Goal: Ask a question: Seek information or help from site administrators or community

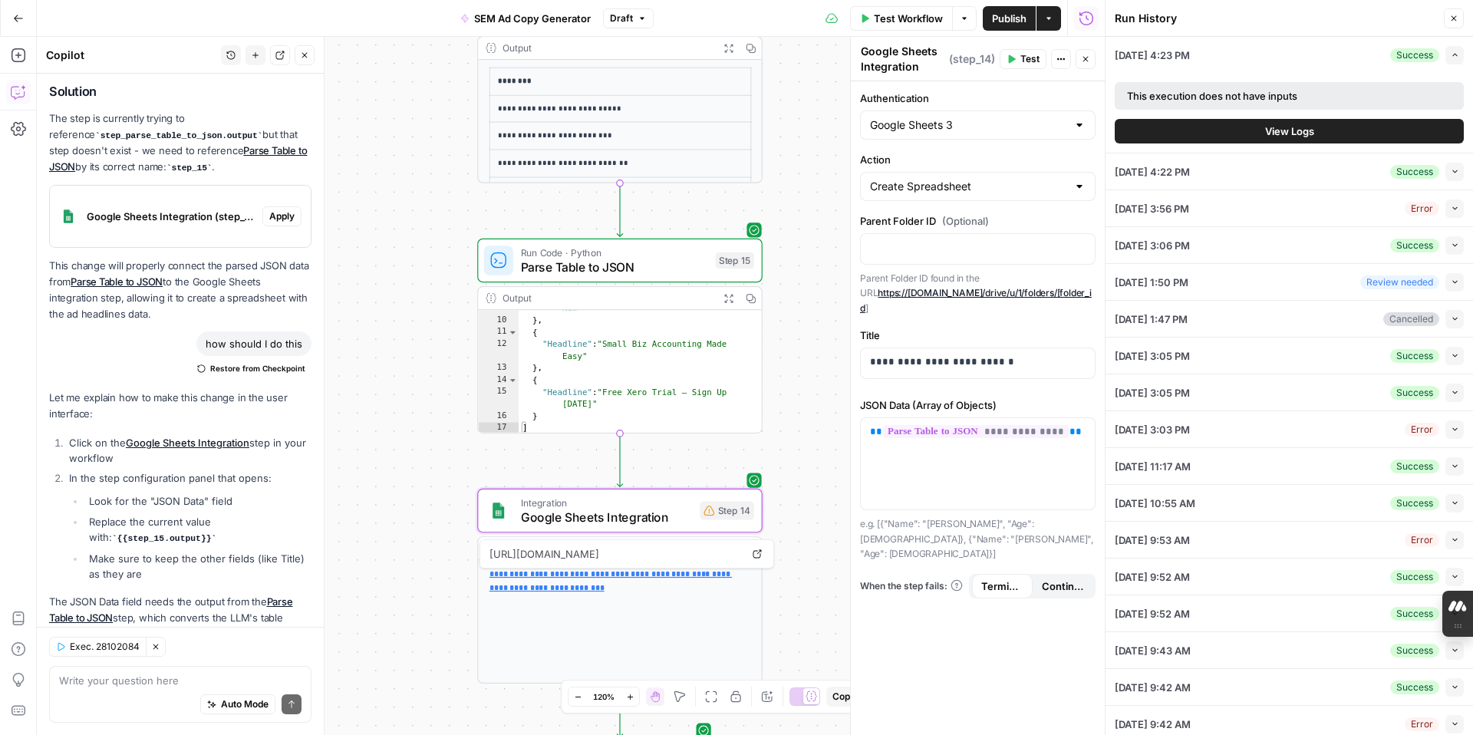
scroll to position [321, 0]
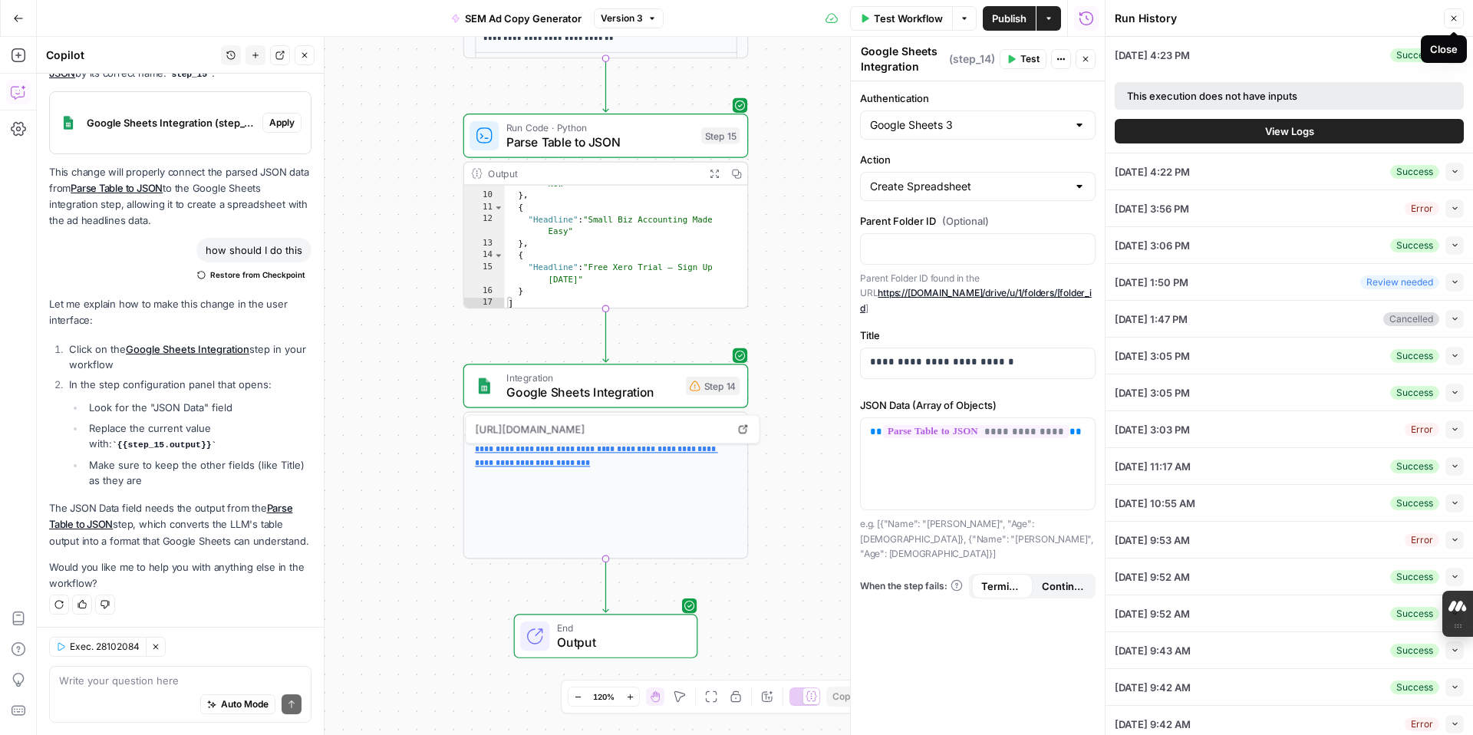
click at [1456, 21] on icon "button" at bounding box center [1453, 18] width 9 height 9
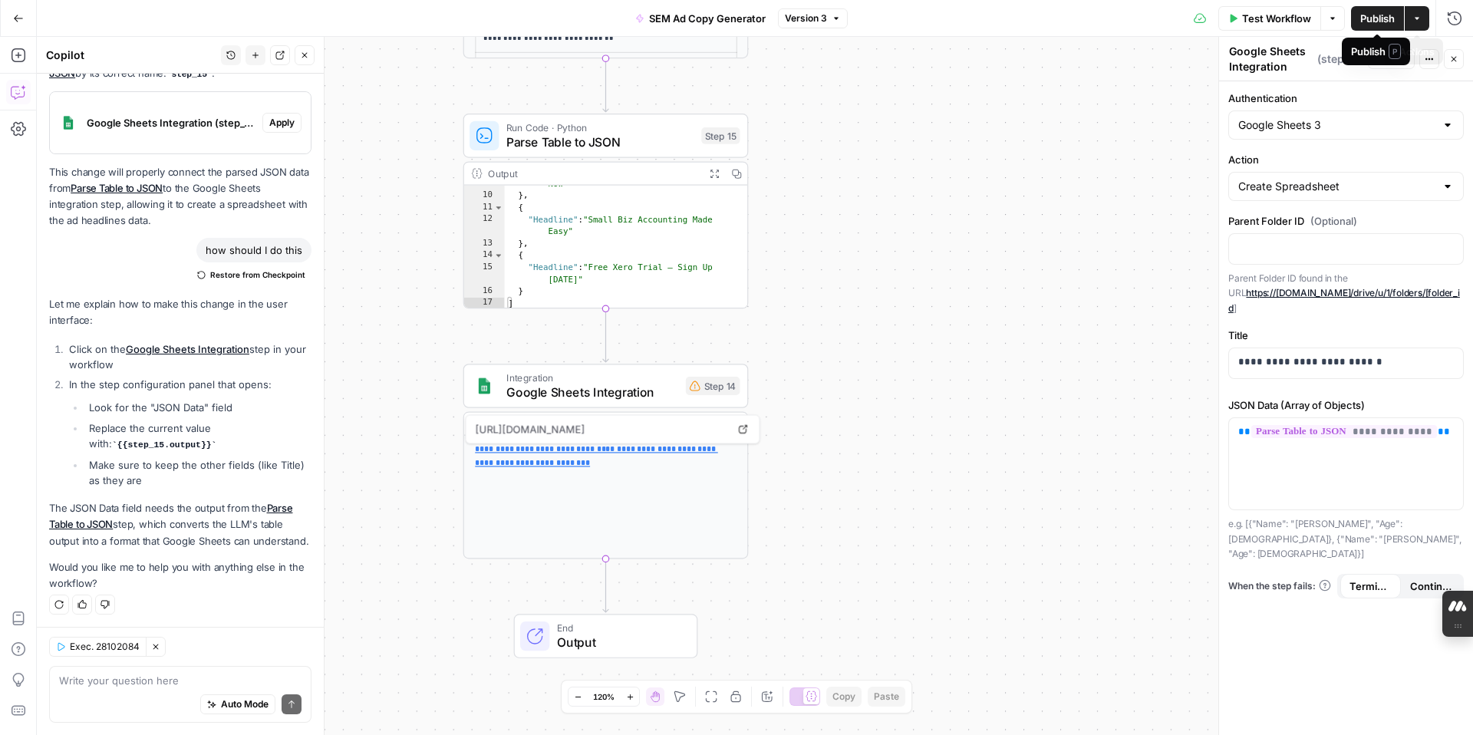
click at [1419, 18] on icon "button" at bounding box center [1417, 18] width 5 height 2
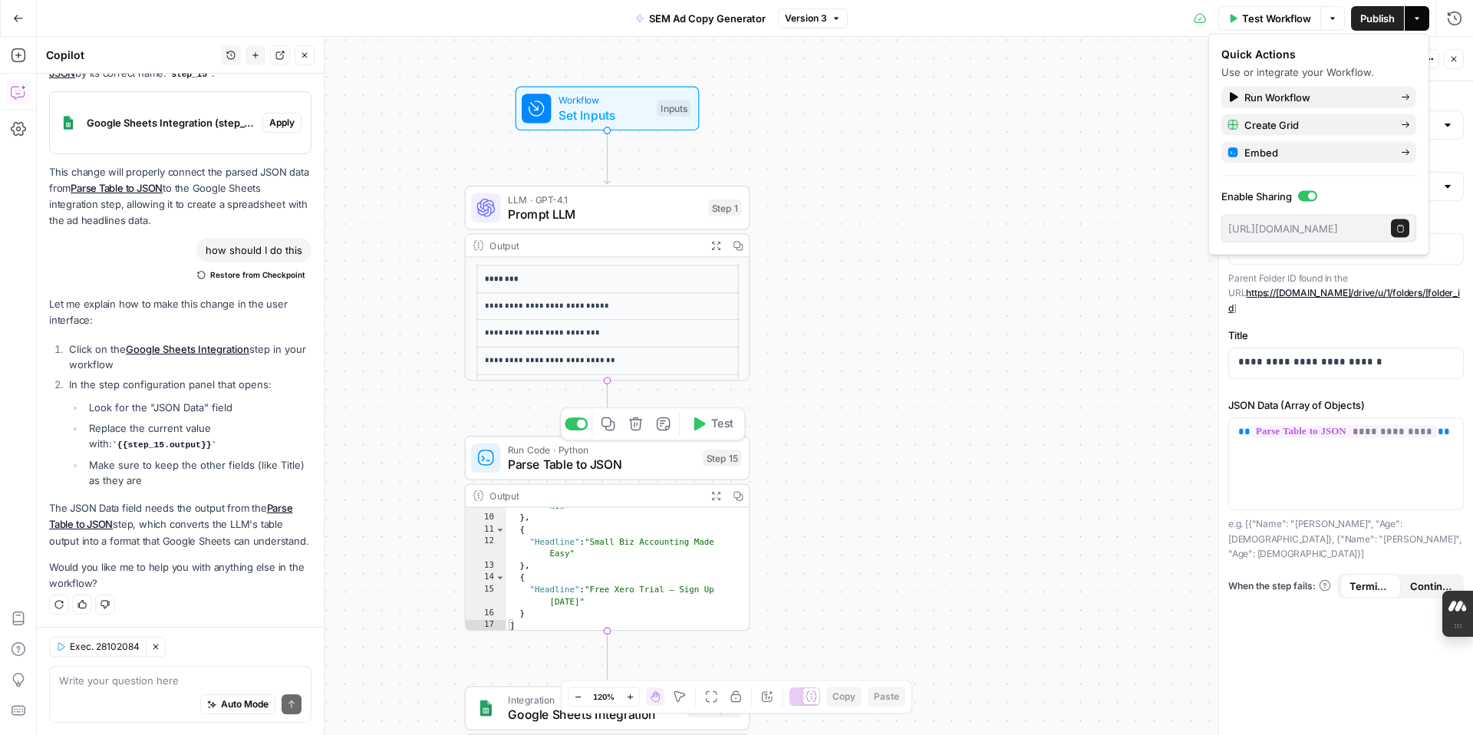
click at [663, 468] on span "Parse Table to JSON" at bounding box center [602, 464] width 188 height 18
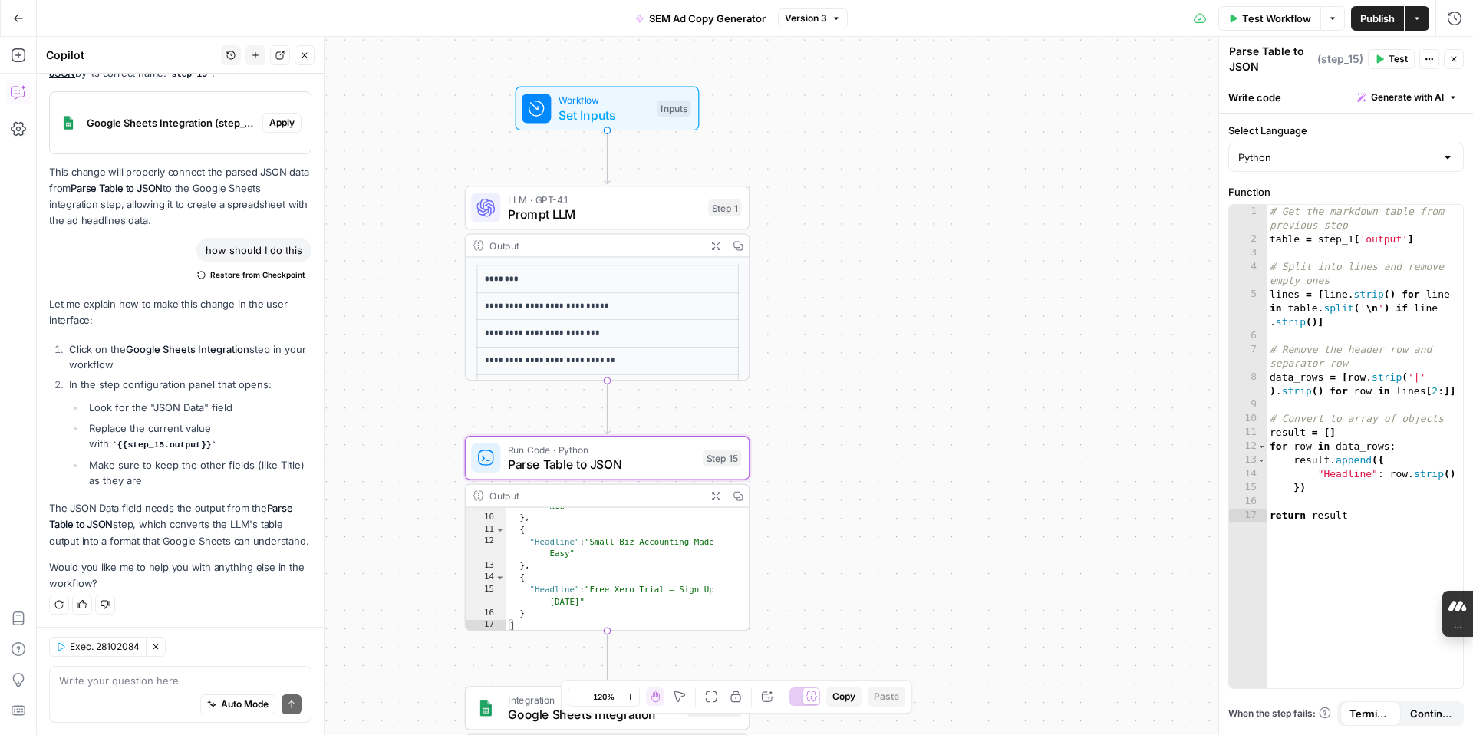
click at [796, 522] on div "**********" at bounding box center [755, 386] width 1436 height 698
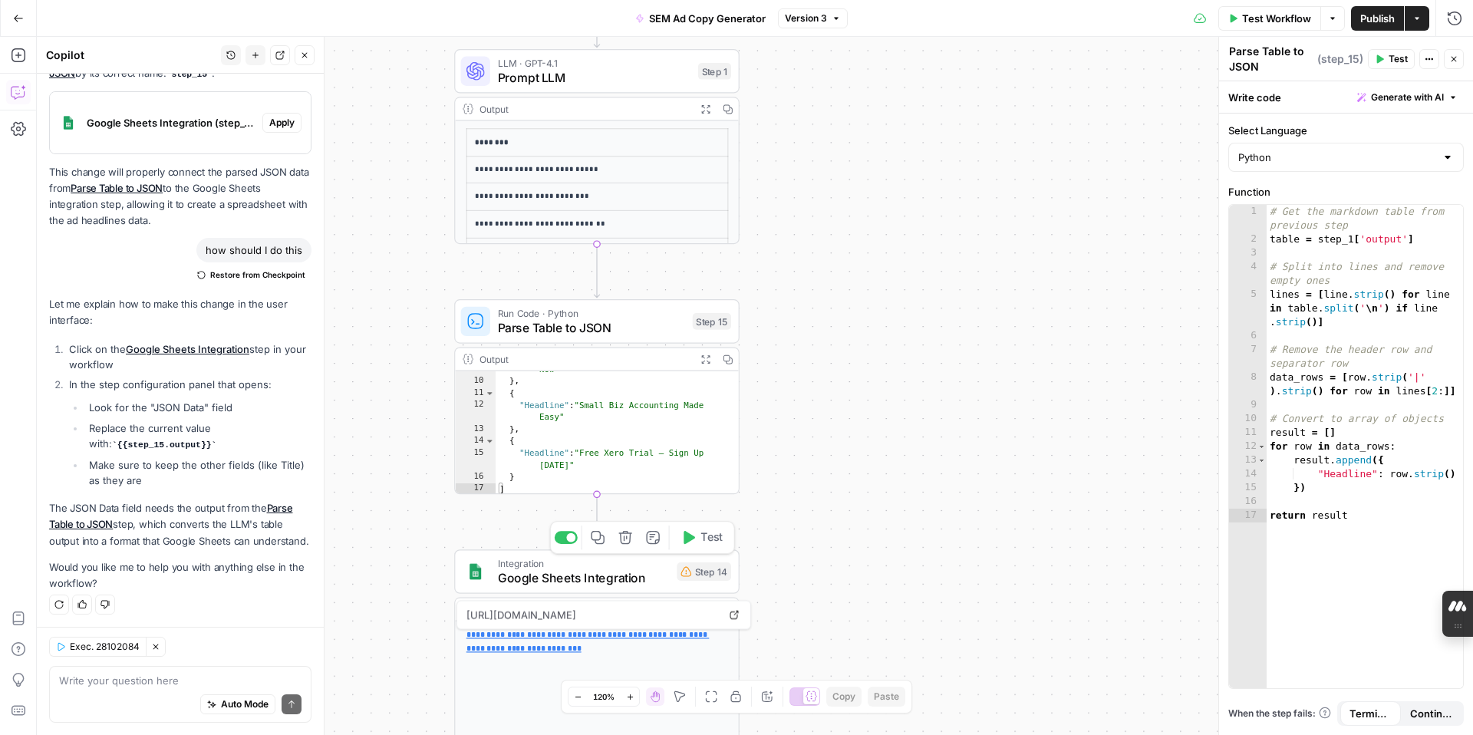
click at [657, 575] on span "Google Sheets Integration" at bounding box center [584, 578] width 172 height 18
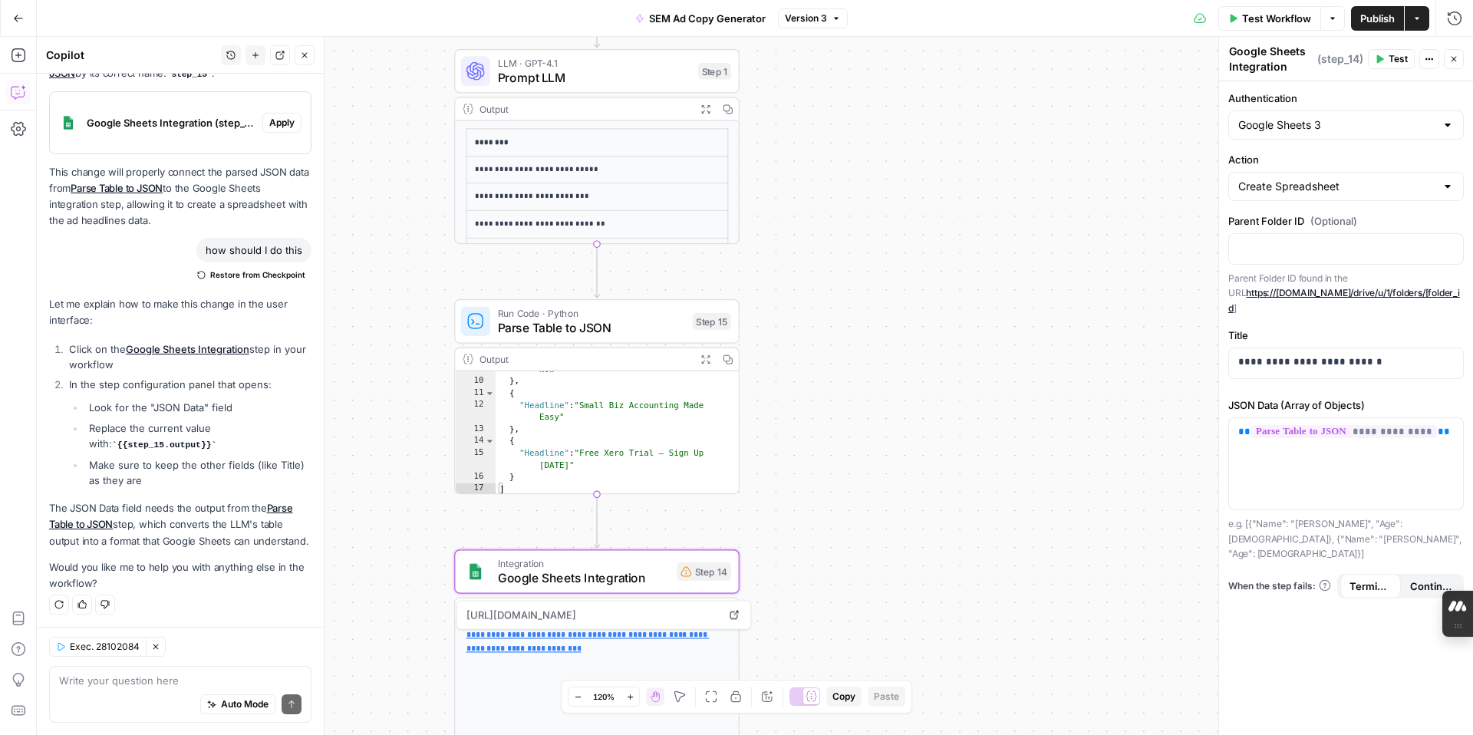
click at [19, 19] on icon "button" at bounding box center [18, 18] width 11 height 11
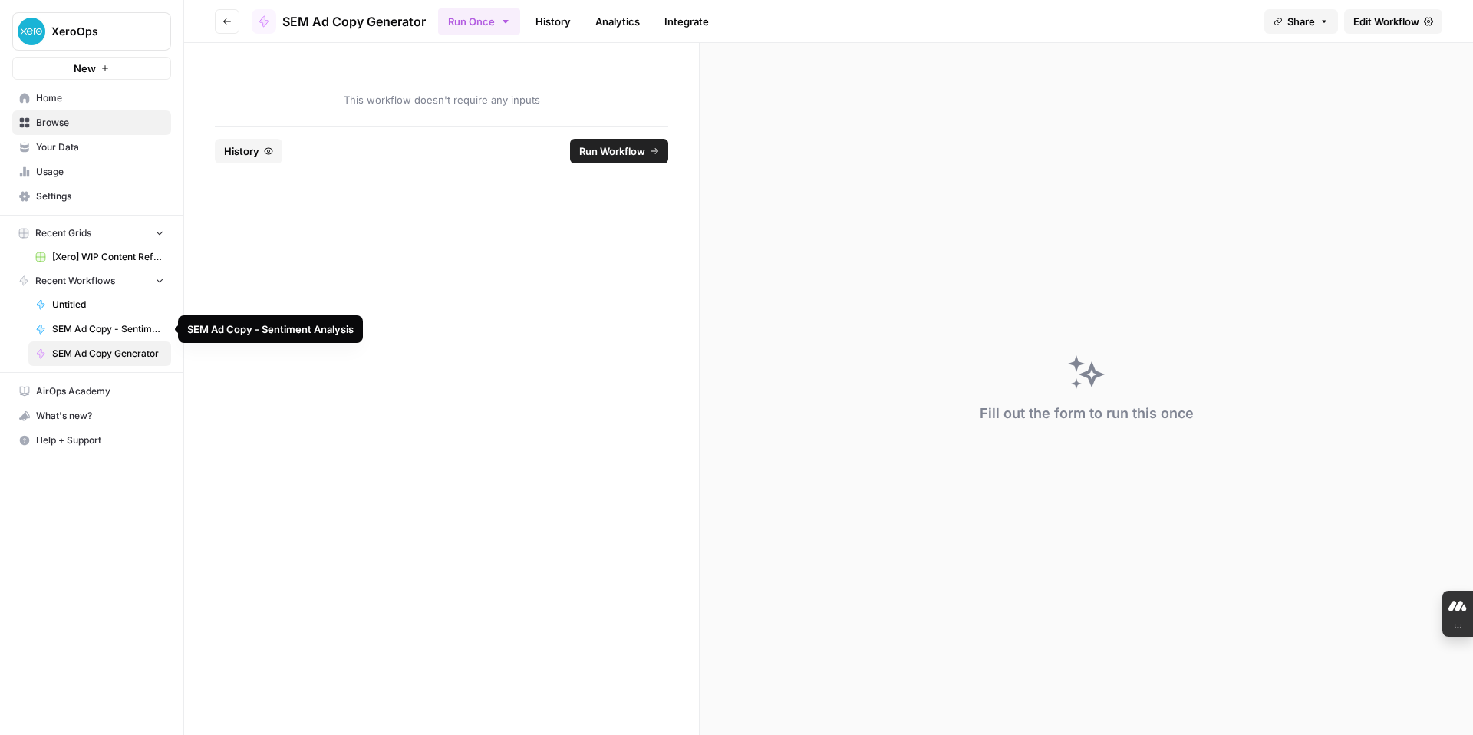
click at [111, 331] on span "SEM Ad Copy - Sentiment Analysis" at bounding box center [108, 329] width 112 height 14
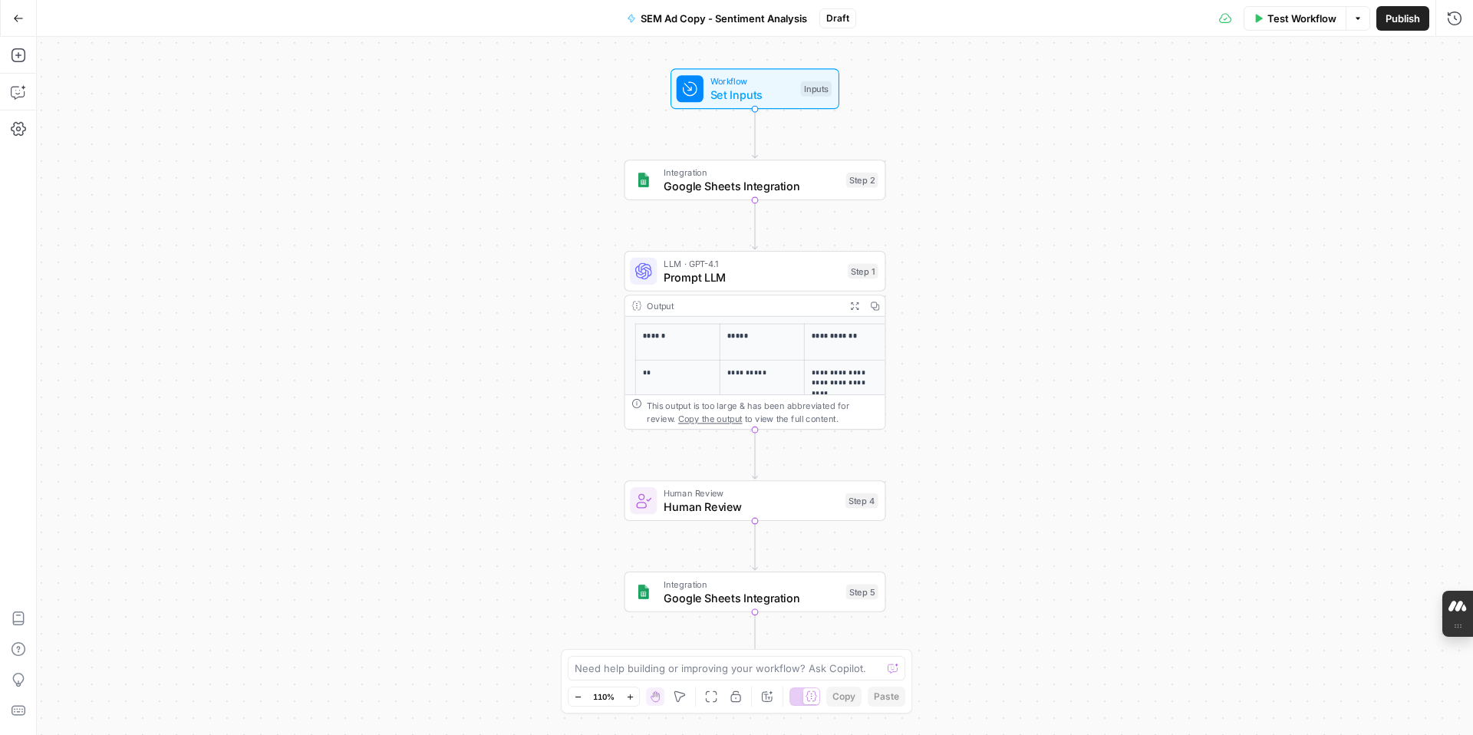
click at [21, 20] on icon "button" at bounding box center [18, 18] width 11 height 11
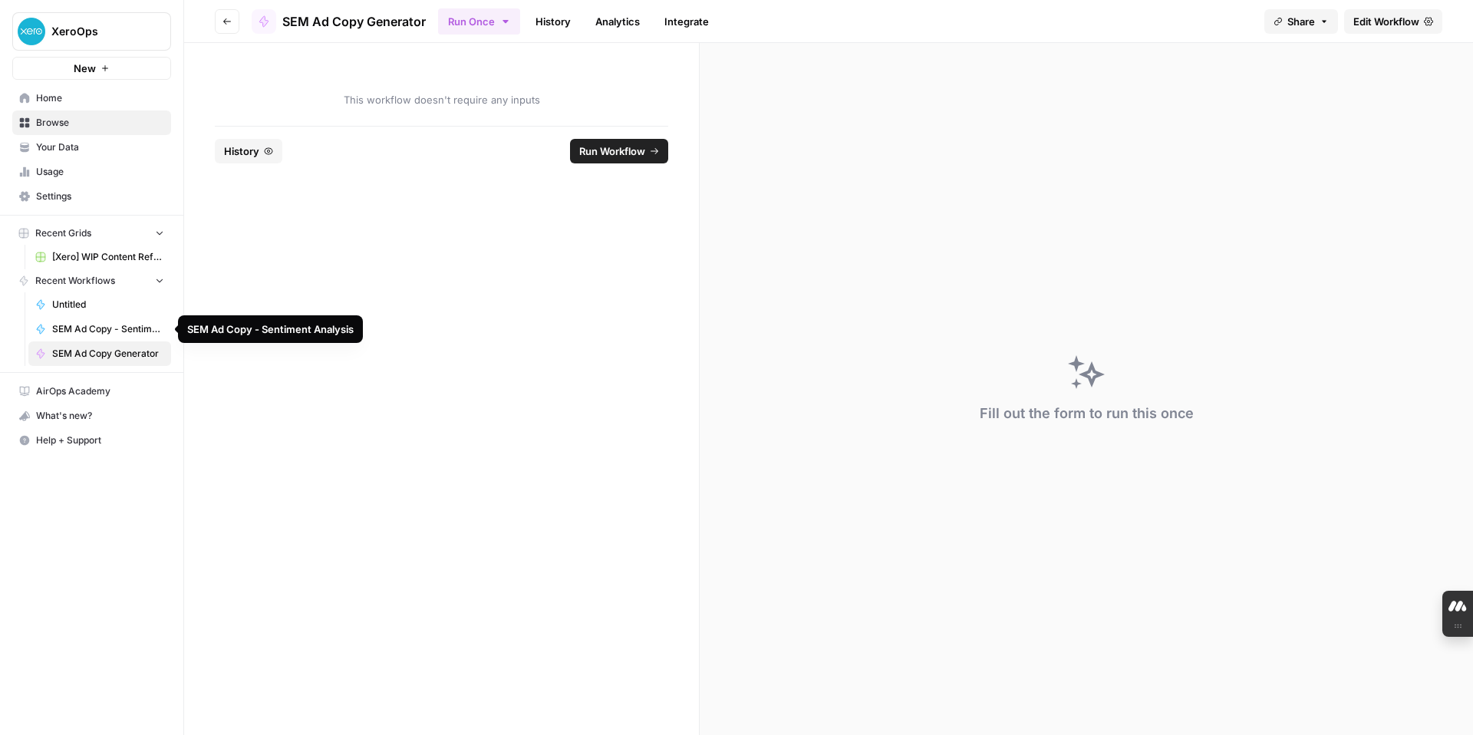
click at [131, 328] on span "SEM Ad Copy - Sentiment Analysis" at bounding box center [108, 329] width 112 height 14
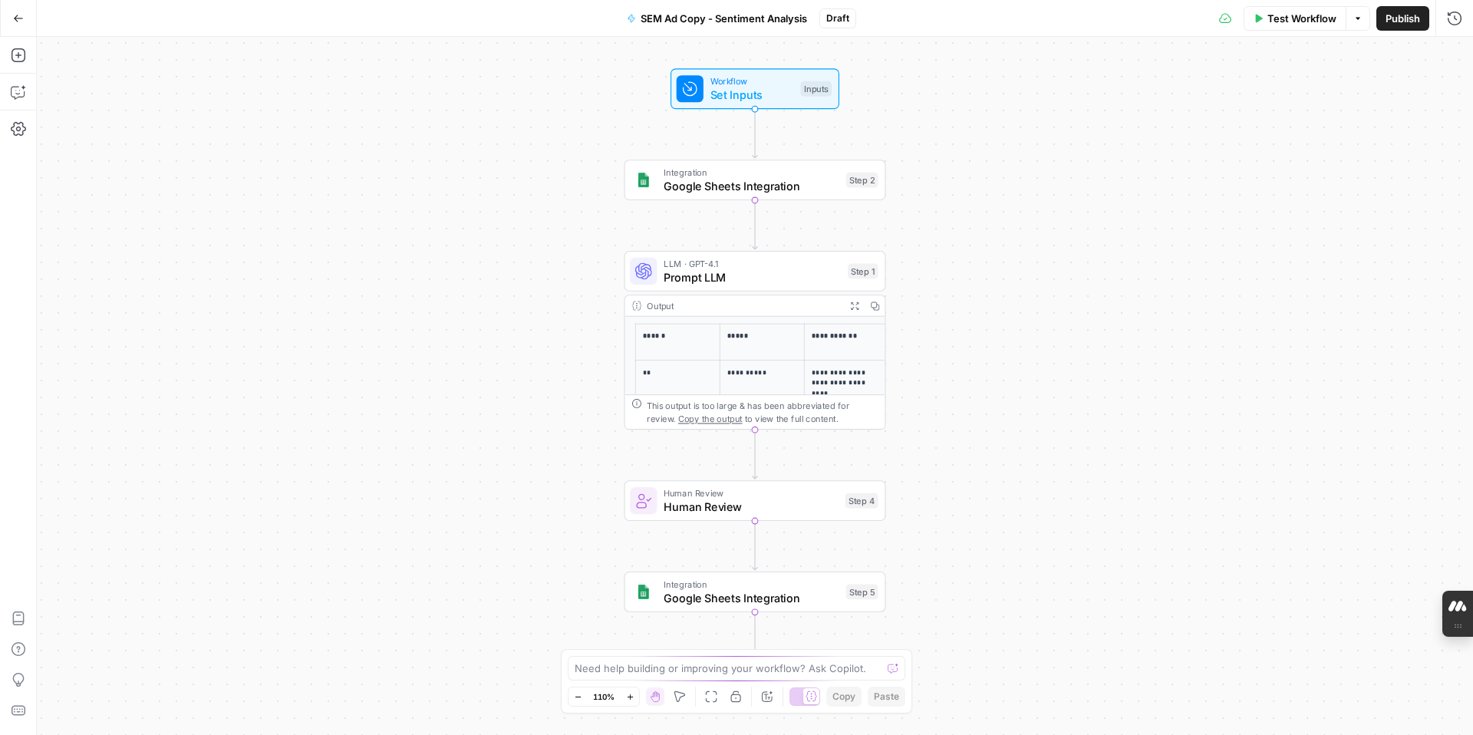
click at [18, 21] on icon "button" at bounding box center [18, 18] width 11 height 11
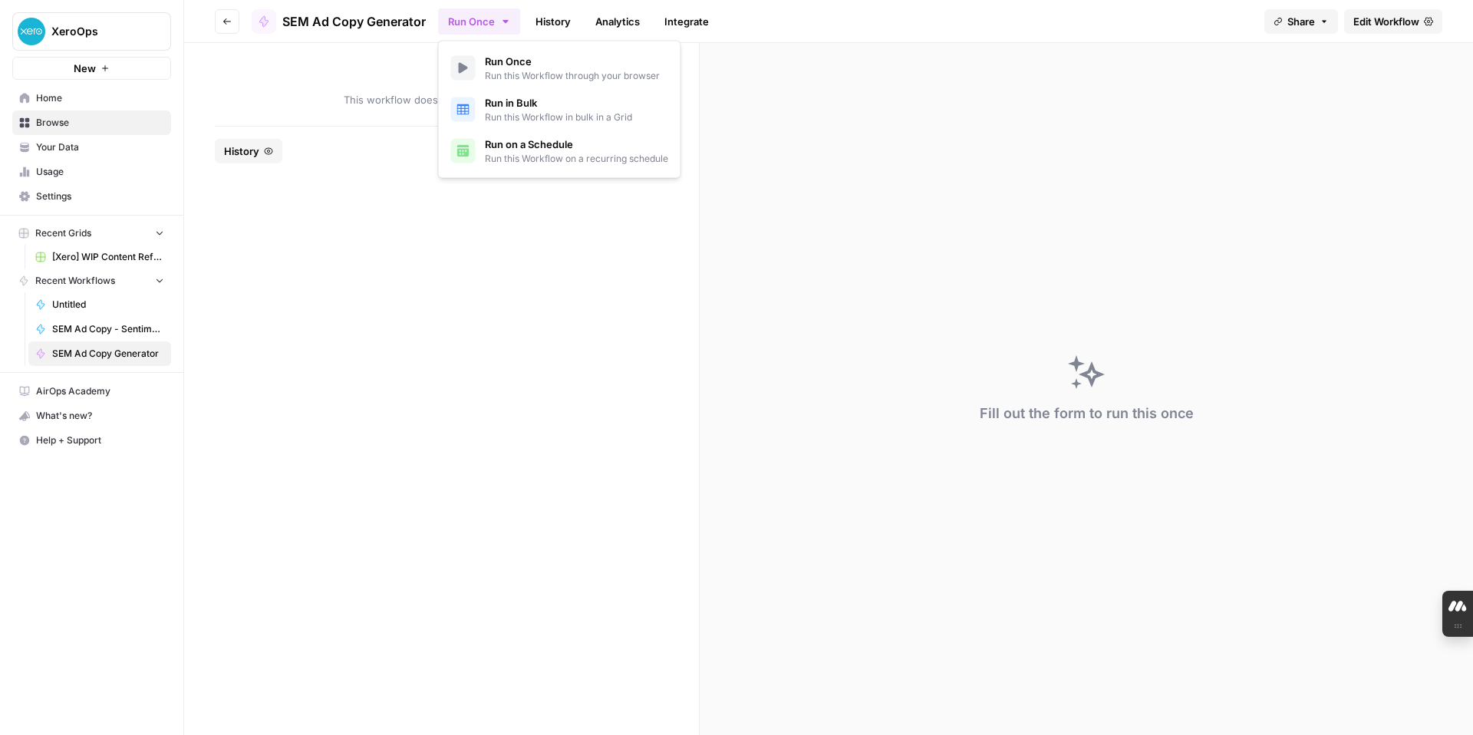
click at [509, 22] on icon "button" at bounding box center [506, 21] width 12 height 12
click at [96, 328] on span "SEM Ad Copy - Sentiment Analysis" at bounding box center [108, 329] width 112 height 14
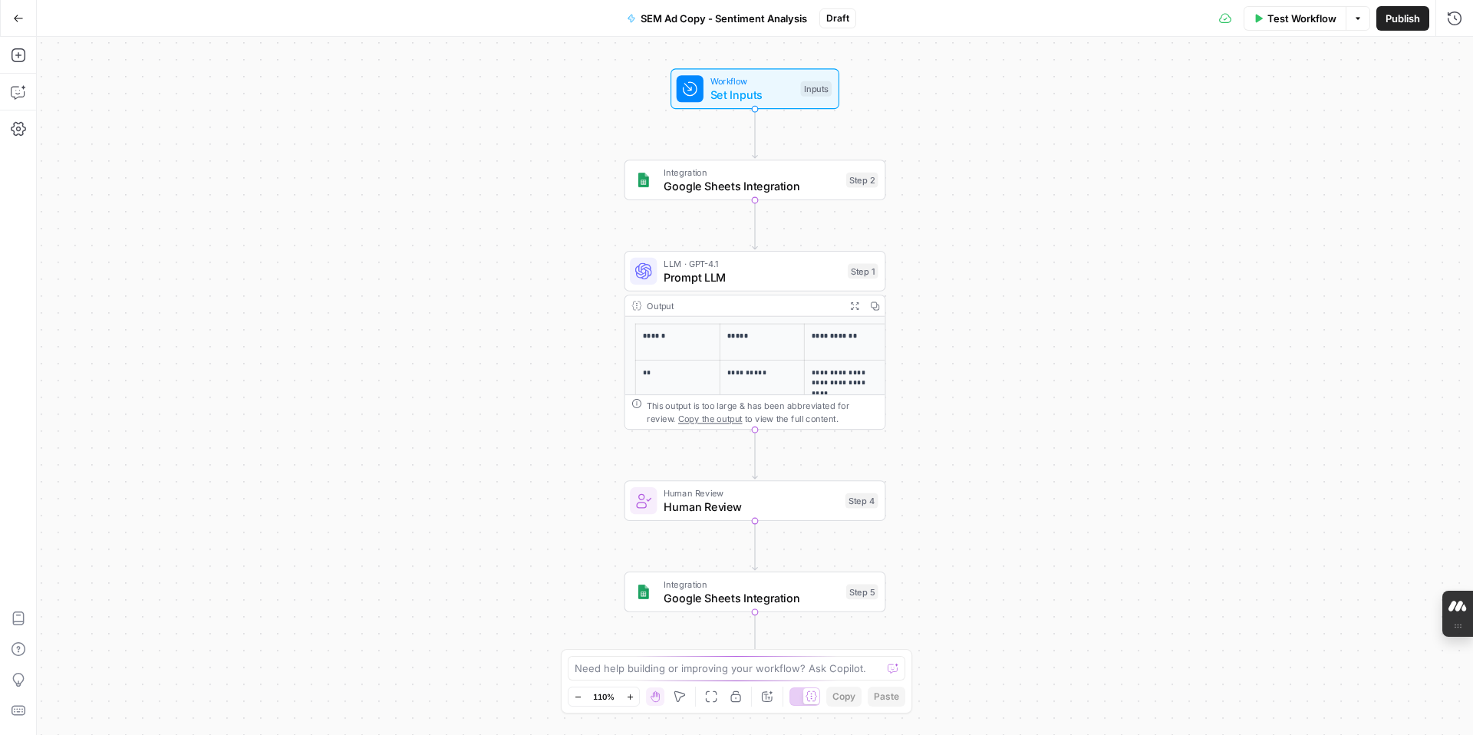
click at [12, 10] on button "Go Back" at bounding box center [19, 19] width 28 height 28
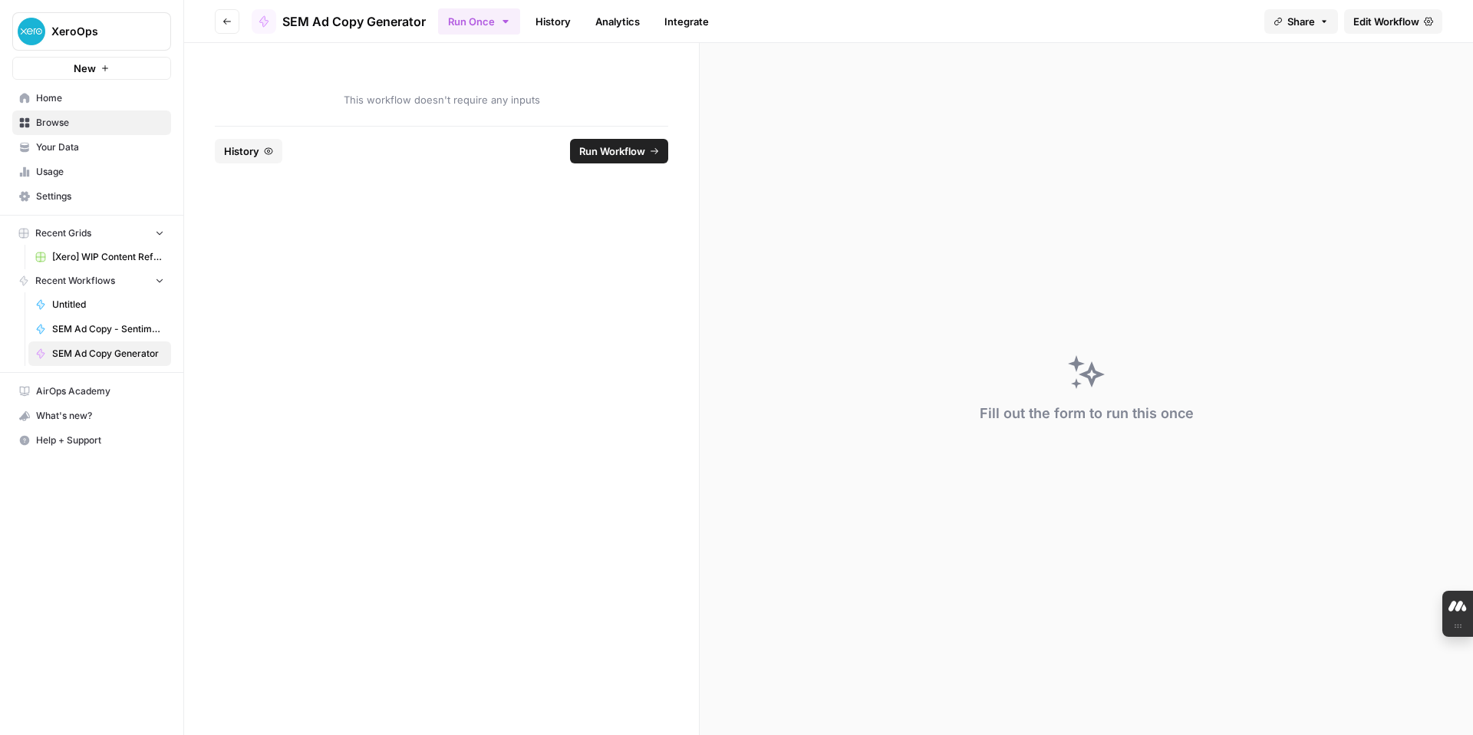
click at [659, 153] on button "Run Workflow" at bounding box center [619, 151] width 98 height 25
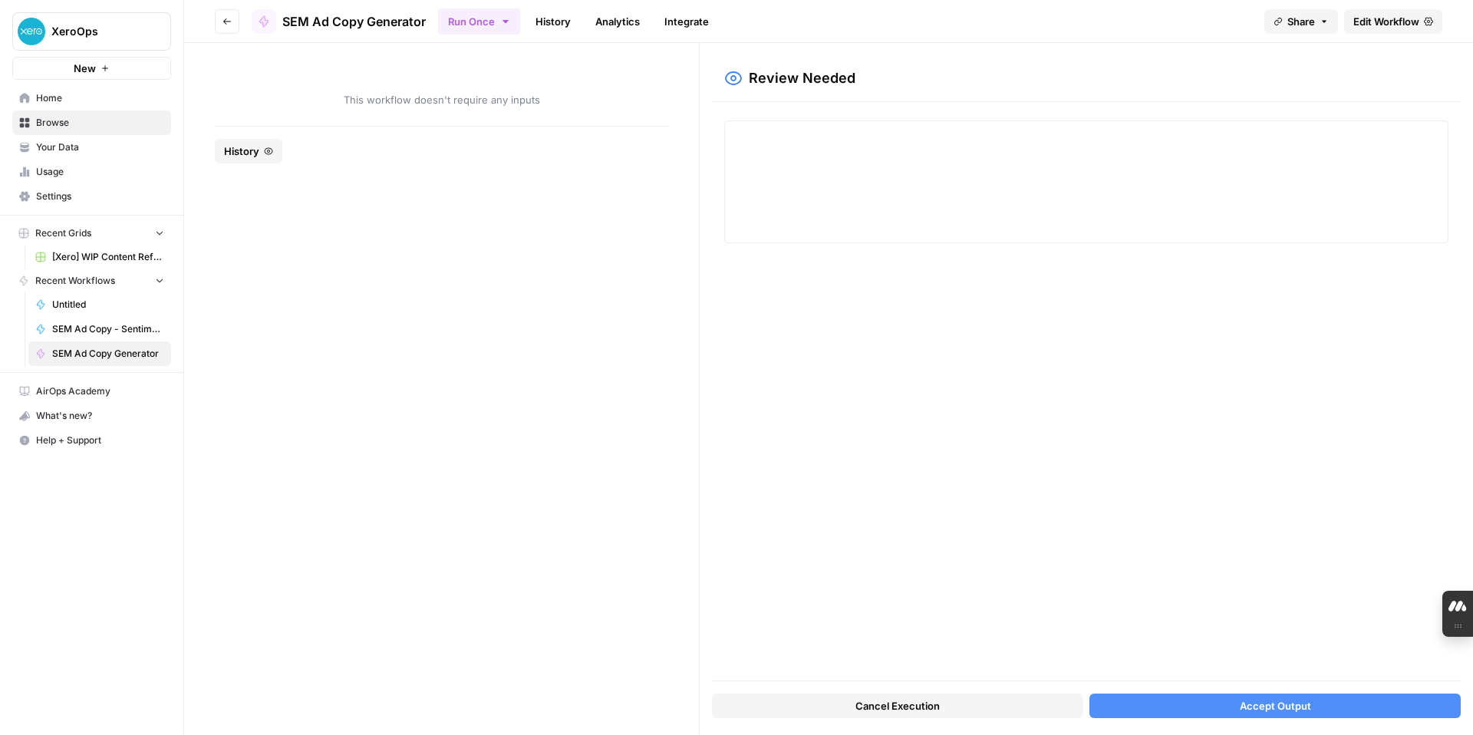
click at [1275, 707] on span "Accept Output" at bounding box center [1275, 705] width 71 height 15
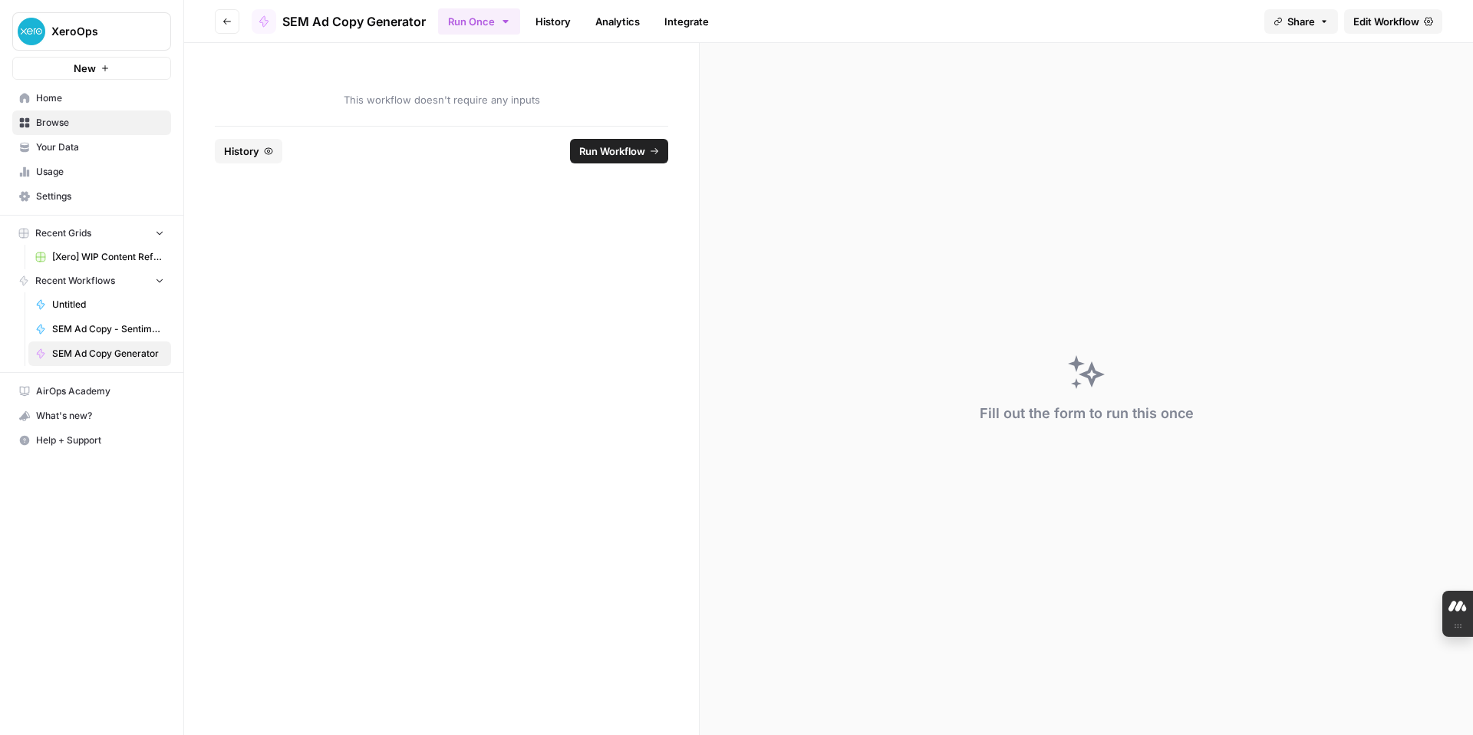
click at [1399, 25] on span "Edit Workflow" at bounding box center [1387, 21] width 66 height 15
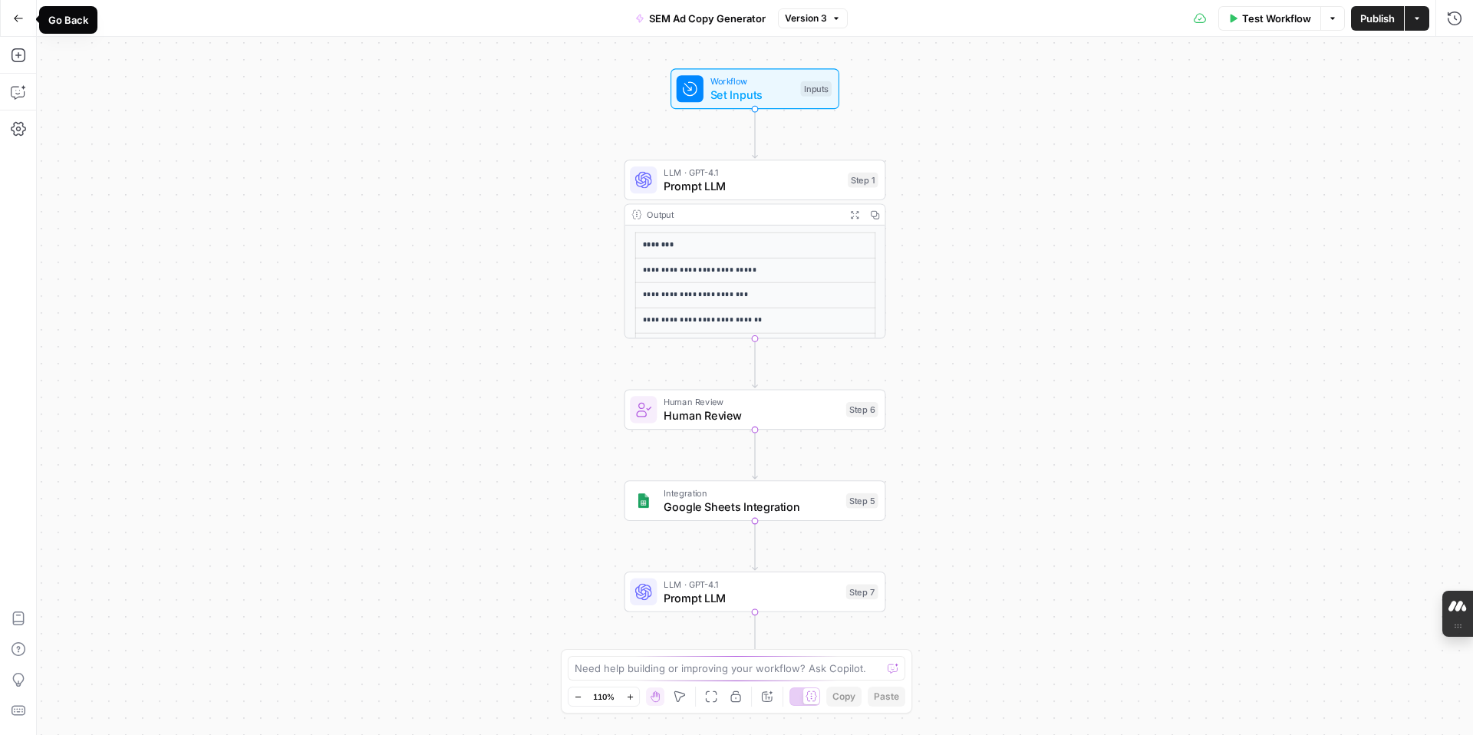
click at [16, 18] on icon "button" at bounding box center [18, 18] width 11 height 11
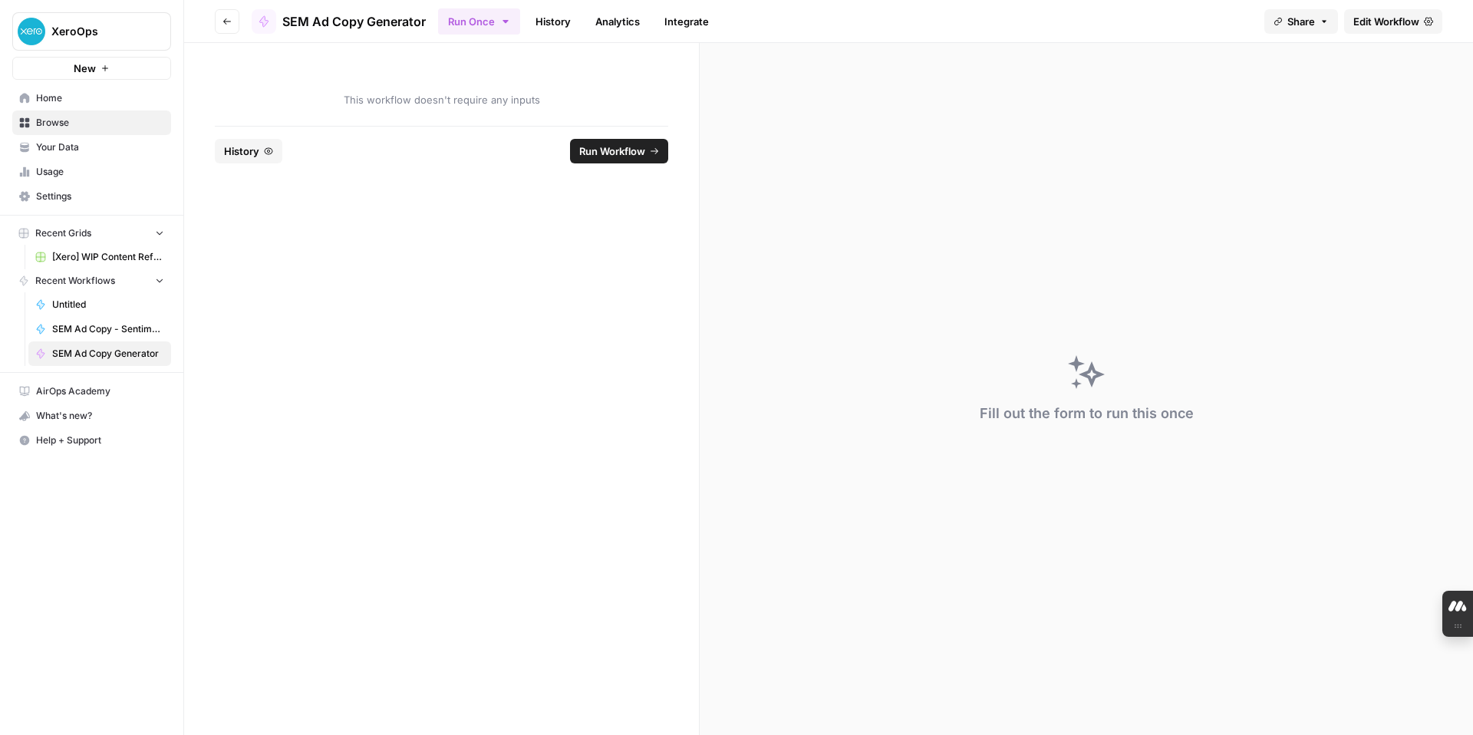
click at [130, 328] on span "SEM Ad Copy - Sentiment Analysis" at bounding box center [108, 329] width 112 height 14
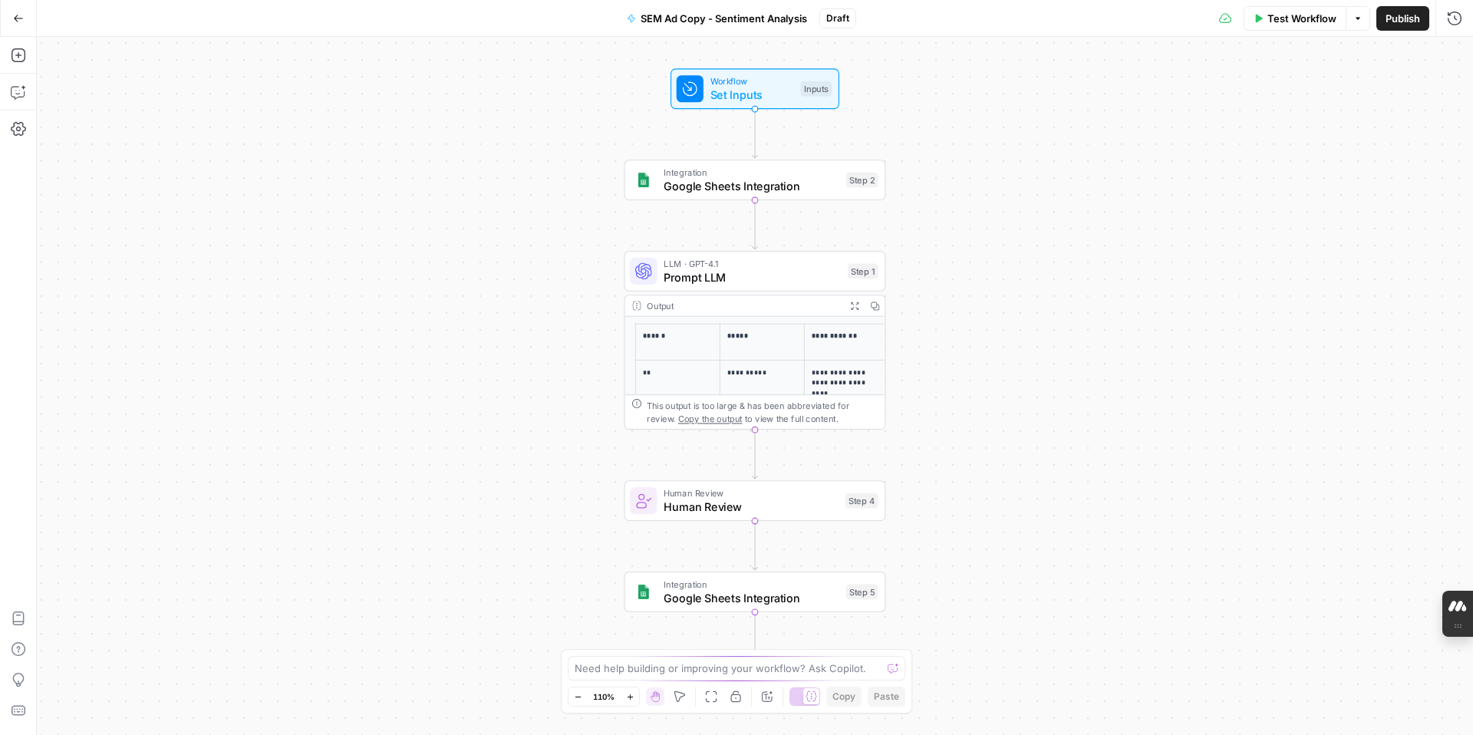
click at [24, 11] on button "Go Back" at bounding box center [19, 19] width 28 height 28
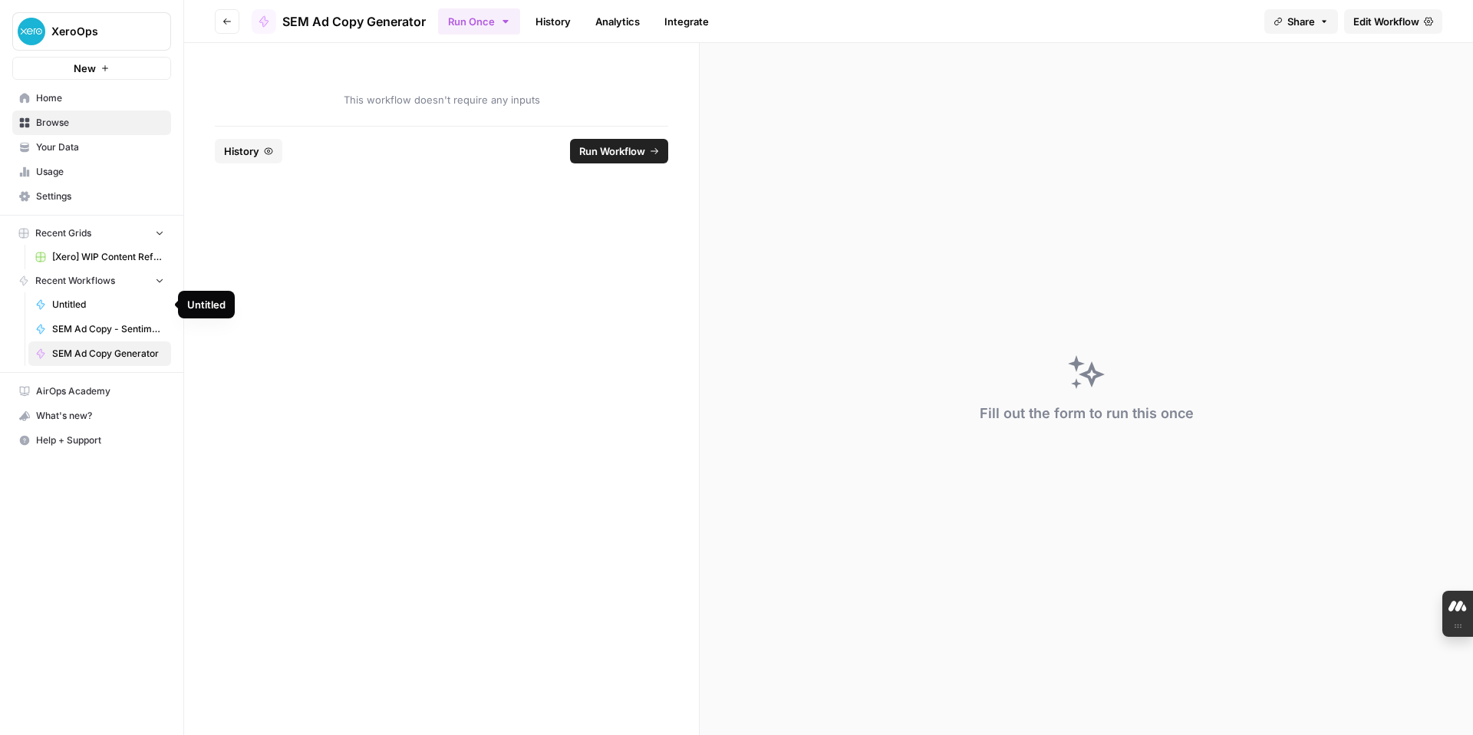
click at [88, 304] on span "Untitled" at bounding box center [108, 305] width 112 height 14
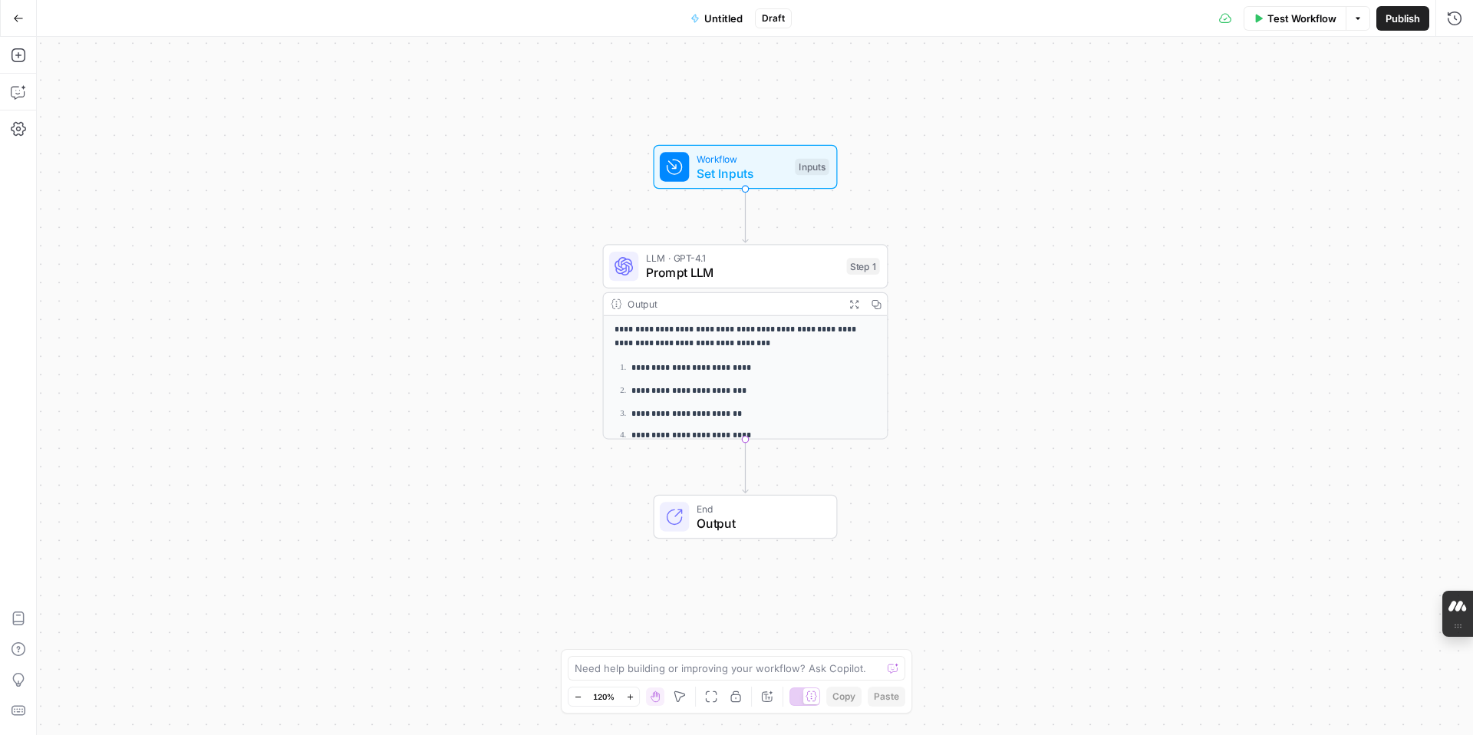
click at [715, 21] on span "Untitled" at bounding box center [723, 18] width 38 height 15
click at [135, 114] on input "Name" at bounding box center [180, 114] width 255 height 15
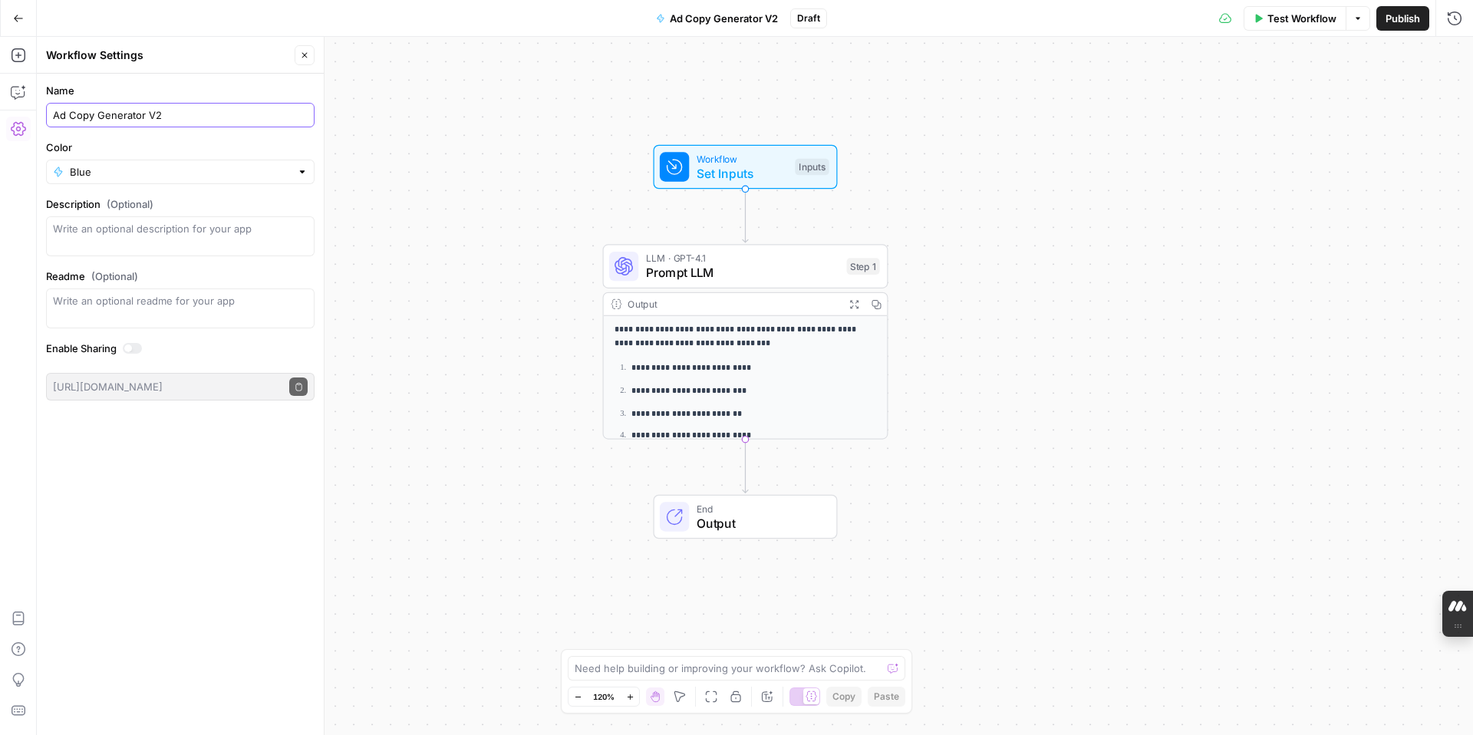
type input "Ad Copy Generator V2"
click at [1041, 134] on div "**********" at bounding box center [755, 386] width 1436 height 698
click at [1422, 53] on span "P" at bounding box center [1420, 51] width 12 height 15
click at [1360, 15] on icon "button" at bounding box center [1358, 18] width 9 height 9
click at [1110, 137] on div "**********" at bounding box center [755, 386] width 1436 height 698
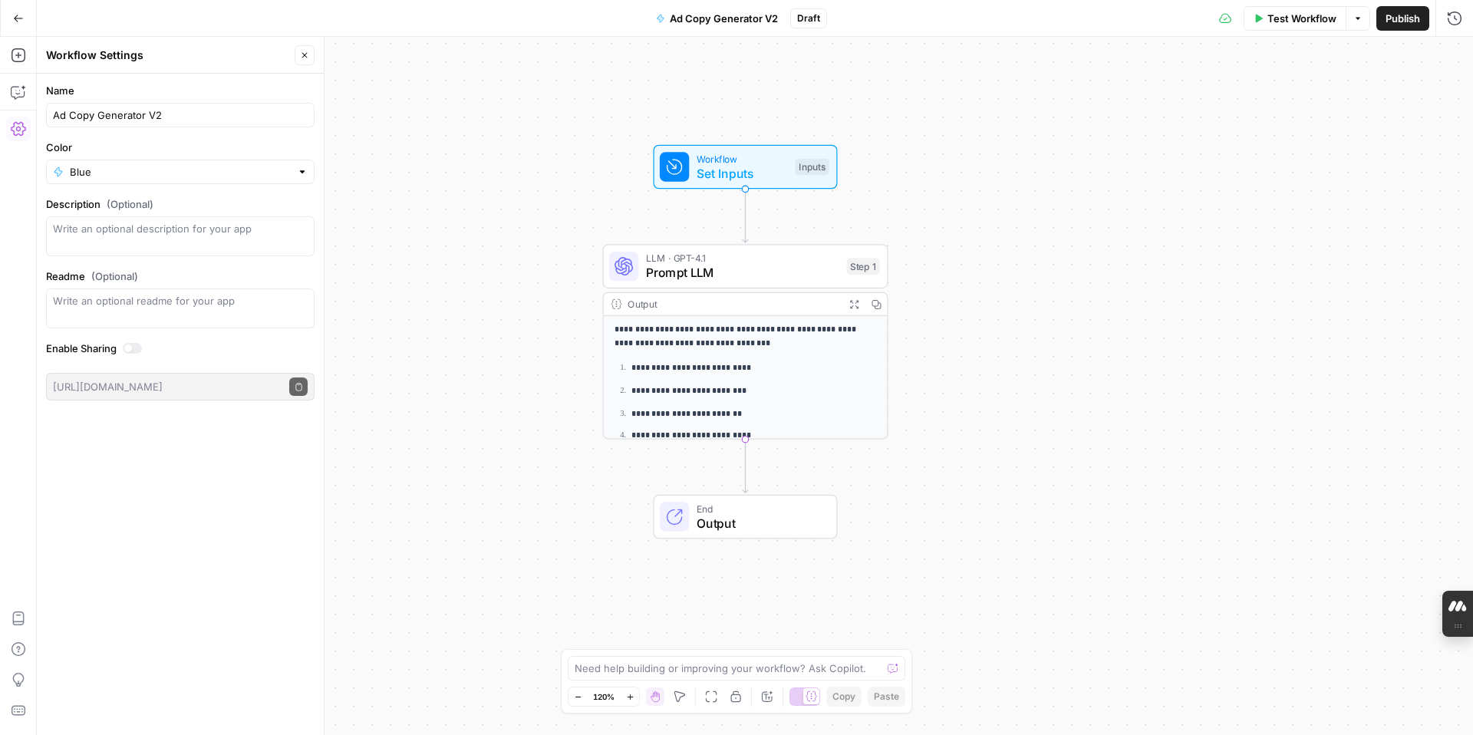
click at [1258, 16] on icon "button" at bounding box center [1259, 18] width 7 height 8
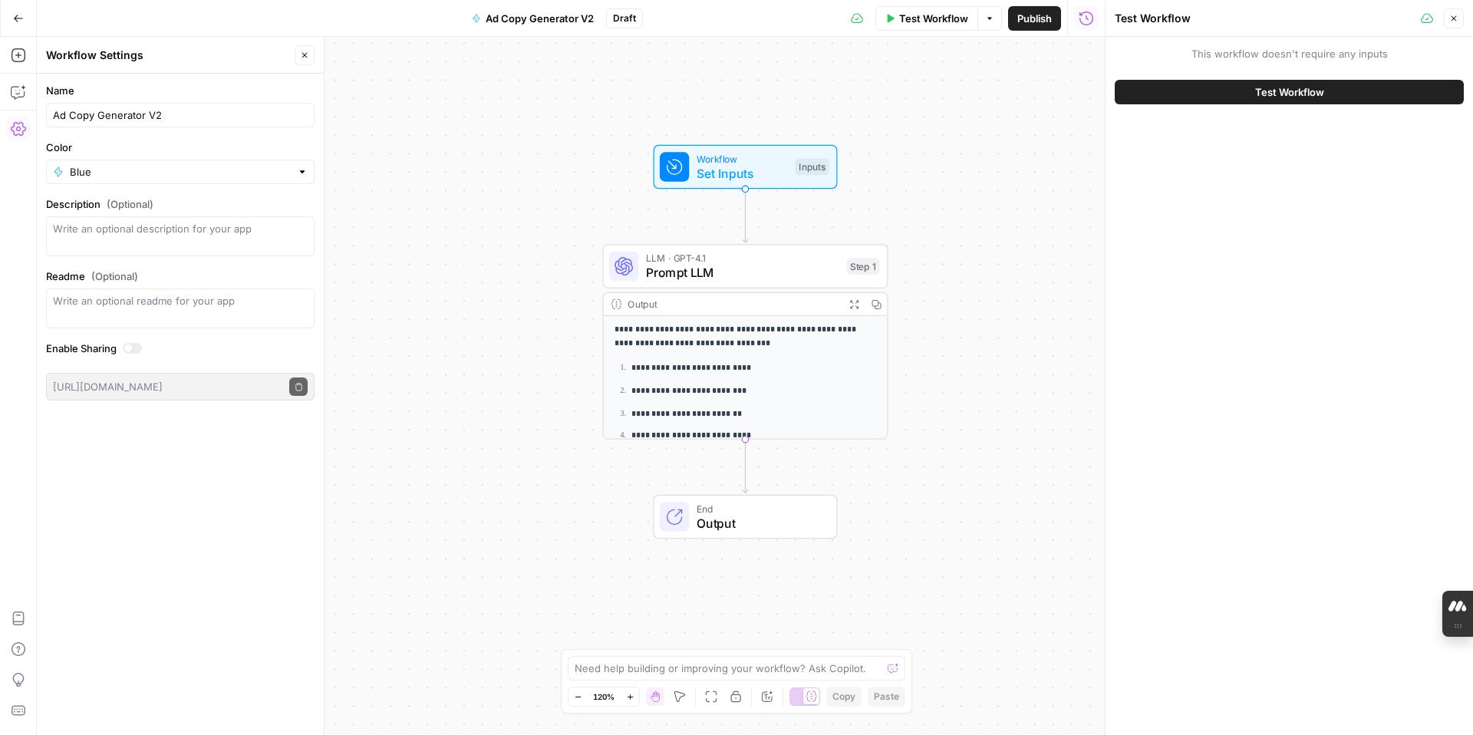
click at [1278, 92] on span "Test Workflow" at bounding box center [1289, 91] width 69 height 15
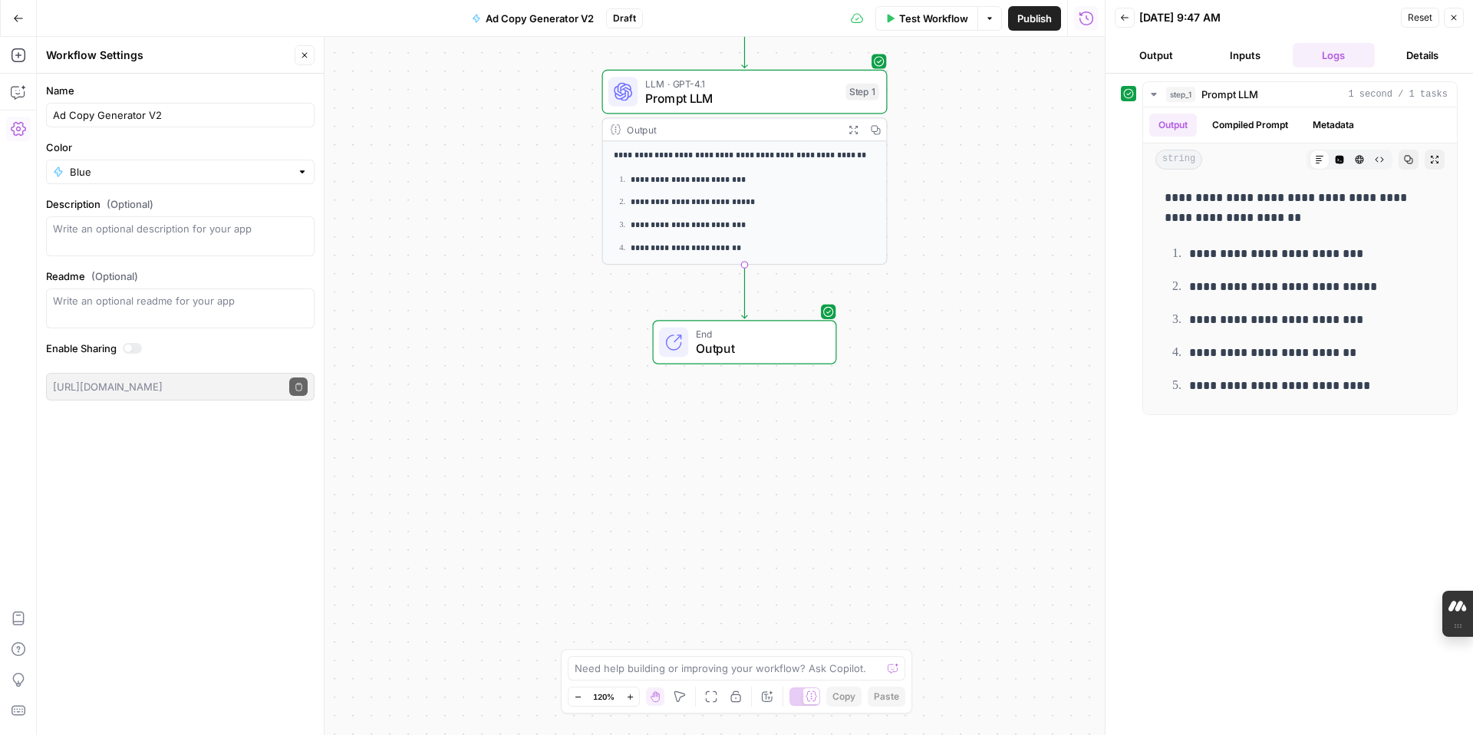
click at [773, 349] on span "Output" at bounding box center [758, 348] width 125 height 18
click at [1457, 22] on button "Close" at bounding box center [1454, 18] width 20 height 20
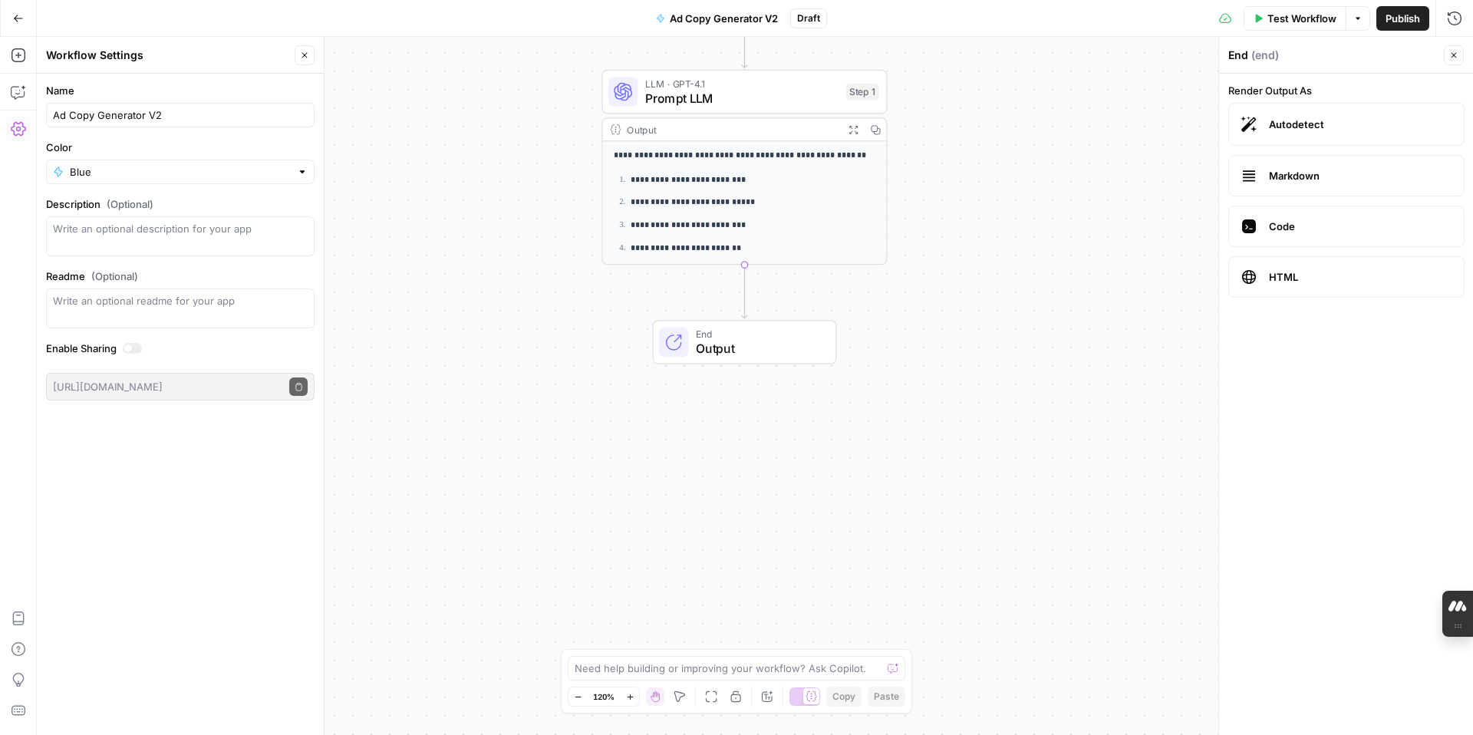
click at [809, 343] on span "Output" at bounding box center [758, 348] width 125 height 18
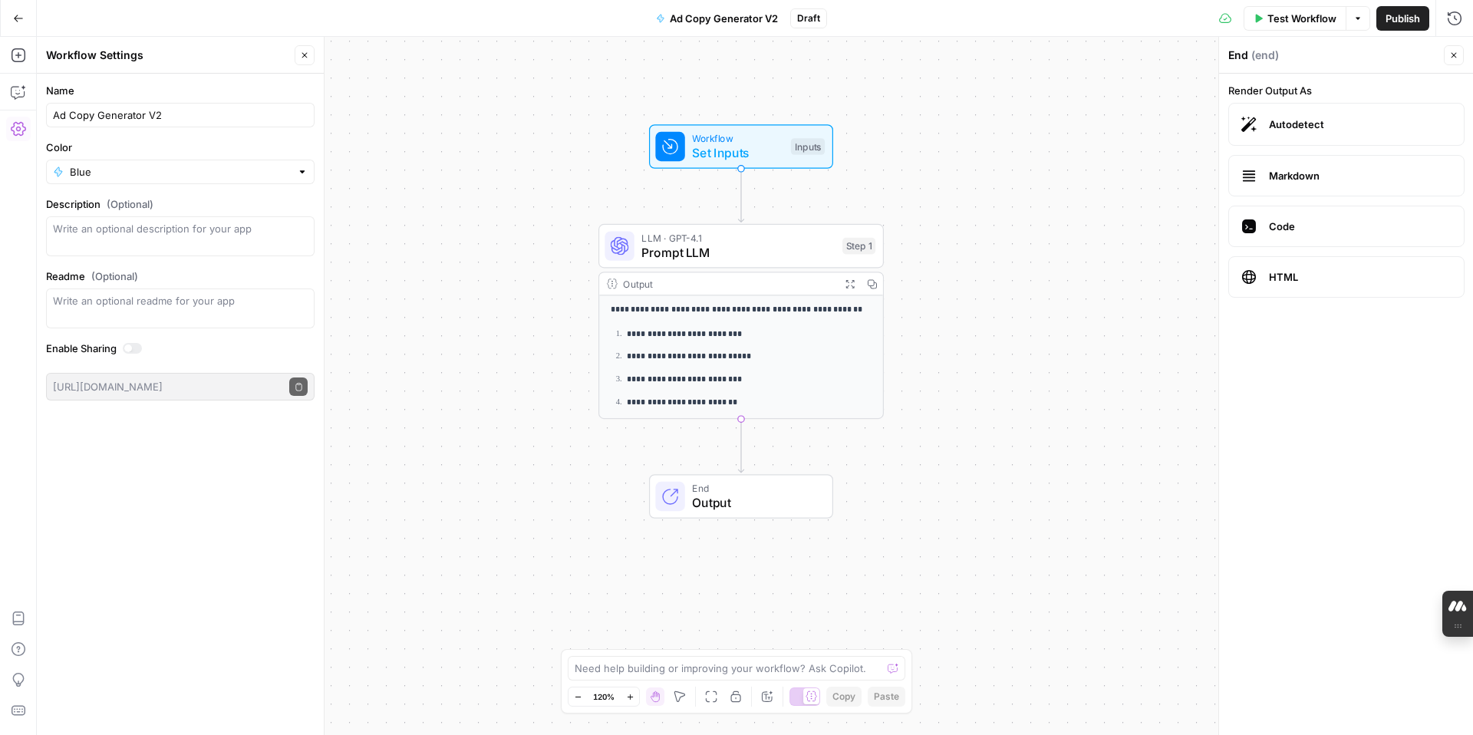
click at [1014, 308] on div "**********" at bounding box center [755, 386] width 1436 height 698
click at [15, 14] on icon "button" at bounding box center [18, 18] width 11 height 11
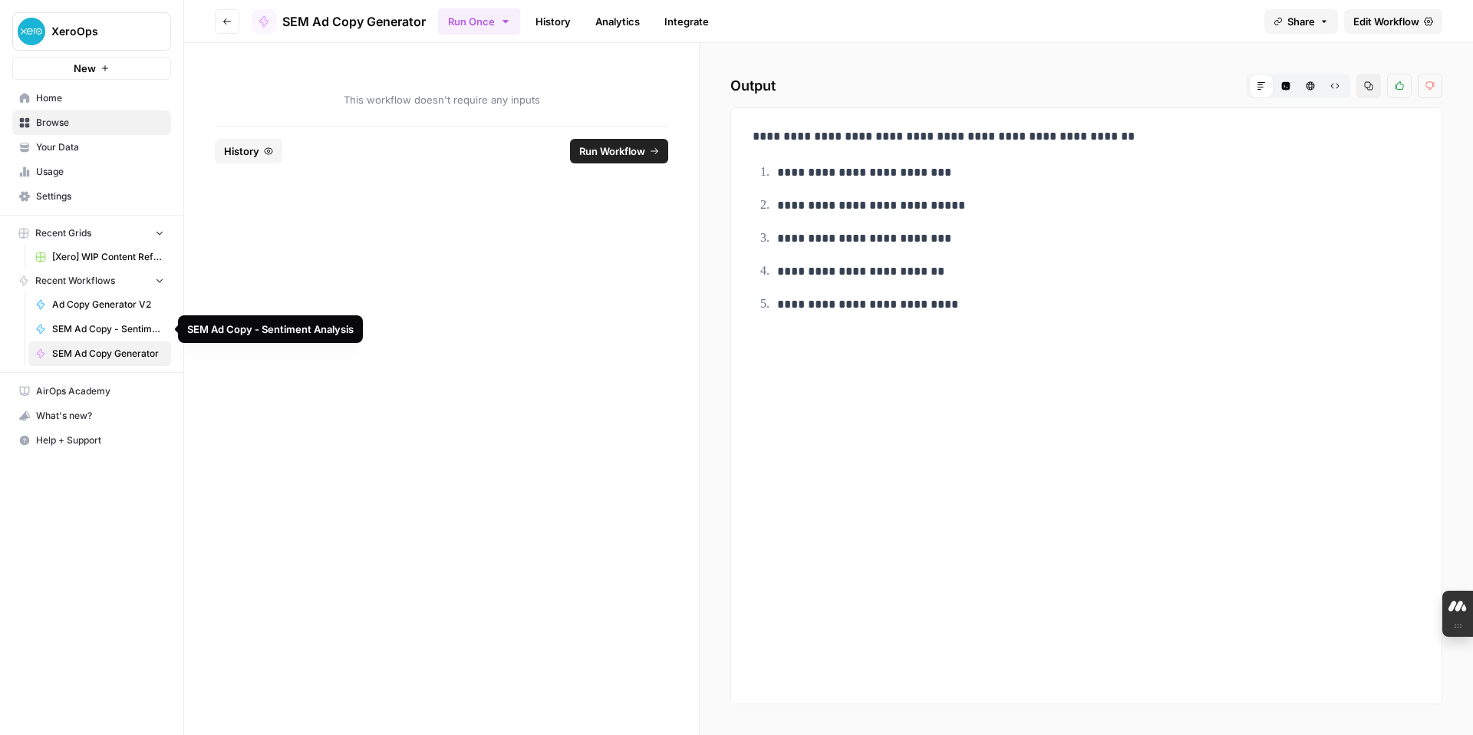
click at [148, 331] on span "SEM Ad Copy - Sentiment Analysis" at bounding box center [108, 329] width 112 height 14
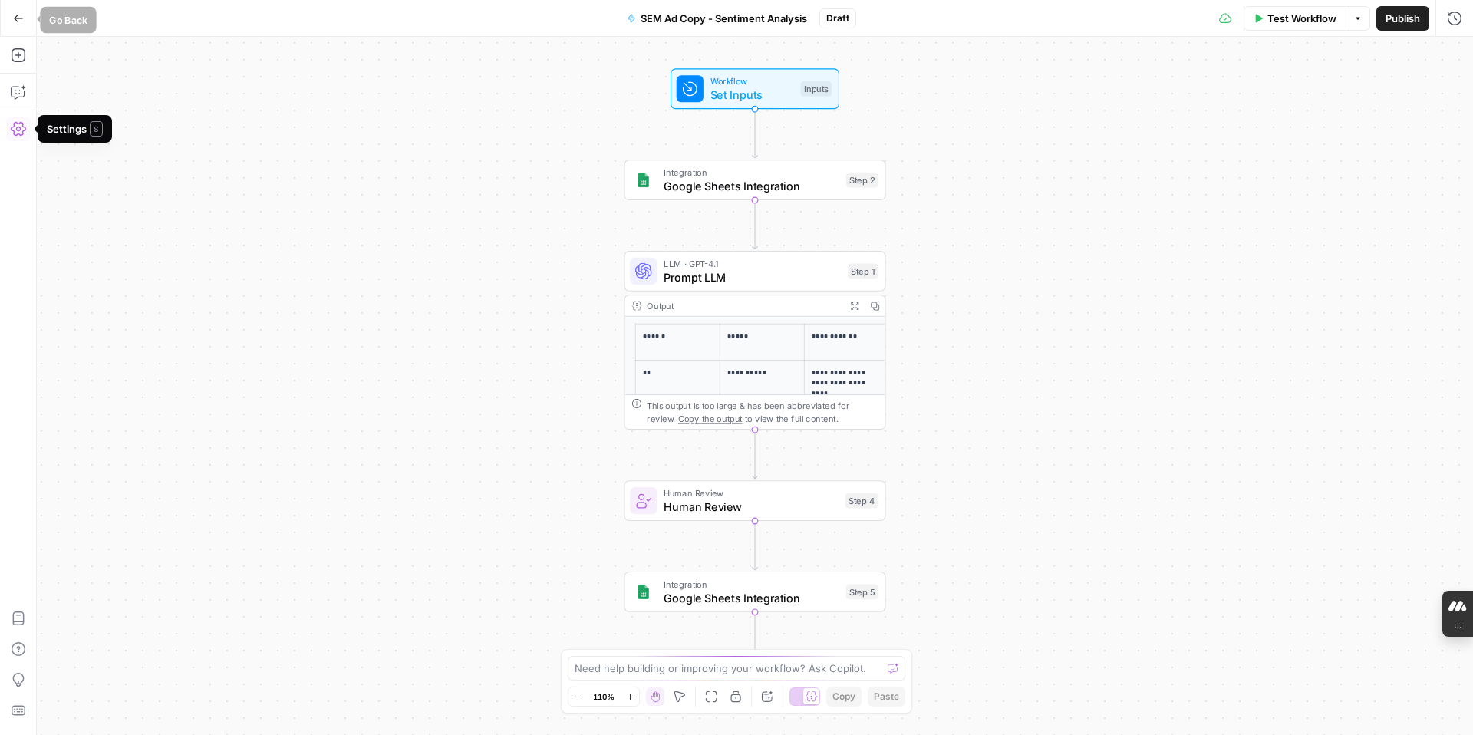
click at [18, 17] on icon "button" at bounding box center [18, 18] width 11 height 11
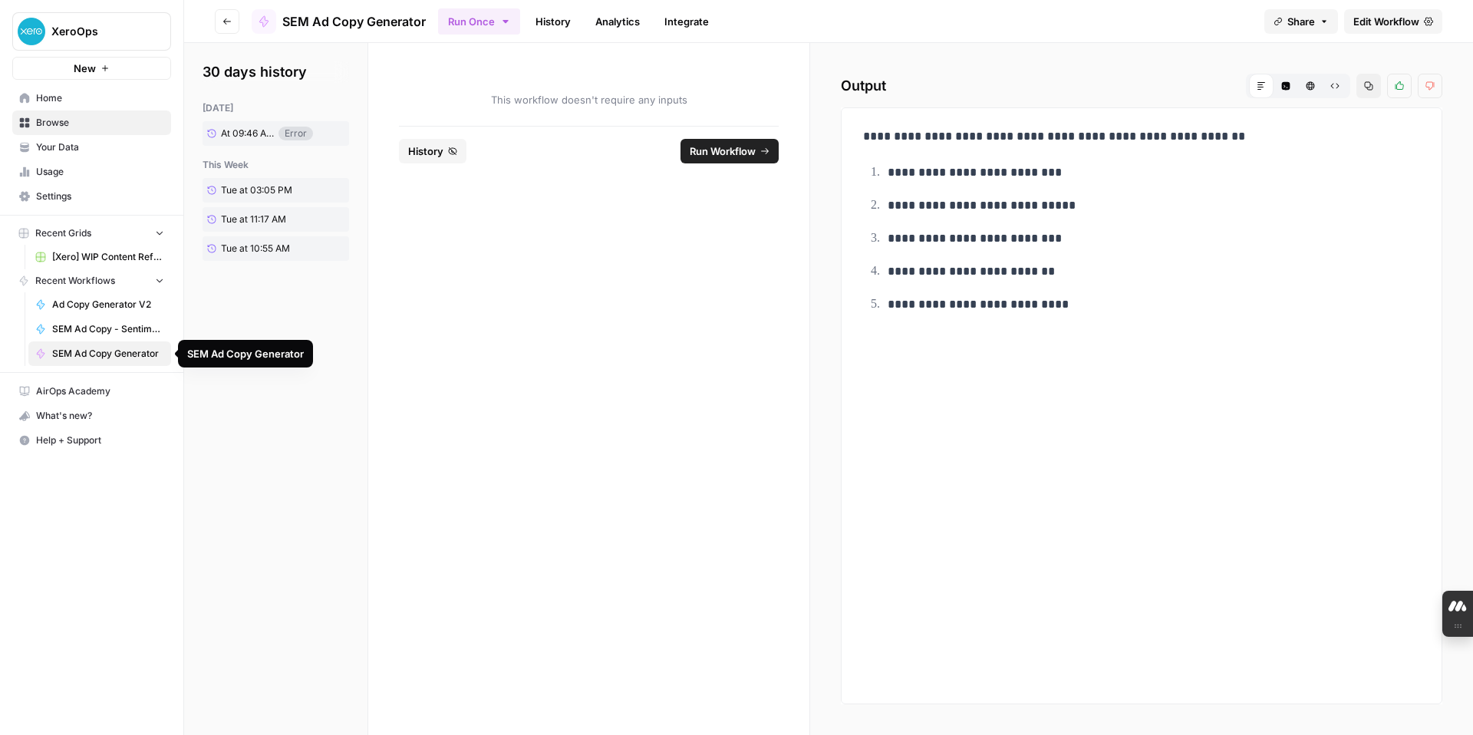
click at [124, 354] on span "SEM Ad Copy Generator" at bounding box center [108, 354] width 112 height 14
click at [221, 21] on button "Go back" at bounding box center [227, 21] width 25 height 25
click at [224, 19] on icon "button" at bounding box center [227, 21] width 9 height 9
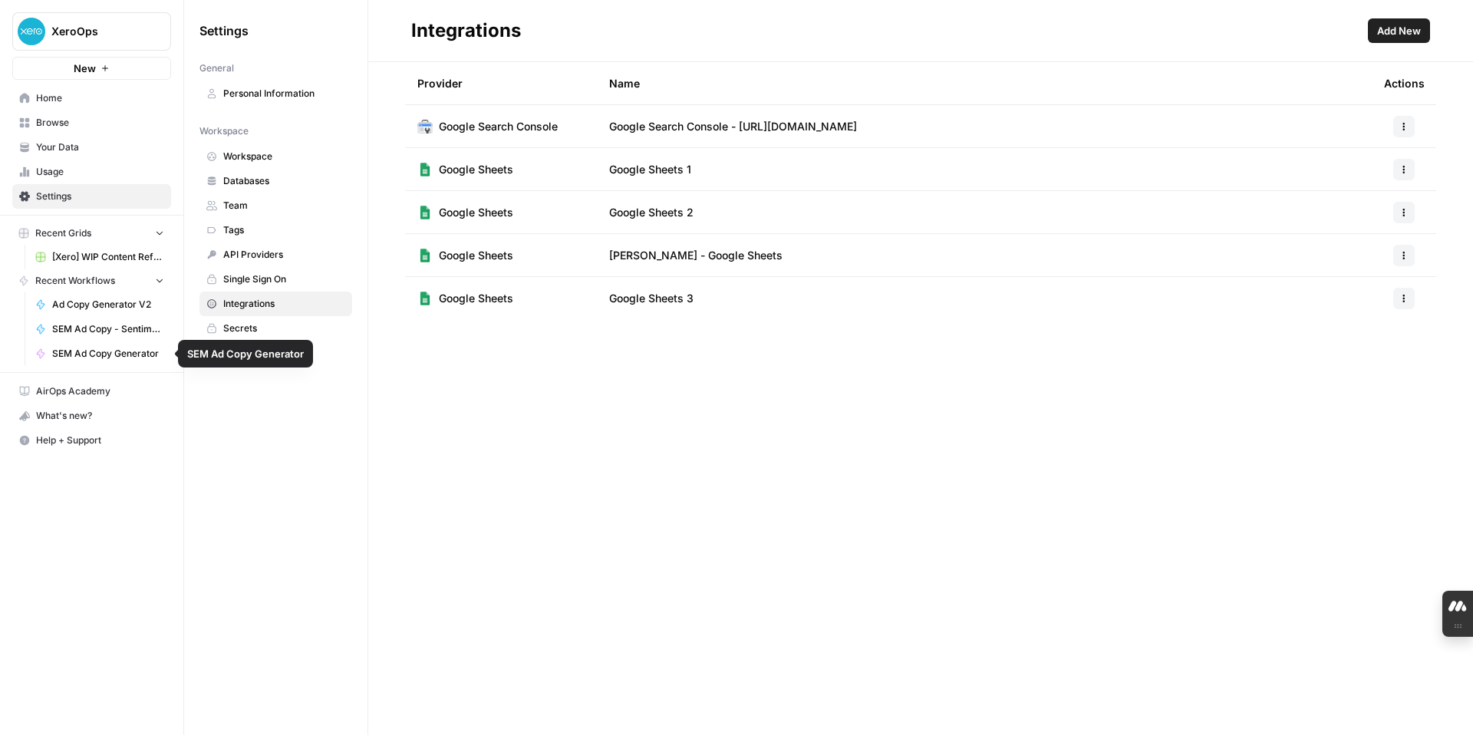
click at [106, 354] on span "SEM Ad Copy Generator" at bounding box center [108, 354] width 112 height 14
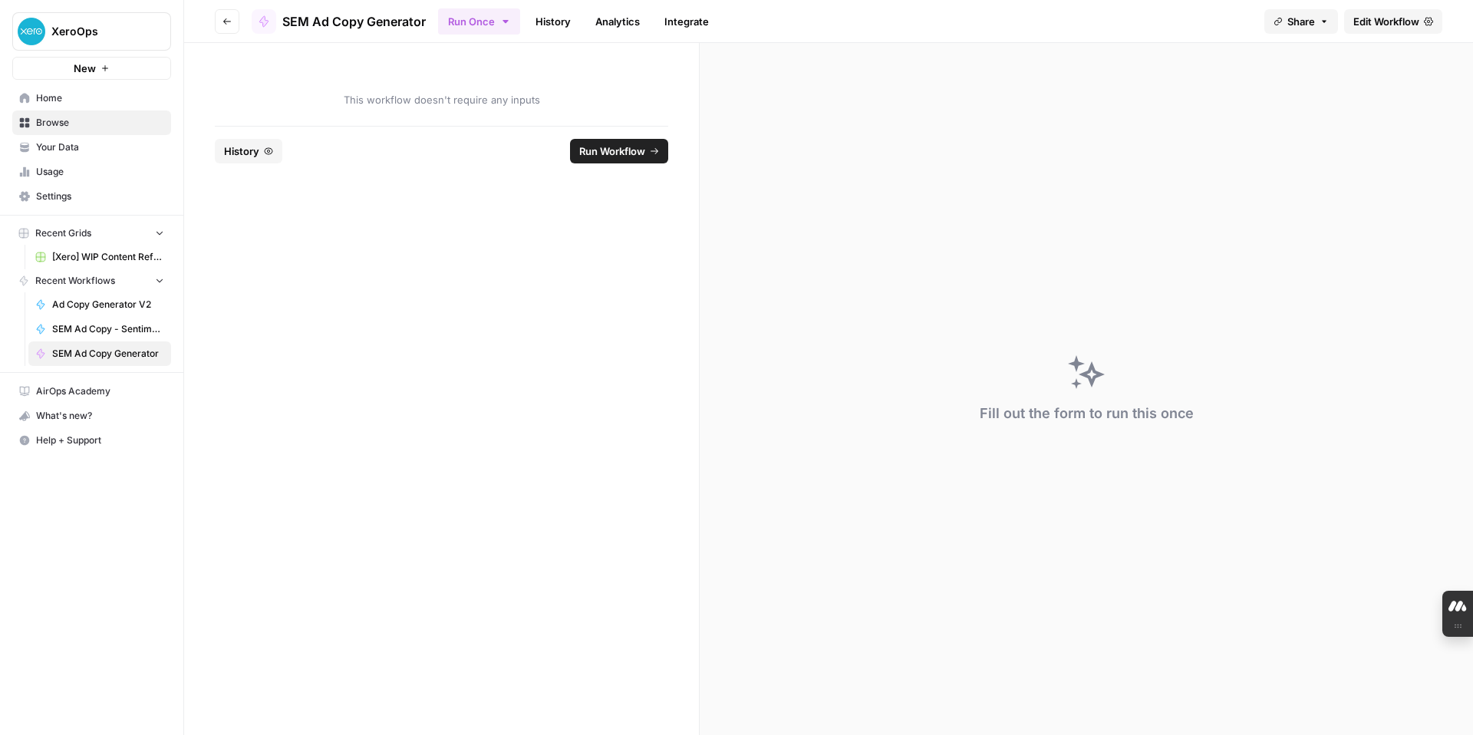
click at [1390, 23] on span "Edit Workflow" at bounding box center [1387, 21] width 66 height 15
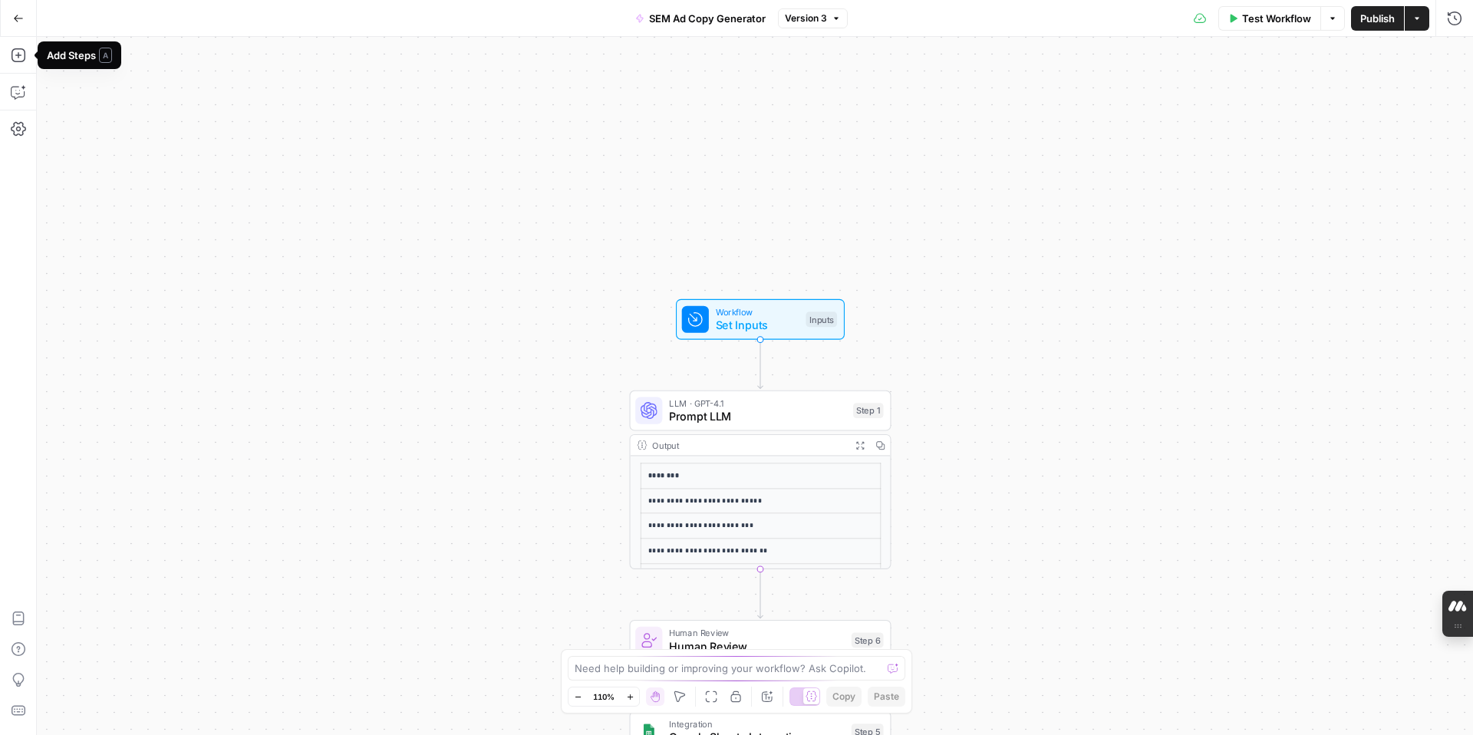
click at [15, 15] on icon "button" at bounding box center [18, 18] width 11 height 11
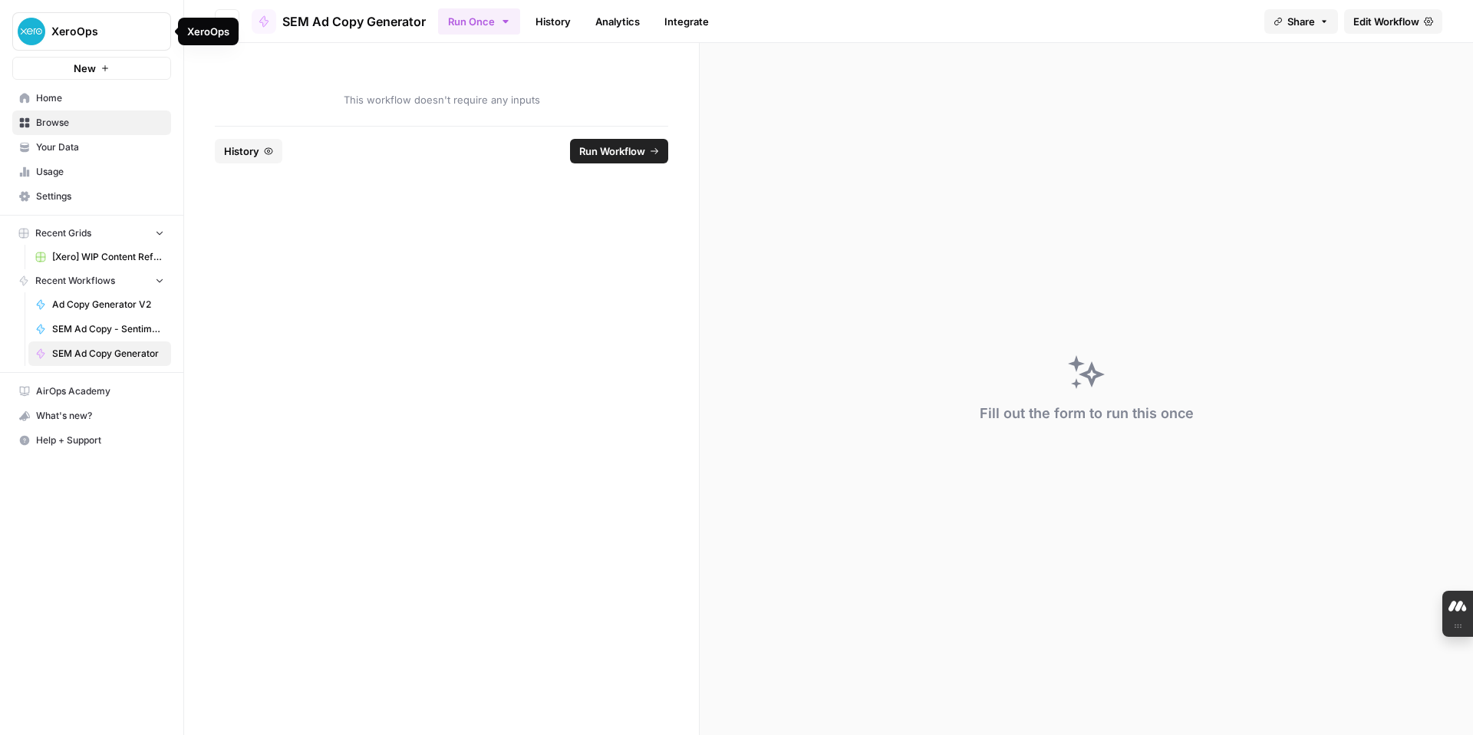
click at [224, 21] on div "XeroOps" at bounding box center [208, 32] width 61 height 28
click at [229, 18] on icon "button" at bounding box center [227, 21] width 9 height 9
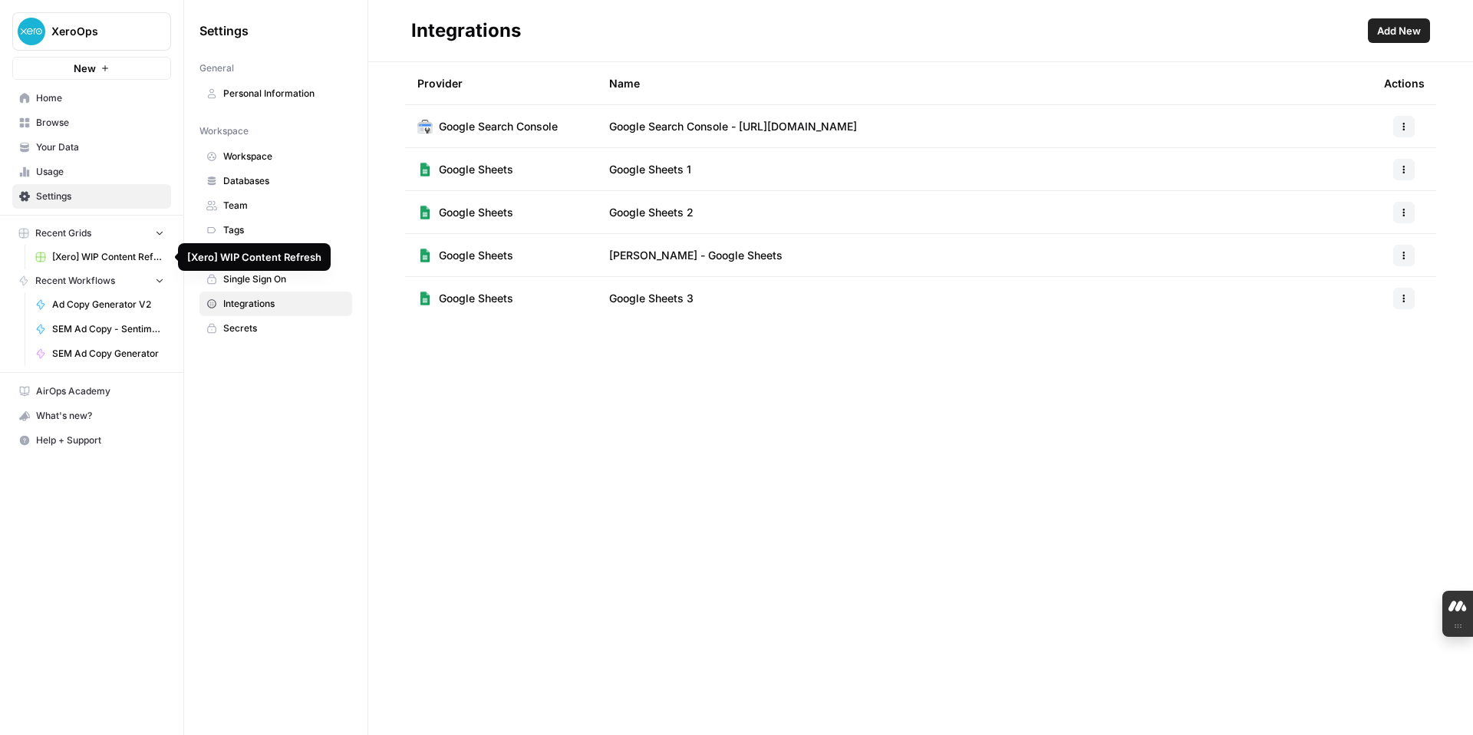
click at [66, 100] on span "Home" at bounding box center [100, 98] width 128 height 14
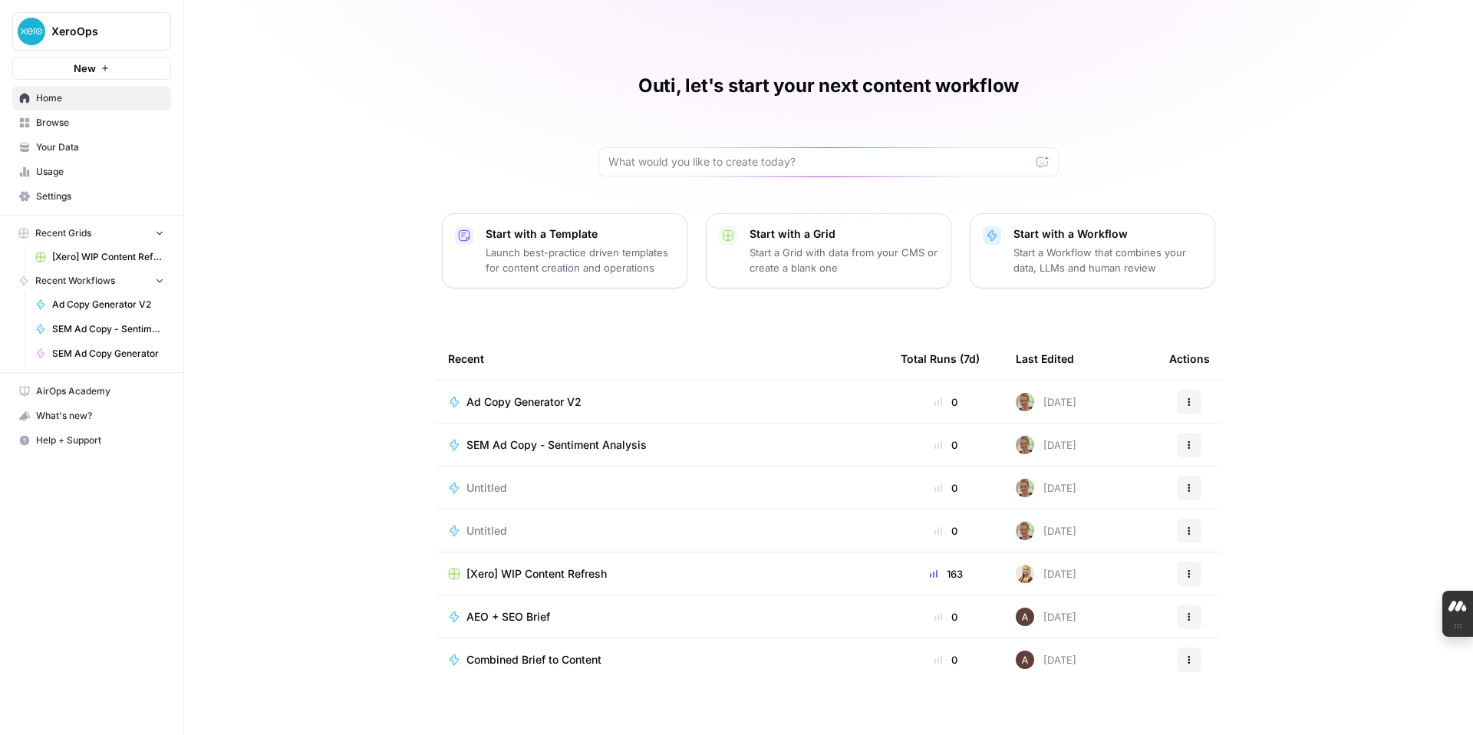
click at [527, 447] on span "SEM Ad Copy - Sentiment Analysis" at bounding box center [557, 444] width 180 height 15
click at [160, 275] on icon "button" at bounding box center [159, 280] width 11 height 11
click at [160, 282] on icon "button" at bounding box center [160, 281] width 4 height 6
click at [135, 307] on span "Ad Copy Generator V2" at bounding box center [108, 305] width 112 height 14
click at [125, 329] on span "SEM Ad Copy - Sentiment Analysis" at bounding box center [108, 329] width 112 height 14
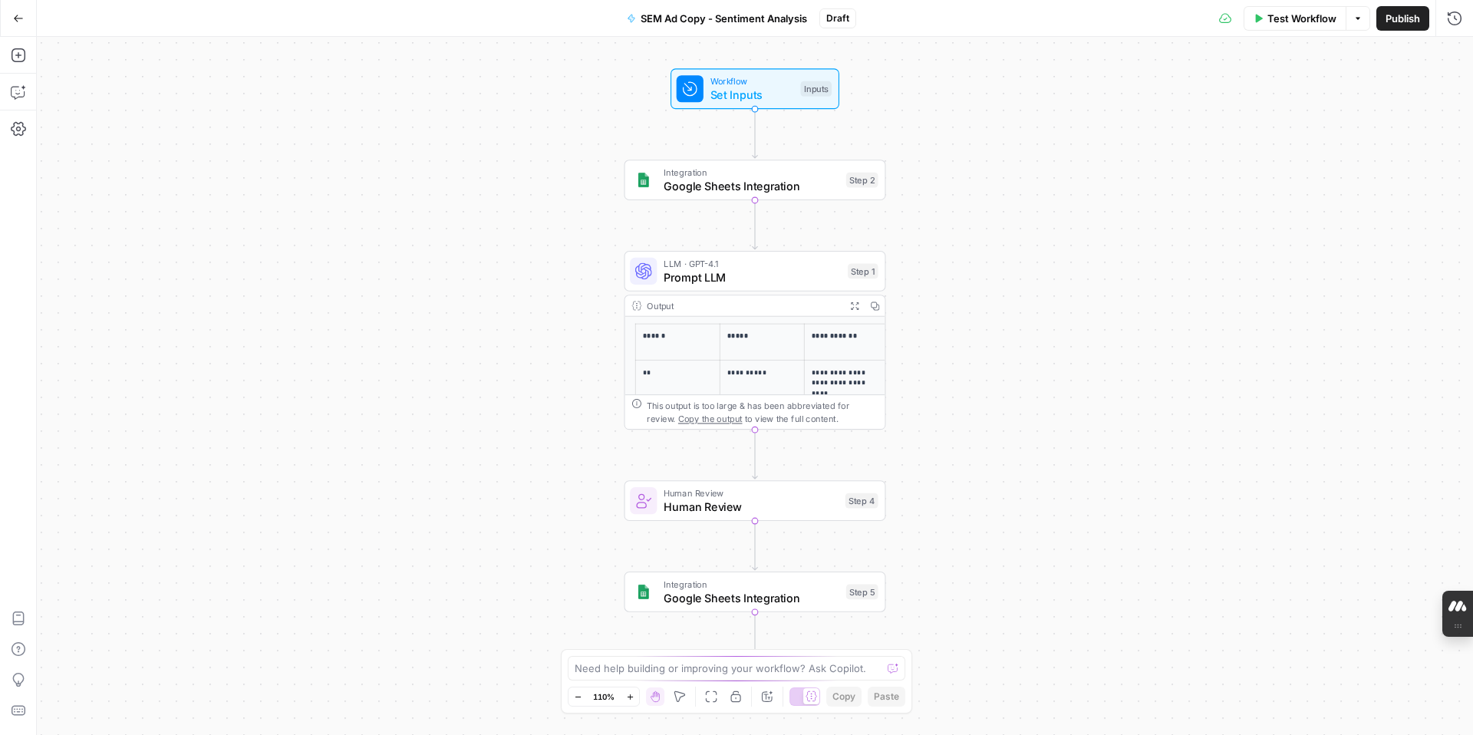
click at [18, 18] on icon "button" at bounding box center [18, 18] width 11 height 11
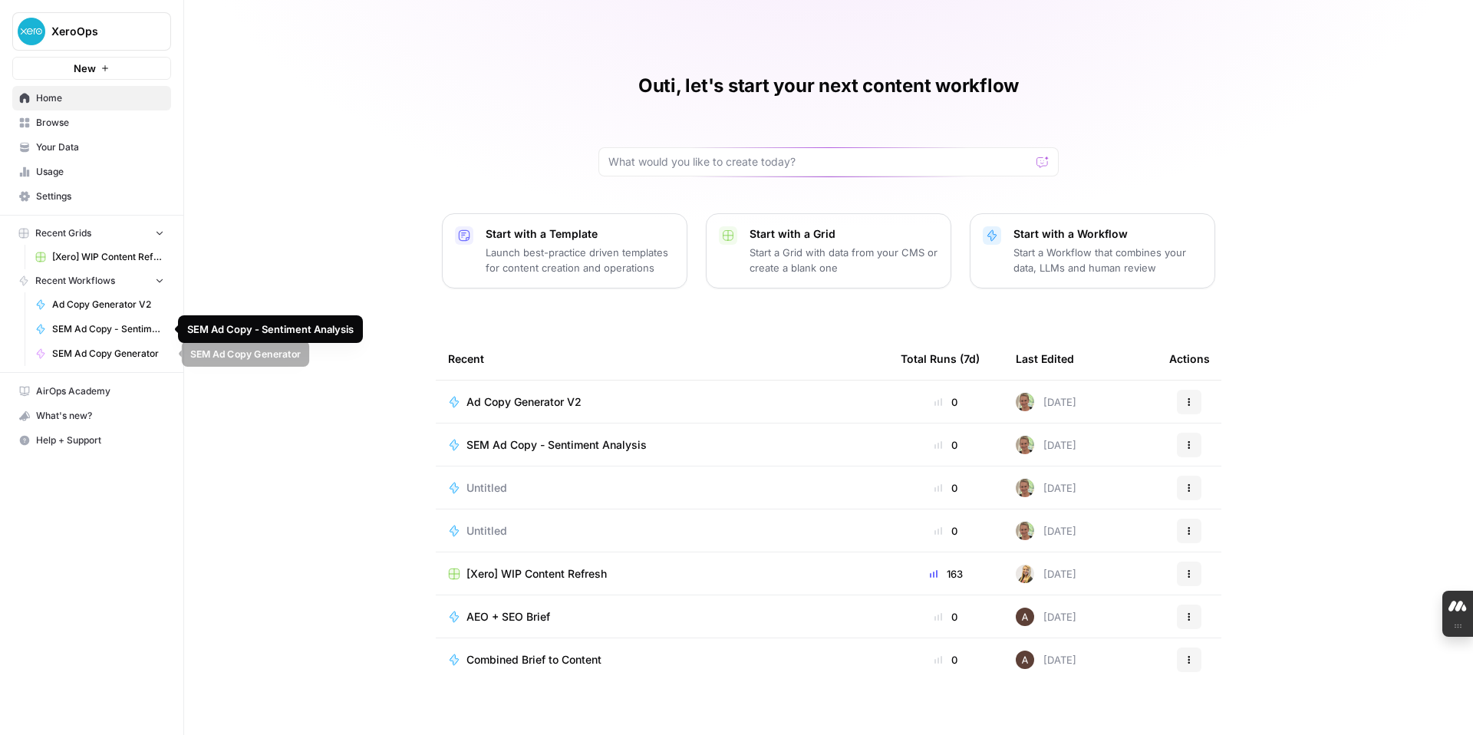
click at [130, 351] on span "SEM Ad Copy Generator" at bounding box center [108, 354] width 112 height 14
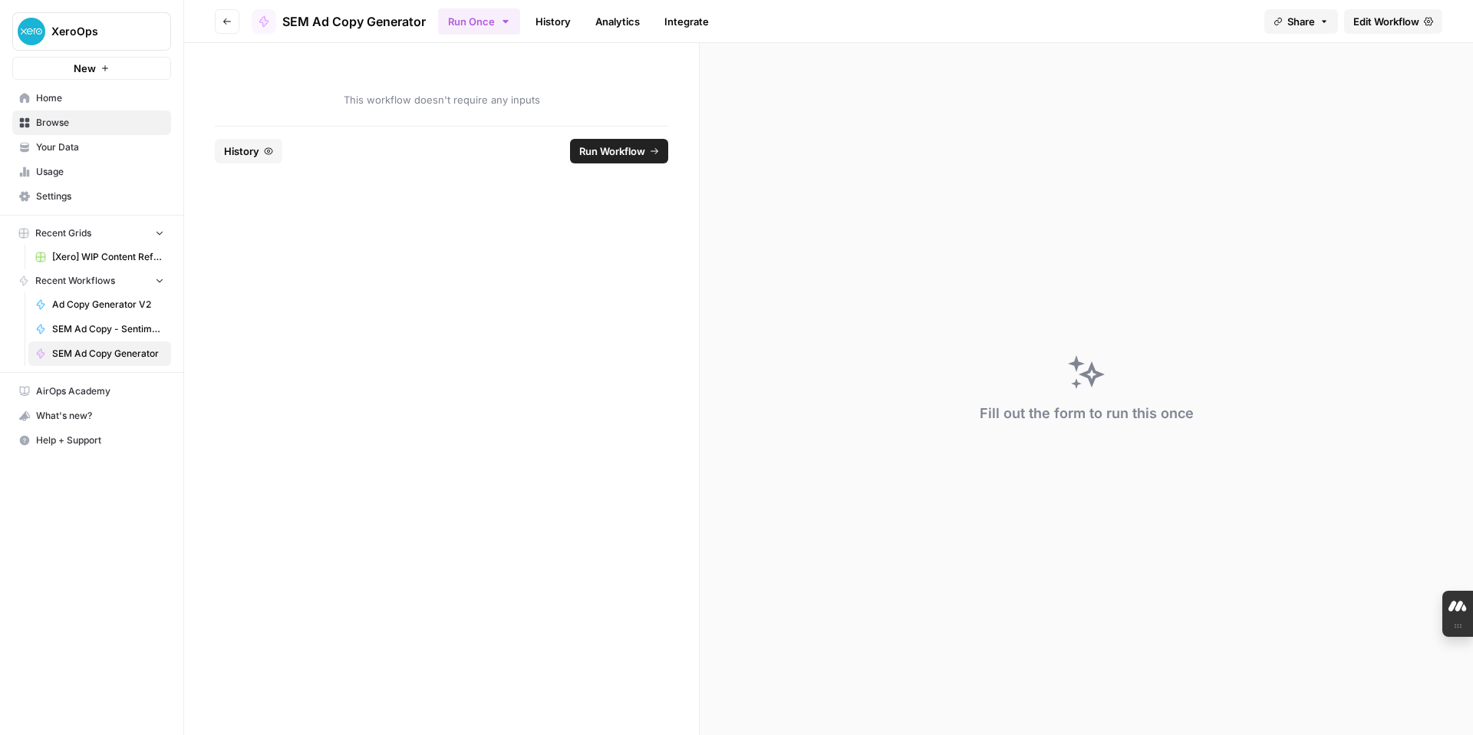
click at [1381, 21] on span "Edit Workflow" at bounding box center [1387, 21] width 66 height 15
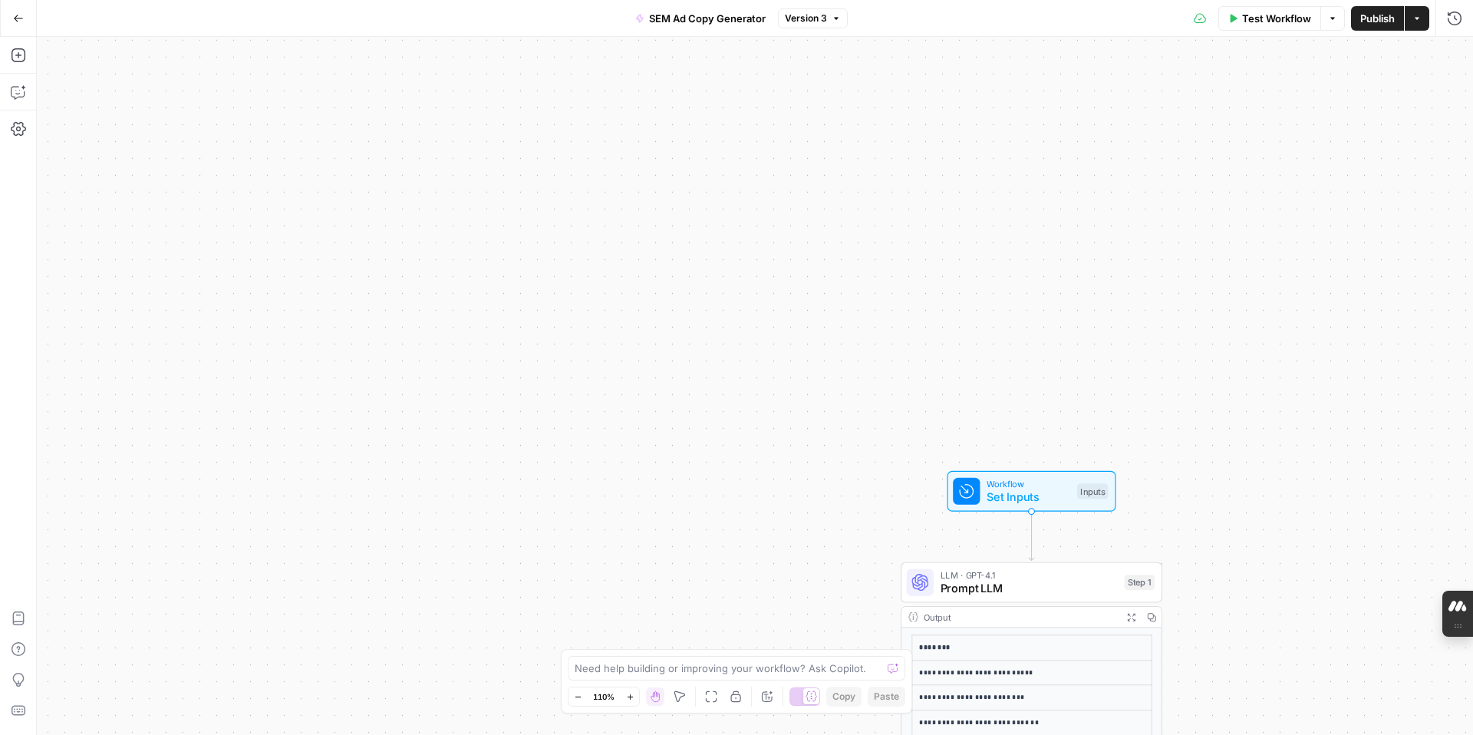
click at [21, 16] on icon "button" at bounding box center [18, 18] width 11 height 11
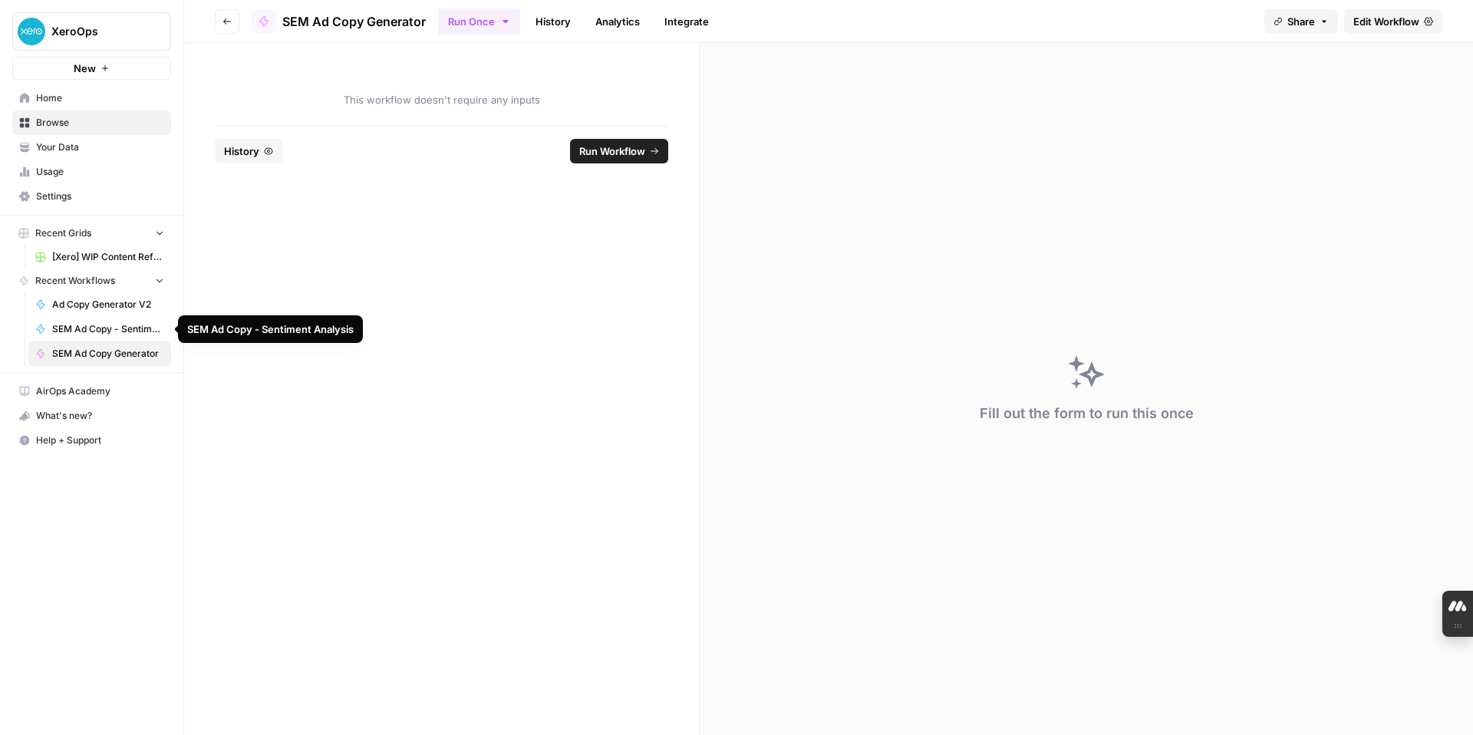
click at [102, 355] on span "SEM Ad Copy Generator" at bounding box center [108, 354] width 112 height 14
click at [227, 19] on icon "button" at bounding box center [227, 21] width 9 height 9
click at [1384, 21] on span "Edit Workflow" at bounding box center [1387, 21] width 66 height 15
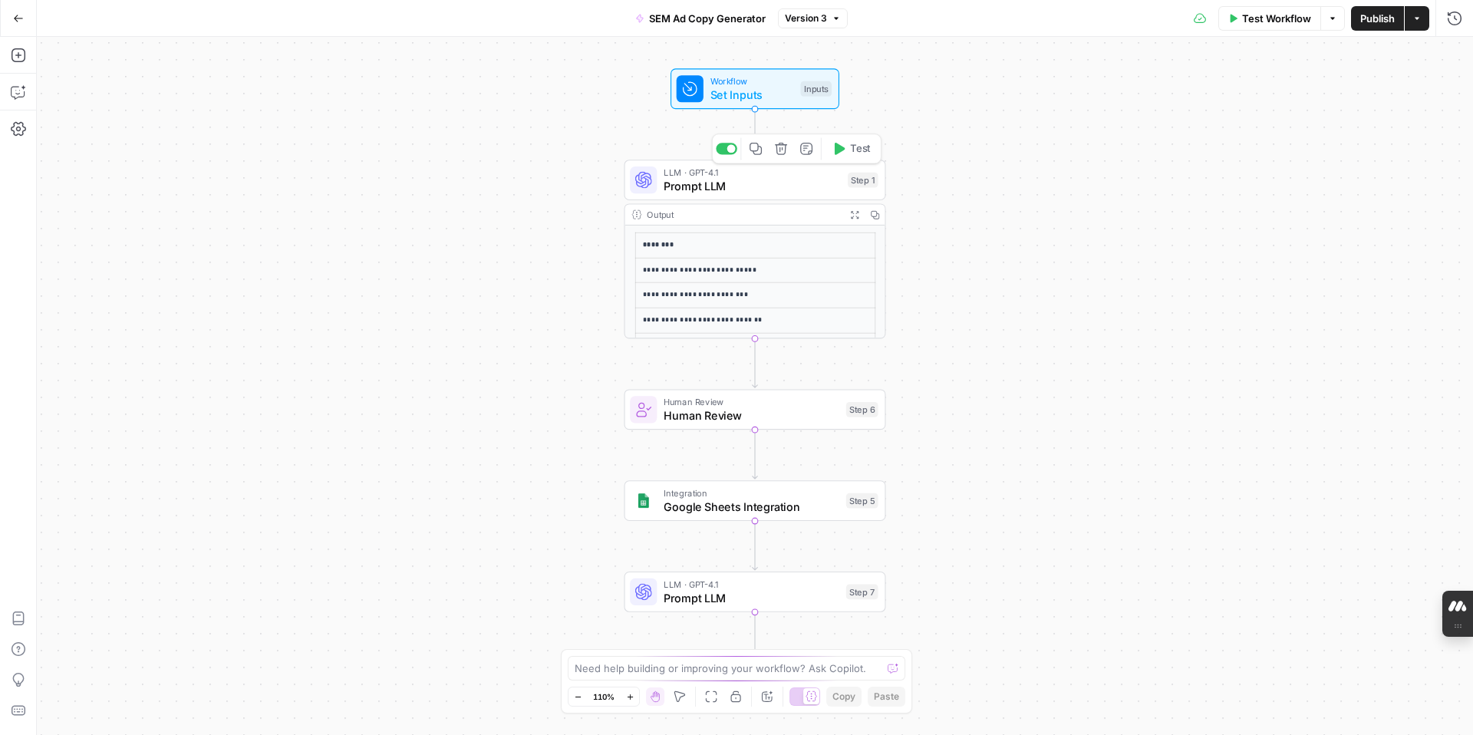
click at [808, 191] on span "Prompt LLM" at bounding box center [752, 185] width 177 height 17
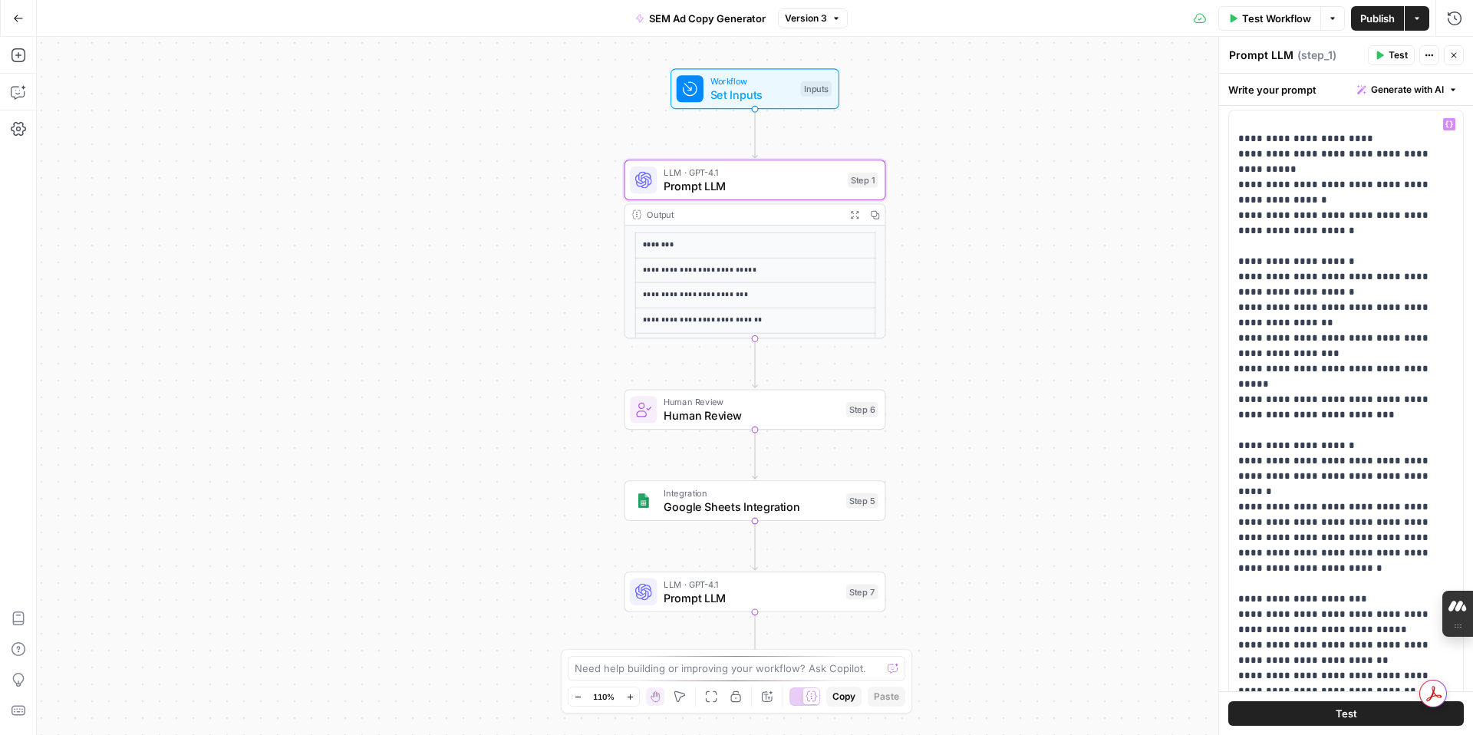
scroll to position [401, 0]
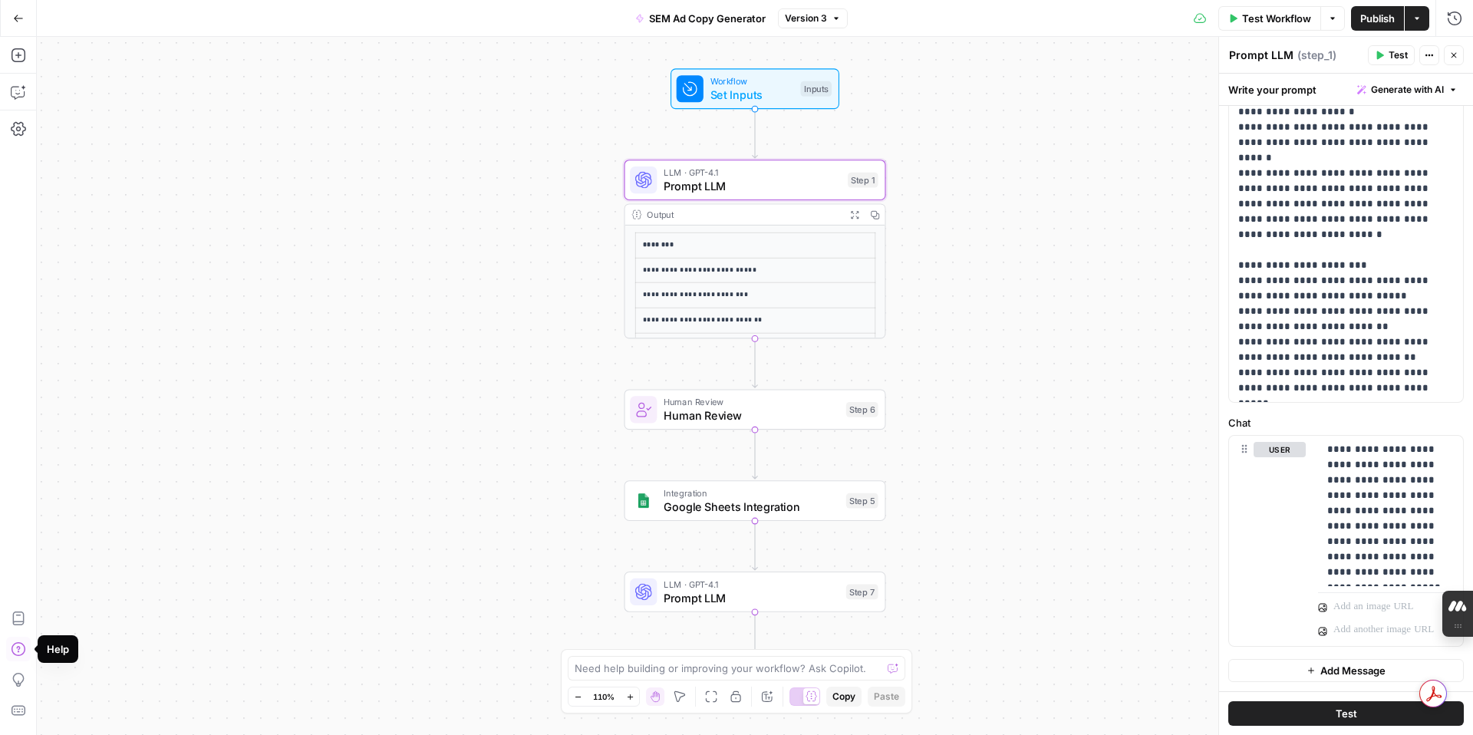
click at [18, 21] on icon "button" at bounding box center [18, 18] width 11 height 11
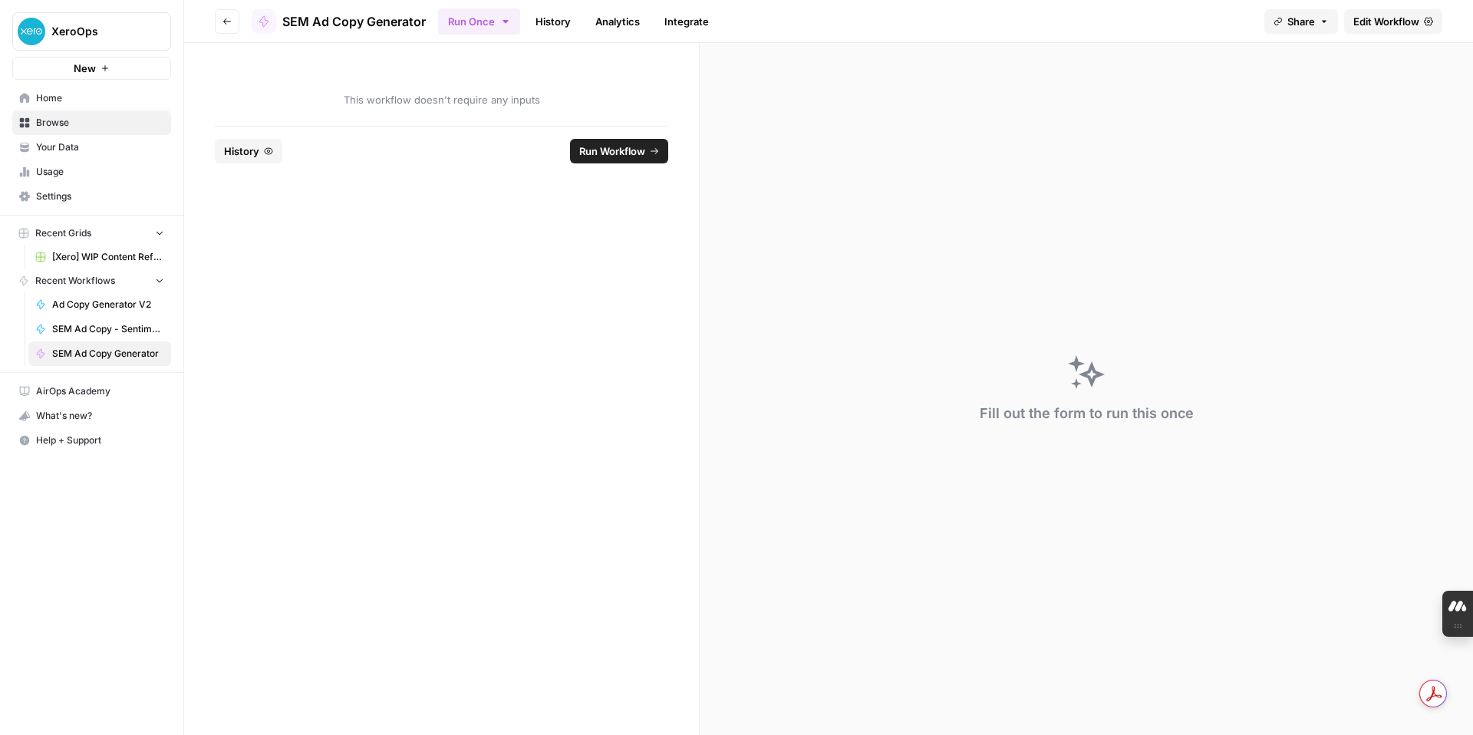
click at [554, 23] on link "History" at bounding box center [553, 21] width 54 height 25
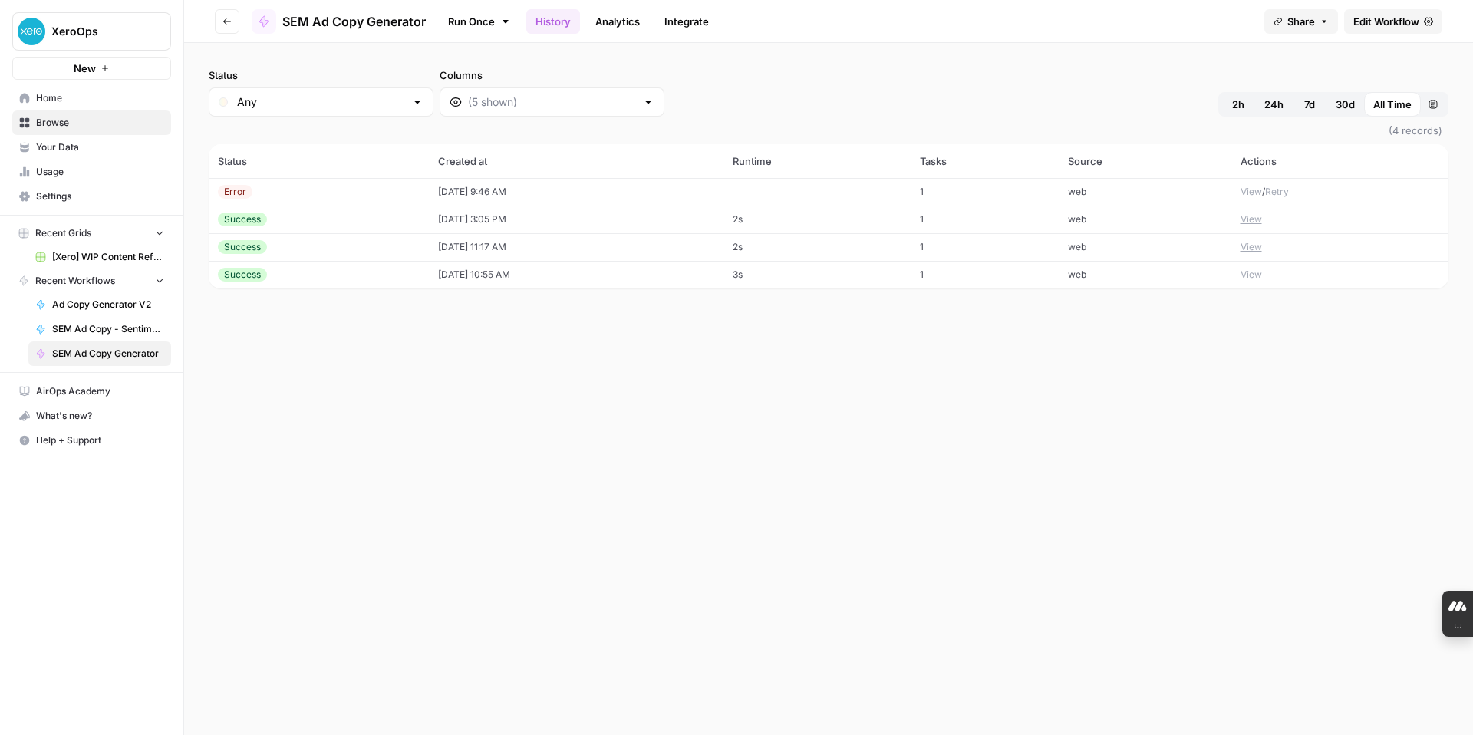
click at [411, 104] on div at bounding box center [417, 101] width 12 height 15
click at [411, 103] on div at bounding box center [417, 101] width 12 height 15
click at [225, 160] on span "button" at bounding box center [226, 161] width 9 height 9
type input "Cancelled"
click at [411, 100] on div at bounding box center [417, 101] width 12 height 15
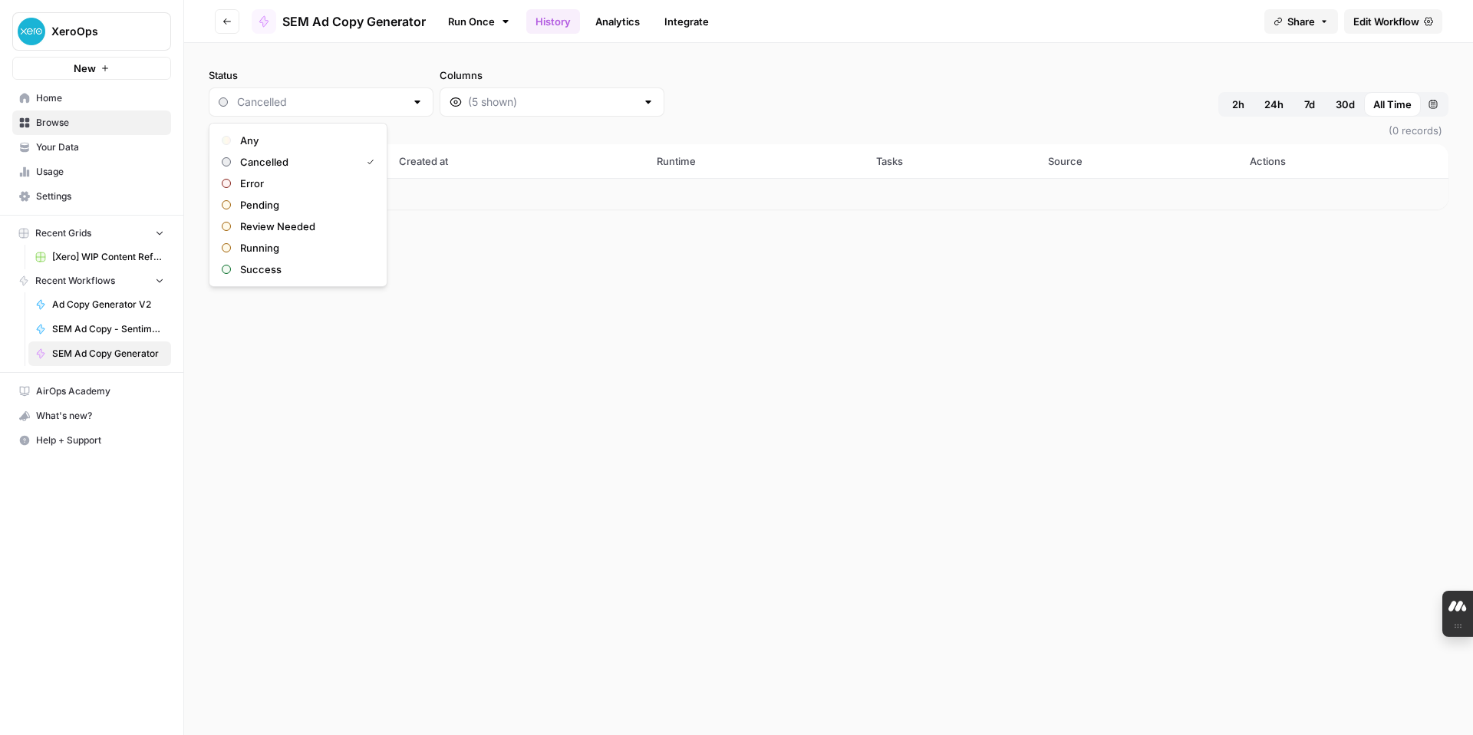
type input "Cancelled"
click at [452, 448] on div "Status Cancelled Columns 2h 24h 7d 30d All Time Custom range (0 records) Status…" at bounding box center [828, 389] width 1289 height 692
click at [88, 147] on span "Your Data" at bounding box center [100, 147] width 128 height 14
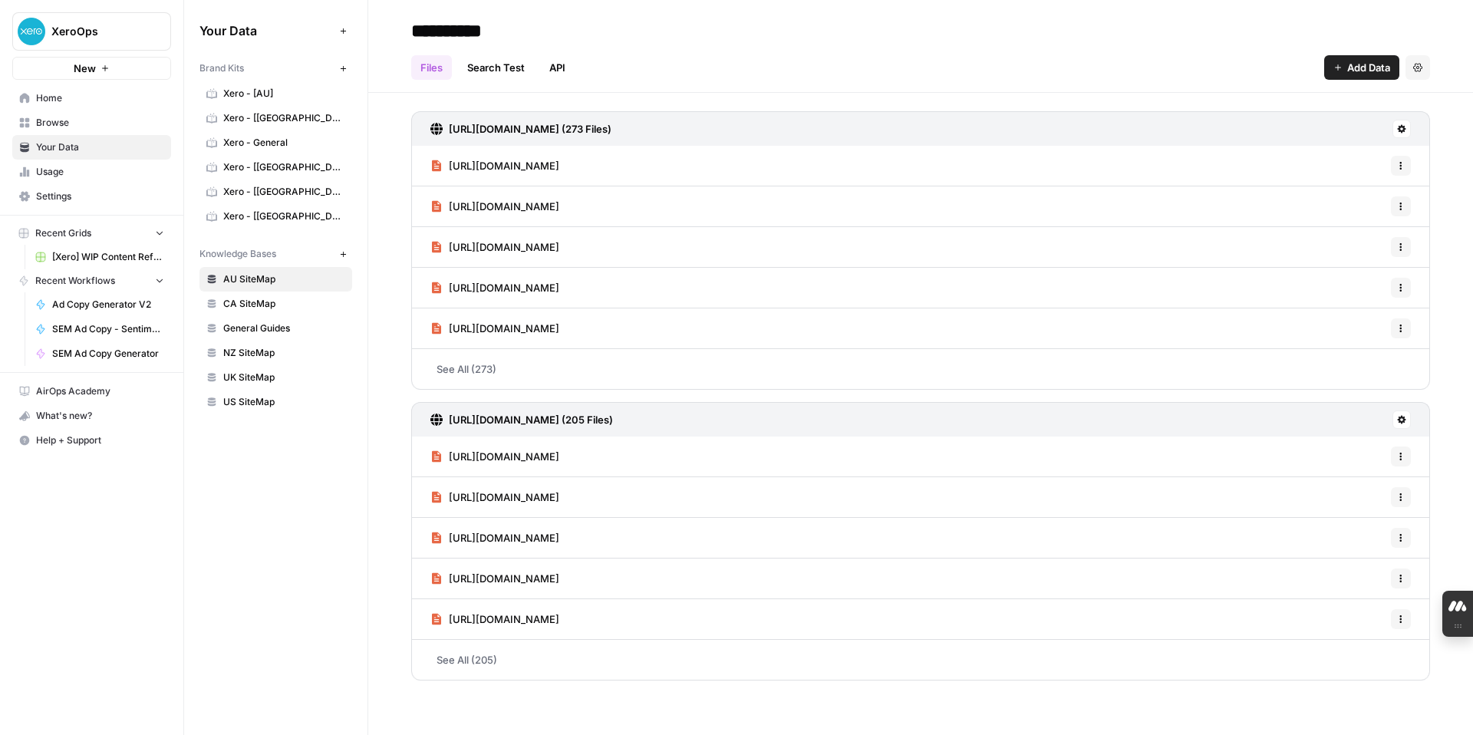
click at [76, 170] on span "Usage" at bounding box center [100, 172] width 128 height 14
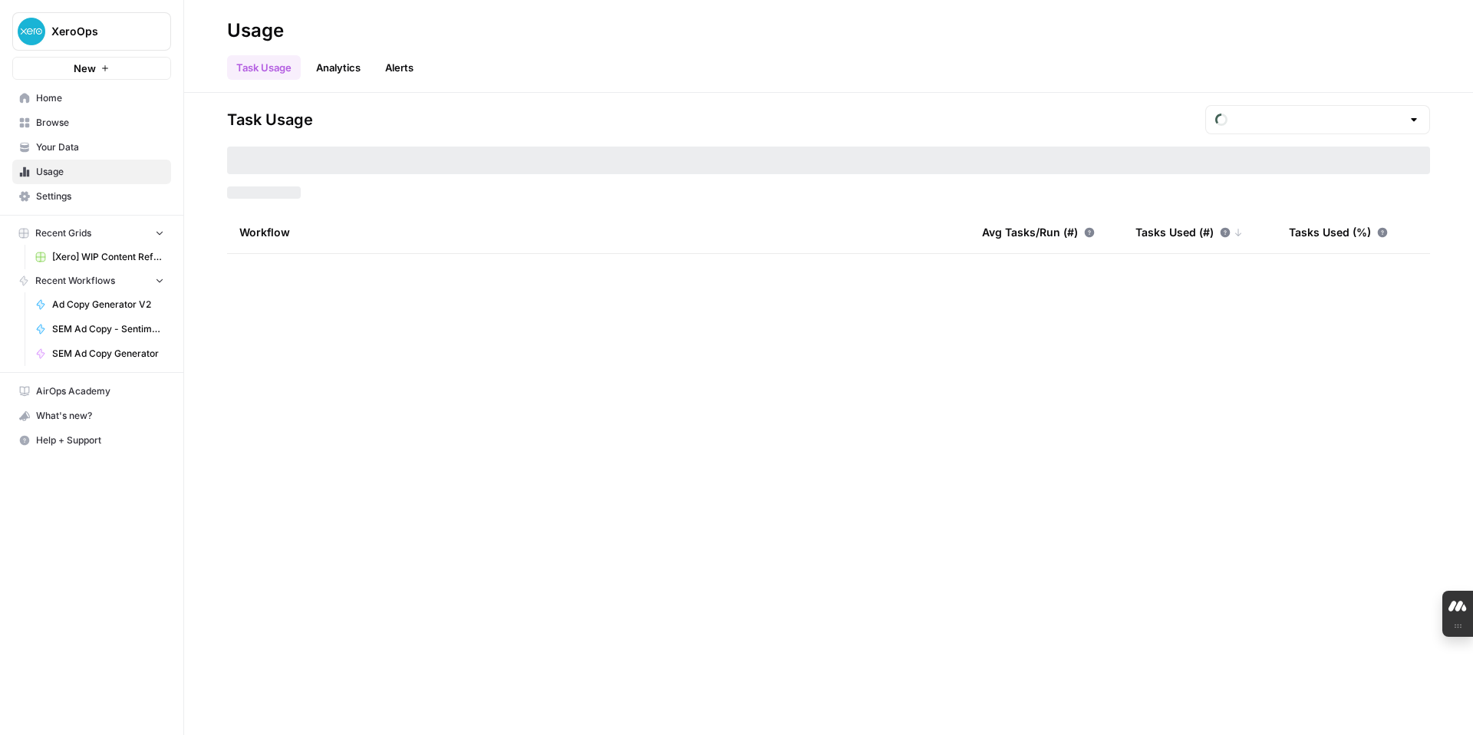
type input "August Tasks"
click at [68, 202] on span "Settings" at bounding box center [100, 197] width 128 height 14
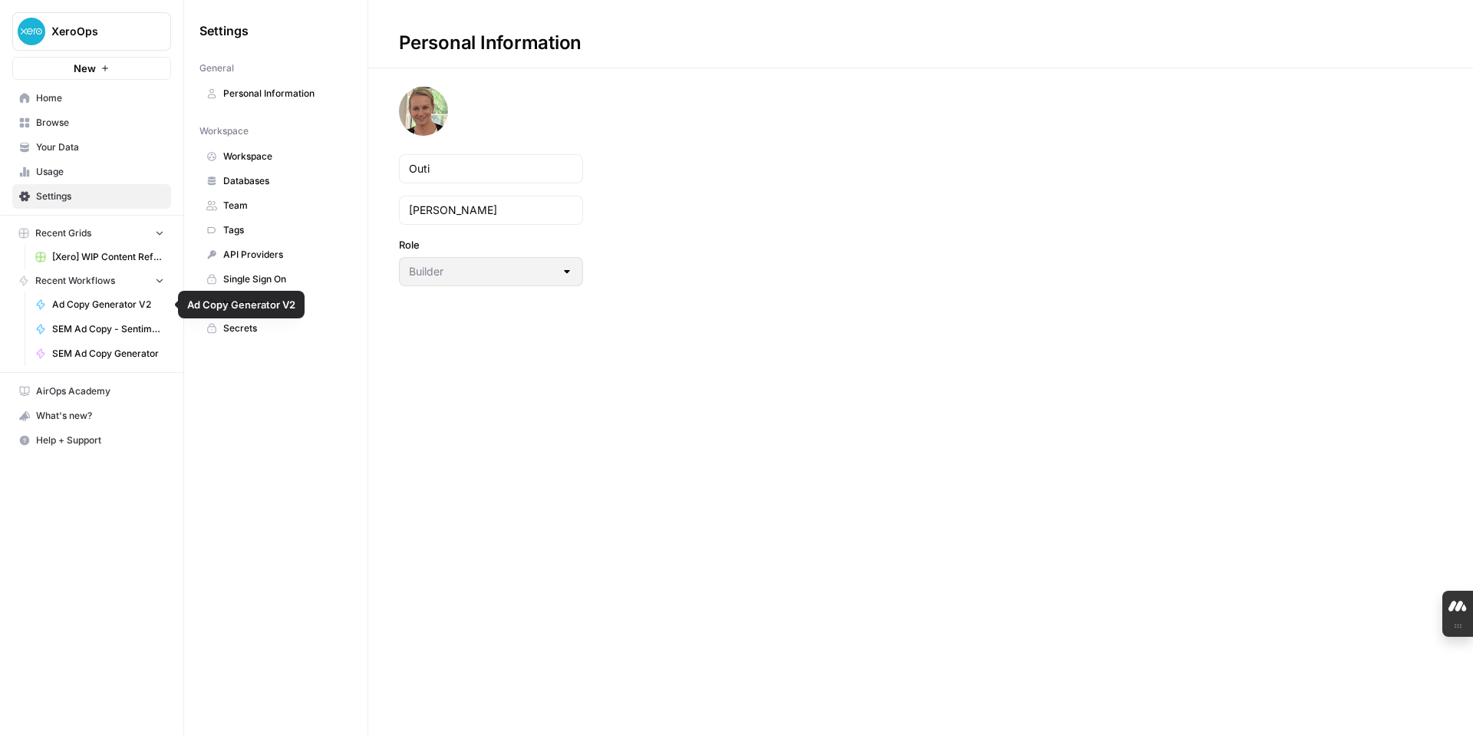
click at [97, 304] on span "Ad Copy Generator V2" at bounding box center [108, 305] width 112 height 14
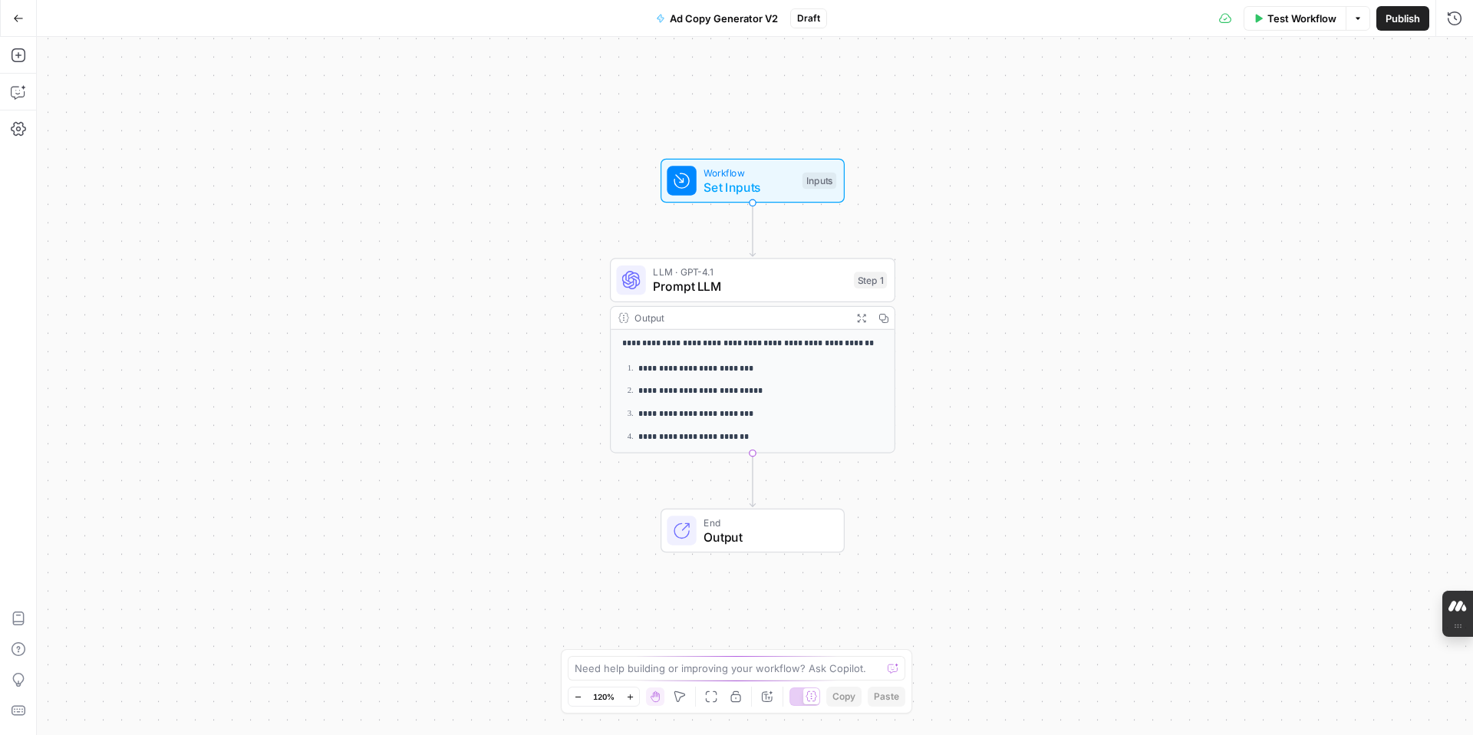
click at [17, 12] on button "Go Back" at bounding box center [19, 19] width 28 height 28
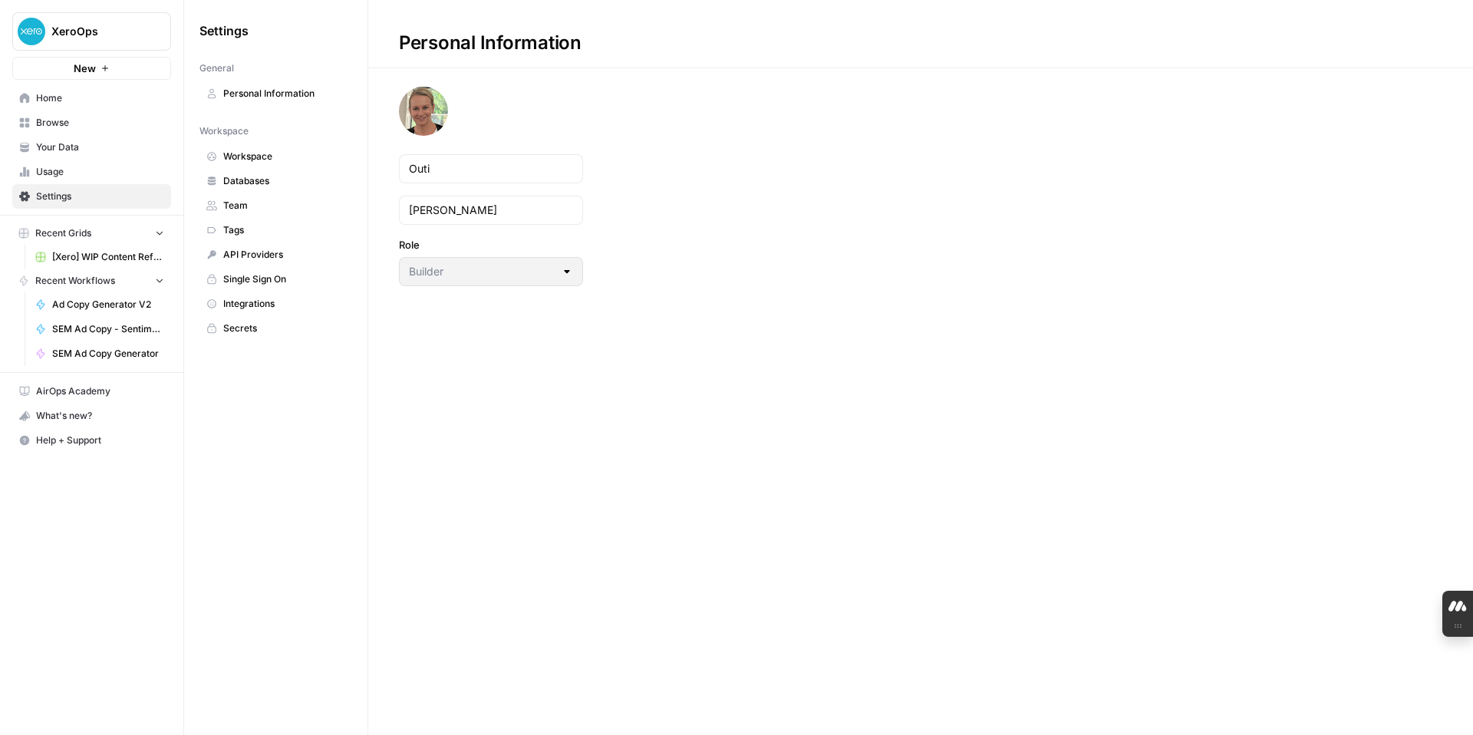
click at [110, 355] on span "SEM Ad Copy Generator" at bounding box center [108, 354] width 112 height 14
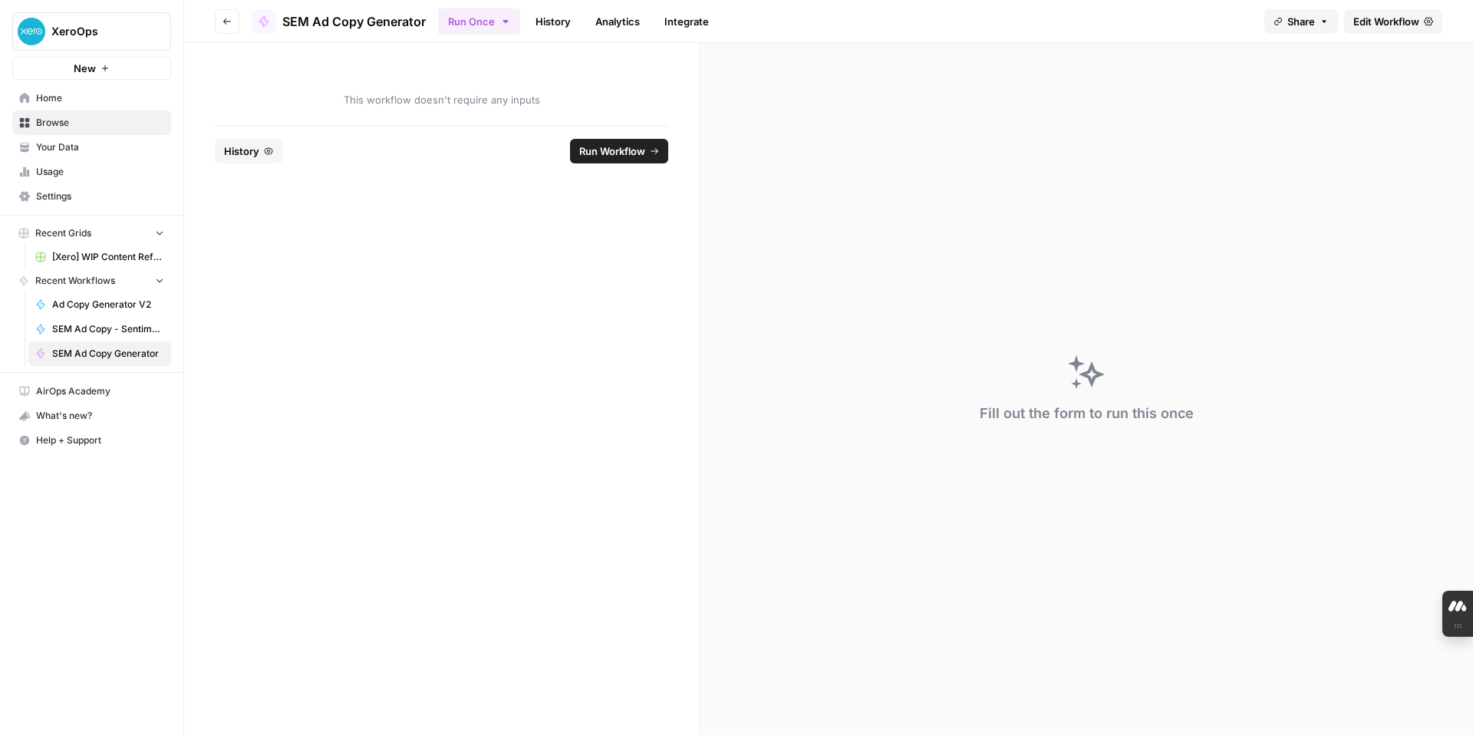
click at [1392, 26] on span "Edit Workflow" at bounding box center [1387, 21] width 66 height 15
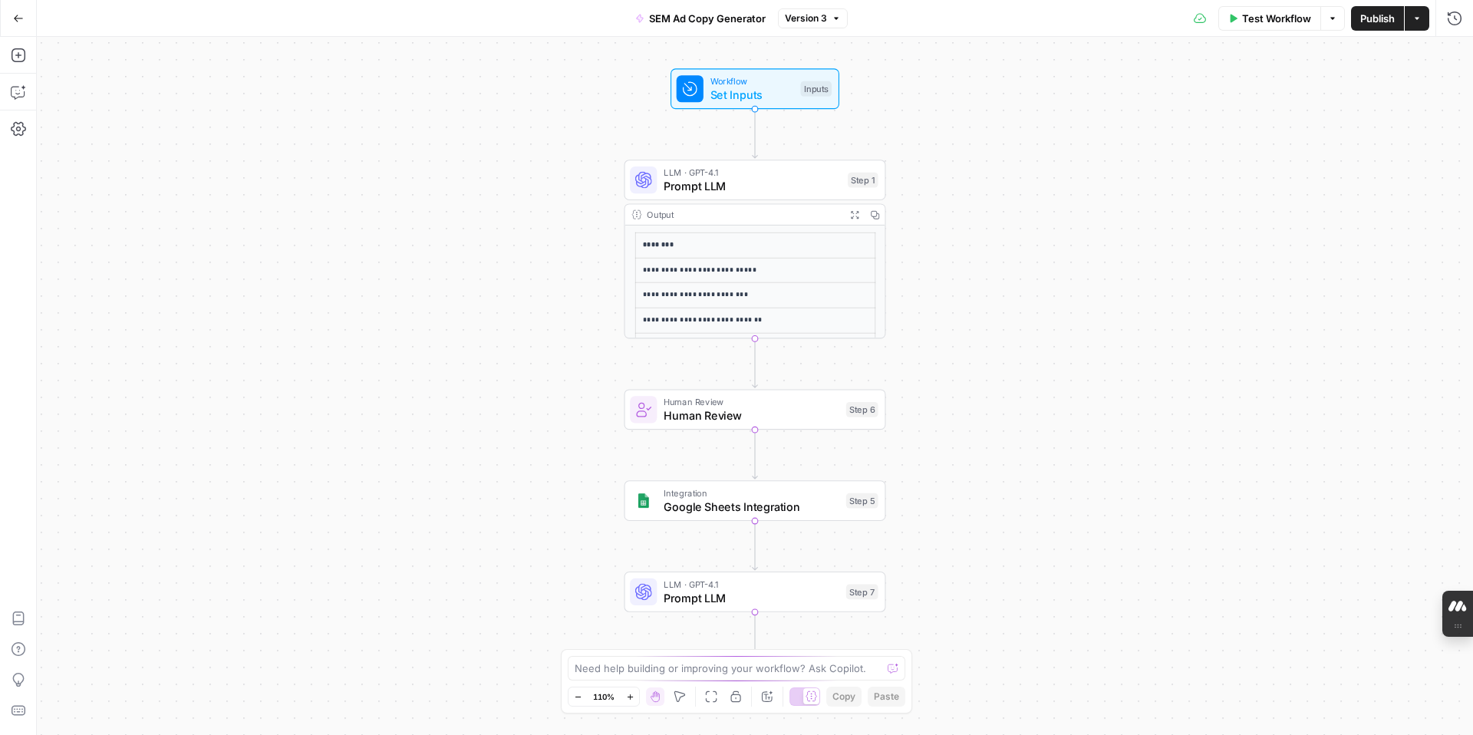
click at [809, 516] on div "Integration Google Sheets Integration Step 5 Copy step Delete step Add Note Test" at bounding box center [755, 500] width 262 height 41
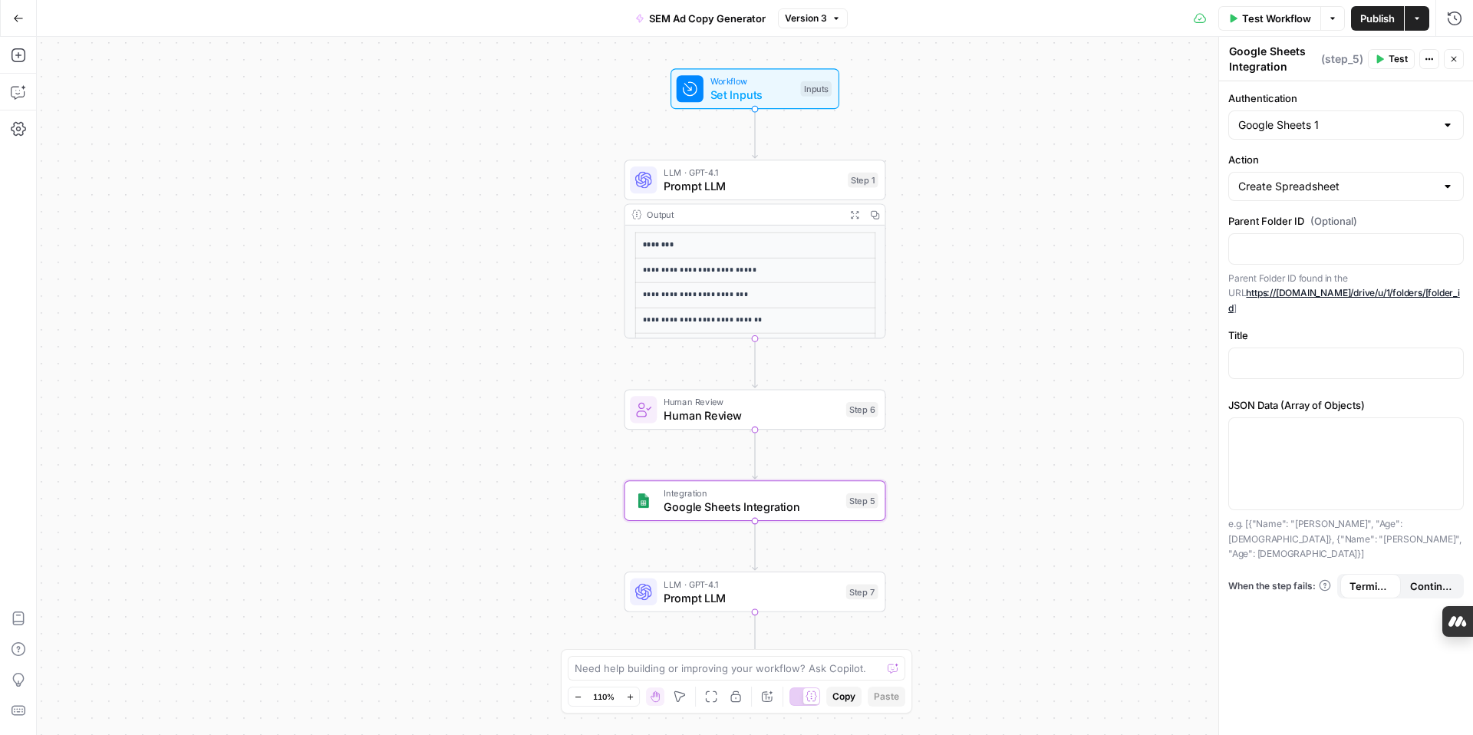
click at [104, 651] on div "**********" at bounding box center [755, 386] width 1436 height 698
click at [15, 19] on icon "button" at bounding box center [18, 18] width 11 height 11
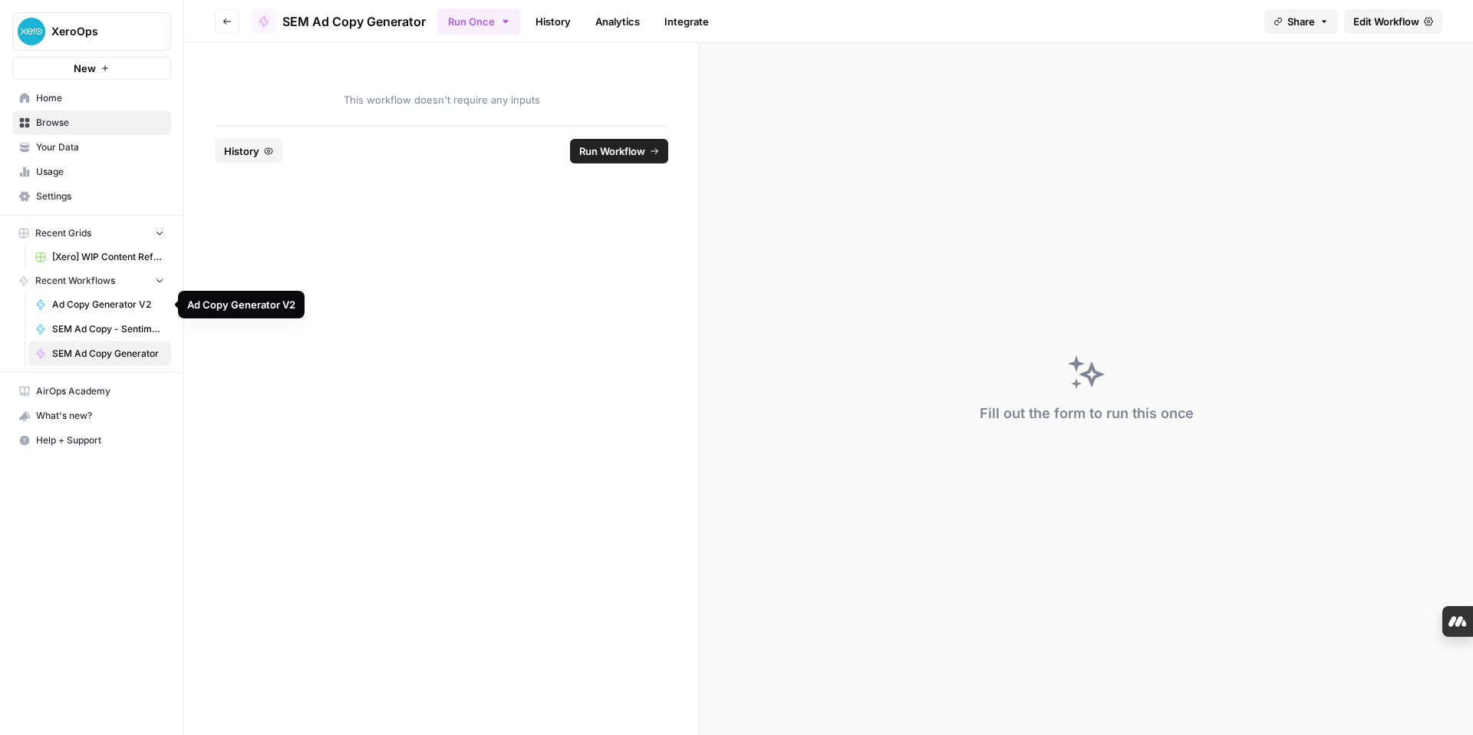
click at [78, 305] on span "Ad Copy Generator V2" at bounding box center [108, 305] width 112 height 14
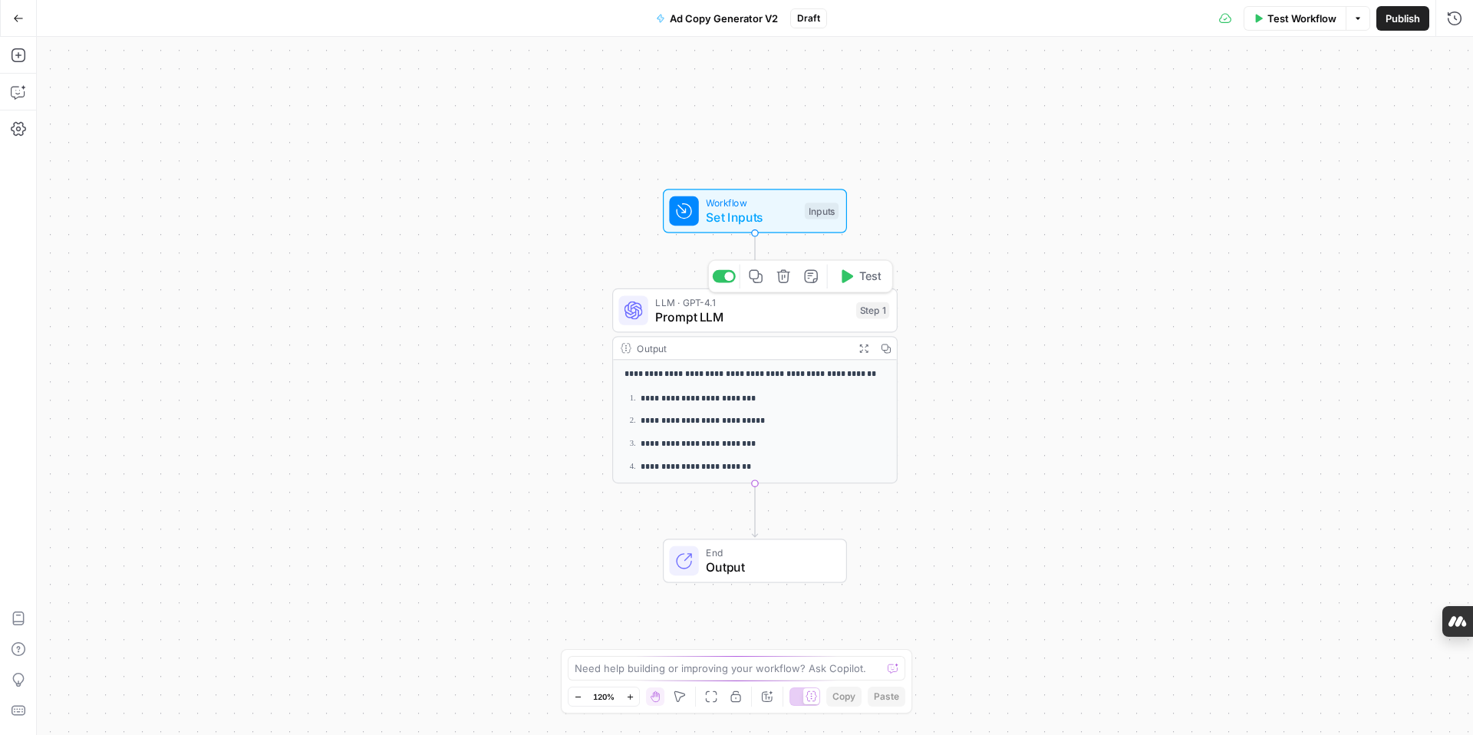
click at [758, 315] on span "Prompt LLM" at bounding box center [751, 317] width 193 height 18
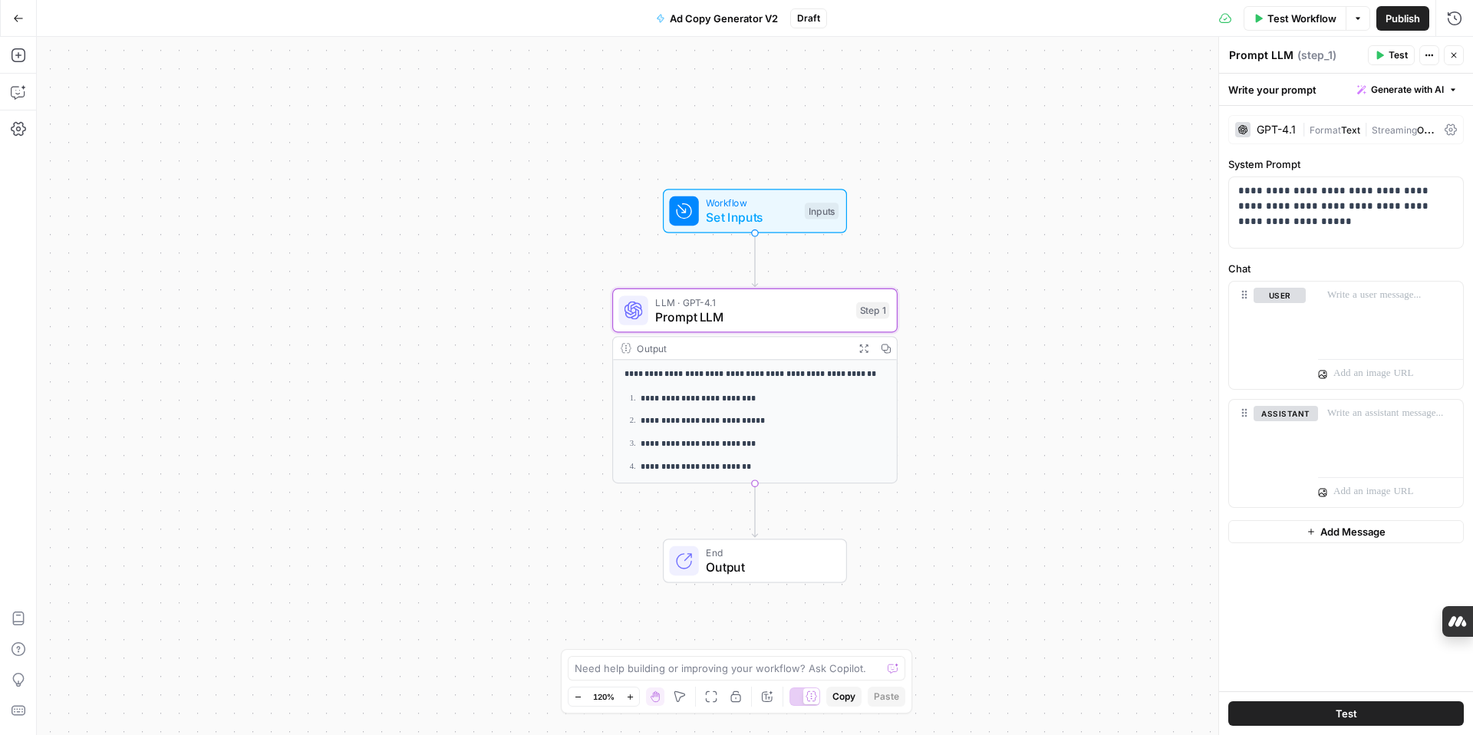
click at [14, 18] on icon "button" at bounding box center [18, 18] width 11 height 11
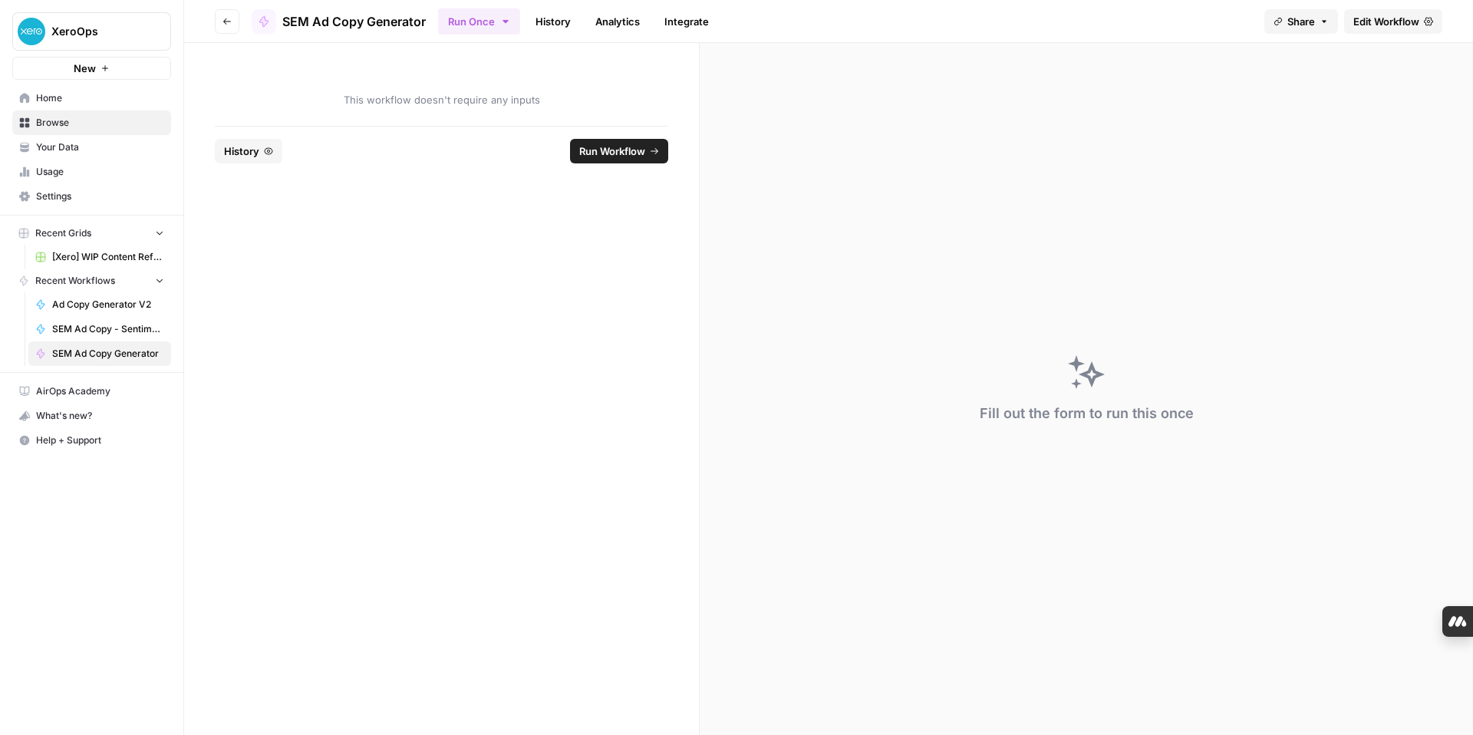
click at [159, 232] on icon "button" at bounding box center [159, 232] width 11 height 11
click at [160, 234] on icon "button" at bounding box center [160, 233] width 4 height 6
click at [89, 143] on span "Your Data" at bounding box center [100, 147] width 128 height 14
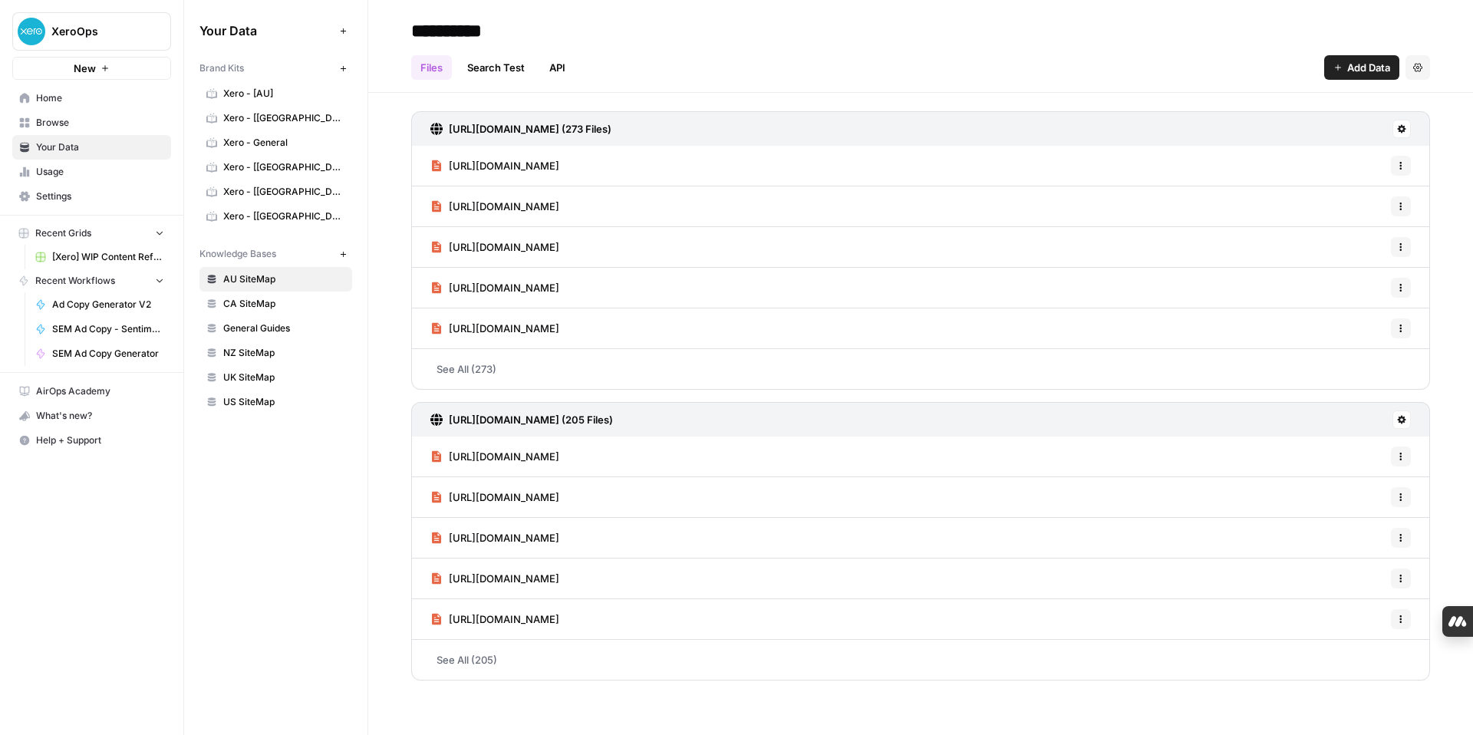
click at [65, 123] on span "Browse" at bounding box center [100, 123] width 128 height 14
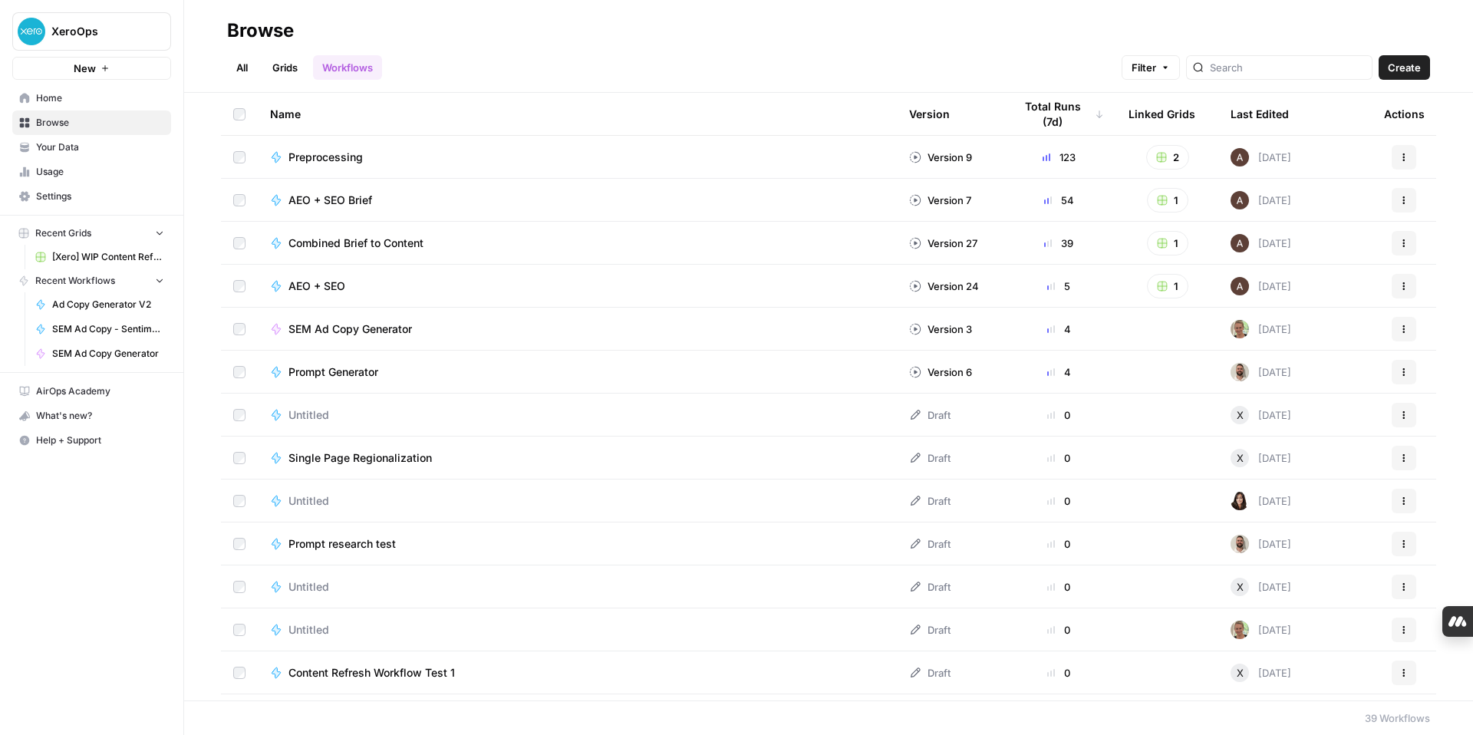
click at [320, 630] on span "Untitled" at bounding box center [309, 629] width 41 height 15
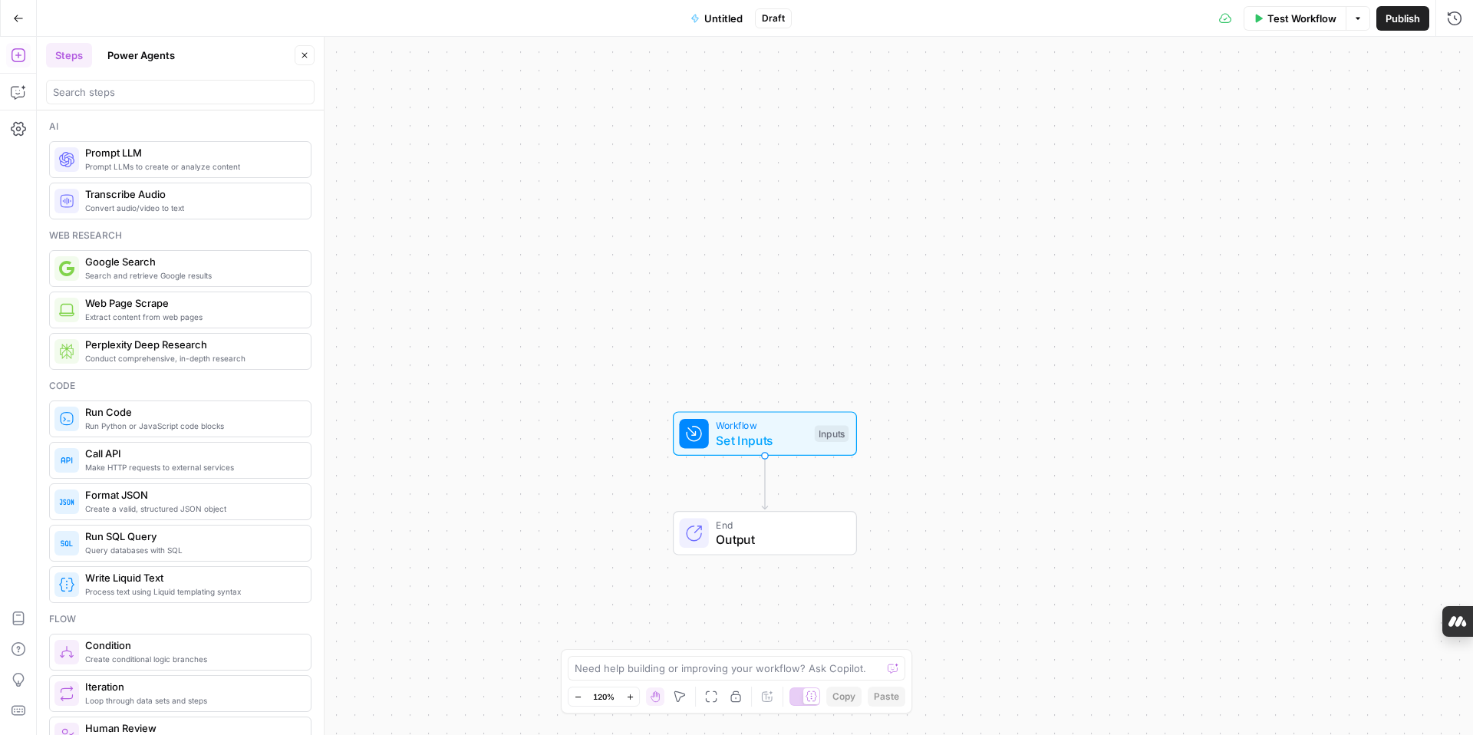
click at [17, 18] on icon "button" at bounding box center [18, 18] width 11 height 11
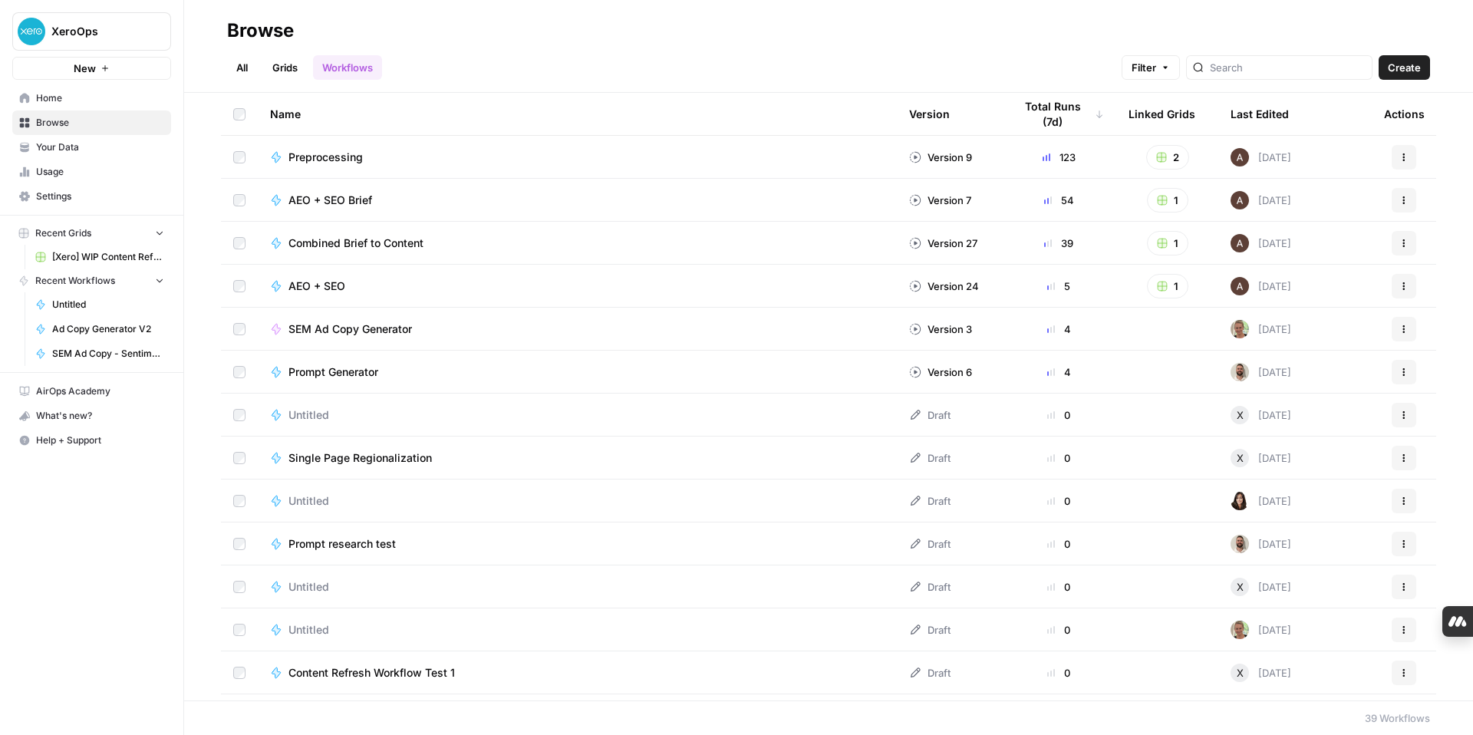
click at [401, 330] on span "SEM Ad Copy Generator" at bounding box center [351, 328] width 124 height 15
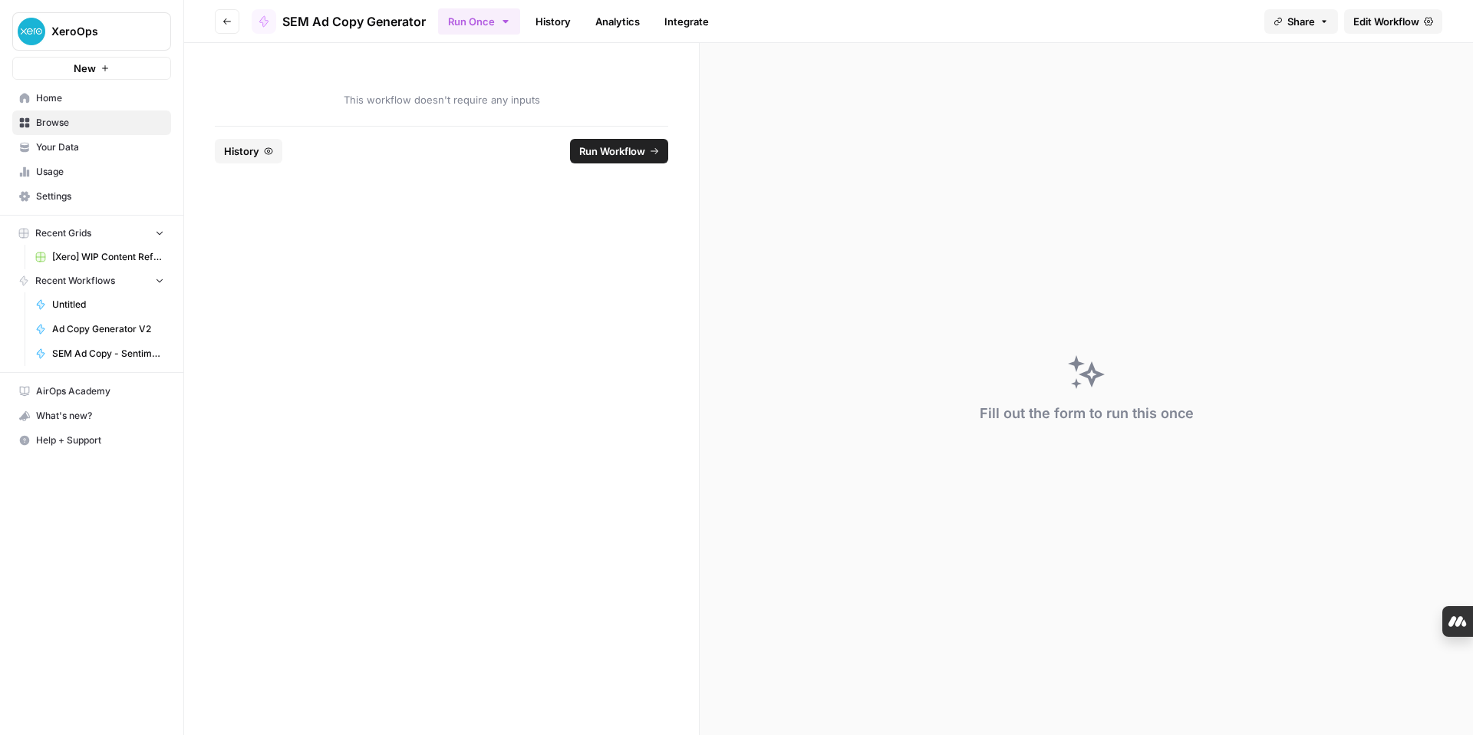
click at [269, 156] on button "History" at bounding box center [249, 151] width 68 height 25
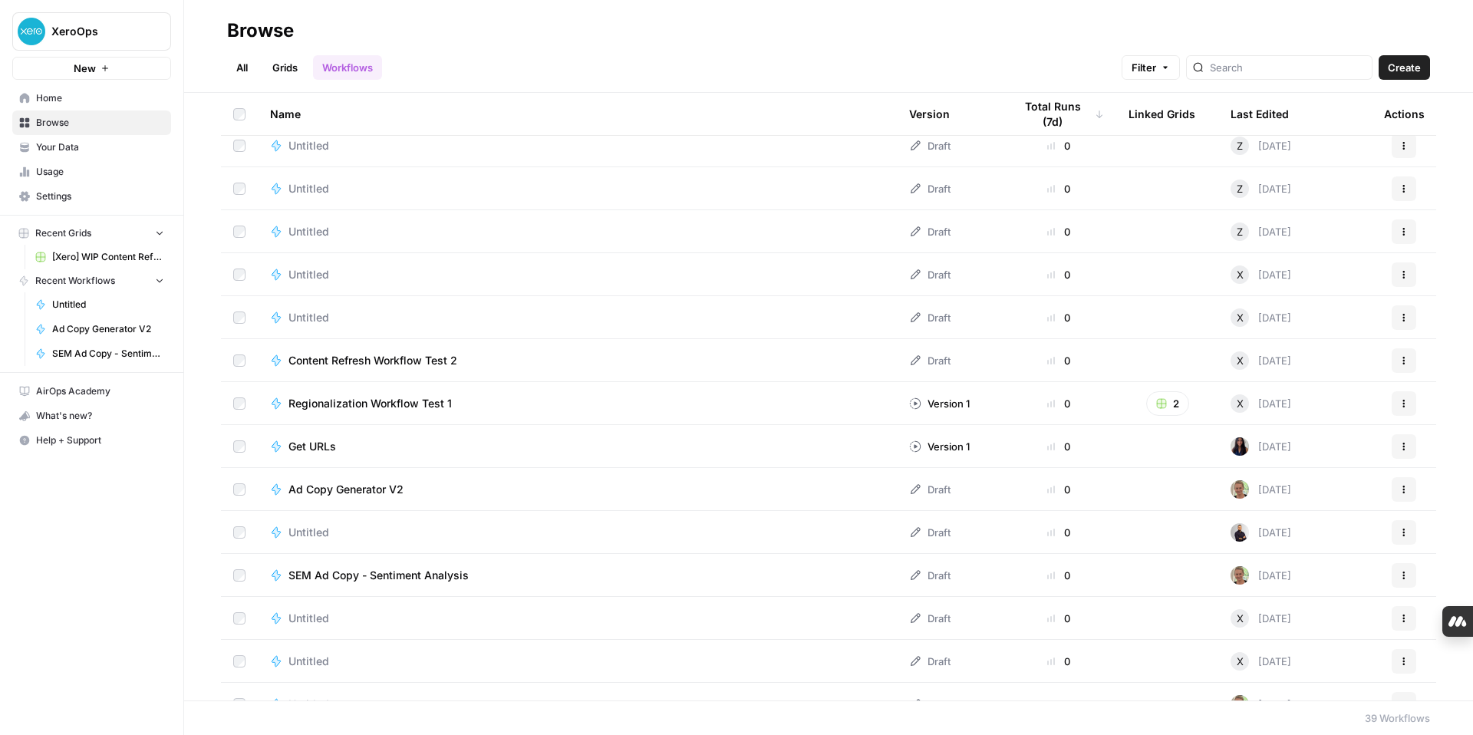
scroll to position [1111, 0]
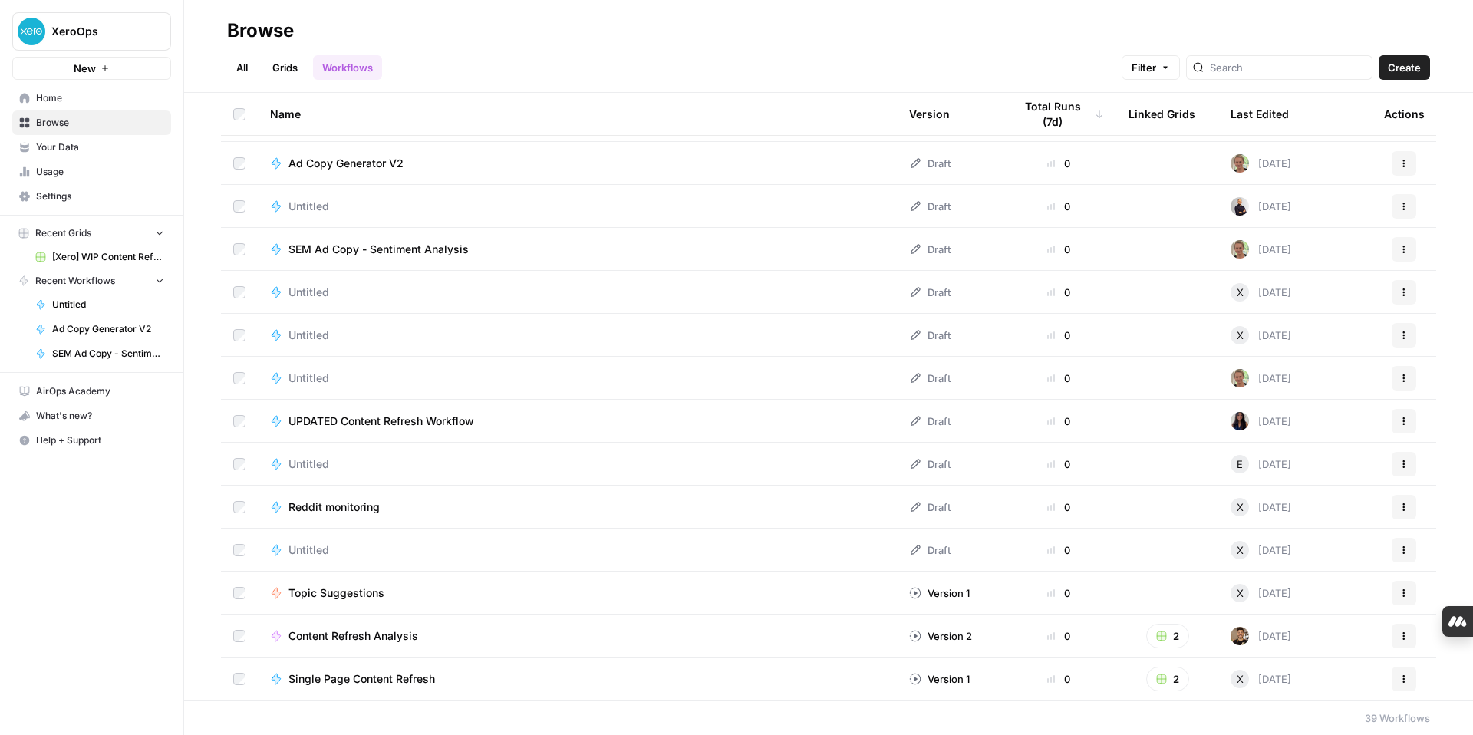
click at [381, 167] on span "Ad Copy Generator V2" at bounding box center [346, 163] width 115 height 15
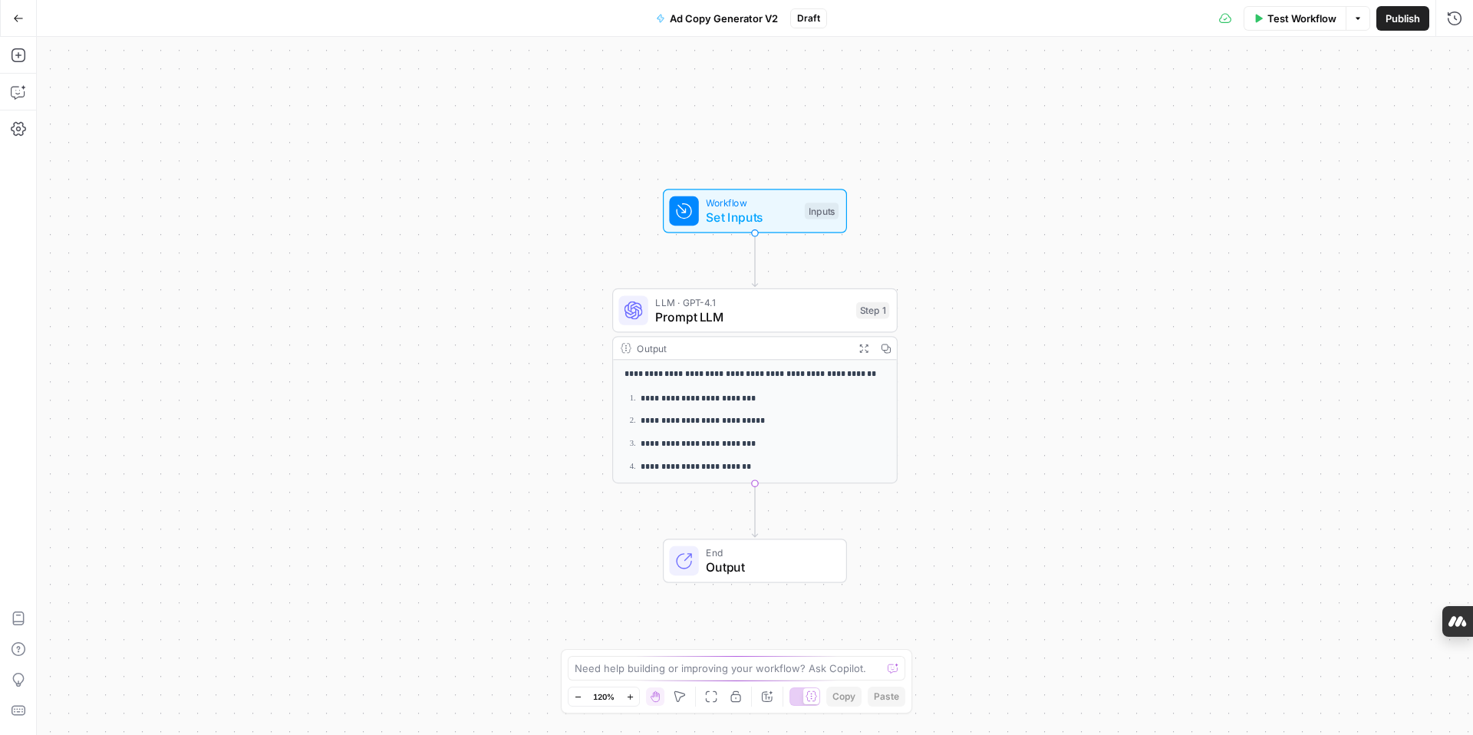
click at [801, 321] on span "Prompt LLM" at bounding box center [751, 317] width 193 height 18
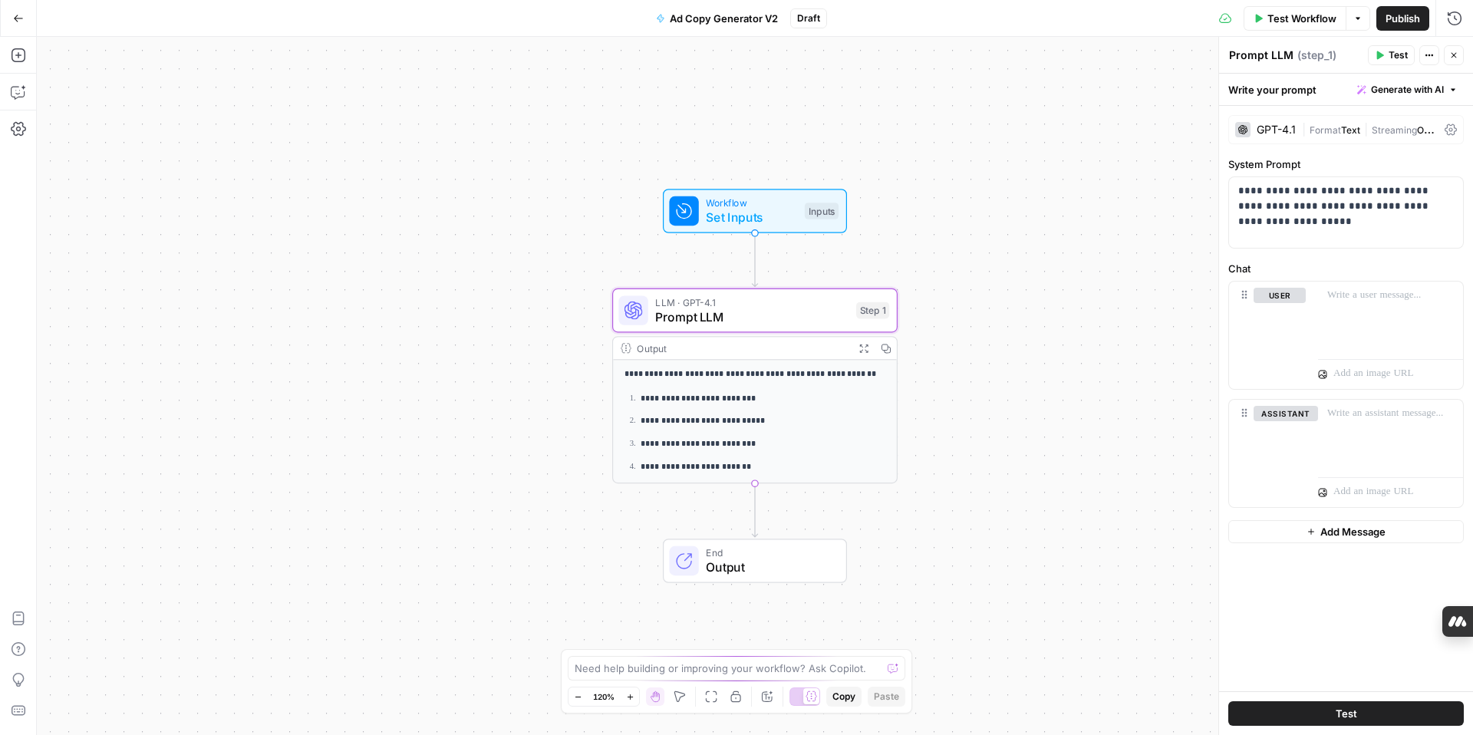
click at [18, 17] on icon "button" at bounding box center [18, 18] width 11 height 11
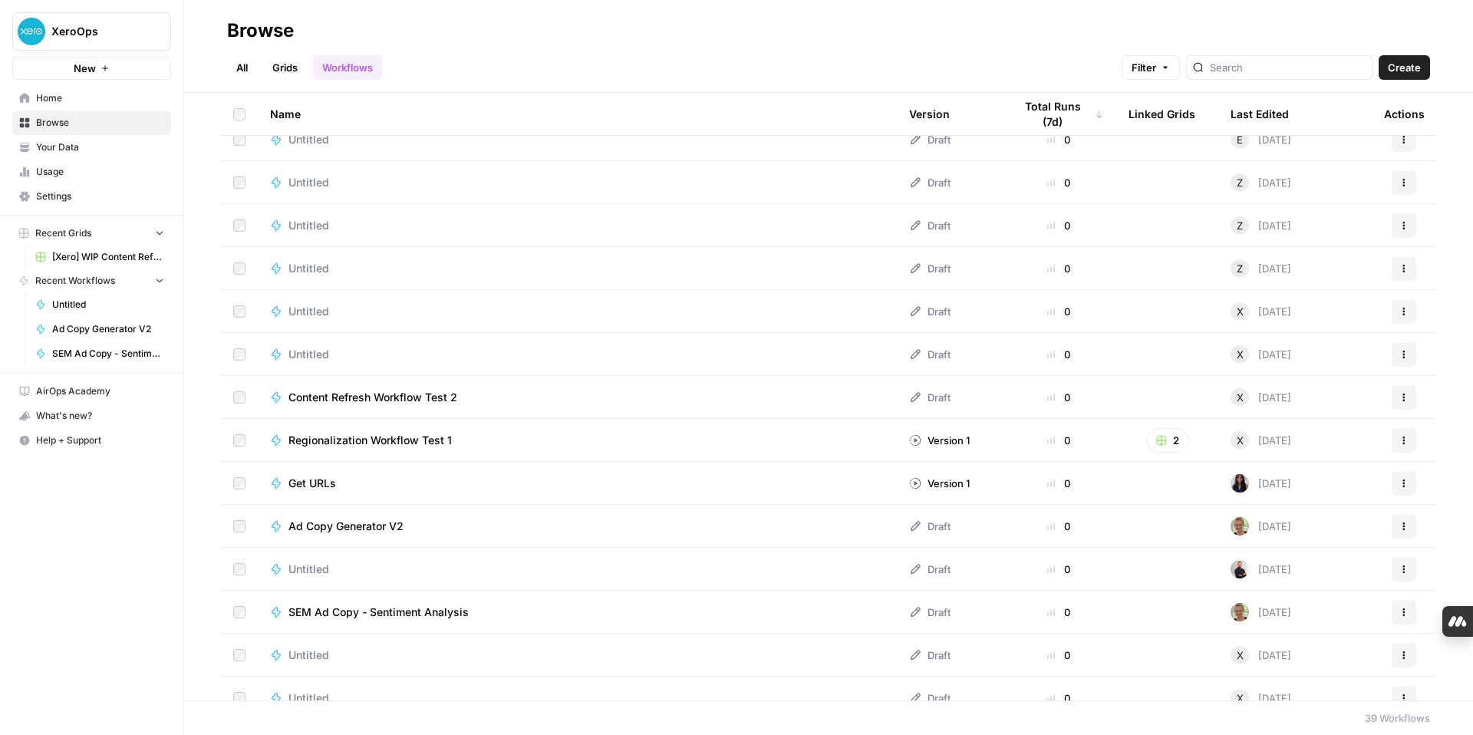
scroll to position [753, 0]
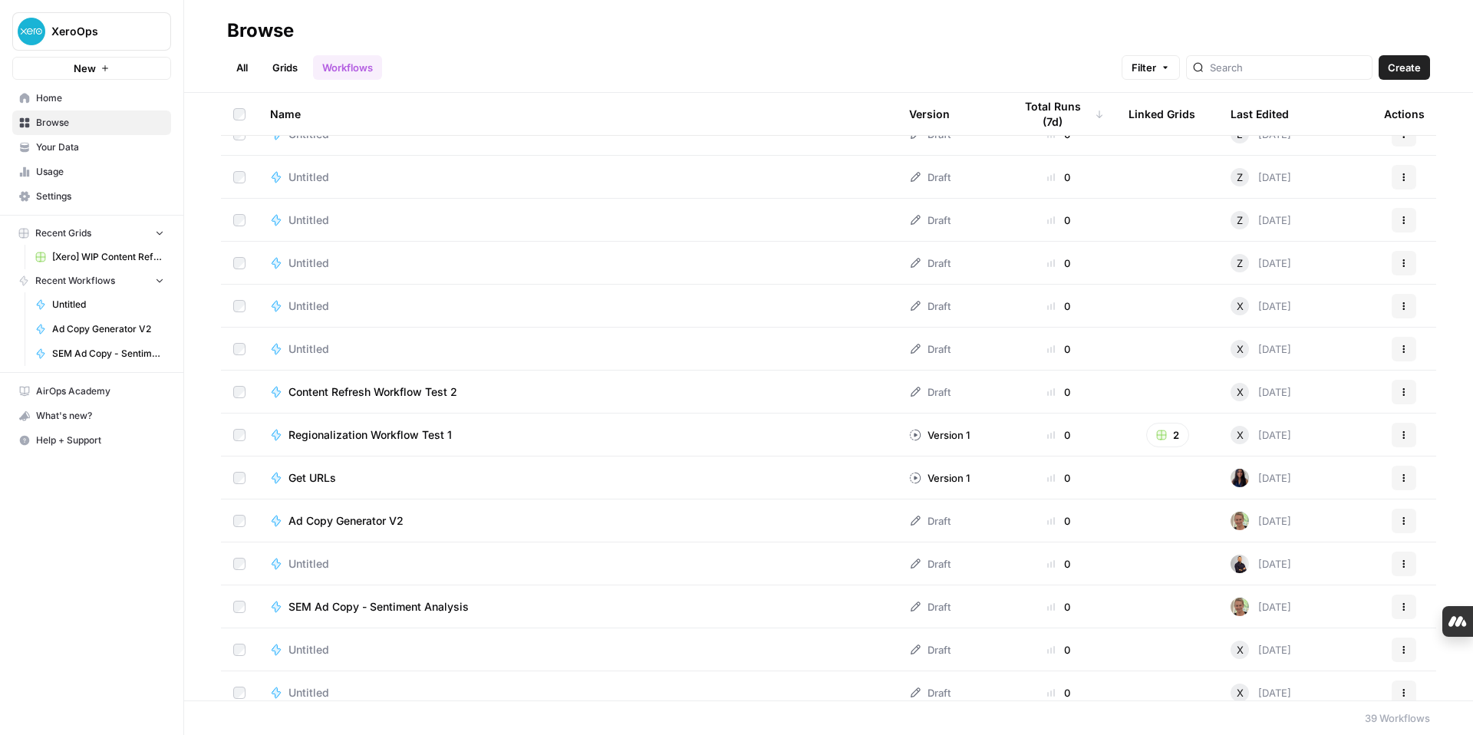
click at [333, 521] on span "Ad Copy Generator V2" at bounding box center [346, 520] width 115 height 15
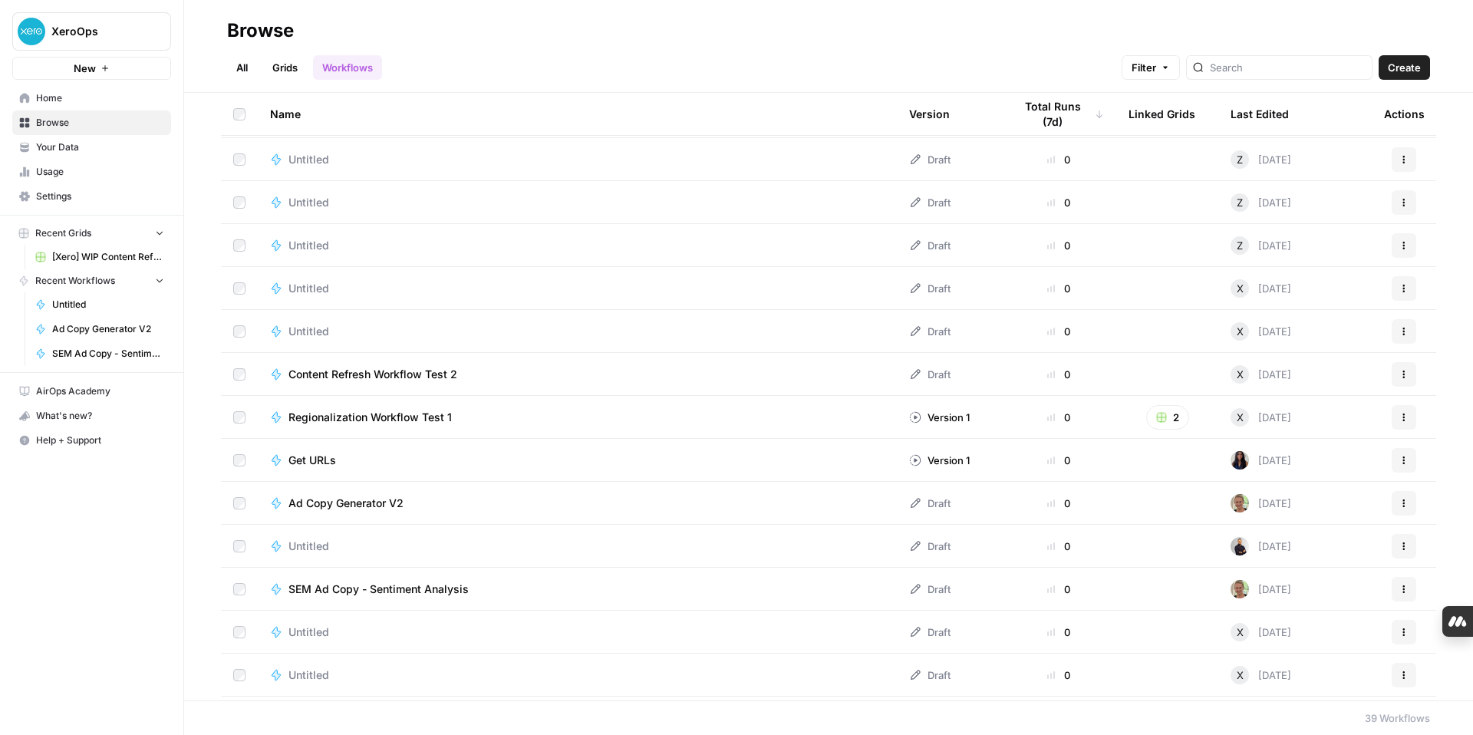
scroll to position [783, 0]
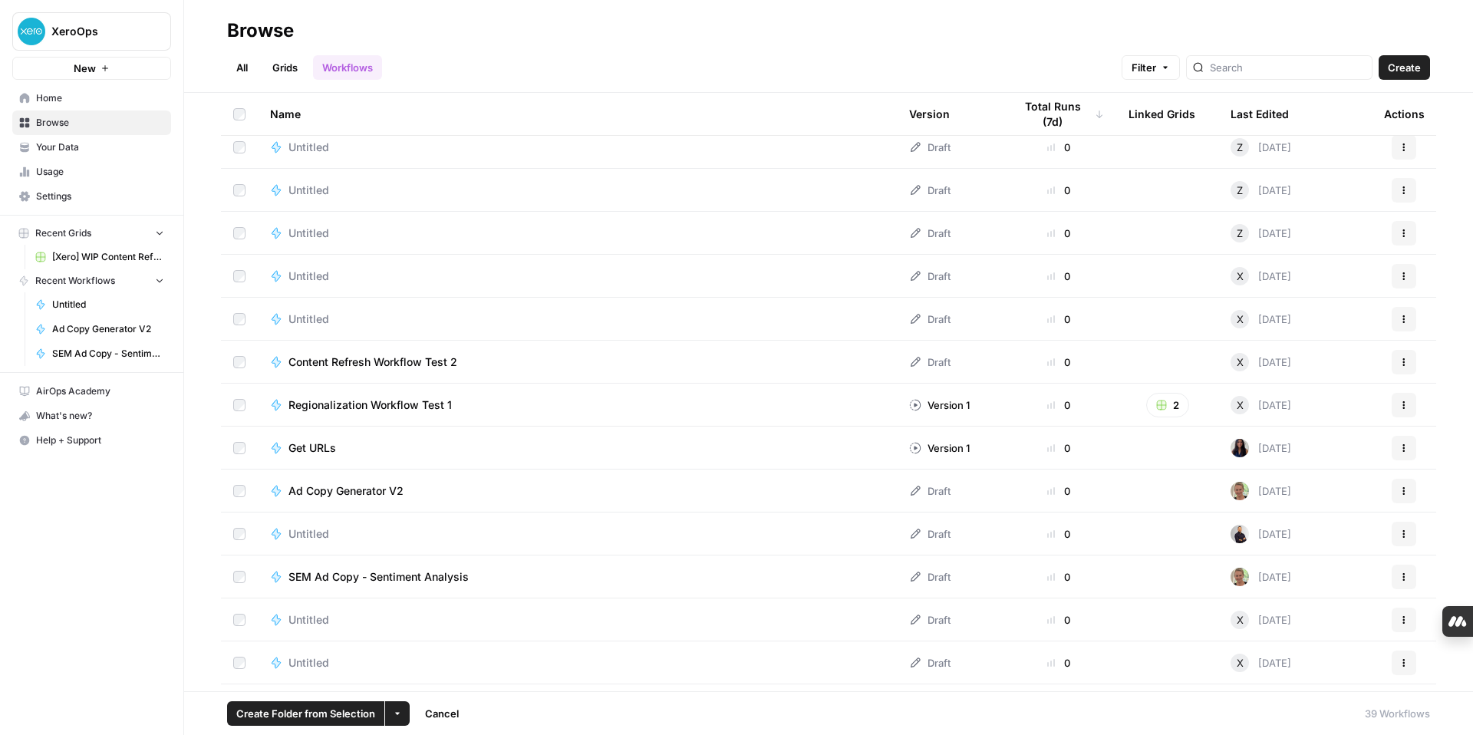
click at [80, 28] on span "XeroOps" at bounding box center [97, 31] width 93 height 15
click at [103, 79] on input "search" at bounding box center [148, 75] width 207 height 15
type input "a"
click at [70, 550] on div "XeroOps New Home Browse Your Data Usage Settings Recent Grids [Xero] WIP Conten…" at bounding box center [91, 367] width 183 height 735
click at [87, 389] on span "AirOps Academy" at bounding box center [100, 391] width 128 height 14
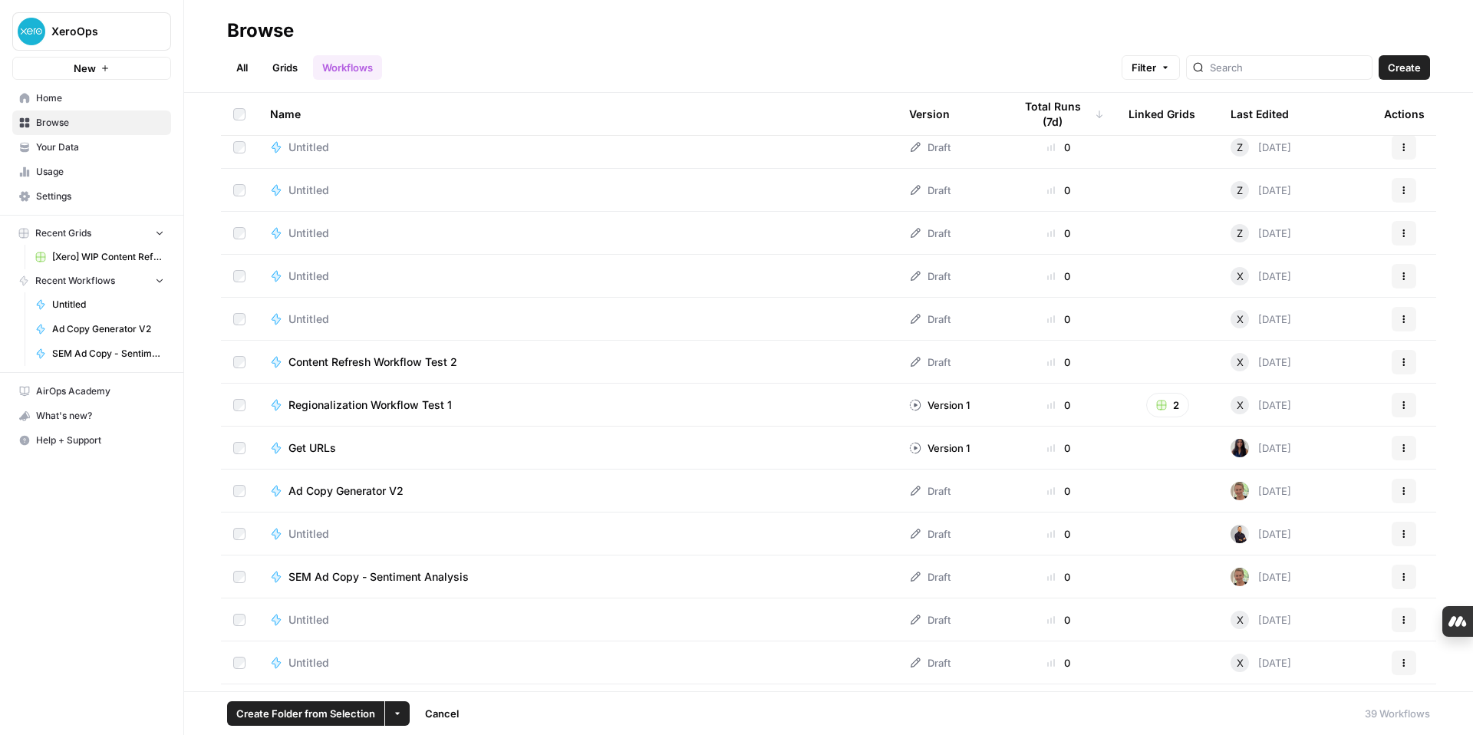
scroll to position [0, 0]
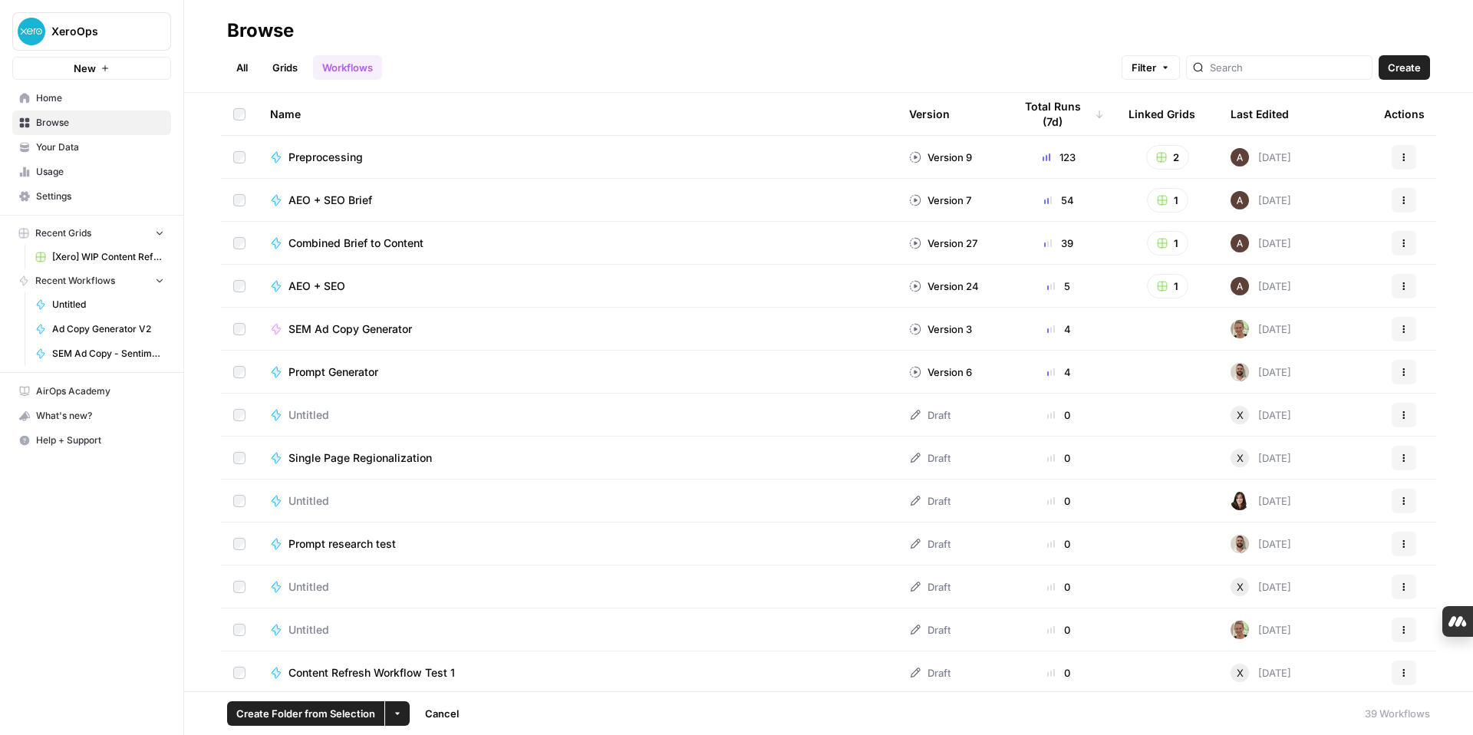
click at [359, 331] on span "SEM Ad Copy Generator" at bounding box center [351, 328] width 124 height 15
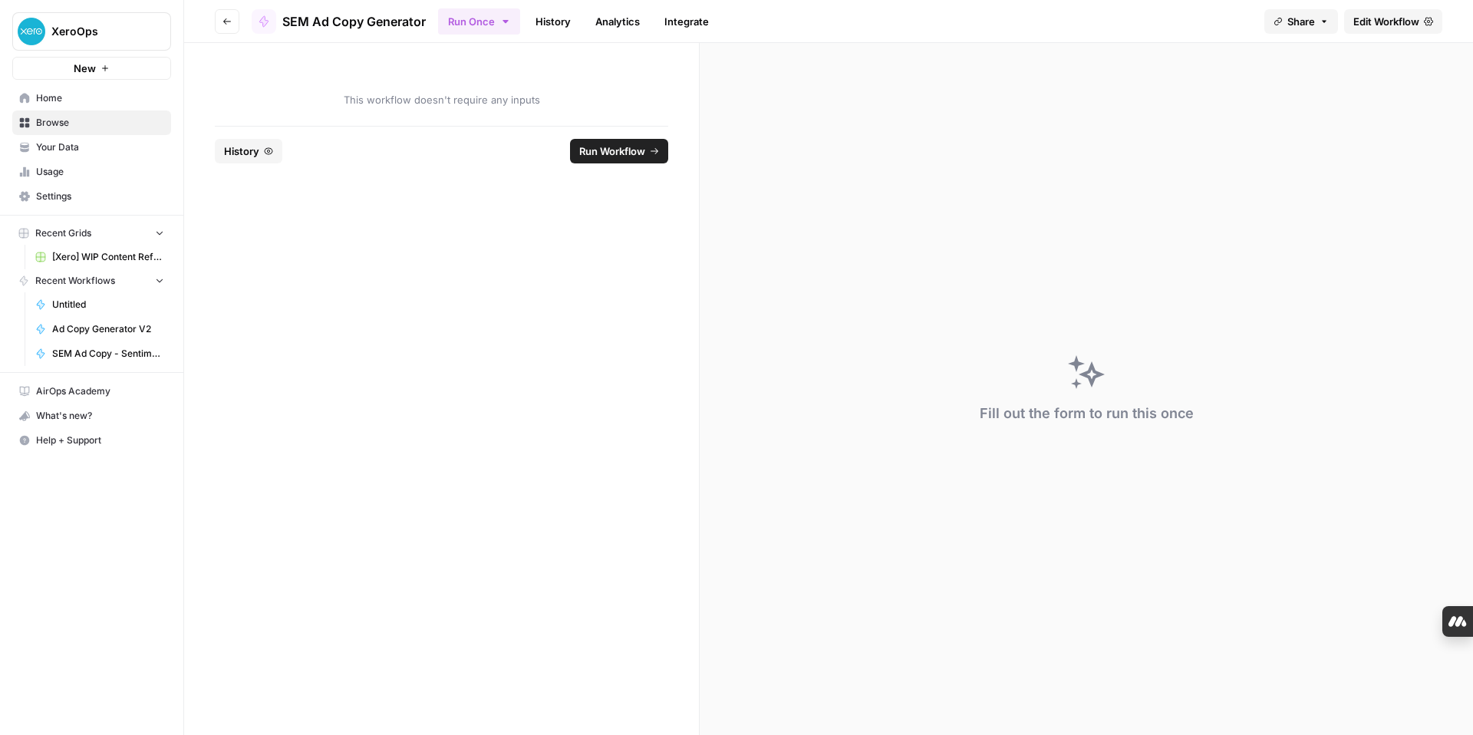
click at [1393, 25] on span "Edit Workflow" at bounding box center [1387, 21] width 66 height 15
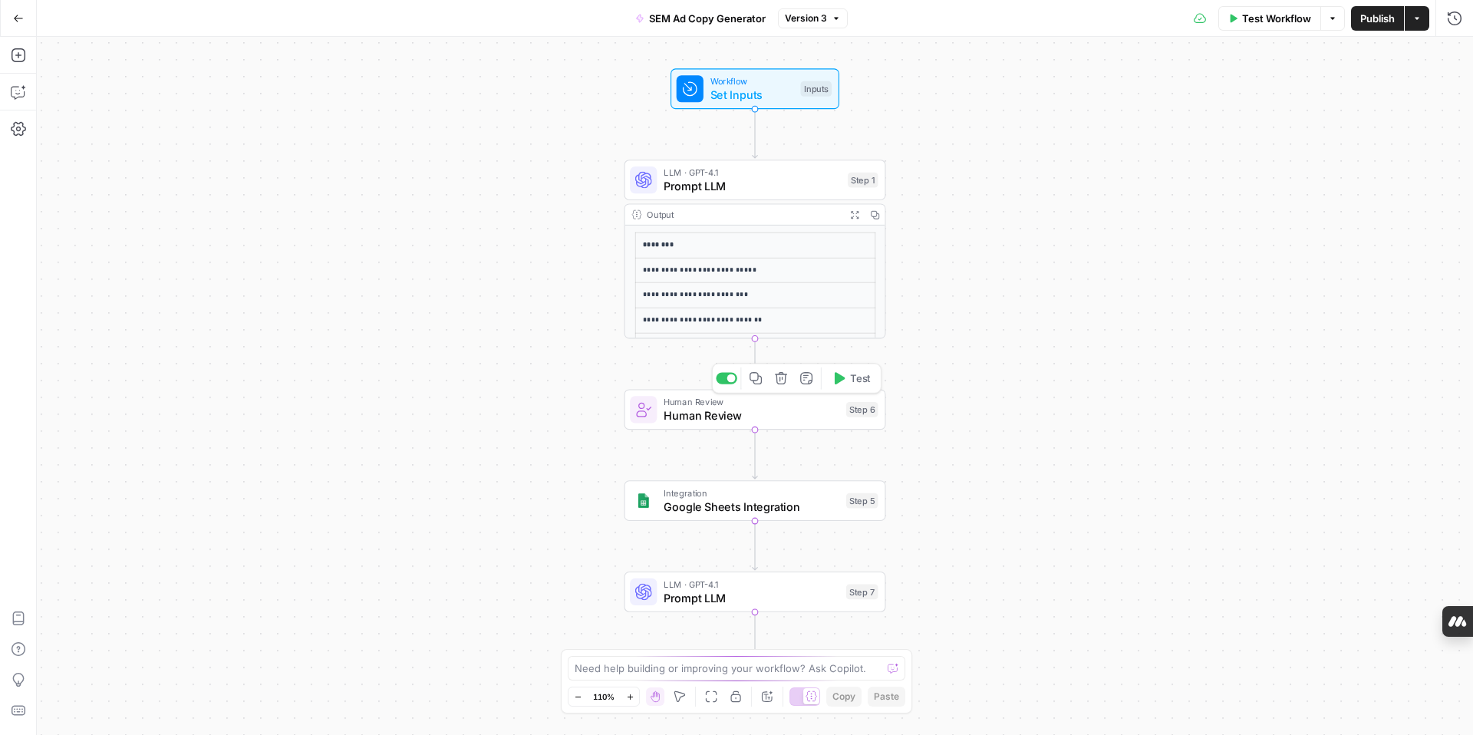
click at [788, 387] on button "Delete step" at bounding box center [781, 379] width 22 height 22
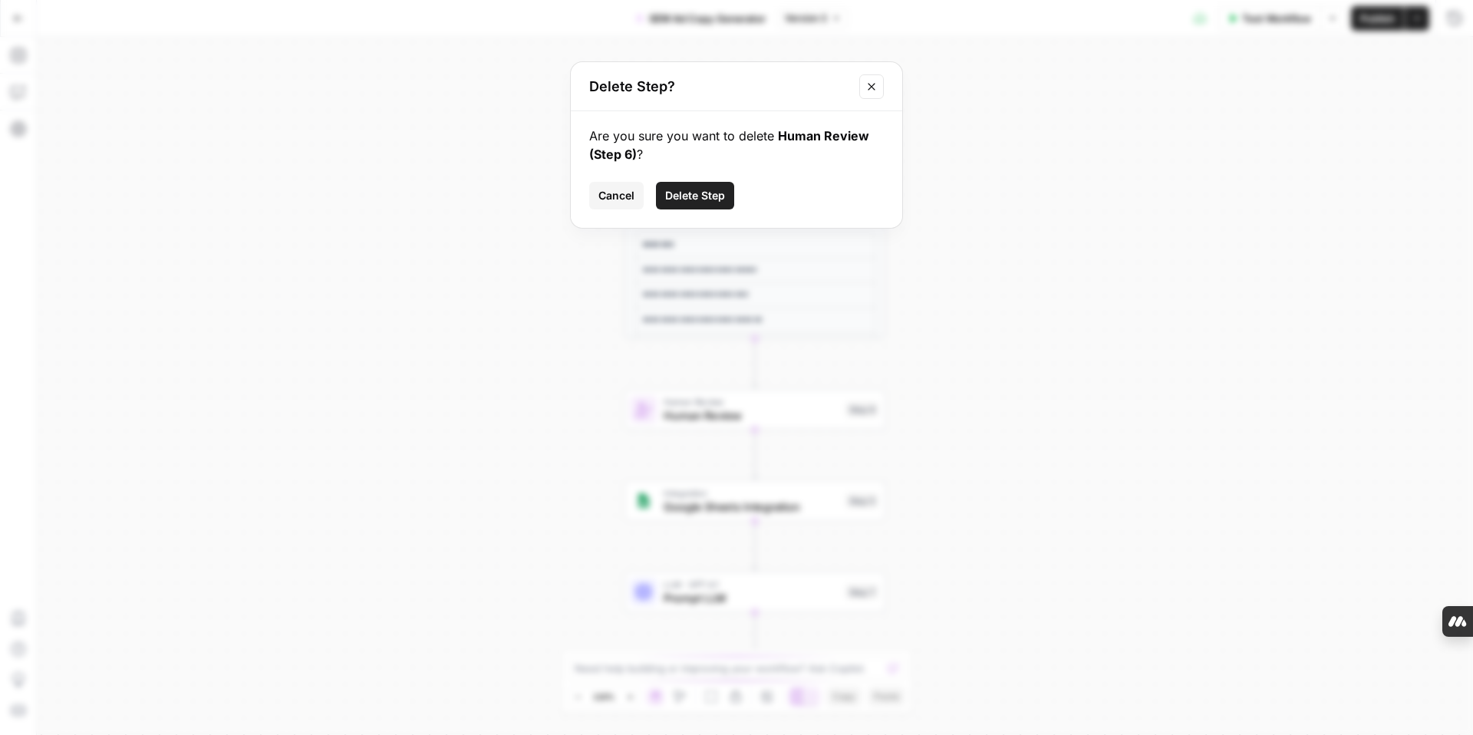
click at [701, 198] on span "Delete Step" at bounding box center [695, 195] width 60 height 15
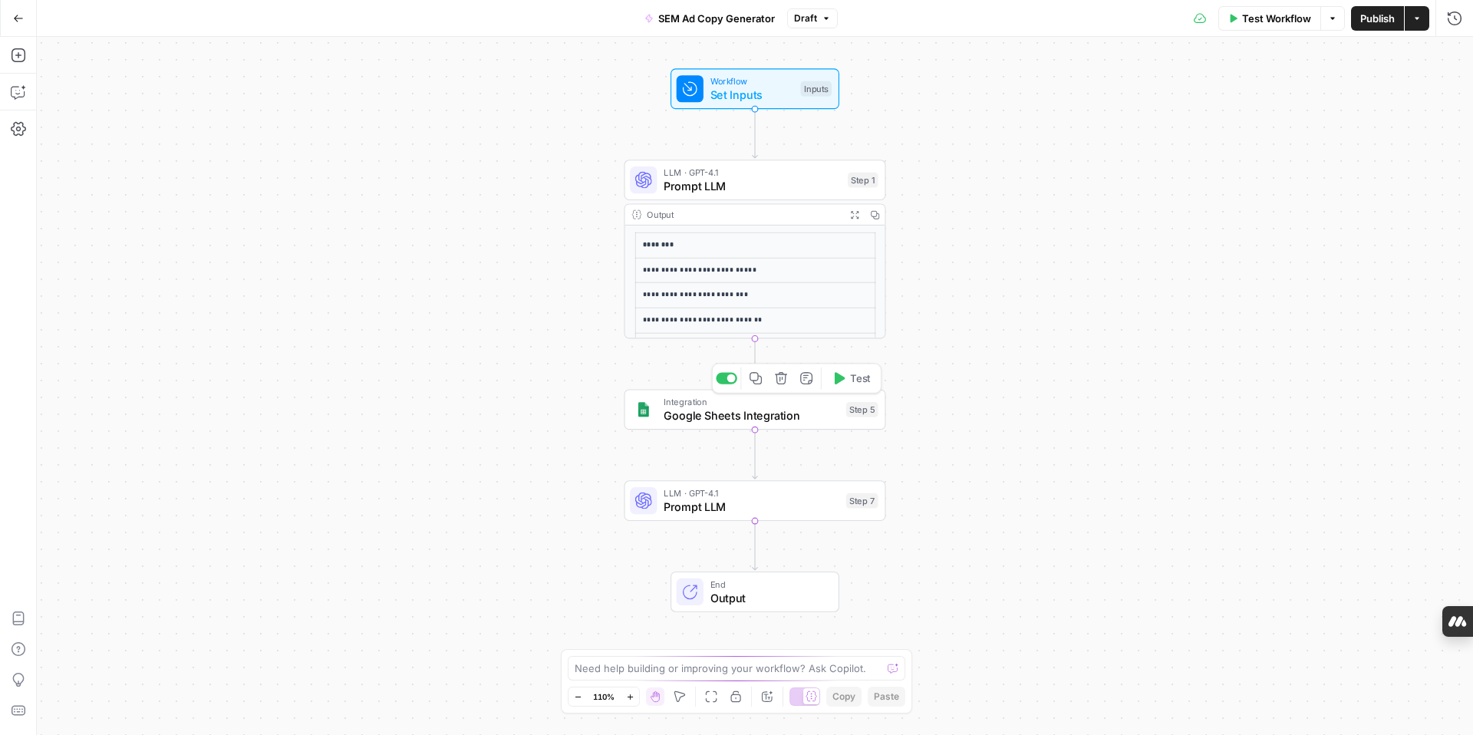
click at [814, 420] on span "Google Sheets Integration" at bounding box center [752, 415] width 176 height 17
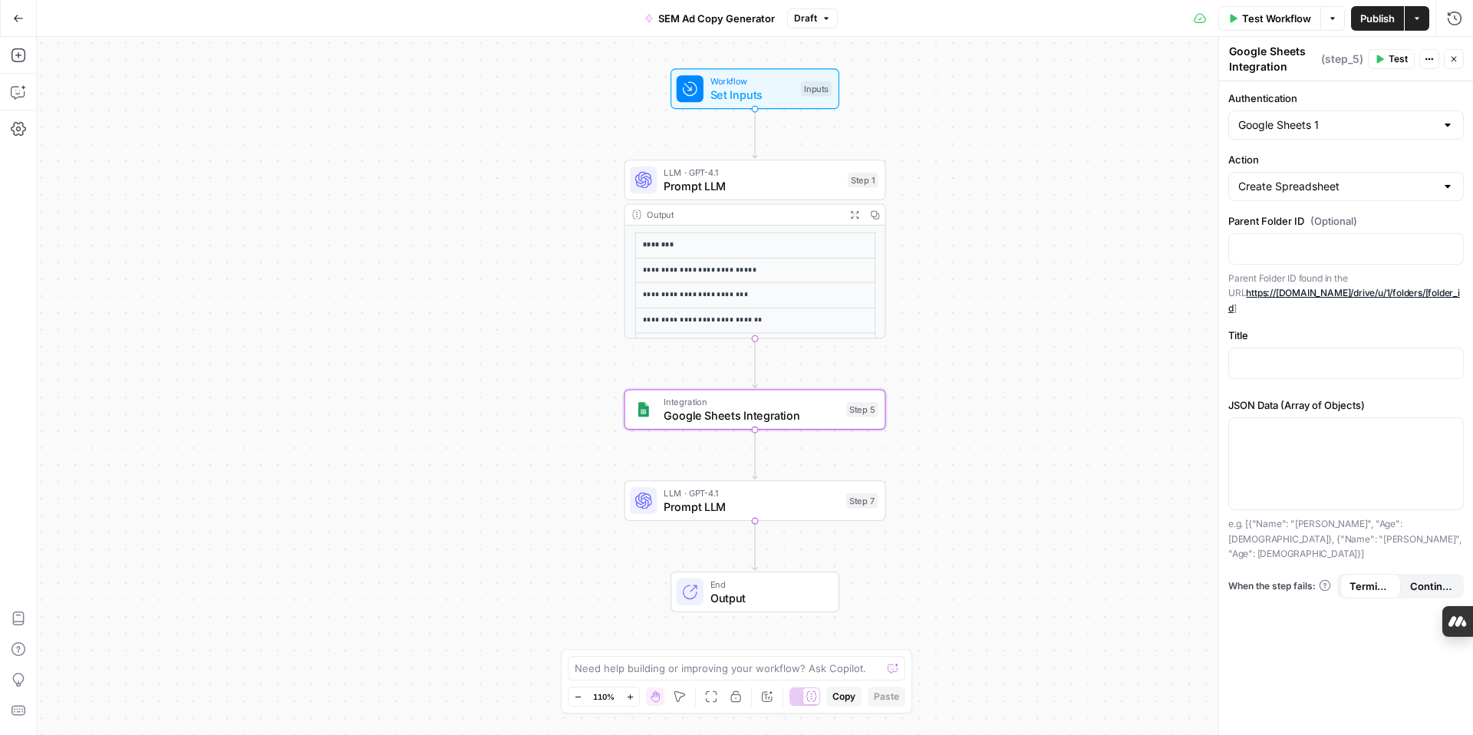
click at [1449, 124] on div at bounding box center [1448, 124] width 12 height 15
click at [1329, 166] on span "Google Sheets 1" at bounding box center [1336, 163] width 190 height 15
type input "Google Sheets 1"
click at [1271, 354] on p at bounding box center [1346, 361] width 216 height 15
click at [760, 188] on span "Prompt LLM" at bounding box center [752, 185] width 177 height 17
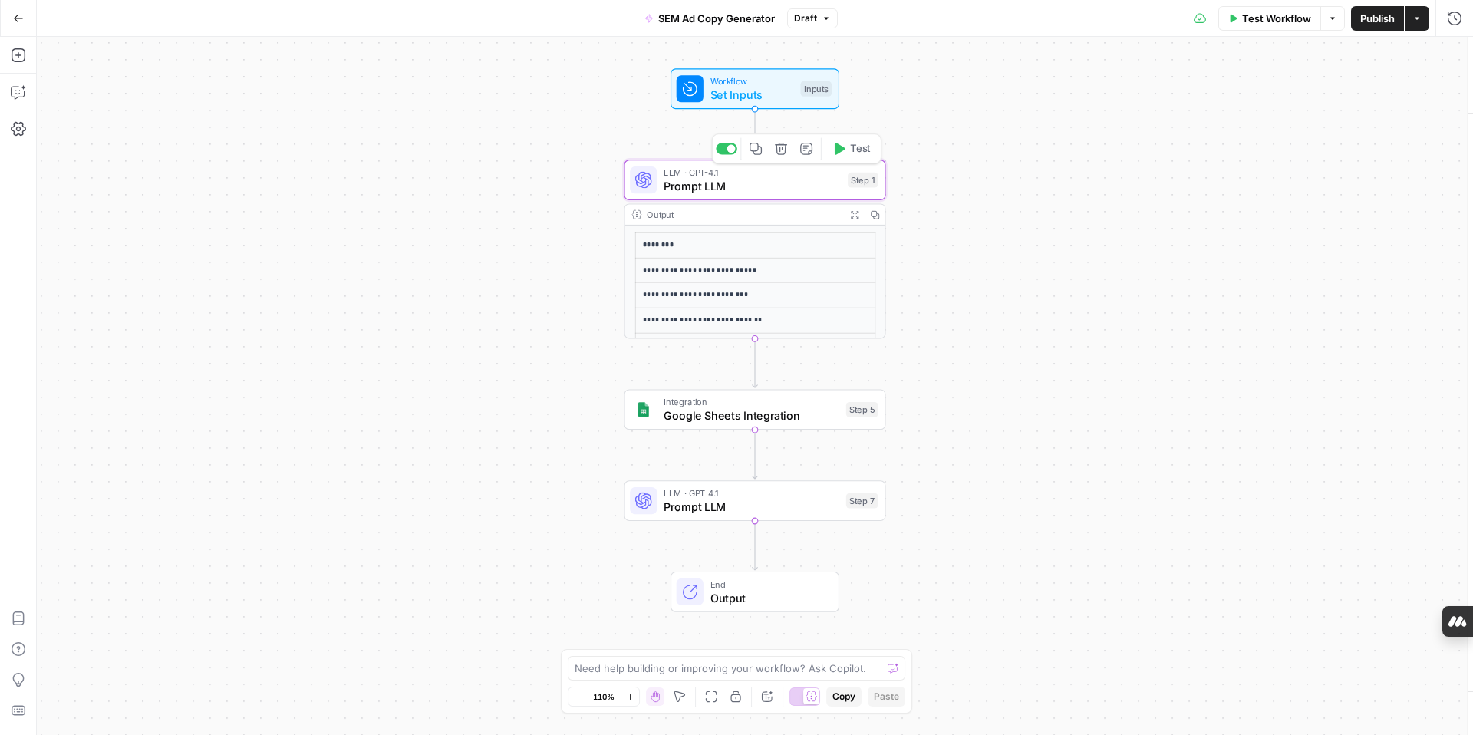
type textarea "Prompt LLM"
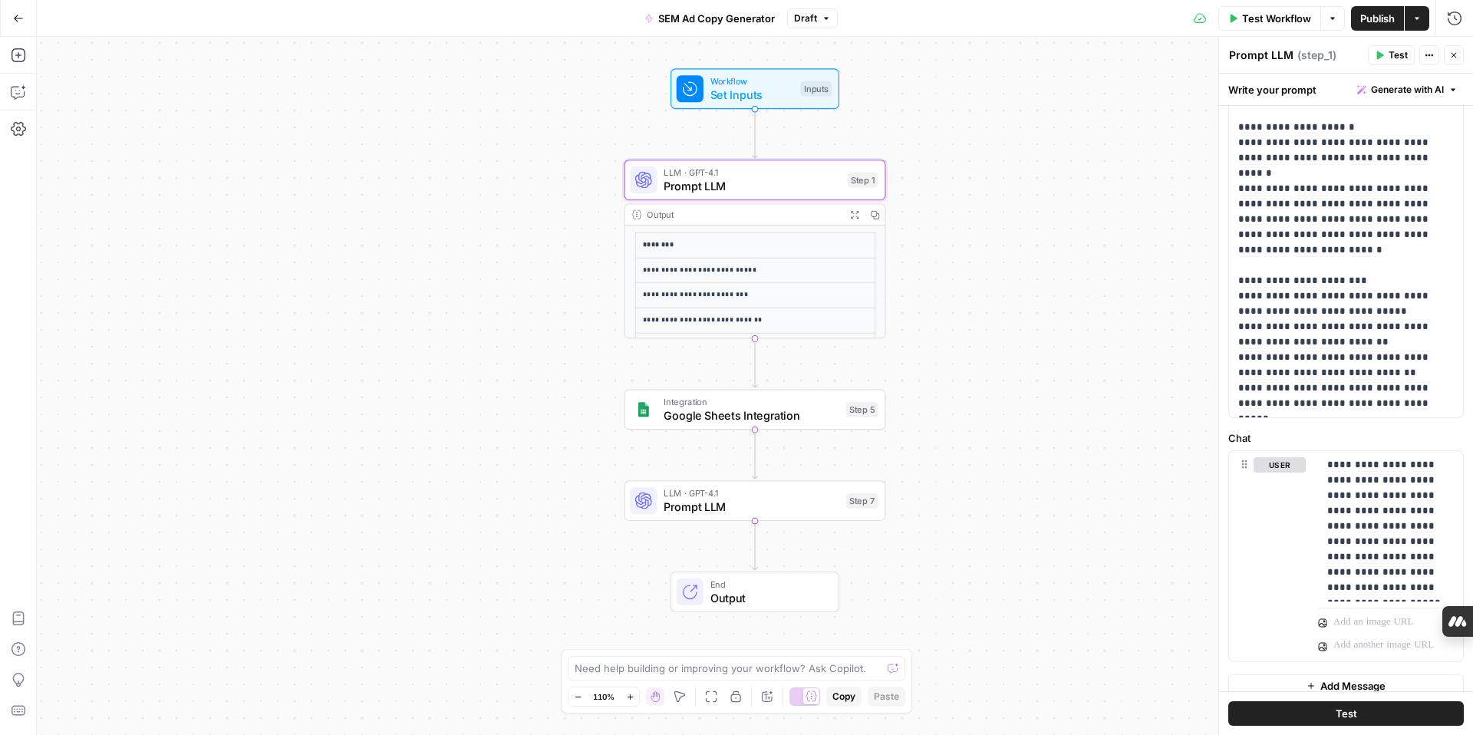
scroll to position [401, 0]
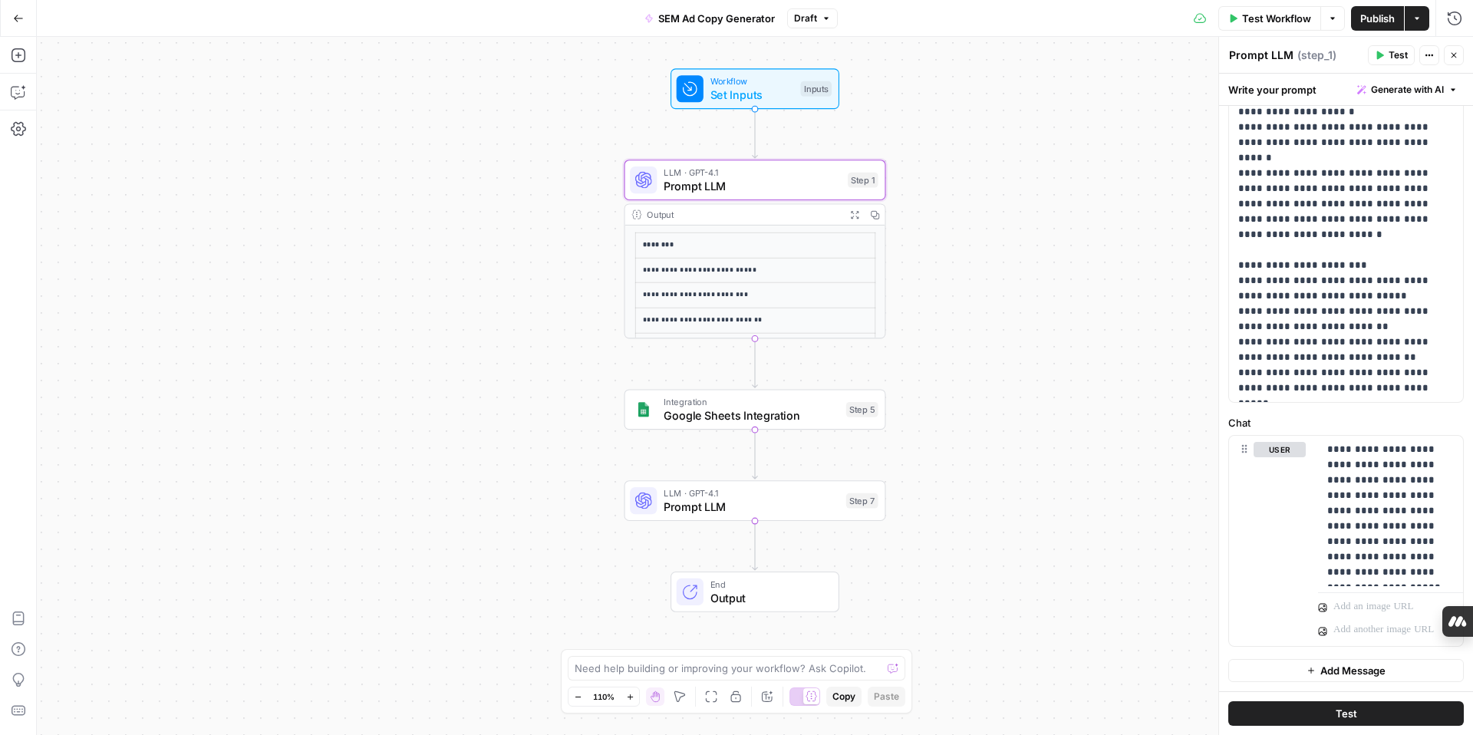
click at [1091, 516] on div "**********" at bounding box center [755, 386] width 1436 height 698
click at [21, 91] on icon "button" at bounding box center [18, 91] width 15 height 15
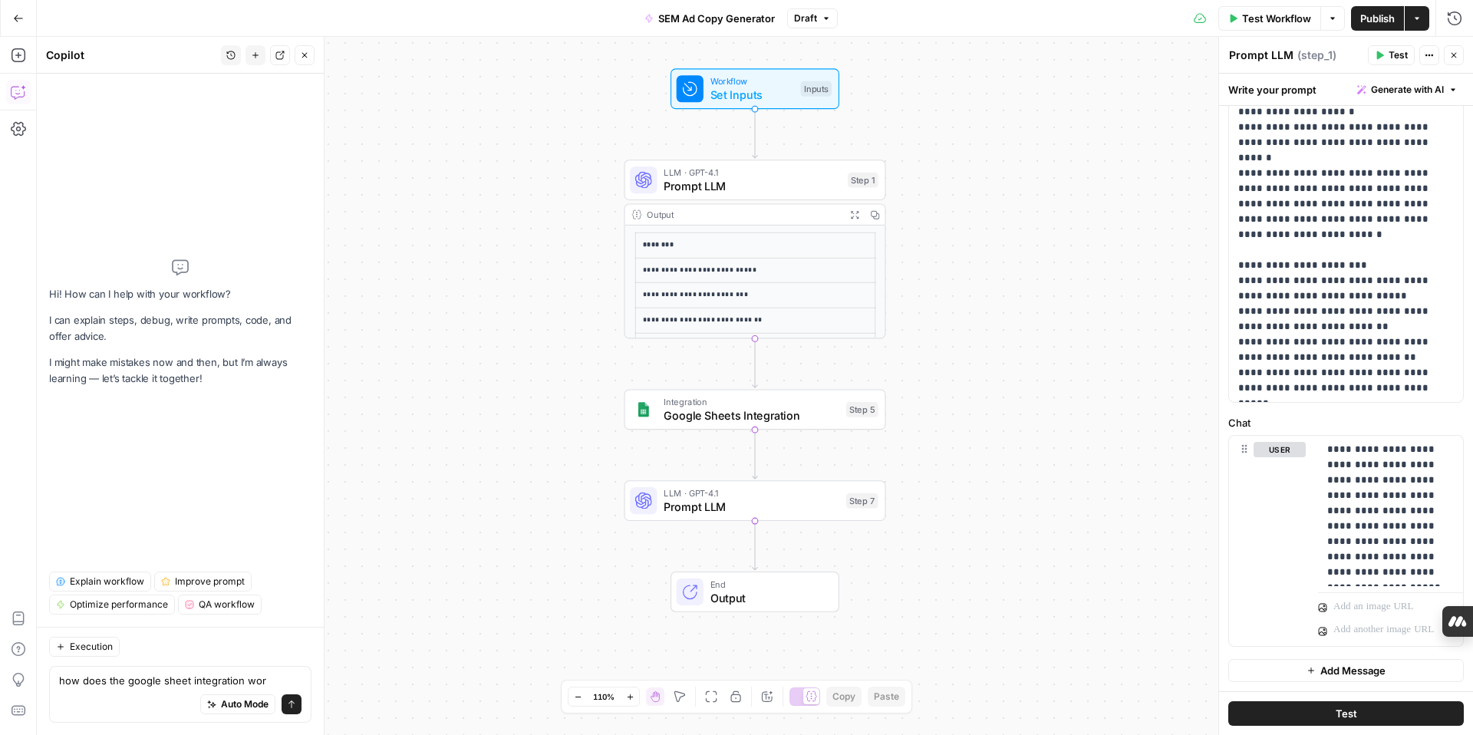
type textarea "how does the google sheet integration work"
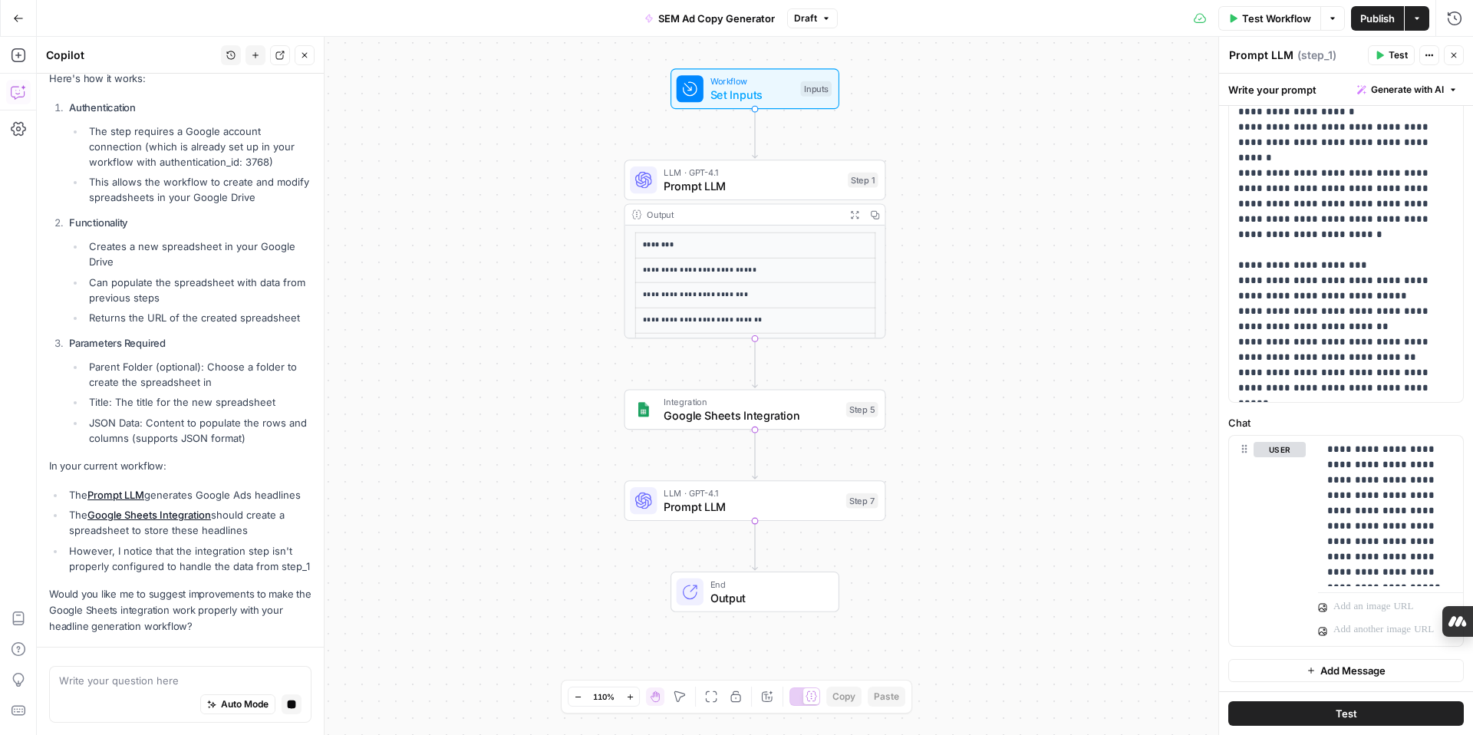
scroll to position [336, 0]
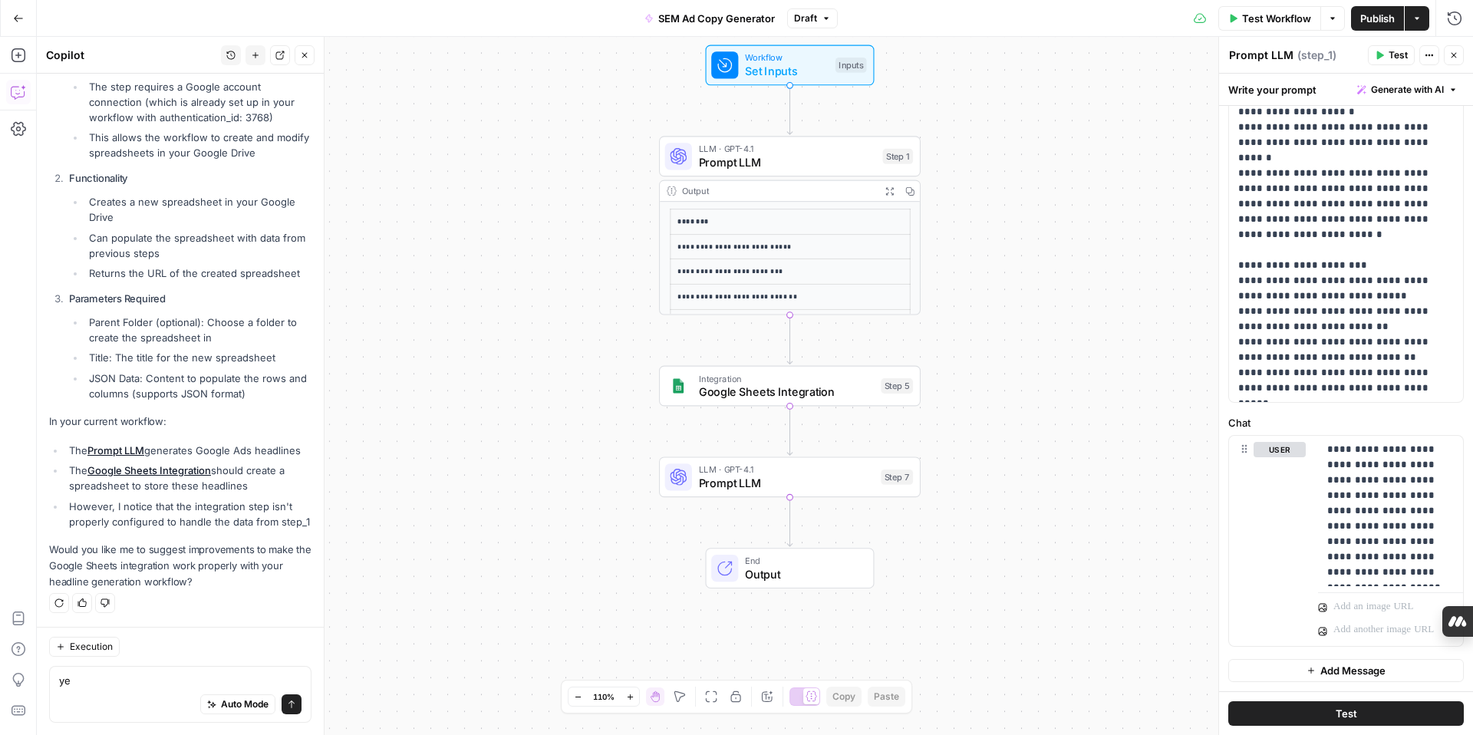
type textarea "yes"
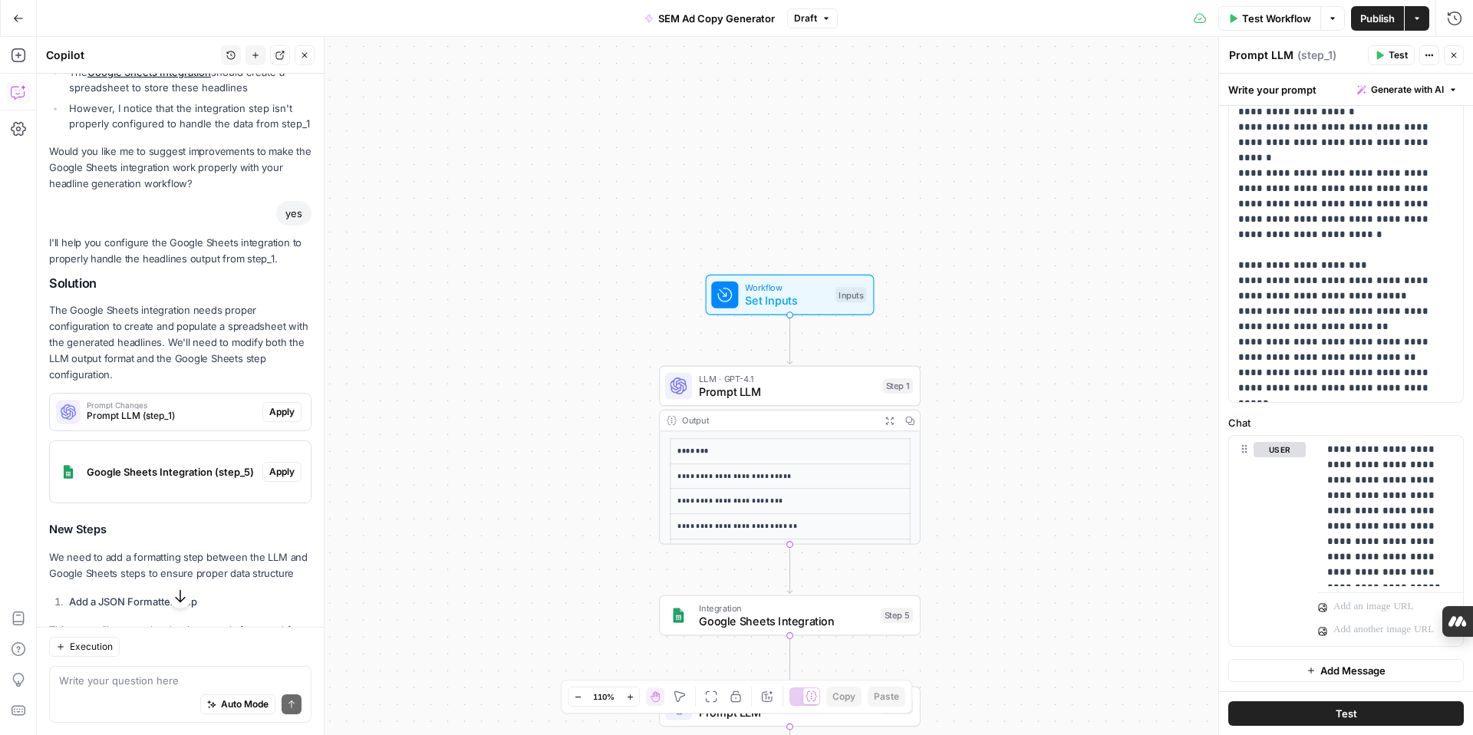
scroll to position [737, 0]
click at [282, 409] on span "Apply" at bounding box center [281, 409] width 25 height 14
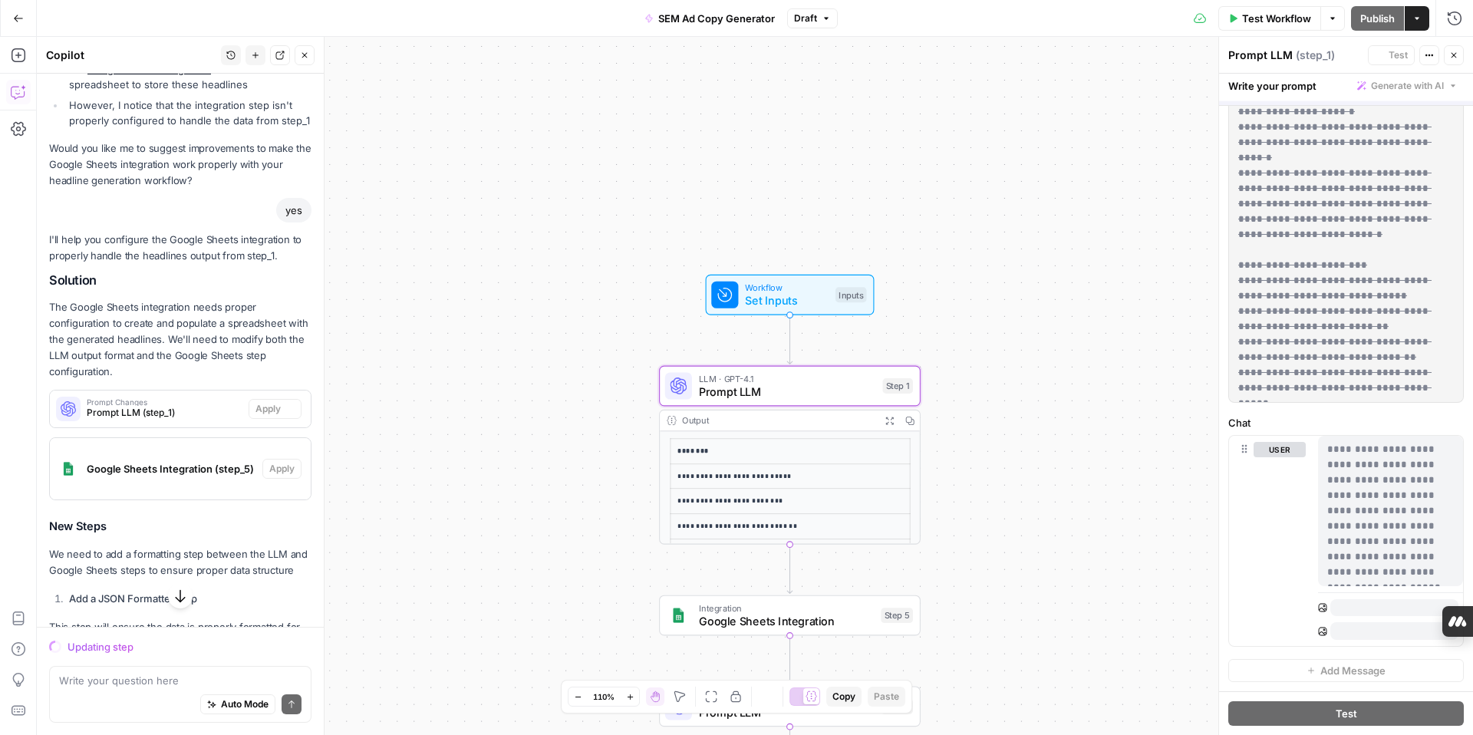
scroll to position [0, 0]
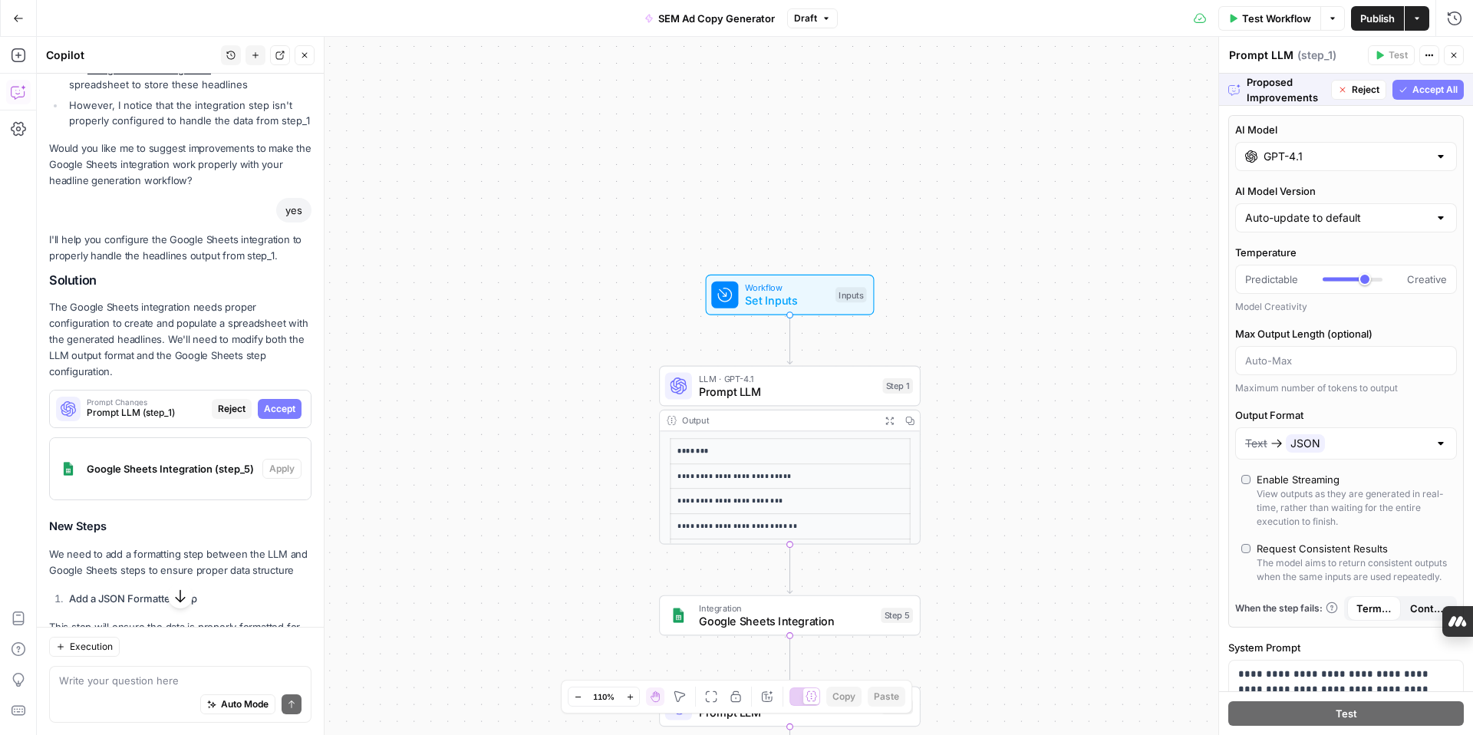
click at [1439, 87] on span "Accept All" at bounding box center [1435, 90] width 45 height 14
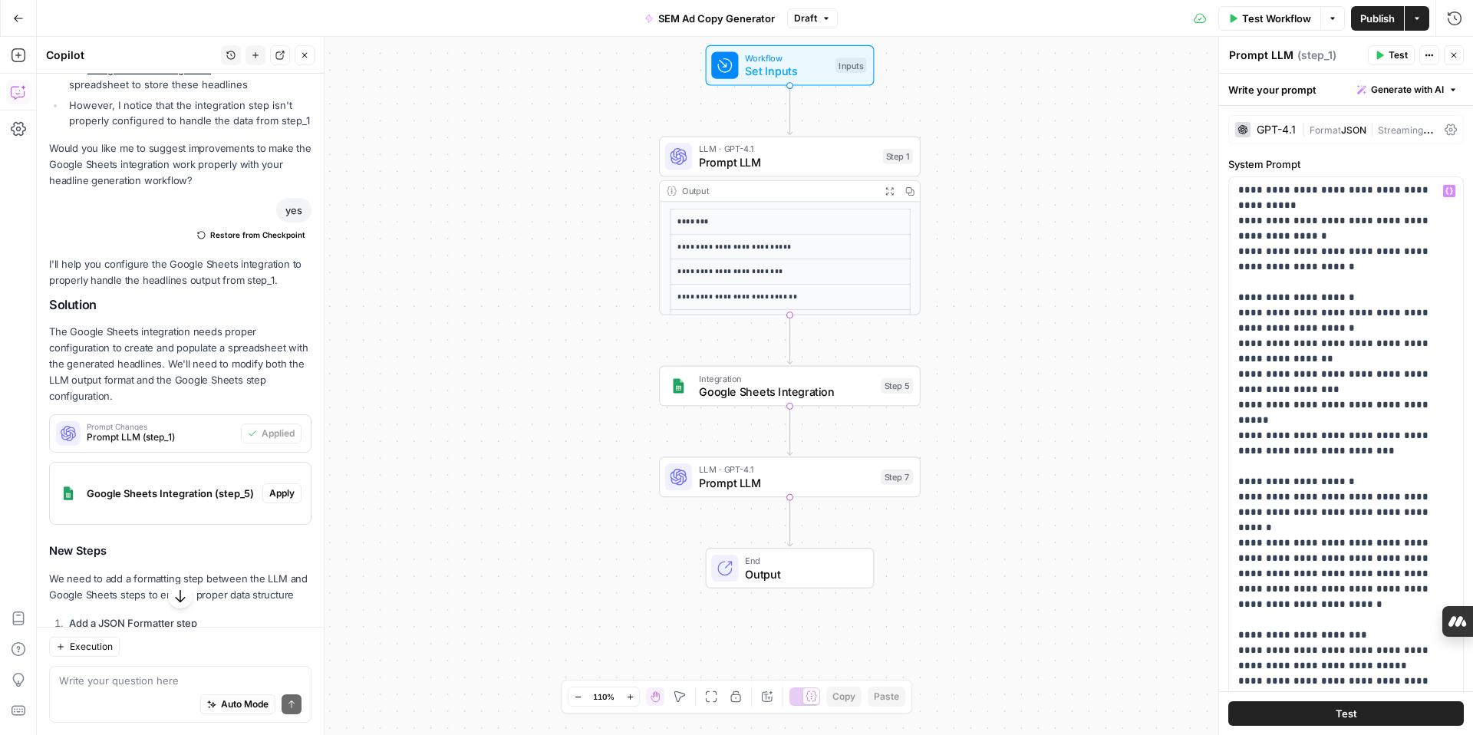
scroll to position [228, 0]
click at [294, 493] on span "Apply" at bounding box center [281, 493] width 25 height 14
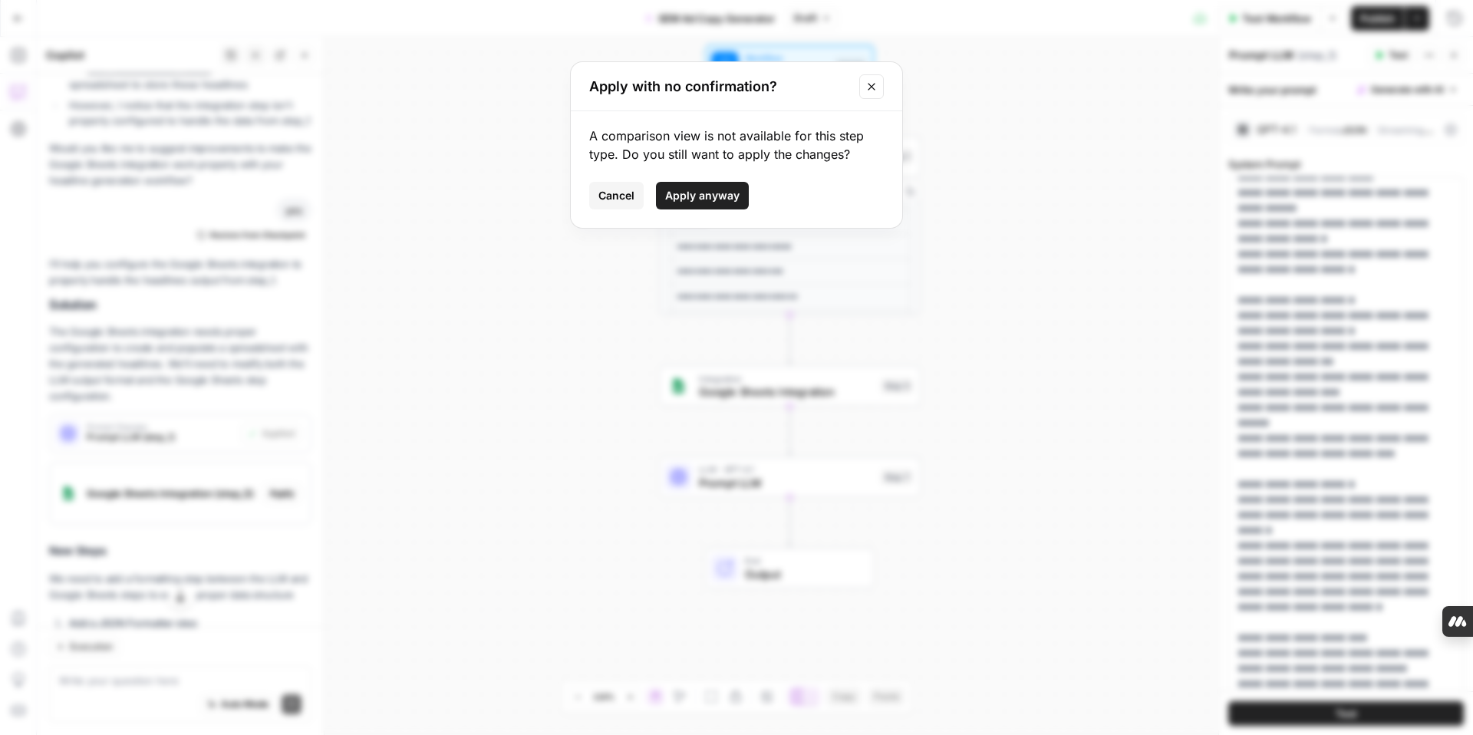
click at [712, 200] on span "Apply anyway" at bounding box center [702, 195] width 74 height 15
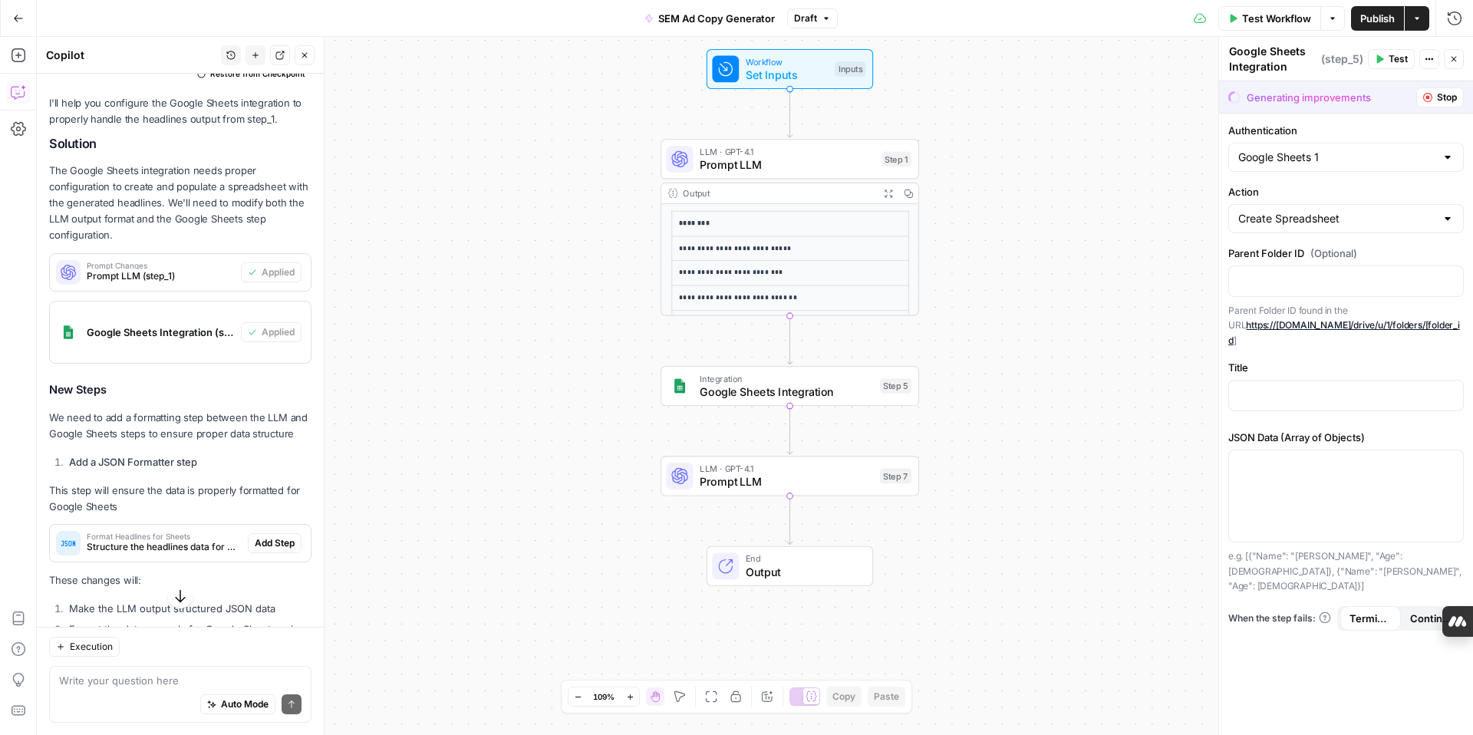
scroll to position [925, 0]
click at [270, 543] on span "Add Step" at bounding box center [275, 542] width 40 height 14
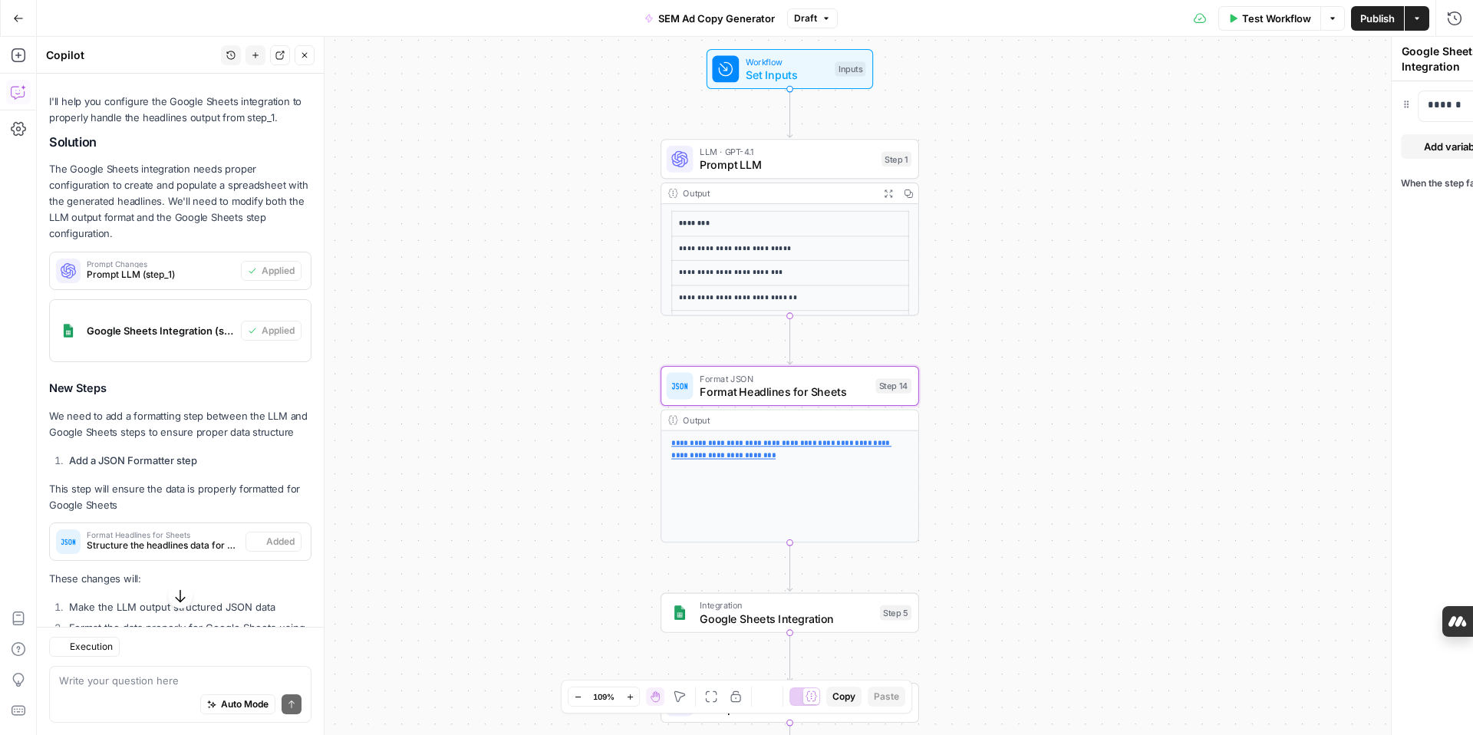
type textarea "Format Headlines for Sheets"
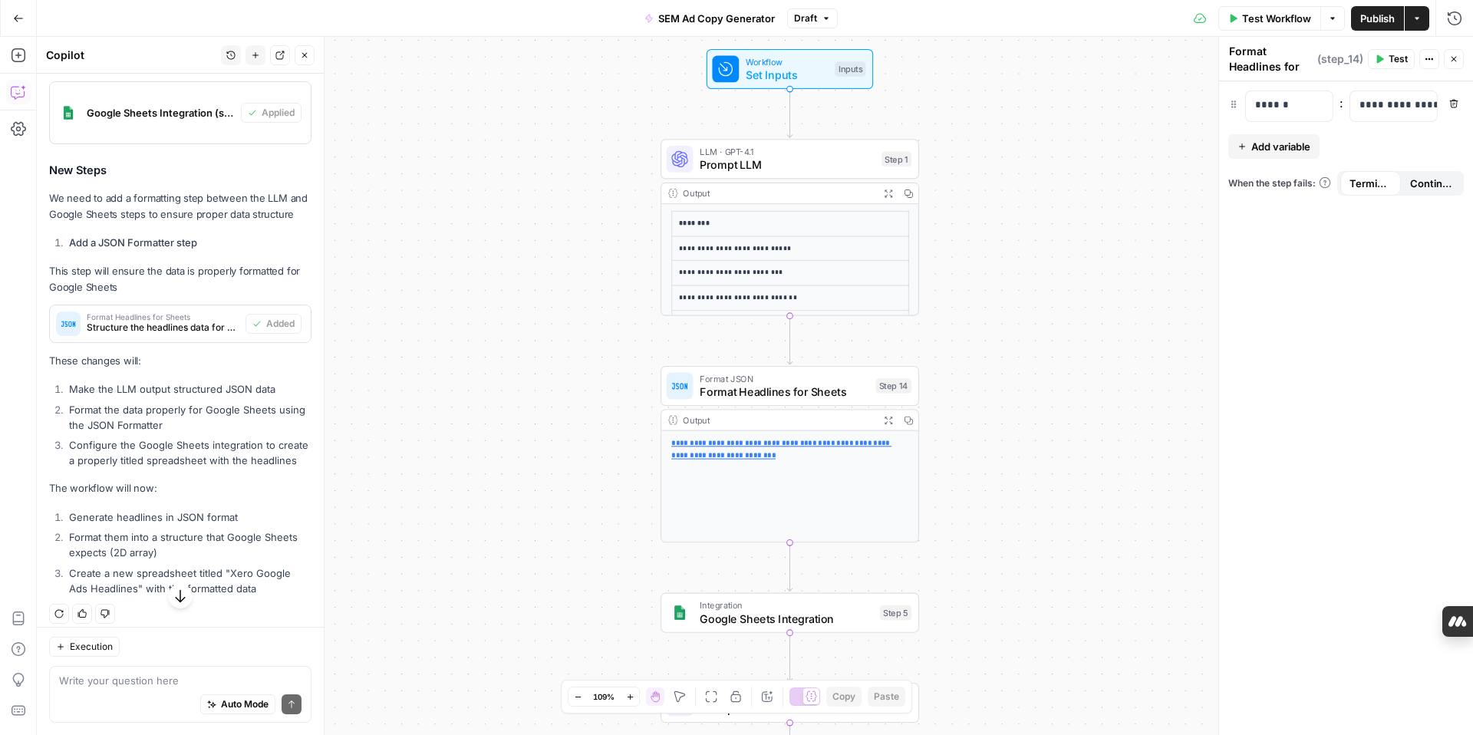
scroll to position [1153, 0]
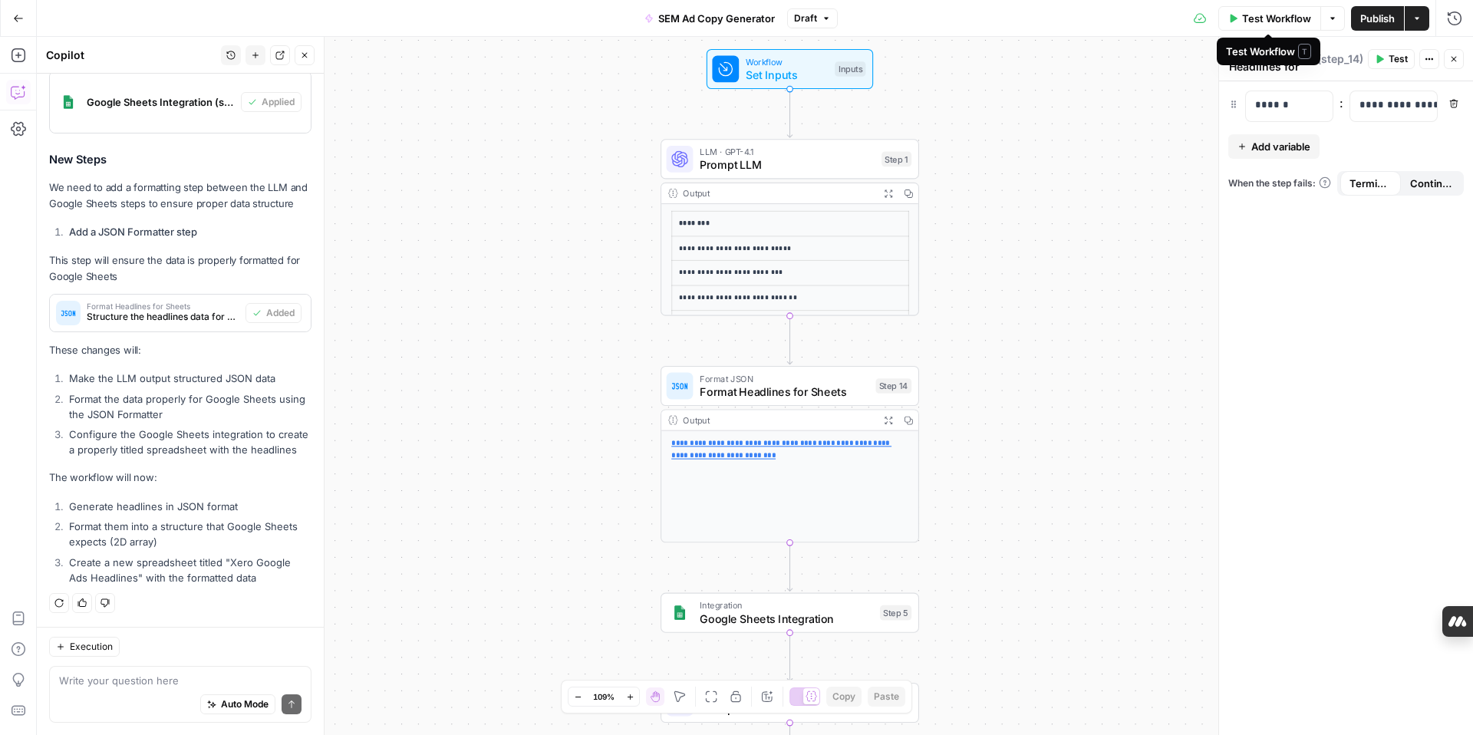
click at [1231, 18] on icon "button" at bounding box center [1234, 18] width 7 height 8
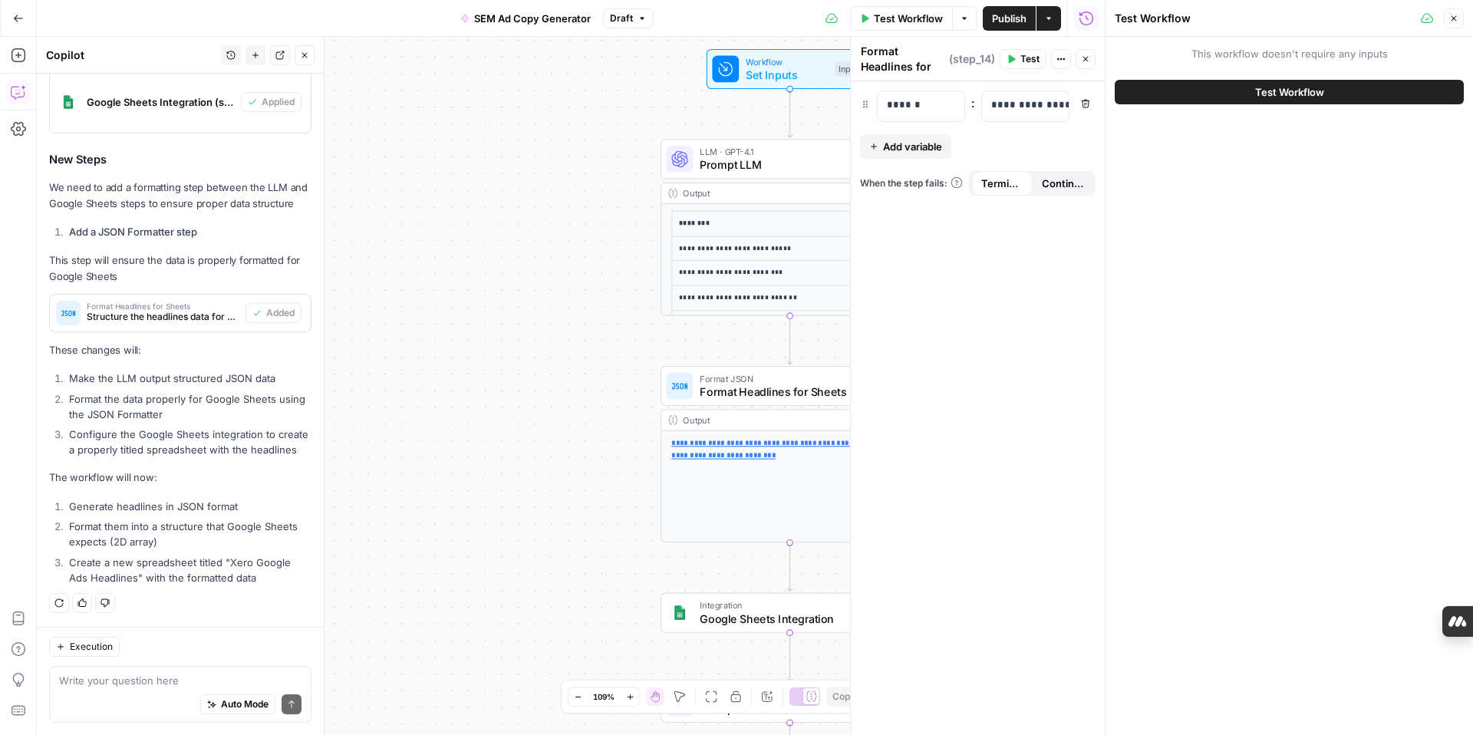
click at [1247, 97] on button "Test Workflow" at bounding box center [1289, 92] width 349 height 25
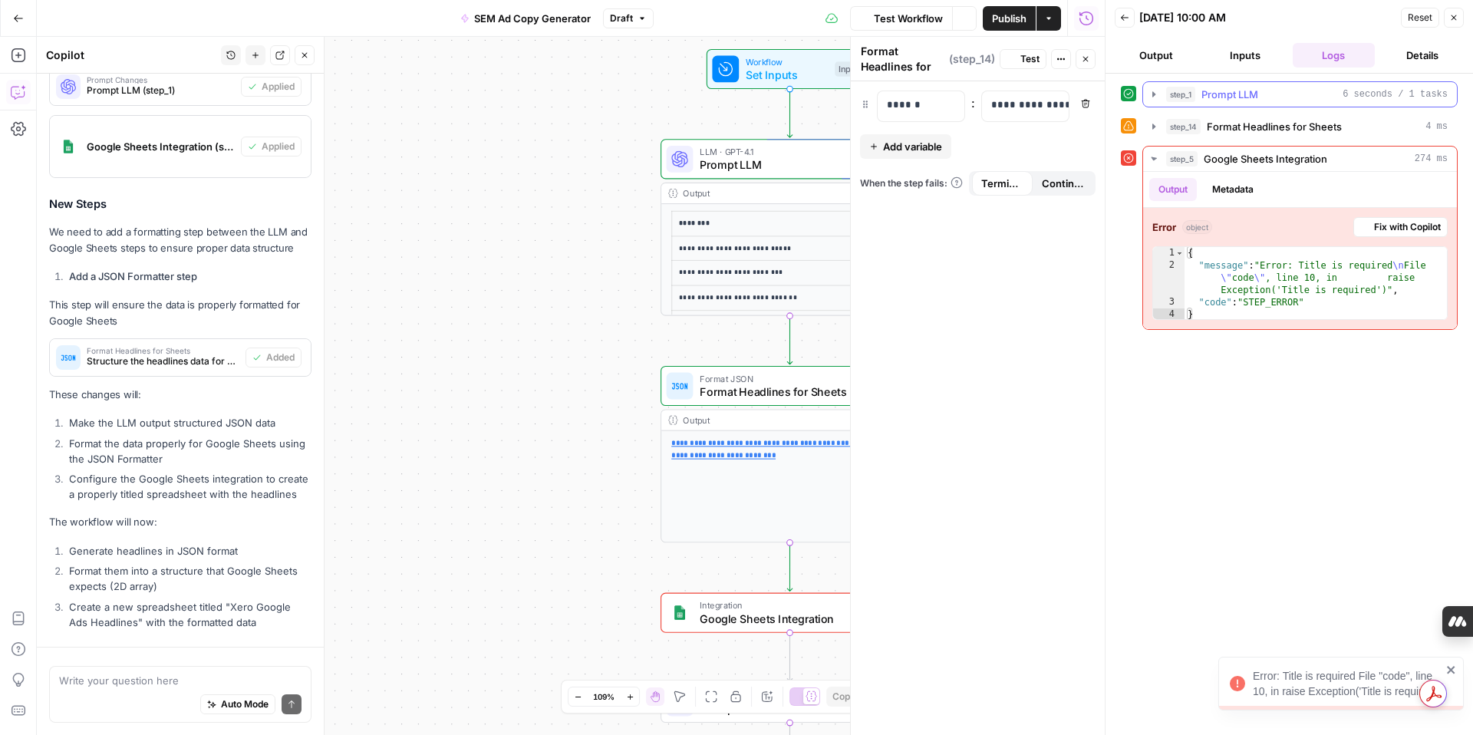
scroll to position [1153, 0]
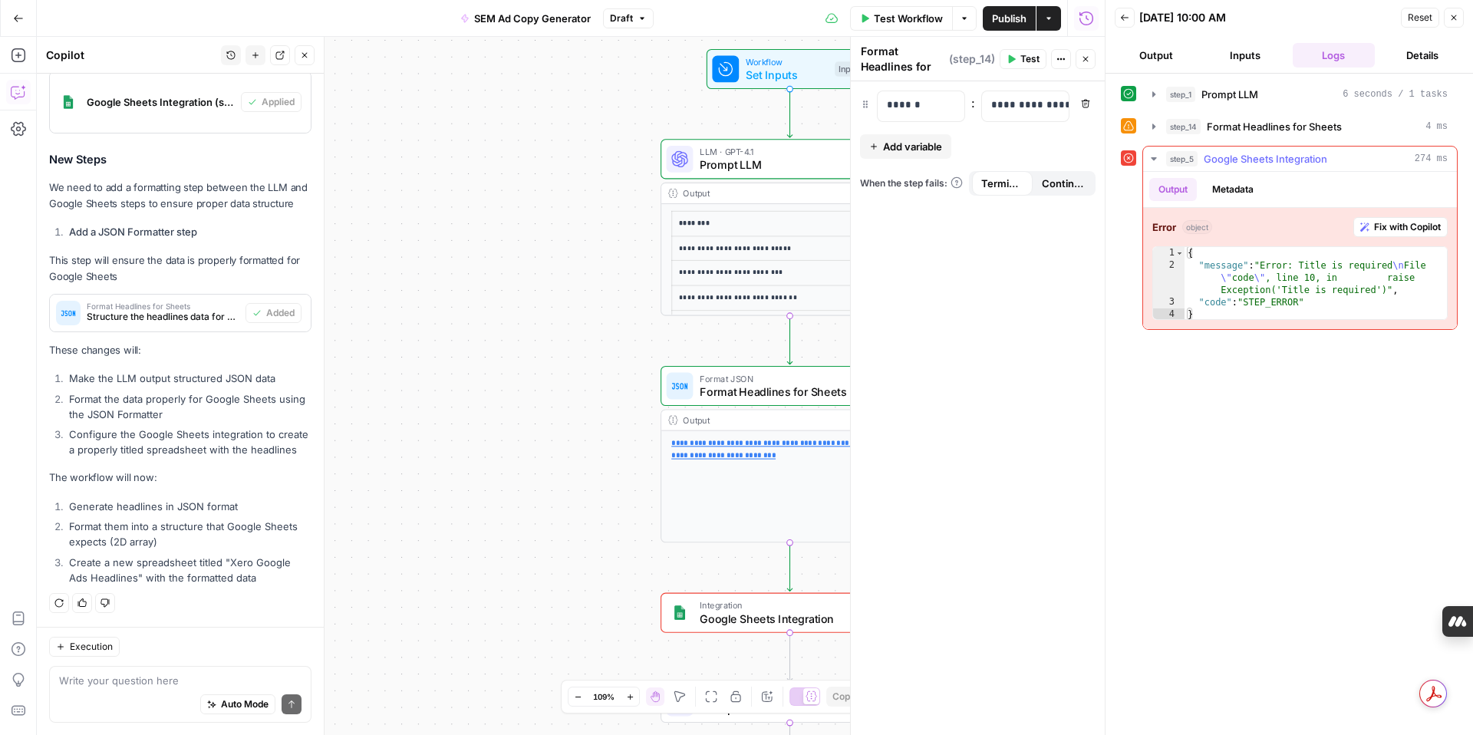
click at [1398, 227] on span "Fix with Copilot" at bounding box center [1407, 227] width 67 height 14
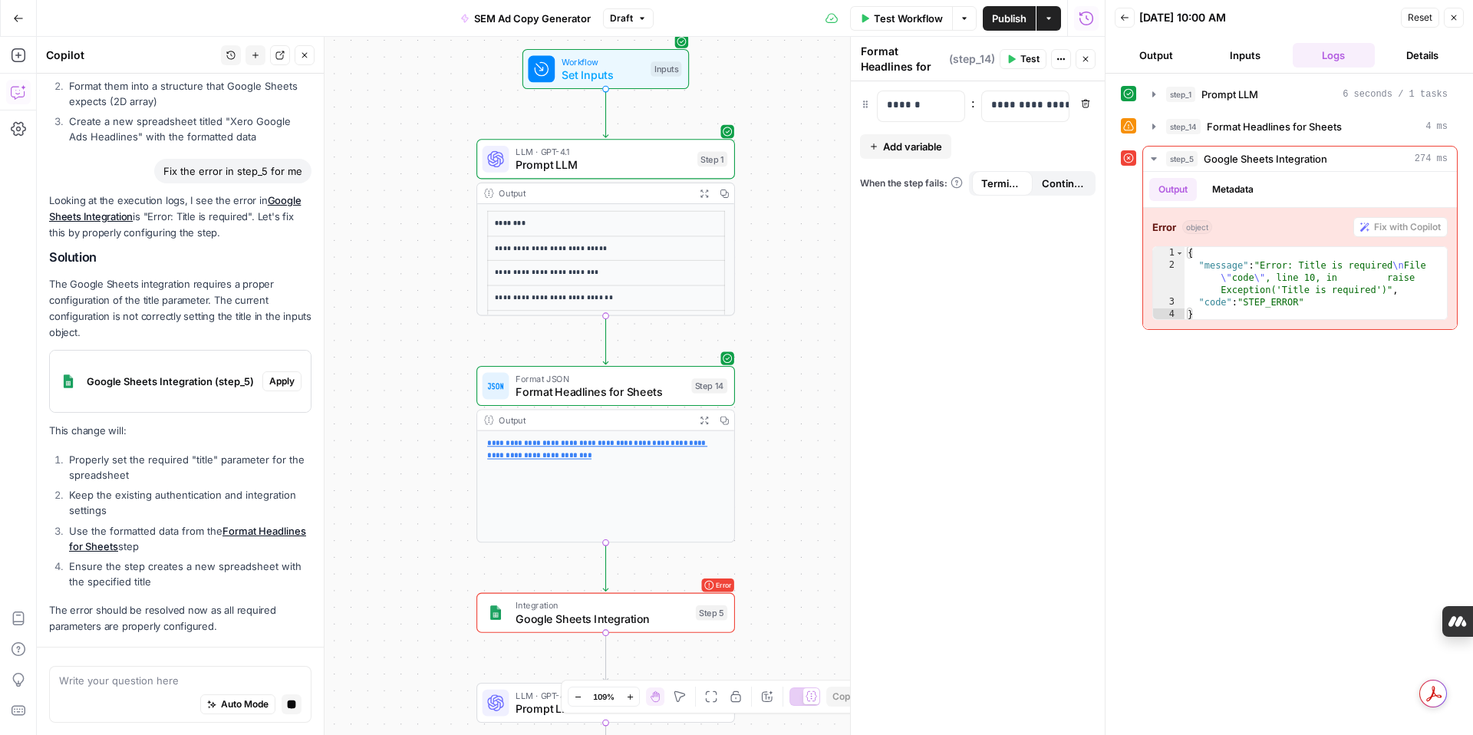
scroll to position [1638, 0]
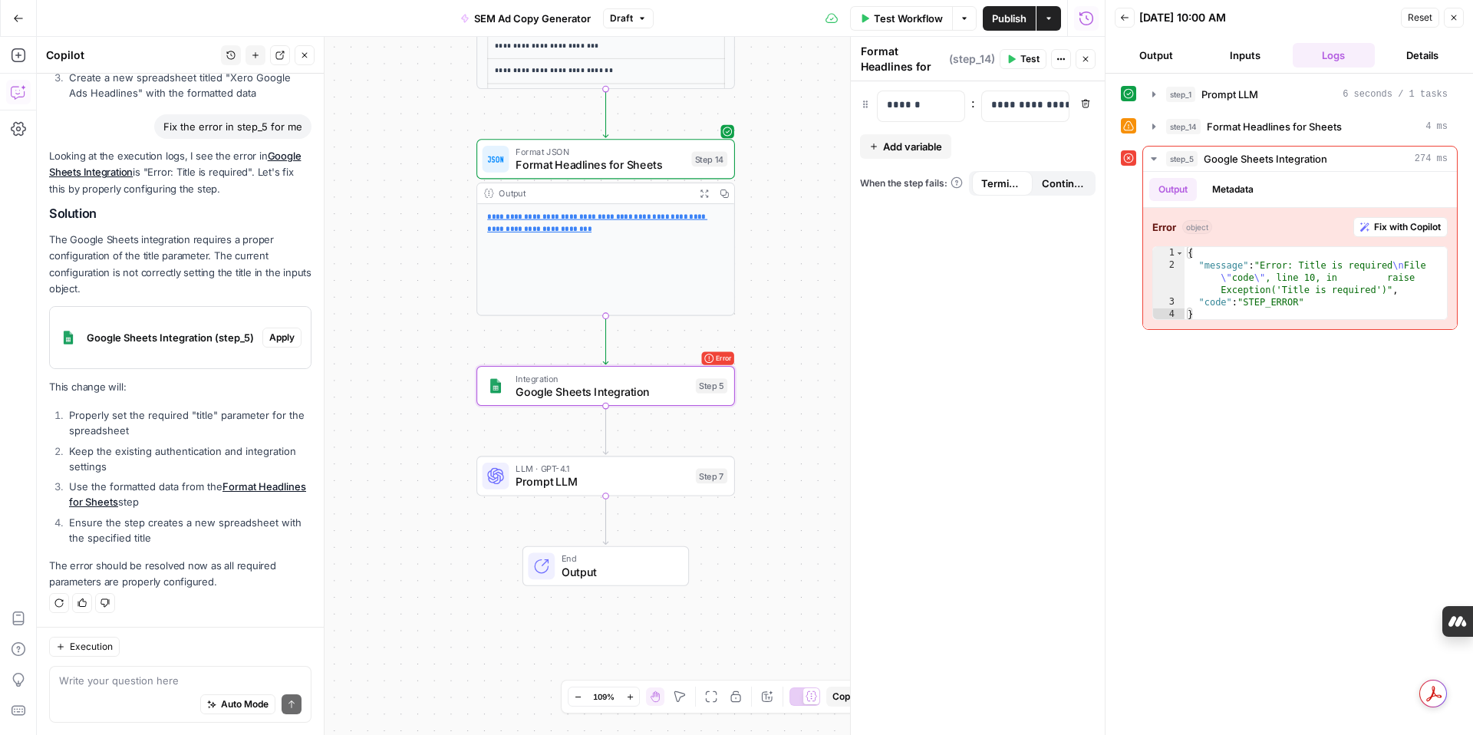
click at [284, 337] on span "Apply" at bounding box center [281, 338] width 25 height 14
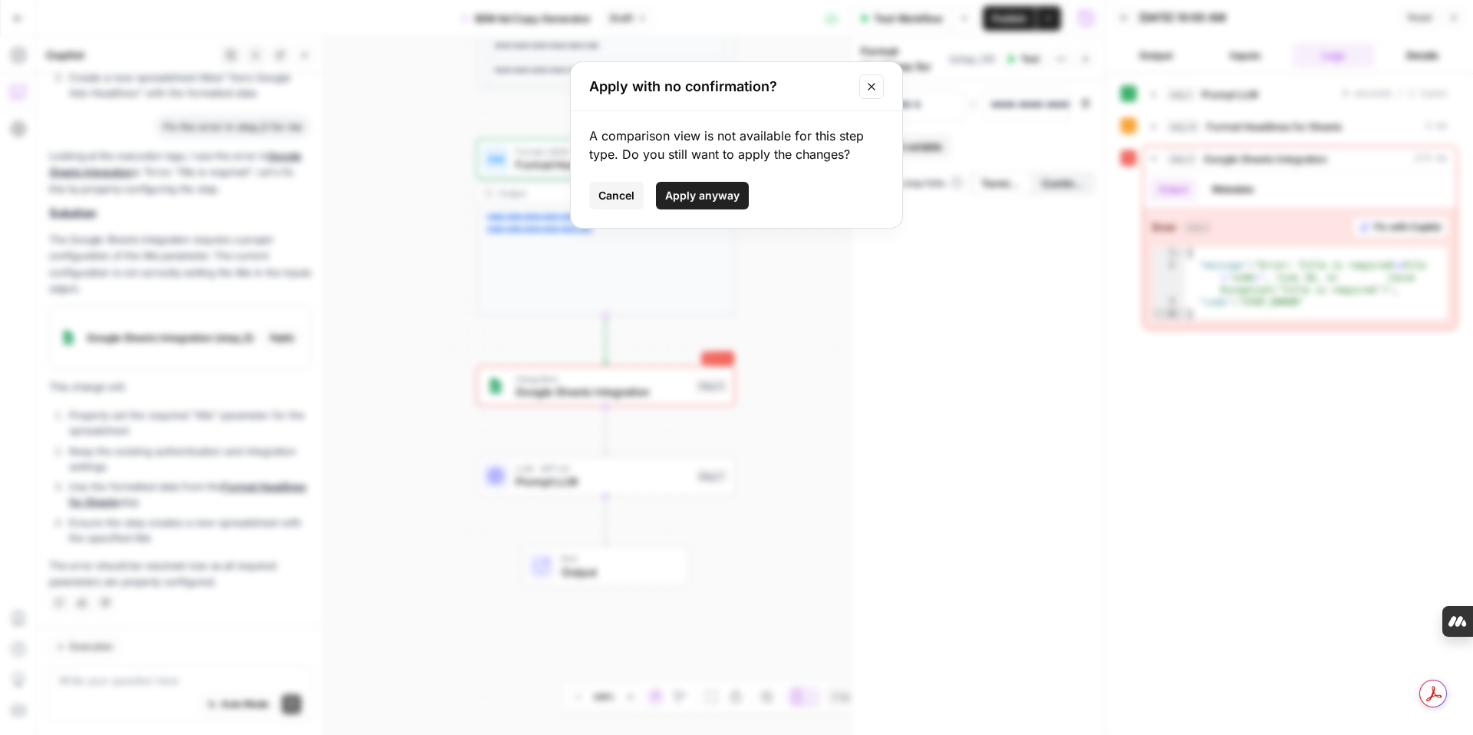
click at [697, 193] on span "Apply anyway" at bounding box center [702, 195] width 74 height 15
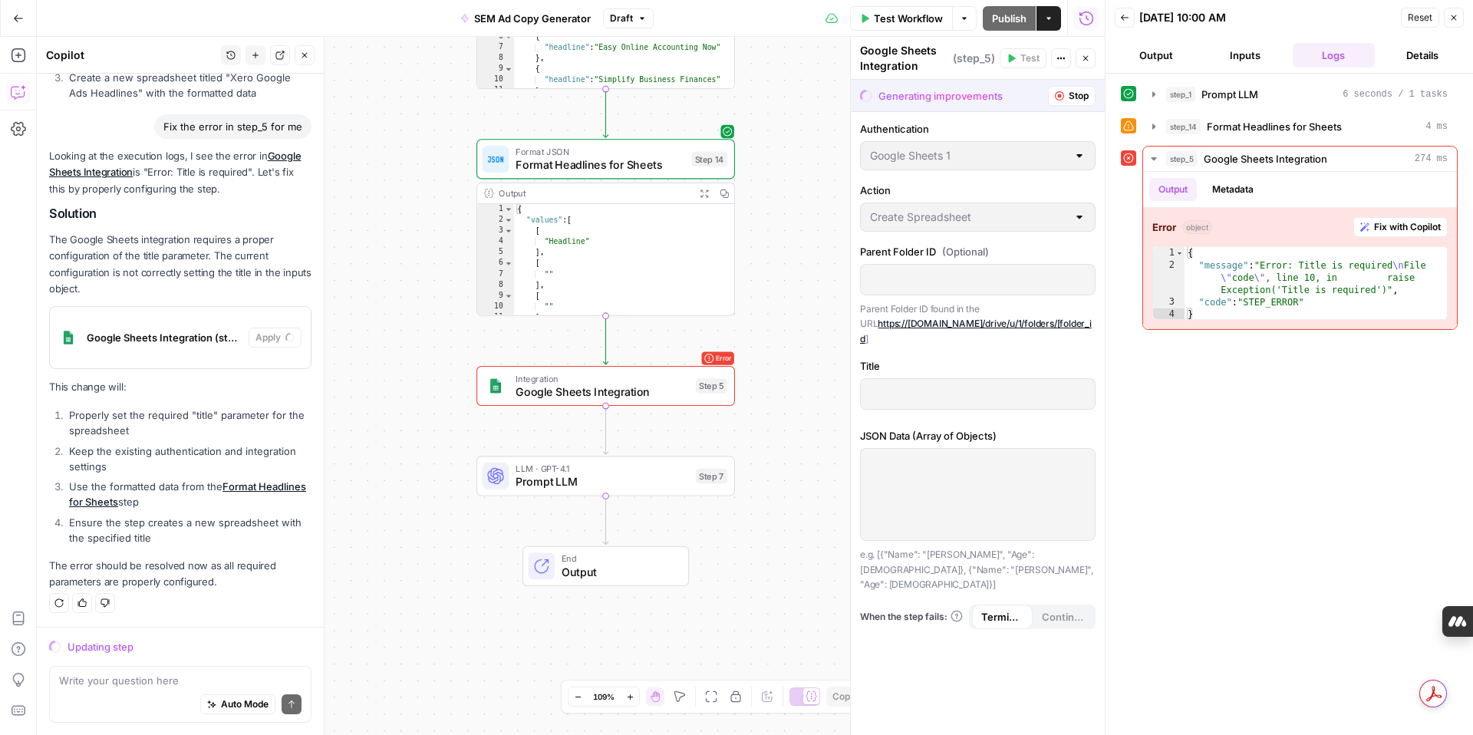
scroll to position [1663, 0]
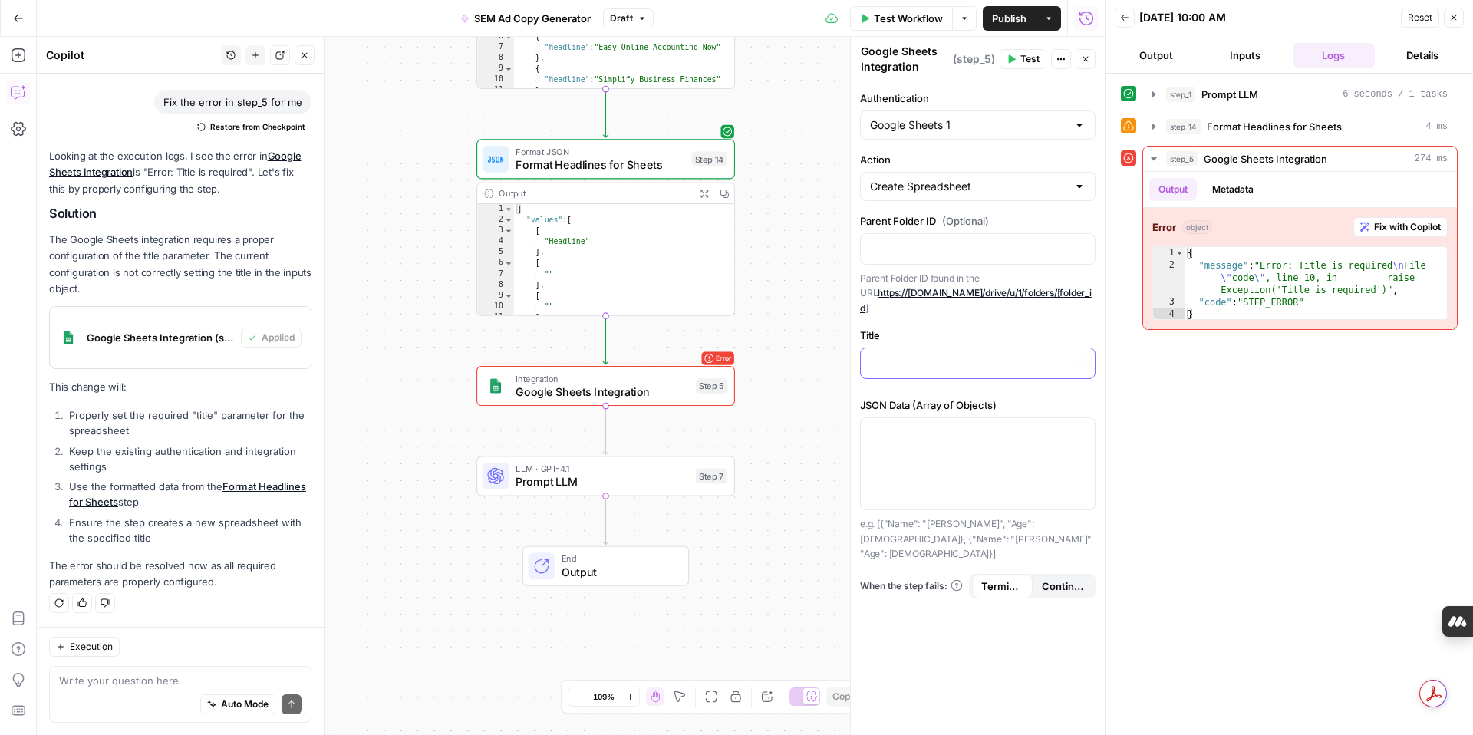
click at [941, 354] on p at bounding box center [978, 361] width 216 height 15
click at [1270, 372] on div "step_1 Prompt LLM 6 seconds / 1 tasks step_14 Format Headlines for Sheets 4 ms …" at bounding box center [1289, 404] width 337 height 646
click at [1427, 223] on span "Fix with Copilot" at bounding box center [1407, 227] width 67 height 14
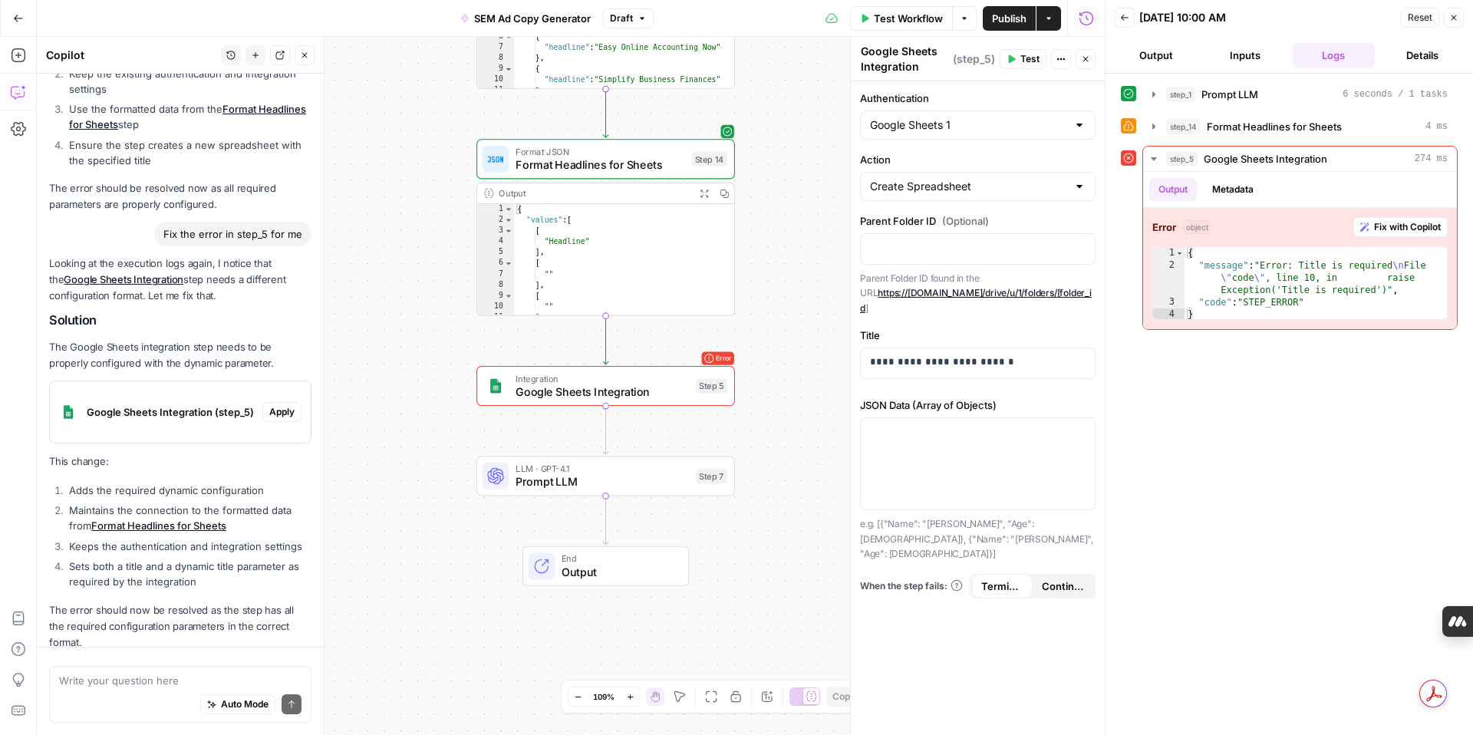
scroll to position [2085, 0]
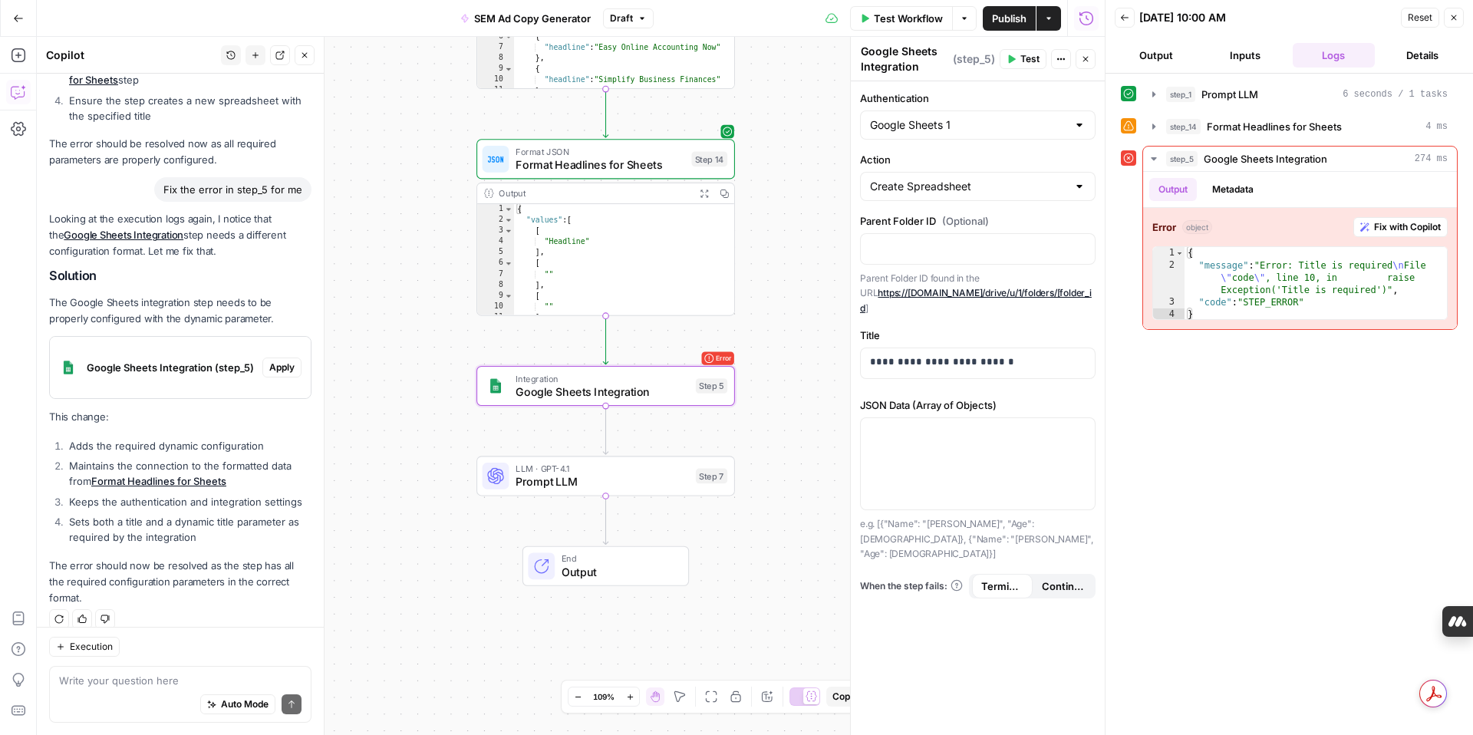
click at [286, 368] on span "Apply" at bounding box center [281, 368] width 25 height 14
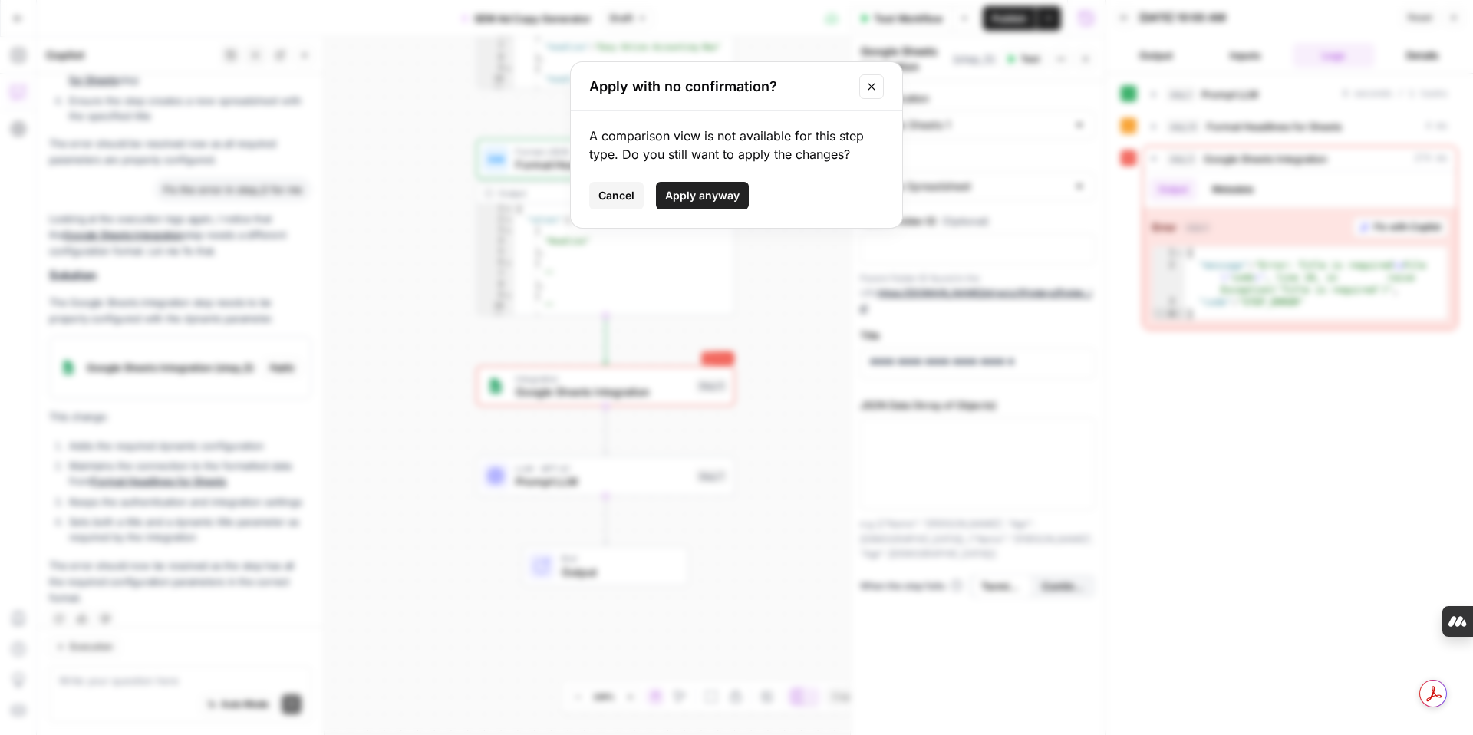
click at [712, 195] on span "Apply anyway" at bounding box center [702, 195] width 74 height 15
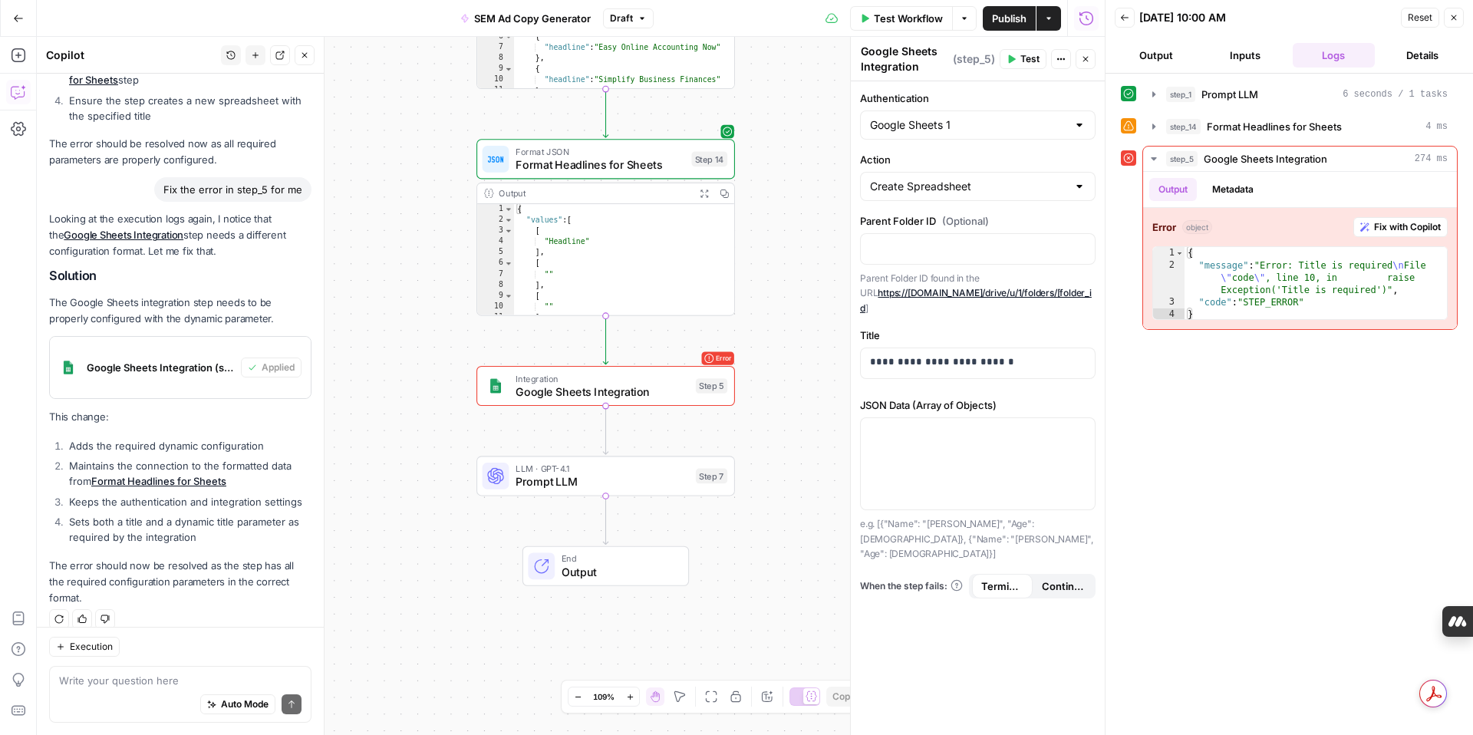
click at [1083, 190] on div at bounding box center [1079, 186] width 12 height 15
click at [1082, 189] on div at bounding box center [1079, 186] width 12 height 15
type input "Create Spreadsheet"
click at [1077, 127] on div at bounding box center [1079, 124] width 12 height 15
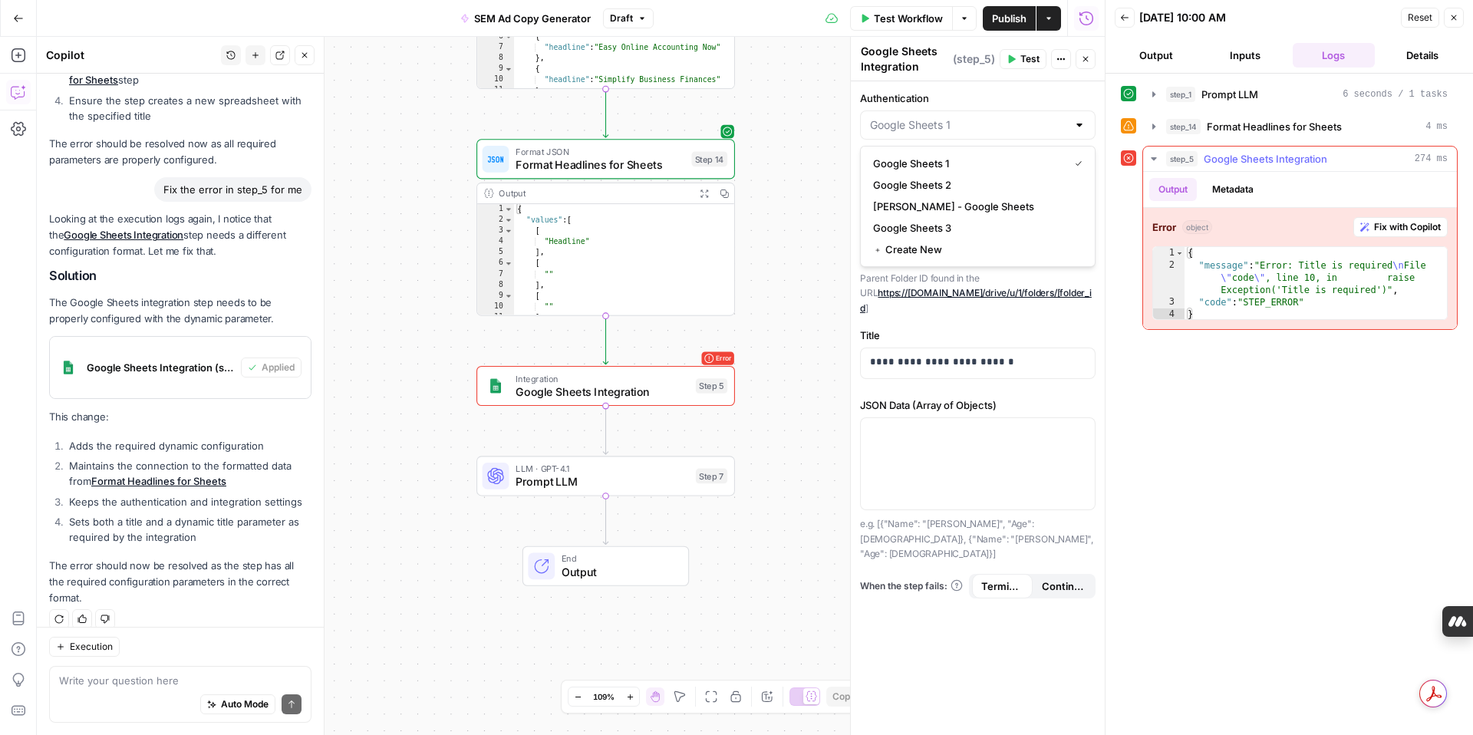
type input "Google Sheets 1"
click at [1146, 337] on div "step_1 Prompt LLM 6 seconds / 1 tasks step_14 Format Headlines for Sheets 4 ms …" at bounding box center [1289, 404] width 337 height 646
click at [674, 397] on span "Google Sheets Integration" at bounding box center [602, 392] width 173 height 17
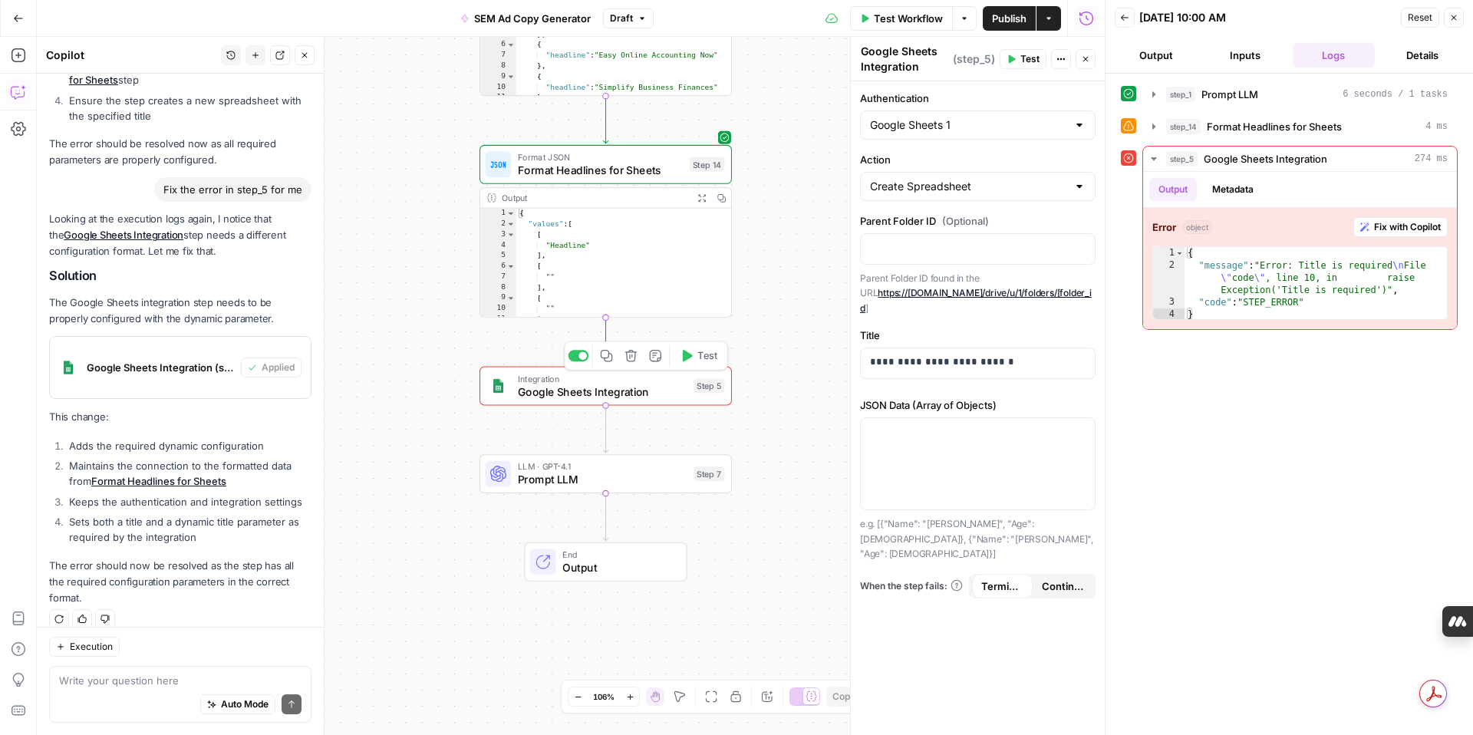
click at [693, 362] on button "Test" at bounding box center [699, 355] width 51 height 21
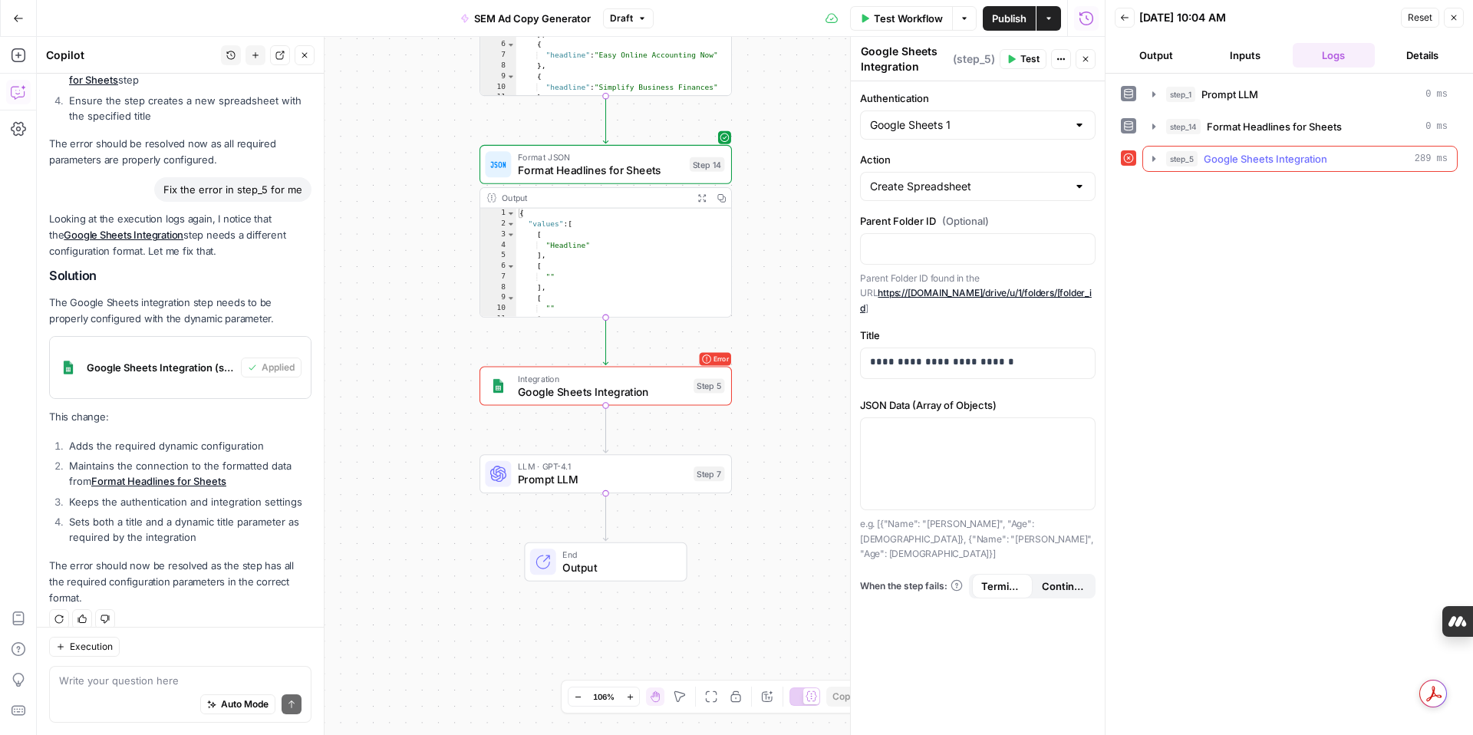
click at [1242, 159] on span "Google Sheets Integration" at bounding box center [1266, 158] width 124 height 15
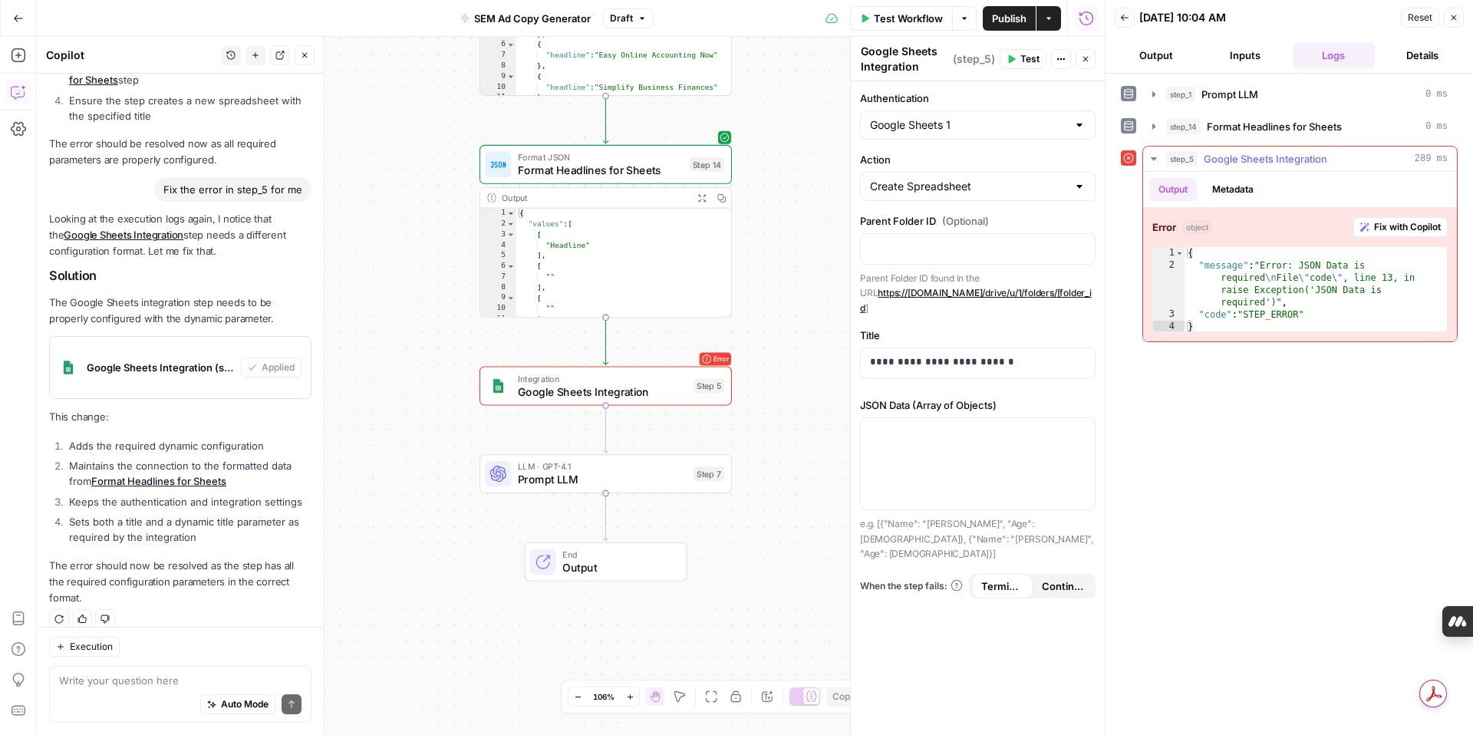
click at [1383, 224] on span "Fix with Copilot" at bounding box center [1407, 227] width 67 height 14
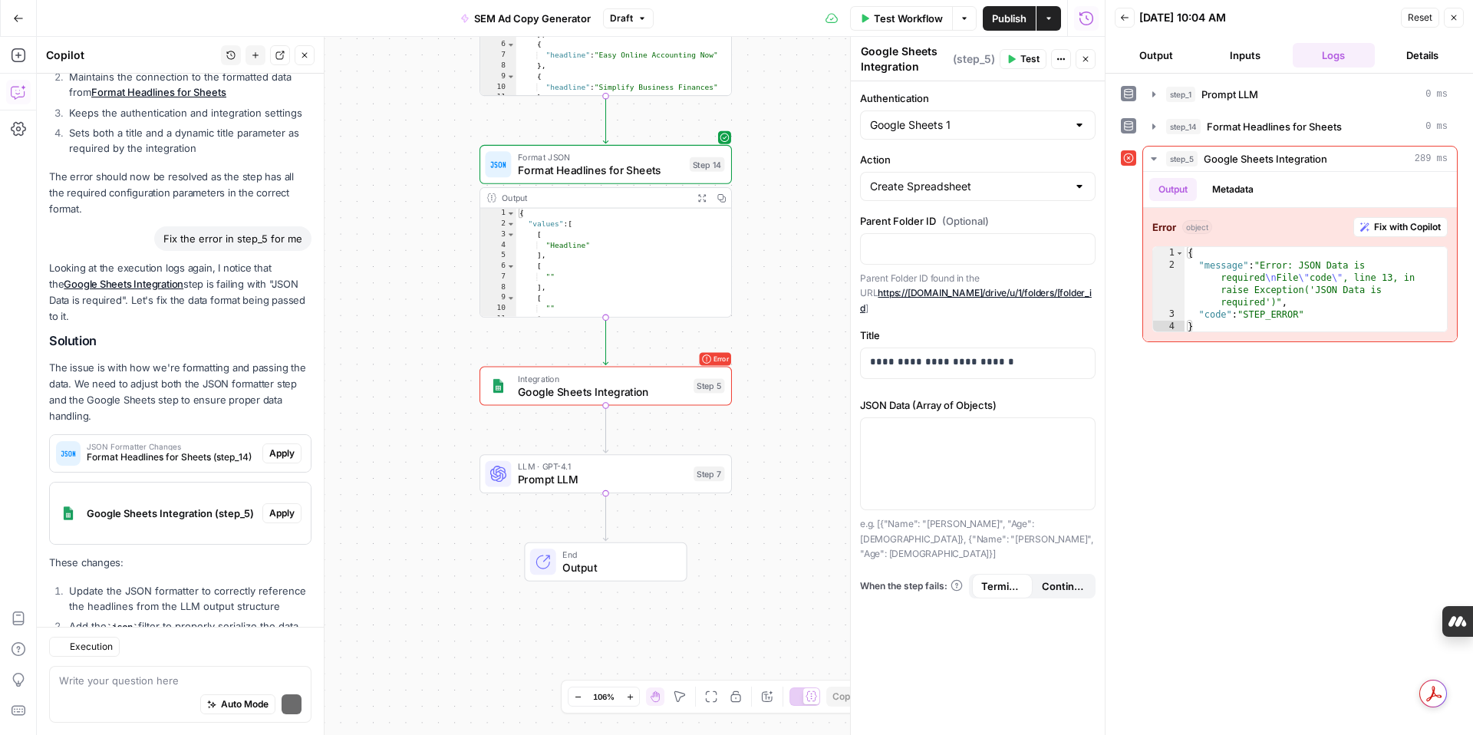
scroll to position [2598, 0]
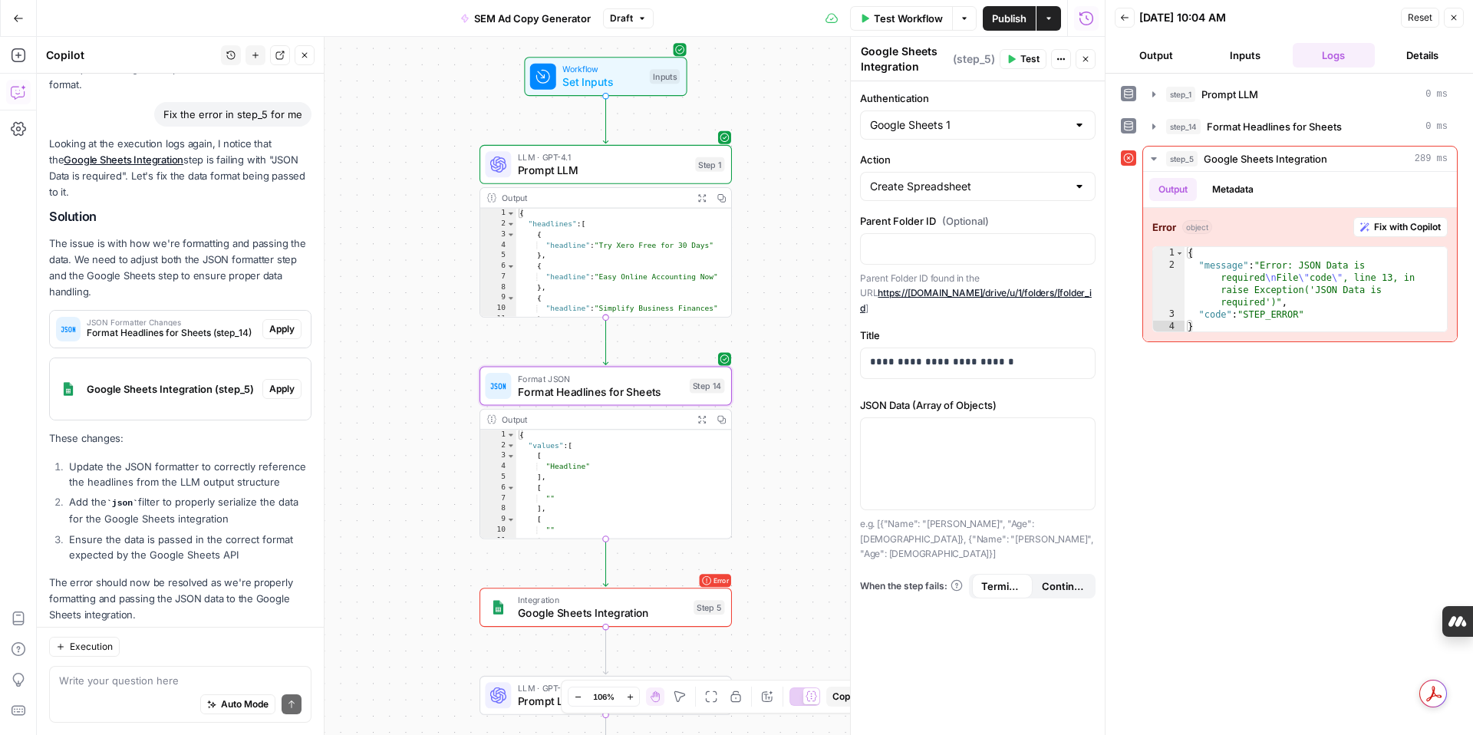
click at [282, 322] on span "Apply" at bounding box center [281, 329] width 25 height 14
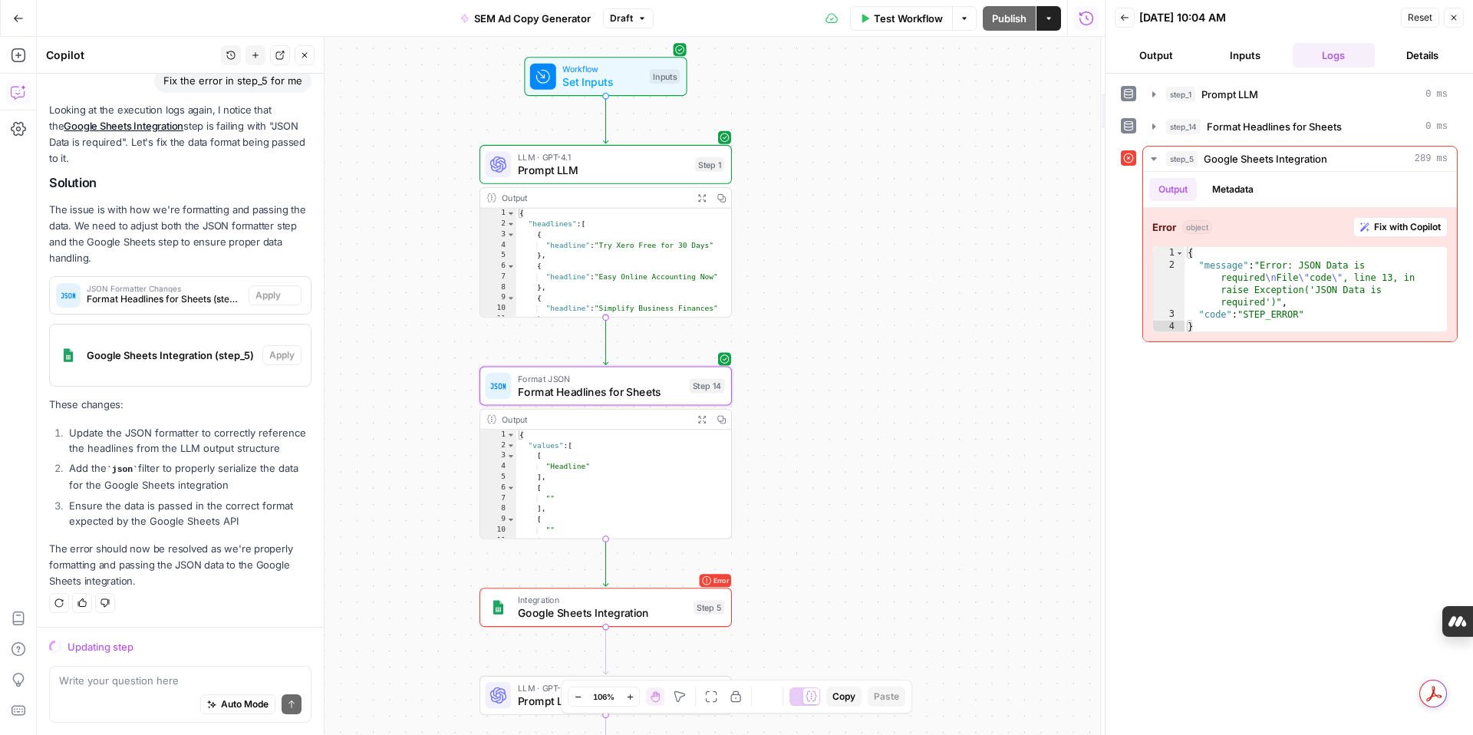
scroll to position [2524, 0]
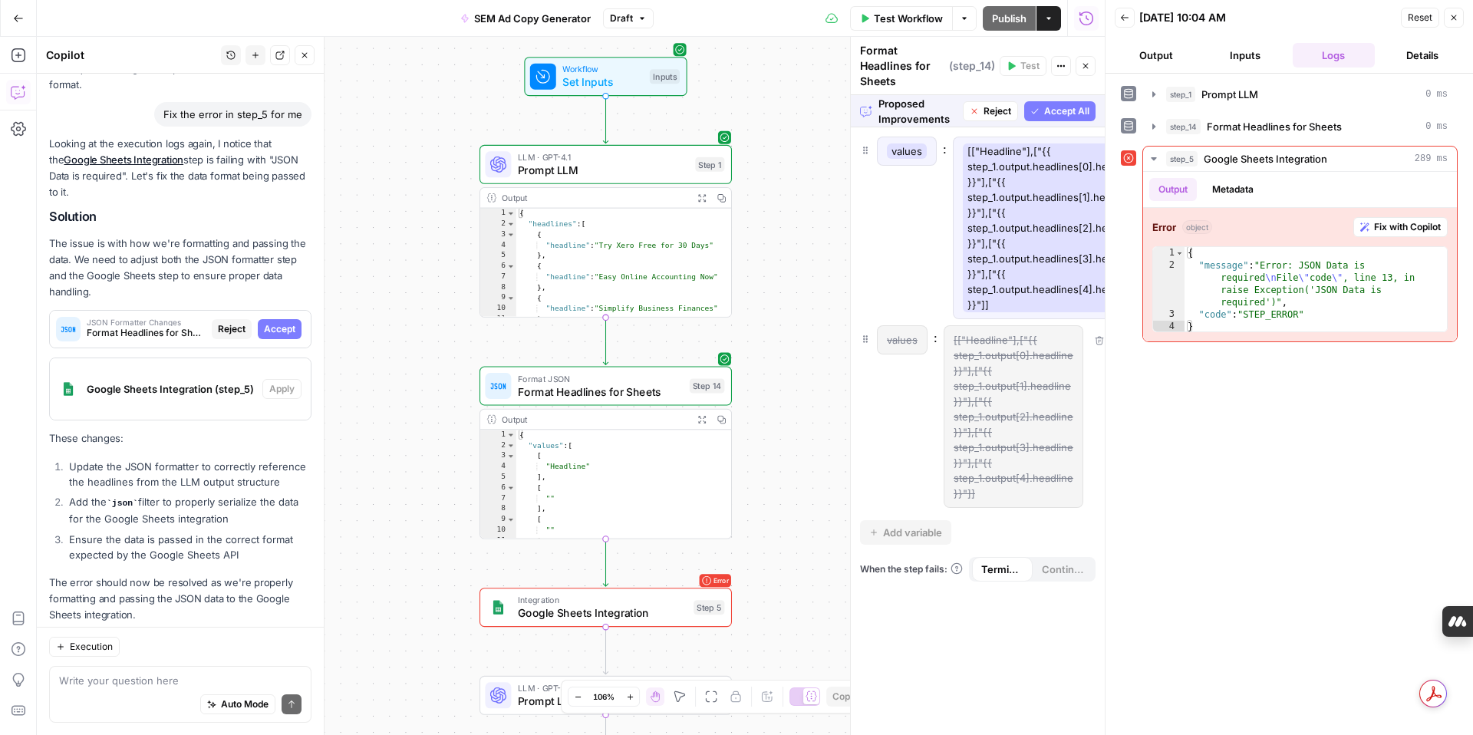
click at [1063, 112] on span "Accept All" at bounding box center [1066, 111] width 45 height 14
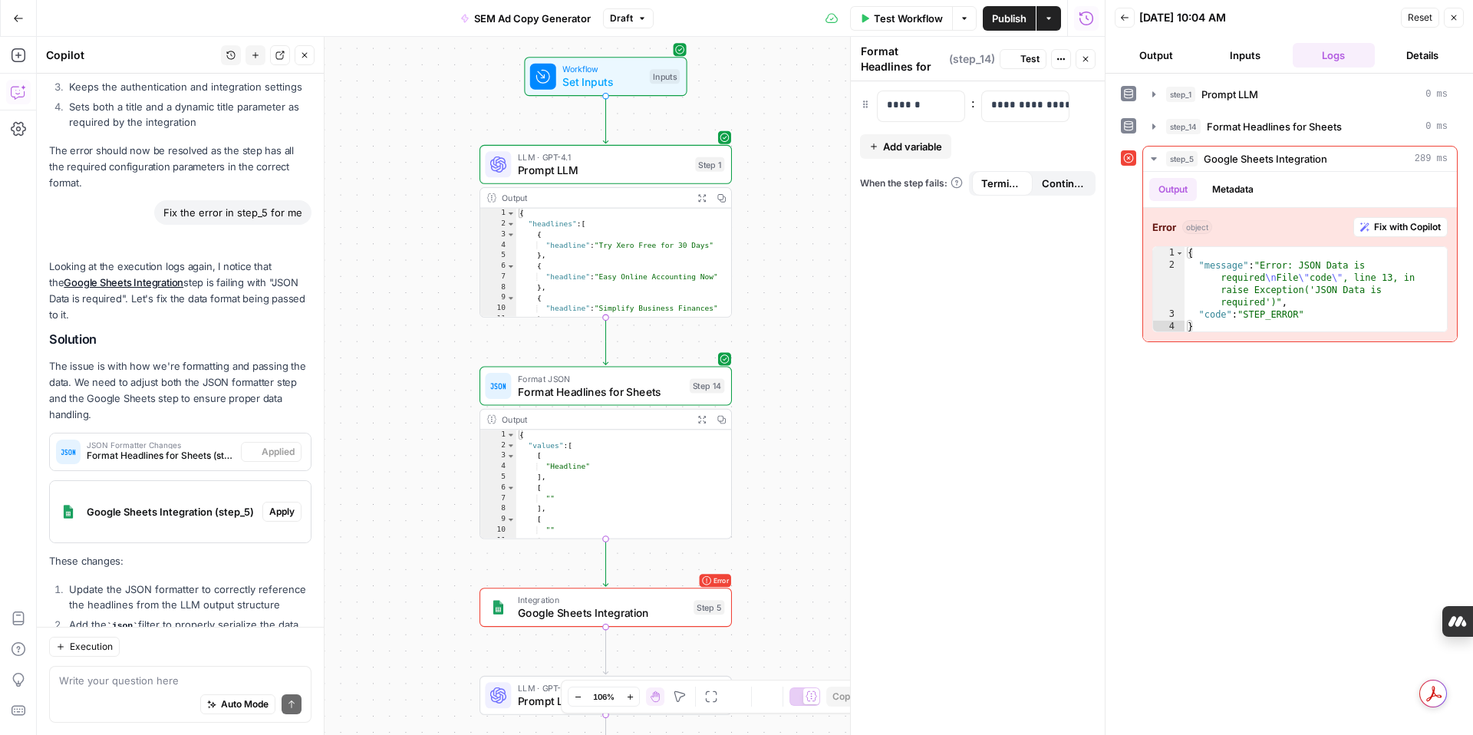
scroll to position [2647, 0]
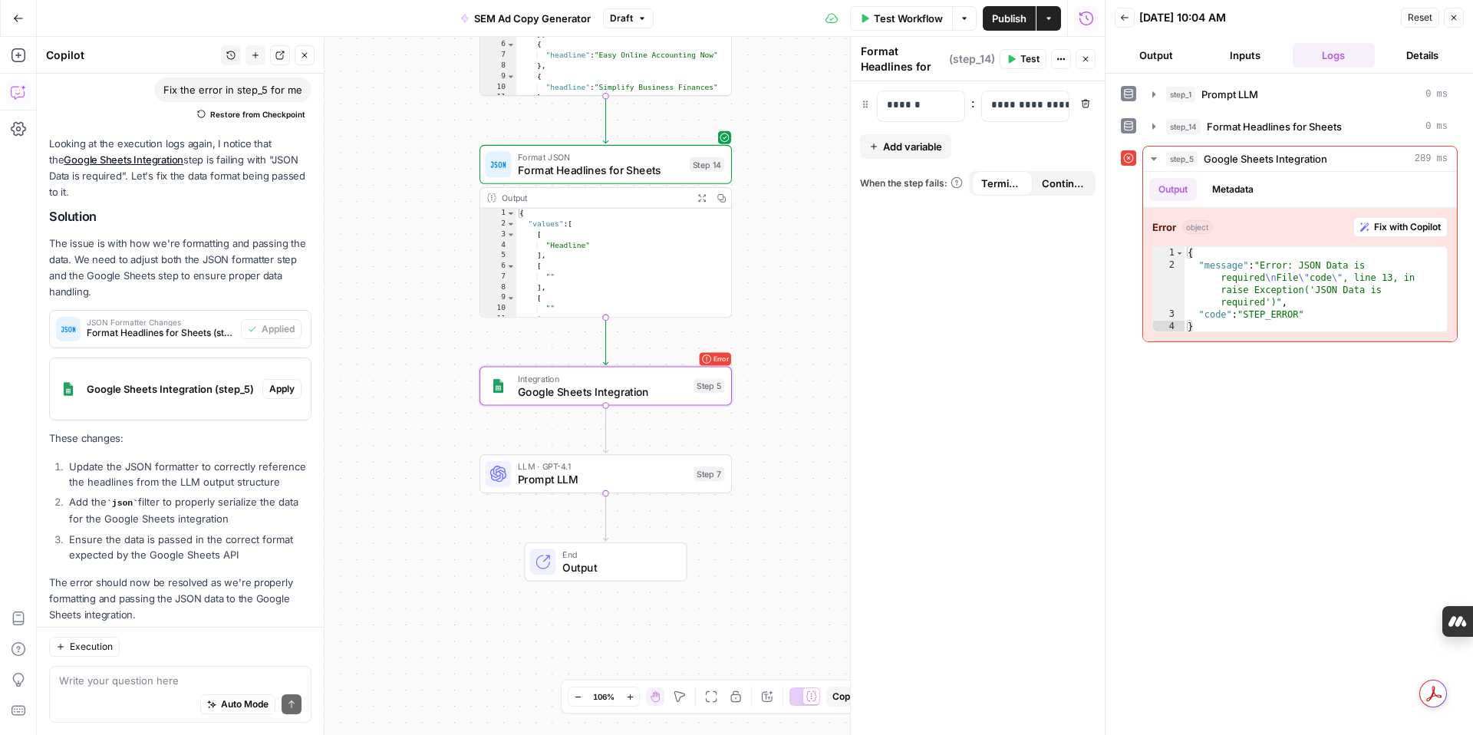
click at [289, 382] on span "Apply" at bounding box center [281, 389] width 25 height 14
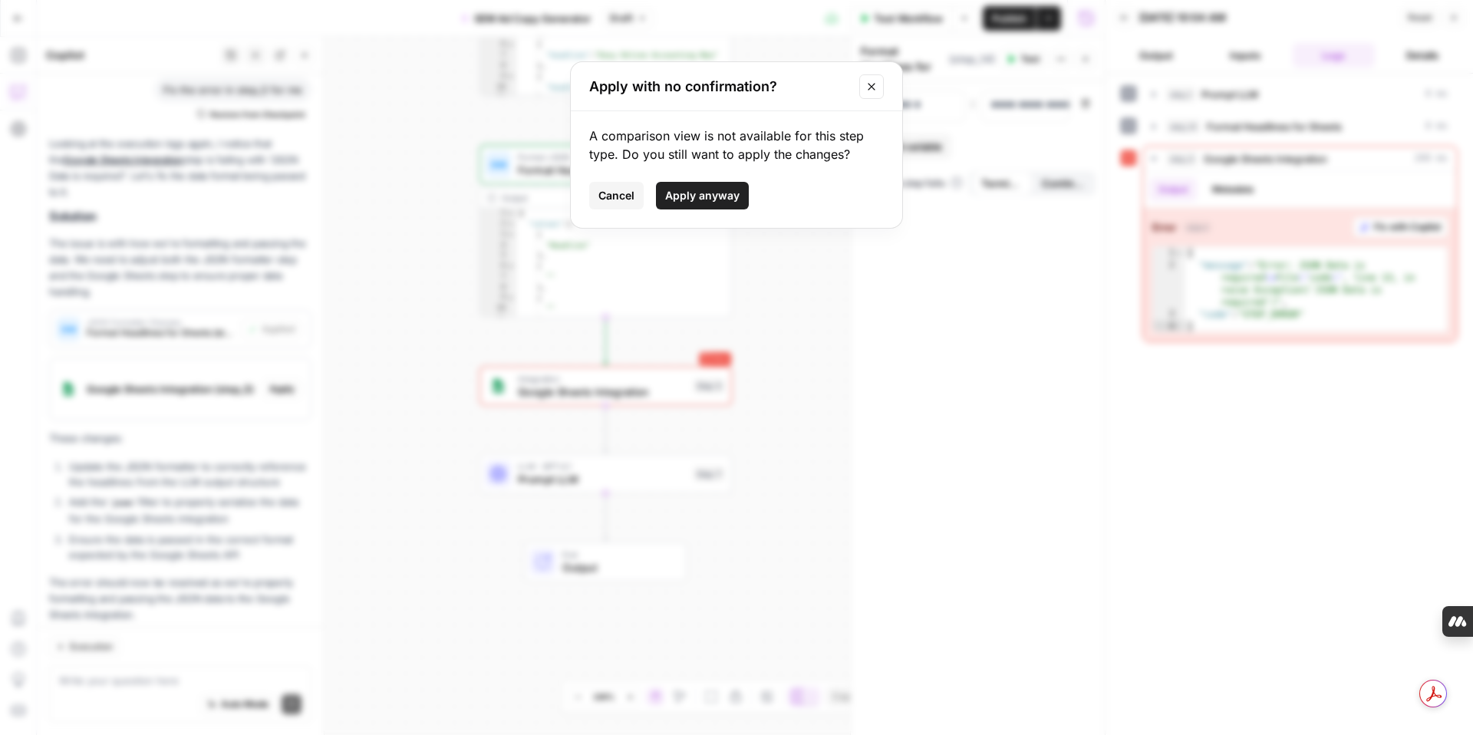
click at [724, 198] on span "Apply anyway" at bounding box center [702, 195] width 74 height 15
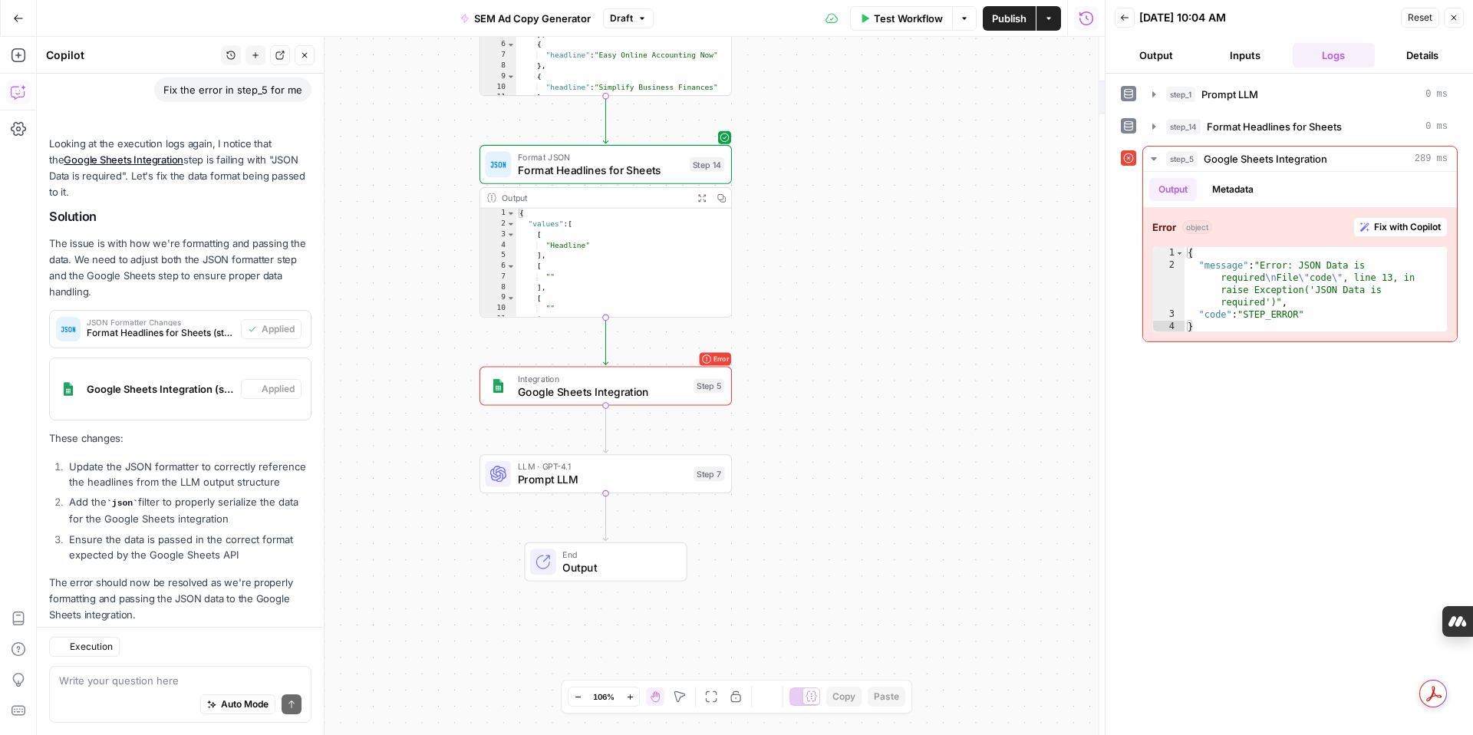
type textarea "Google Sheets Integration"
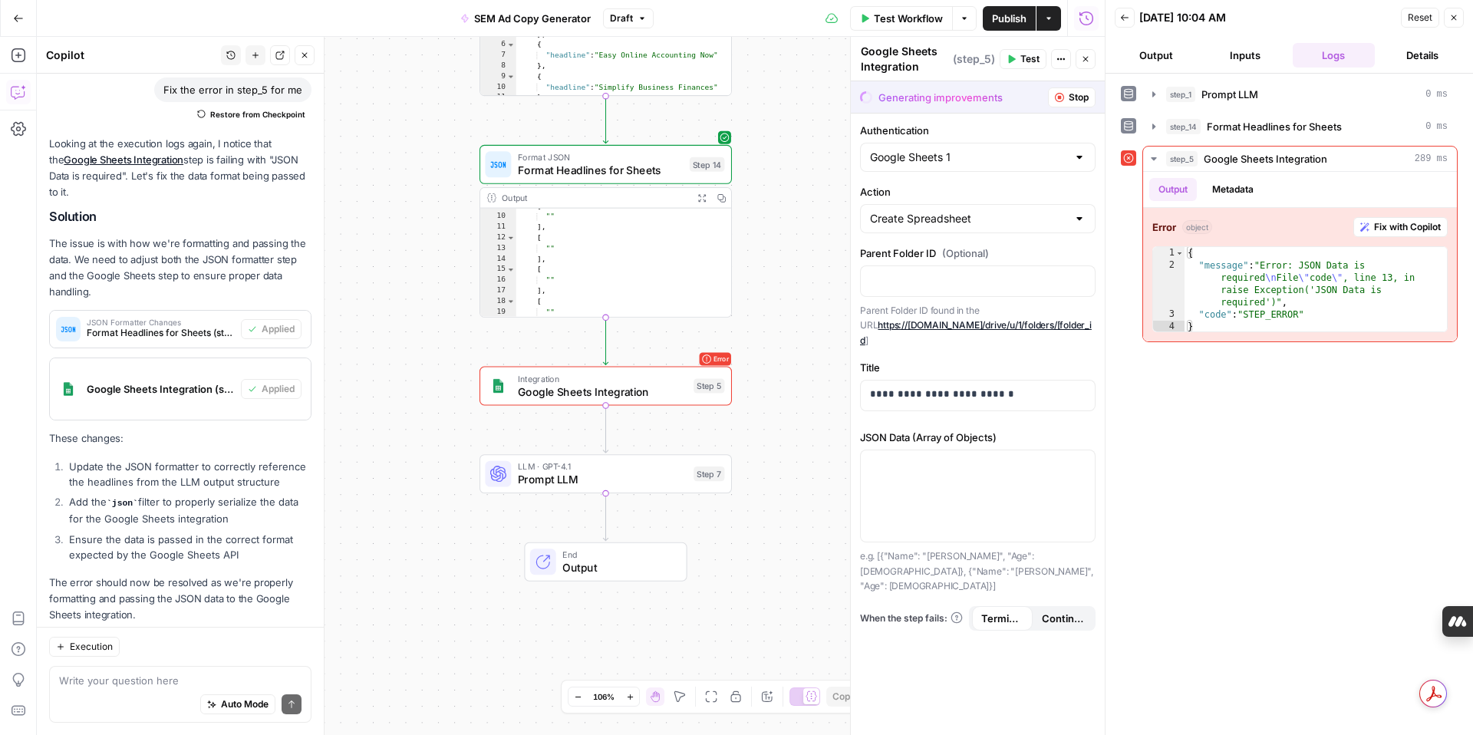
scroll to position [116, 0]
drag, startPoint x: 862, startPoint y: 423, endPoint x: 1007, endPoint y: 422, distance: 145.8
click at [1007, 430] on label "JSON Data (Array of Objects)" at bounding box center [978, 437] width 236 height 15
copy label "JSON Data (Array of Objects)"
click at [139, 682] on textarea at bounding box center [180, 680] width 242 height 15
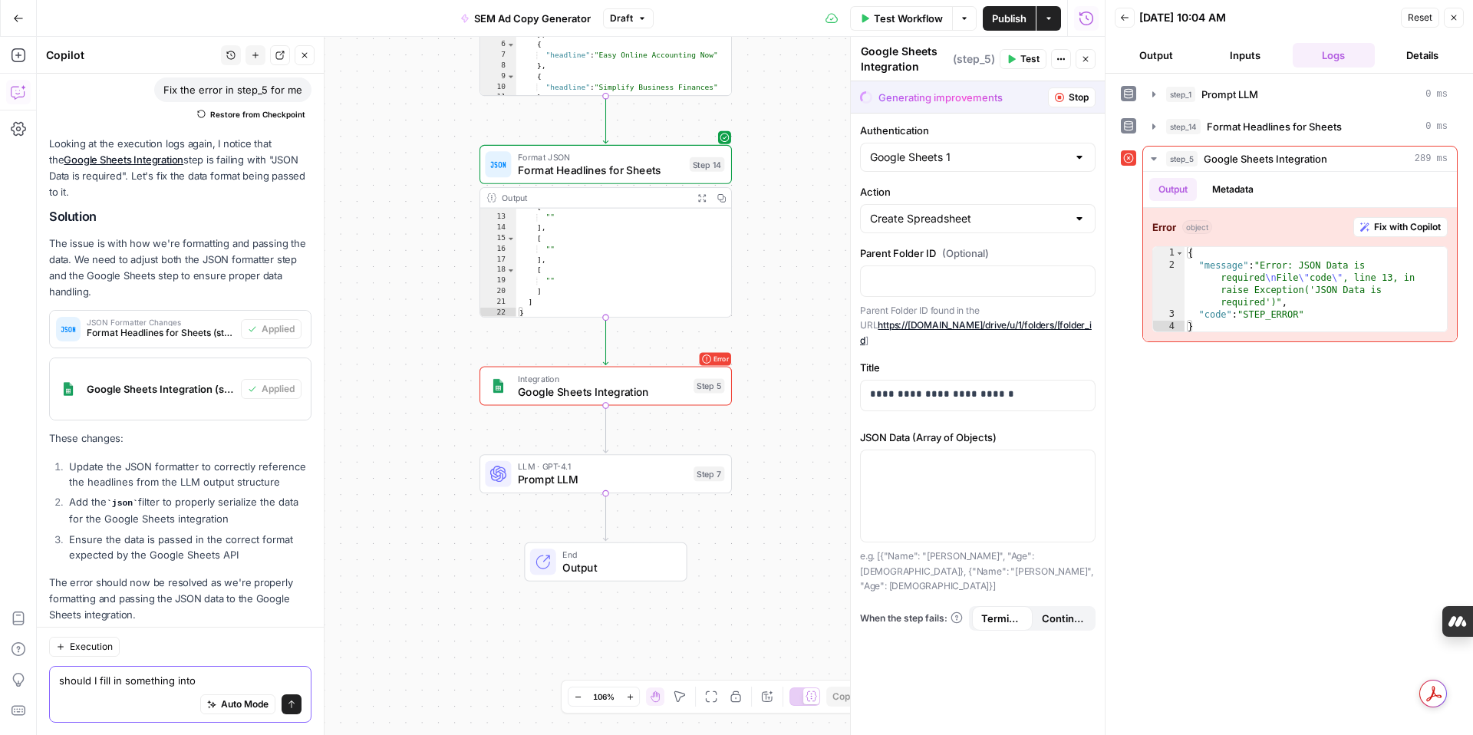
paste textarea "JSON Data (Array of Objects)"
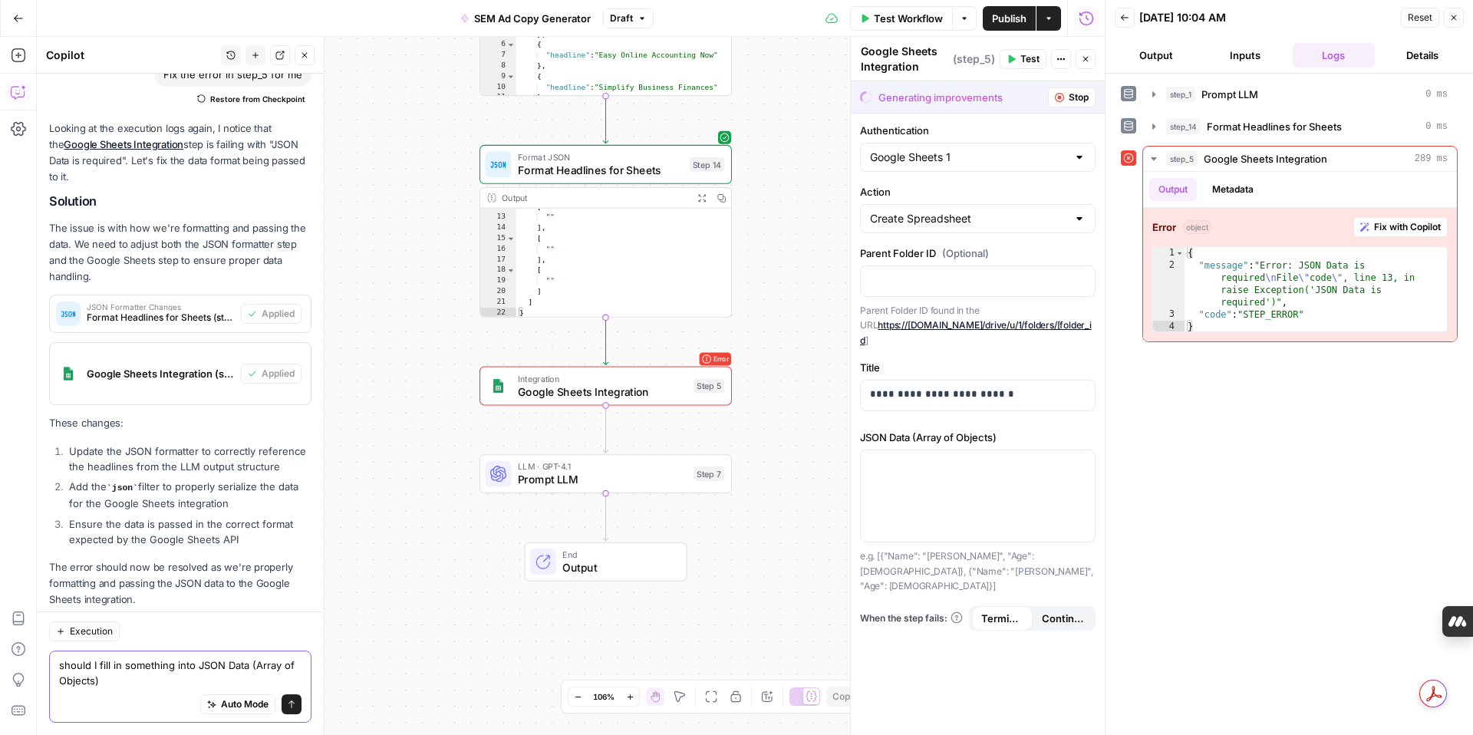
type textarea "should I fill in something into JSON Data (Array of Objects)"
click at [292, 711] on button "Send" at bounding box center [292, 704] width 20 height 20
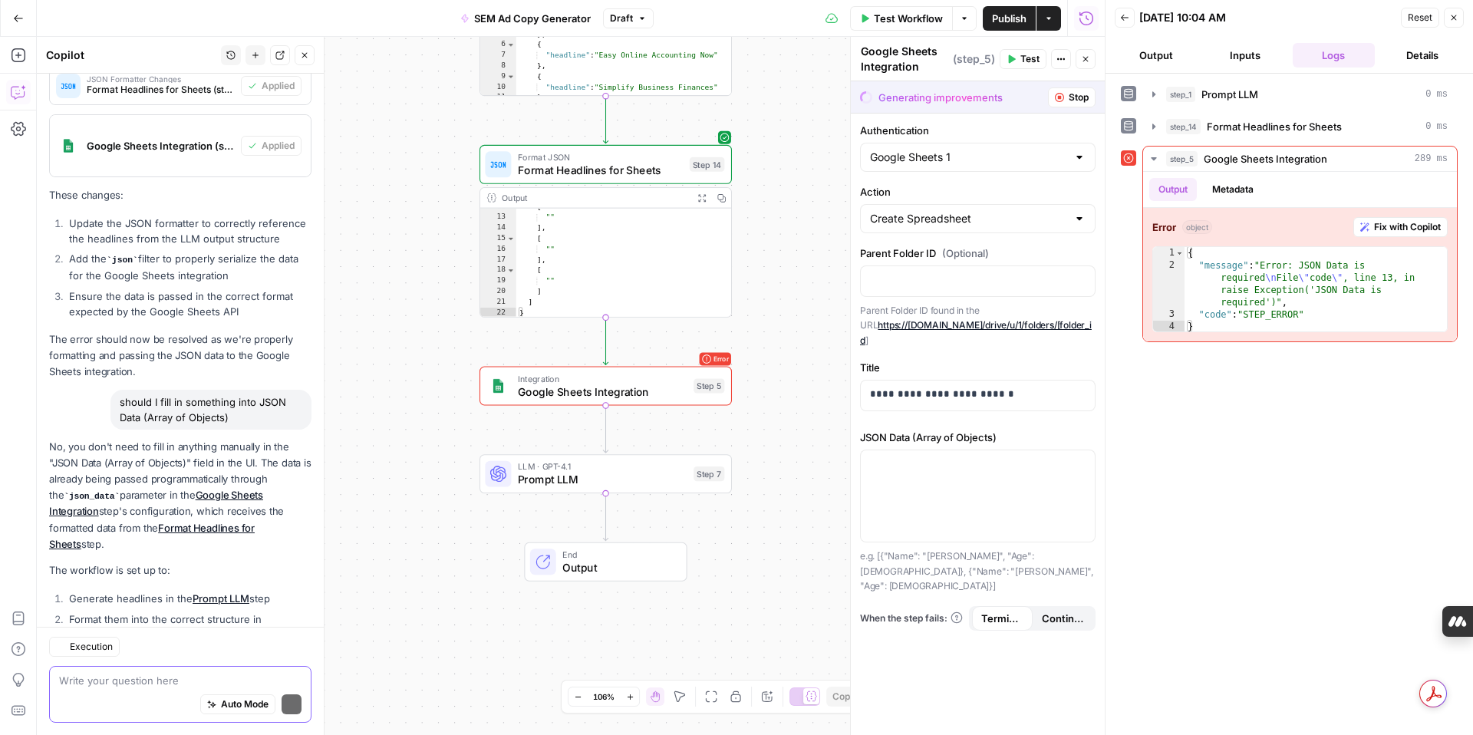
scroll to position [3063, 0]
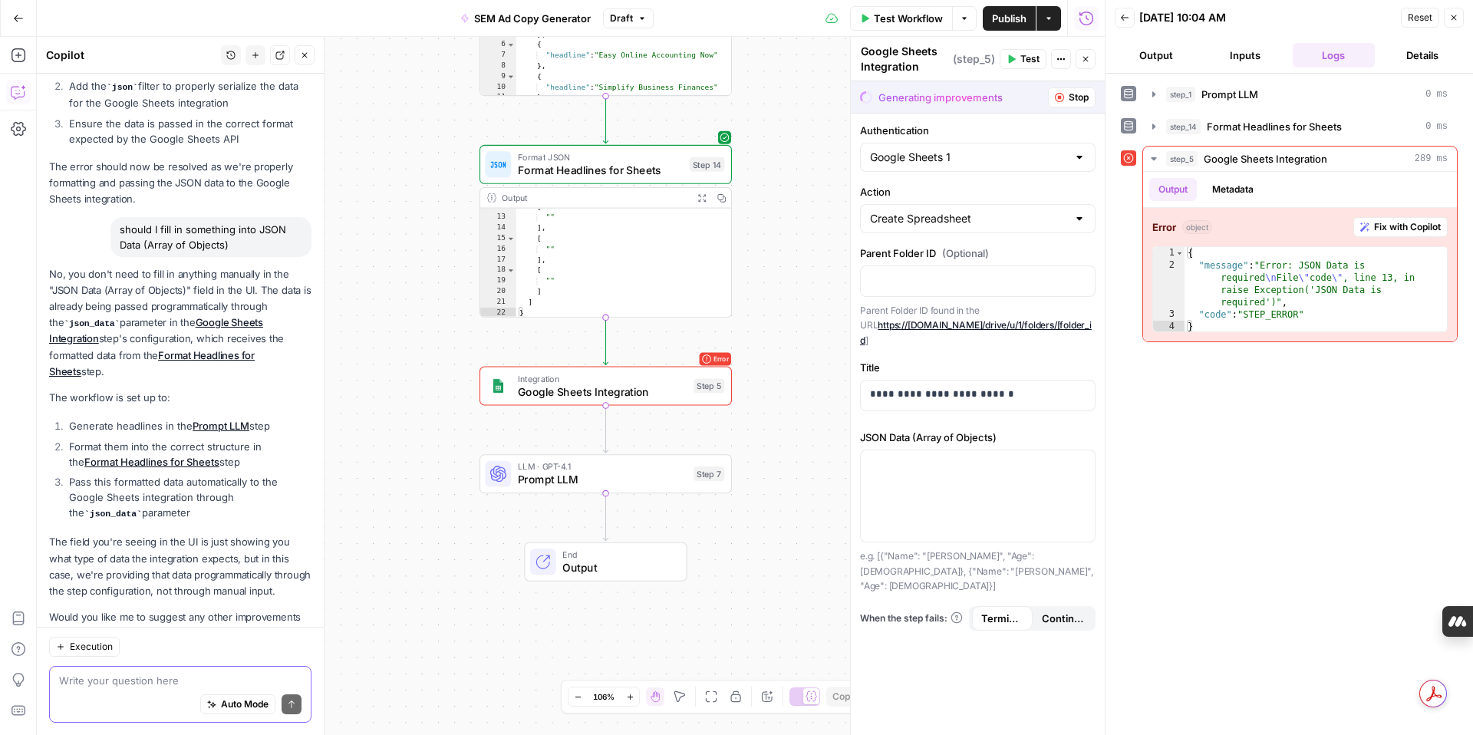
click at [163, 692] on div "Auto Mode Send" at bounding box center [180, 705] width 242 height 34
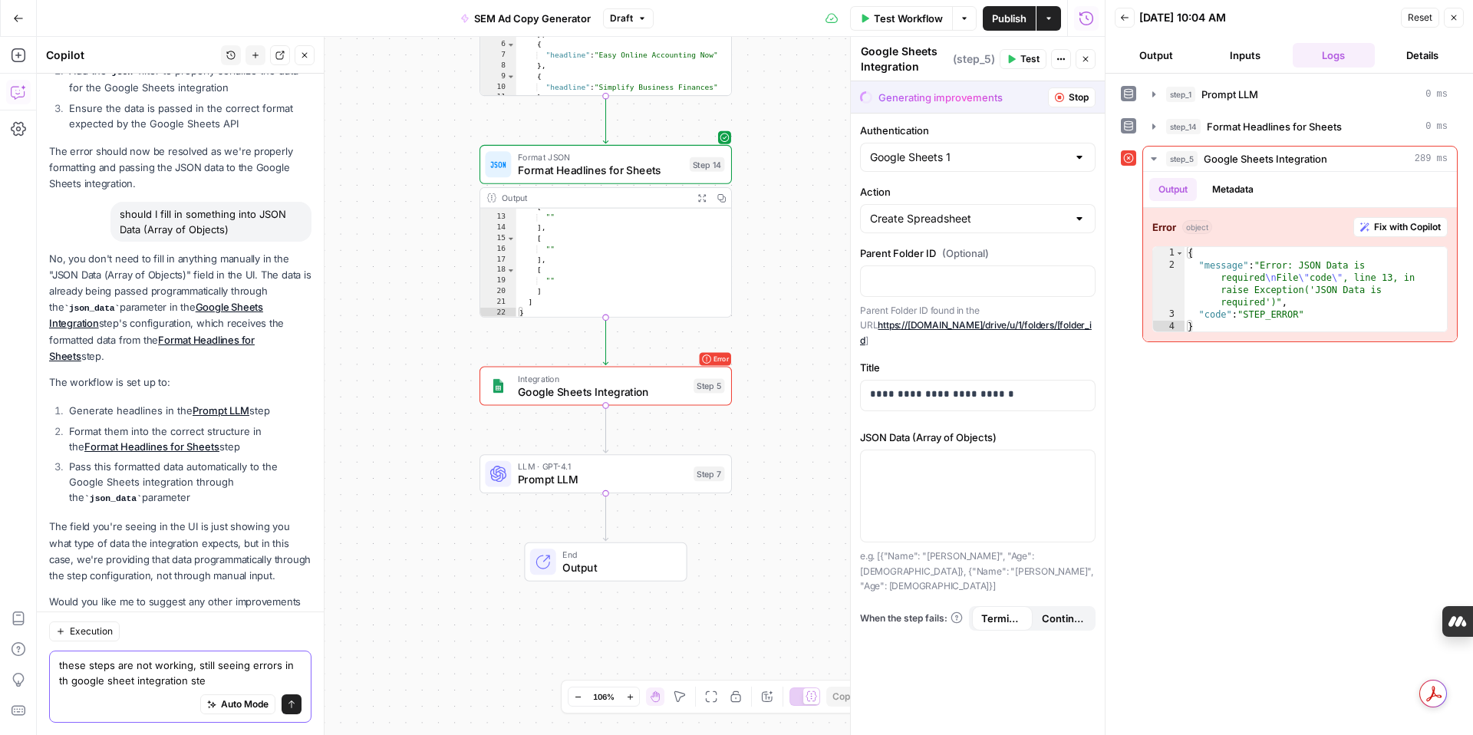
type textarea "these steps are not working, still seeing errors in th google sheet integration…"
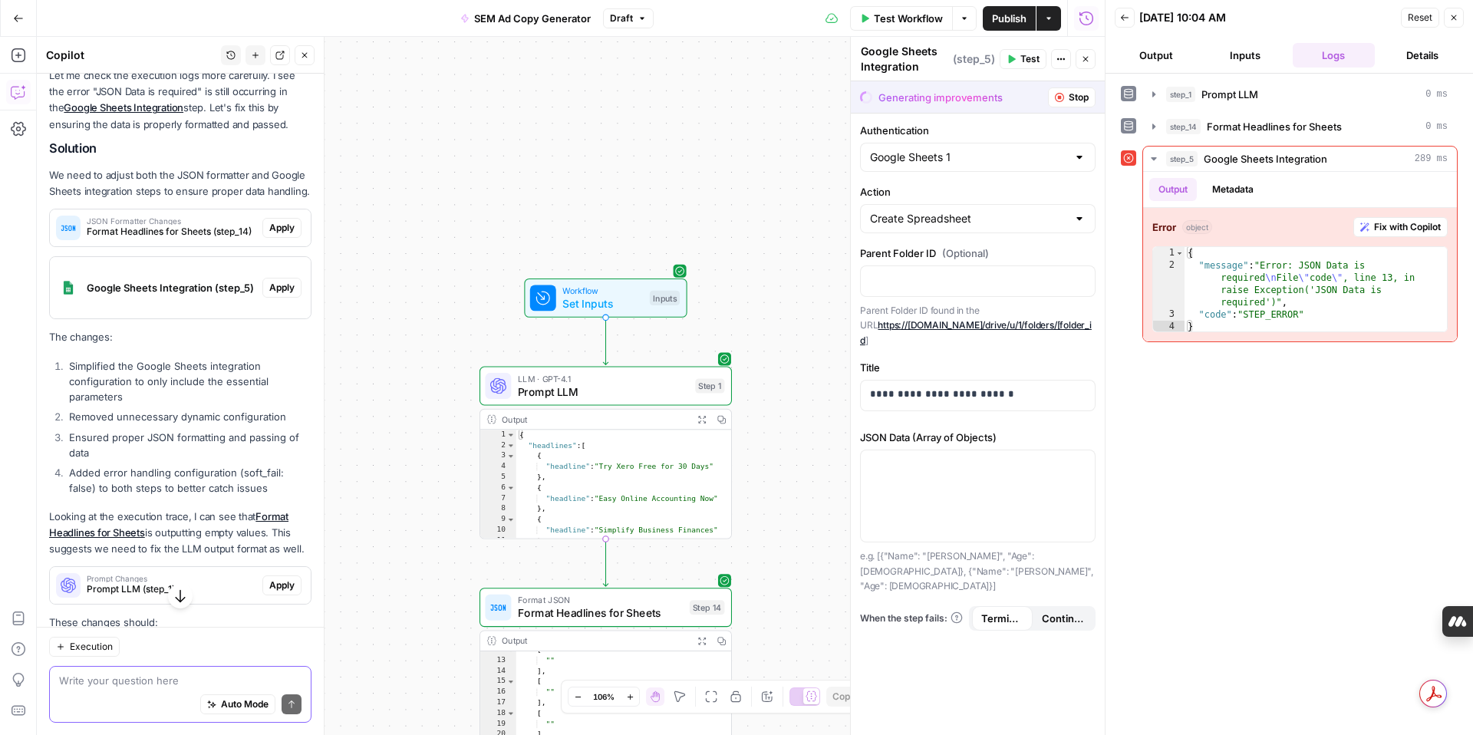
scroll to position [3725, 0]
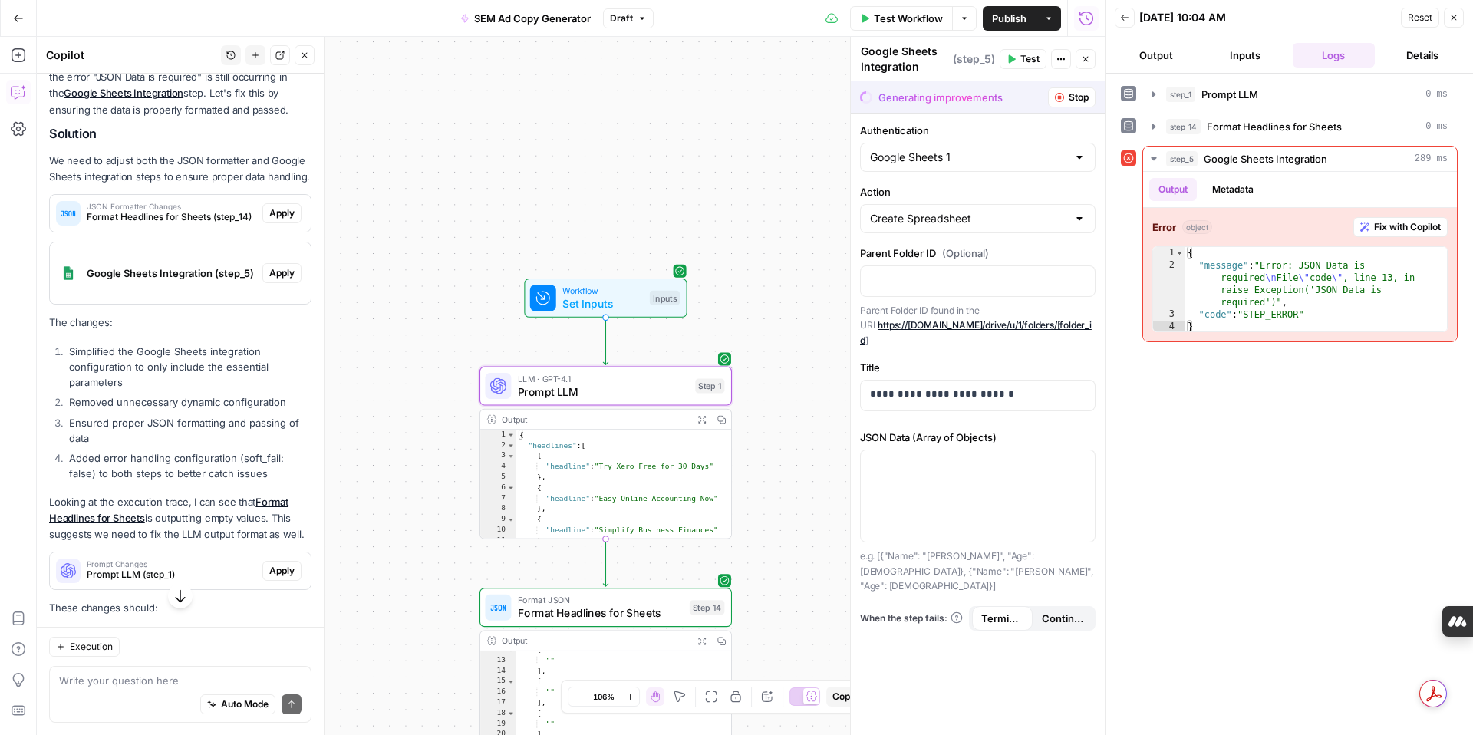
click at [285, 564] on span "Apply" at bounding box center [281, 571] width 25 height 14
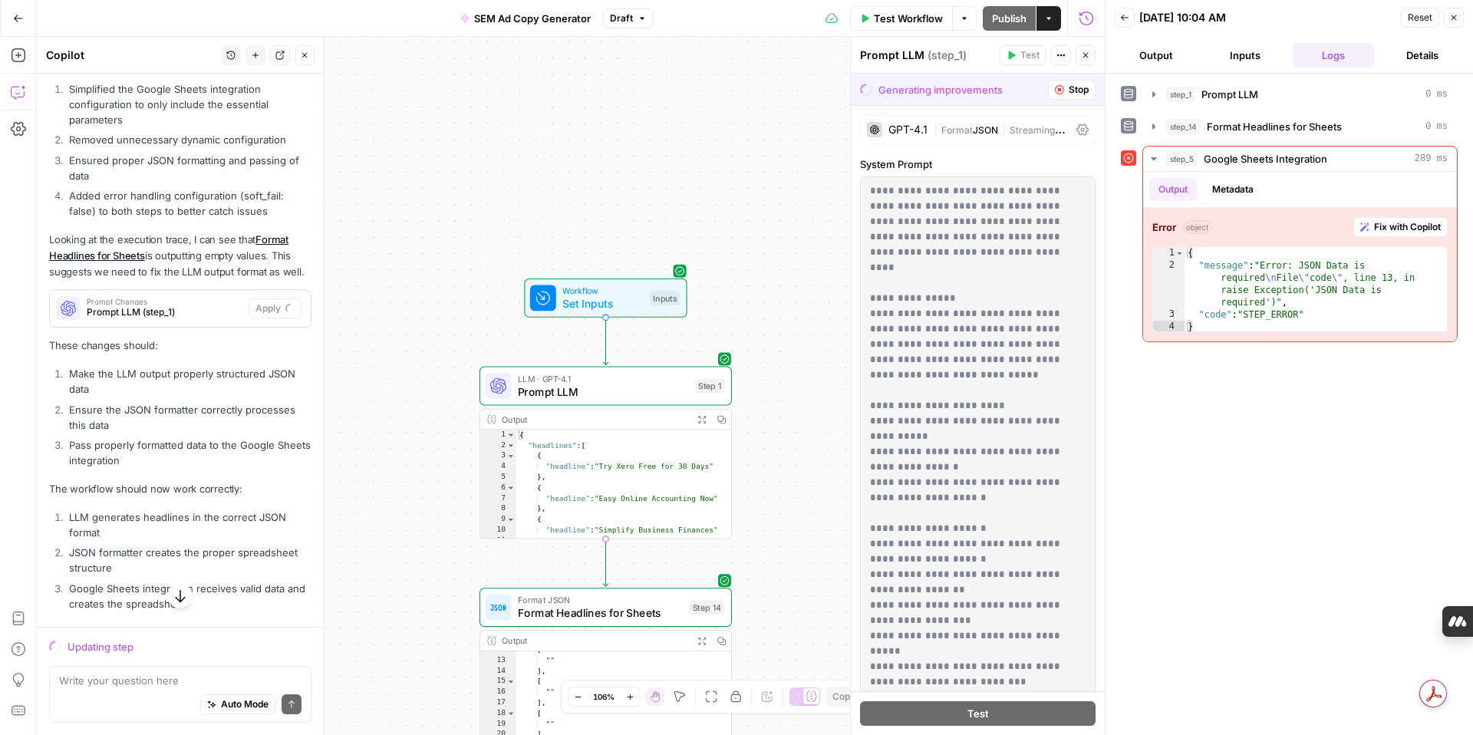
scroll to position [3880, 0]
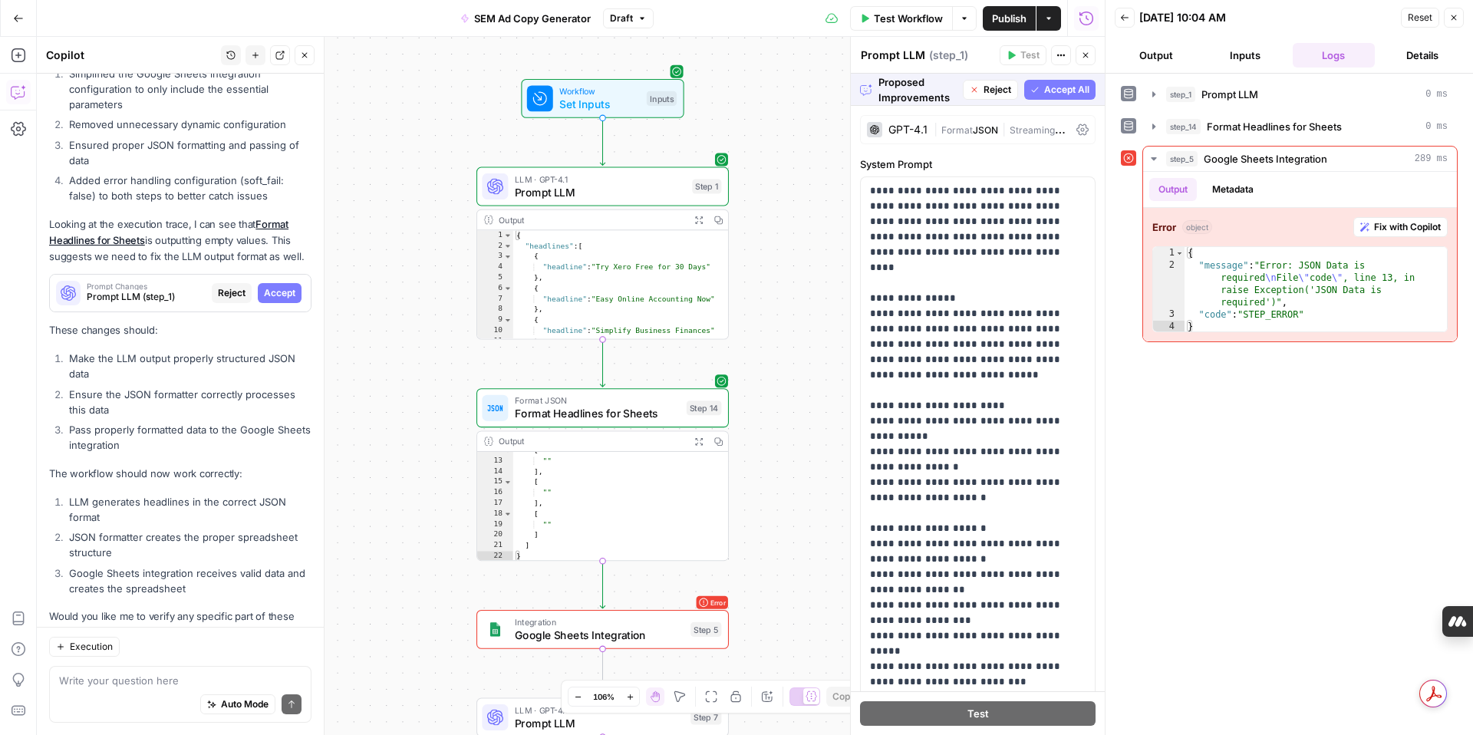
click at [1037, 91] on icon "button" at bounding box center [1034, 89] width 9 height 9
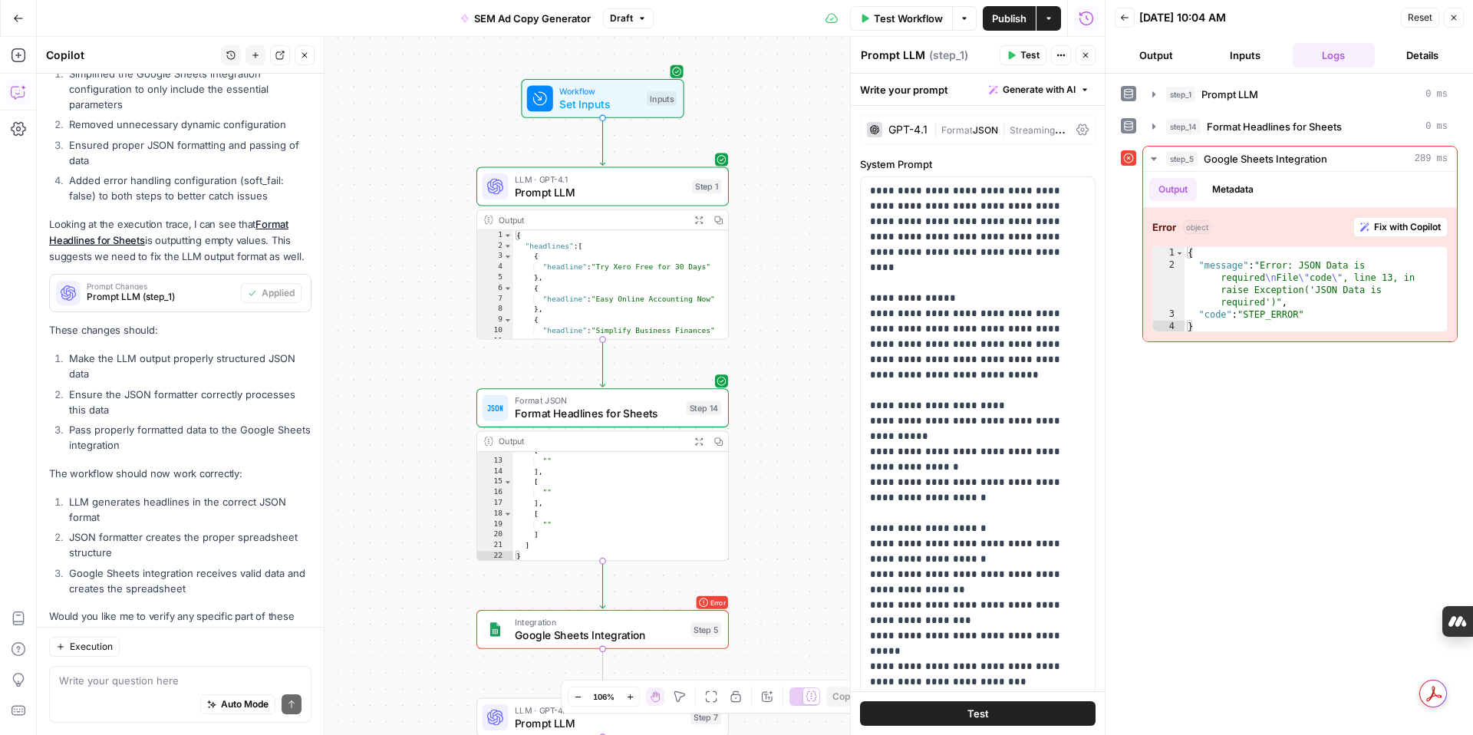
scroll to position [116, 0]
type textarea "**"
click at [633, 498] on div "[ "" ] , [ "" ] , [ "" ] ] }" at bounding box center [621, 511] width 216 height 131
click at [524, 440] on div "Output" at bounding box center [592, 441] width 186 height 13
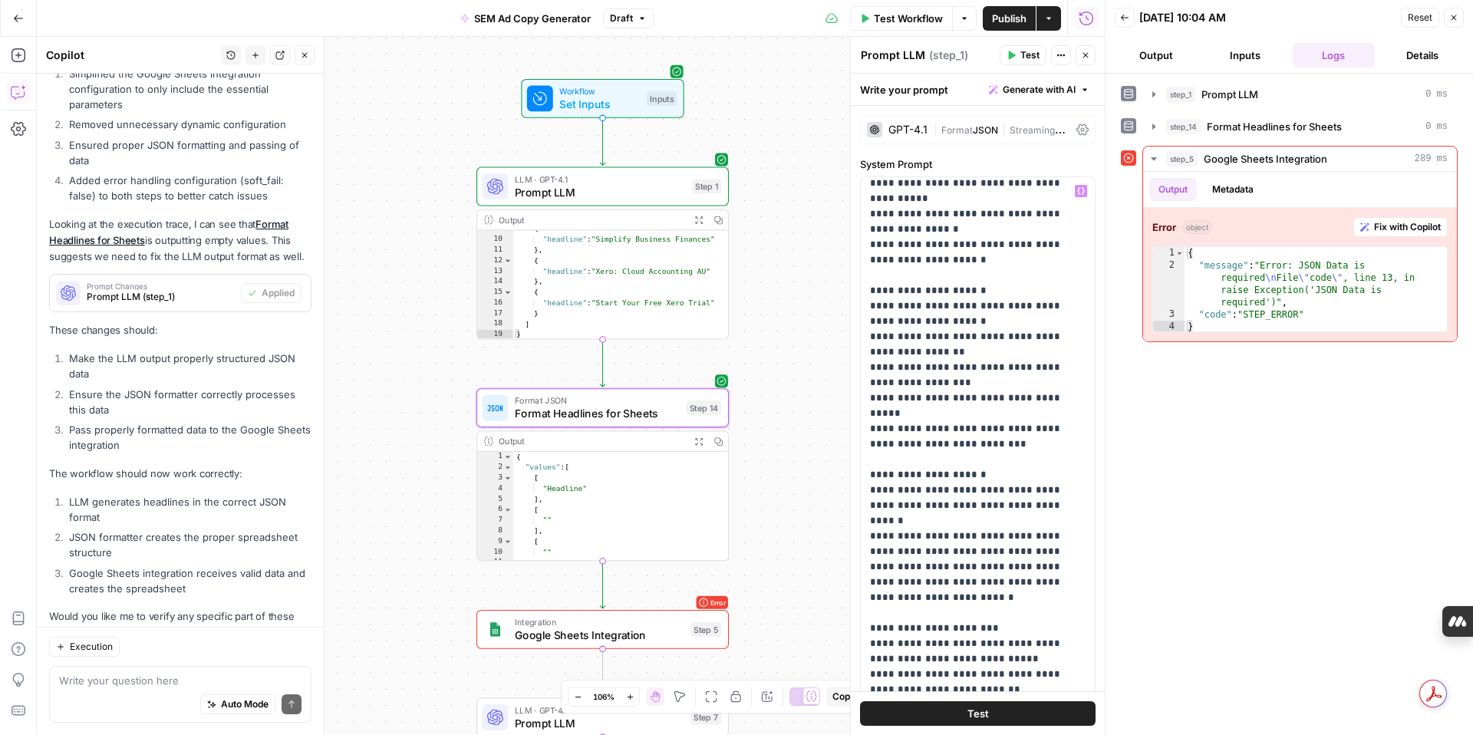
scroll to position [239, 0]
click at [945, 396] on p "**********" at bounding box center [978, 390] width 216 height 890
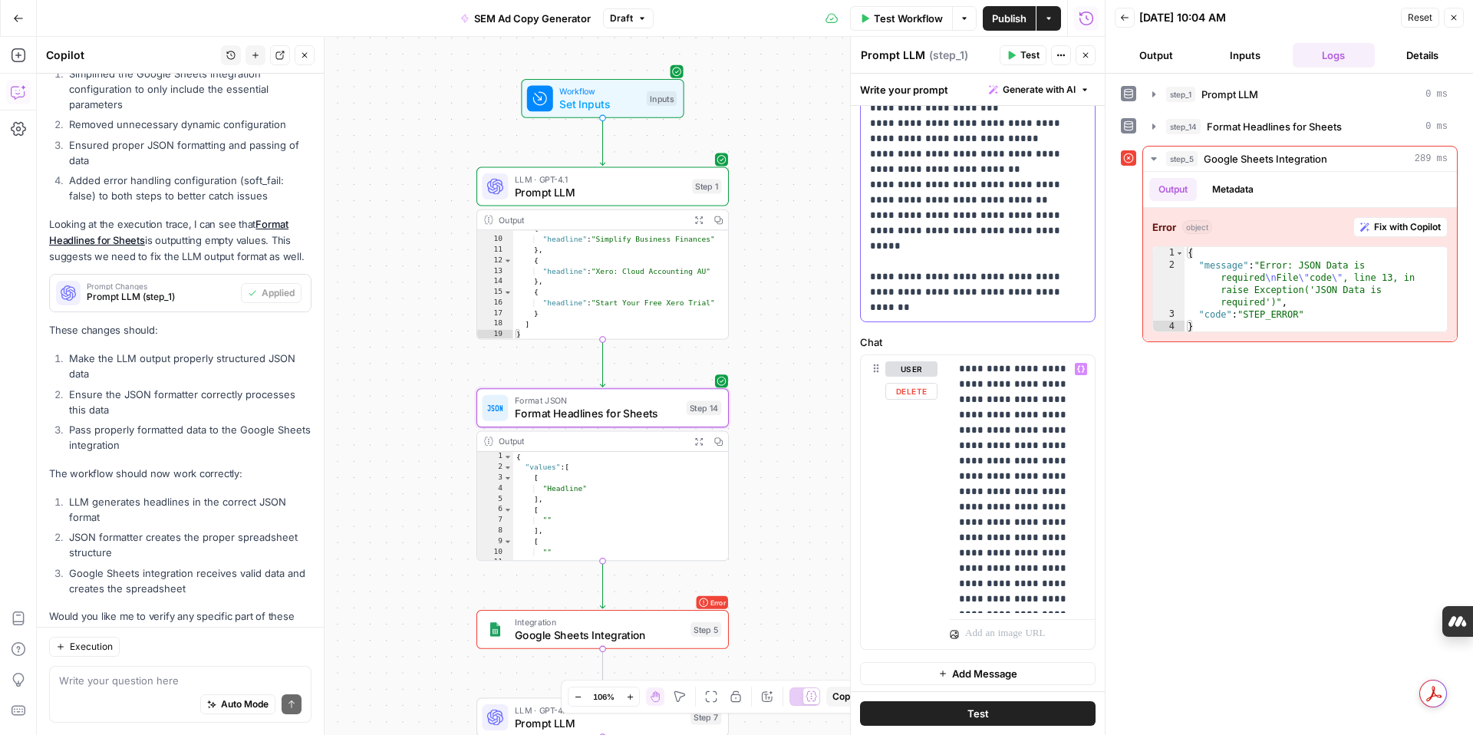
scroll to position [484, 0]
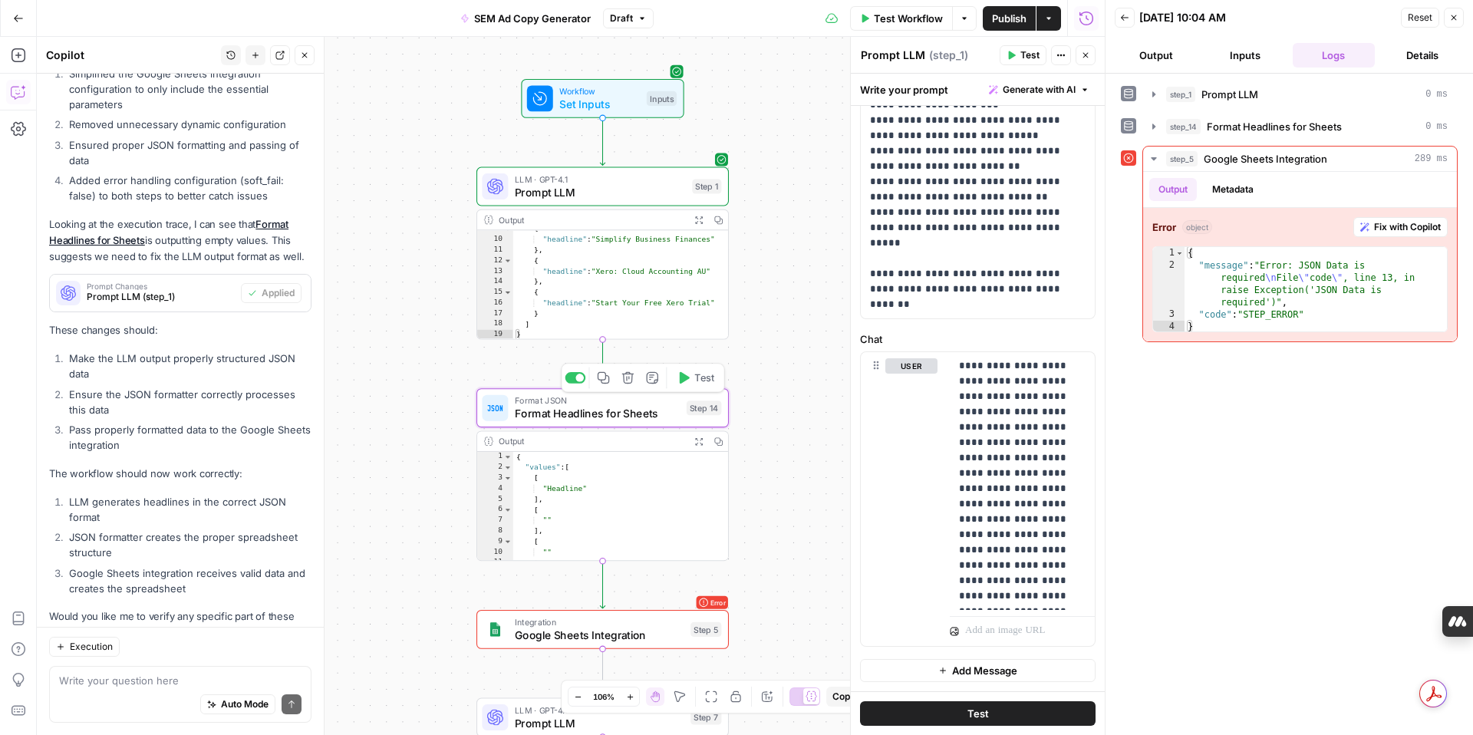
click at [656, 421] on span "Format Headlines for Sheets" at bounding box center [597, 414] width 165 height 16
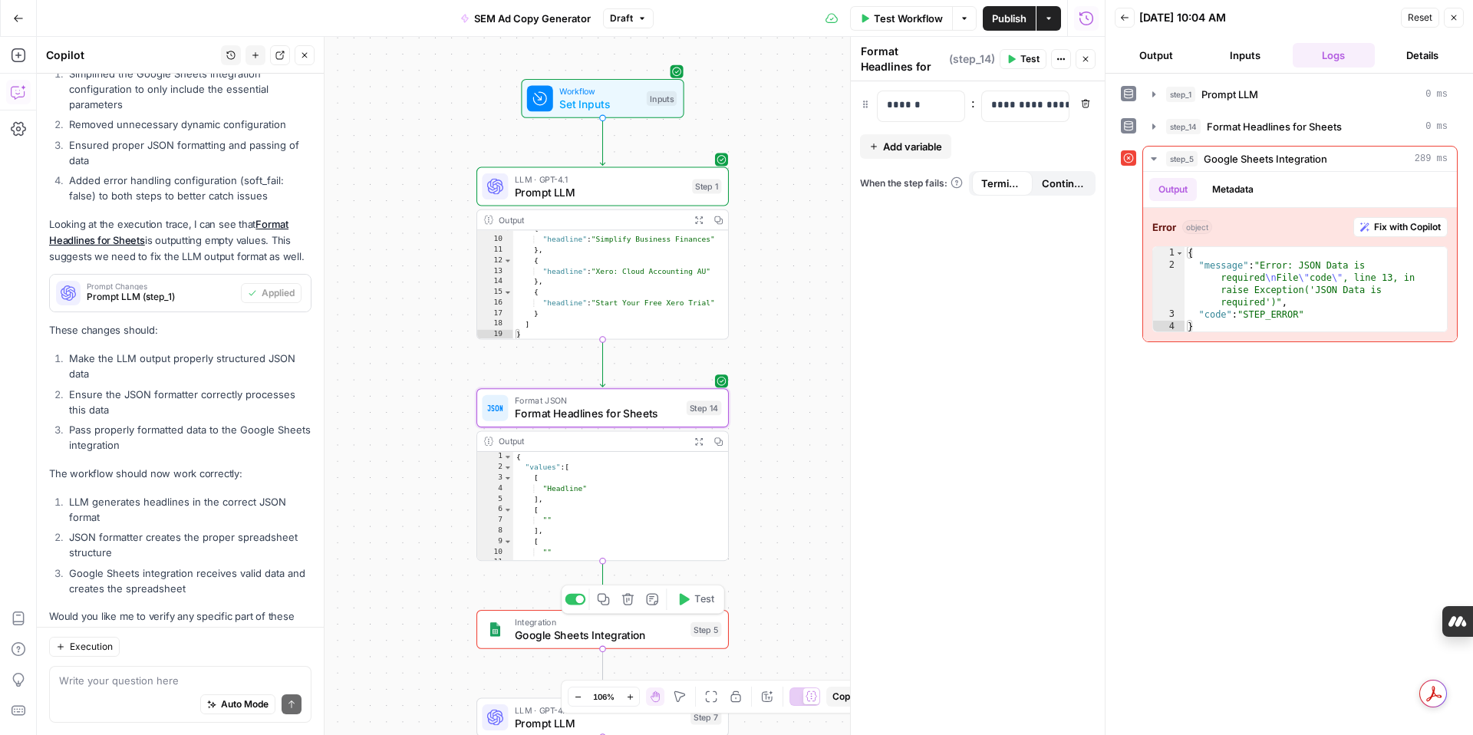
click at [672, 637] on span "Google Sheets Integration" at bounding box center [600, 635] width 170 height 16
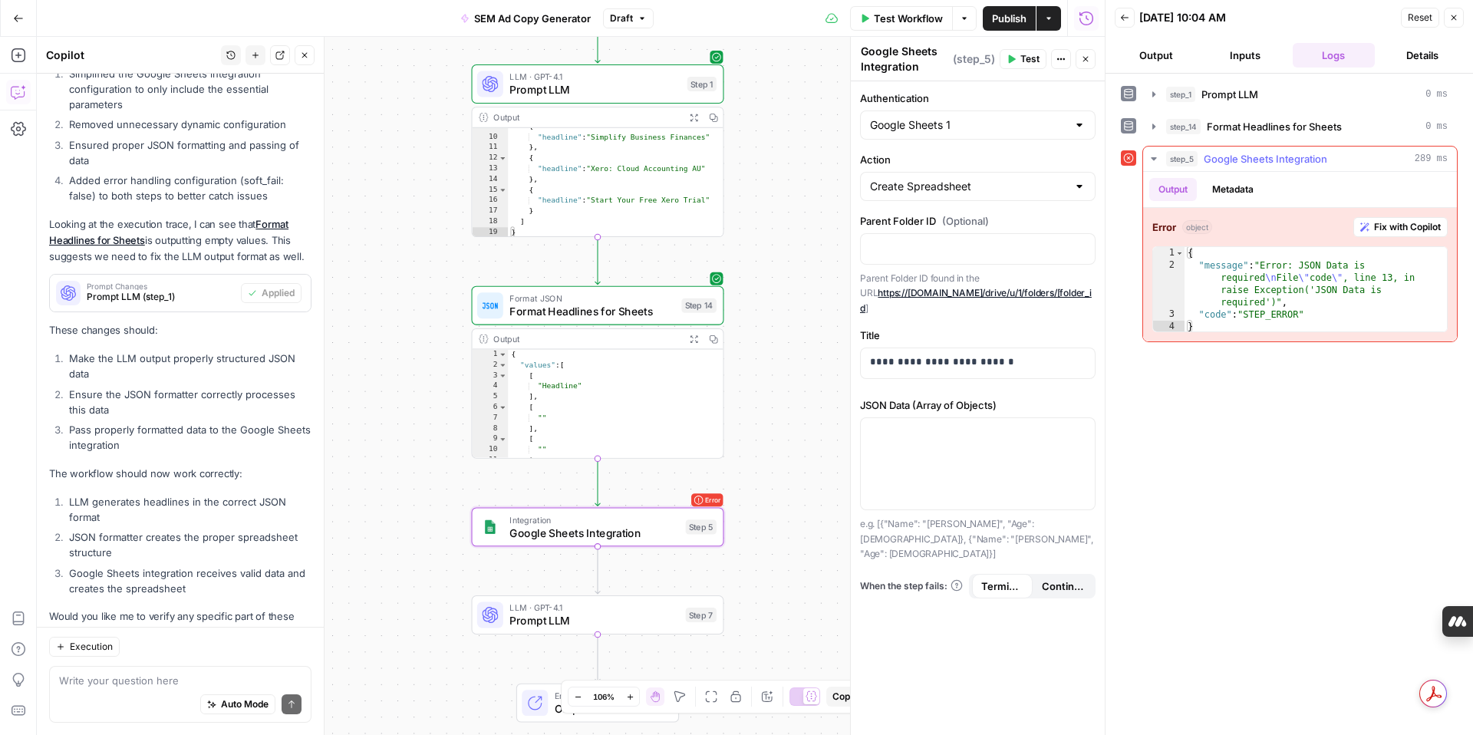
type textarea "**********"
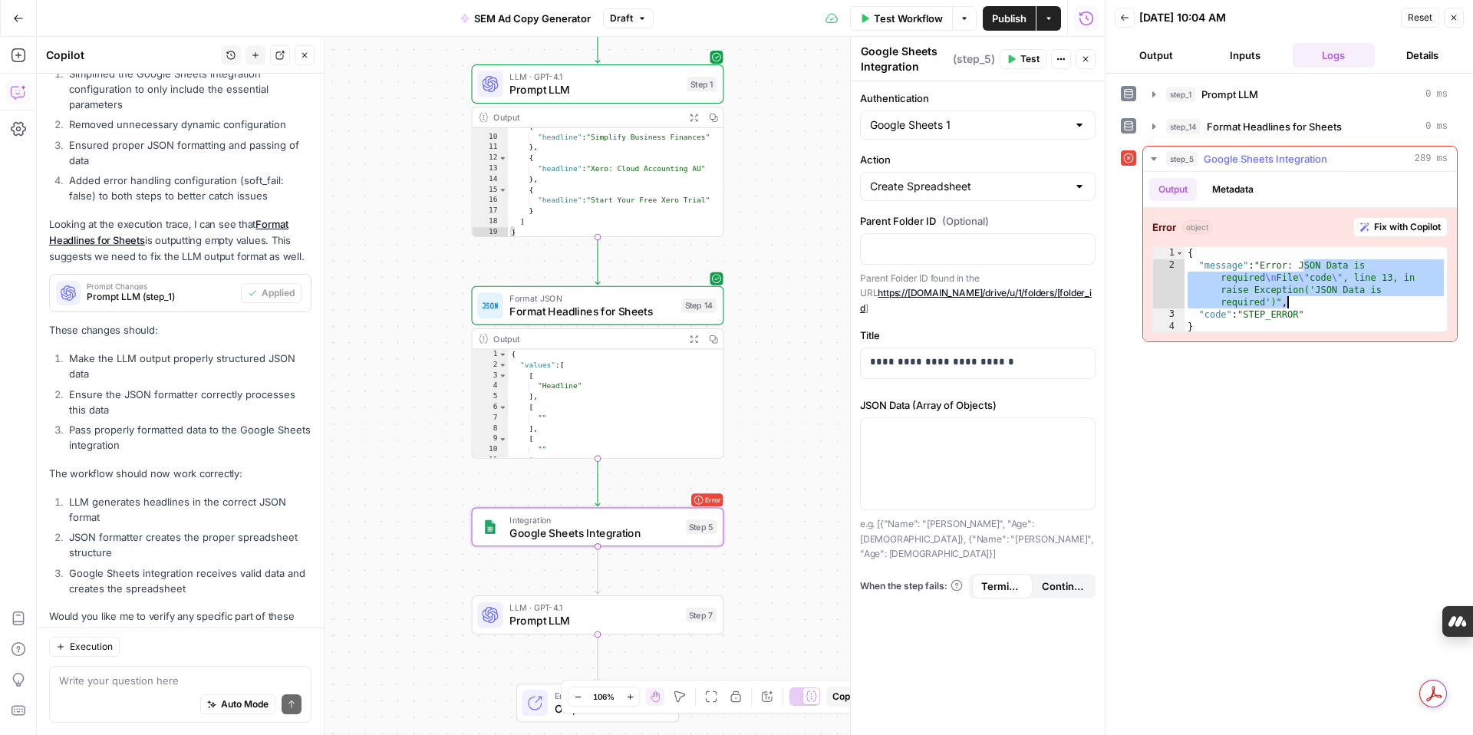
drag, startPoint x: 1304, startPoint y: 266, endPoint x: 1298, endPoint y: 301, distance: 34.9
click at [1298, 301] on div "{ "message" : "Error: JSON Data is required \n File \" code \" , line 13, in ra…" at bounding box center [1316, 302] width 262 height 110
click at [257, 672] on div "Write your question here Auto Mode Send" at bounding box center [180, 694] width 262 height 57
paste textarea "JSON Data is required\nFile \"code\", line 13, in raise Exception('JSON Data is…"
type textarea "the error message is: JSON Data is required\nFile \"code\", line 13, in raise E…"
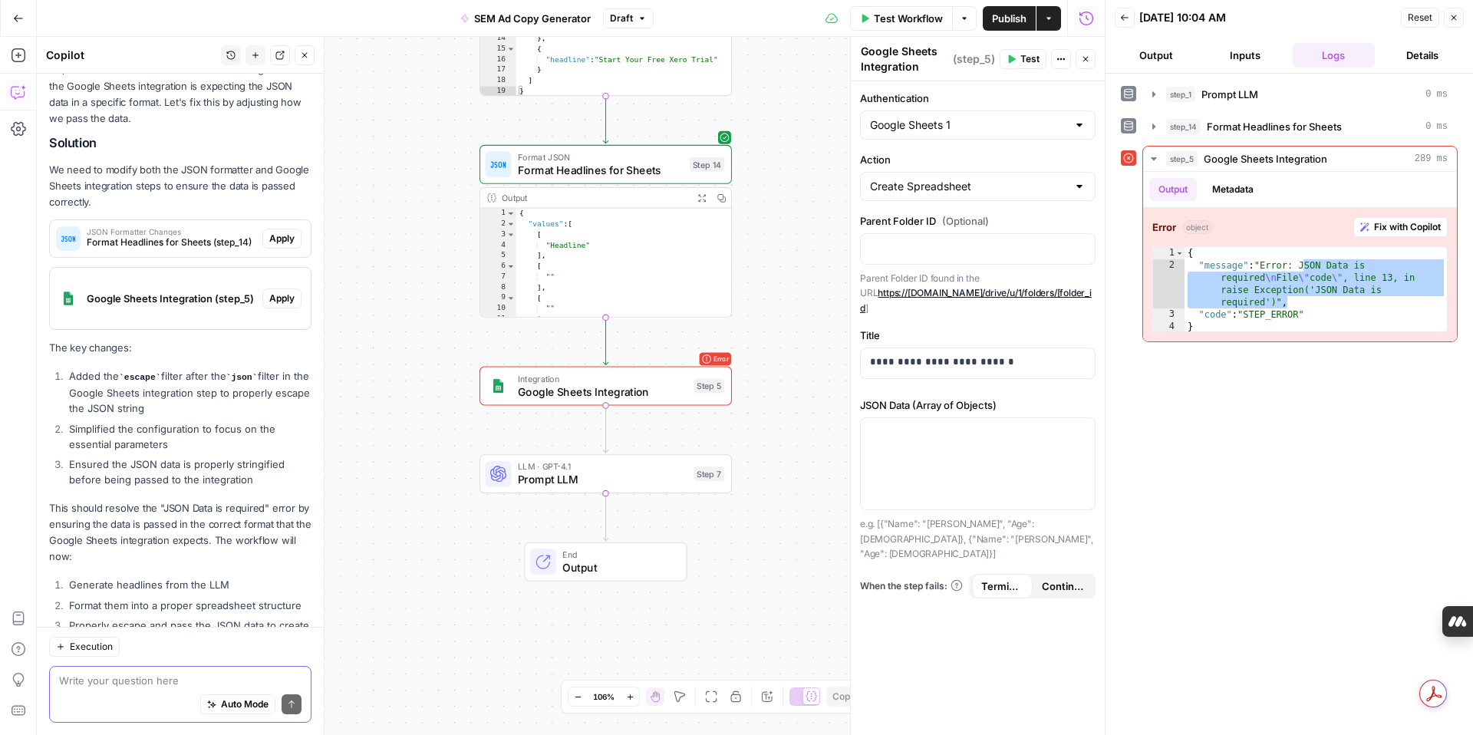
scroll to position [4675, 0]
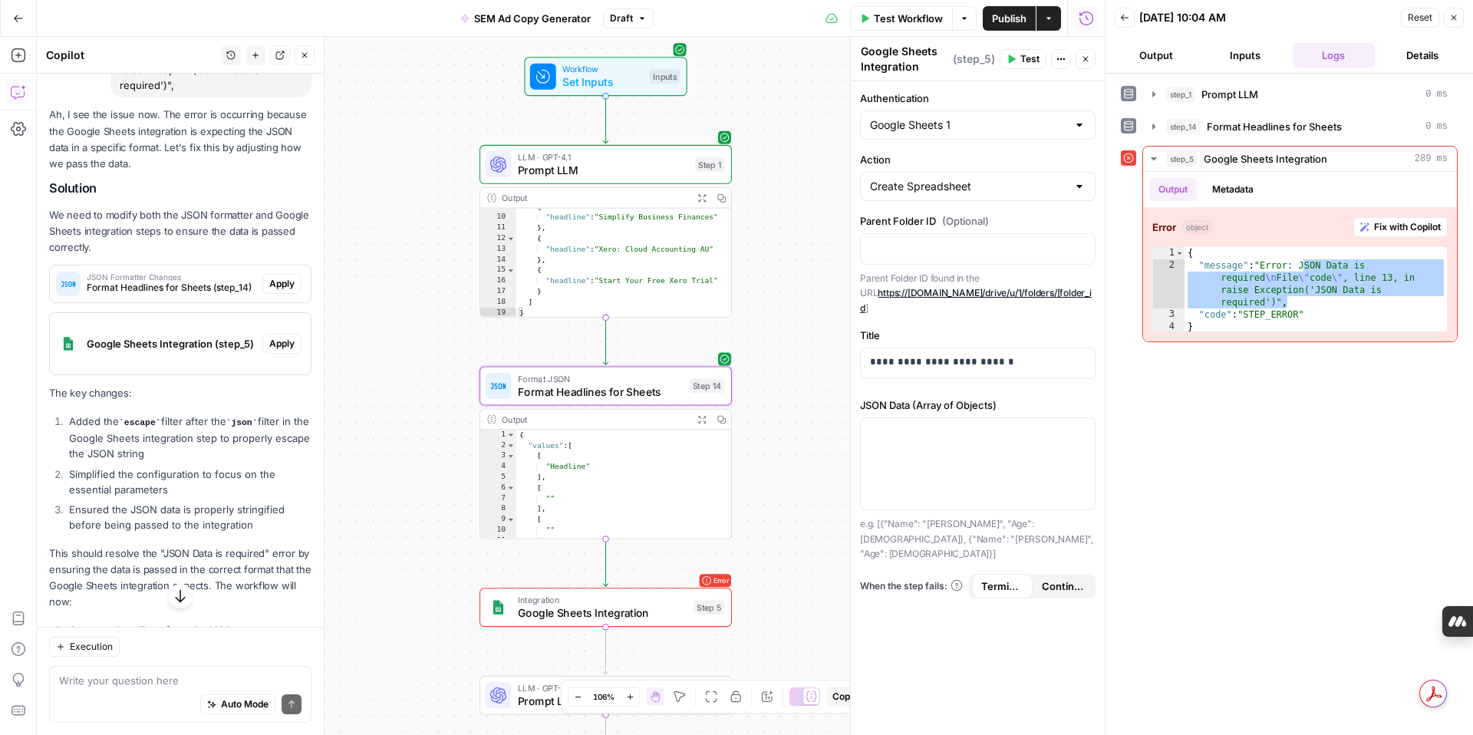
click at [281, 277] on span "Apply" at bounding box center [281, 284] width 25 height 14
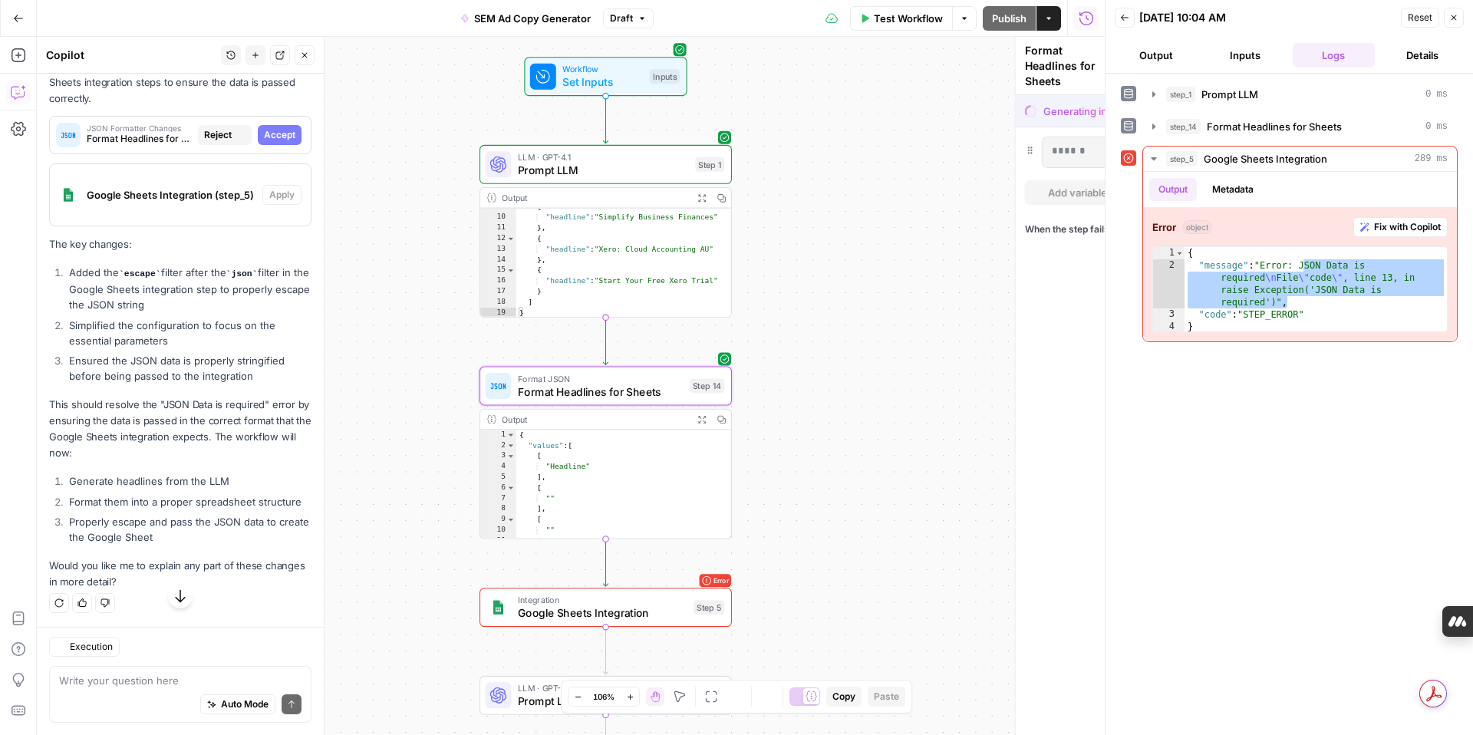
scroll to position [4503, 0]
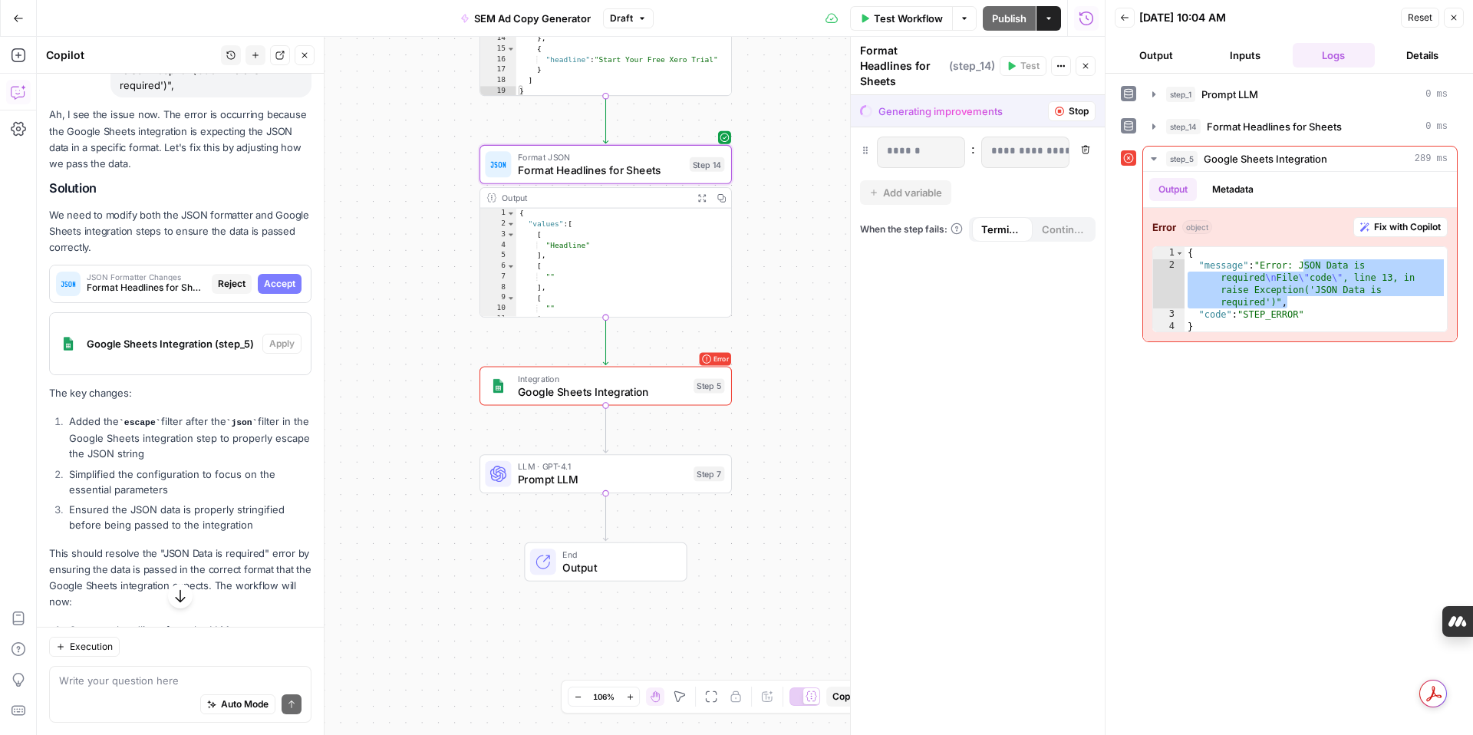
click at [281, 277] on span "Accept" at bounding box center [279, 284] width 31 height 14
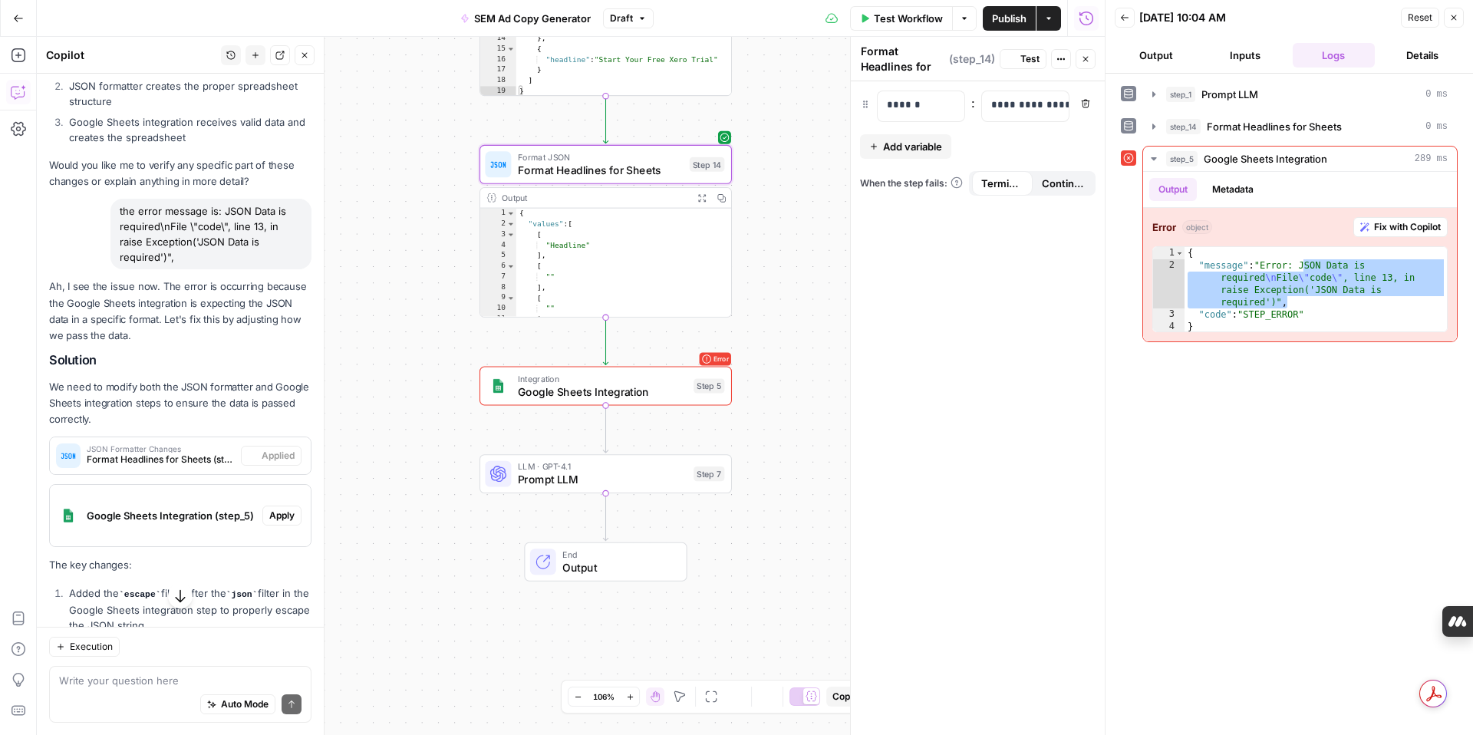
scroll to position [4675, 0]
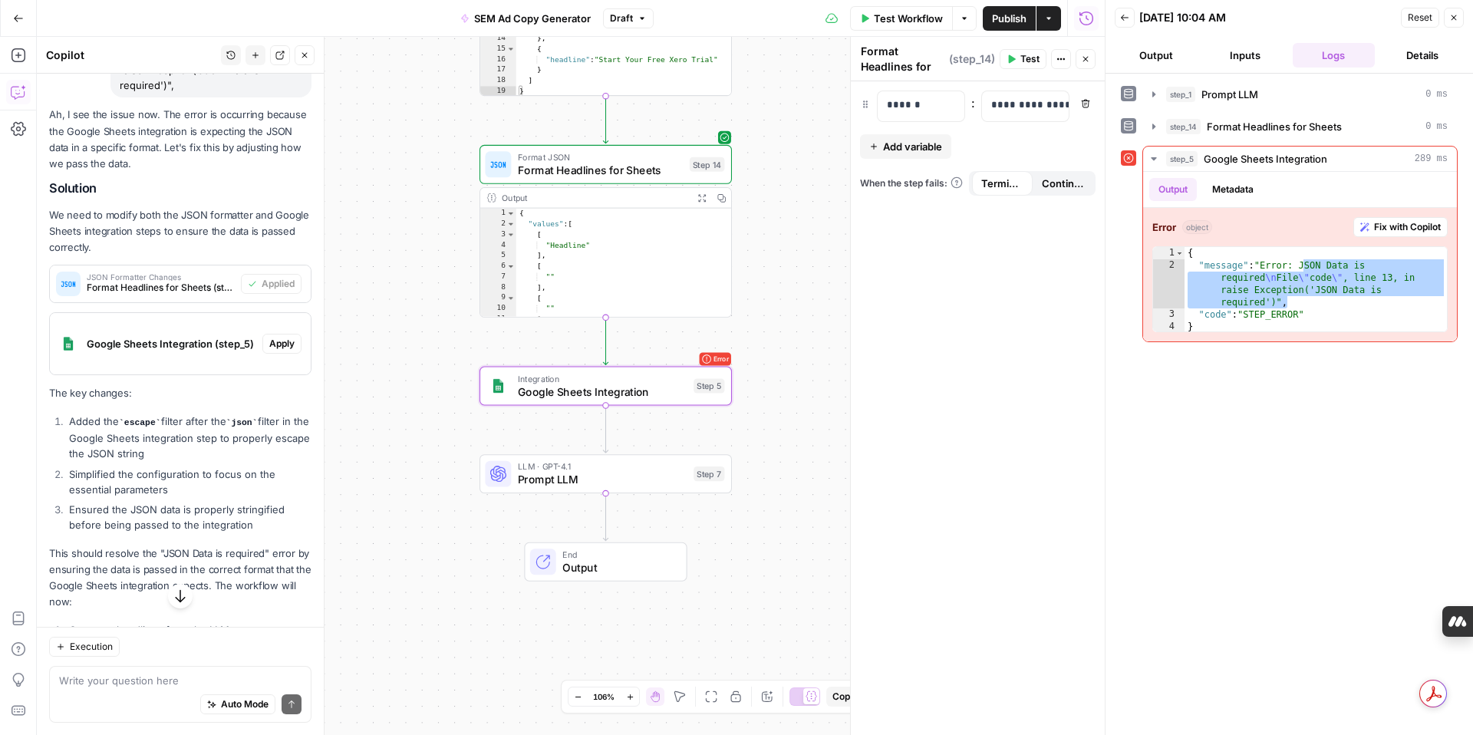
click at [288, 337] on span "Apply" at bounding box center [281, 344] width 25 height 14
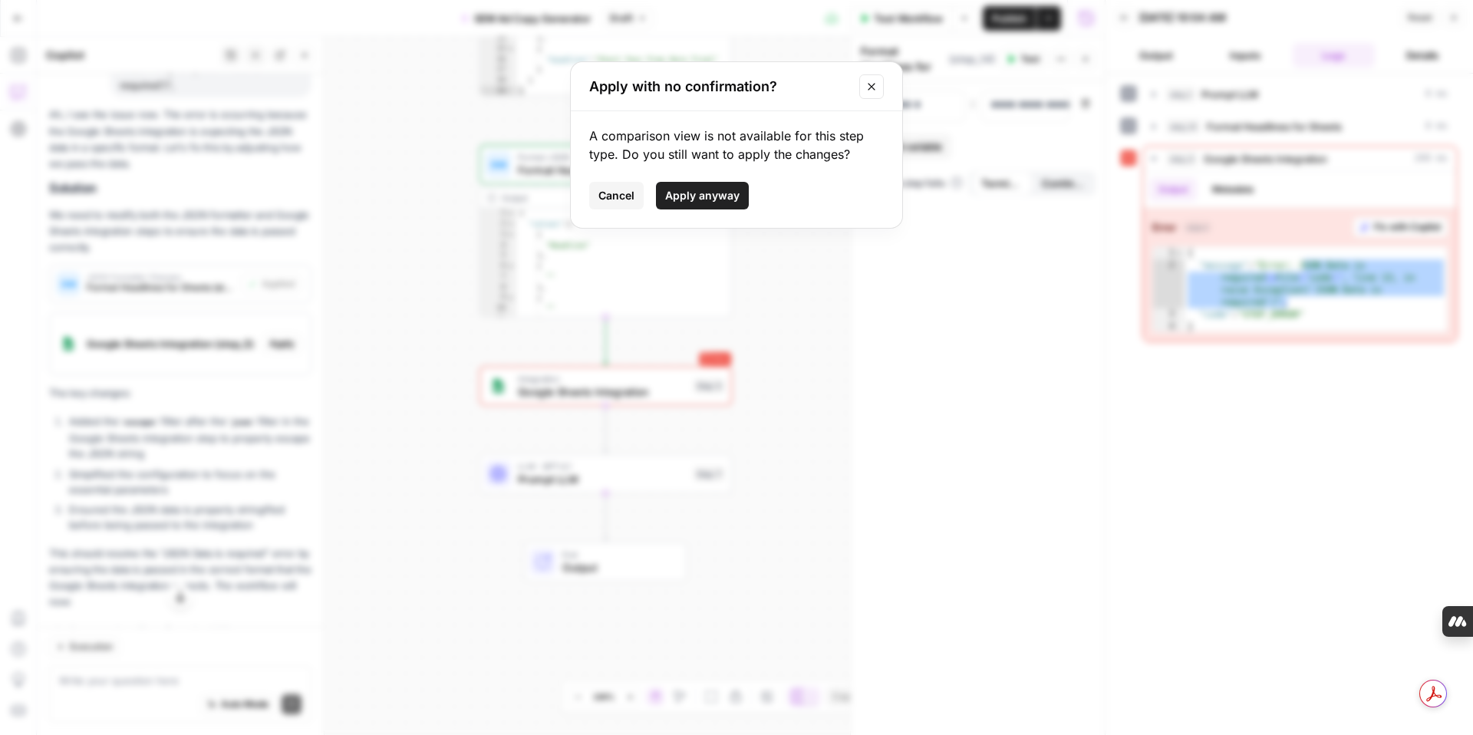
click at [669, 190] on span "Apply anyway" at bounding box center [702, 195] width 74 height 15
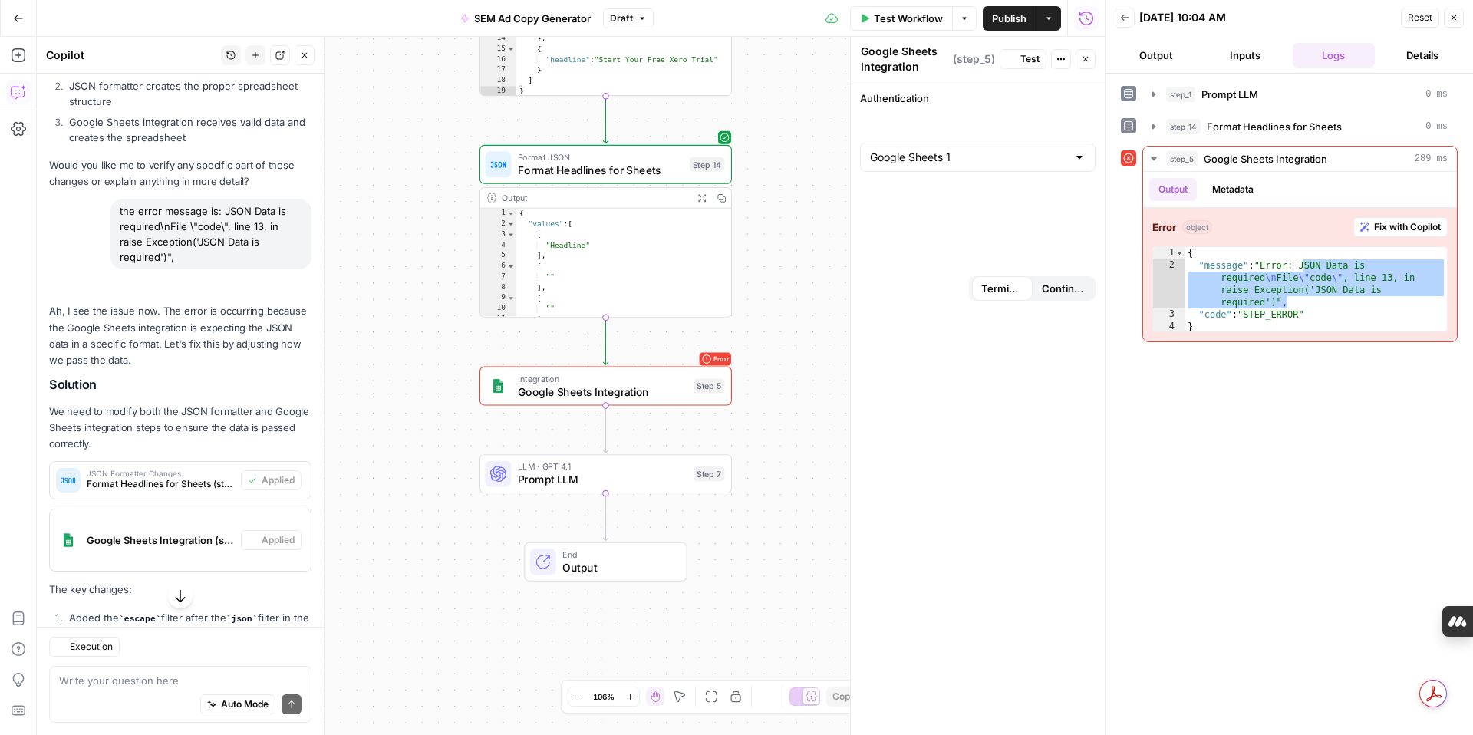
scroll to position [4700, 0]
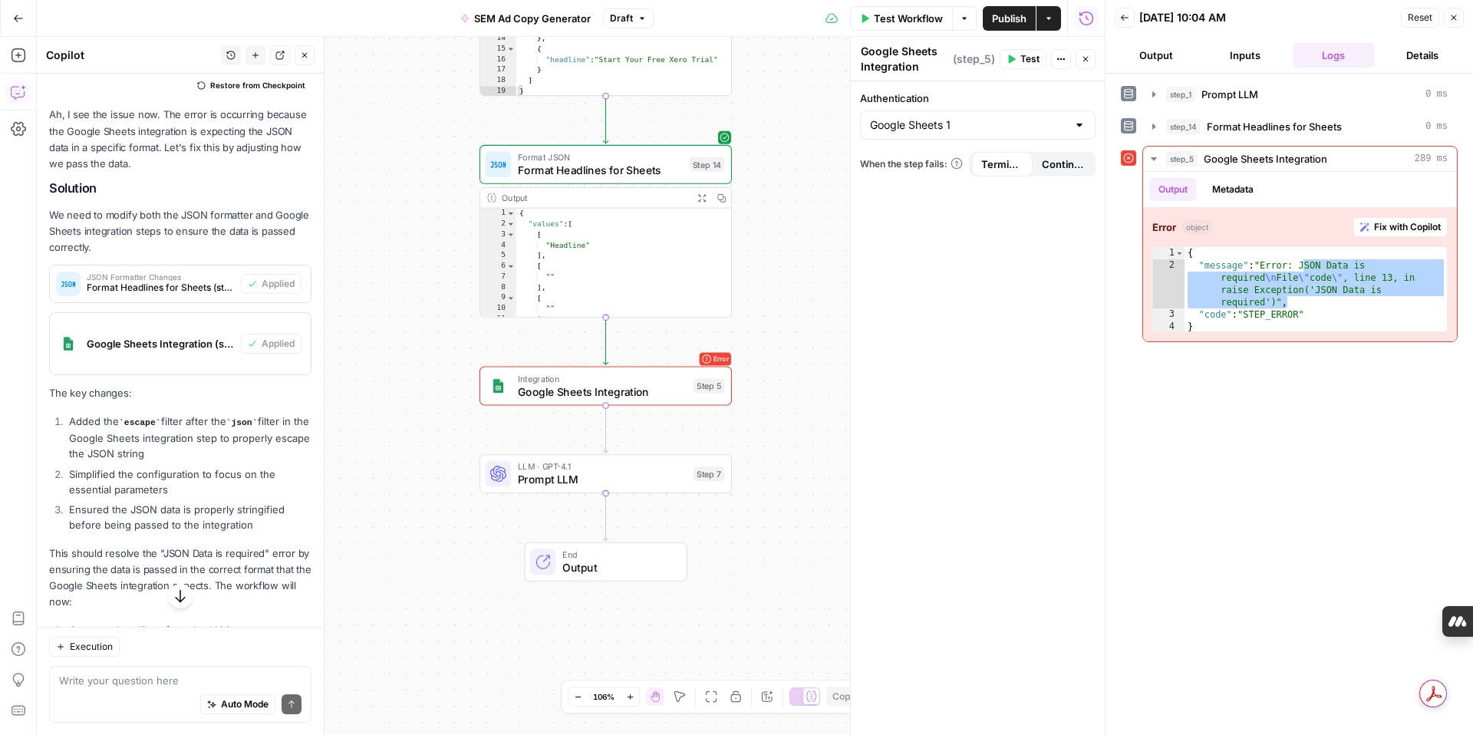
click at [1314, 448] on div "**********" at bounding box center [1289, 404] width 337 height 646
click at [1415, 226] on span "Fix with Copilot" at bounding box center [1407, 227] width 67 height 14
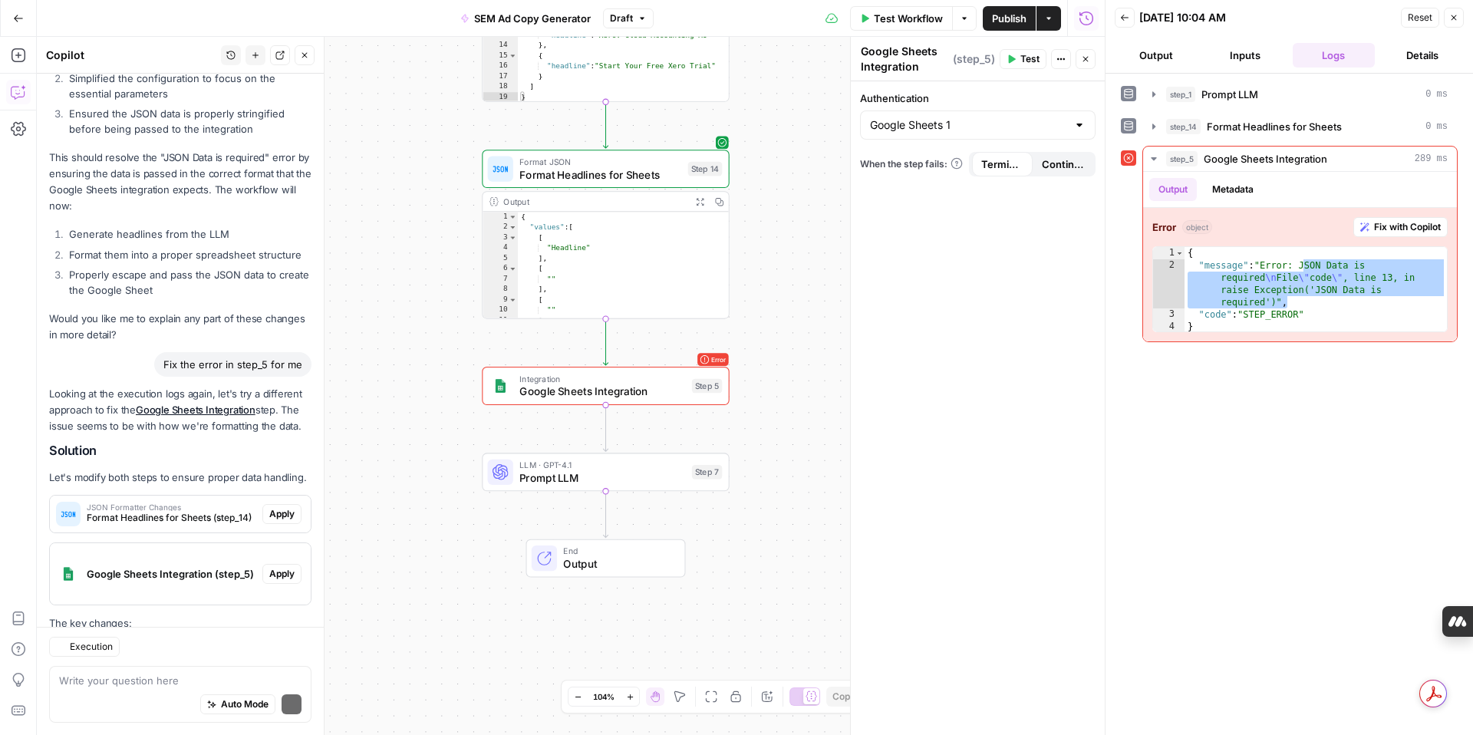
scroll to position [5343, 0]
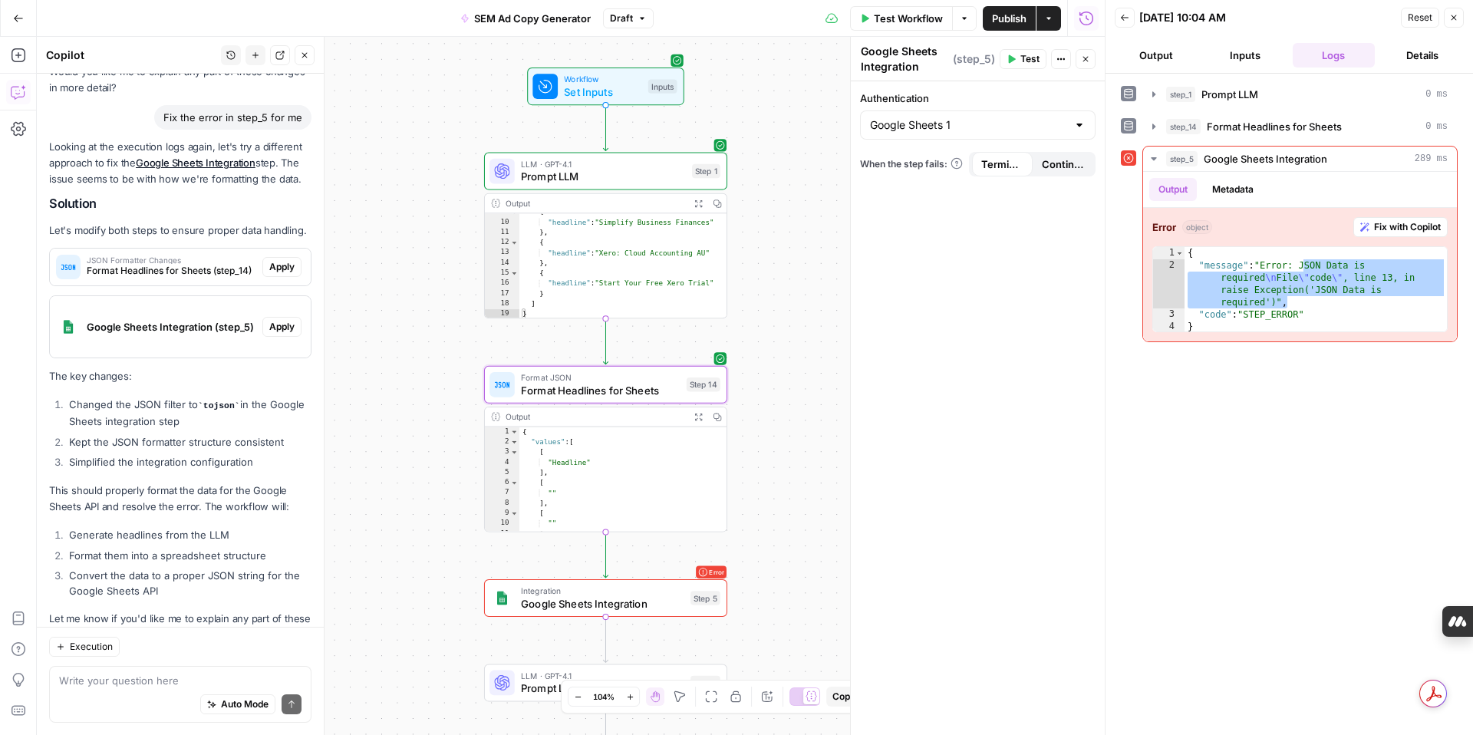
click at [284, 260] on span "Apply" at bounding box center [281, 267] width 25 height 14
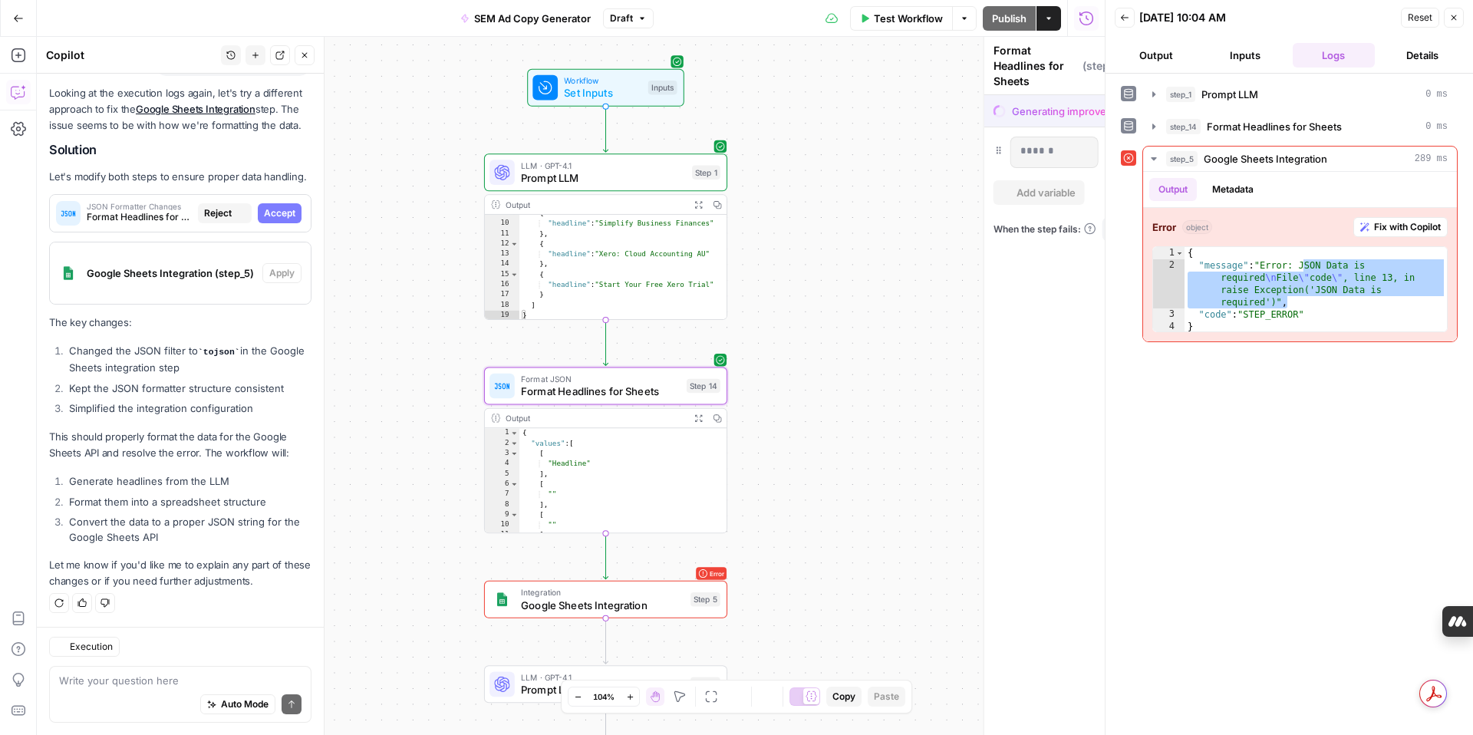
scroll to position [5146, 0]
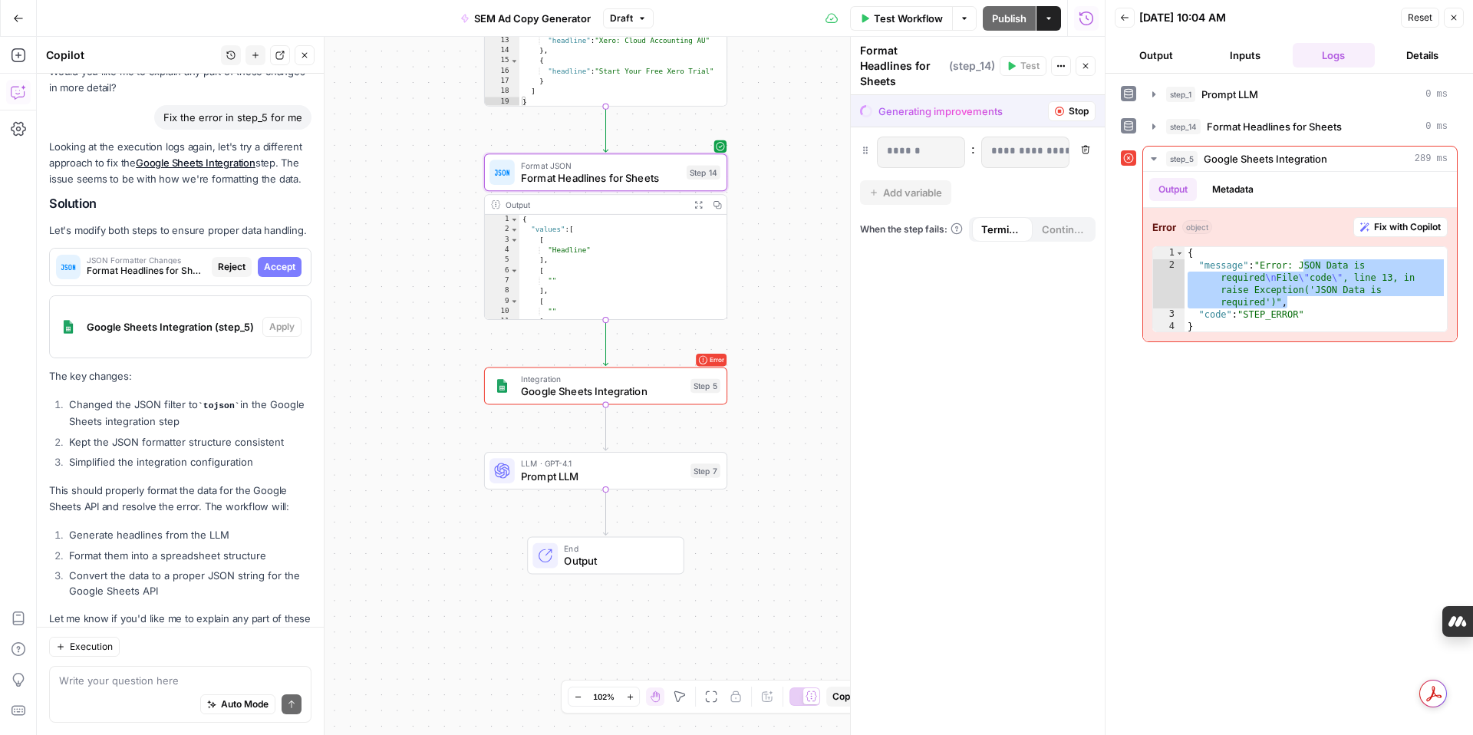
click at [286, 260] on span "Accept" at bounding box center [279, 267] width 31 height 14
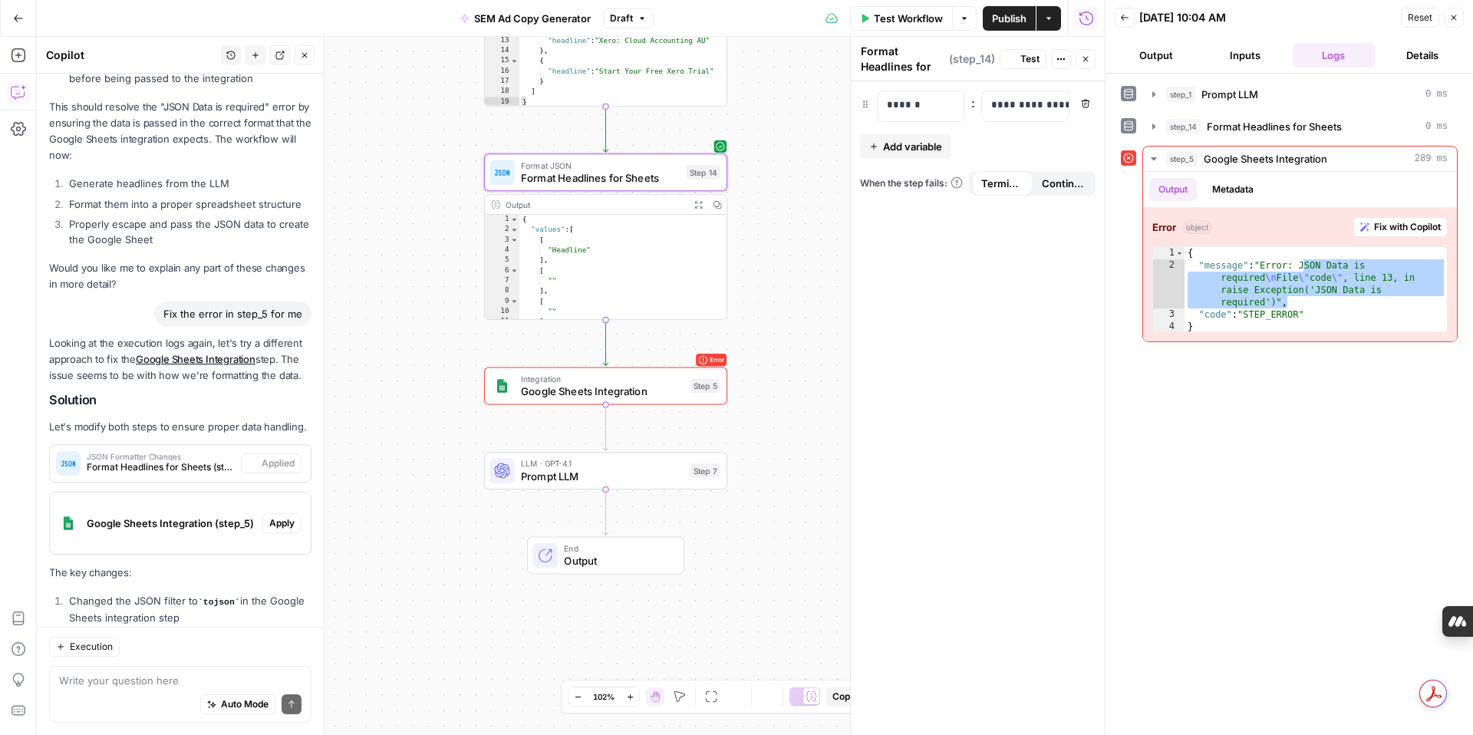
scroll to position [5343, 0]
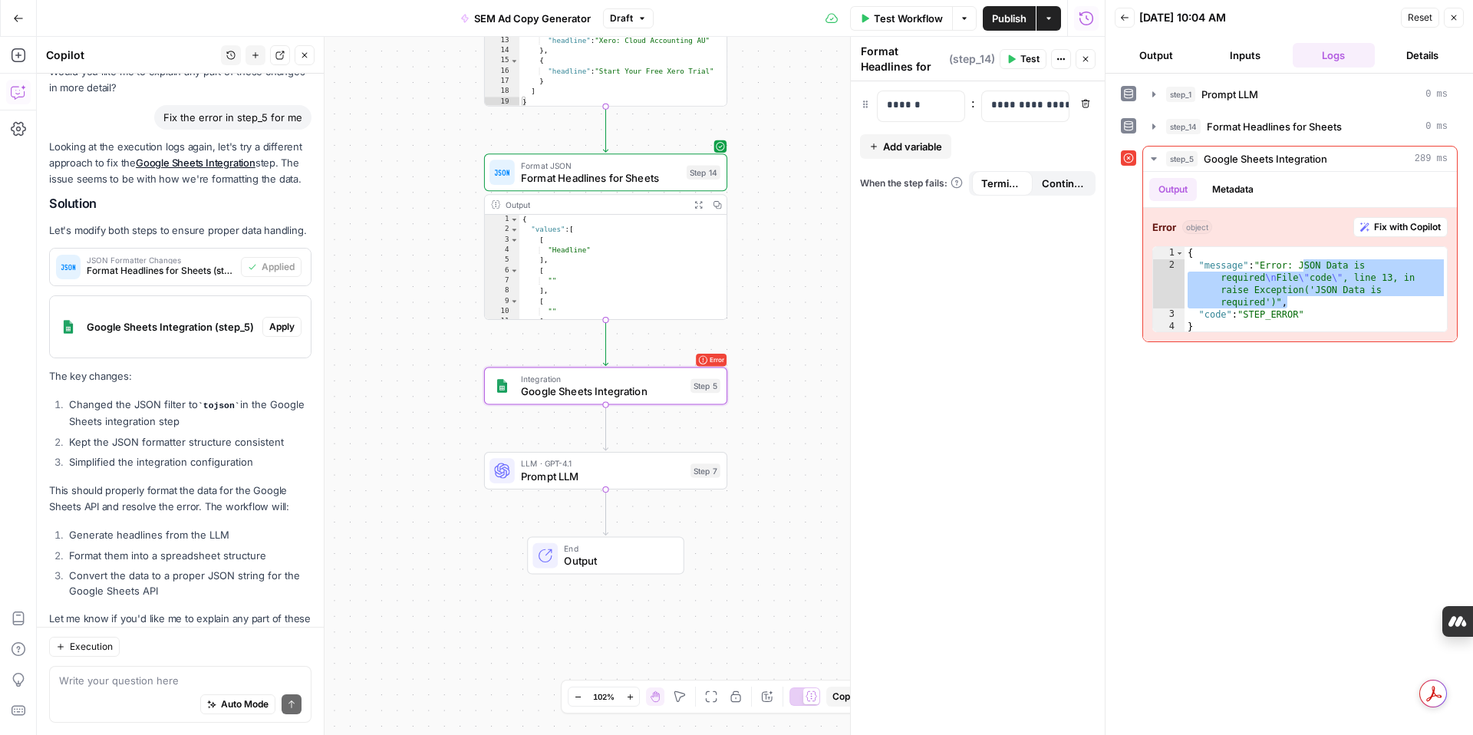
click at [286, 320] on span "Apply" at bounding box center [281, 327] width 25 height 14
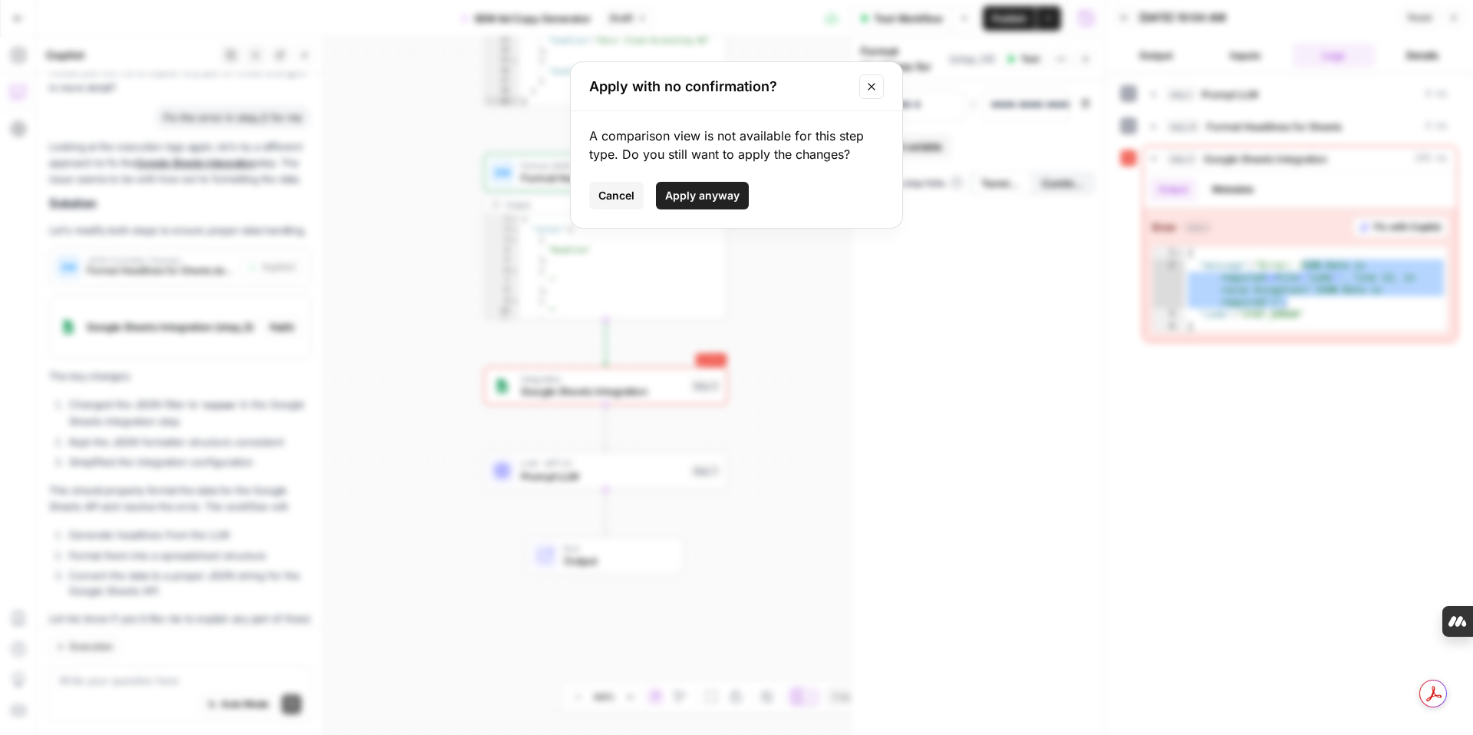
click at [707, 198] on span "Apply anyway" at bounding box center [702, 195] width 74 height 15
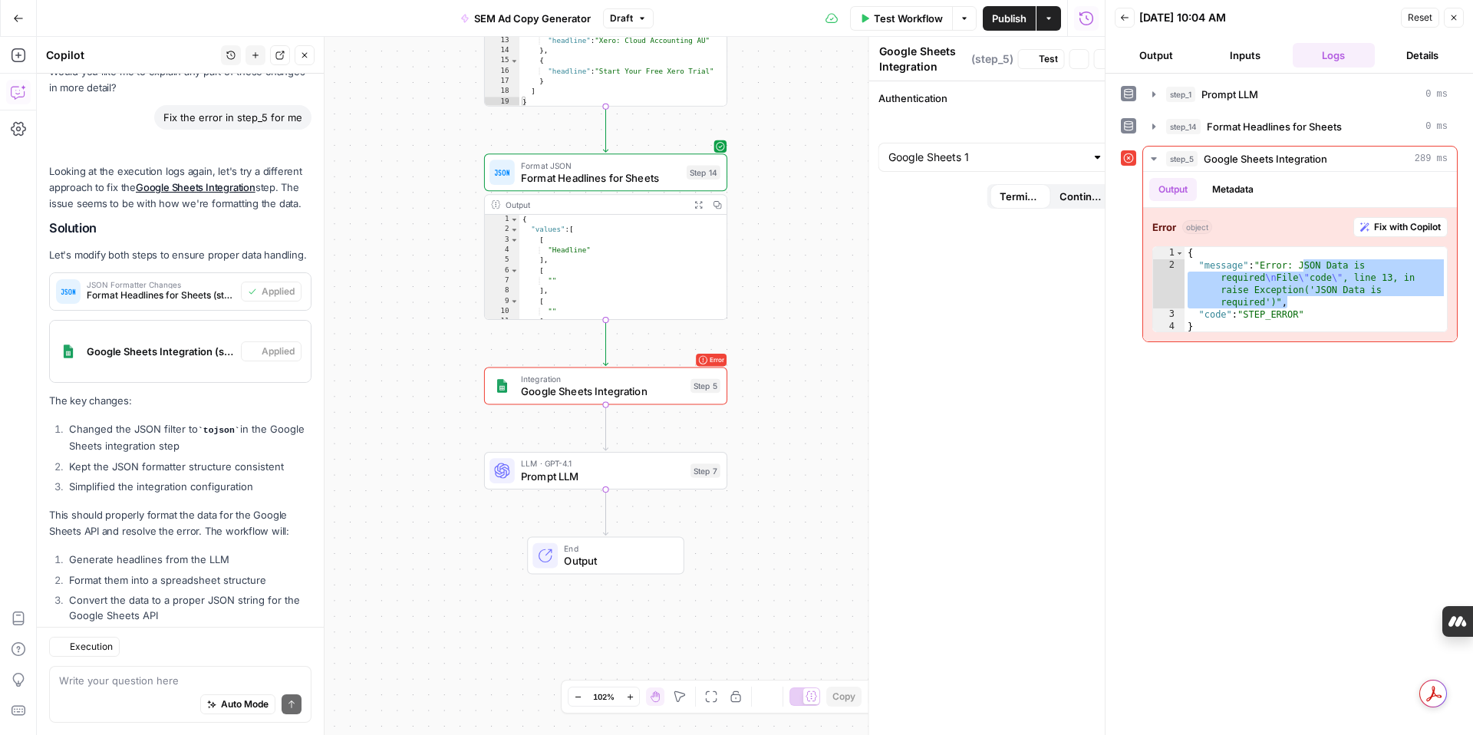
scroll to position [5367, 0]
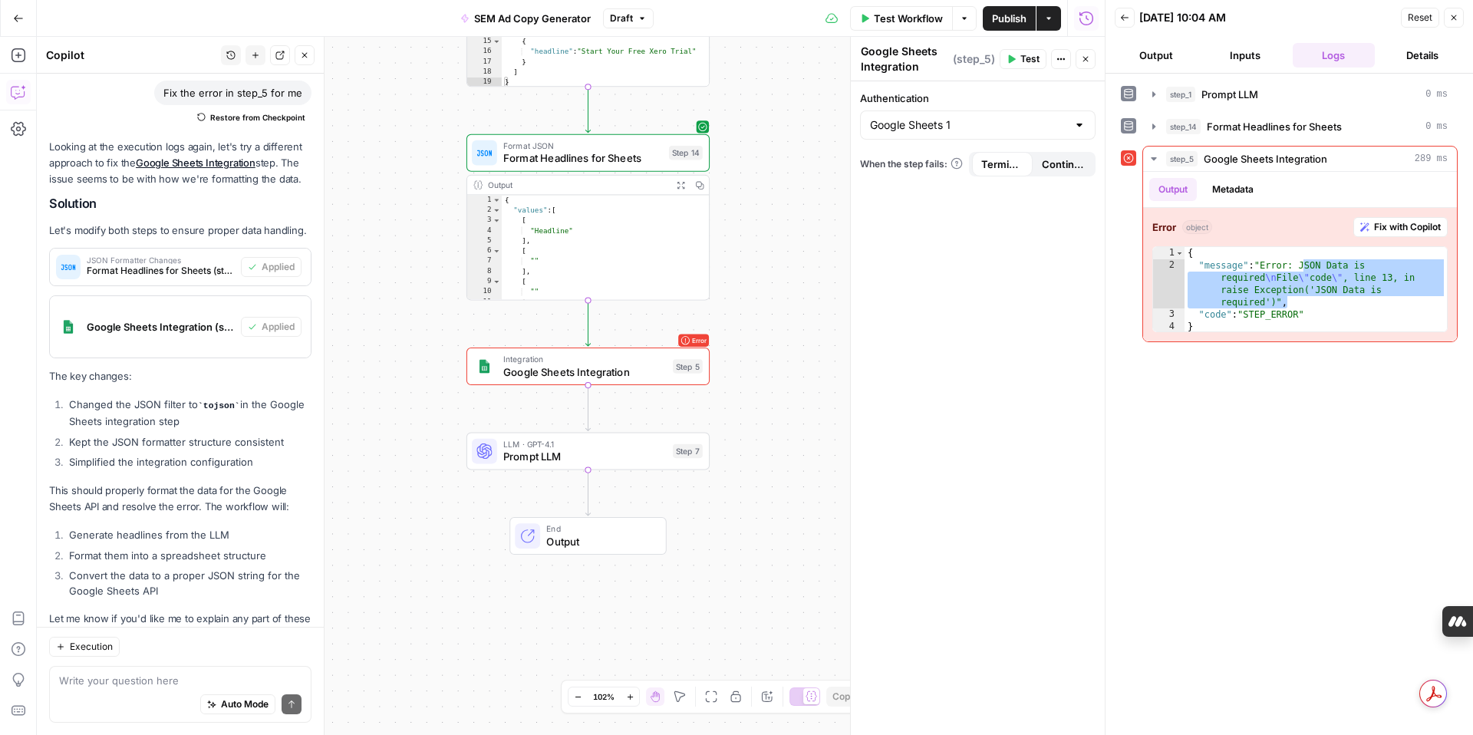
click at [628, 451] on span "Prompt LLM" at bounding box center [584, 456] width 163 height 15
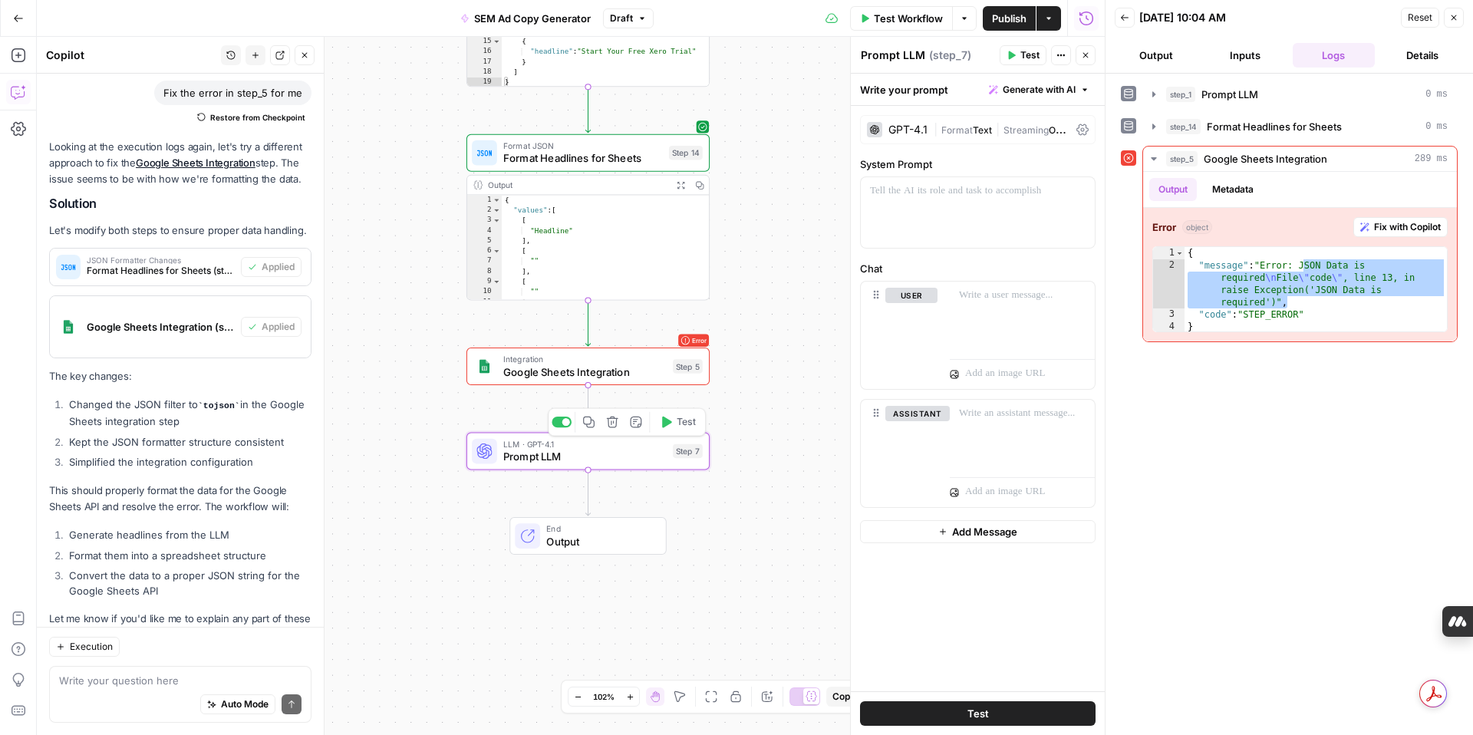
click at [613, 424] on icon "button" at bounding box center [612, 422] width 12 height 12
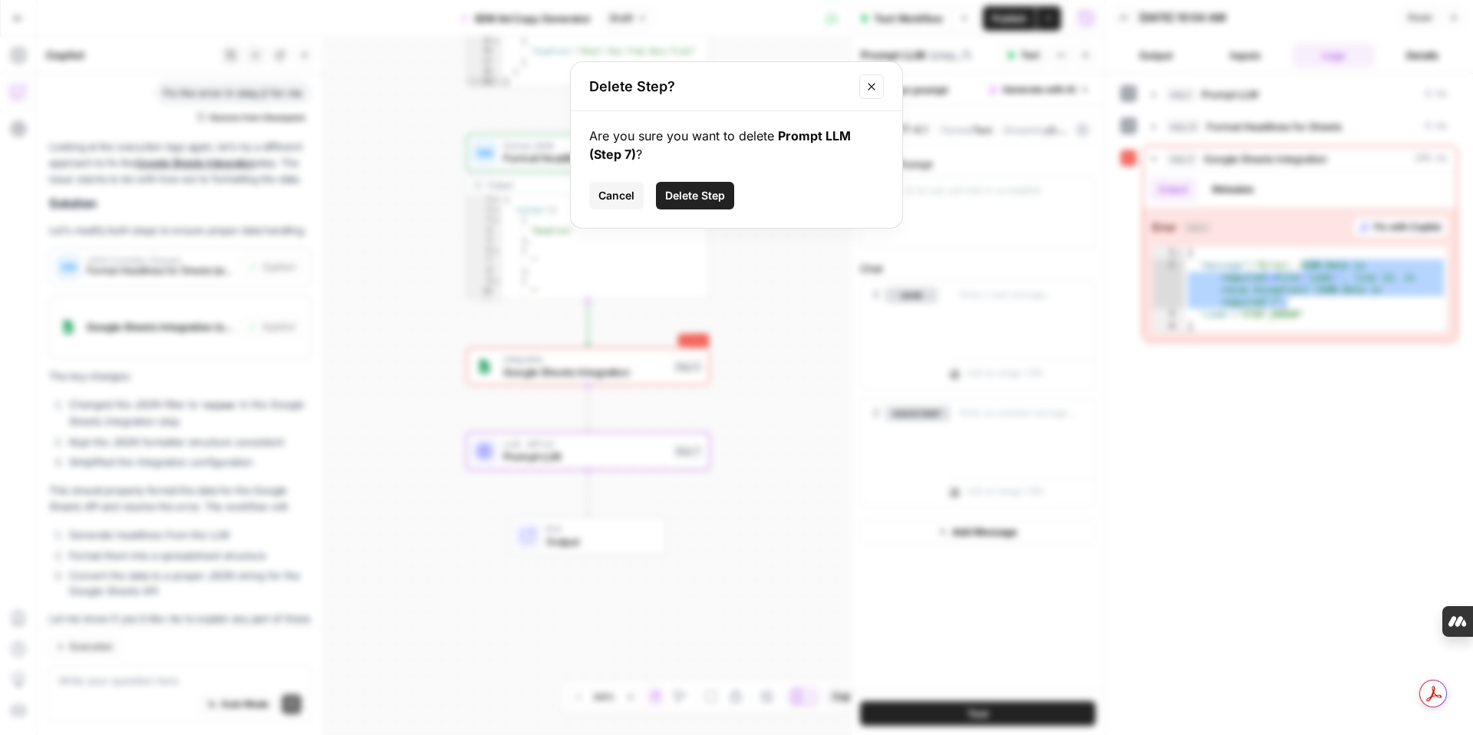
click at [707, 193] on span "Delete Step" at bounding box center [695, 195] width 60 height 15
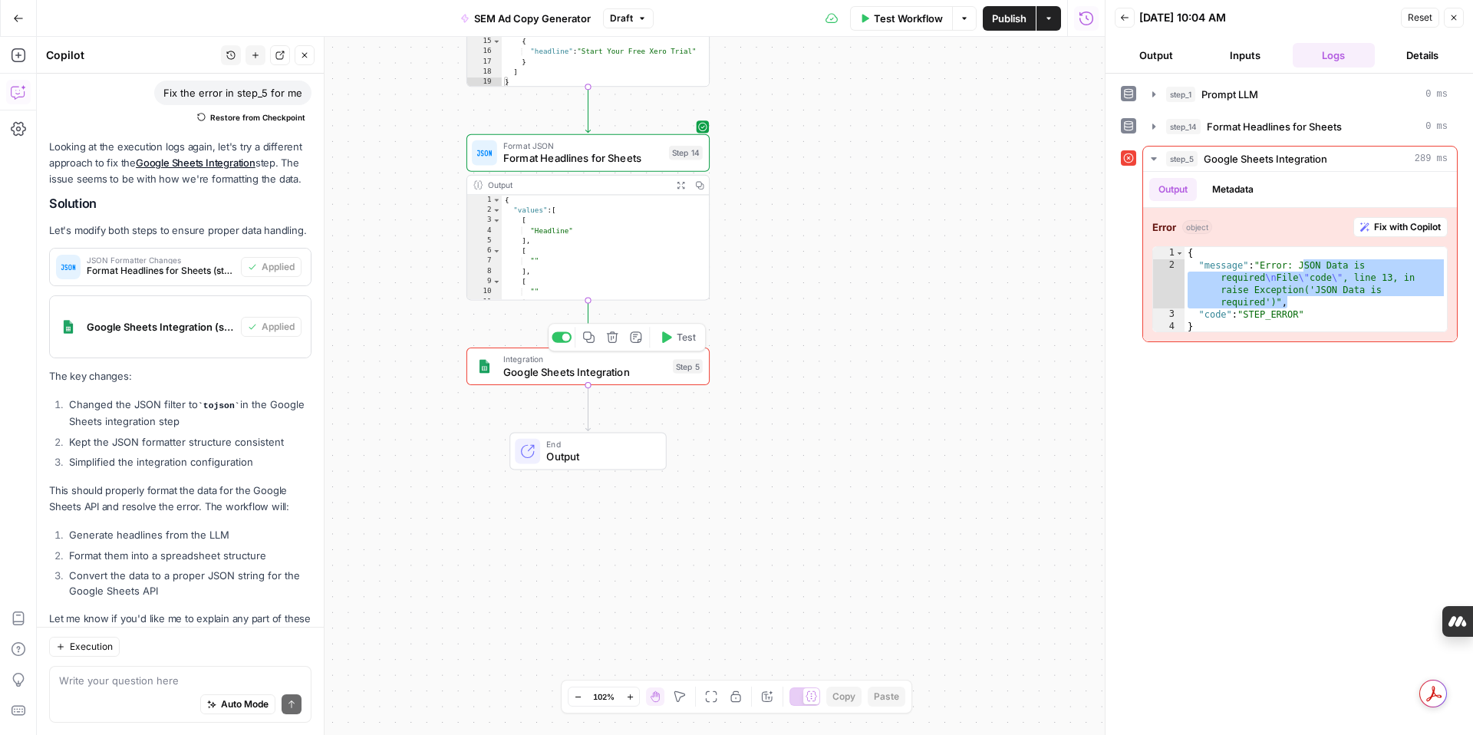
click at [663, 335] on icon "button" at bounding box center [667, 337] width 10 height 12
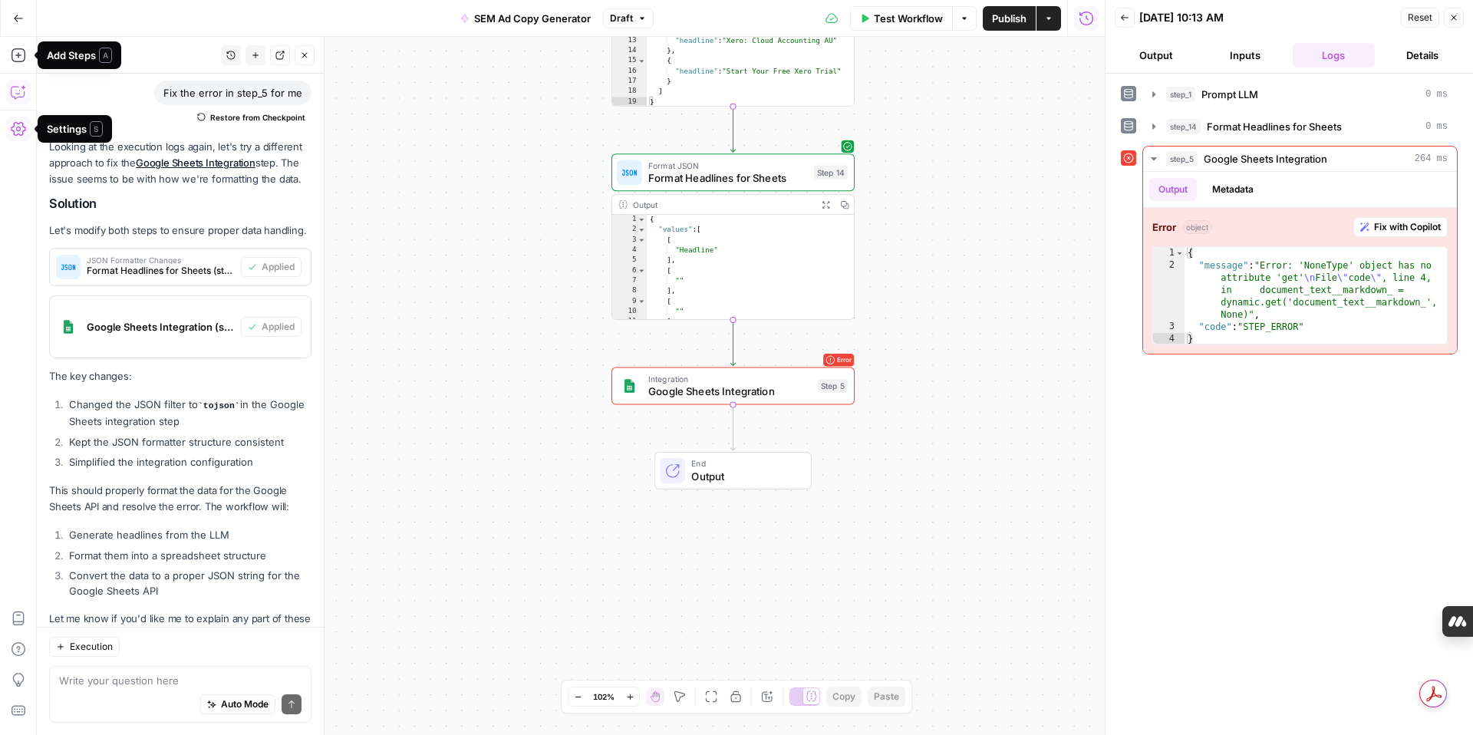
click at [18, 18] on icon "button" at bounding box center [18, 18] width 11 height 11
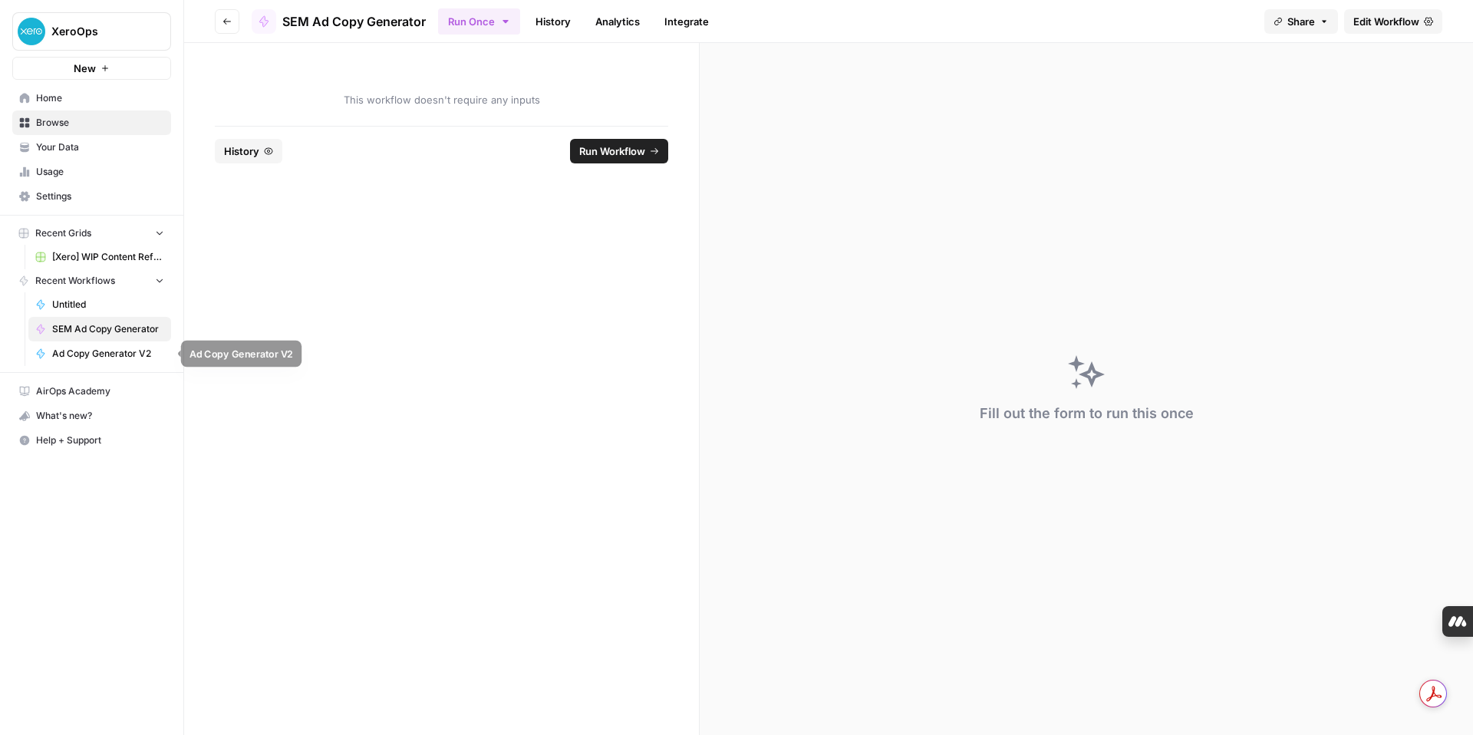
click at [122, 350] on span "Ad Copy Generator V2" at bounding box center [108, 354] width 112 height 14
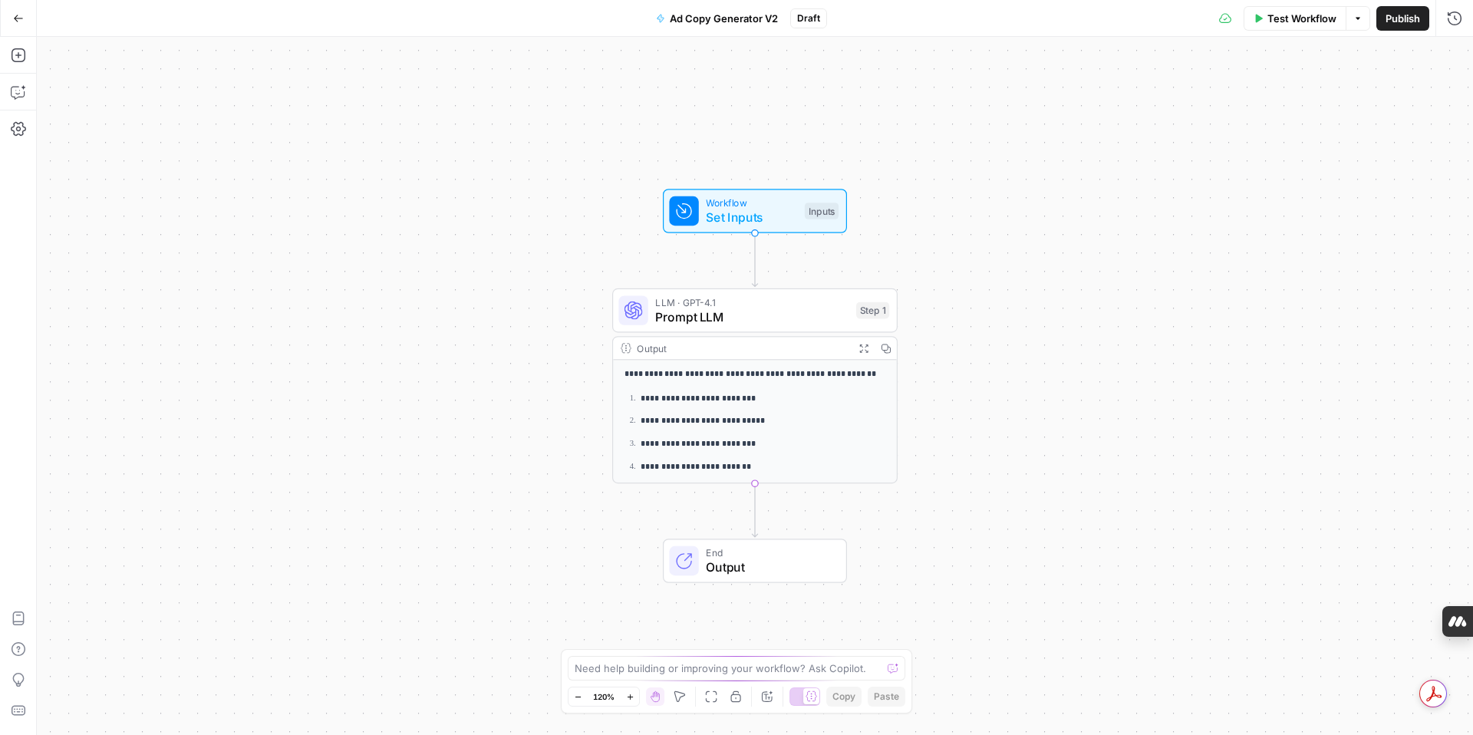
click at [17, 13] on icon "button" at bounding box center [18, 18] width 11 height 11
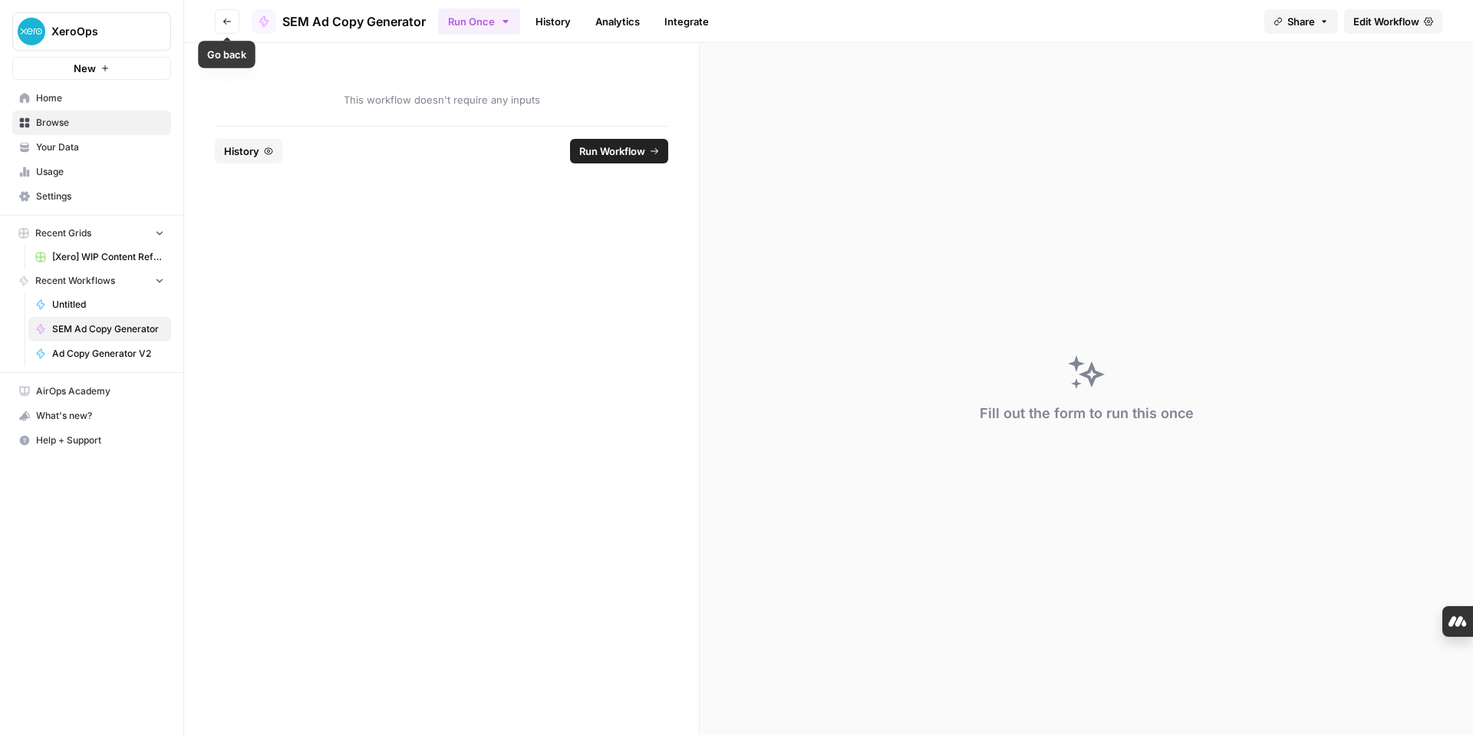
click at [226, 19] on icon "button" at bounding box center [227, 21] width 8 height 6
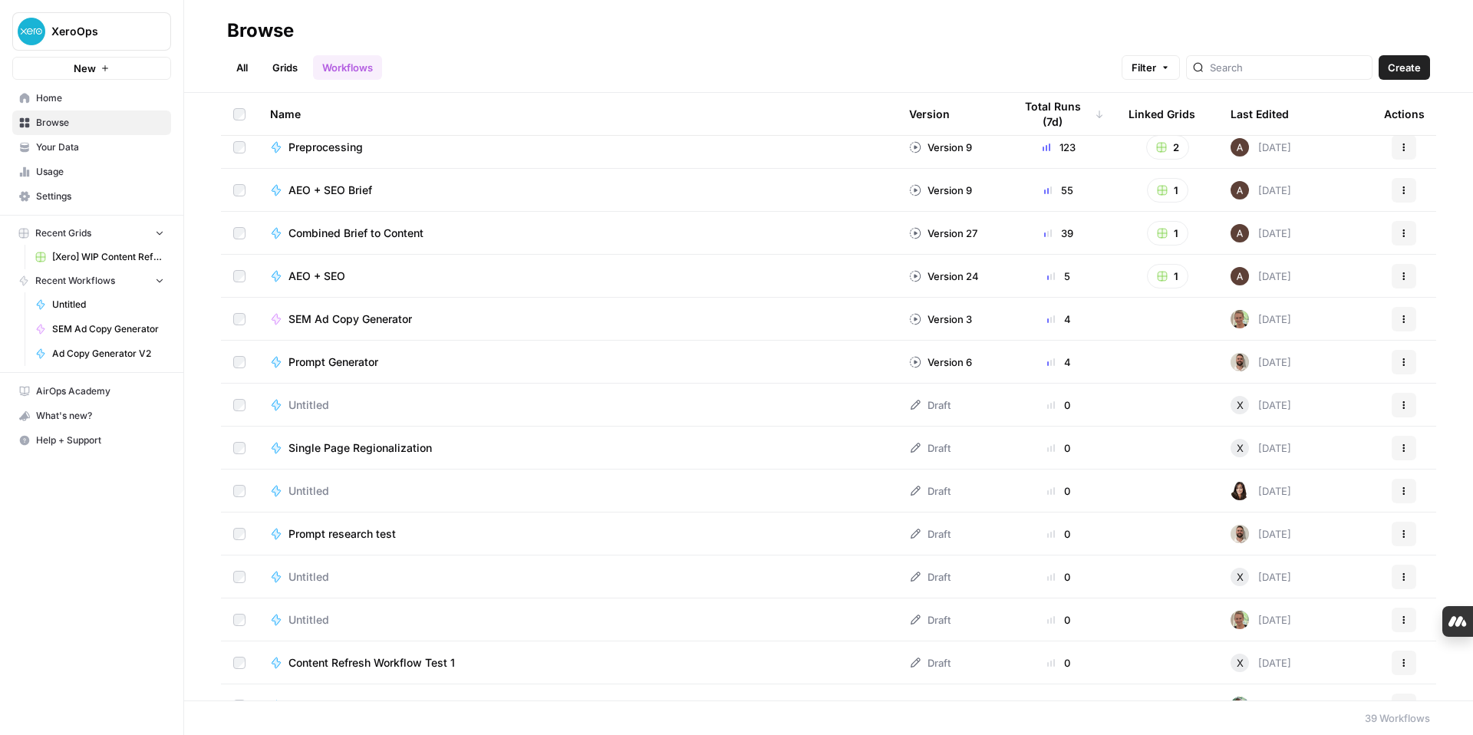
scroll to position [12, 0]
click at [236, 68] on link "All" at bounding box center [242, 67] width 30 height 25
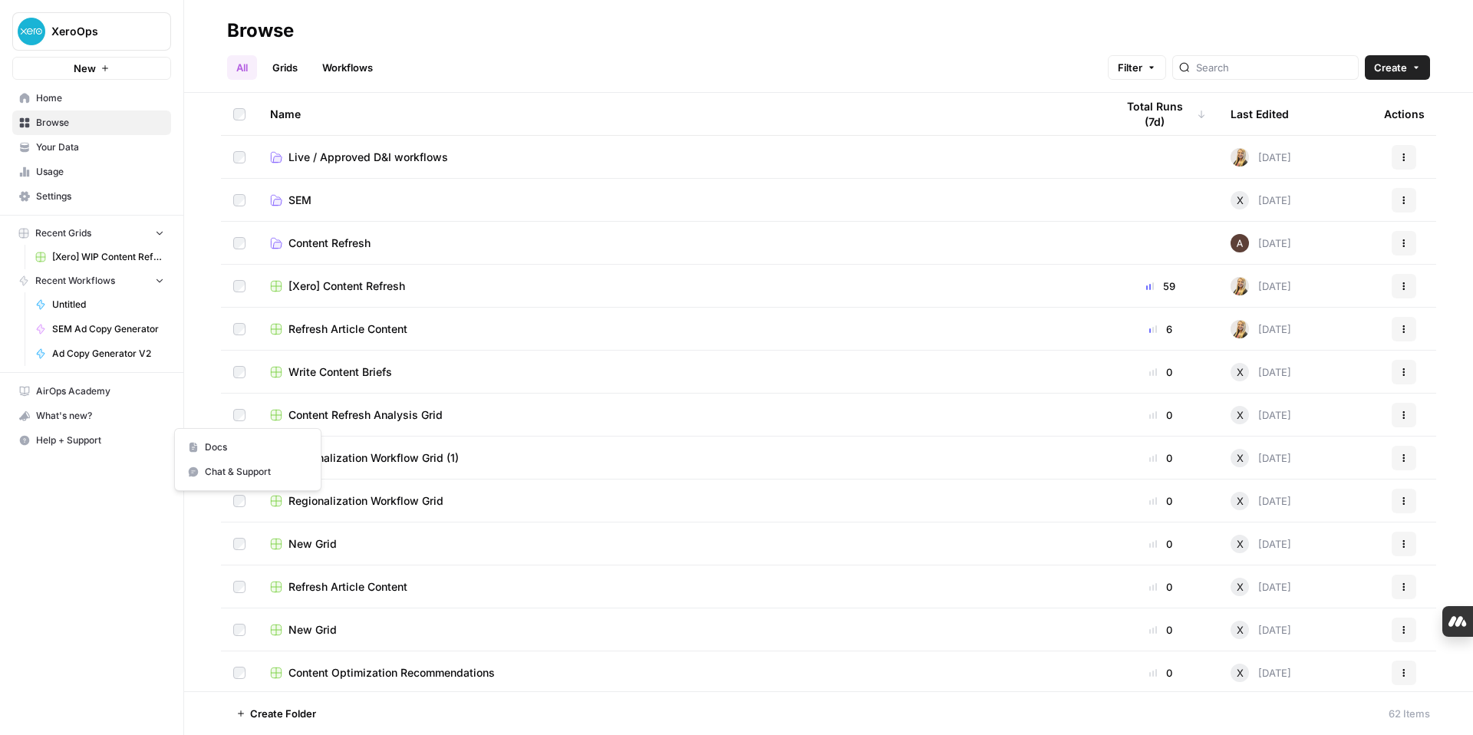
click at [88, 443] on span "Help + Support" at bounding box center [100, 441] width 128 height 14
click at [107, 329] on span "SEM Ad Copy Generator" at bounding box center [108, 329] width 112 height 14
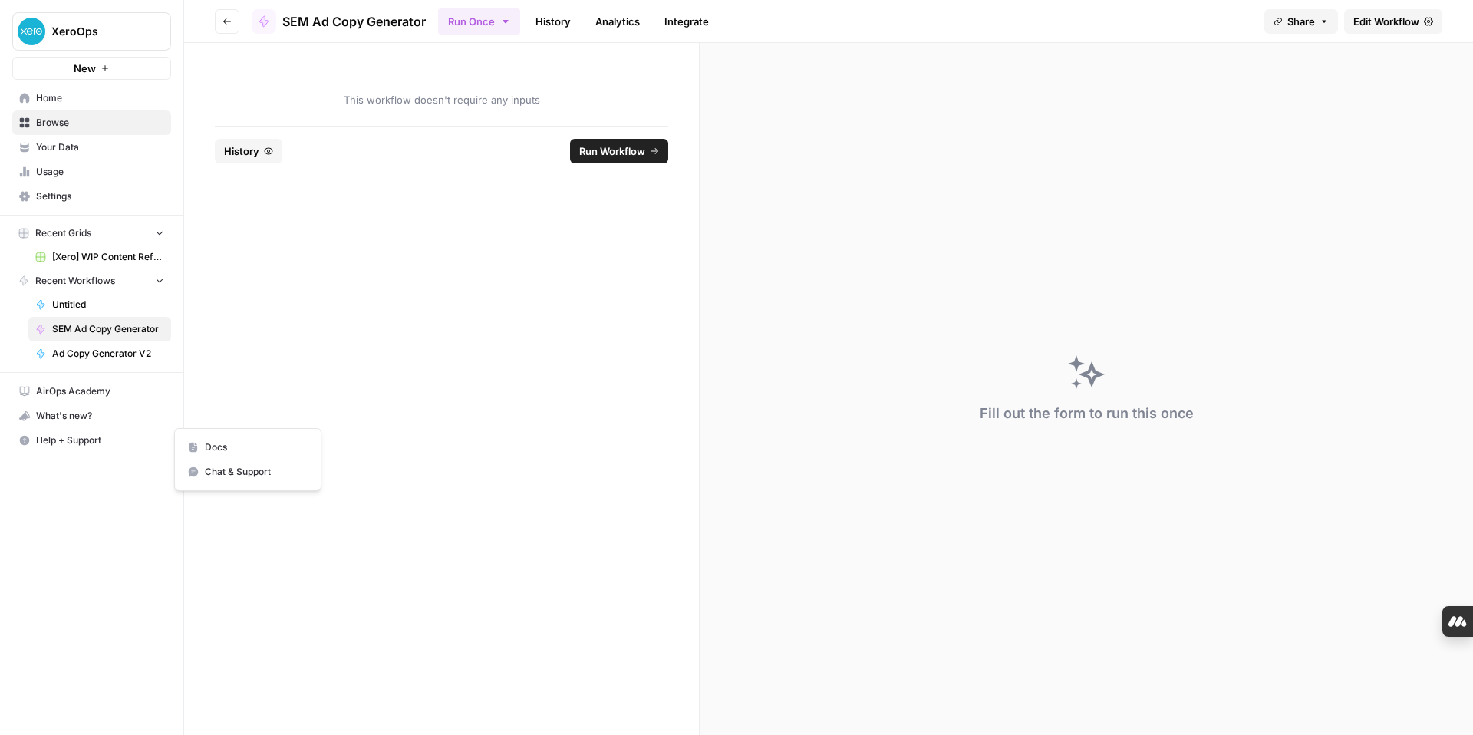
click at [77, 439] on span "Help + Support" at bounding box center [100, 441] width 128 height 14
click at [236, 479] on button "Chat & Support" at bounding box center [248, 472] width 134 height 25
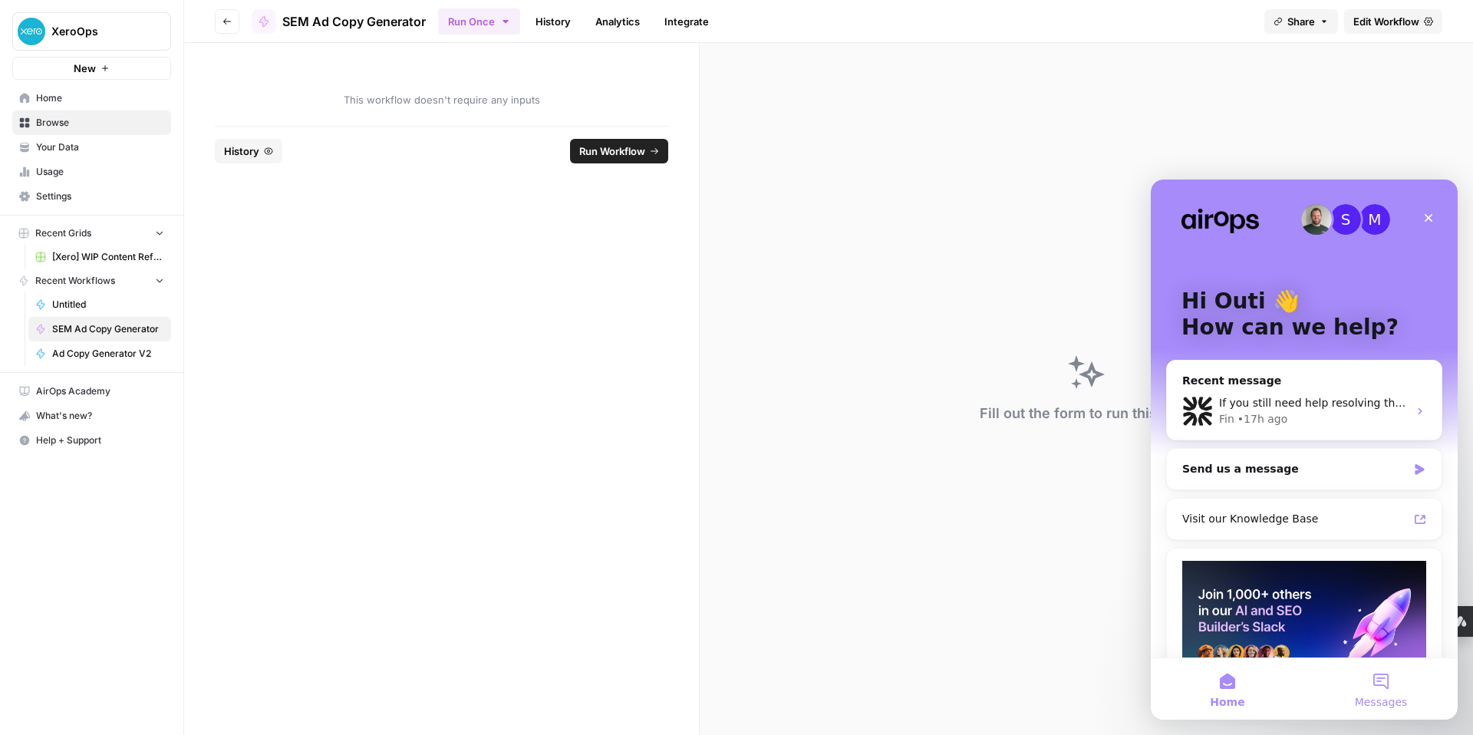
click at [1387, 678] on button "Messages" at bounding box center [1380, 688] width 153 height 61
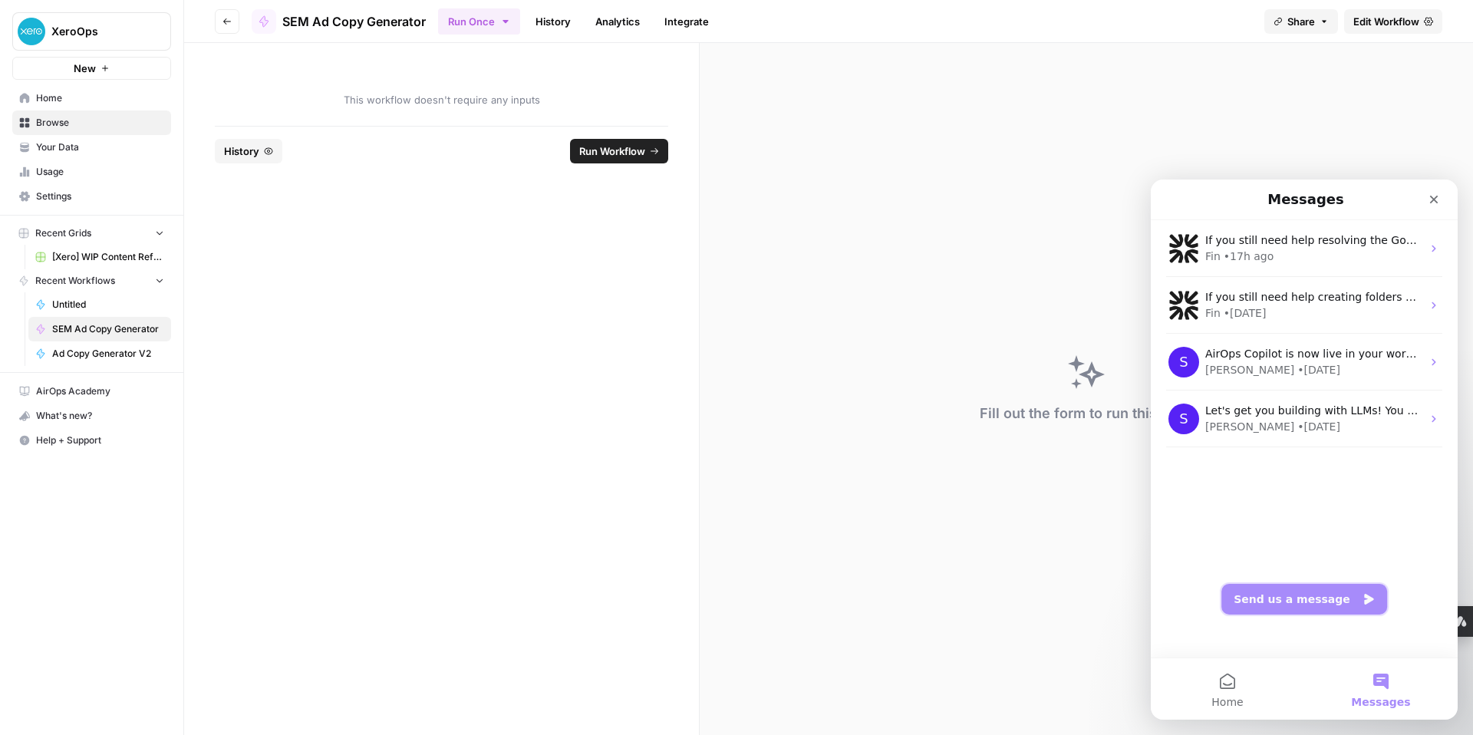
click at [1368, 590] on button "Send us a message" at bounding box center [1305, 599] width 166 height 31
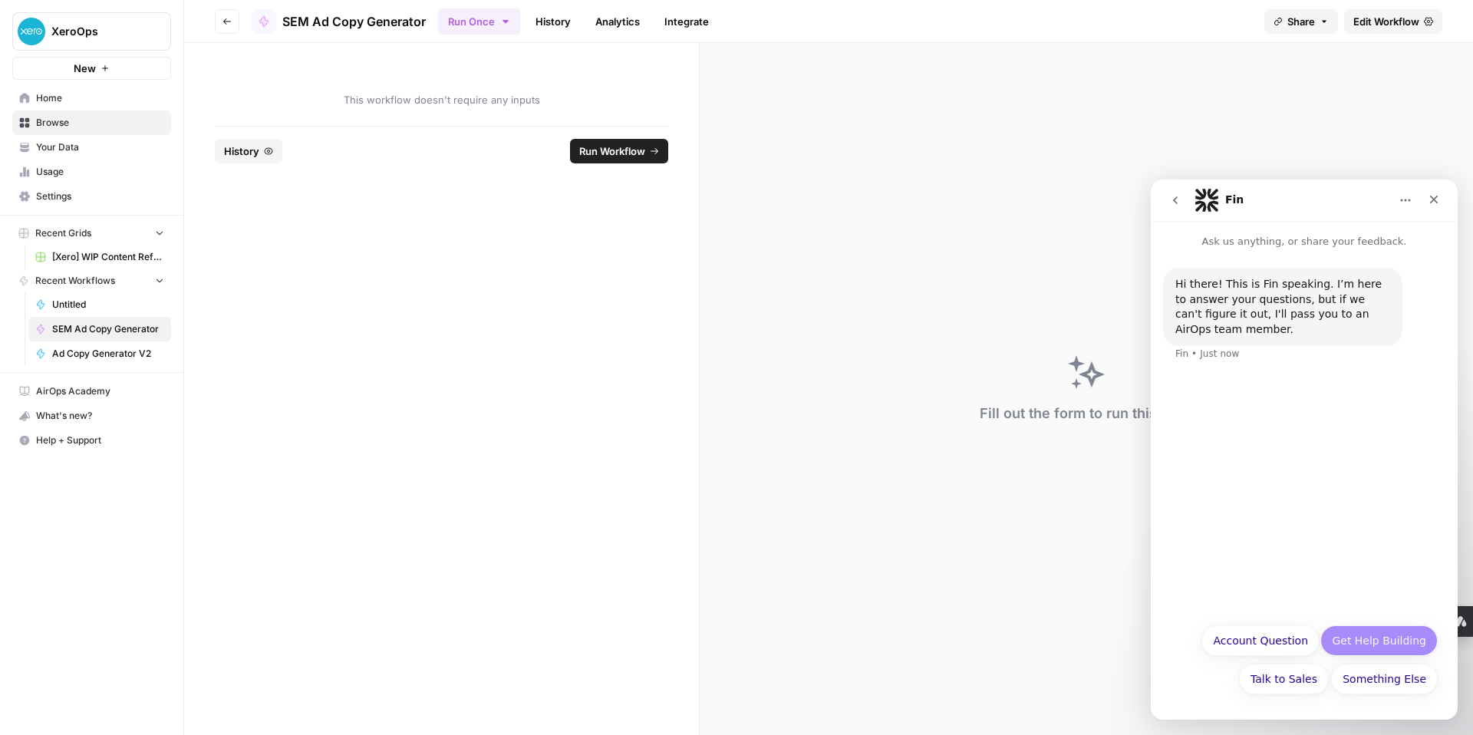
click at [1378, 636] on button "Get Help Building" at bounding box center [1379, 640] width 117 height 31
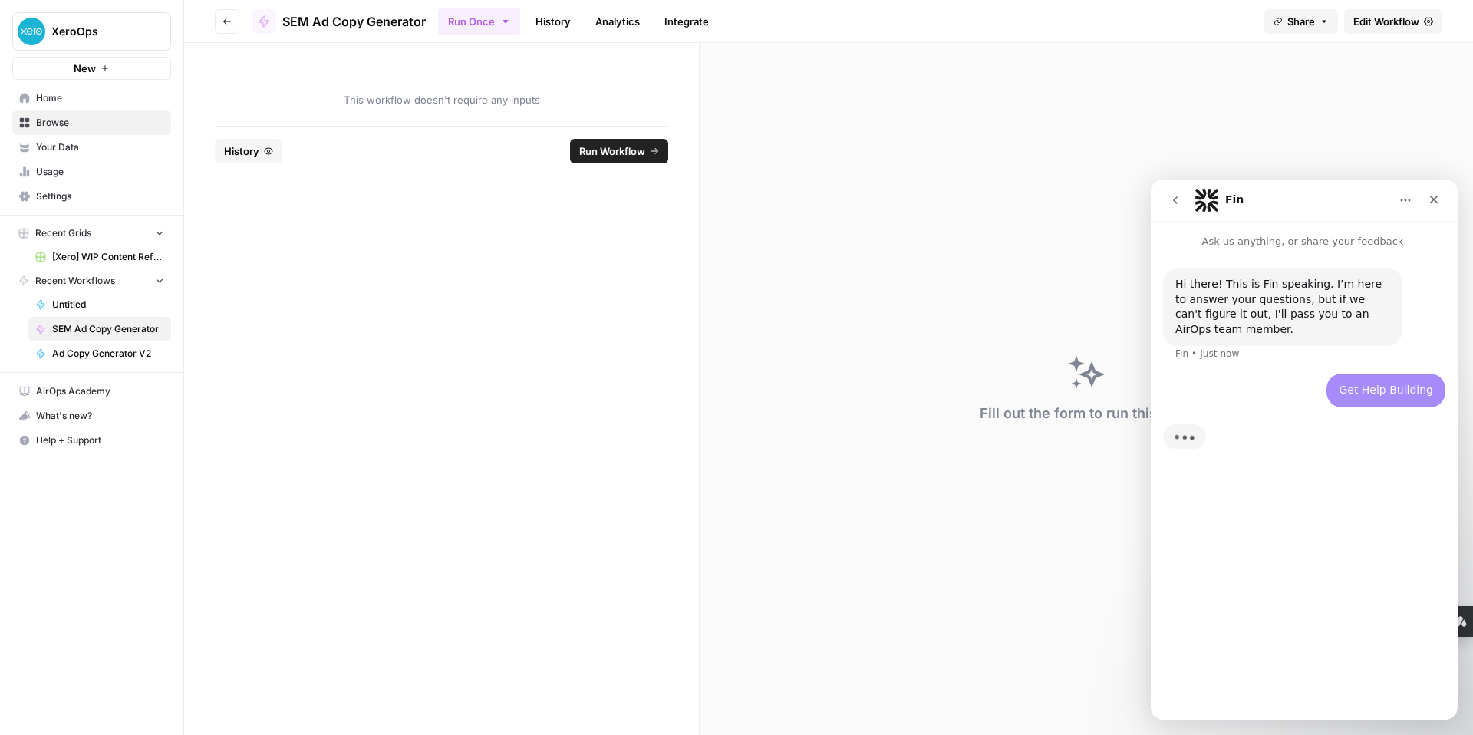
click at [1229, 499] on div "Hi there! This is Fin speaking. I’m here to answer your questions, but if we ca…" at bounding box center [1304, 477] width 307 height 457
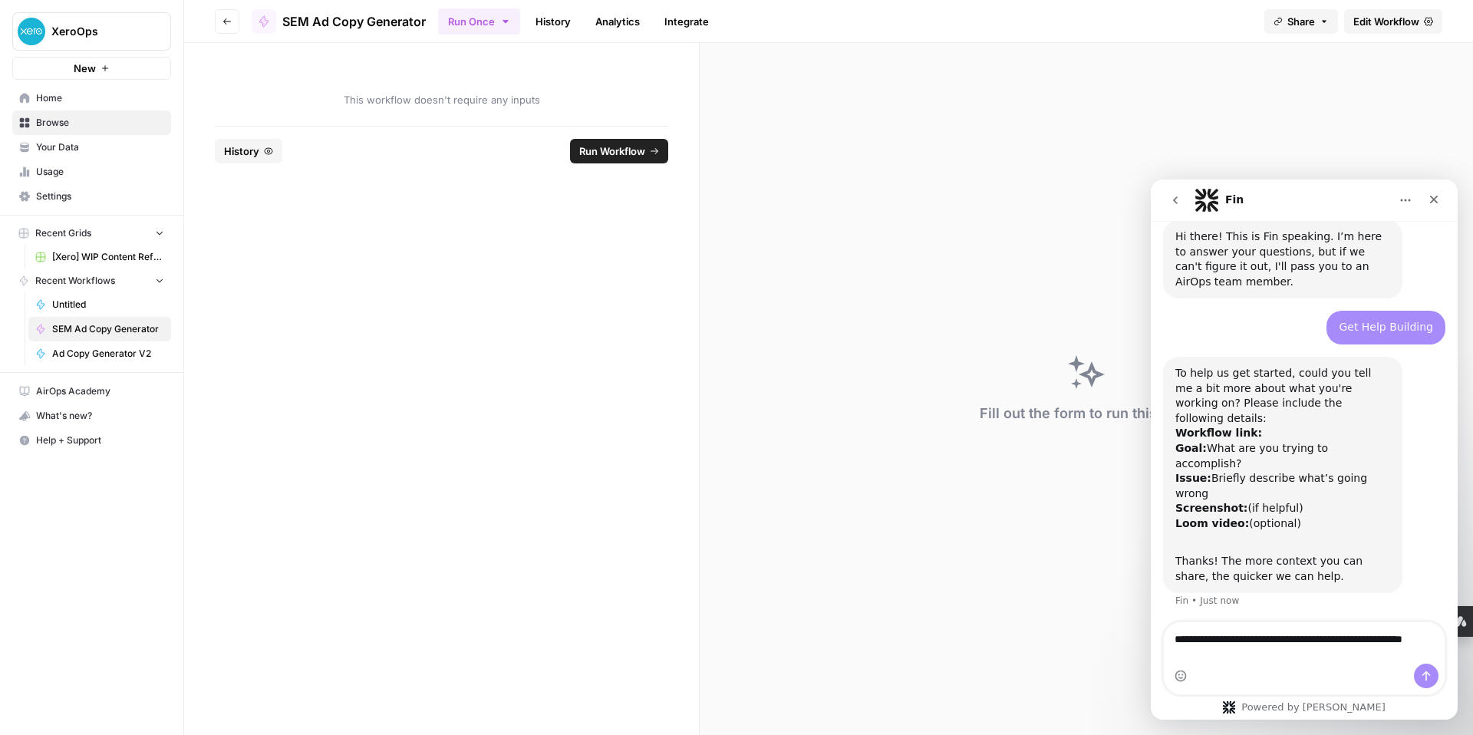
scroll to position [63, 0]
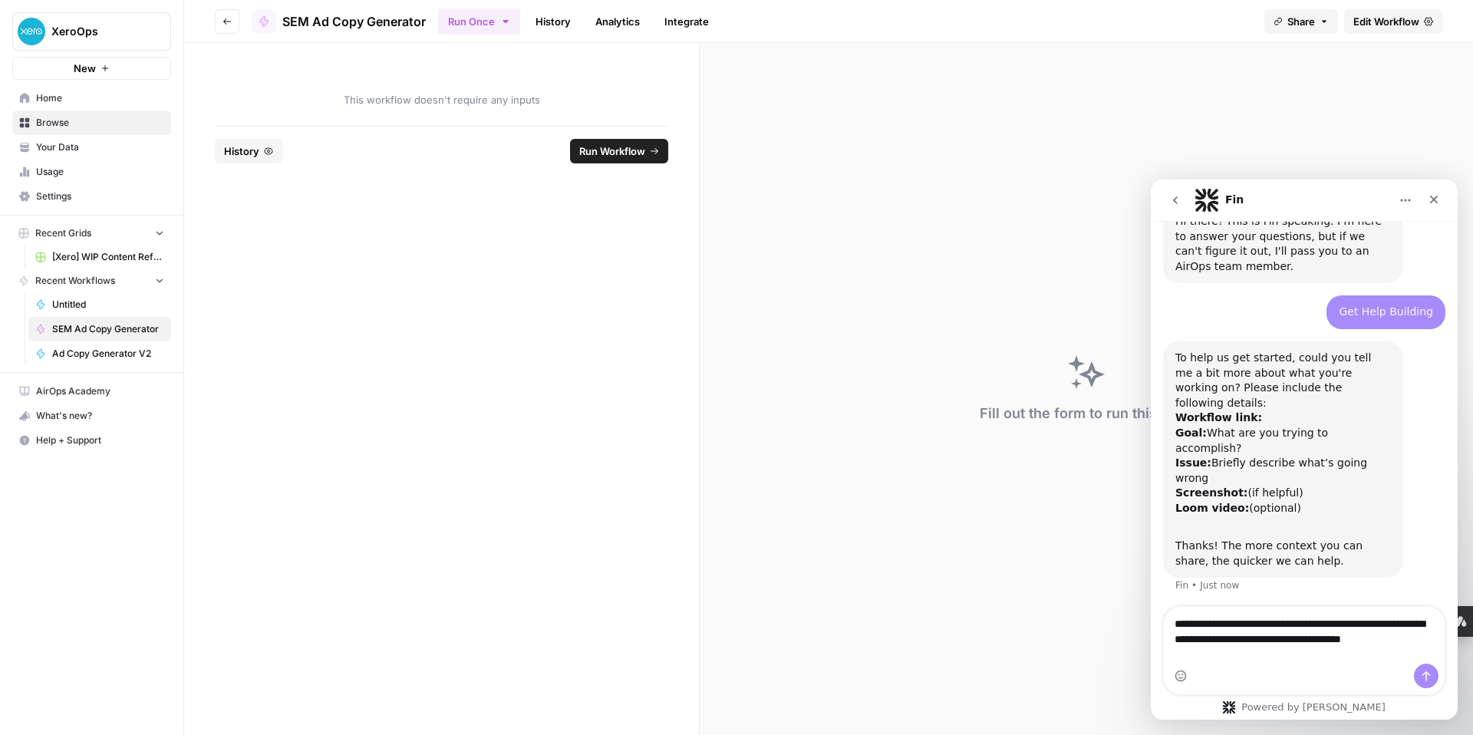
type textarea "**********"
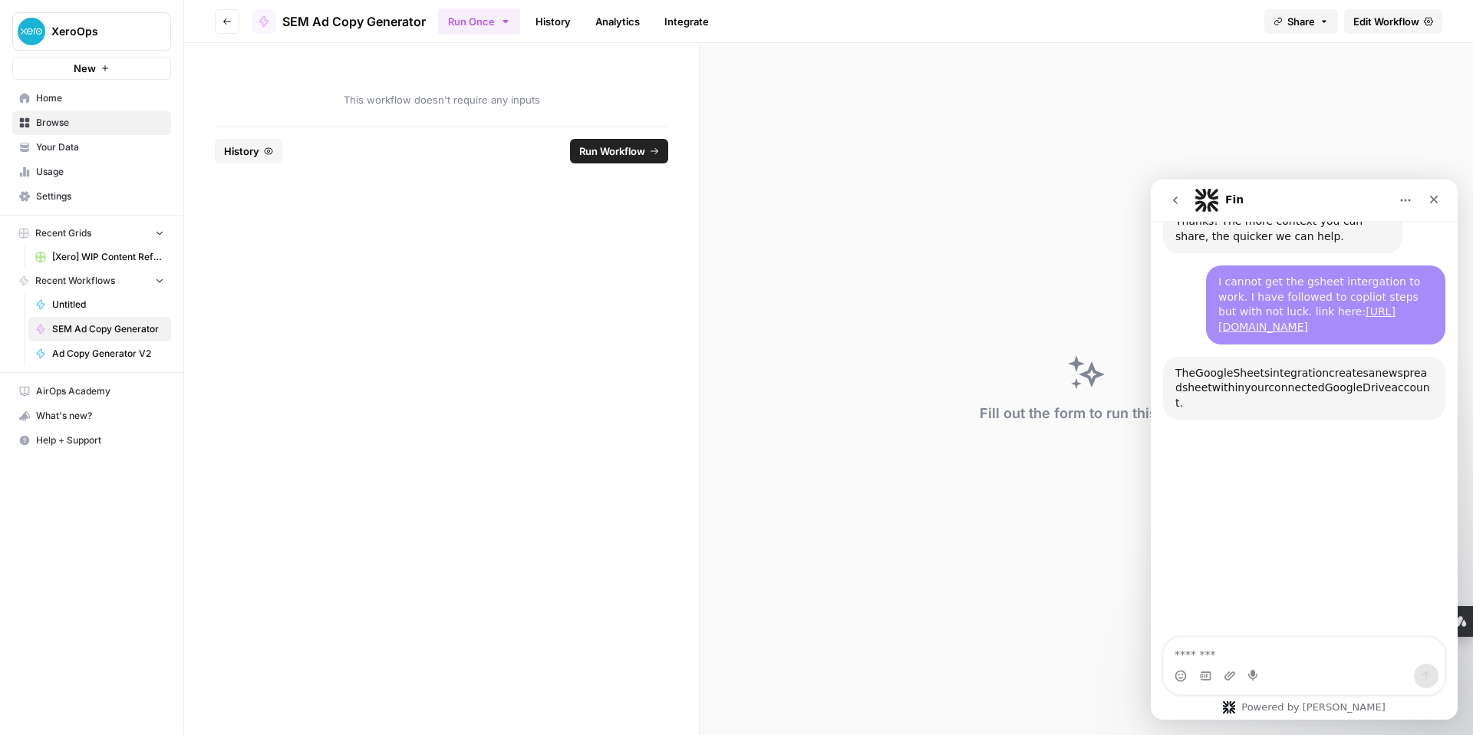
scroll to position [391, 0]
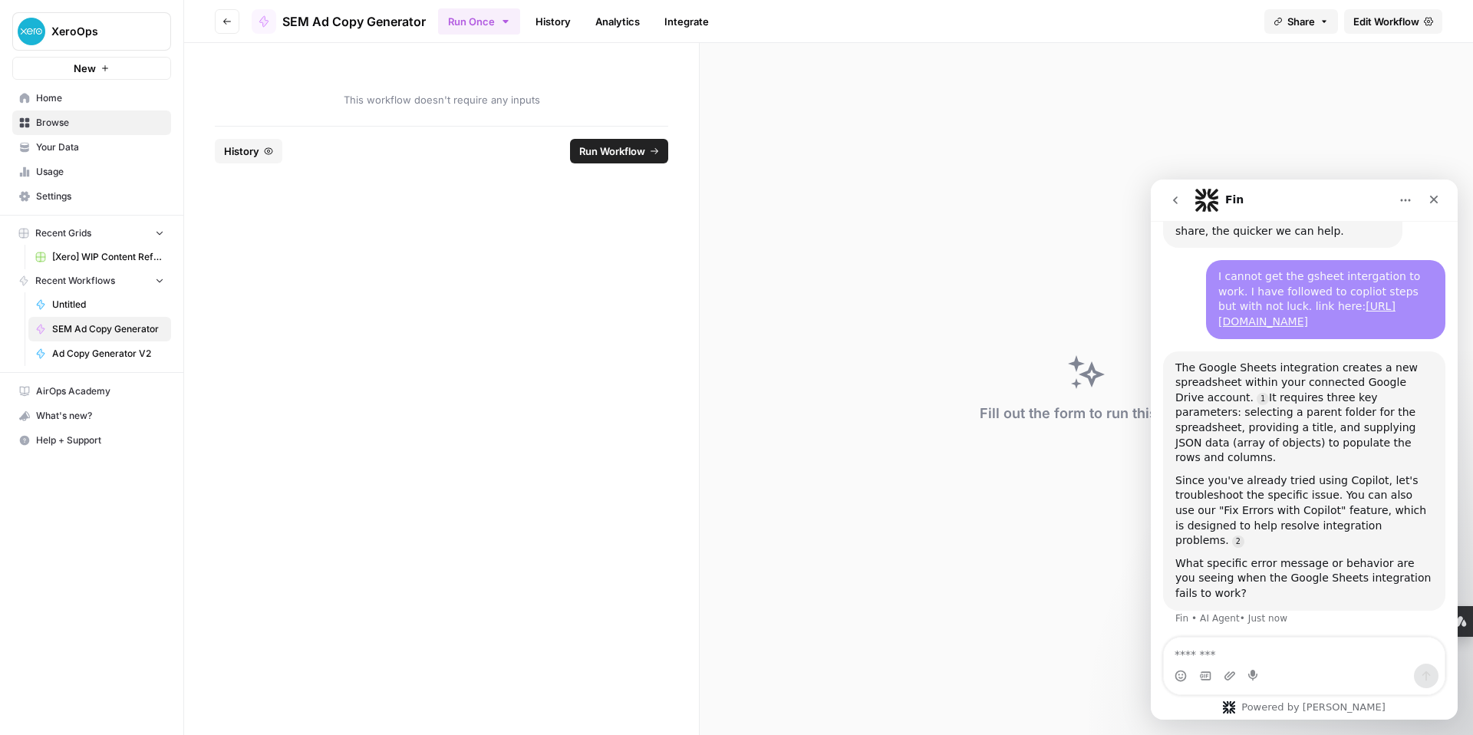
click at [1373, 21] on span "Edit Workflow" at bounding box center [1387, 21] width 66 height 15
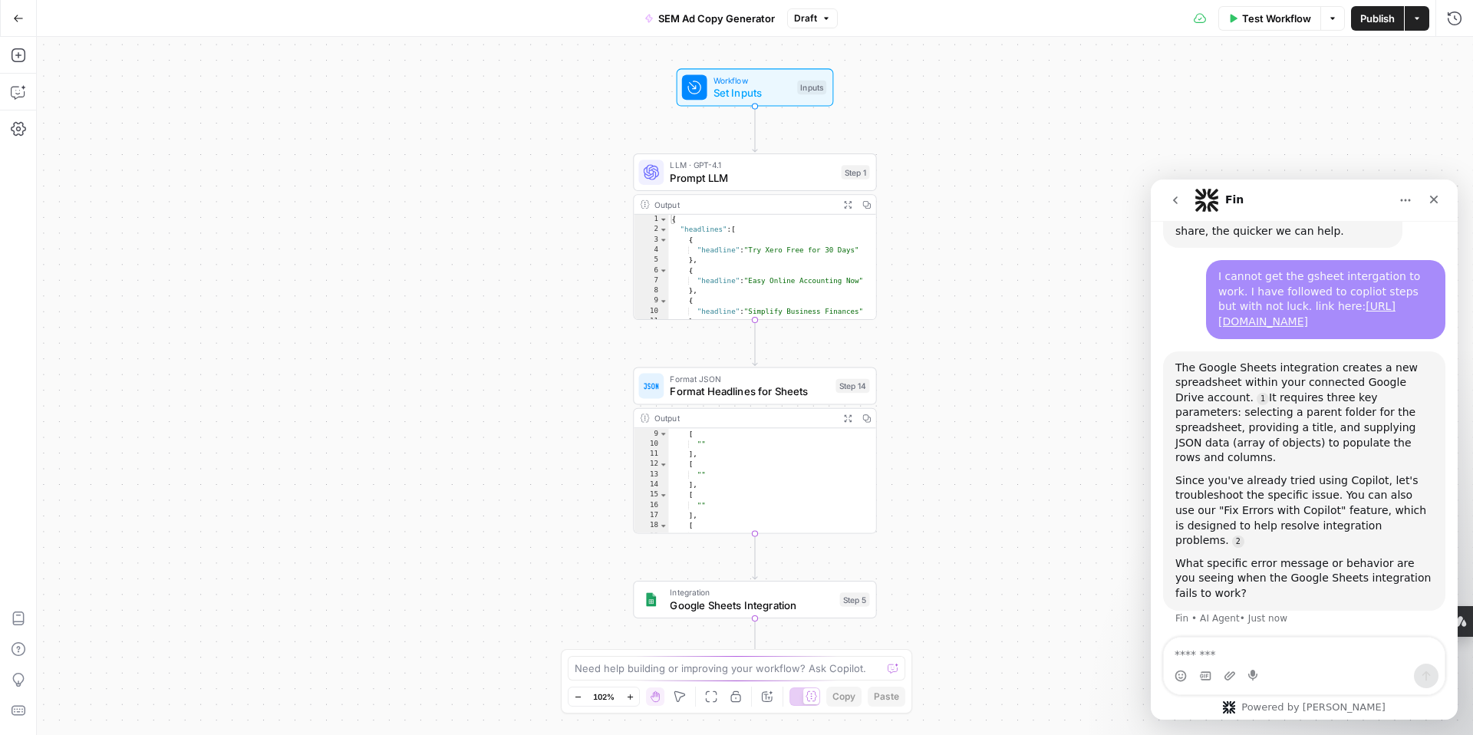
scroll to position [116, 0]
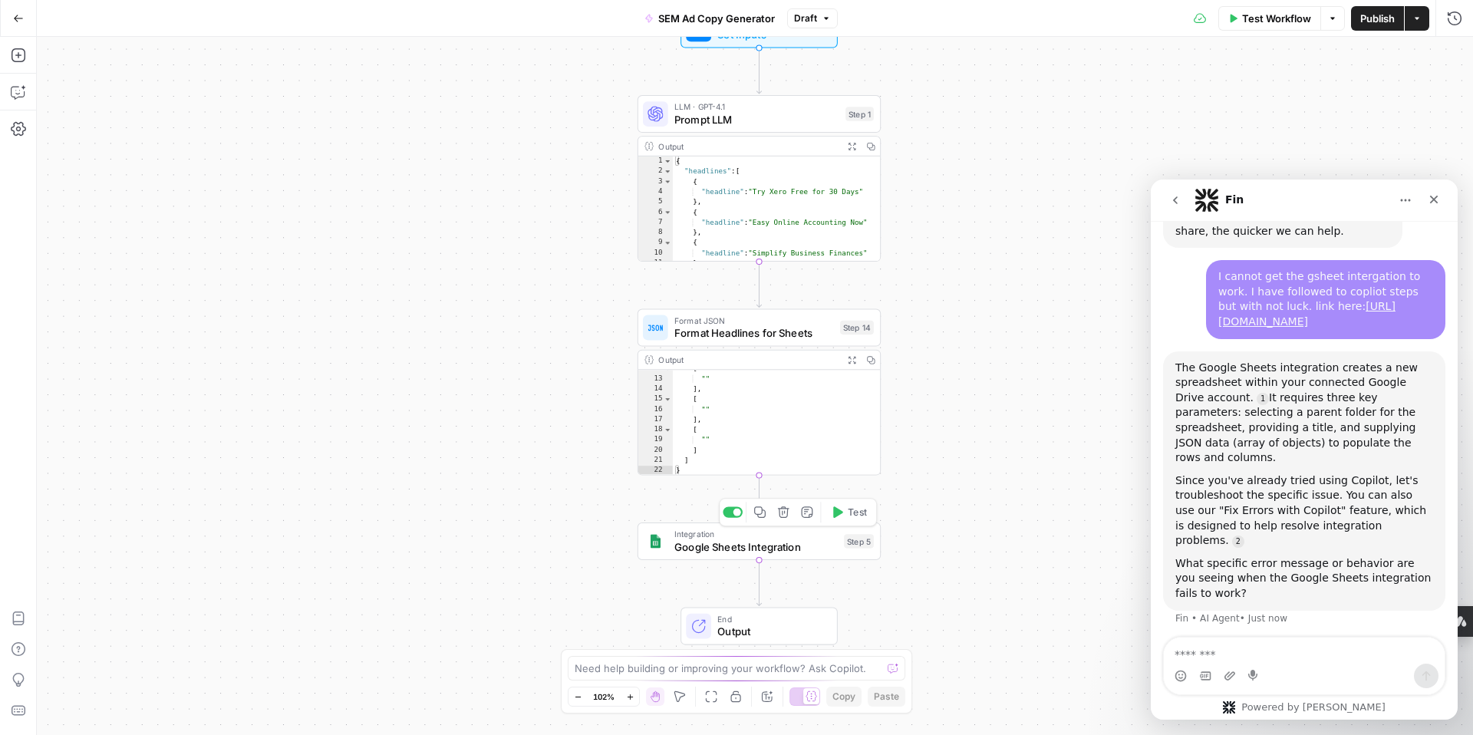
click at [757, 551] on span "Google Sheets Integration" at bounding box center [755, 546] width 163 height 15
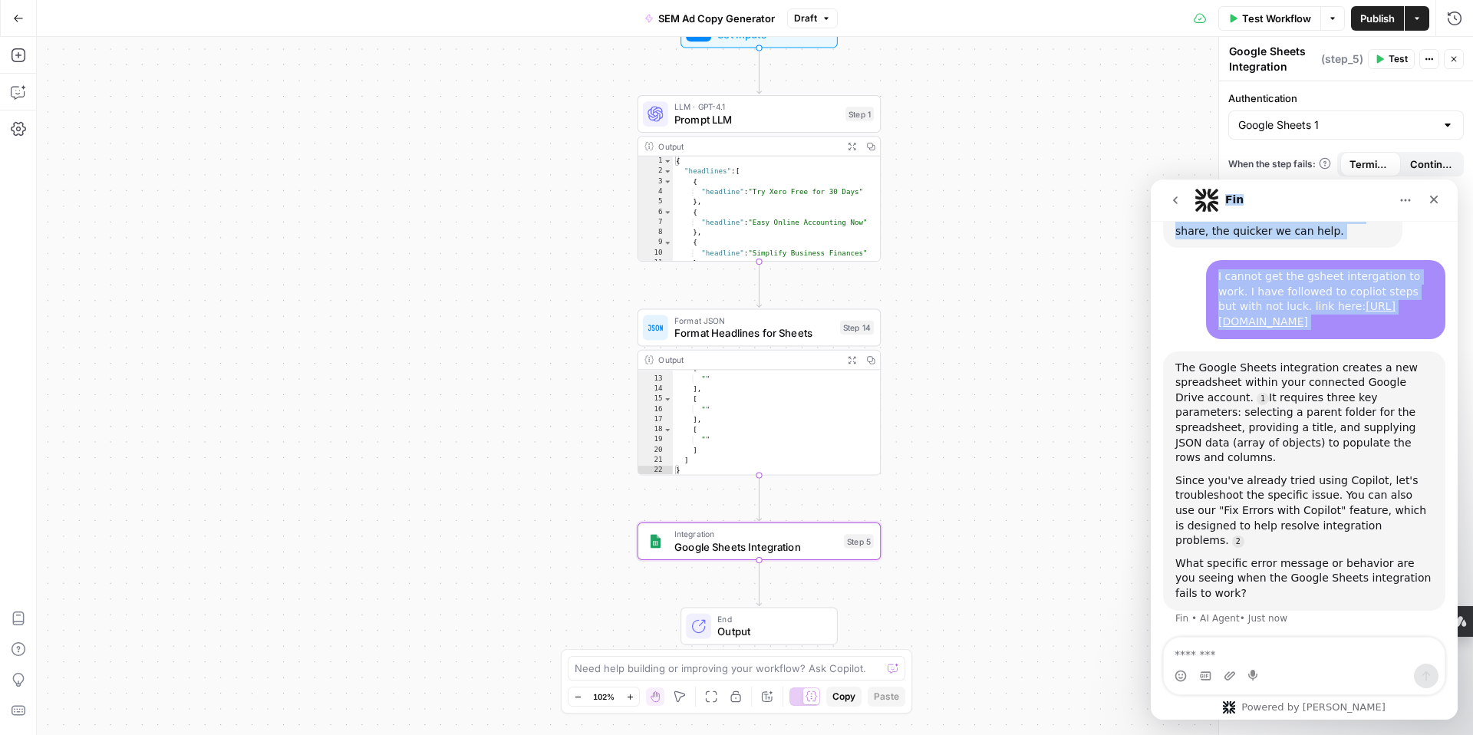
drag, startPoint x: 1331, startPoint y: 193, endPoint x: 1270, endPoint y: 311, distance: 132.5
click at [1270, 312] on div "Fin Ask us anything, or share your feedback. Hi there! This is Fin speaking. I’…" at bounding box center [1304, 450] width 307 height 540
click at [1174, 199] on icon "go back" at bounding box center [1175, 200] width 5 height 8
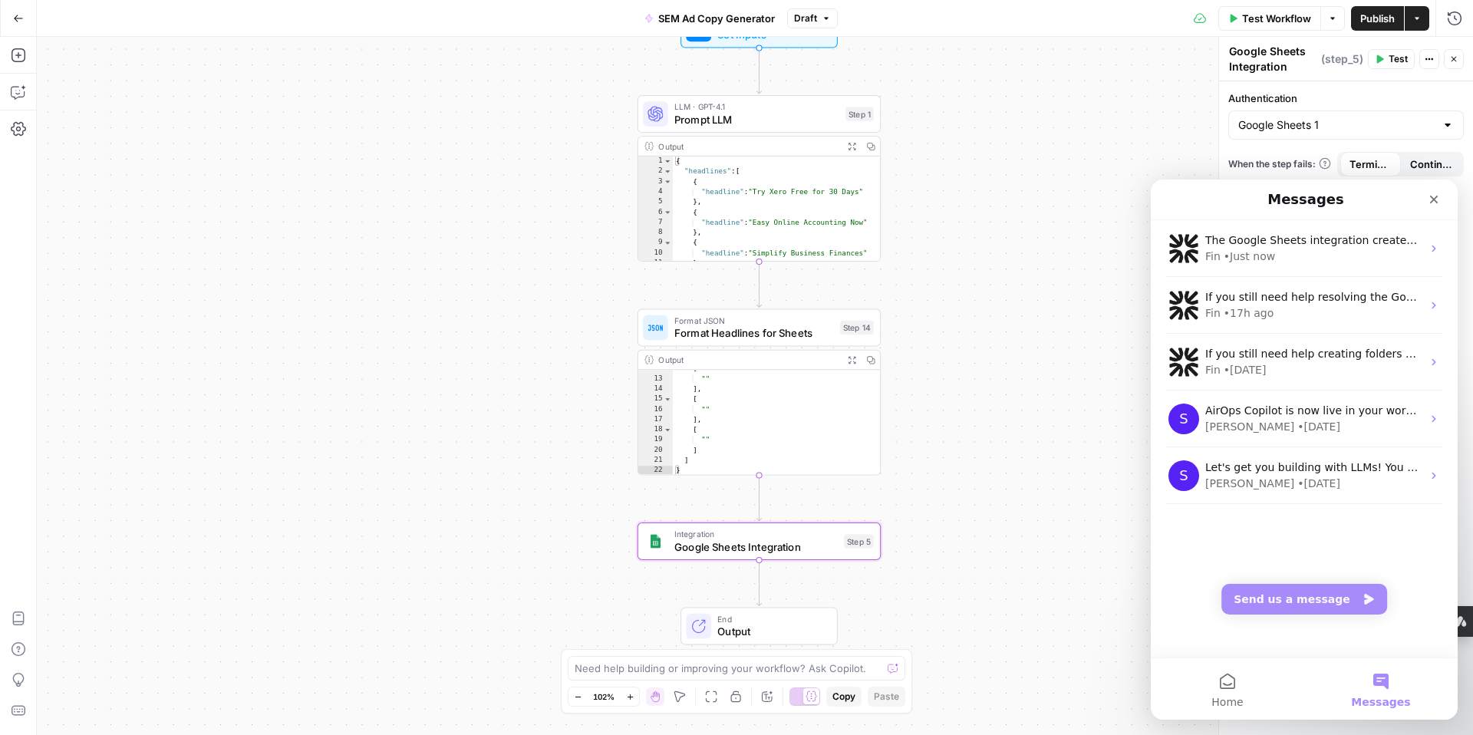
scroll to position [385, 0]
click at [1431, 197] on icon "Close" at bounding box center [1434, 200] width 8 height 8
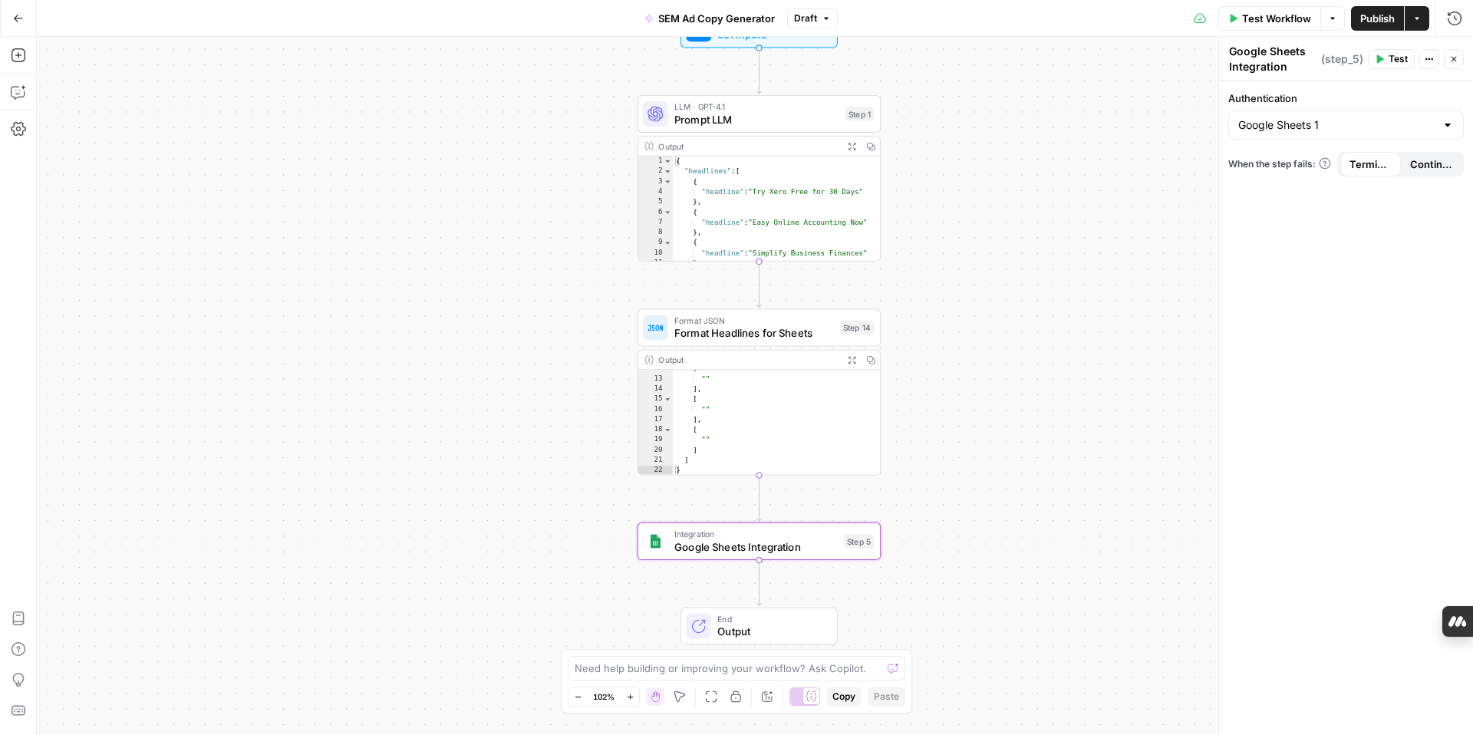
scroll to position [0, 0]
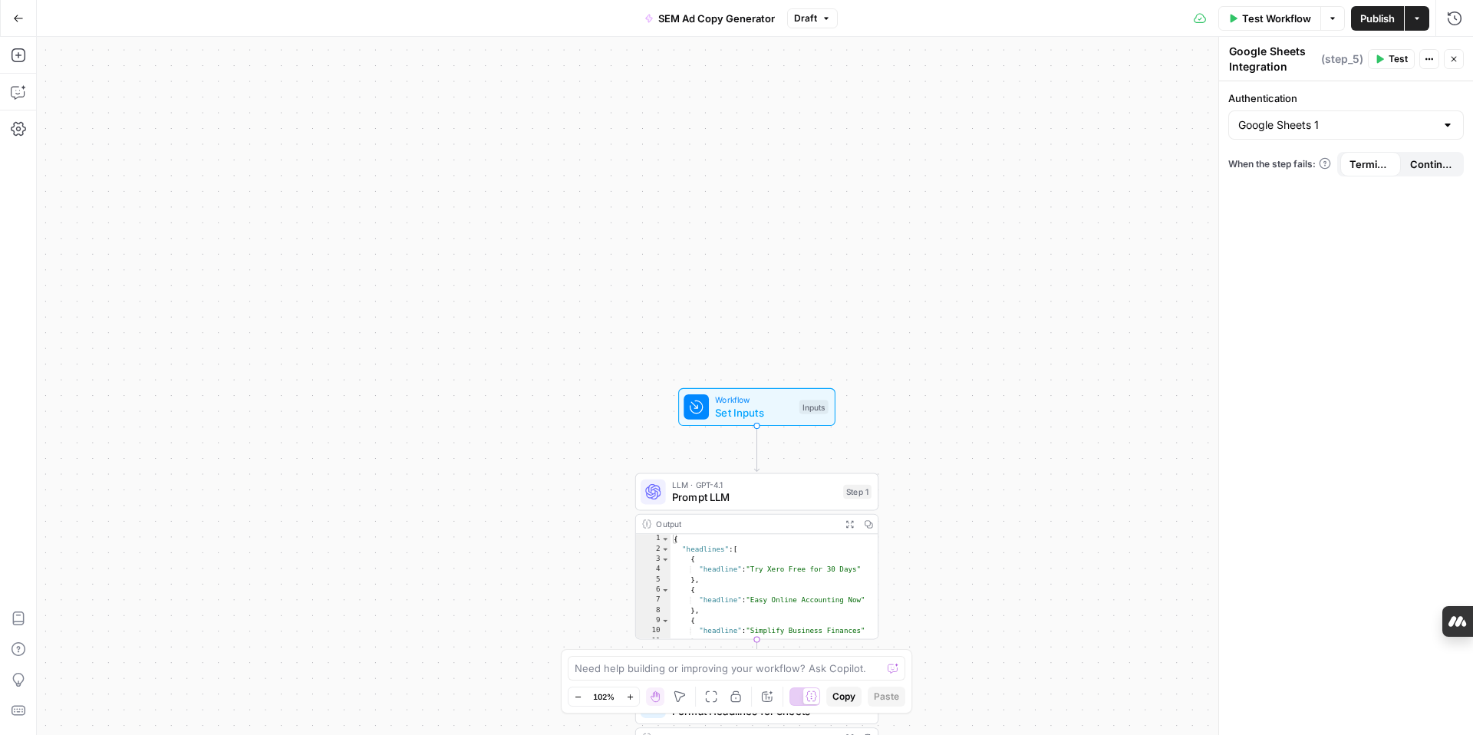
click at [1235, 18] on icon "button" at bounding box center [1234, 18] width 7 height 8
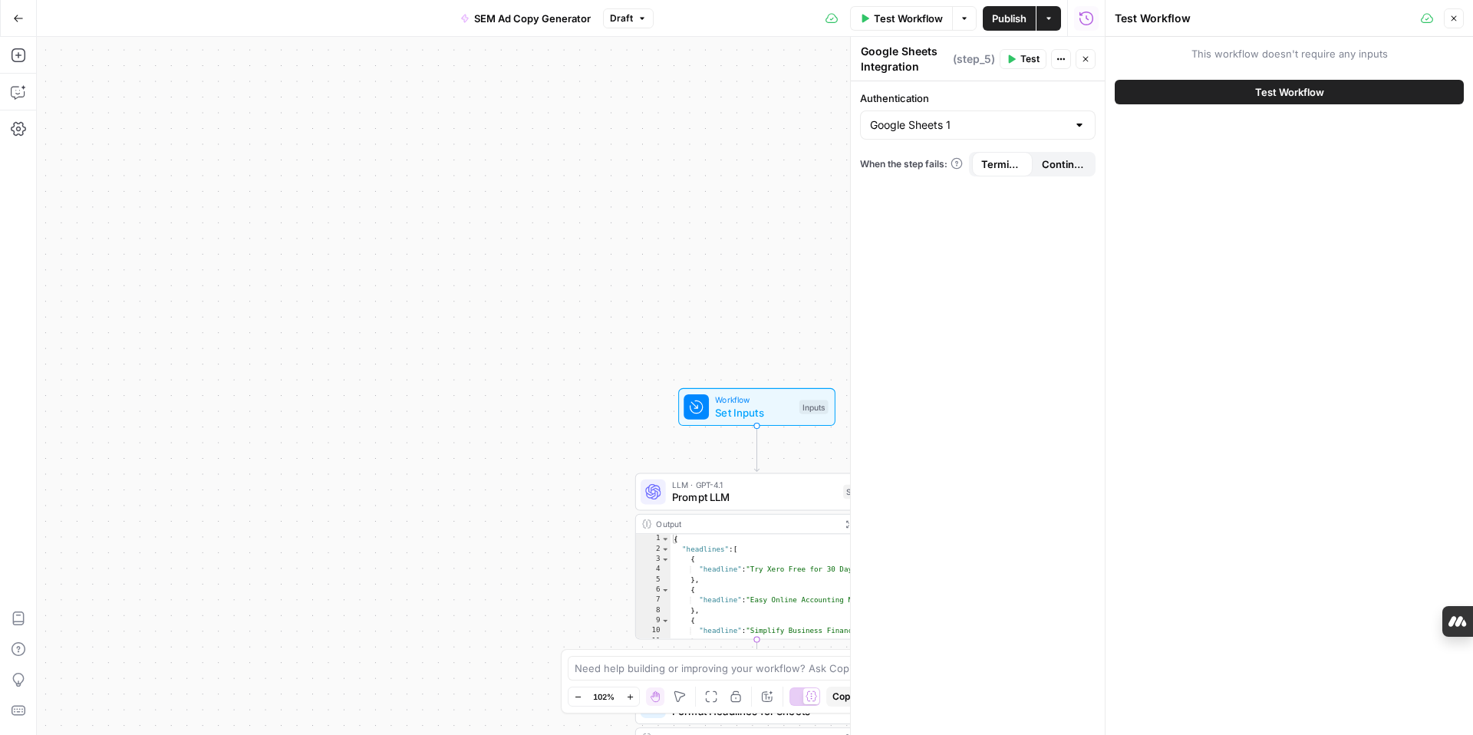
click at [1263, 84] on button "Test Workflow" at bounding box center [1289, 92] width 349 height 25
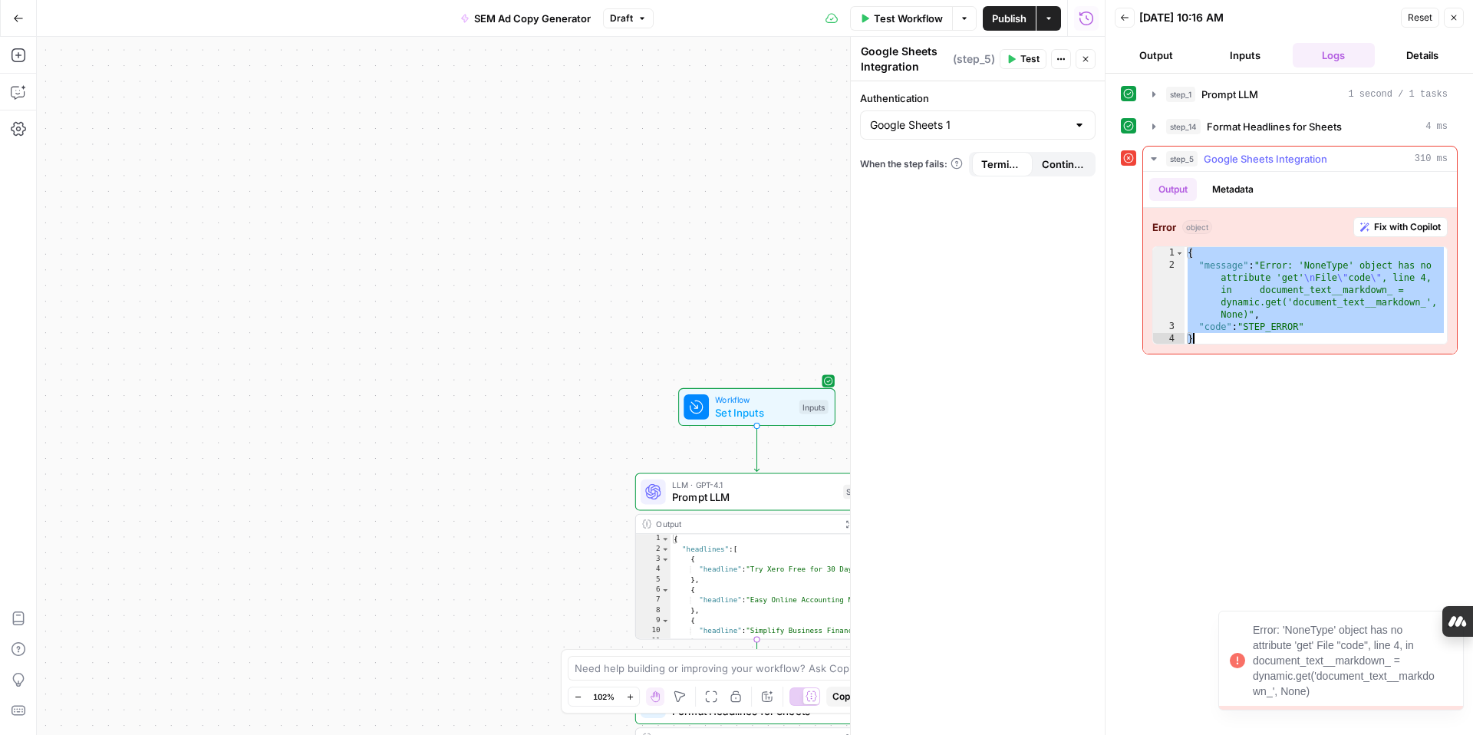
drag, startPoint x: 1186, startPoint y: 252, endPoint x: 1321, endPoint y: 337, distance: 159.3
click at [1321, 337] on div "{ "message" : "Error: 'NoneType' object has no attribute 'get' \n File \" code …" at bounding box center [1316, 308] width 262 height 123
type textarea "**********"
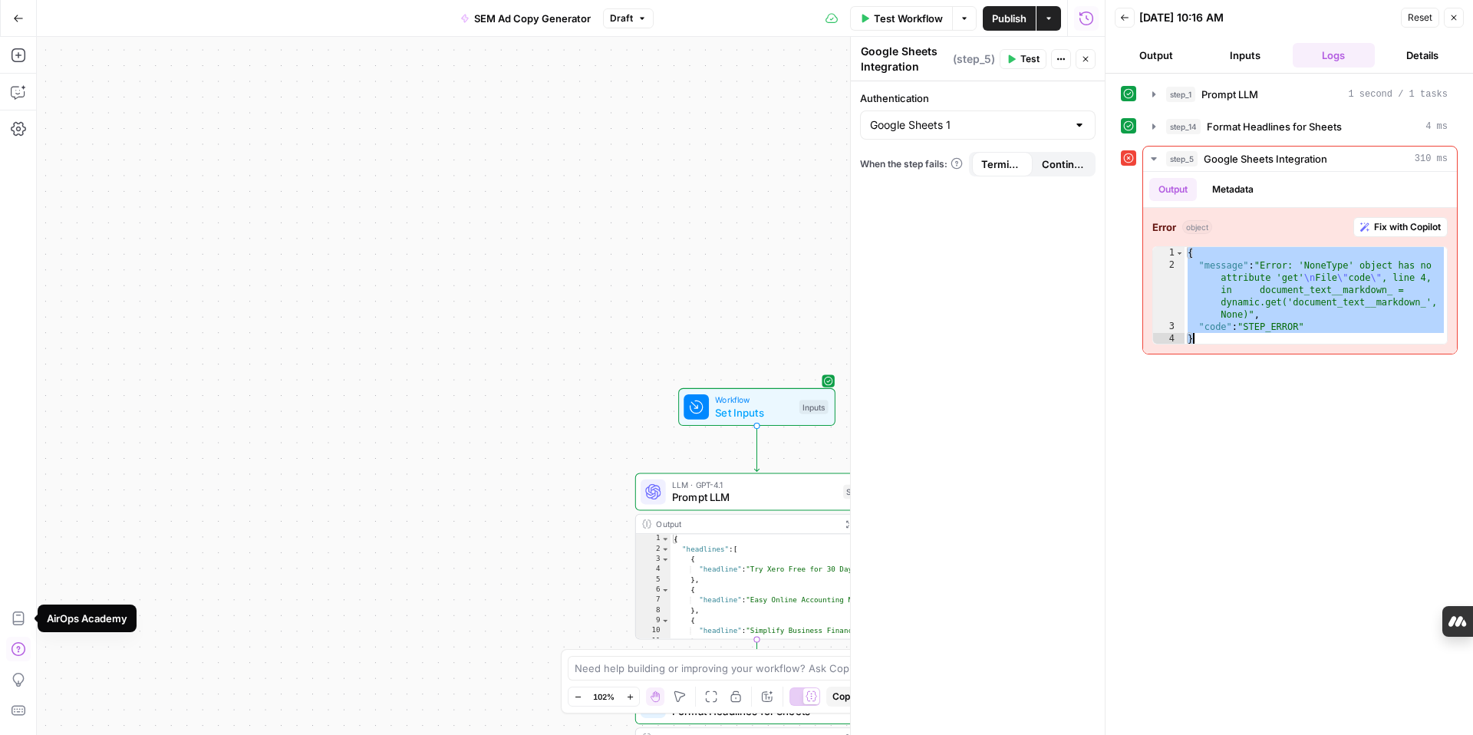
click at [18, 644] on icon "button" at bounding box center [18, 648] width 15 height 15
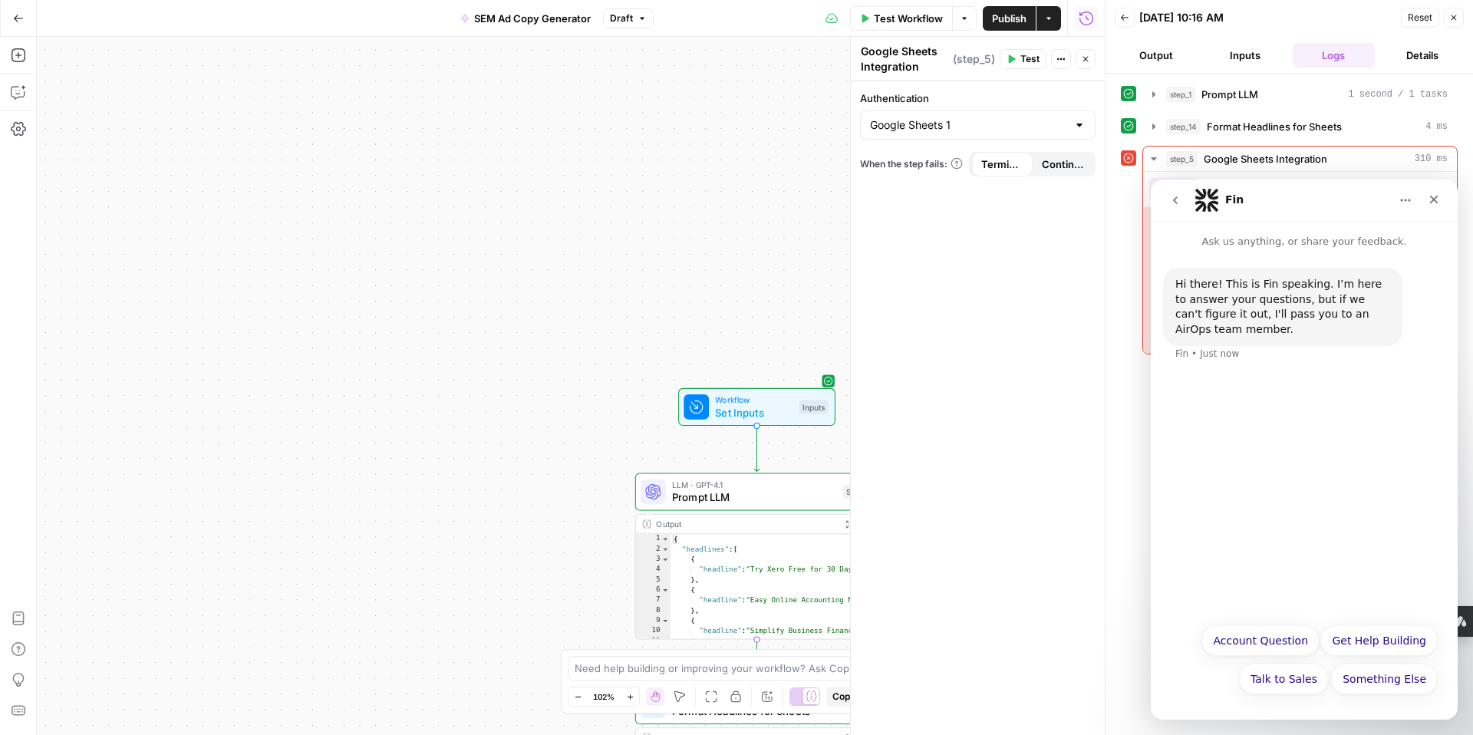
click at [1170, 201] on icon "go back" at bounding box center [1175, 200] width 12 height 12
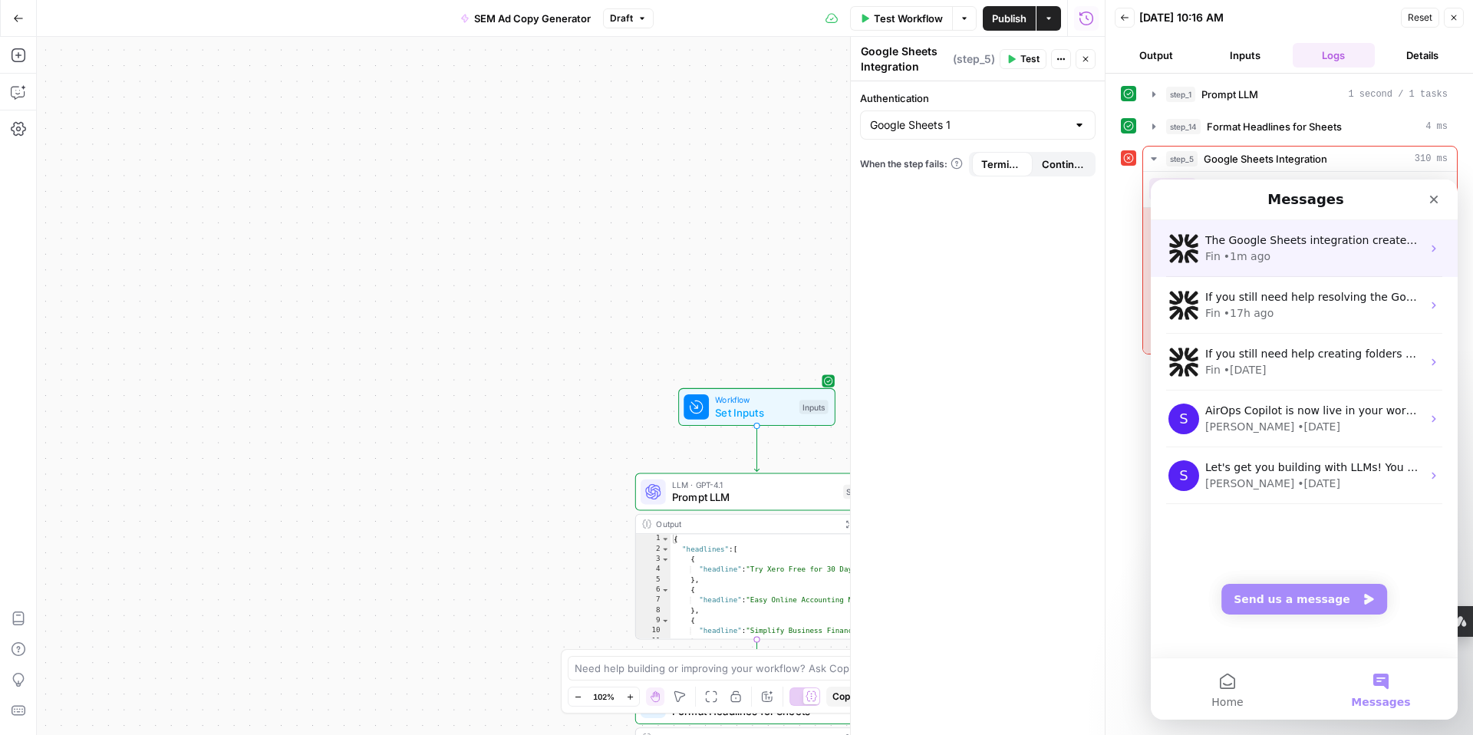
click at [1303, 249] on div "Fin • 1m ago" at bounding box center [1313, 257] width 216 height 16
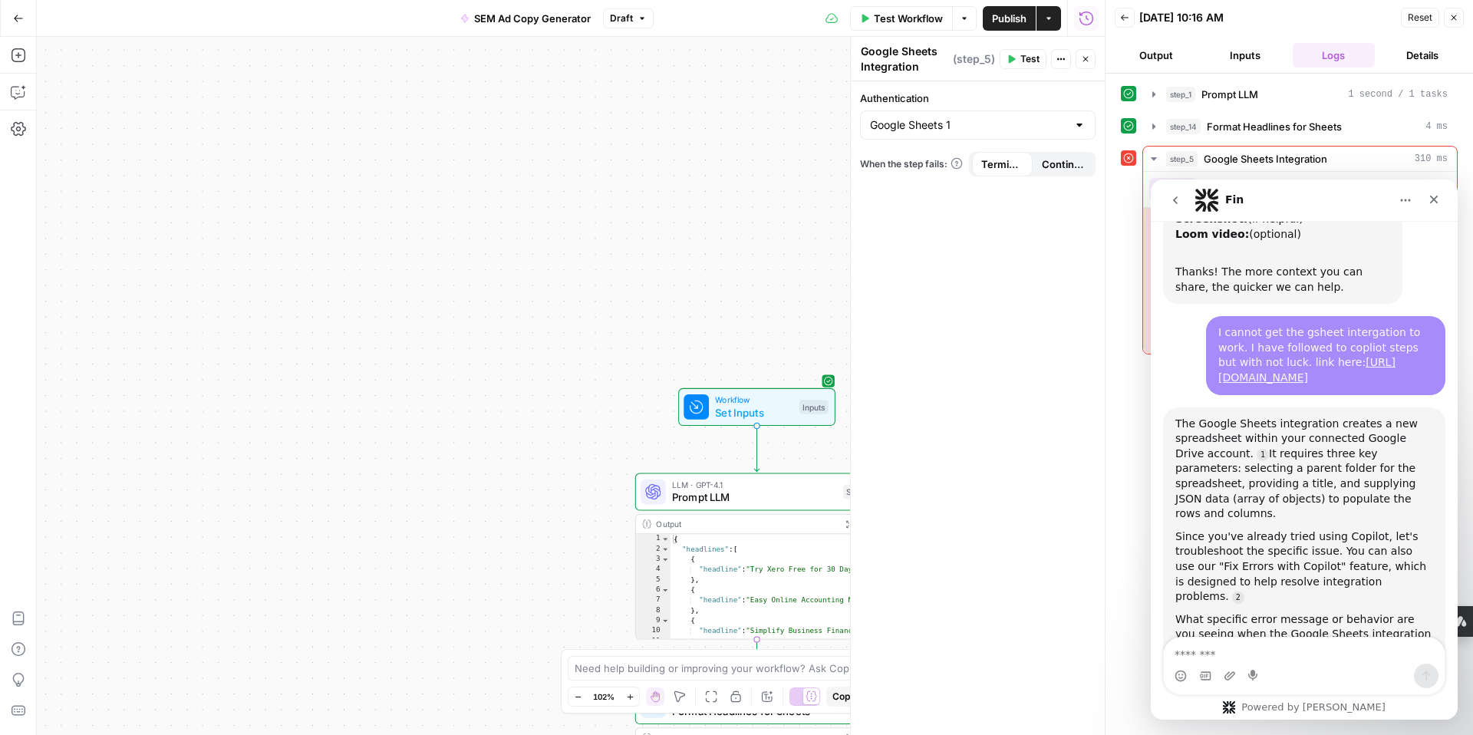
scroll to position [338, 0]
type textarea "**********"
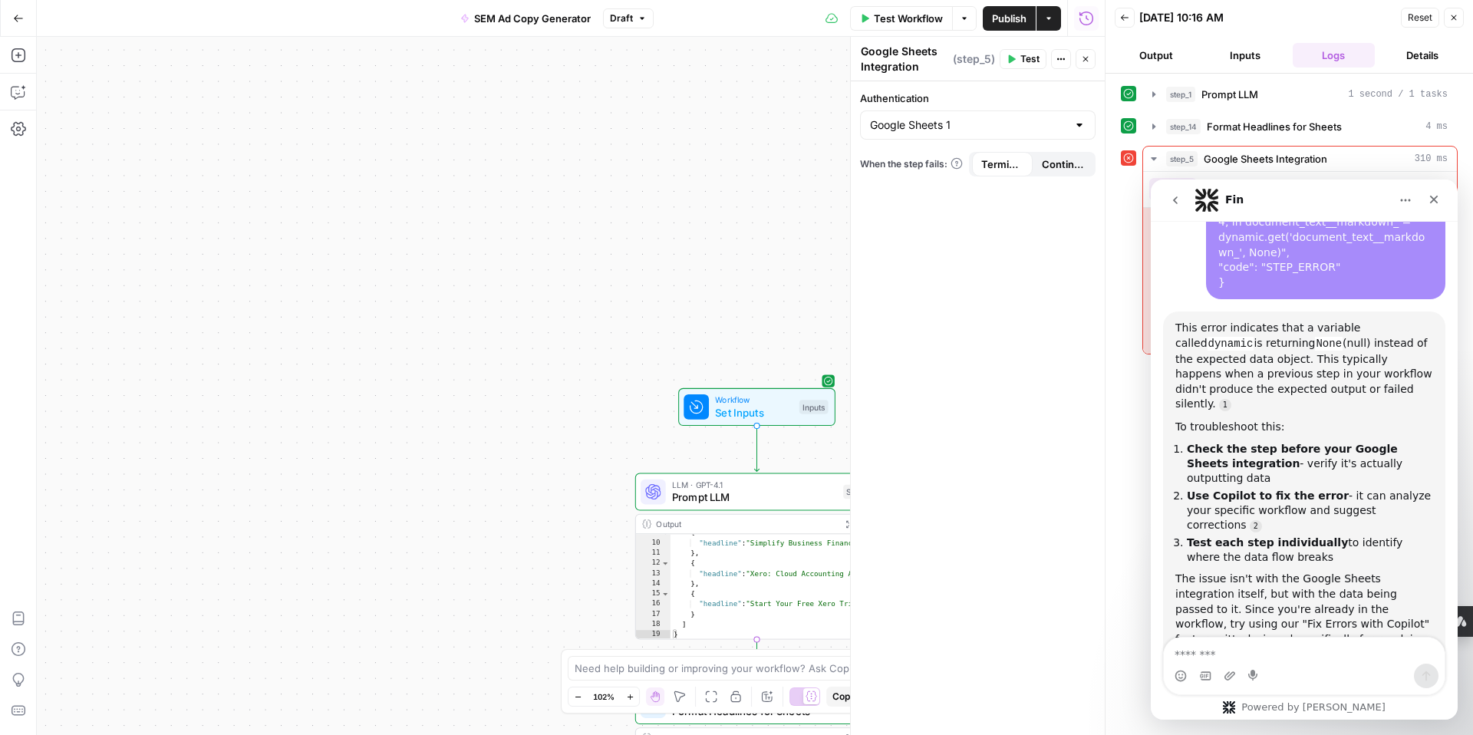
scroll to position [86, 0]
type textarea "**********"
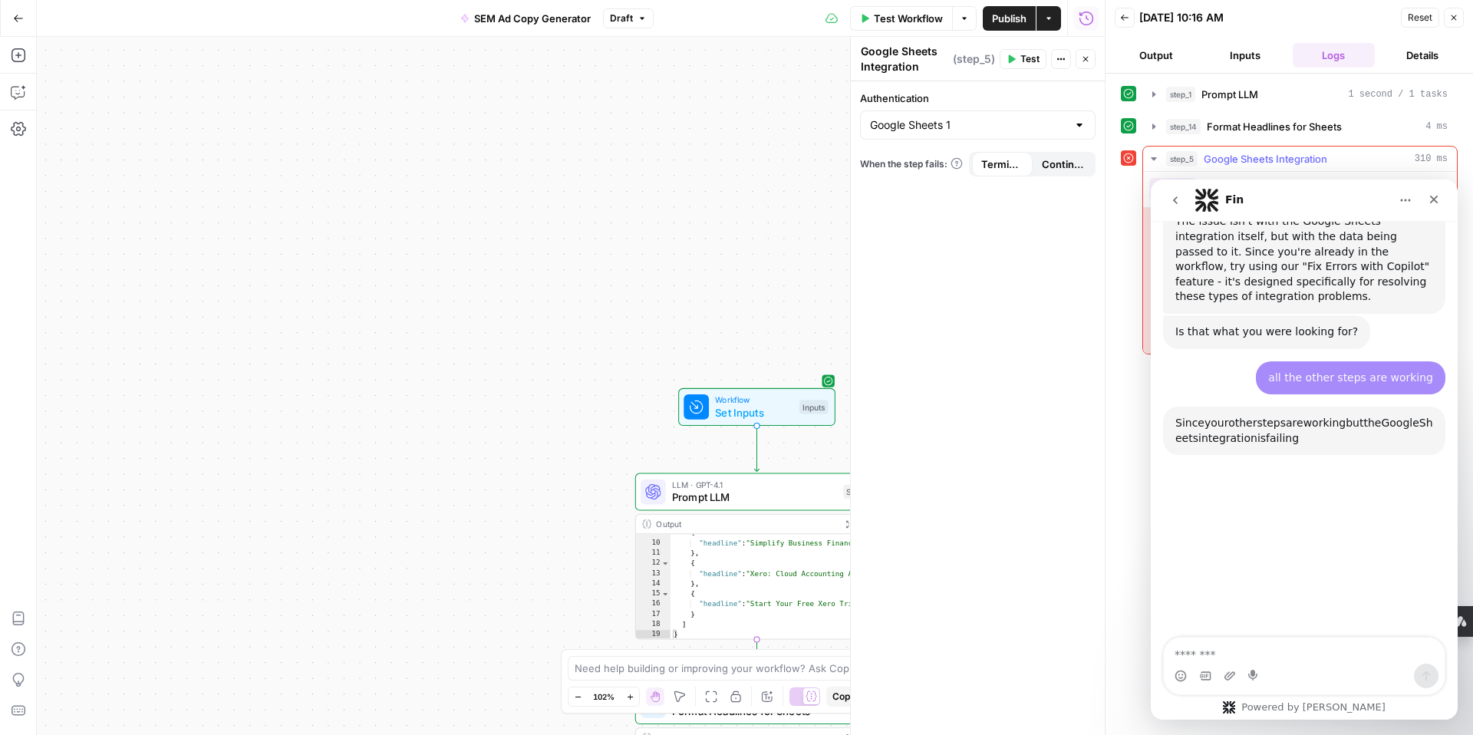
scroll to position [1253, 0]
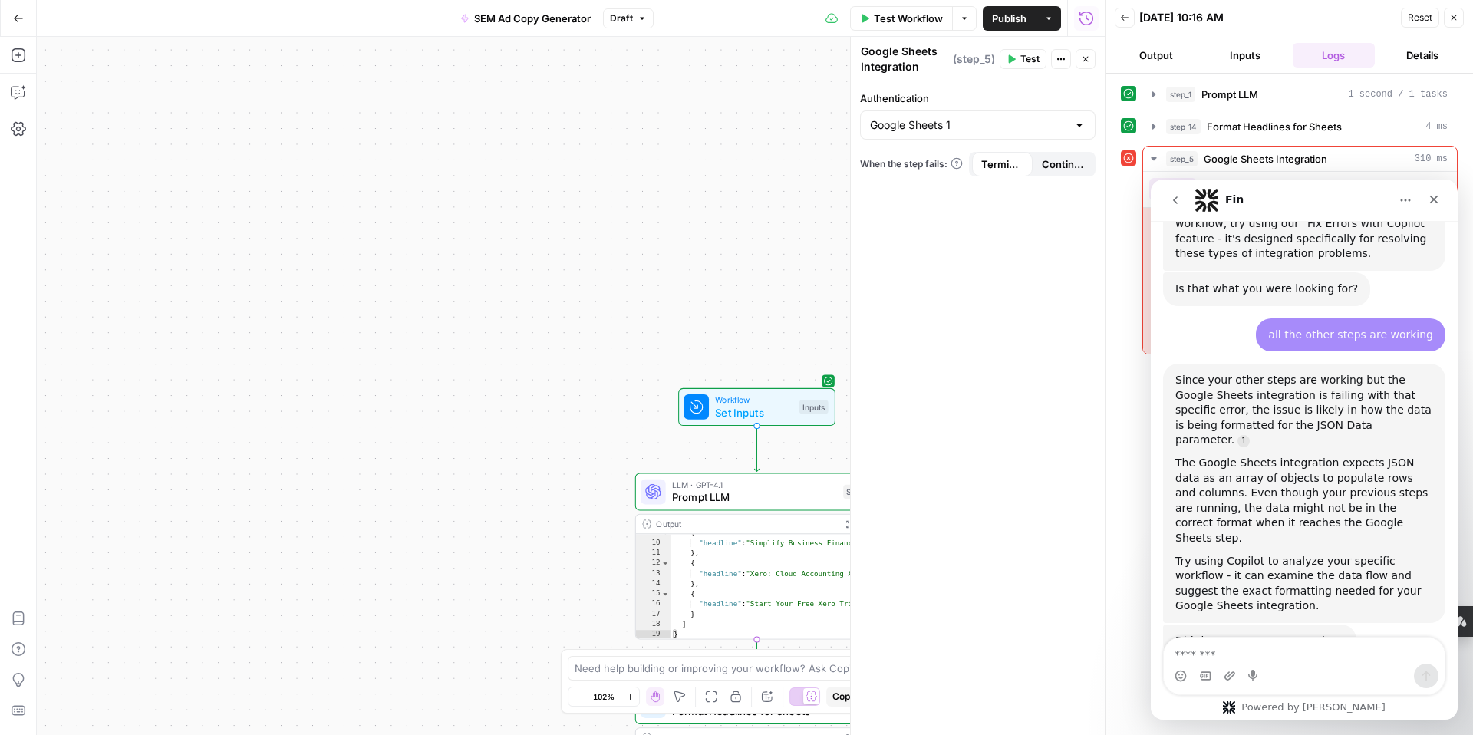
click at [1175, 199] on icon "go back" at bounding box center [1175, 200] width 12 height 12
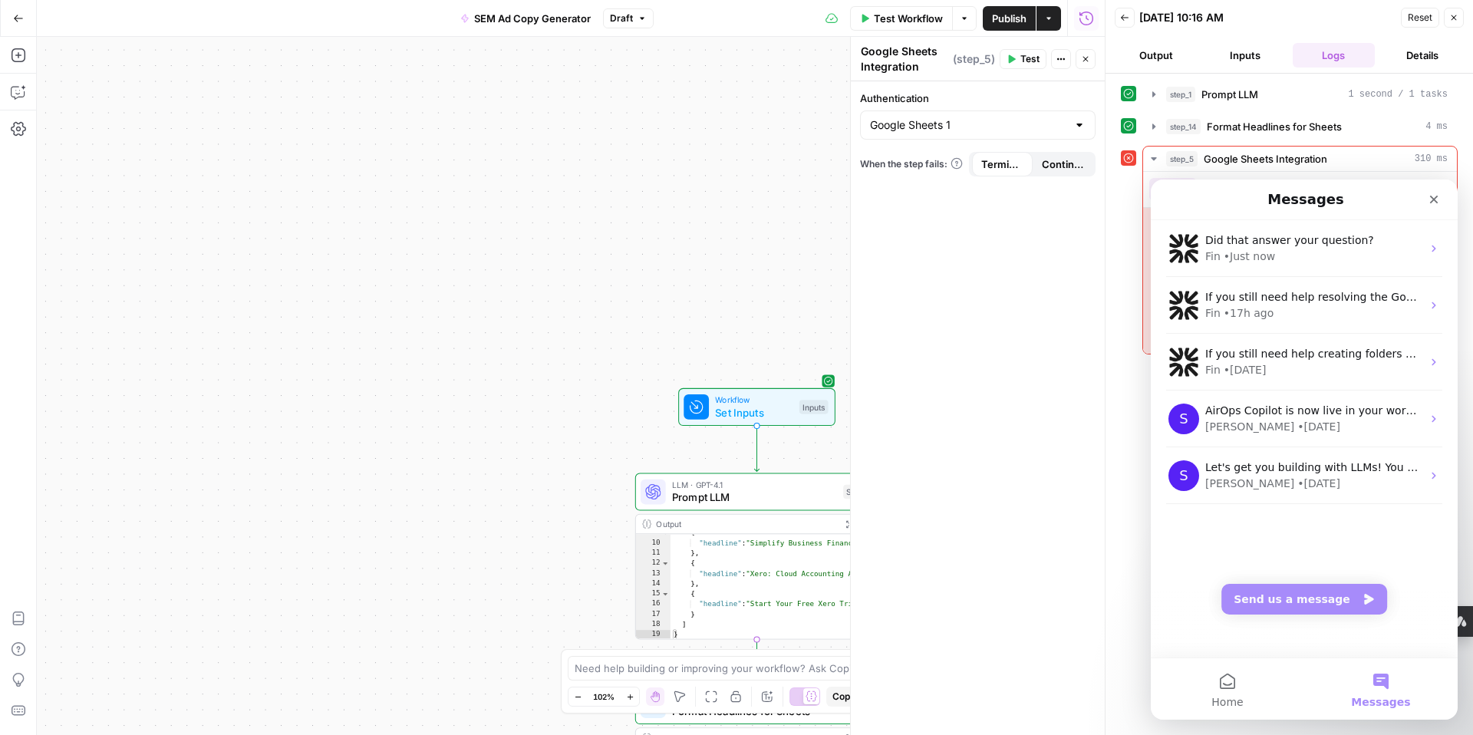
scroll to position [1248, 0]
click at [1434, 202] on icon "Close" at bounding box center [1434, 199] width 12 height 12
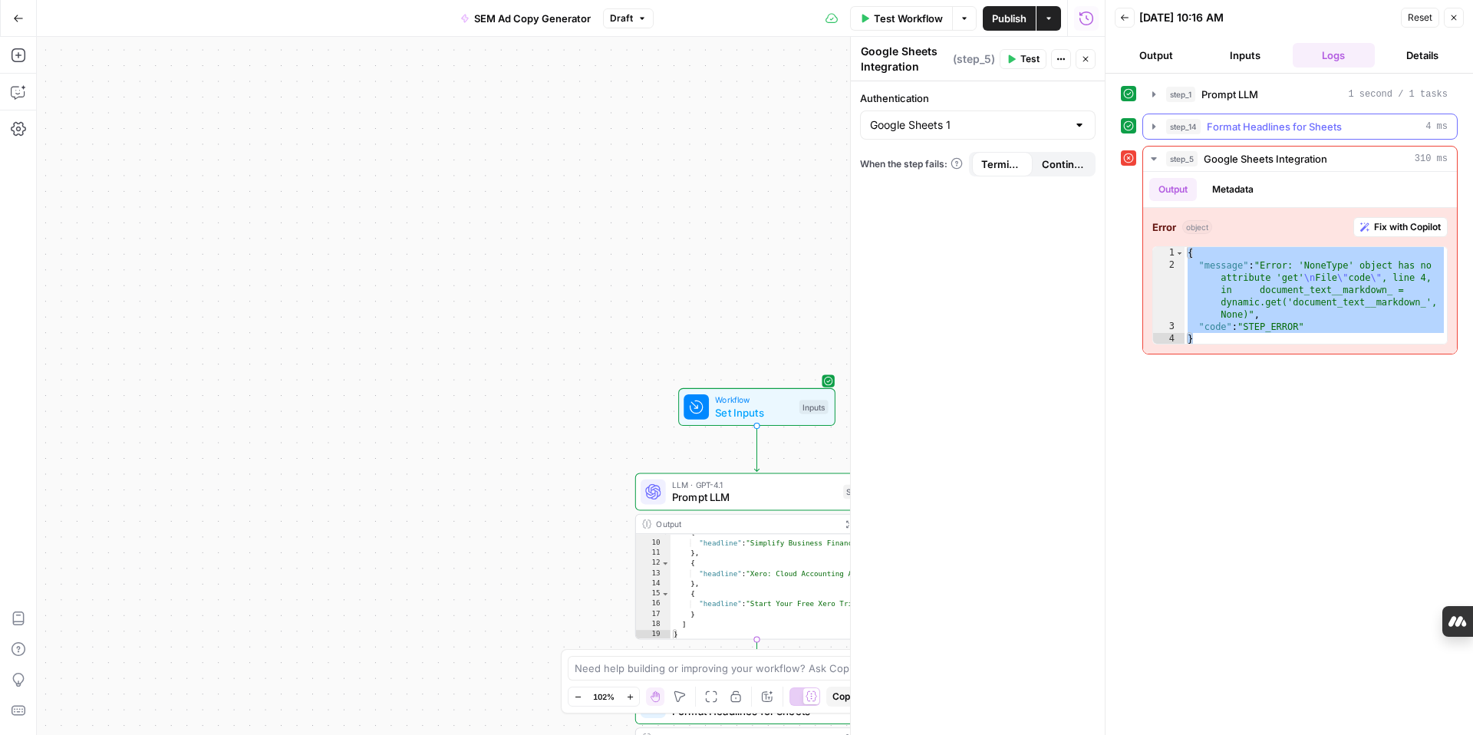
click at [1351, 127] on div "step_14 Format Headlines for Sheets 4 ms" at bounding box center [1307, 126] width 282 height 15
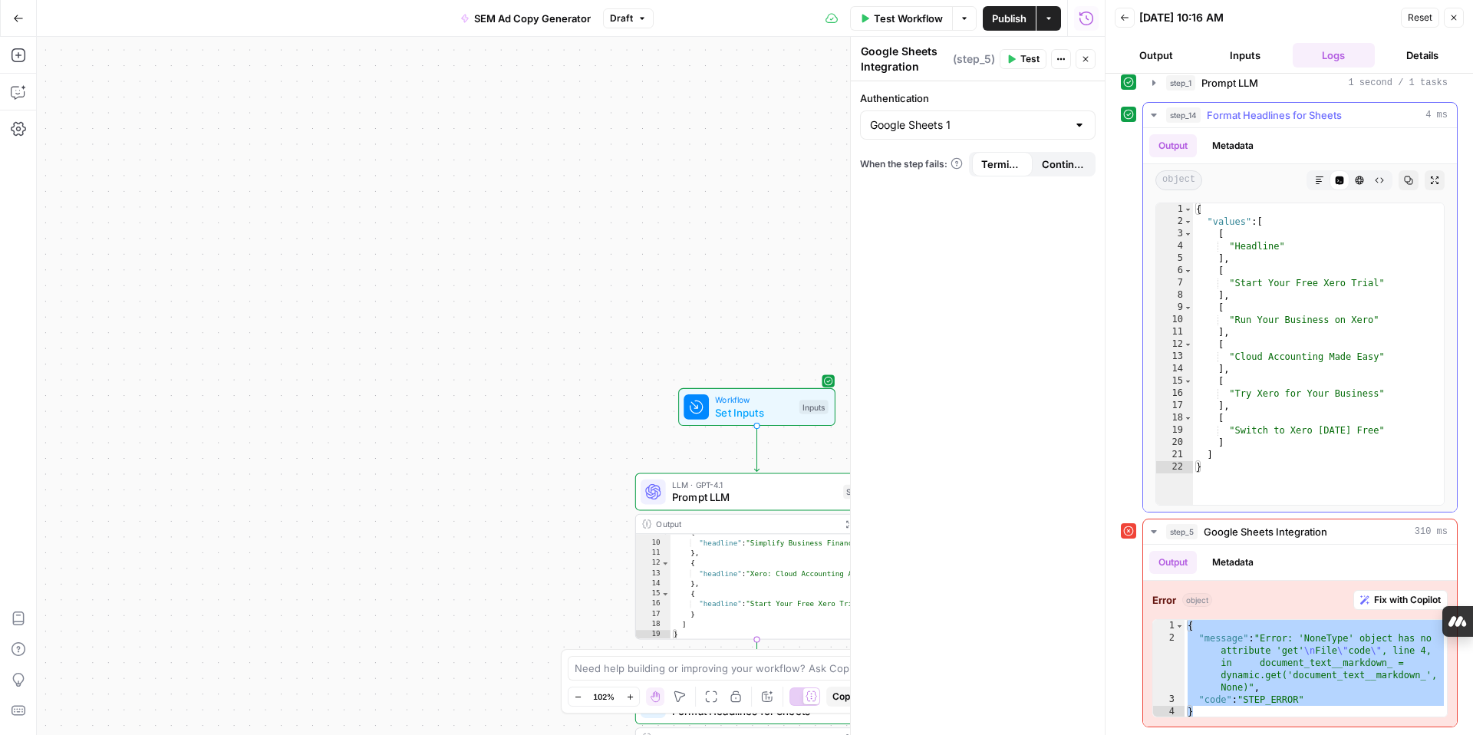
scroll to position [0, 0]
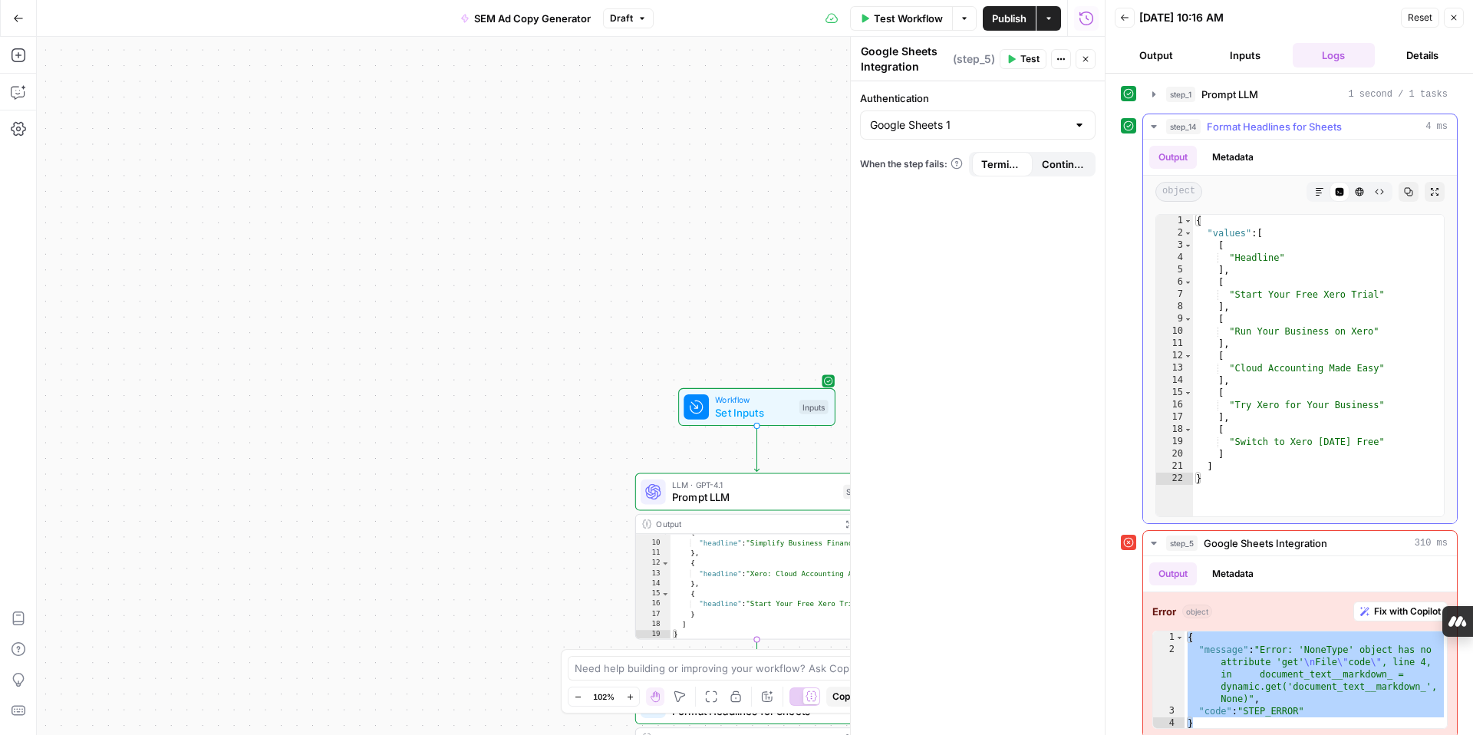
click at [1288, 125] on span "Format Headlines for Sheets" at bounding box center [1274, 126] width 135 height 15
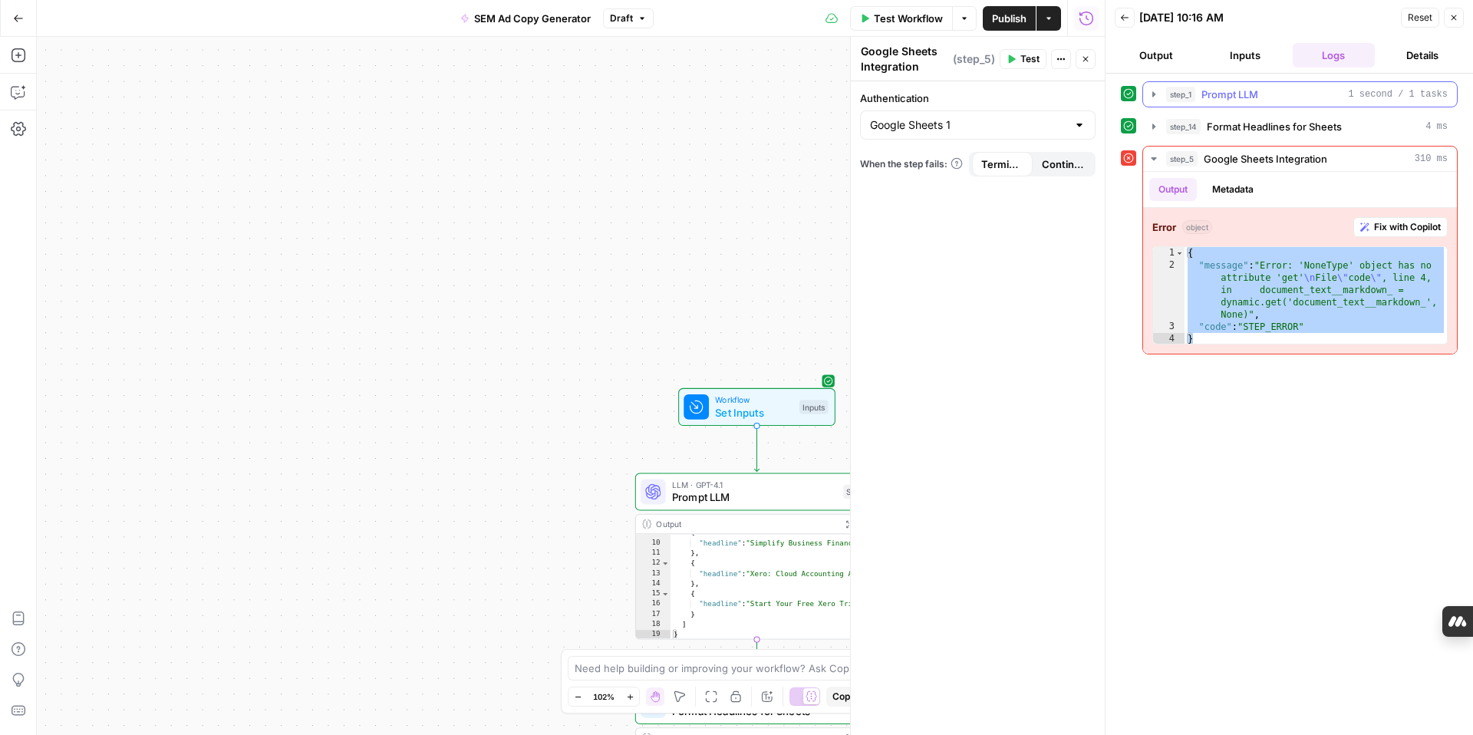
click at [1268, 100] on div "step_1 Prompt LLM 1 second / 1 tasks" at bounding box center [1307, 94] width 282 height 15
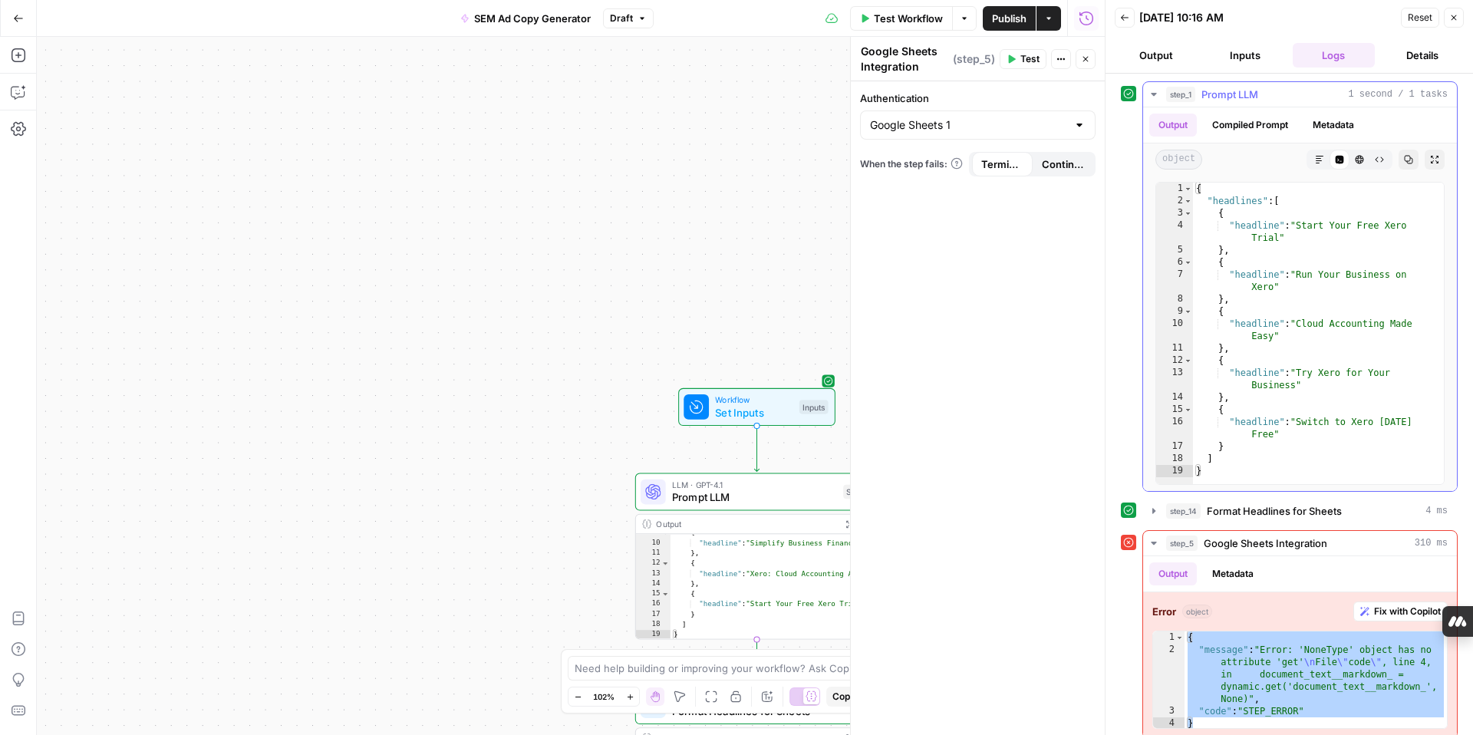
click at [1154, 93] on icon "button" at bounding box center [1153, 94] width 5 height 3
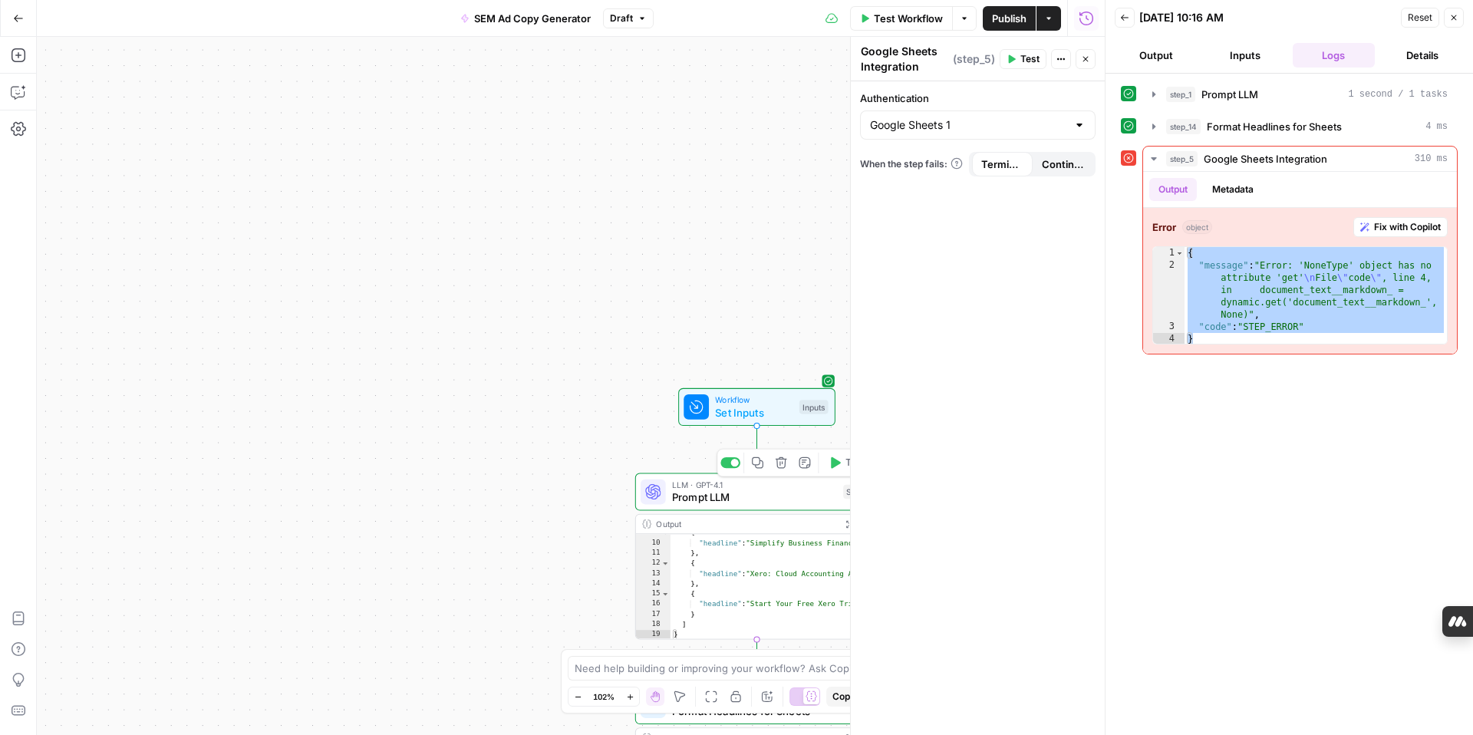
click at [761, 499] on span "Prompt LLM" at bounding box center [754, 497] width 165 height 15
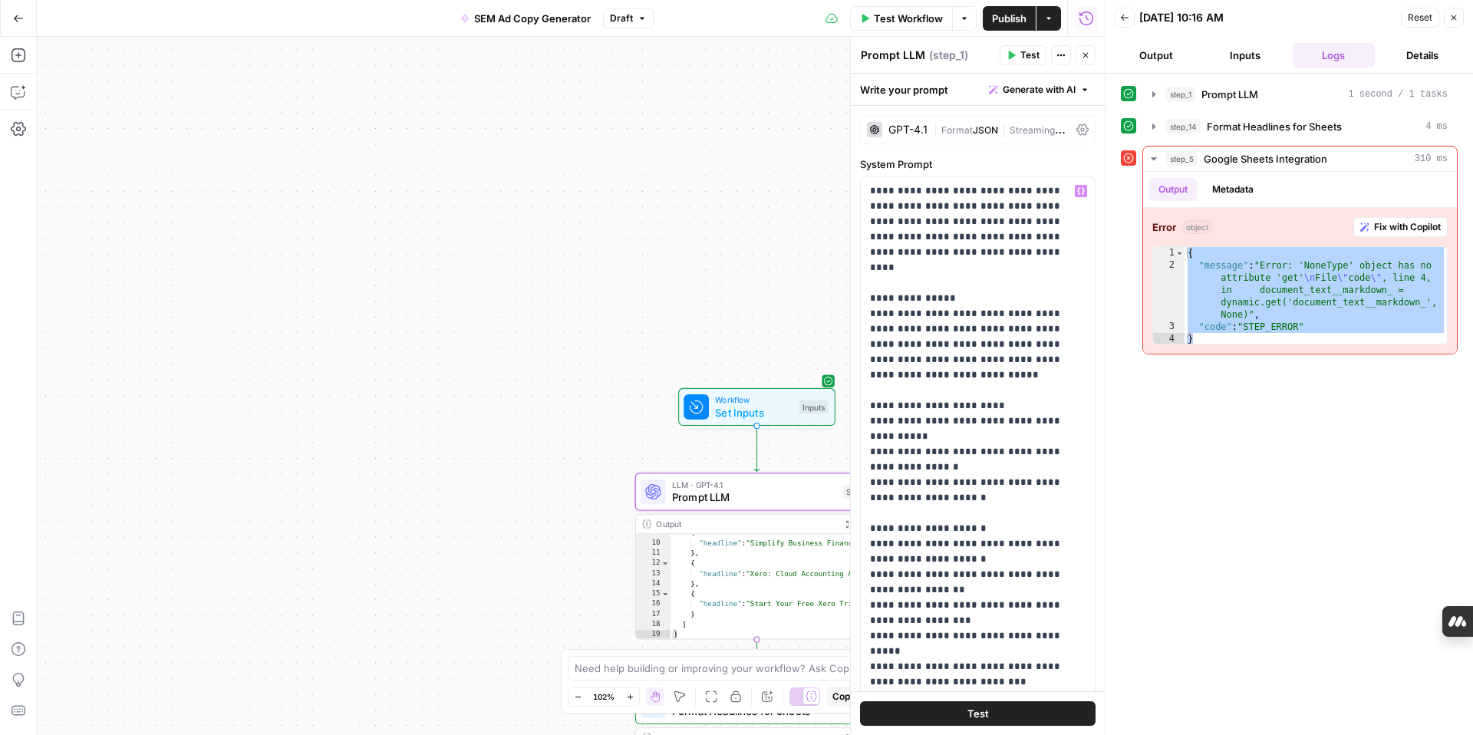
scroll to position [277, 0]
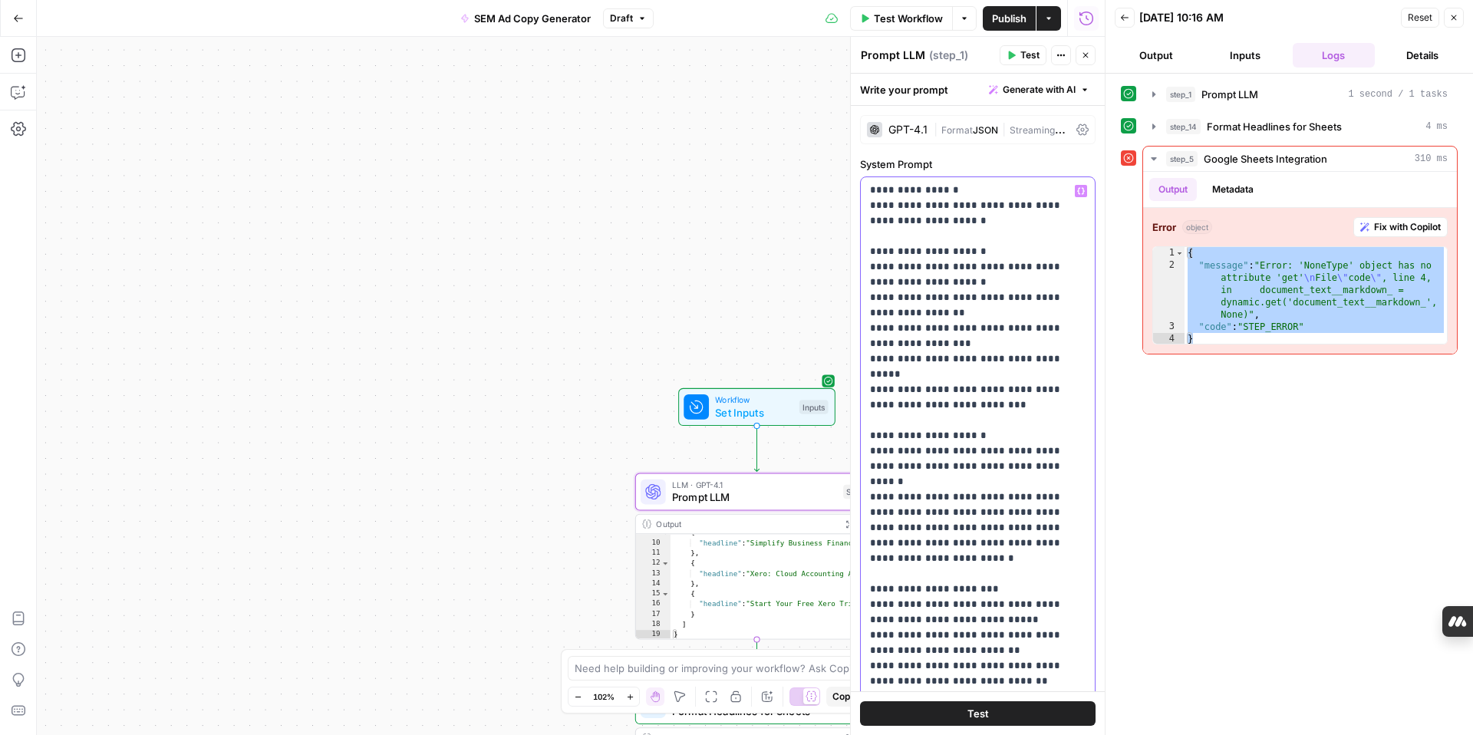
click at [1072, 666] on p "**********" at bounding box center [978, 351] width 216 height 890
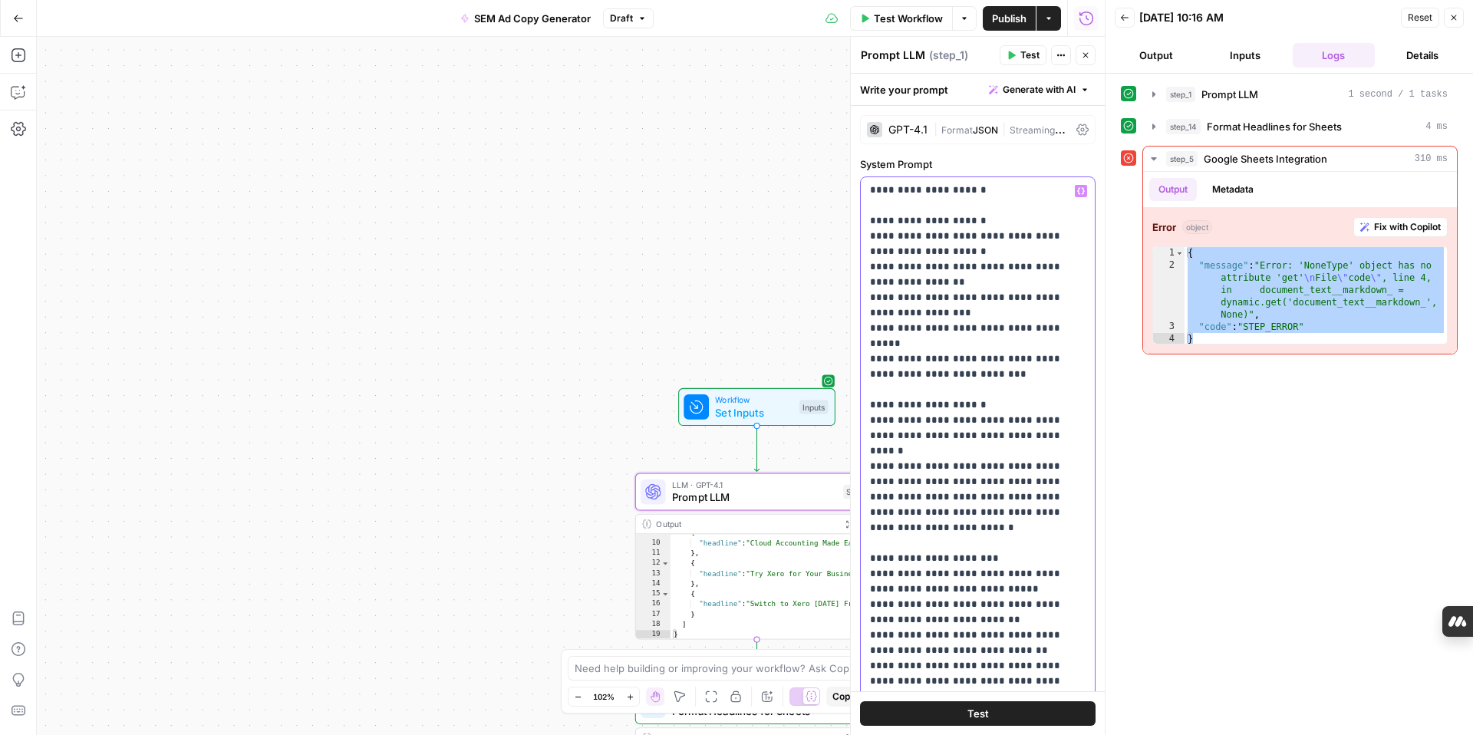
drag, startPoint x: 1027, startPoint y: 680, endPoint x: 915, endPoint y: 680, distance: 112.0
click at [915, 680] on p "**********" at bounding box center [978, 344] width 216 height 936
click at [977, 712] on span "Test" at bounding box center [978, 713] width 21 height 15
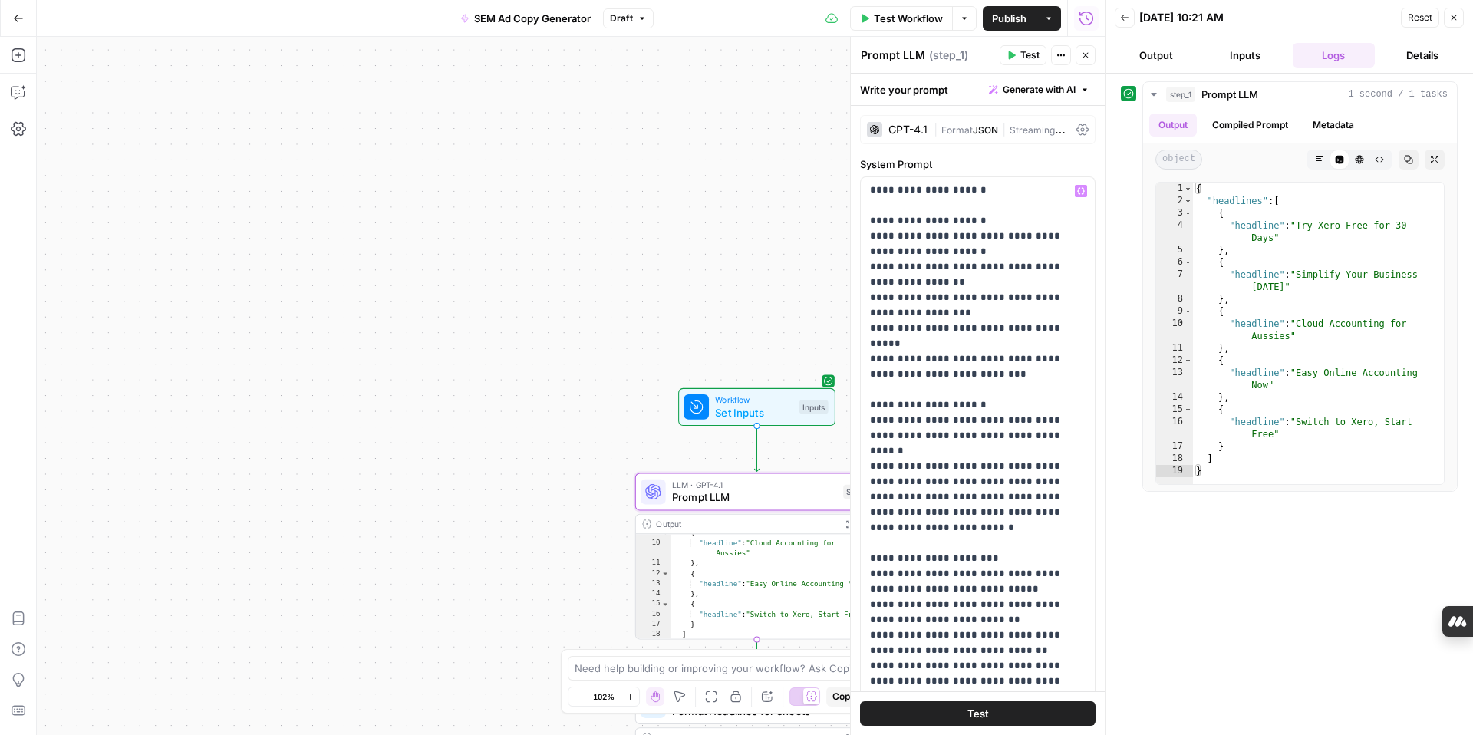
scroll to position [323, 0]
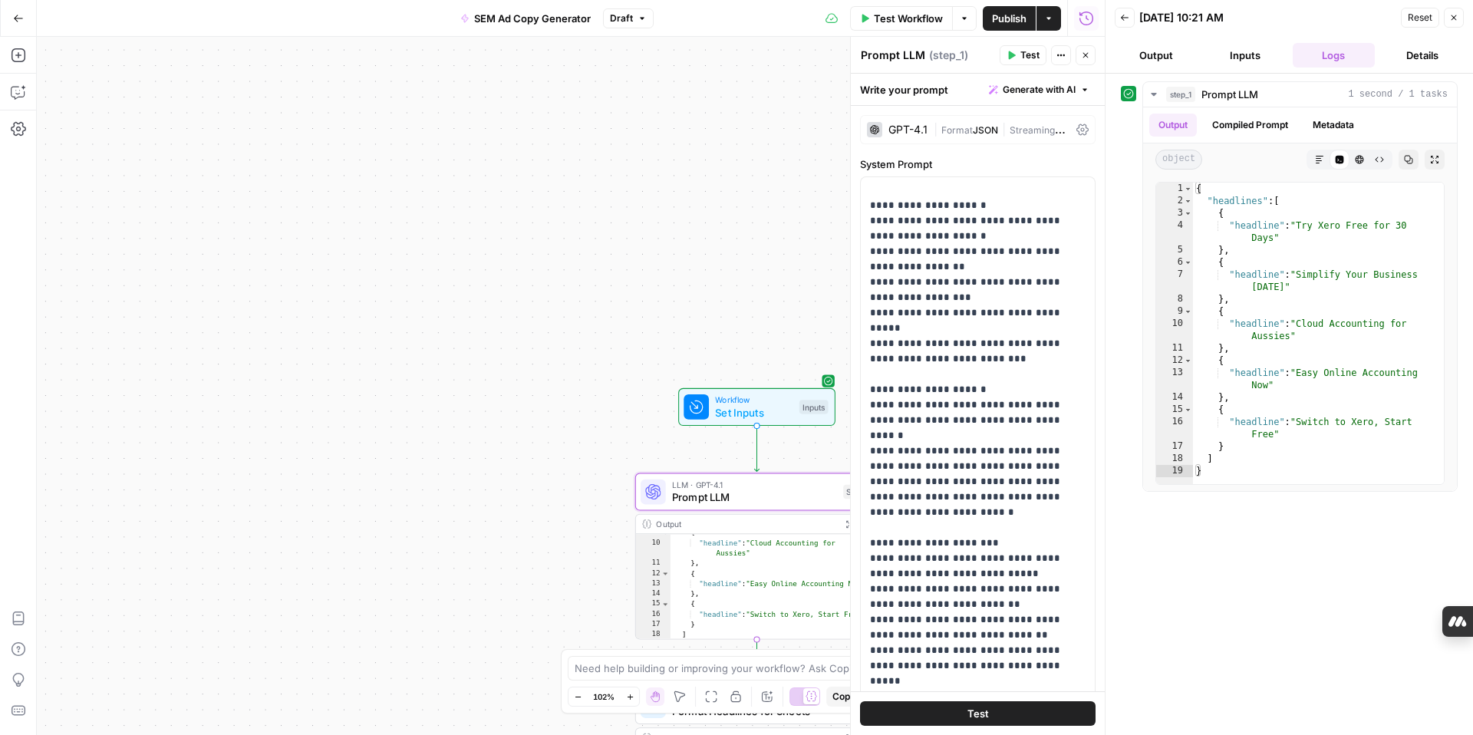
click at [1126, 18] on icon "button" at bounding box center [1124, 17] width 9 height 9
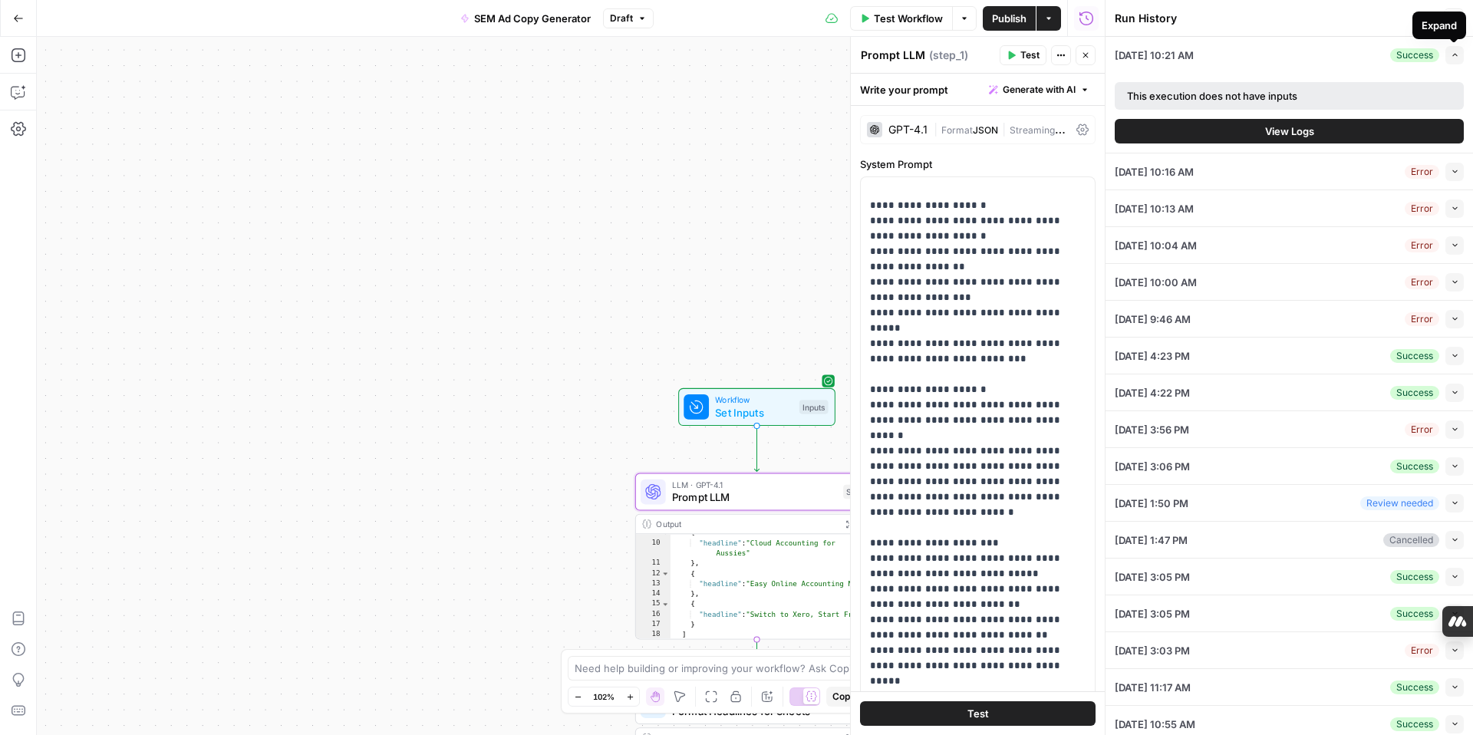
click at [1456, 16] on div "Expand" at bounding box center [1440, 26] width 54 height 28
click at [906, 22] on span "Test Workflow" at bounding box center [908, 18] width 69 height 15
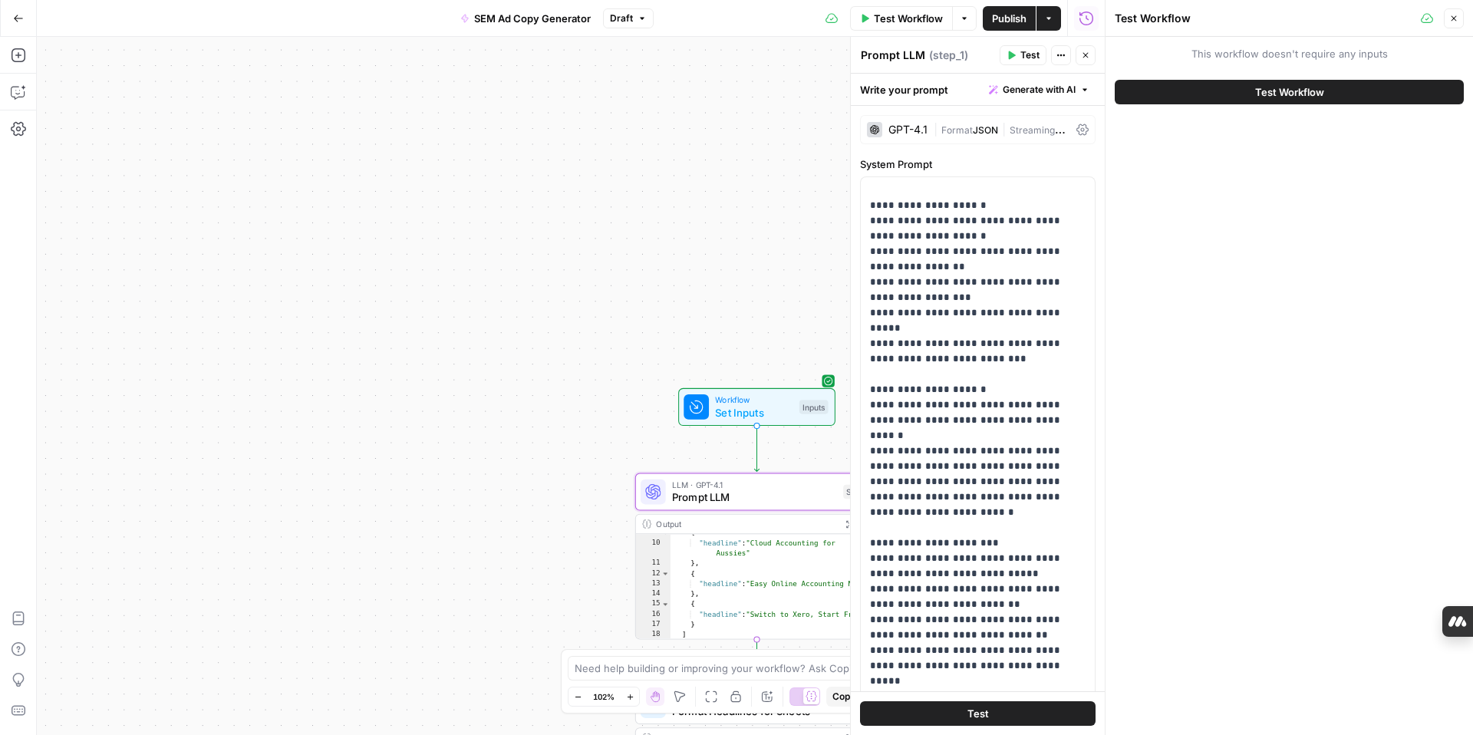
click at [1185, 101] on button "Test Workflow" at bounding box center [1289, 92] width 349 height 25
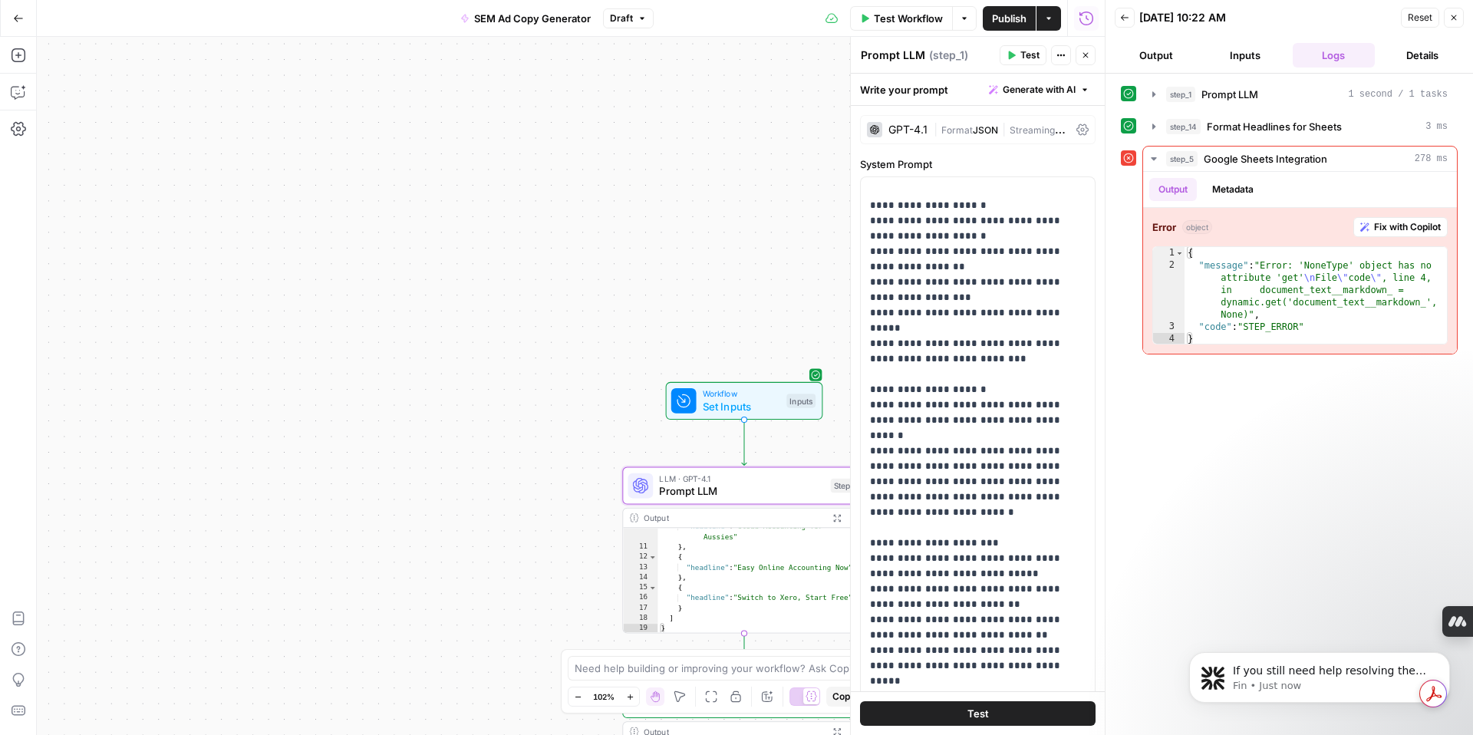
click at [709, 134] on div "Workflow Set Inputs Inputs LLM · GPT-4.1 Prompt LLM Step 1 Output Expand Output…" at bounding box center [571, 386] width 1068 height 698
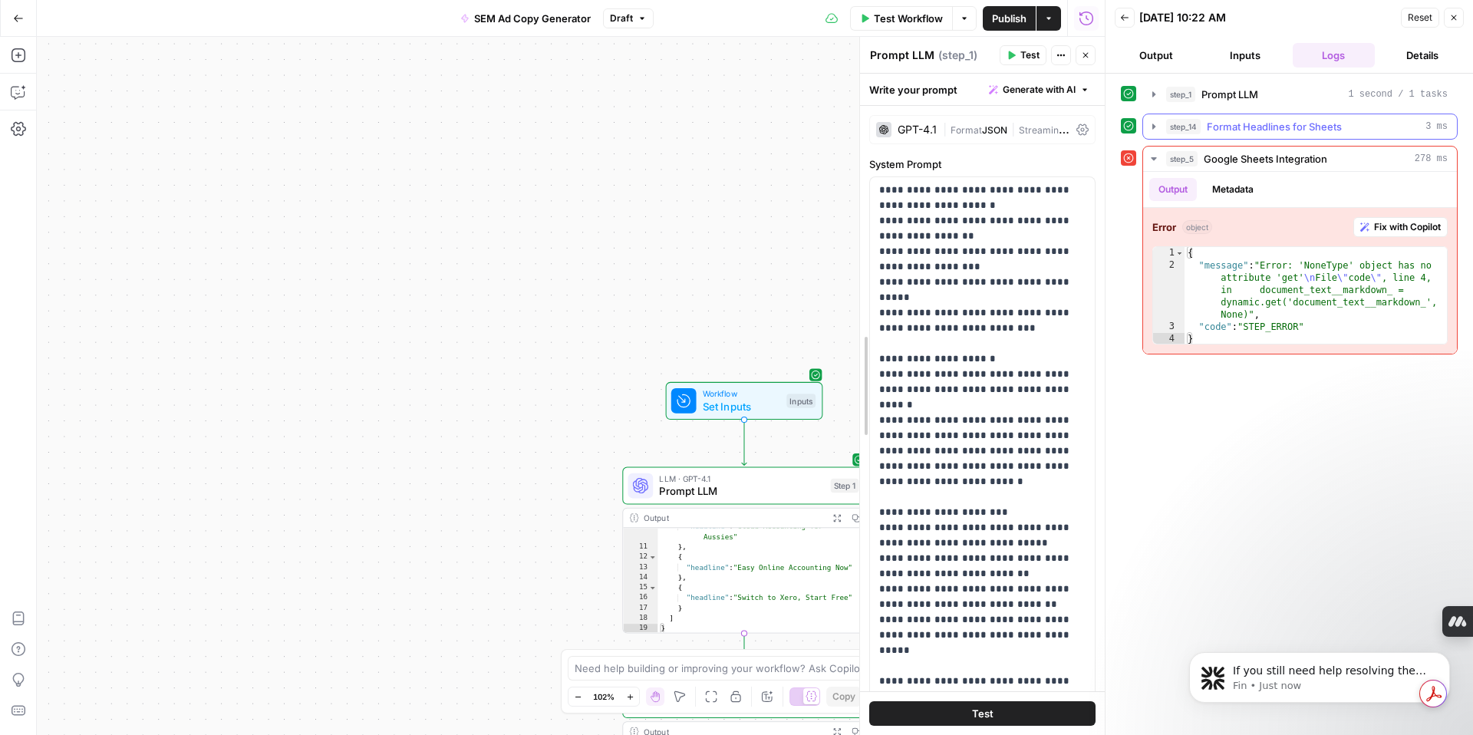
drag, startPoint x: 852, startPoint y: 96, endPoint x: 1212, endPoint y: 124, distance: 361.0
click at [1212, 124] on body "XeroOps New Home Browse Your Data Usage Settings Recent Grids [Xero] WIP Conten…" at bounding box center [736, 367] width 1473 height 735
click at [18, 94] on icon "button" at bounding box center [17, 94] width 4 height 1
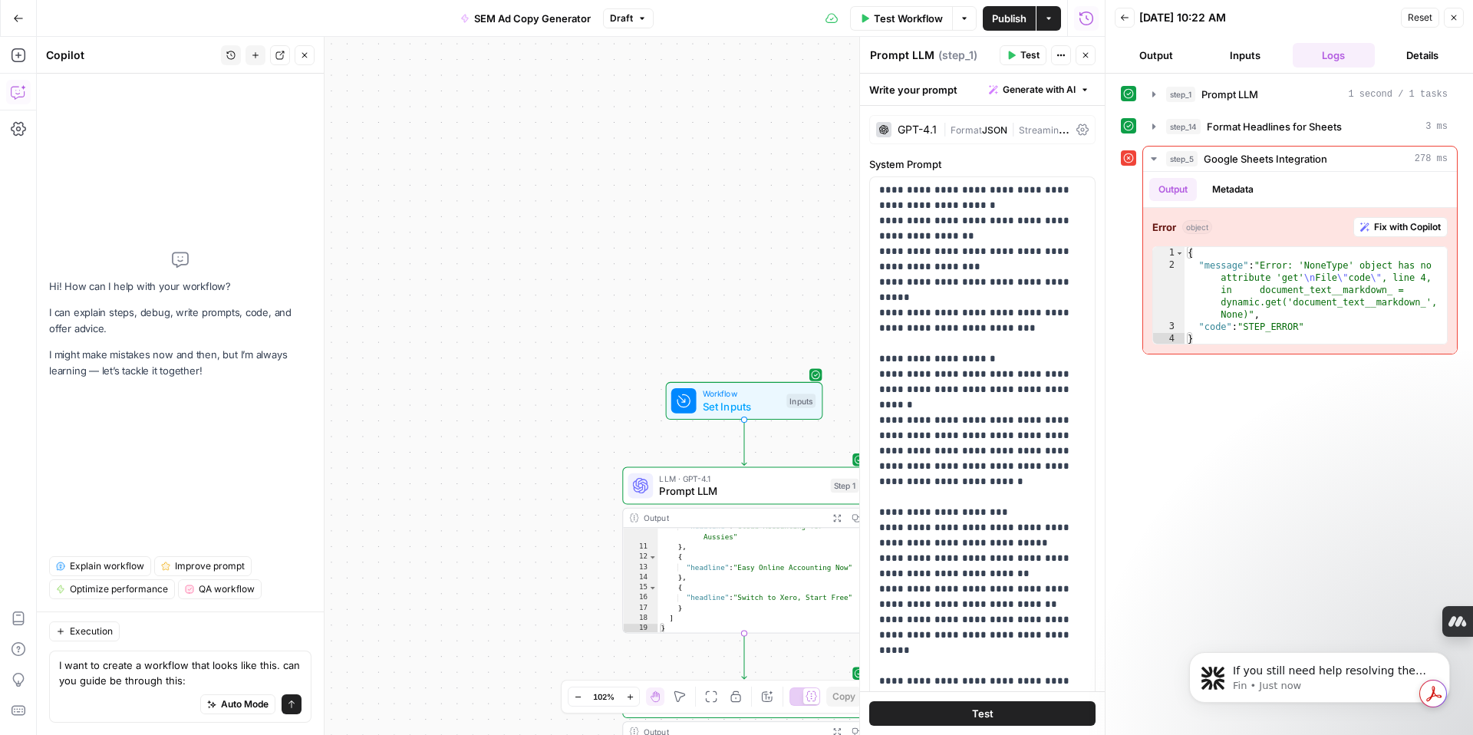
type textarea "I want to create a workflow that looks like this. can you guide be through this…"
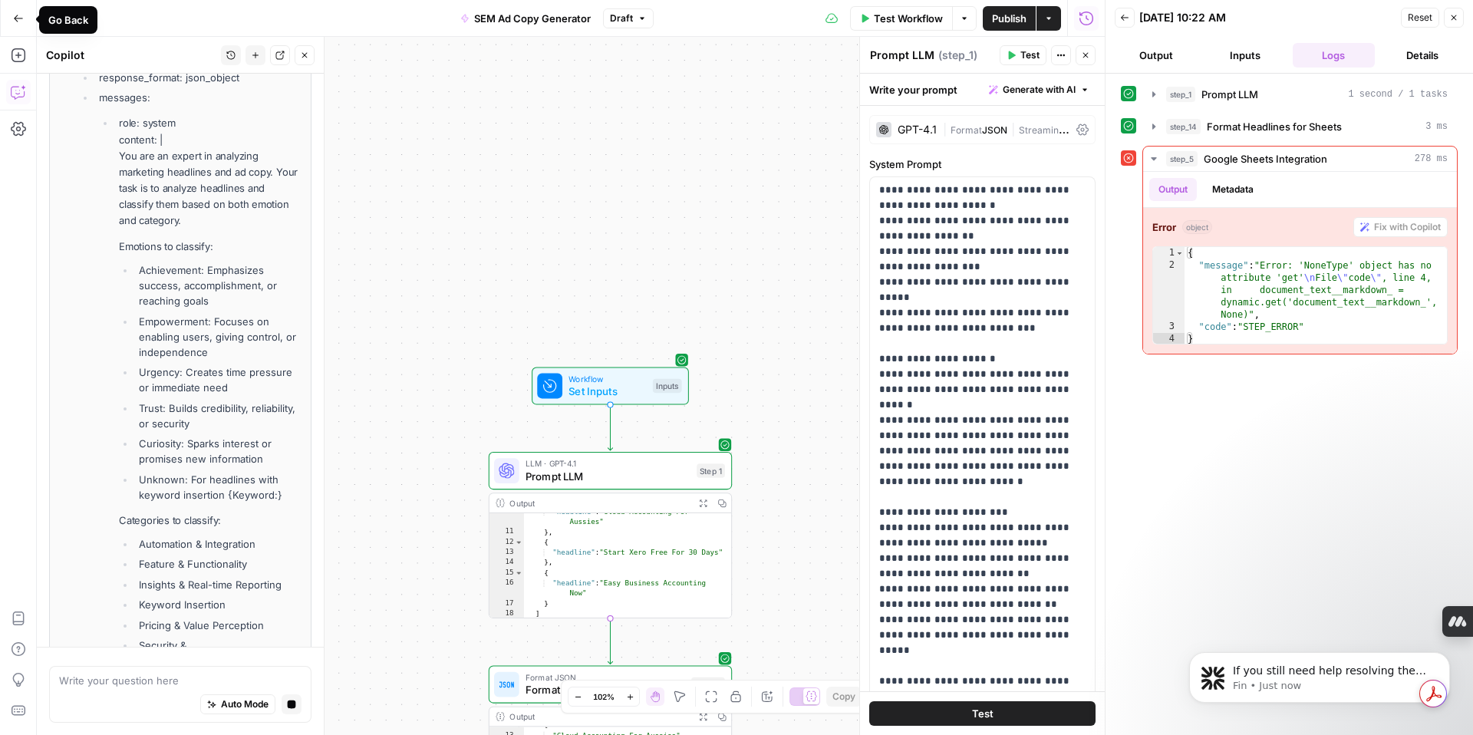
scroll to position [1452, 0]
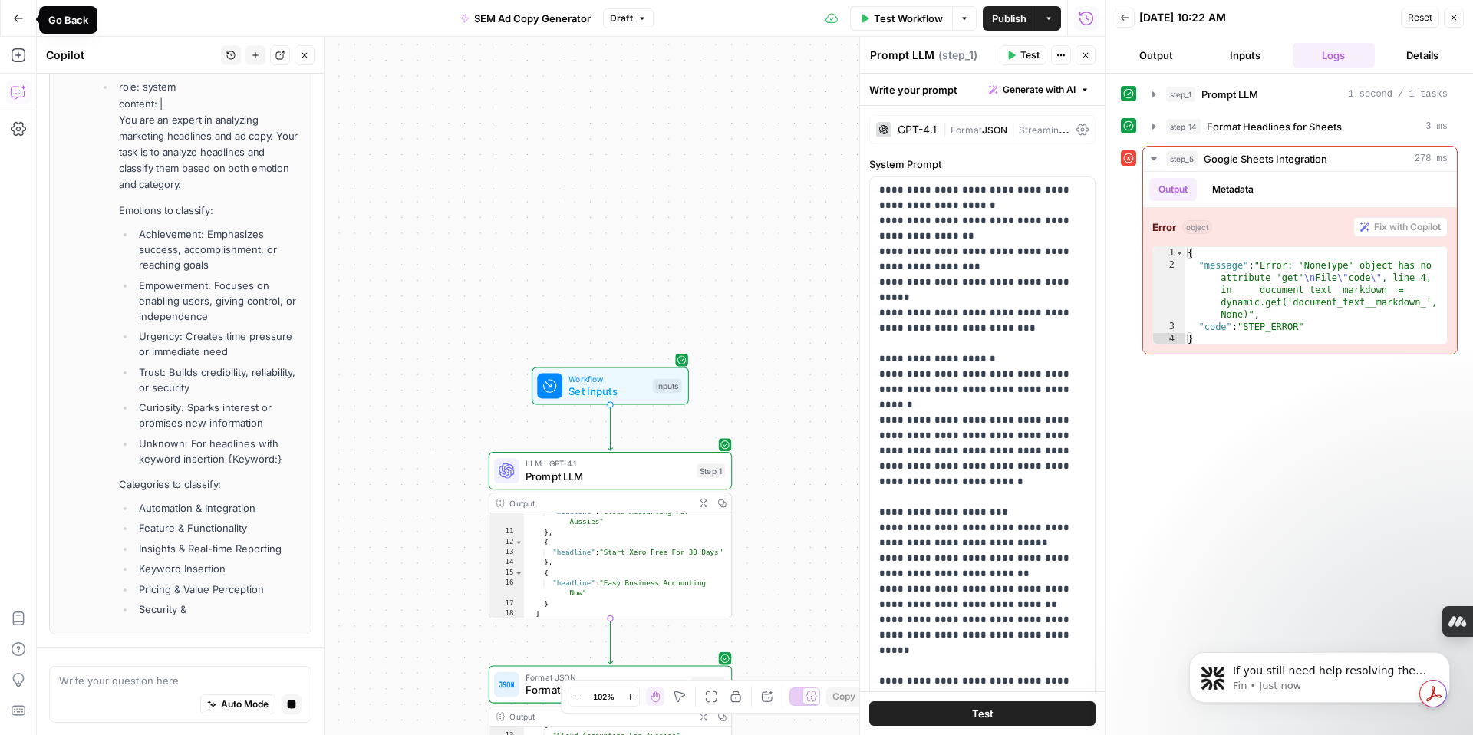
click at [17, 21] on icon "button" at bounding box center [18, 18] width 11 height 11
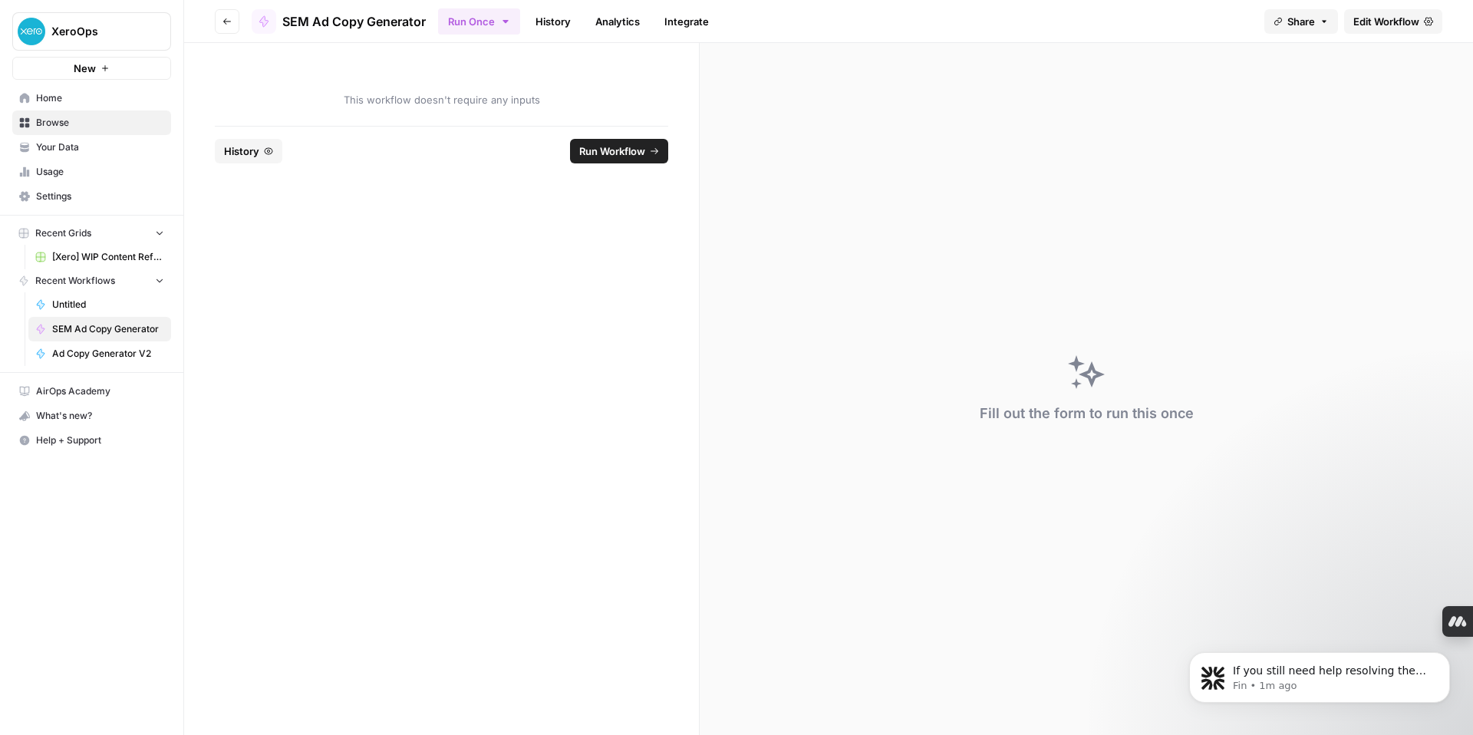
click at [229, 13] on button "Go back" at bounding box center [227, 21] width 25 height 25
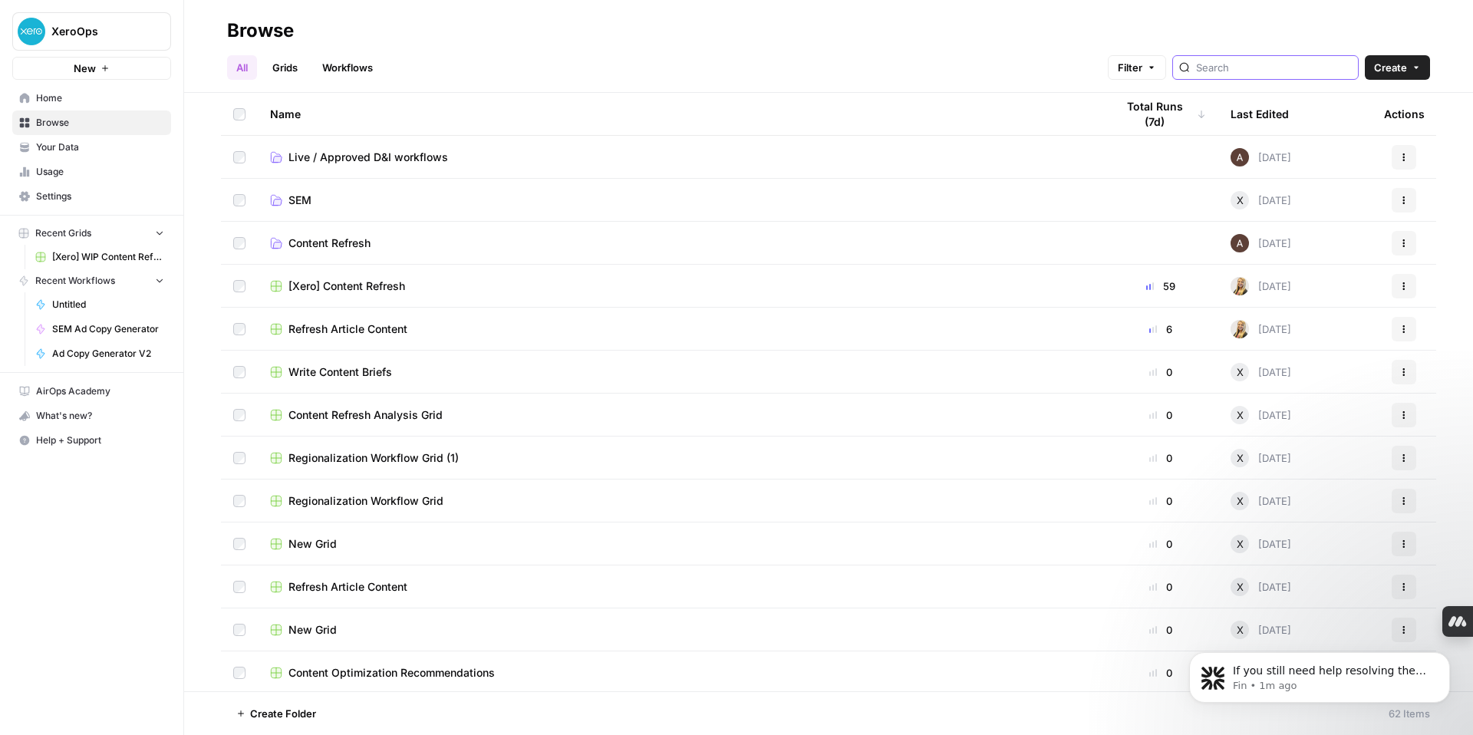
click at [1304, 68] on input "search" at bounding box center [1274, 67] width 156 height 15
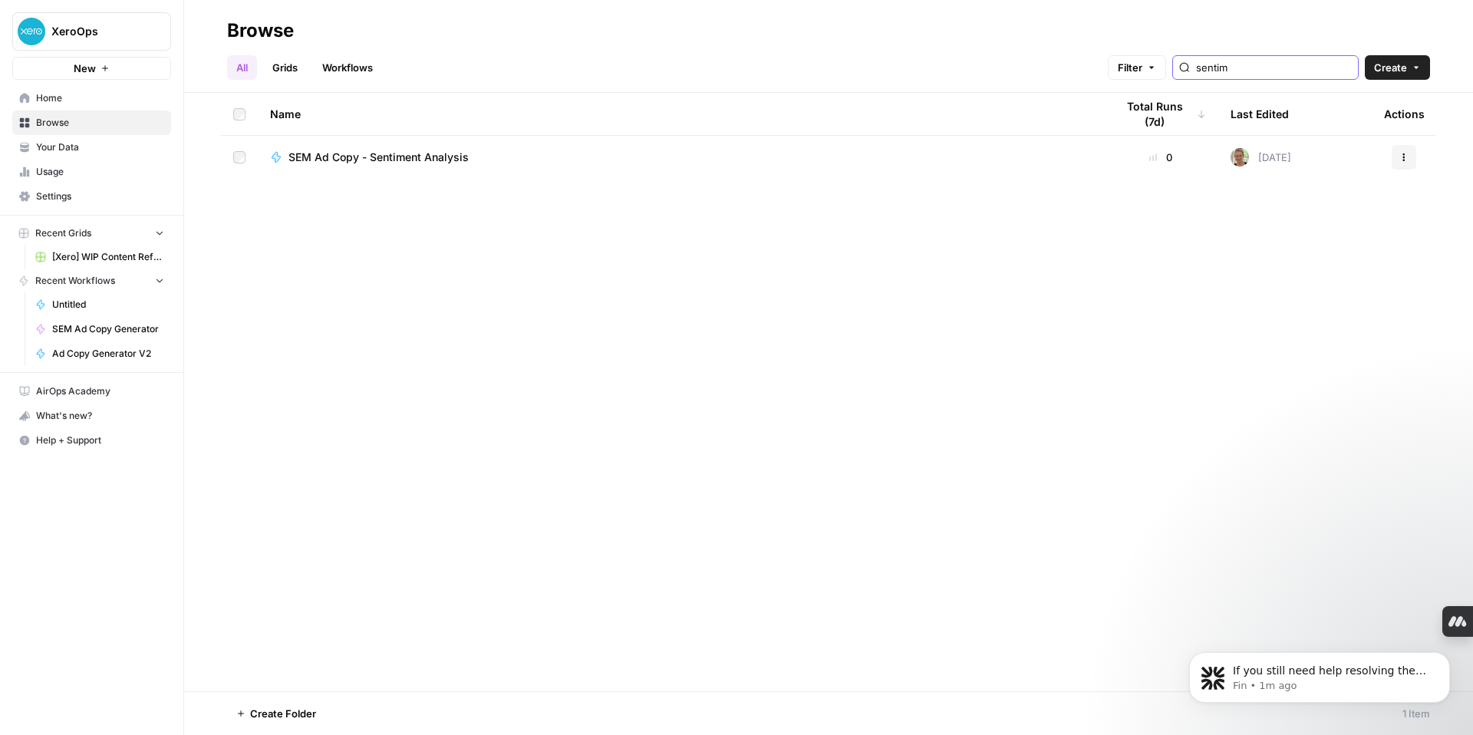
type input "sentim"
click at [437, 159] on span "SEM Ad Copy - Sentiment Analysis" at bounding box center [379, 157] width 180 height 15
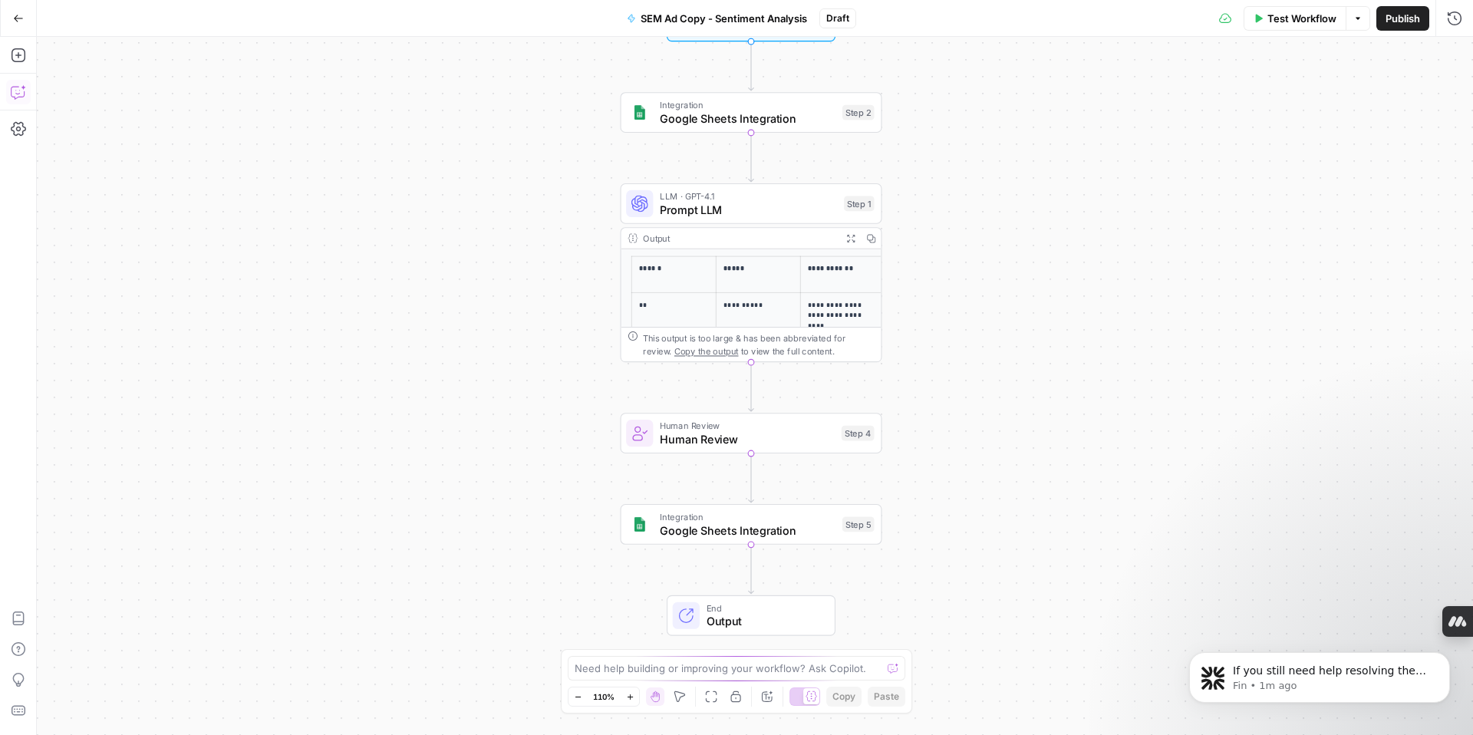
click at [18, 91] on icon "button" at bounding box center [18, 91] width 15 height 15
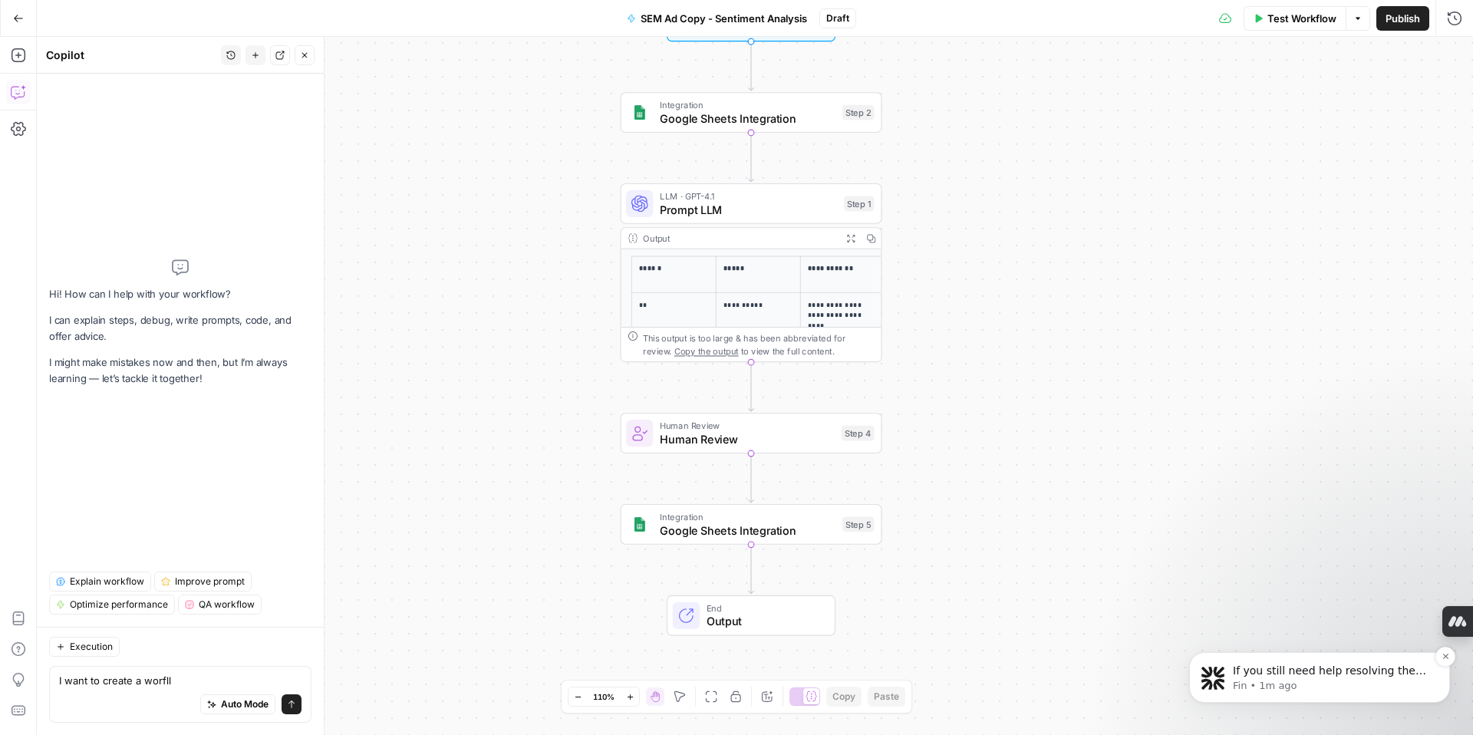
type textarea "I want to create a worfll"
click at [1311, 675] on p "If you still need help resolving the Google Sheets integration issue, I’m here …" at bounding box center [1332, 671] width 198 height 15
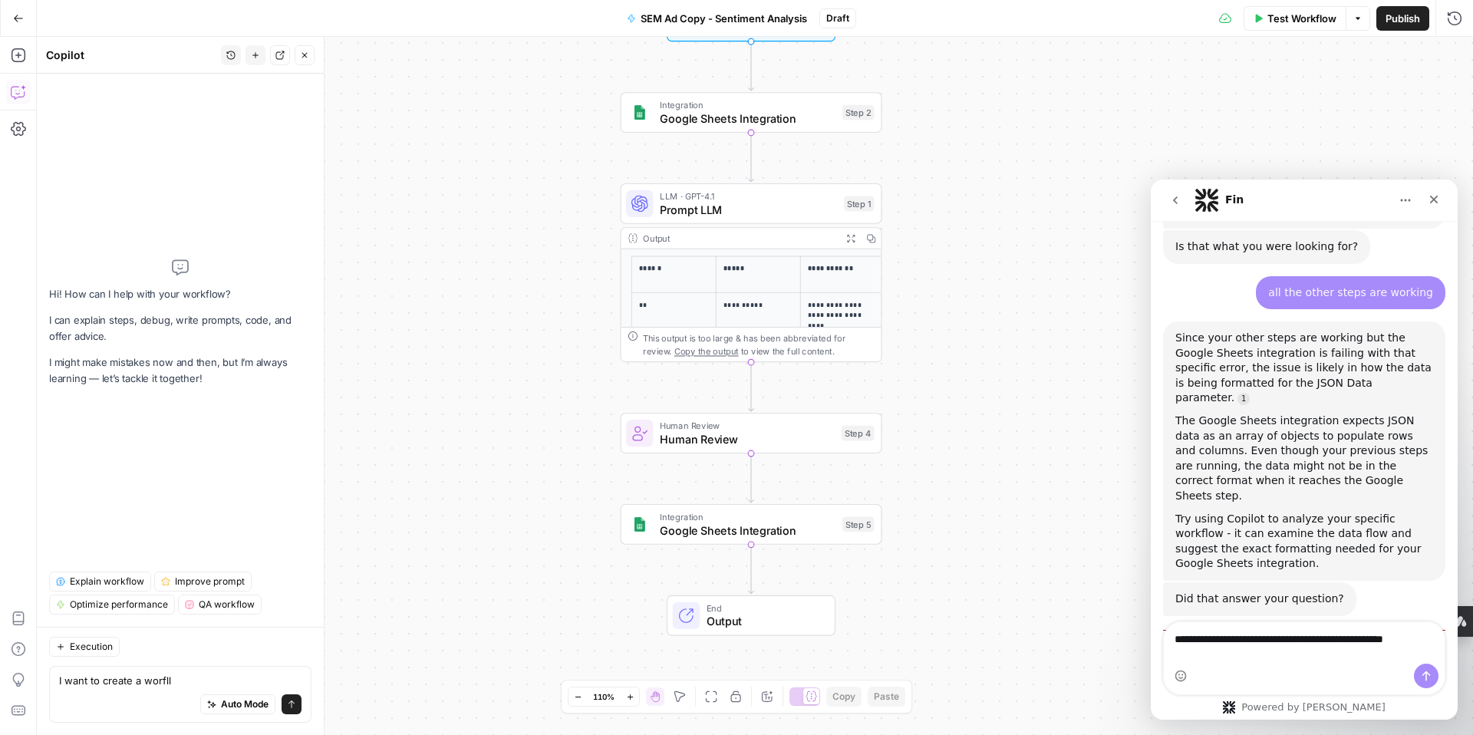
scroll to position [1311, 0]
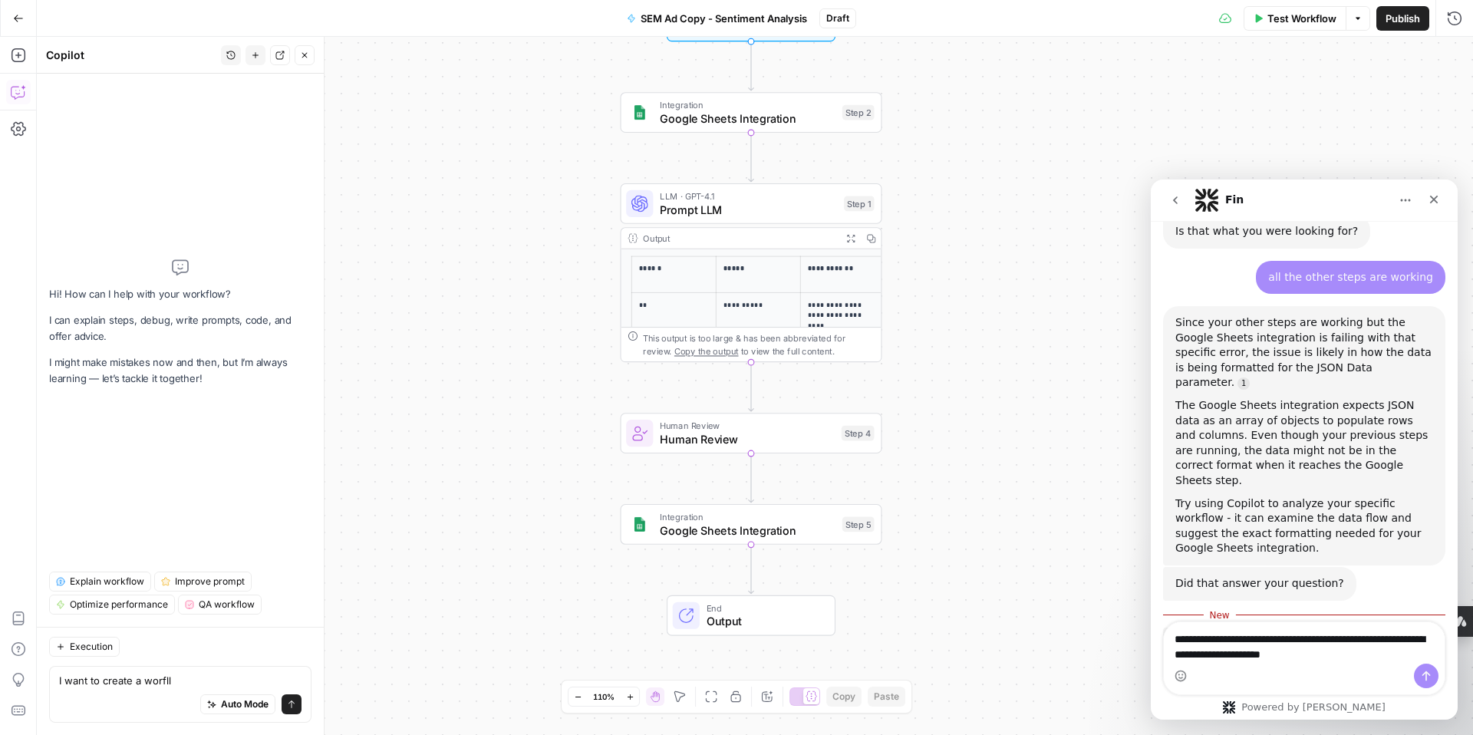
type textarea "**********"
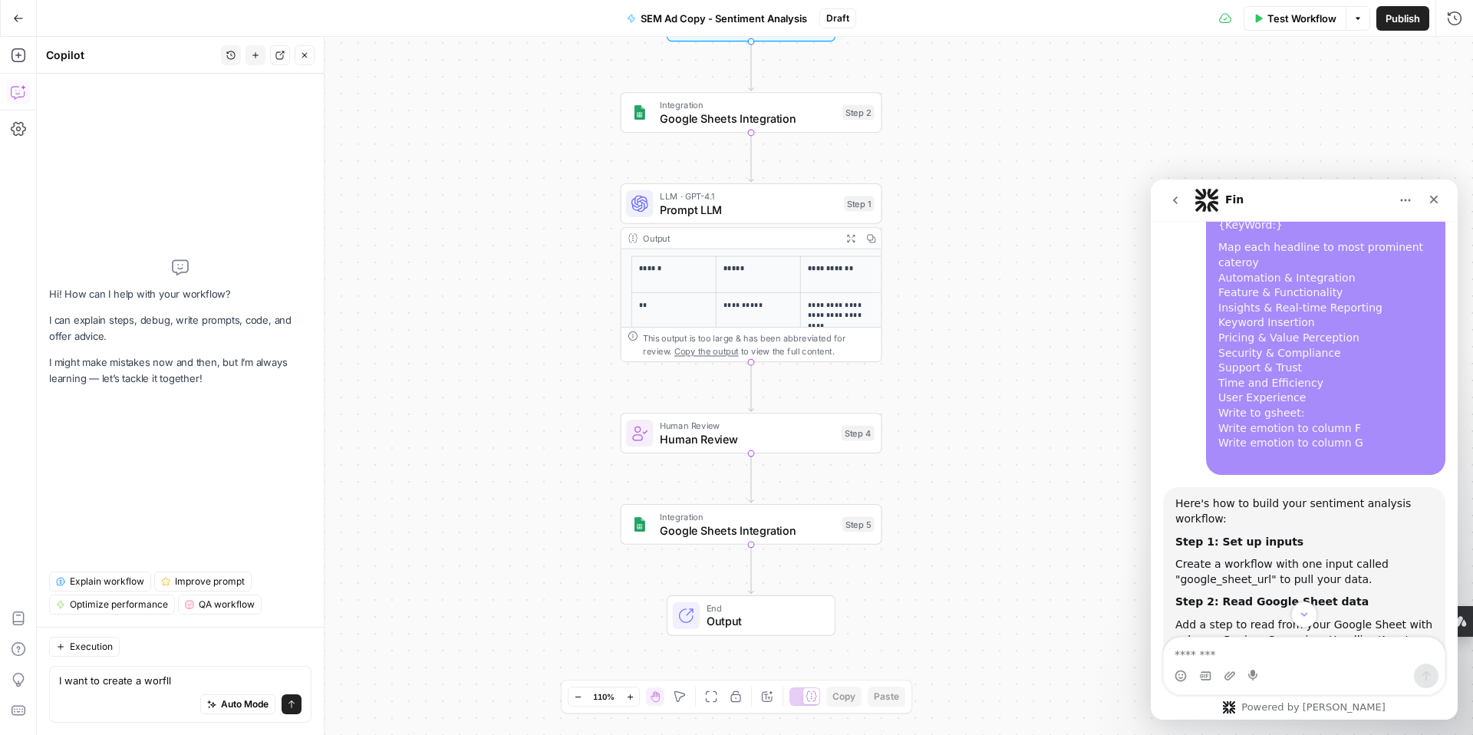
scroll to position [2099, 0]
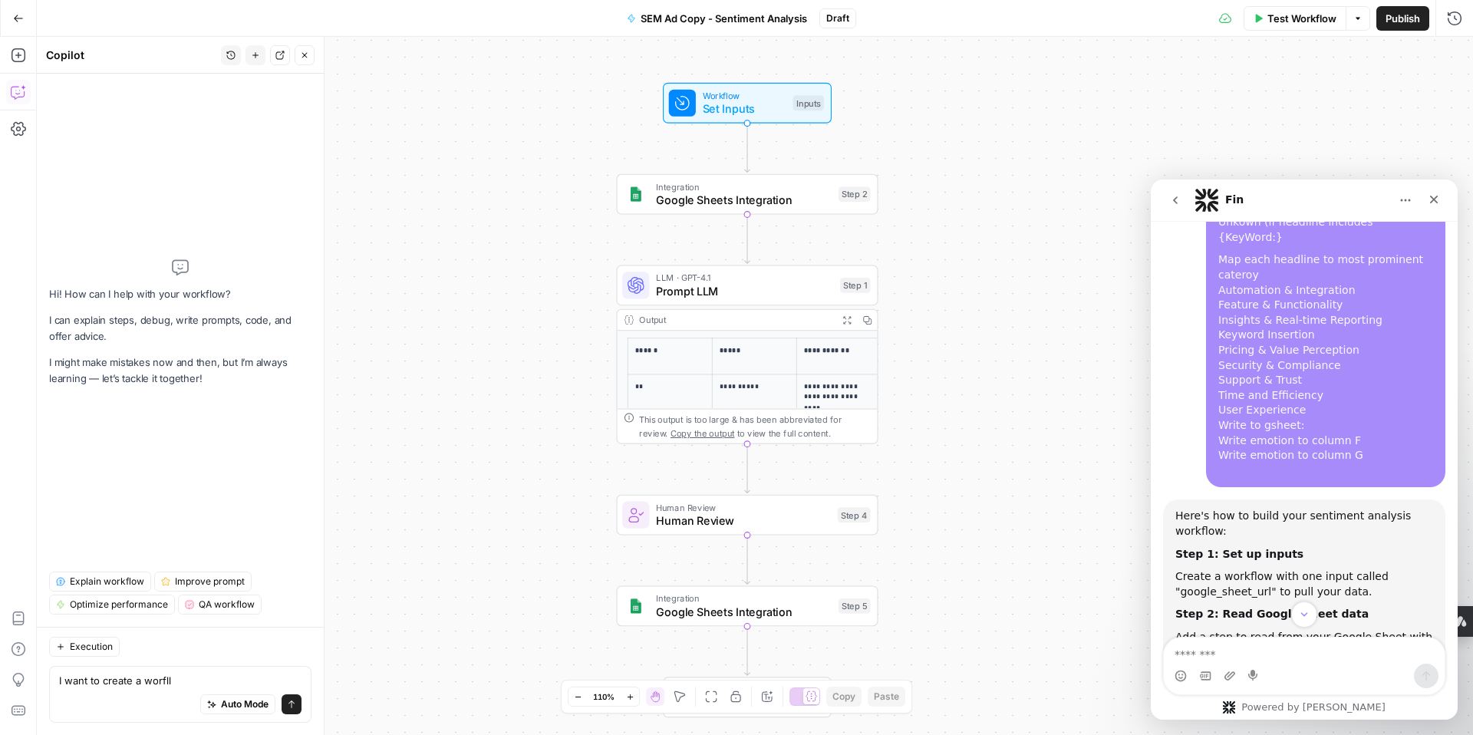
click at [750, 105] on span "Set Inputs" at bounding box center [745, 109] width 84 height 17
drag, startPoint x: 1179, startPoint y: 430, endPoint x: 1265, endPoint y: 432, distance: 86.0
click at [1265, 569] on div "Create a workflow with one input called "google_sheet_url" to pull your data." at bounding box center [1304, 584] width 258 height 30
copy div "google_sheet_url"
click at [1324, 105] on span "Add Field" at bounding box center [1326, 104] width 45 height 15
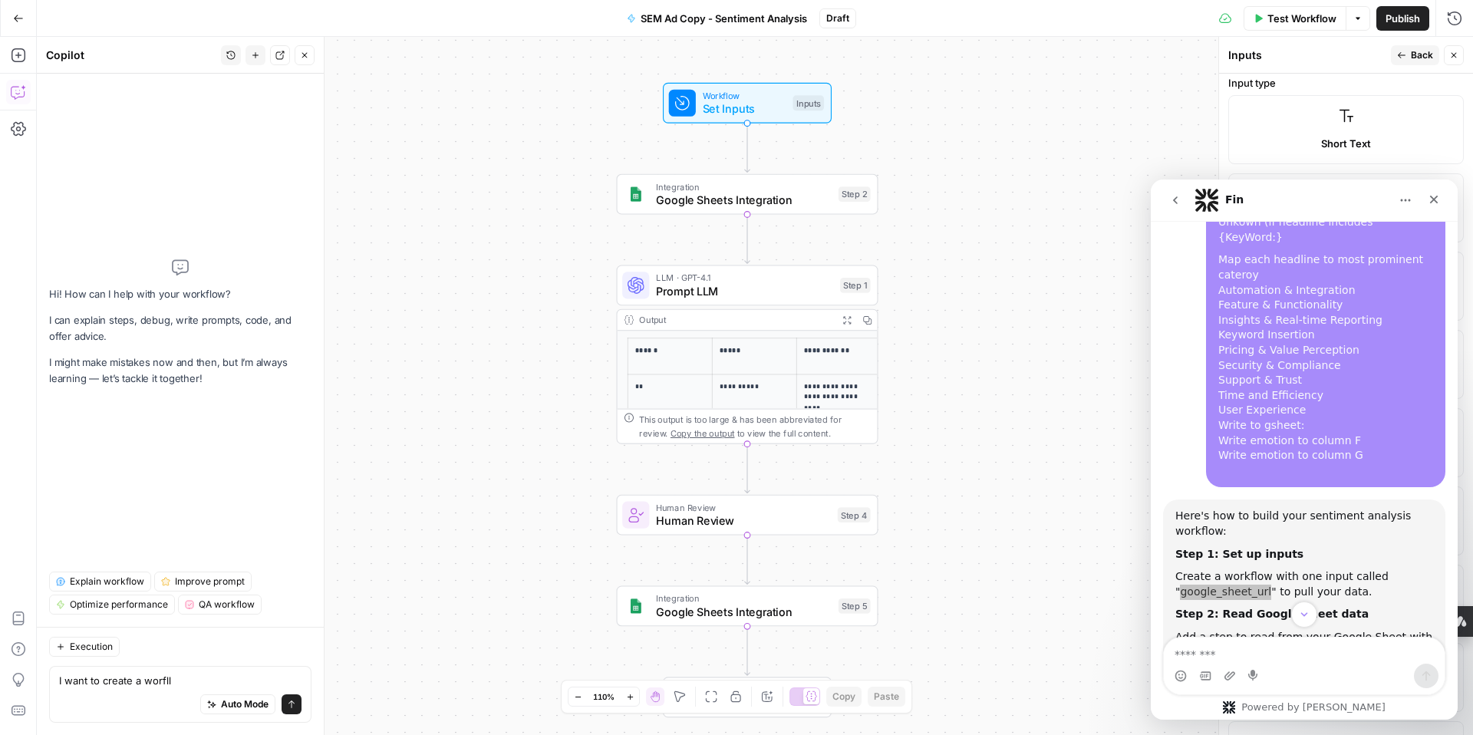
scroll to position [11, 0]
click at [1302, 129] on label "Short Text" at bounding box center [1346, 126] width 236 height 69
click at [1328, 125] on label "Short Text" at bounding box center [1346, 126] width 236 height 69
click at [1203, 137] on div "**********" at bounding box center [755, 386] width 1436 height 698
click at [738, 114] on span "Set Inputs" at bounding box center [745, 109] width 84 height 17
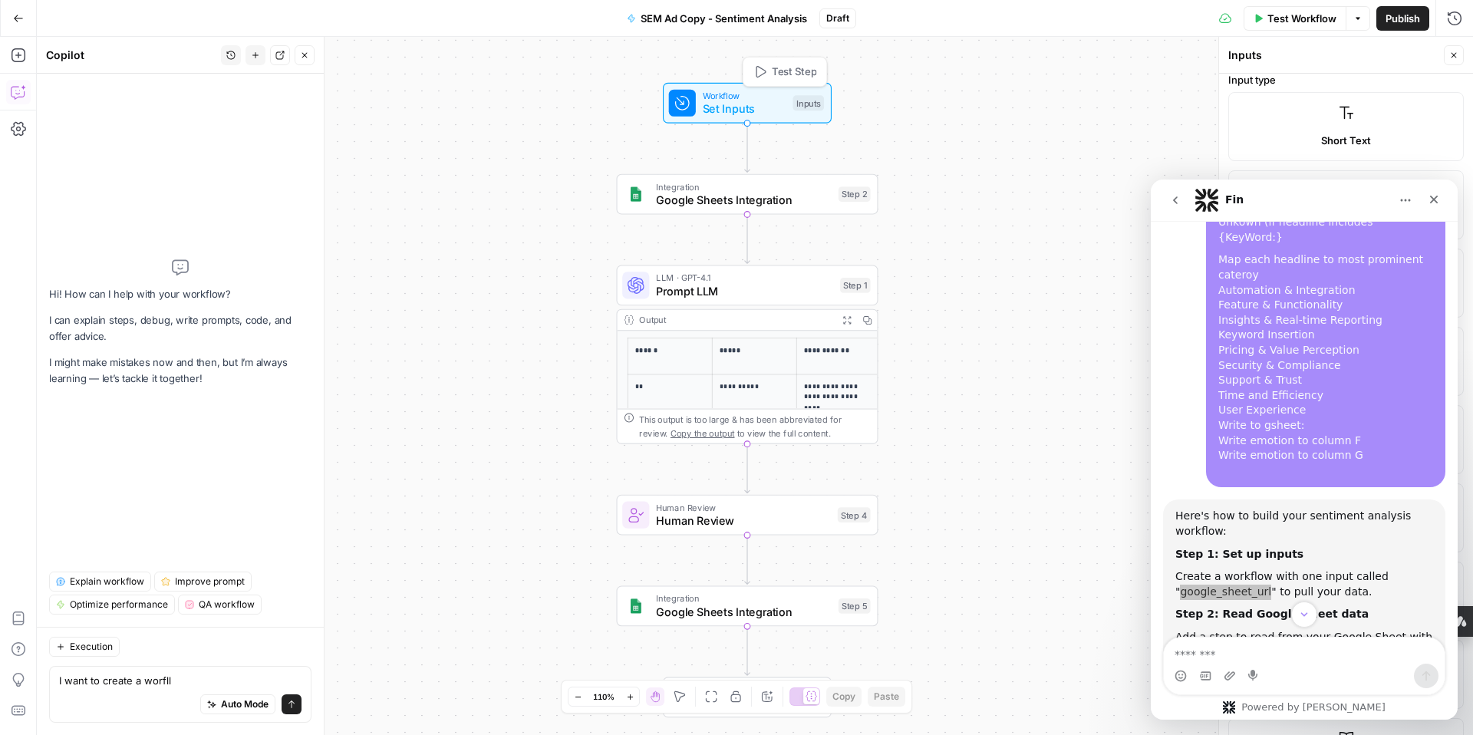
click at [719, 106] on span "Set Inputs" at bounding box center [745, 109] width 84 height 17
click at [1403, 204] on icon "Home" at bounding box center [1406, 200] width 12 height 12
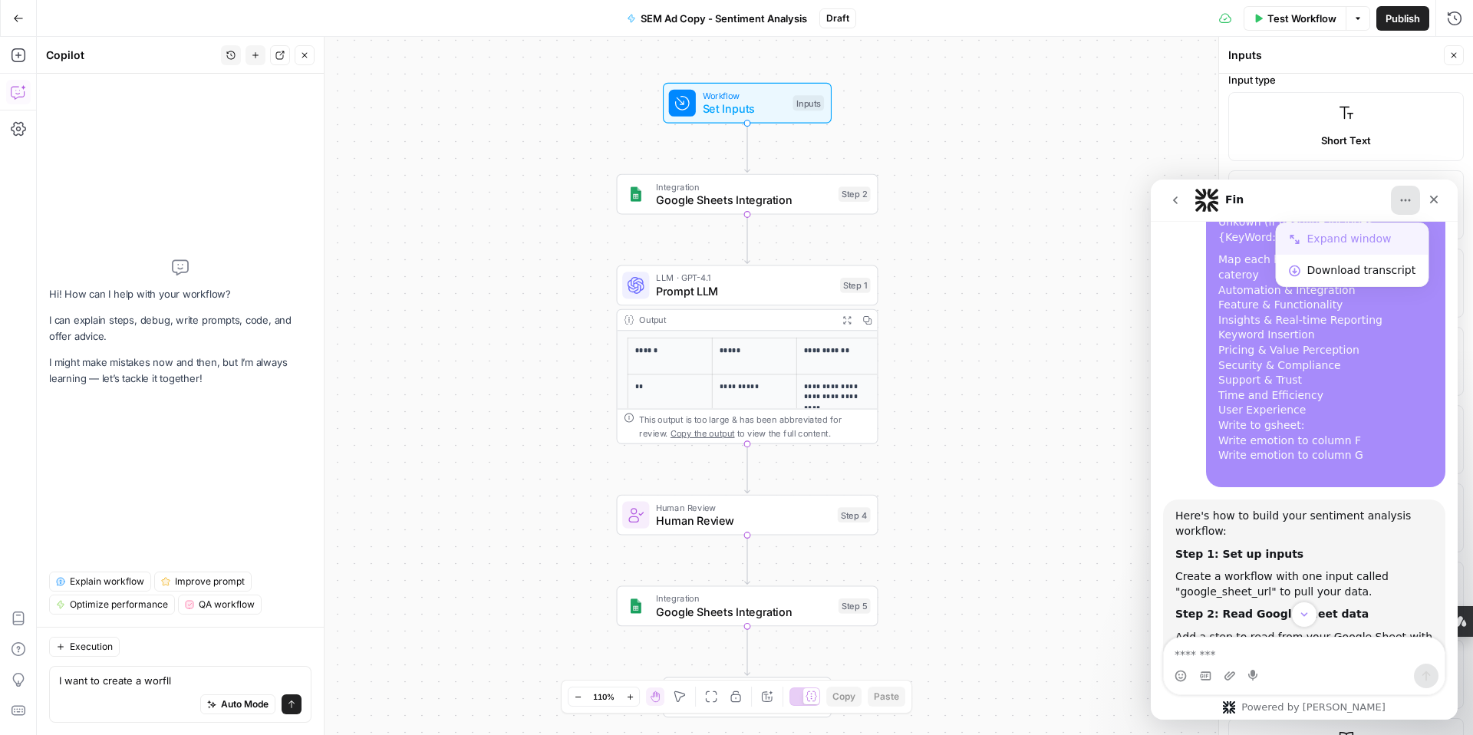
click at [1327, 233] on div "Expand window" at bounding box center [1361, 239] width 109 height 16
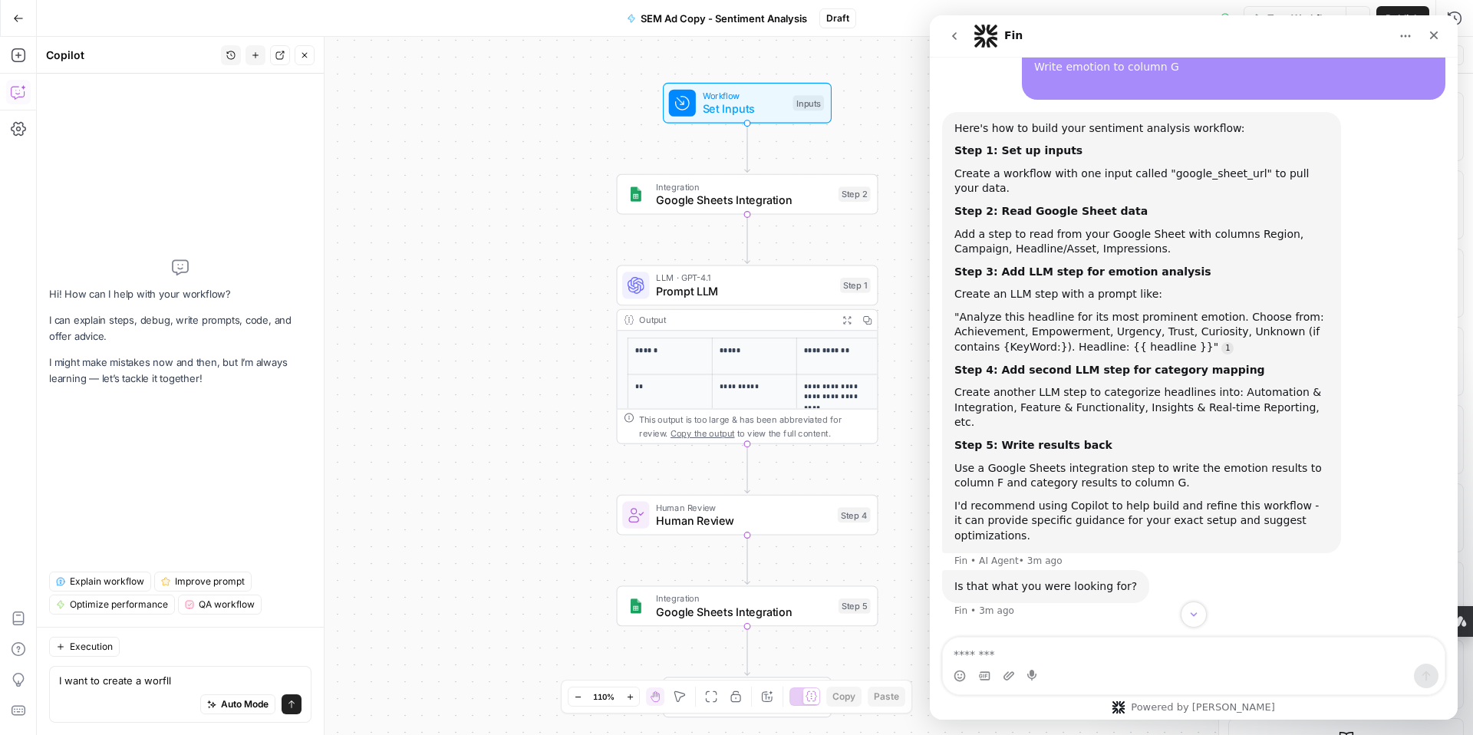
scroll to position [1753, 0]
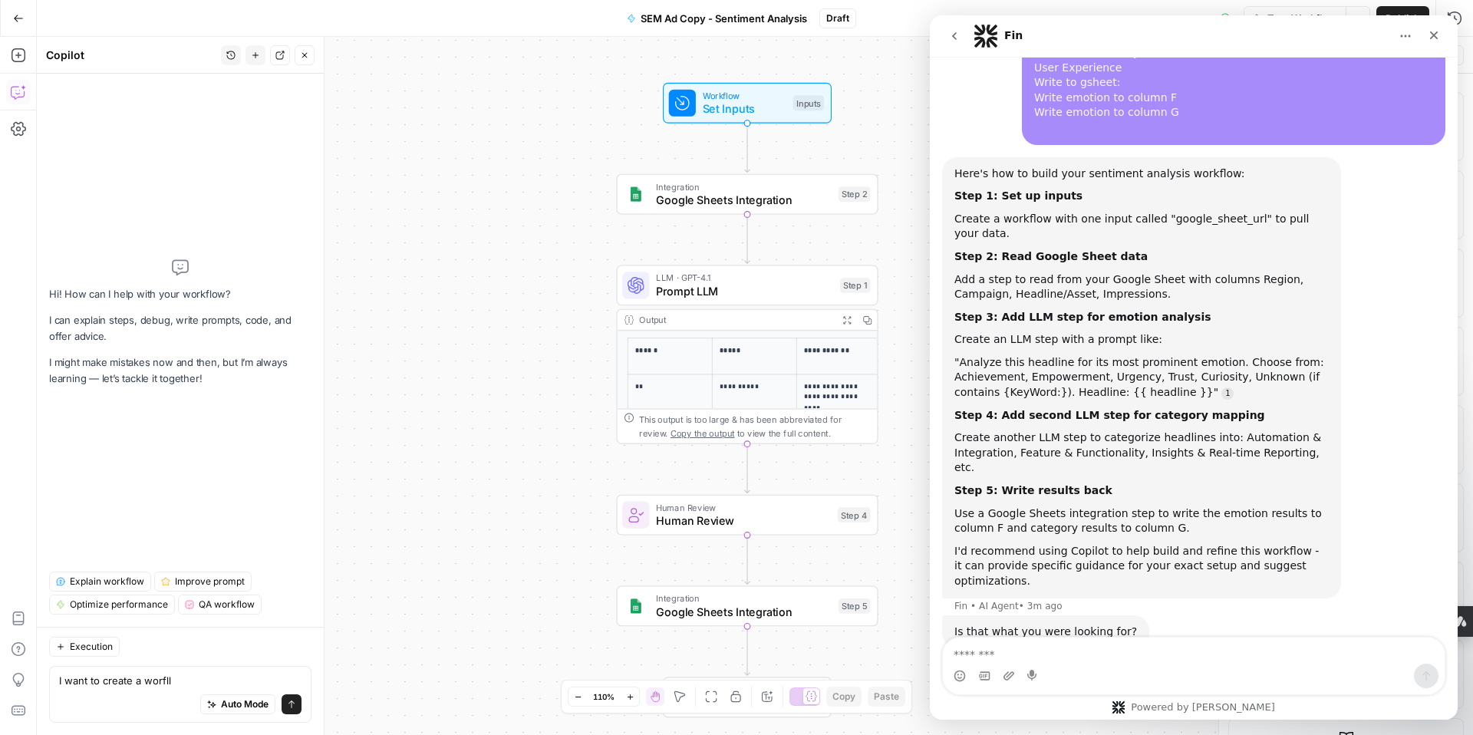
click at [958, 37] on icon "go back" at bounding box center [954, 36] width 12 height 12
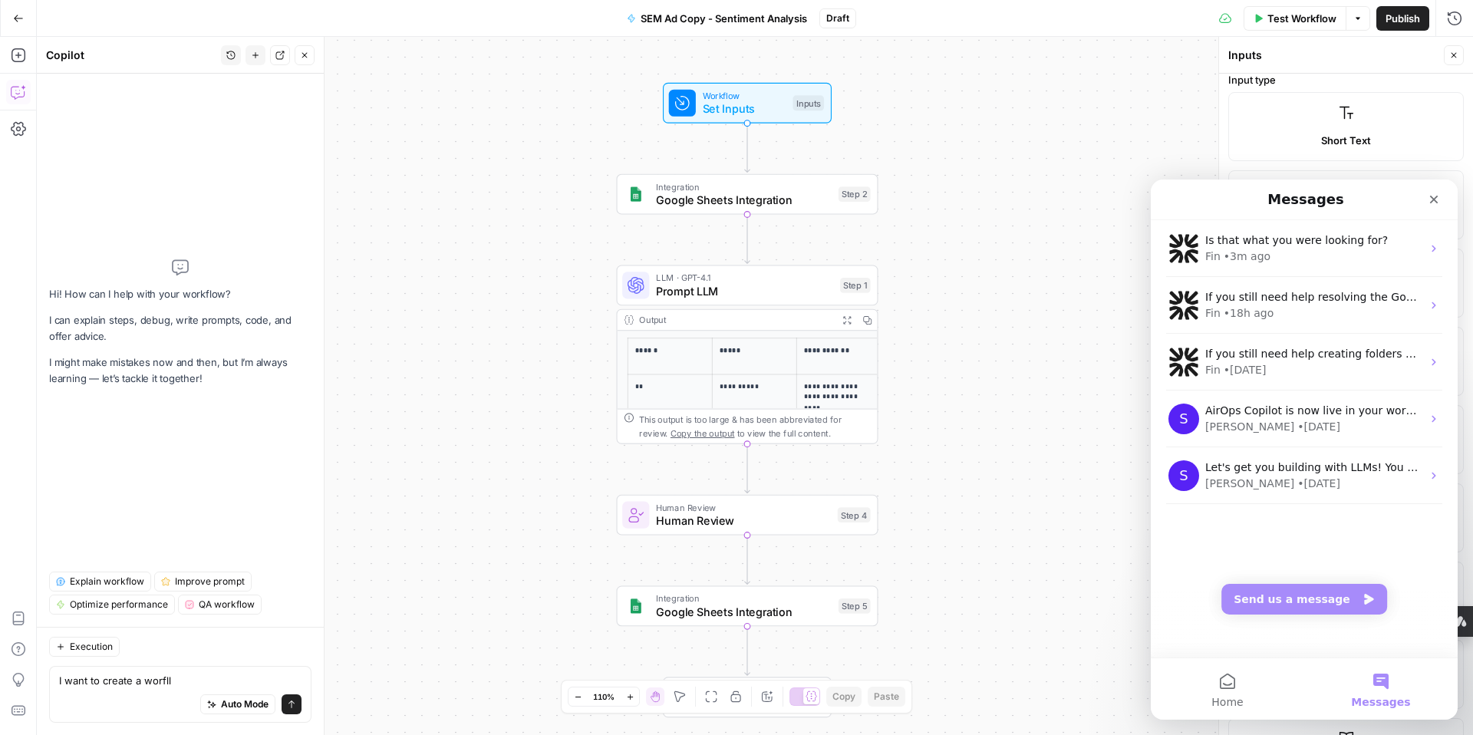
scroll to position [1498, 0]
click at [1261, 366] on div "• [DATE]" at bounding box center [1245, 370] width 43 height 16
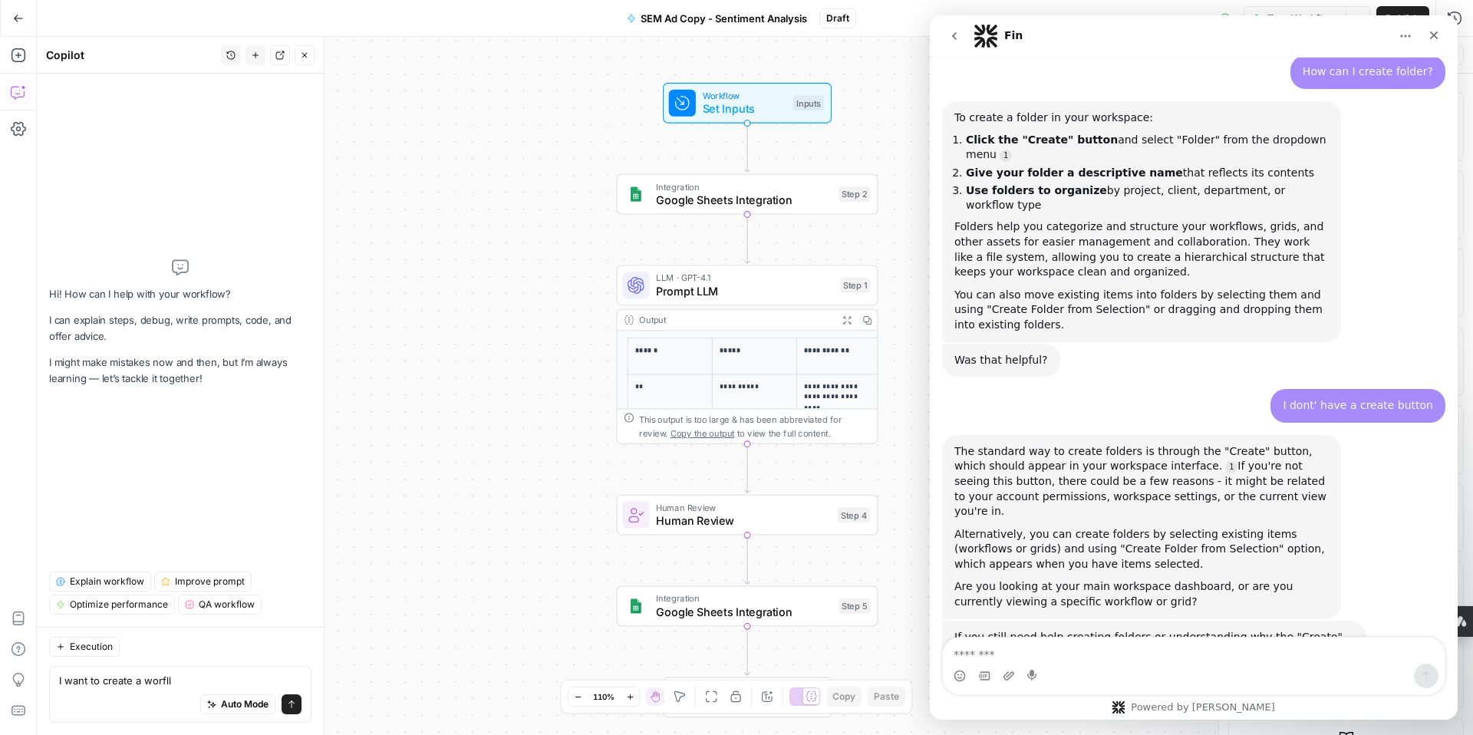
scroll to position [279, 0]
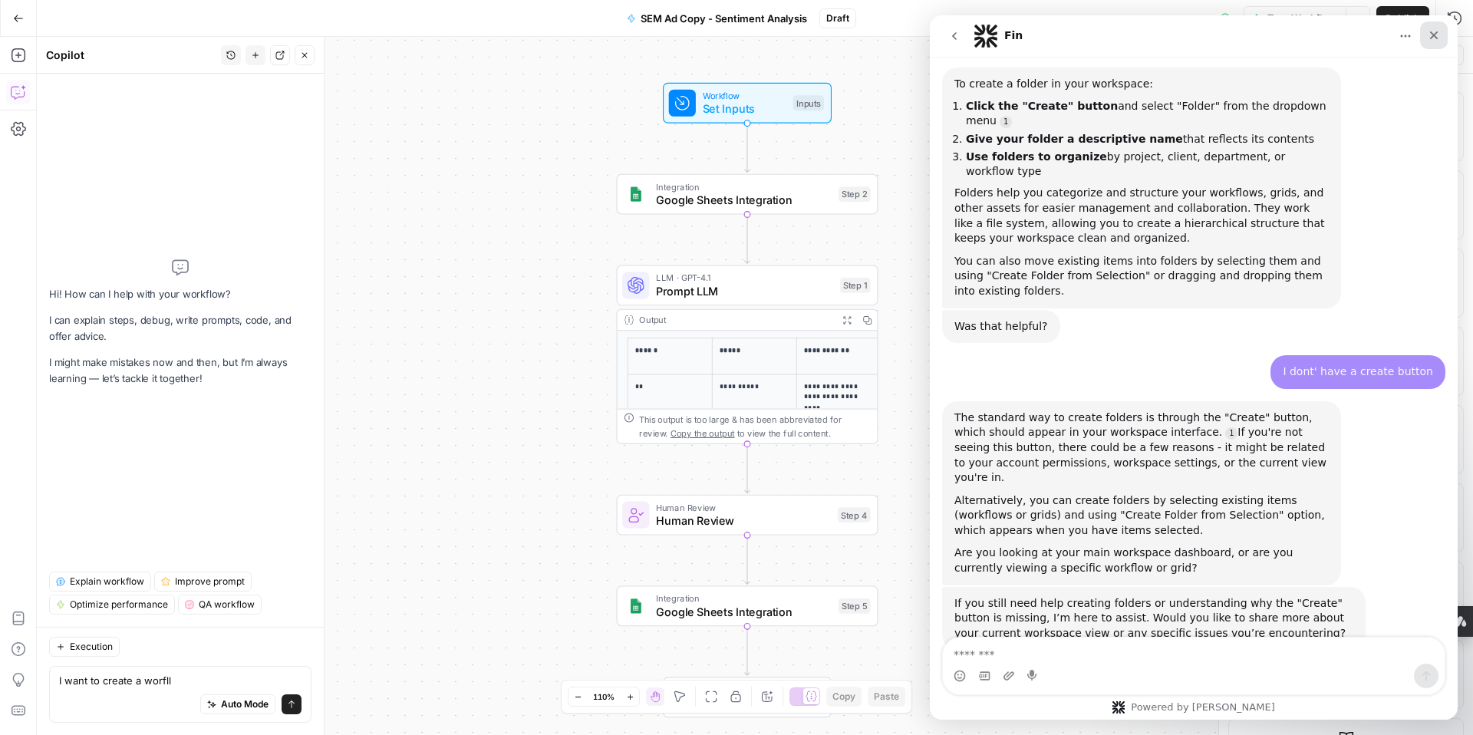
click at [1431, 35] on icon "Close" at bounding box center [1434, 35] width 12 height 12
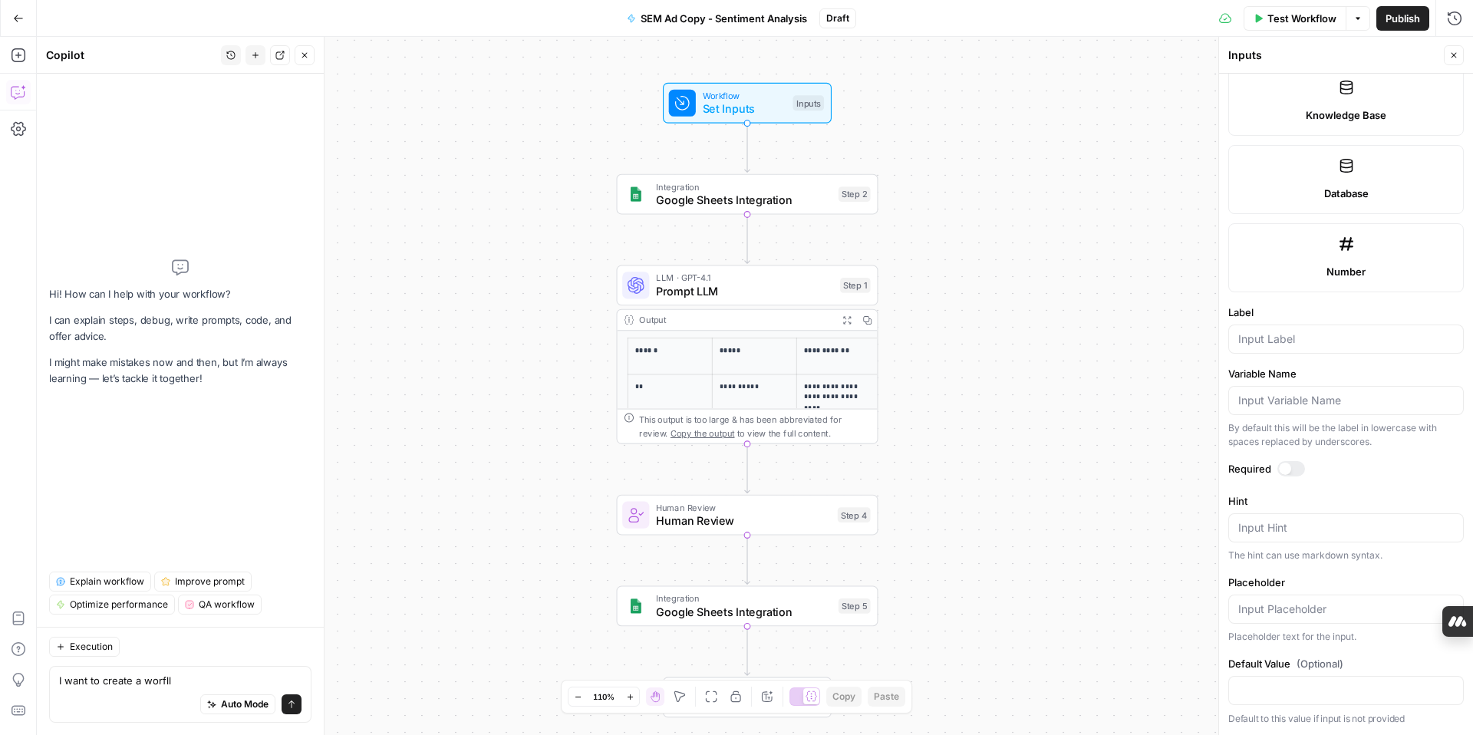
scroll to position [0, 0]
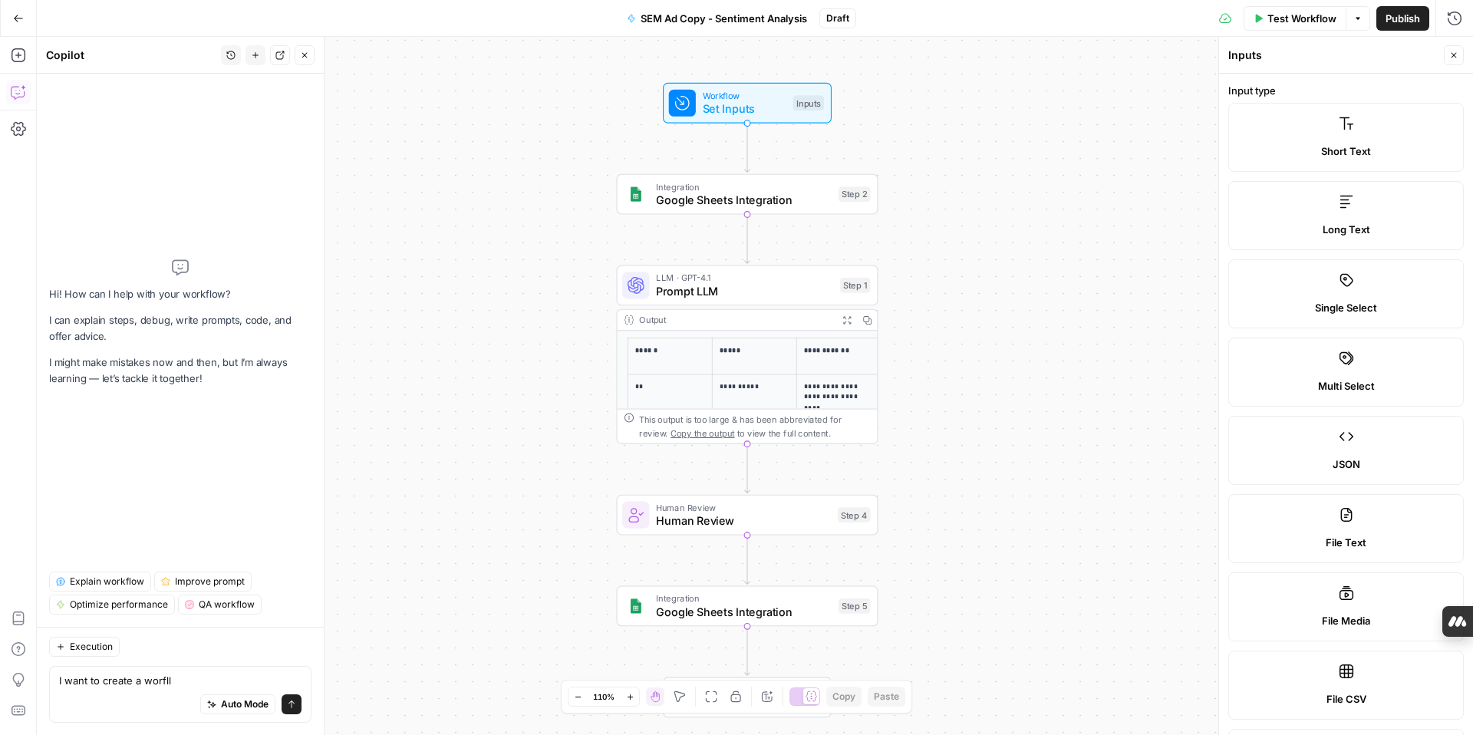
click at [1451, 58] on icon "button" at bounding box center [1453, 55] width 9 height 9
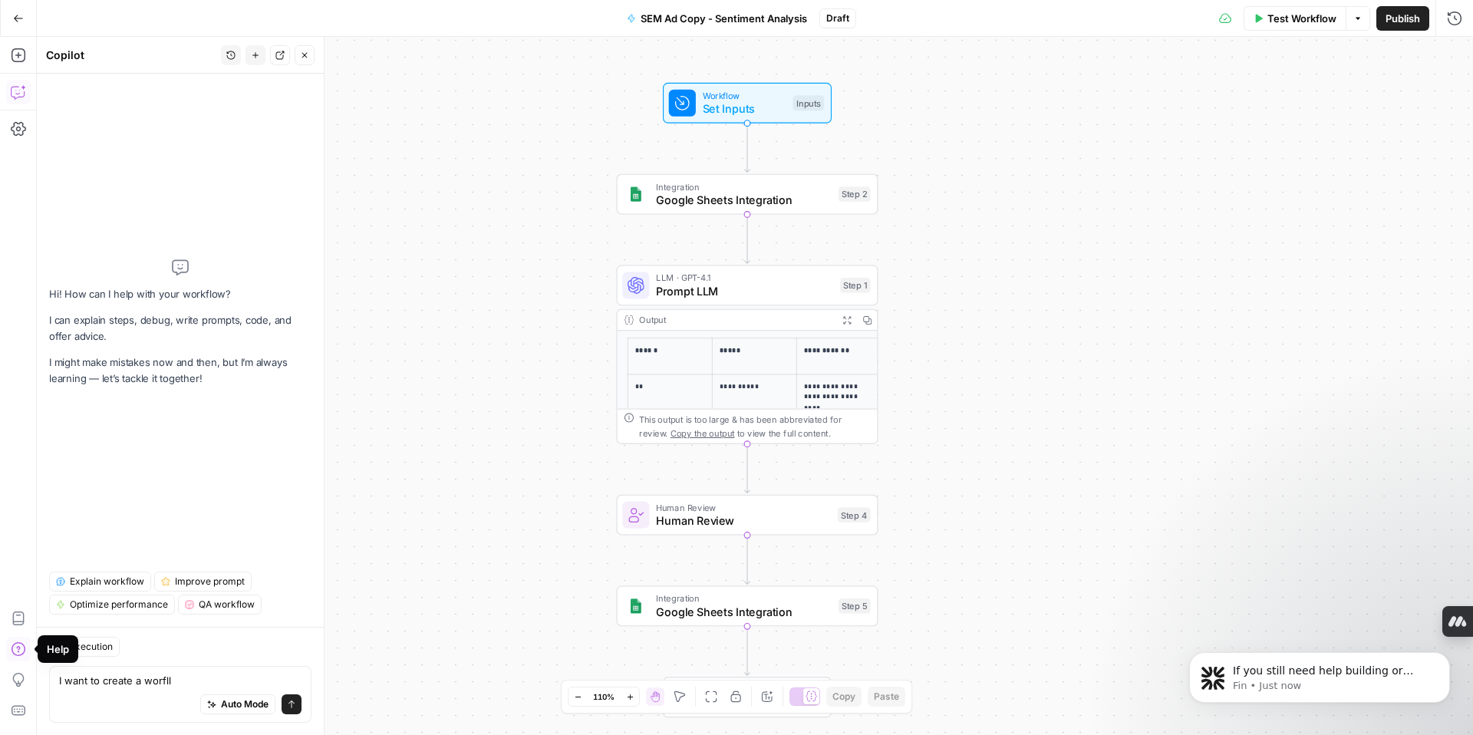
click at [16, 650] on icon "button" at bounding box center [18, 648] width 15 height 15
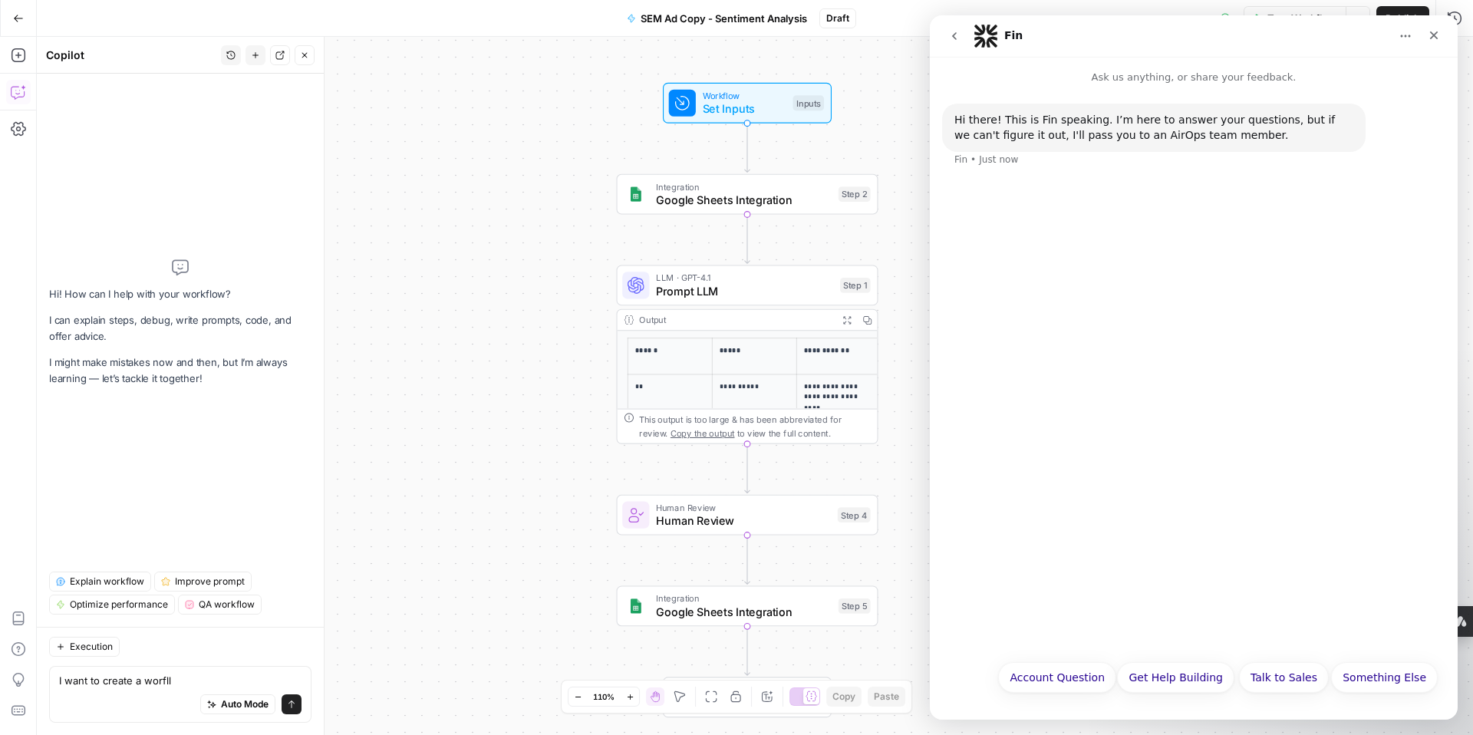
click at [954, 34] on icon "go back" at bounding box center [954, 36] width 12 height 12
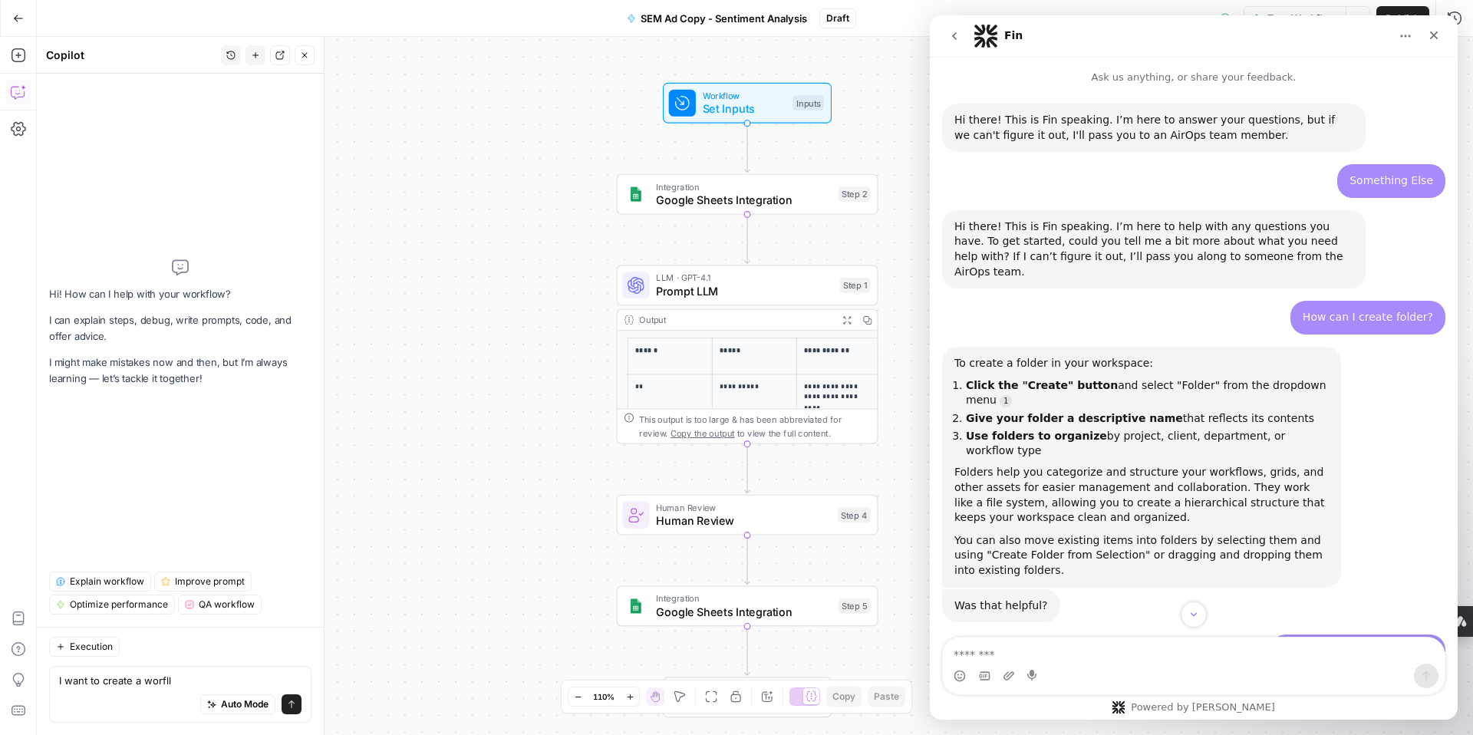
click at [954, 35] on icon "go back" at bounding box center [954, 36] width 12 height 12
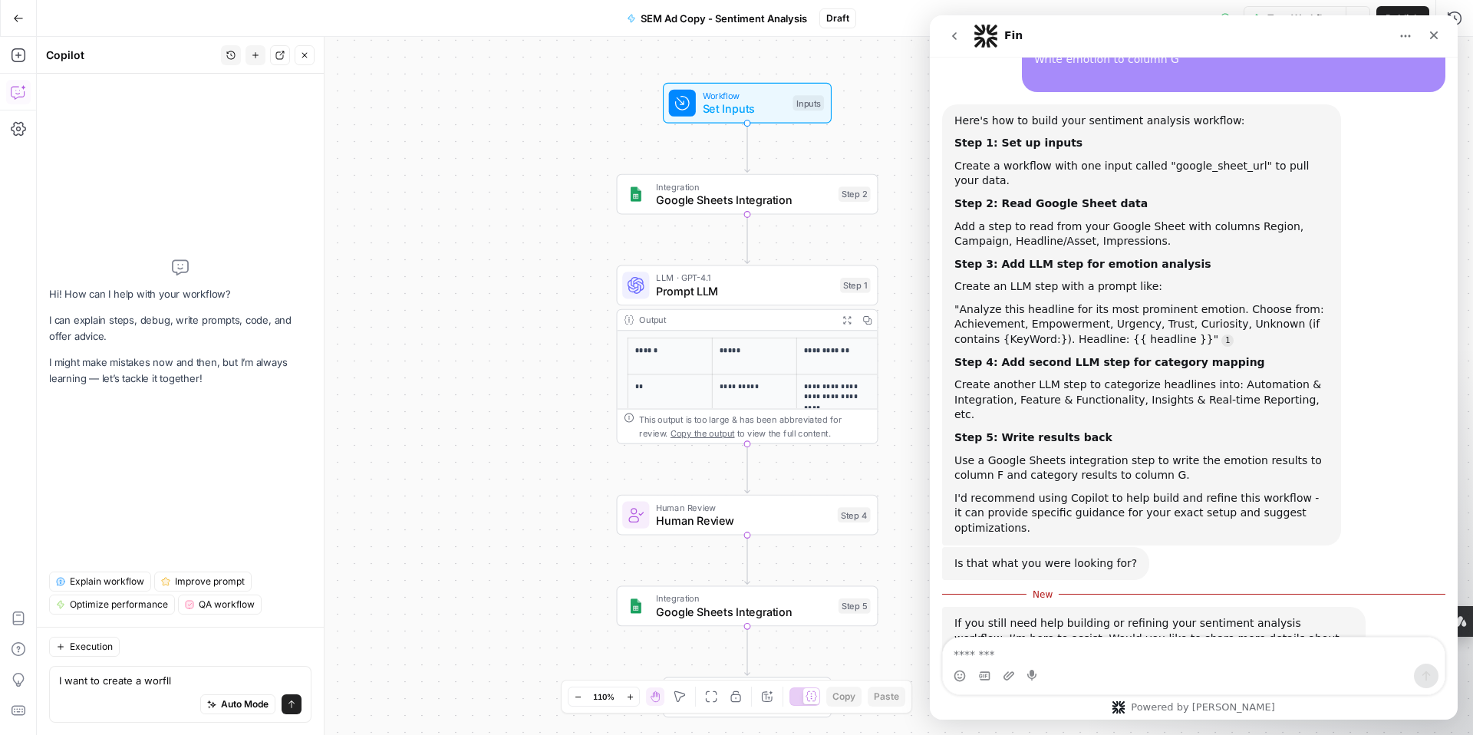
scroll to position [1828, 0]
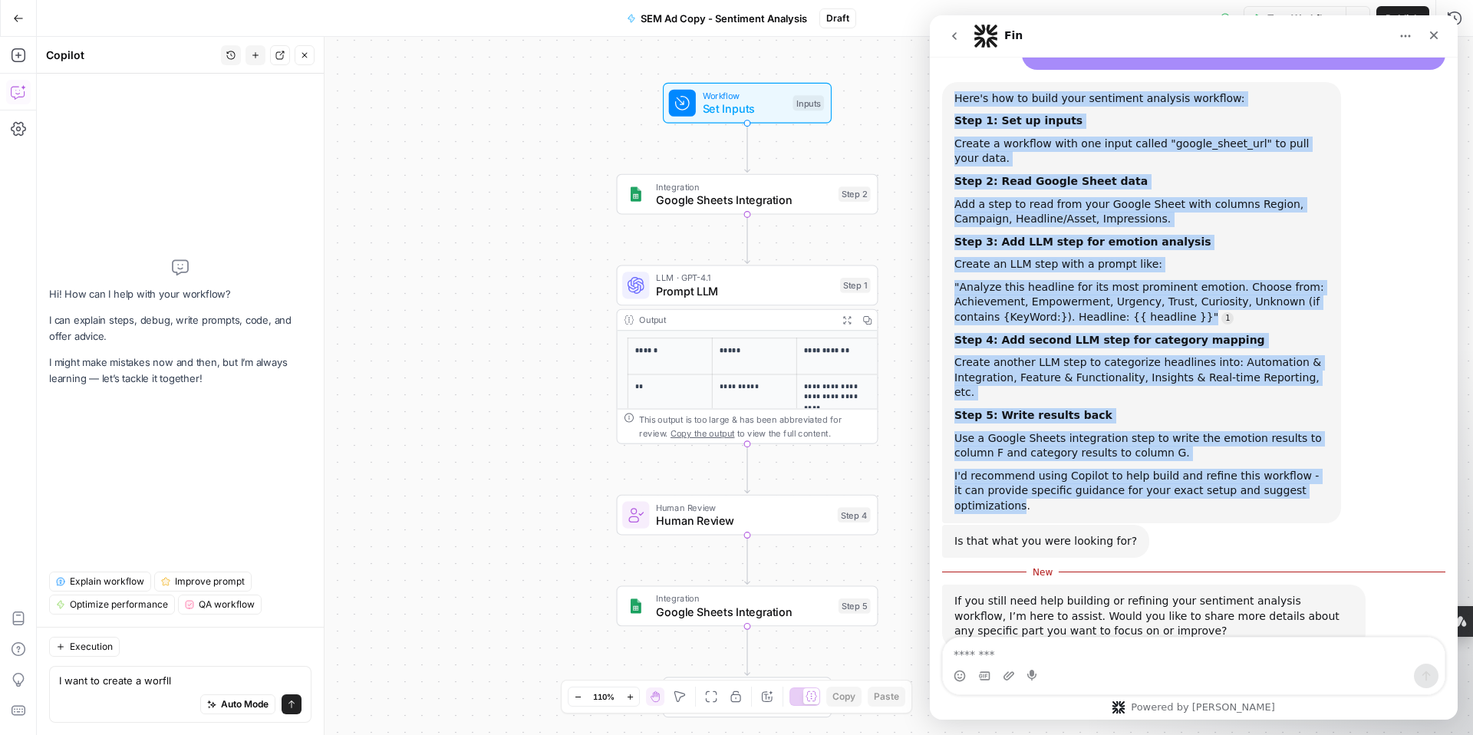
drag, startPoint x: 955, startPoint y: 84, endPoint x: 1318, endPoint y: 462, distance: 523.7
click at [1318, 462] on div "Here's how to build your sentiment analysis workflow: Step 1: Set up inputs Cre…" at bounding box center [1142, 302] width 374 height 423
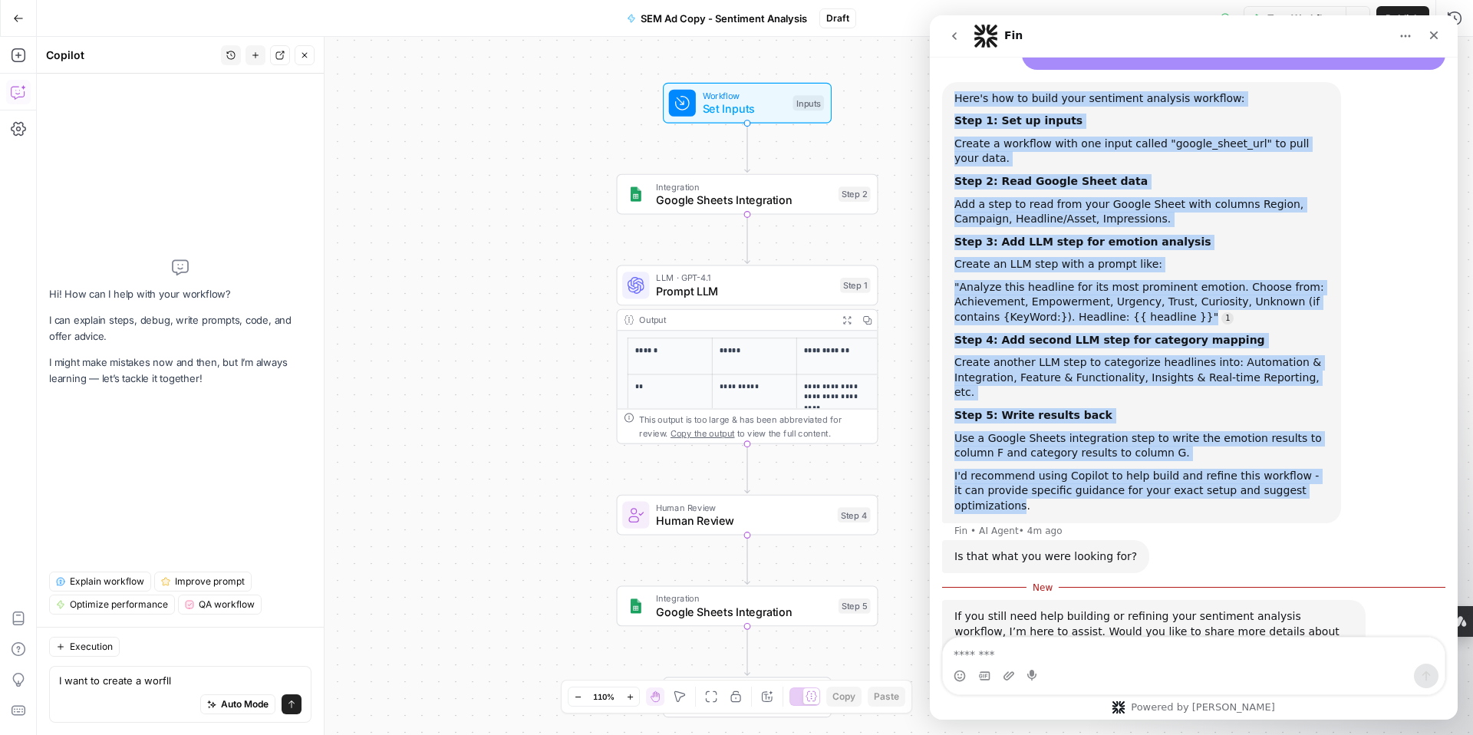
scroll to position [1844, 0]
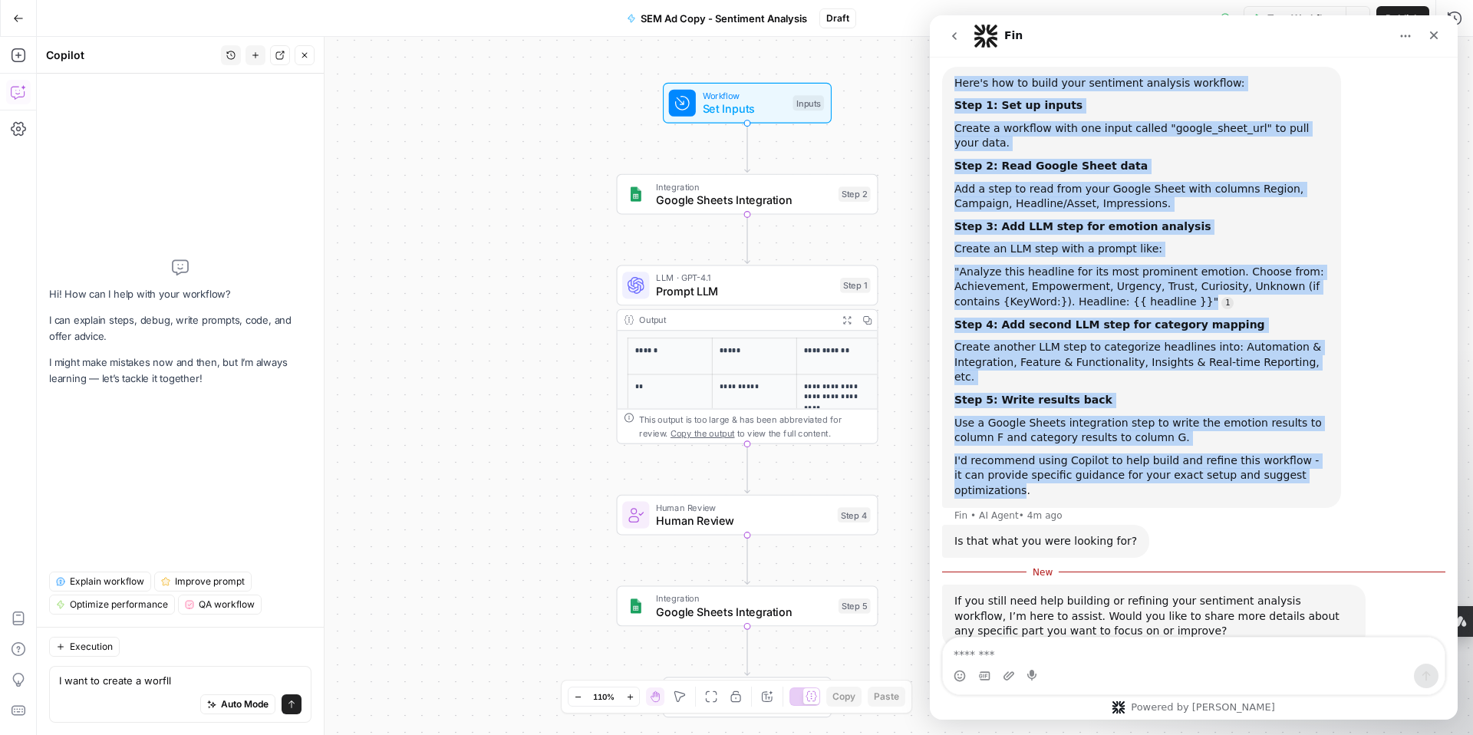
copy div "Here's how to build your sentiment analysis workflow: Step 1: Set up inputs Cre…"
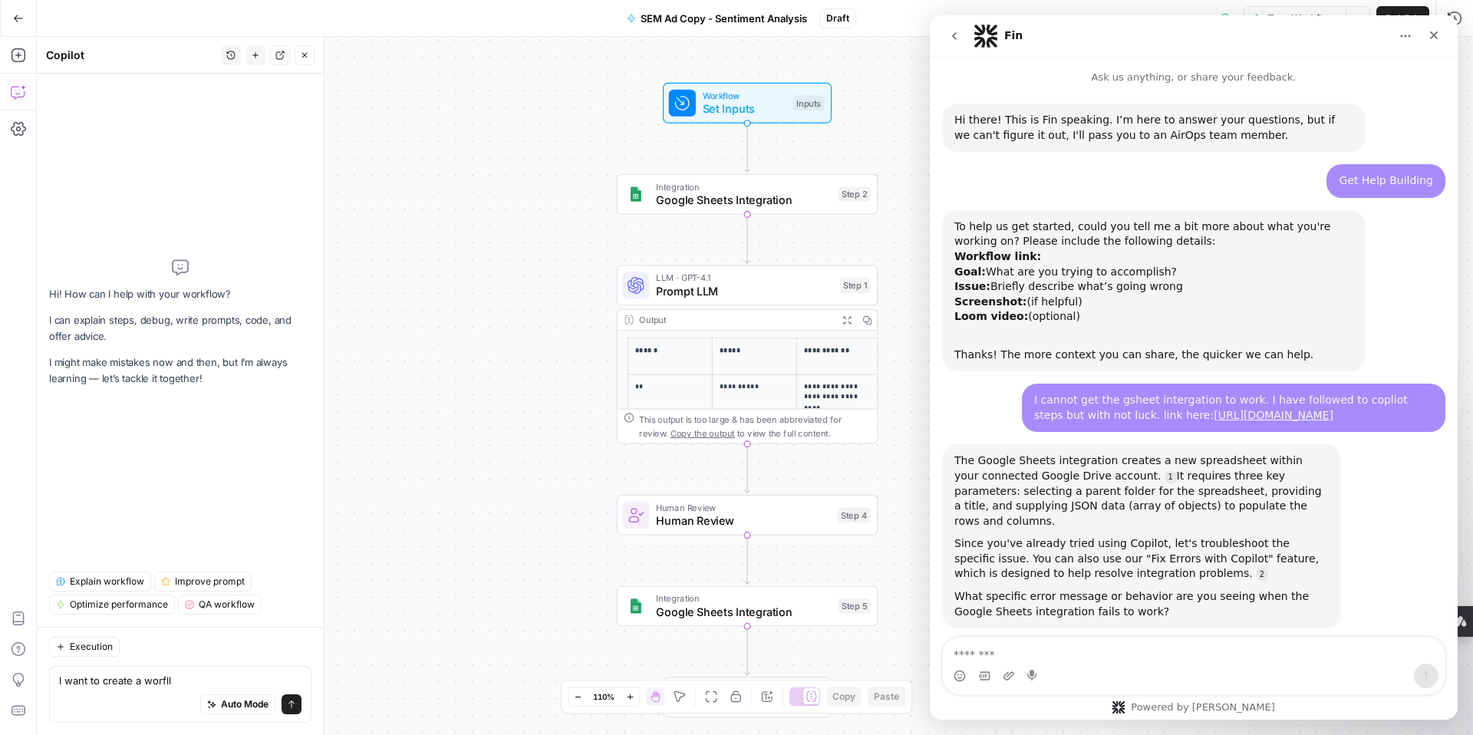
scroll to position [2, 0]
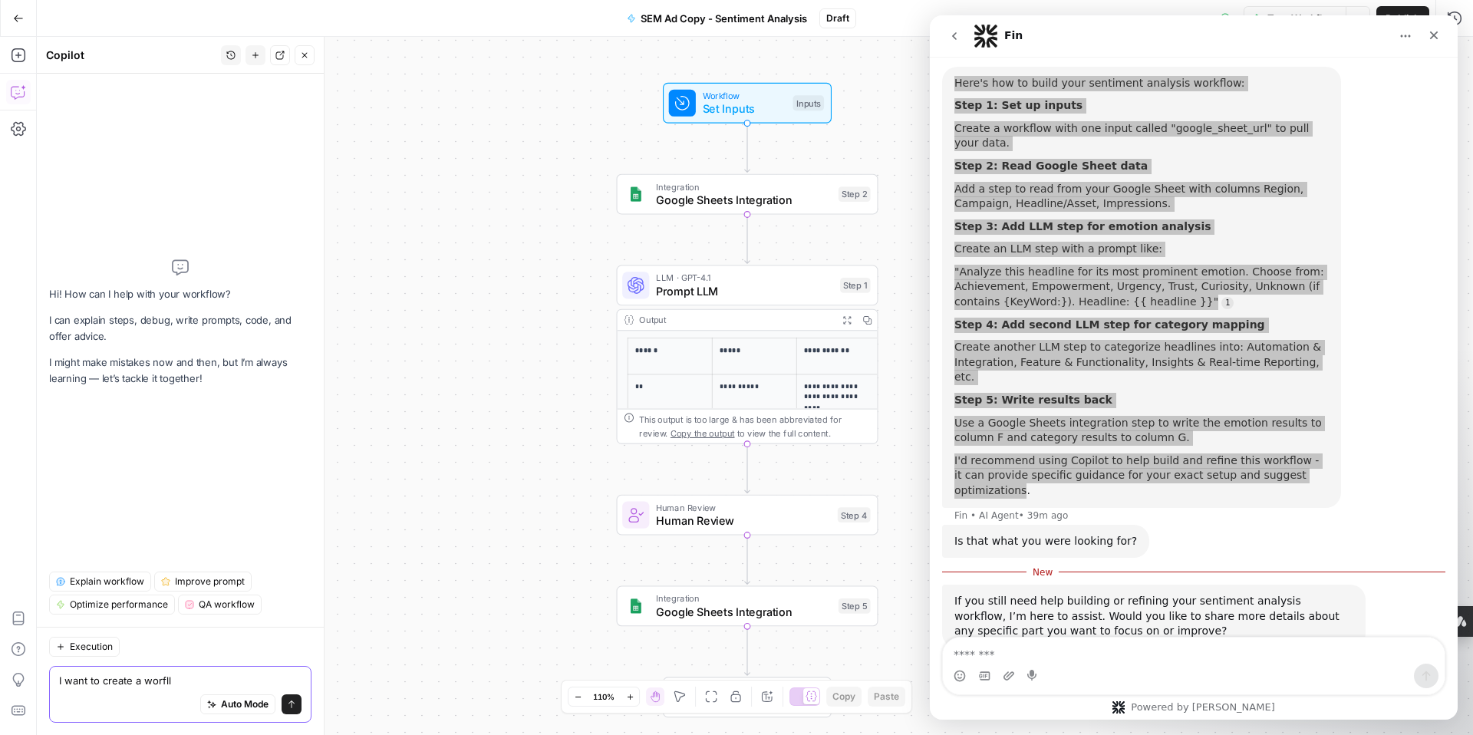
drag, startPoint x: 178, startPoint y: 682, endPoint x: 54, endPoint y: 681, distance: 123.5
click at [54, 681] on div "I want to create a worfll I want to create a worfll Auto Mode Send" at bounding box center [180, 694] width 262 height 57
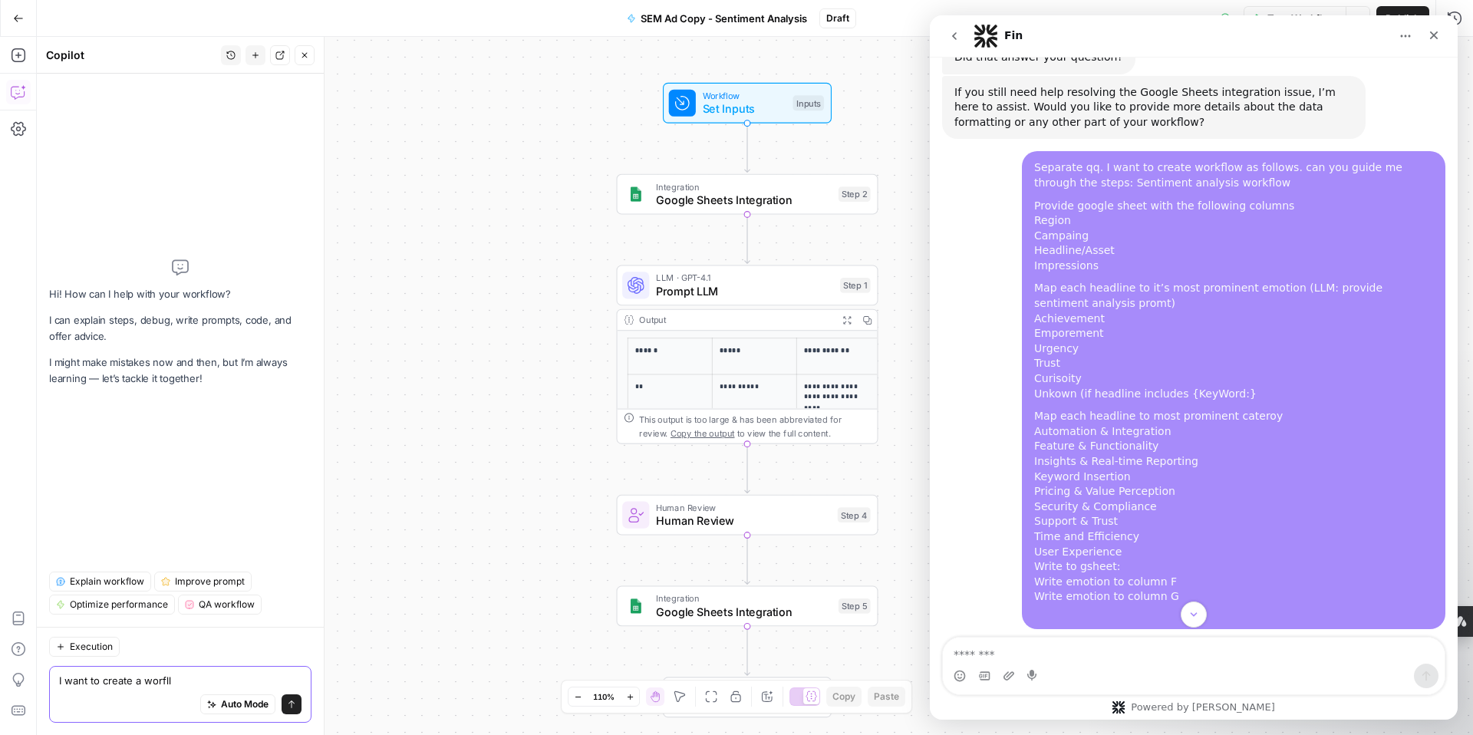
scroll to position [1268, 0]
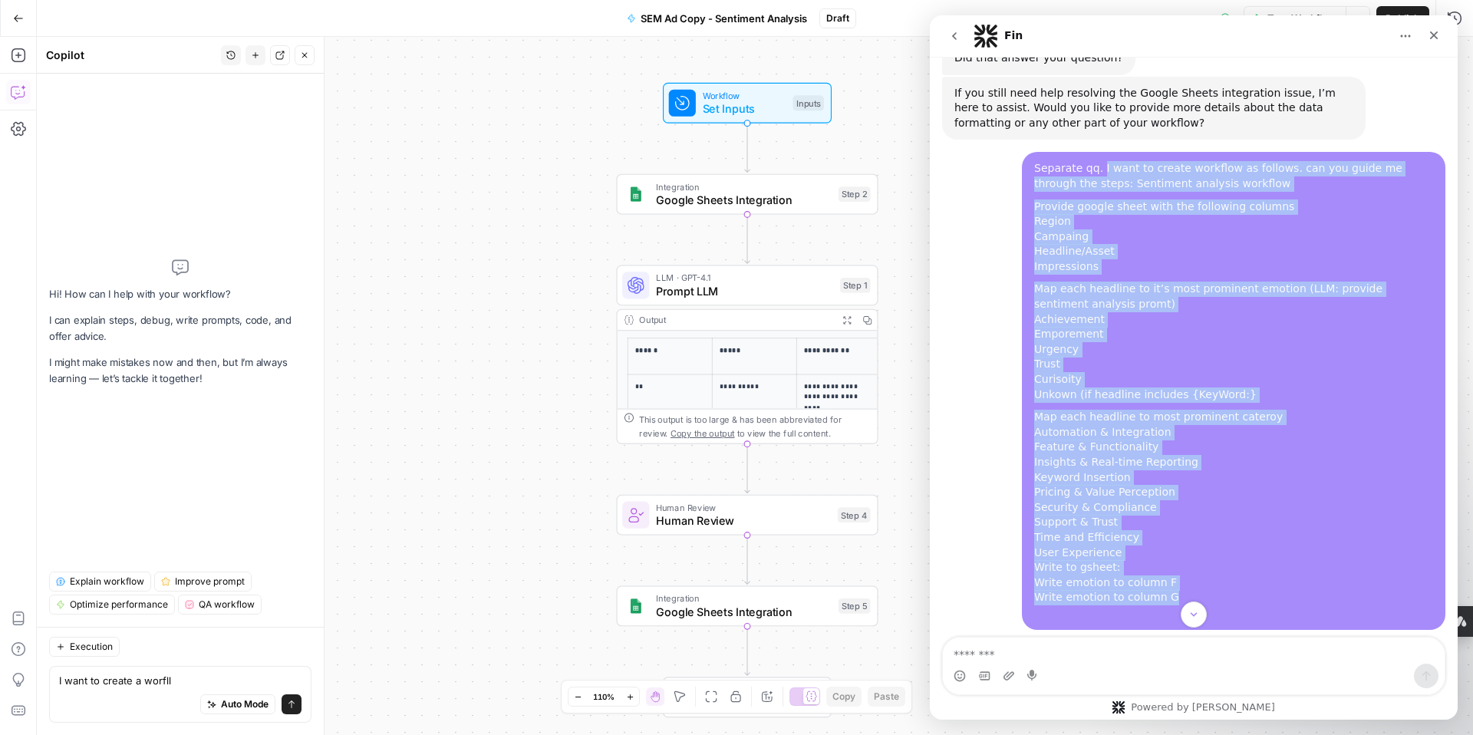
drag, startPoint x: 1100, startPoint y: 156, endPoint x: 1183, endPoint y: 580, distance: 432.5
click at [1183, 580] on div "Separate qq. I want to create workflow as follows. can you guide me through the…" at bounding box center [1233, 390] width 399 height 459
copy div "I want to create workflow as follows. can you guide me through the steps: Senti…"
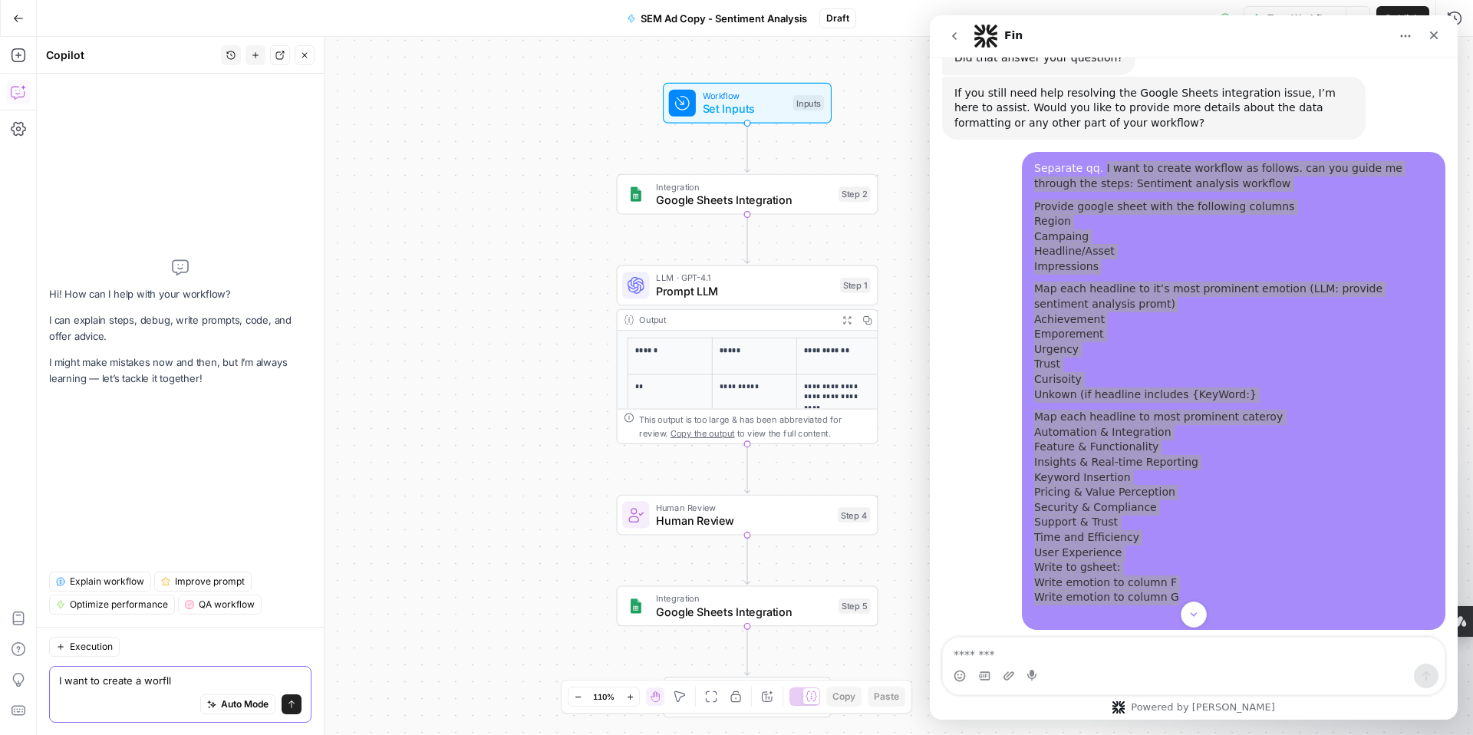
drag, startPoint x: 186, startPoint y: 681, endPoint x: 60, endPoint y: 680, distance: 126.6
click at [60, 680] on textarea "I want to create a worfll" at bounding box center [180, 680] width 242 height 15
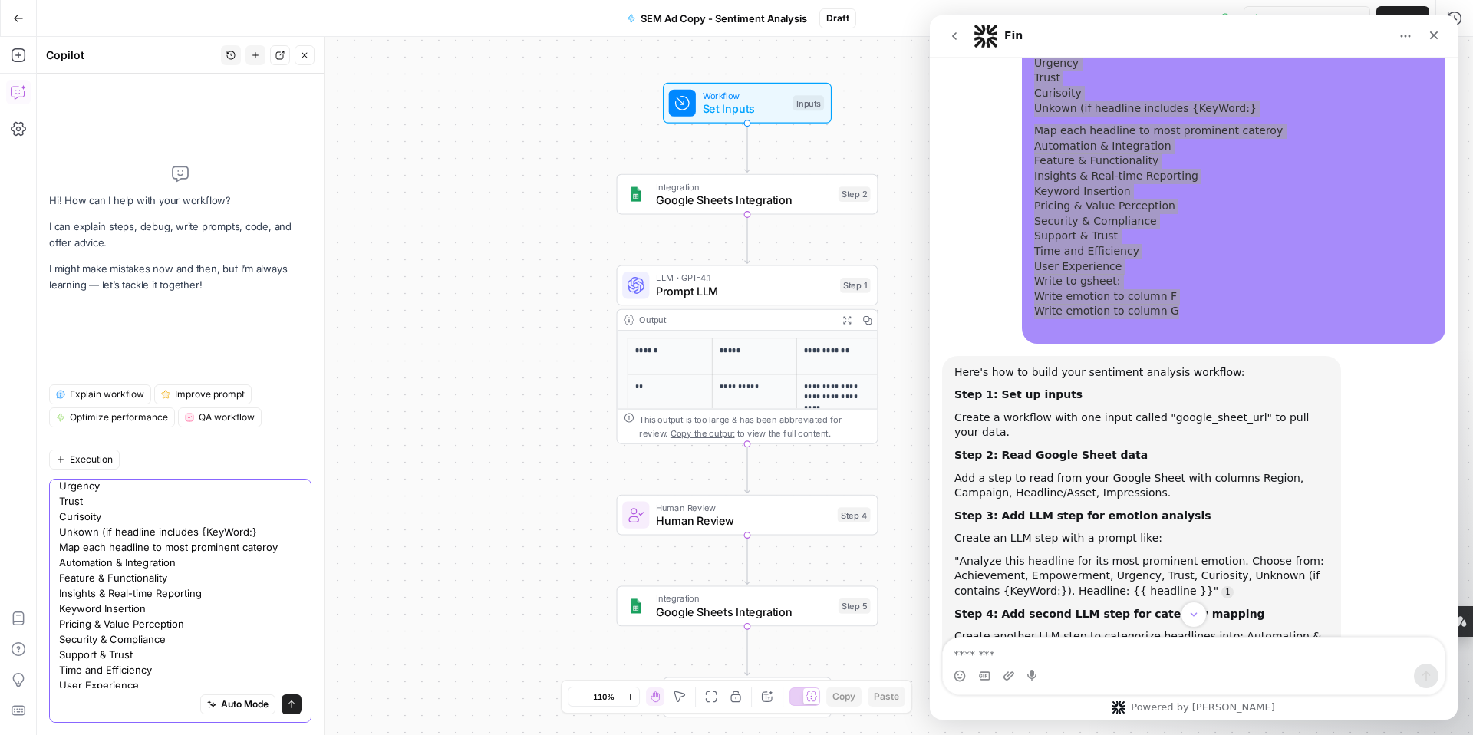
scroll to position [1560, 0]
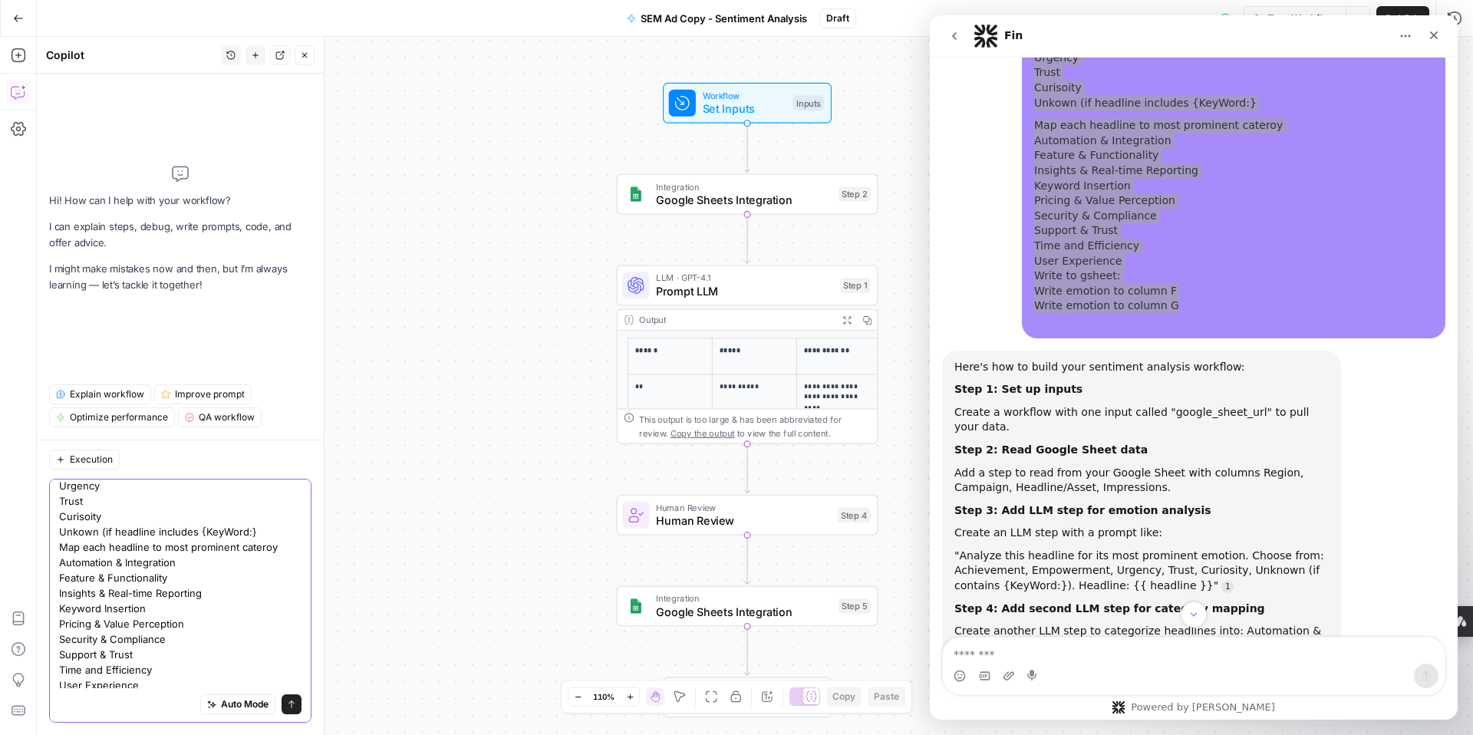
type textarea "I want to create workflow as follows. can you guide me through the steps: Senti…"
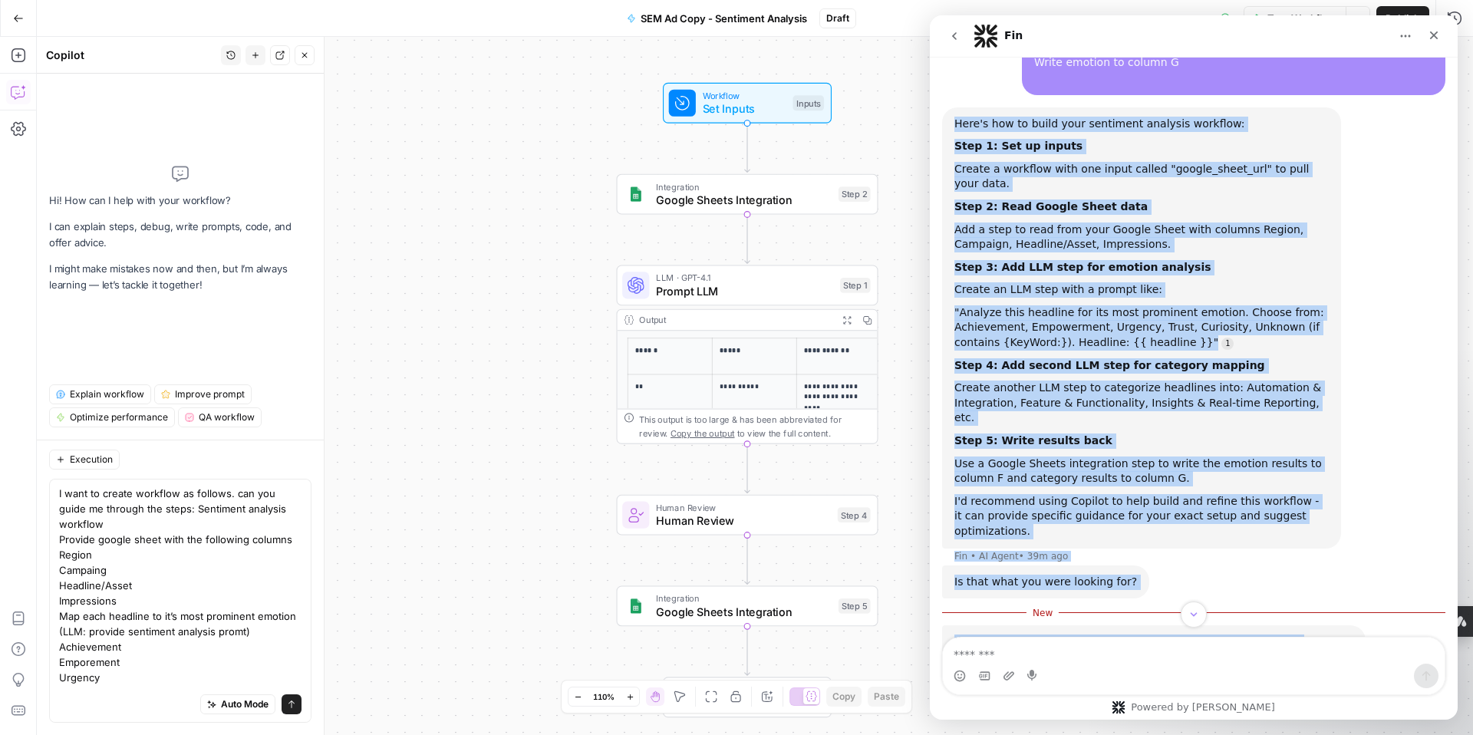
scroll to position [1844, 0]
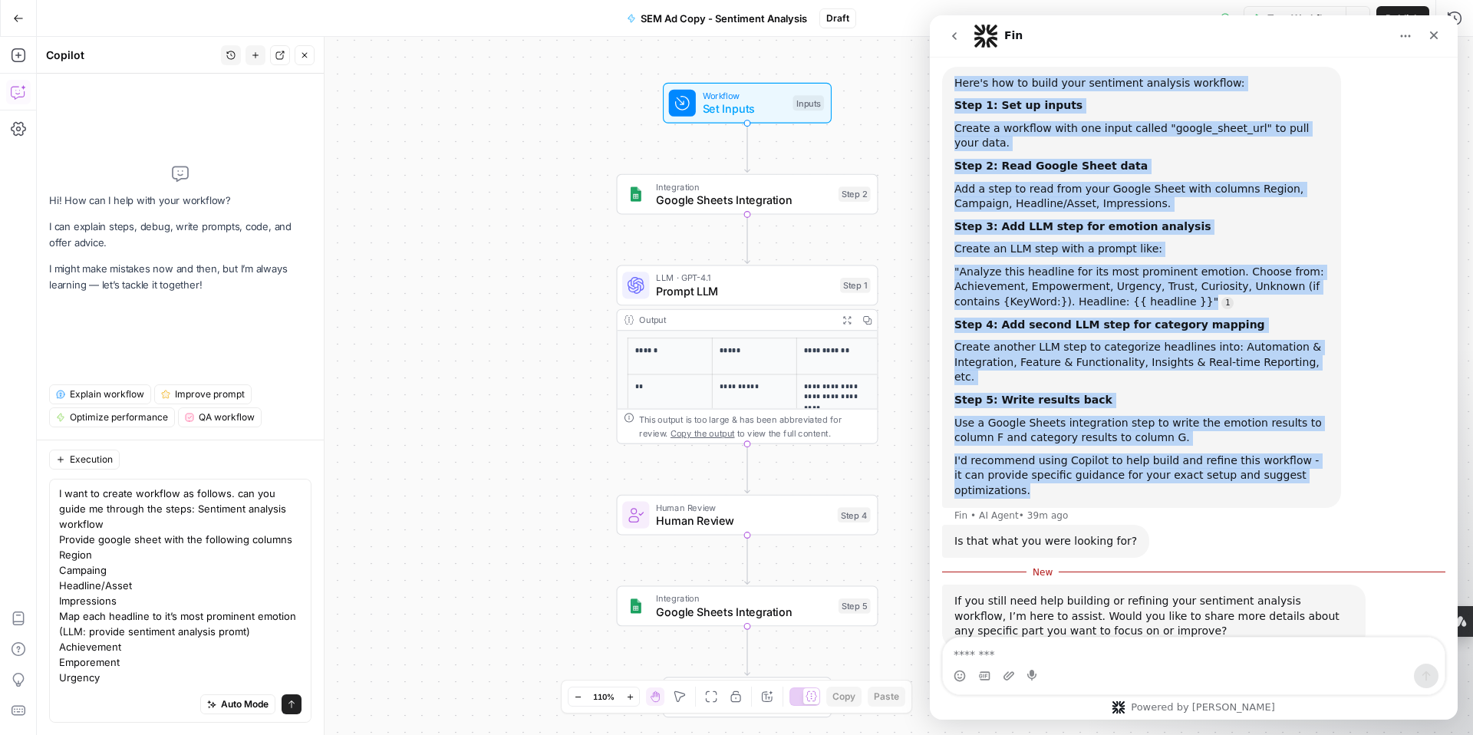
drag, startPoint x: 957, startPoint y: 354, endPoint x: 1129, endPoint y: 462, distance: 203.1
click at [1130, 462] on div "Here's how to build your sentiment analysis workflow: Step 1: Set up inputs Cre…" at bounding box center [1141, 287] width 399 height 441
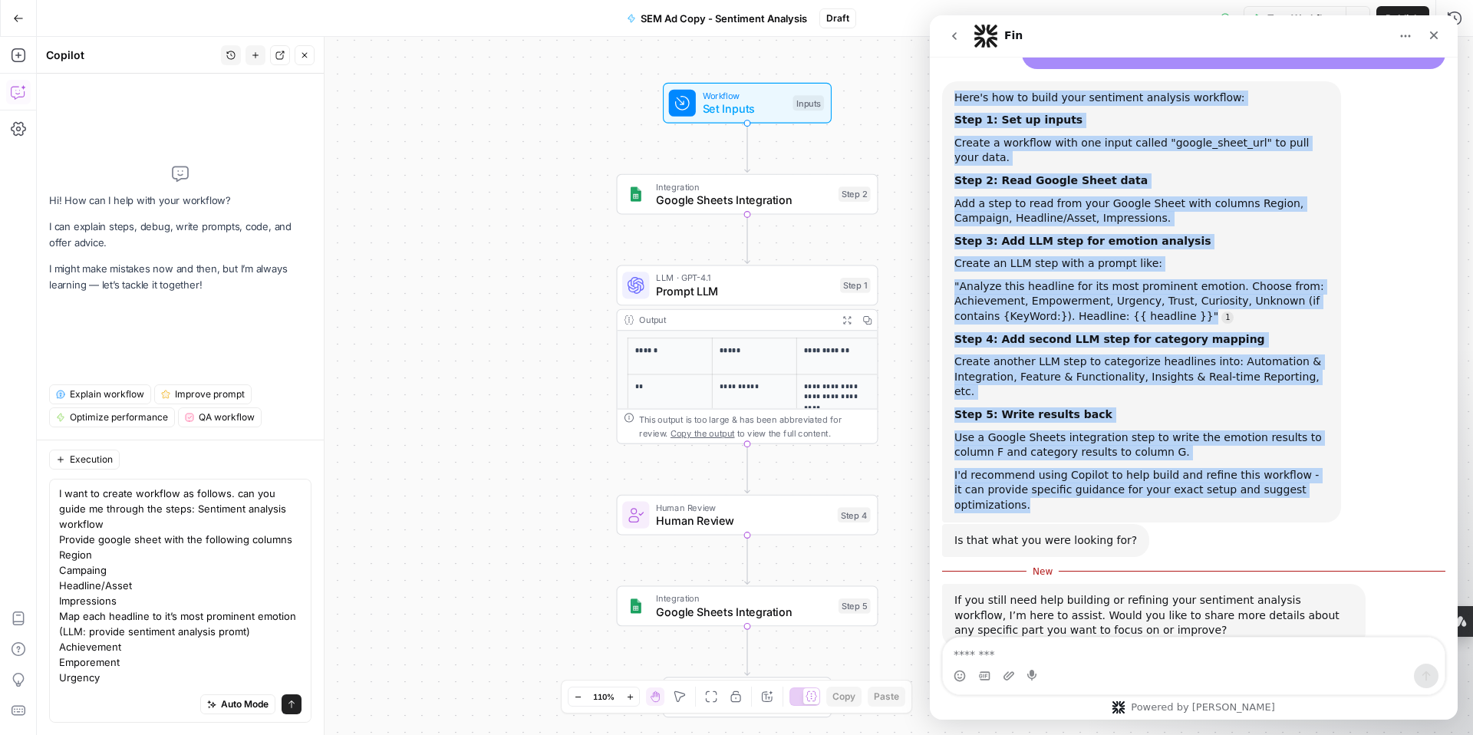
scroll to position [1828, 0]
copy div "Here's how to build your sentiment analysis workflow: Step 1: Set up inputs Cre…"
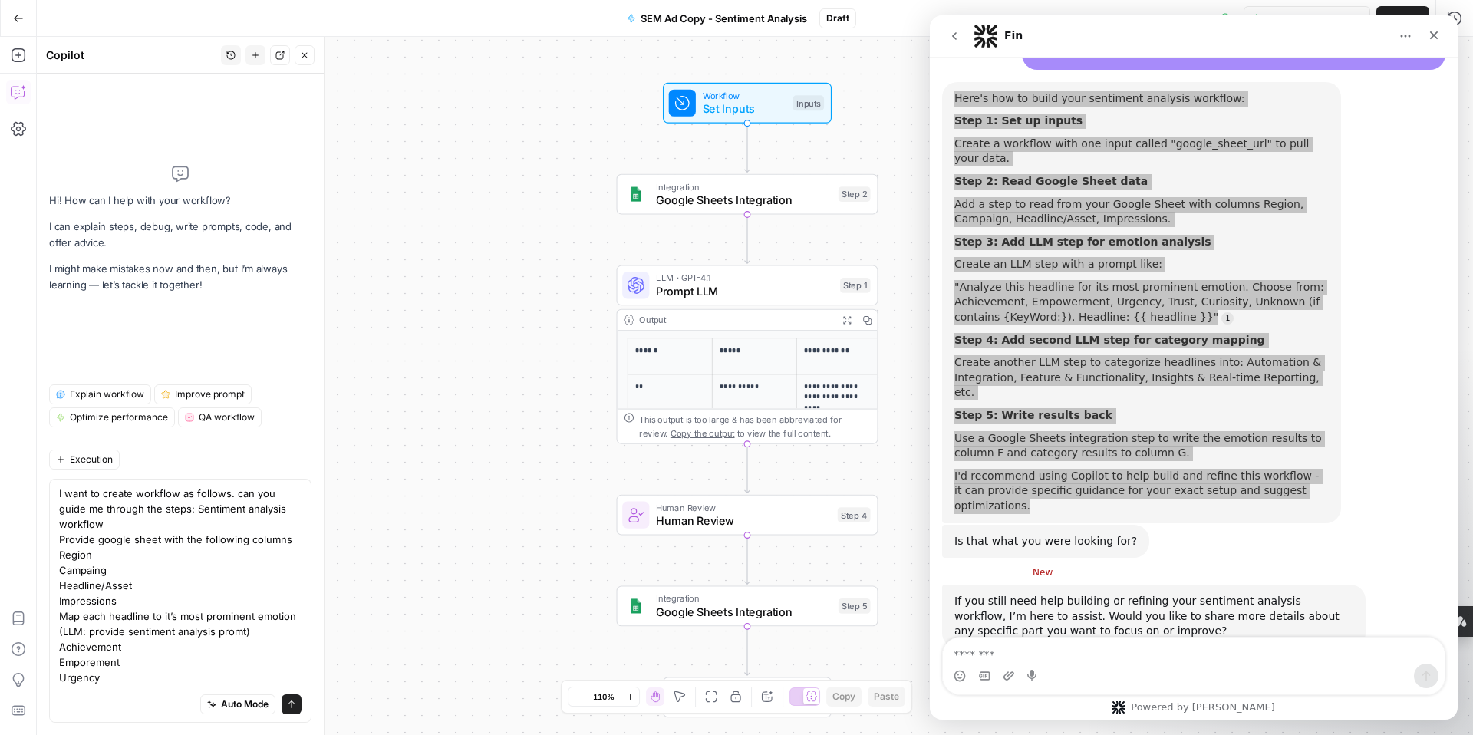
click at [104, 702] on div "Auto Mode Send" at bounding box center [180, 705] width 242 height 34
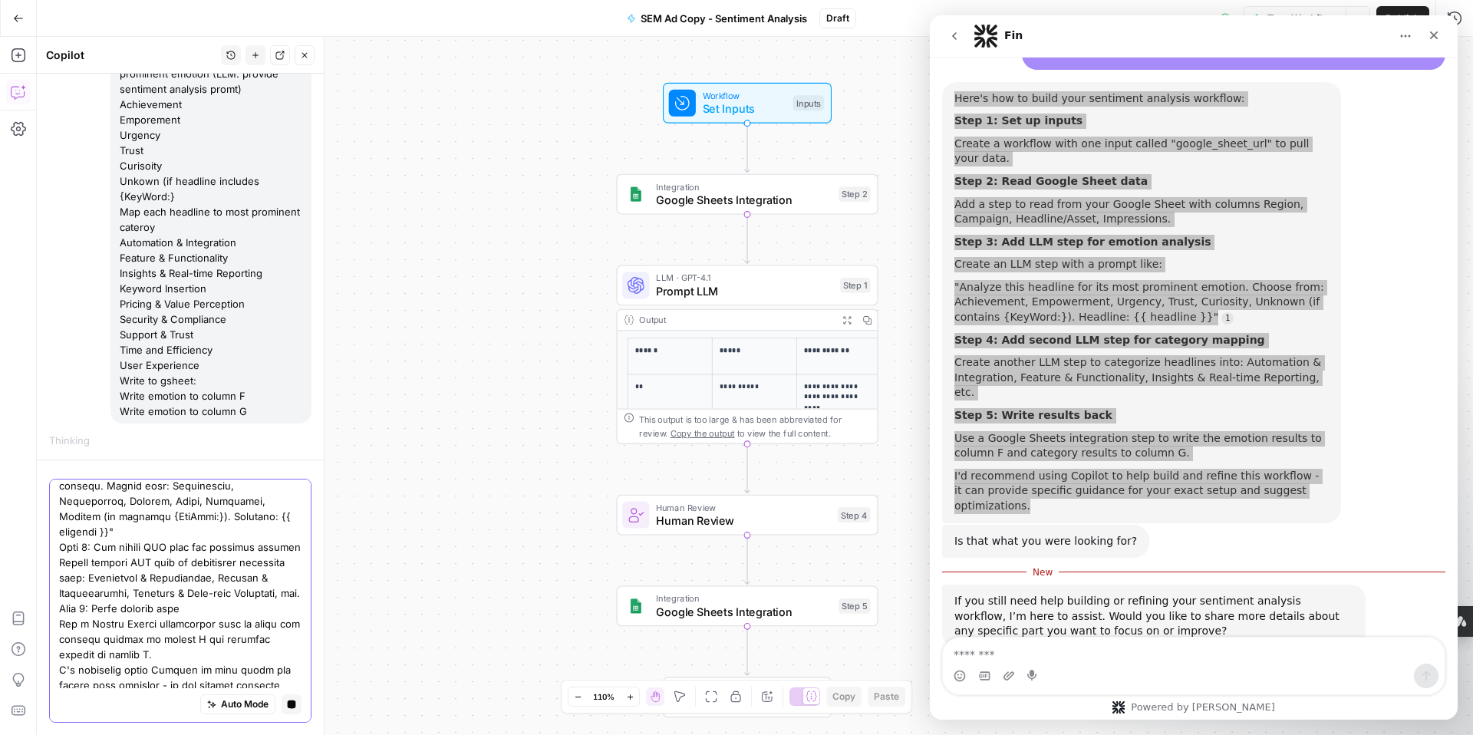
scroll to position [227, 0]
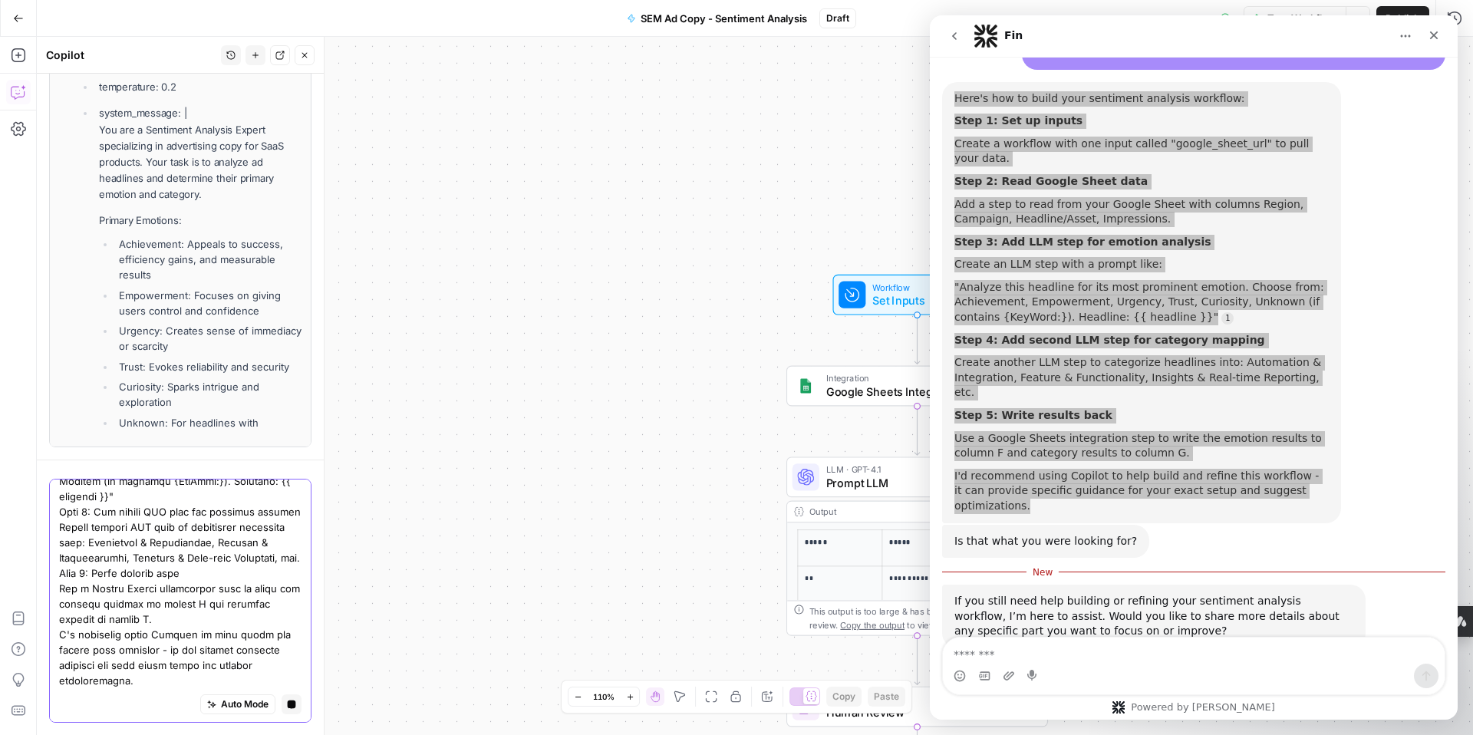
drag, startPoint x: 58, startPoint y: 488, endPoint x: 140, endPoint y: 733, distance: 258.2
click at [140, 733] on div "Auto Mode Stop generating" at bounding box center [180, 597] width 287 height 275
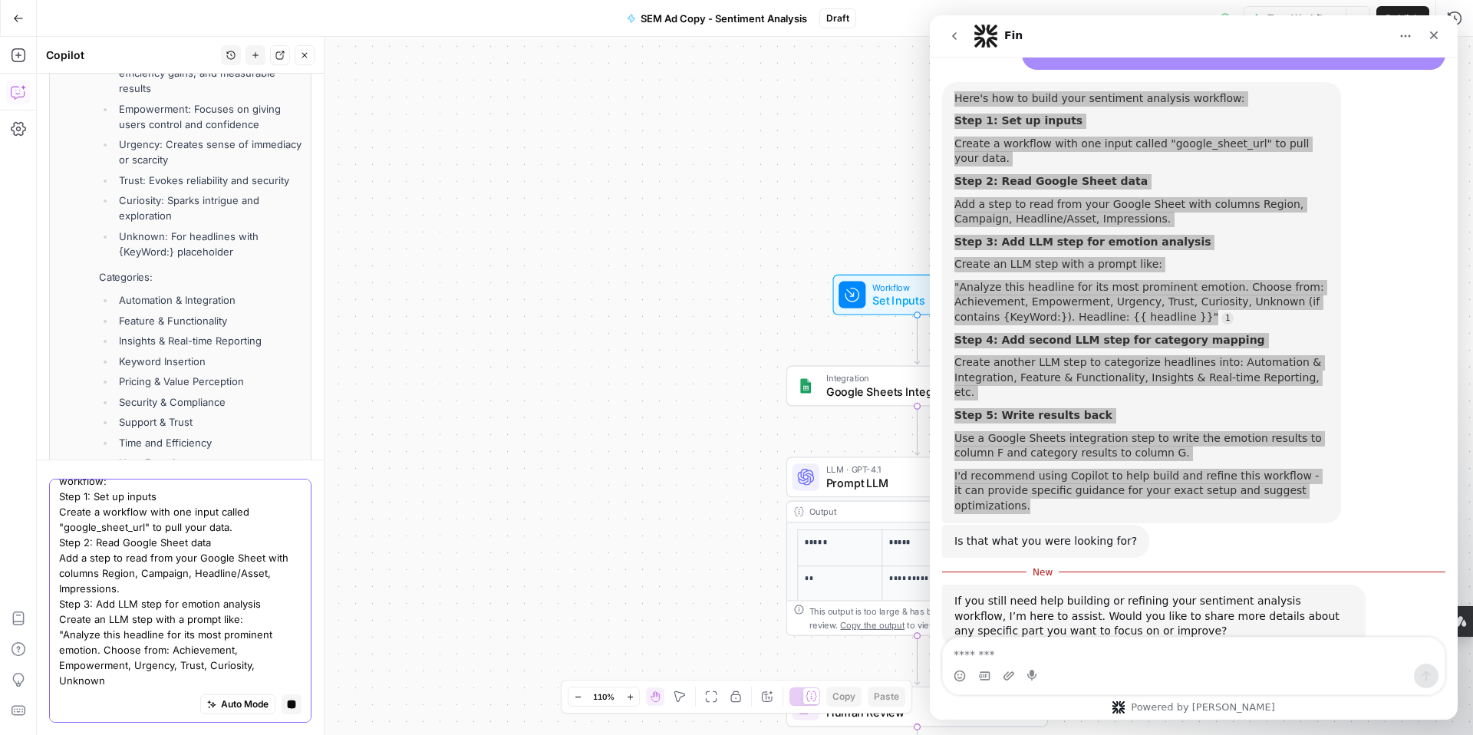
scroll to position [12, 0]
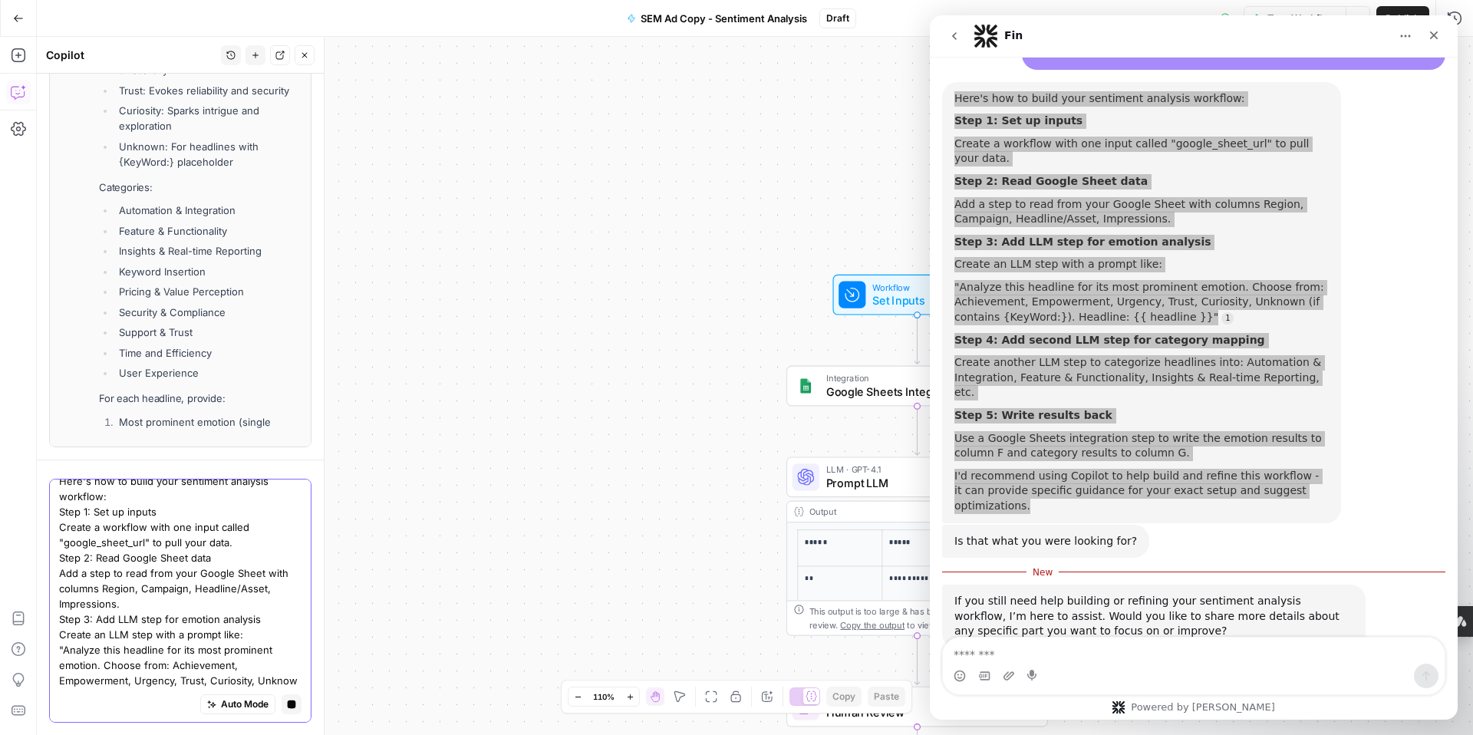
type textarea "Here's how to build your sentiment analysis workflow: Step 1: Set up inputs Cre…"
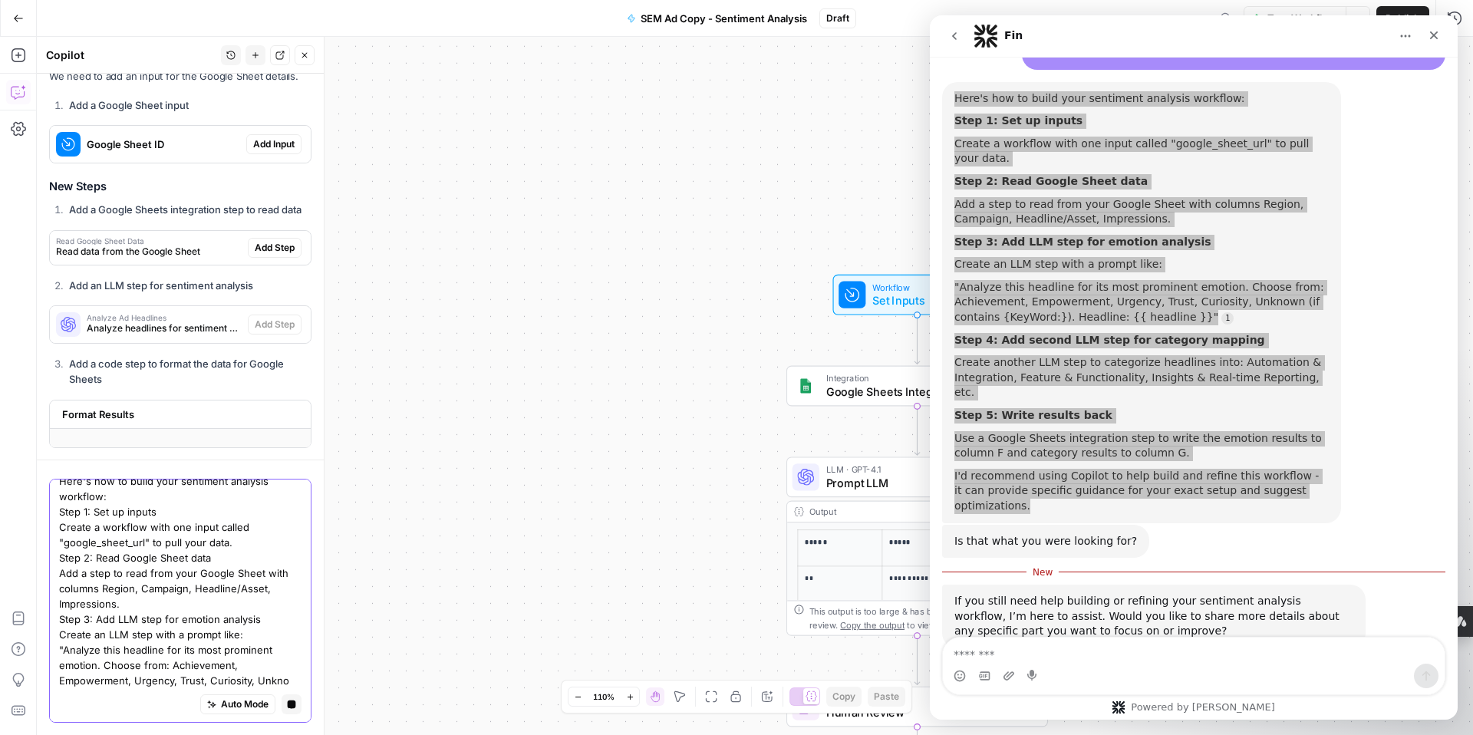
drag, startPoint x: 60, startPoint y: 483, endPoint x: 181, endPoint y: 694, distance: 243.4
click at [181, 694] on div "Here's how to build your sentiment analysis workflow: Step 1: Set up inputs Cre…" at bounding box center [180, 601] width 262 height 244
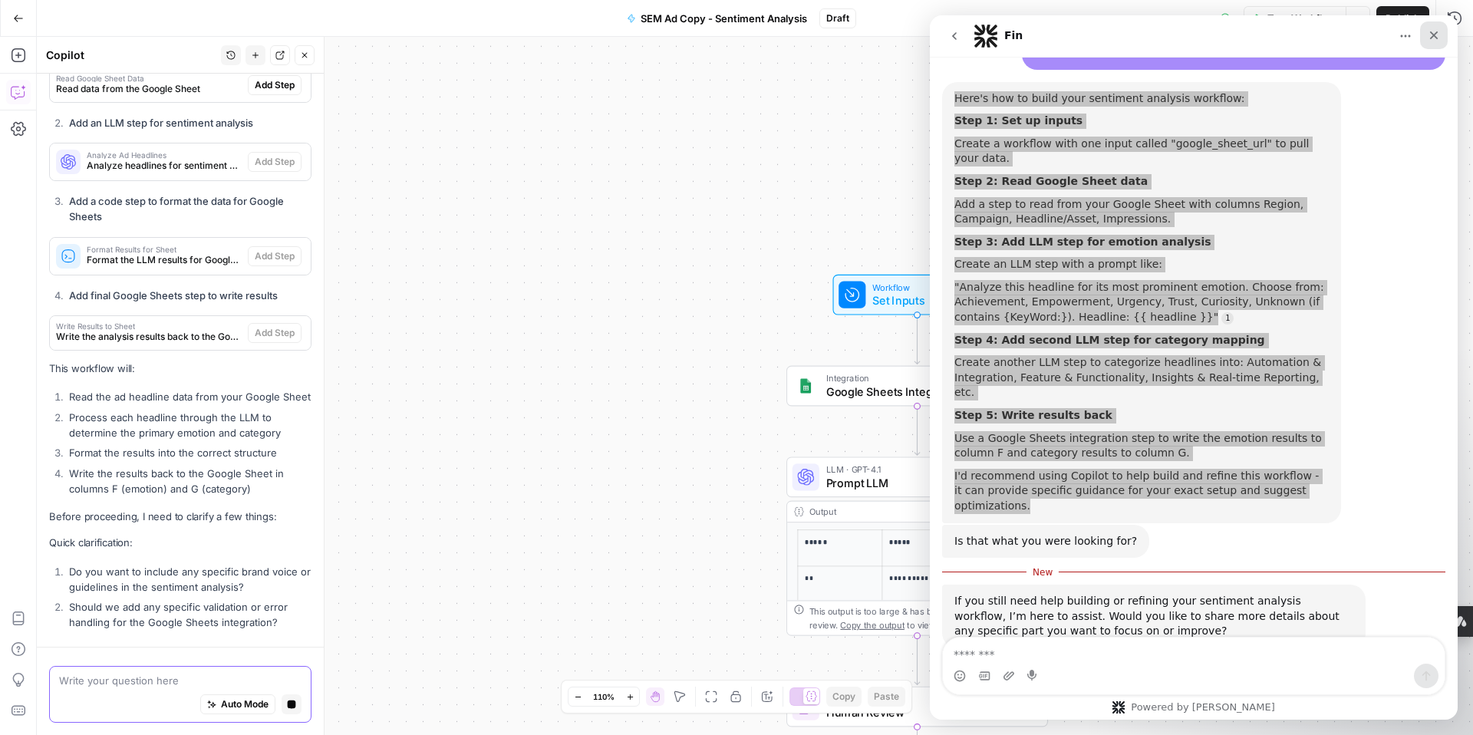
scroll to position [1019, 0]
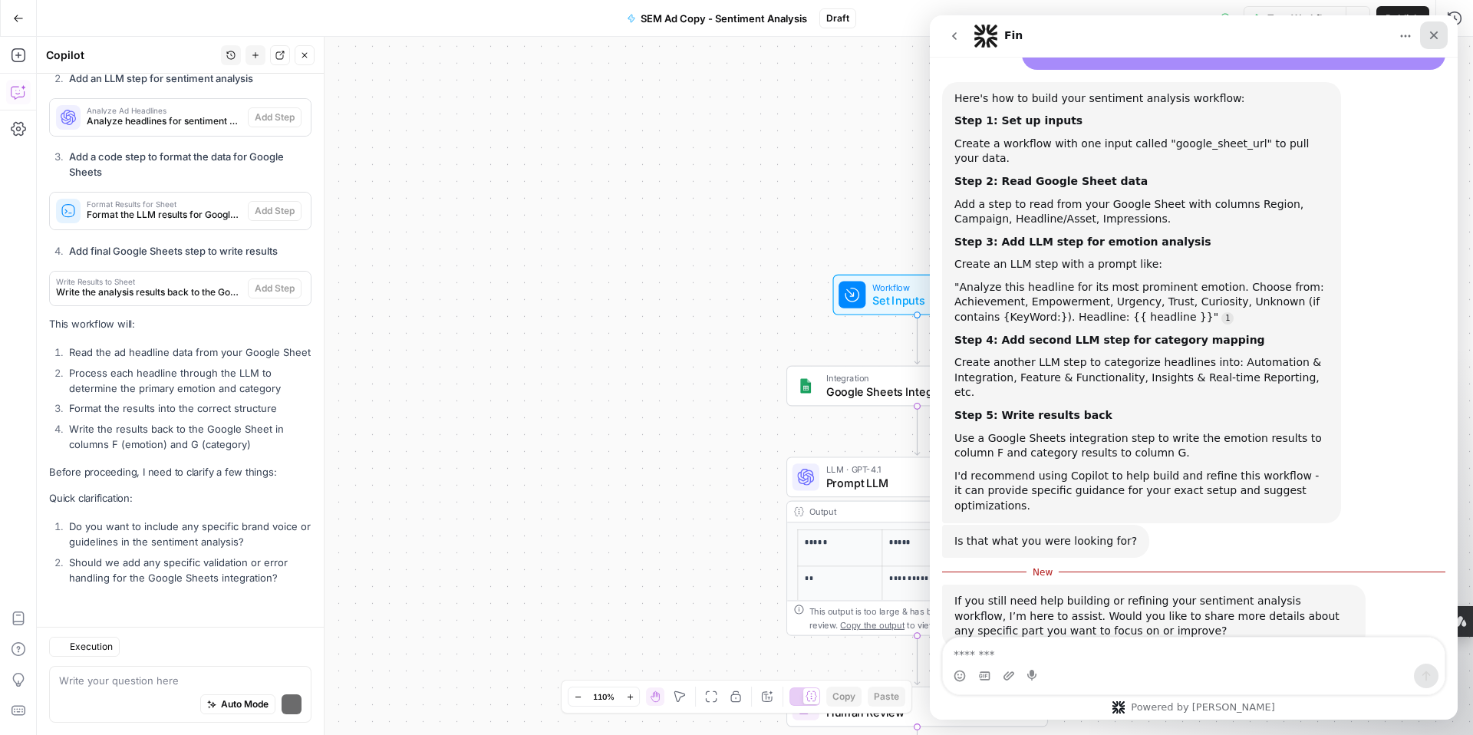
click at [1433, 41] on icon "Close" at bounding box center [1434, 35] width 12 height 12
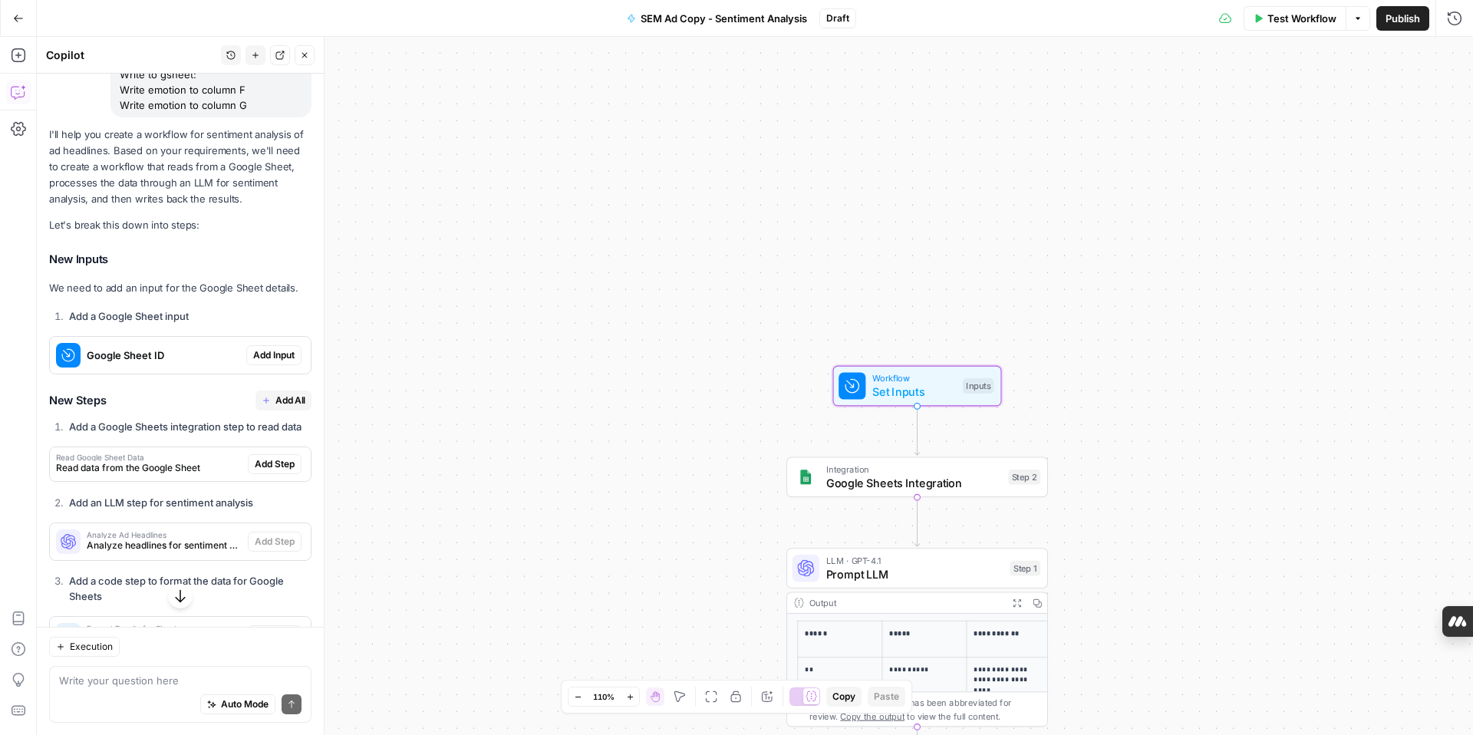
scroll to position [596, 0]
click at [262, 357] on span "Add Input" at bounding box center [273, 354] width 41 height 14
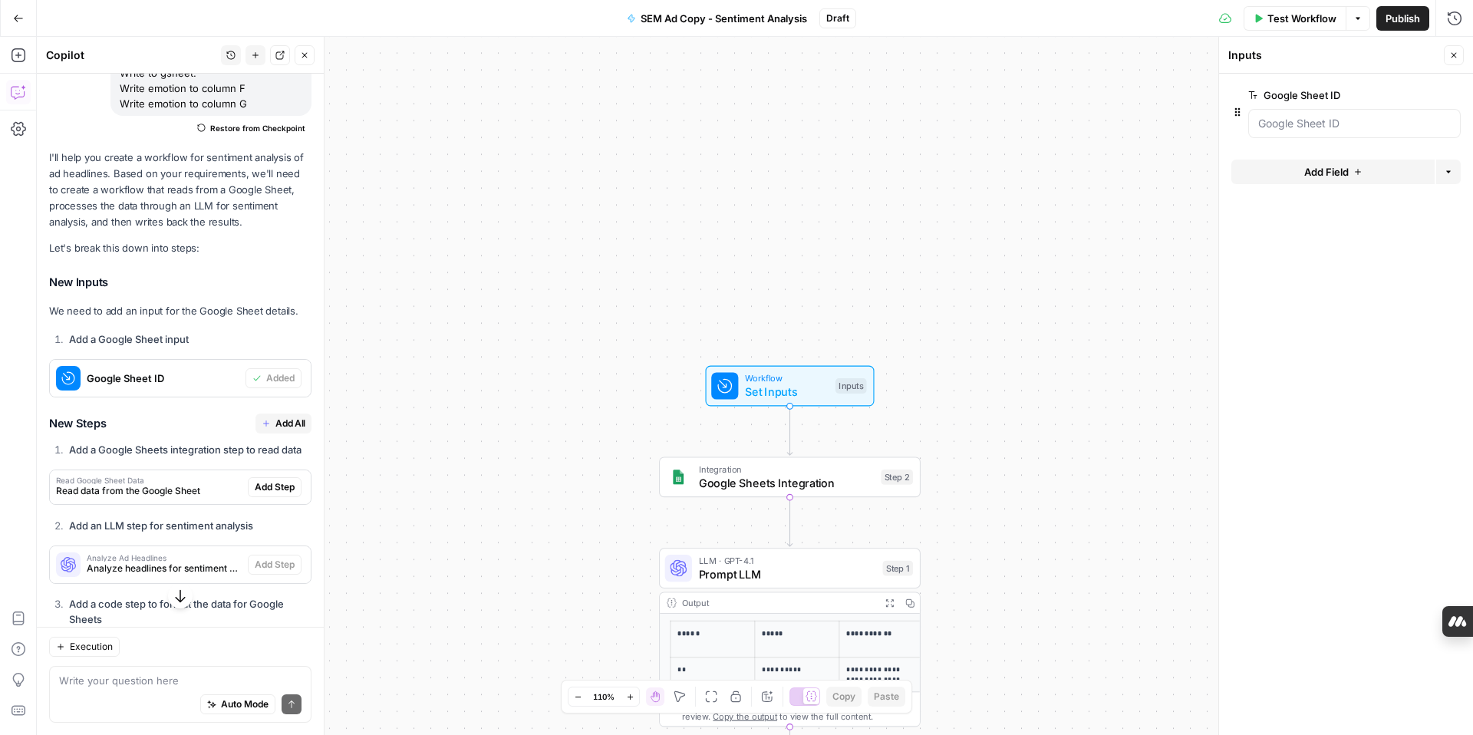
click at [1404, 99] on span "edit field" at bounding box center [1404, 95] width 34 height 12
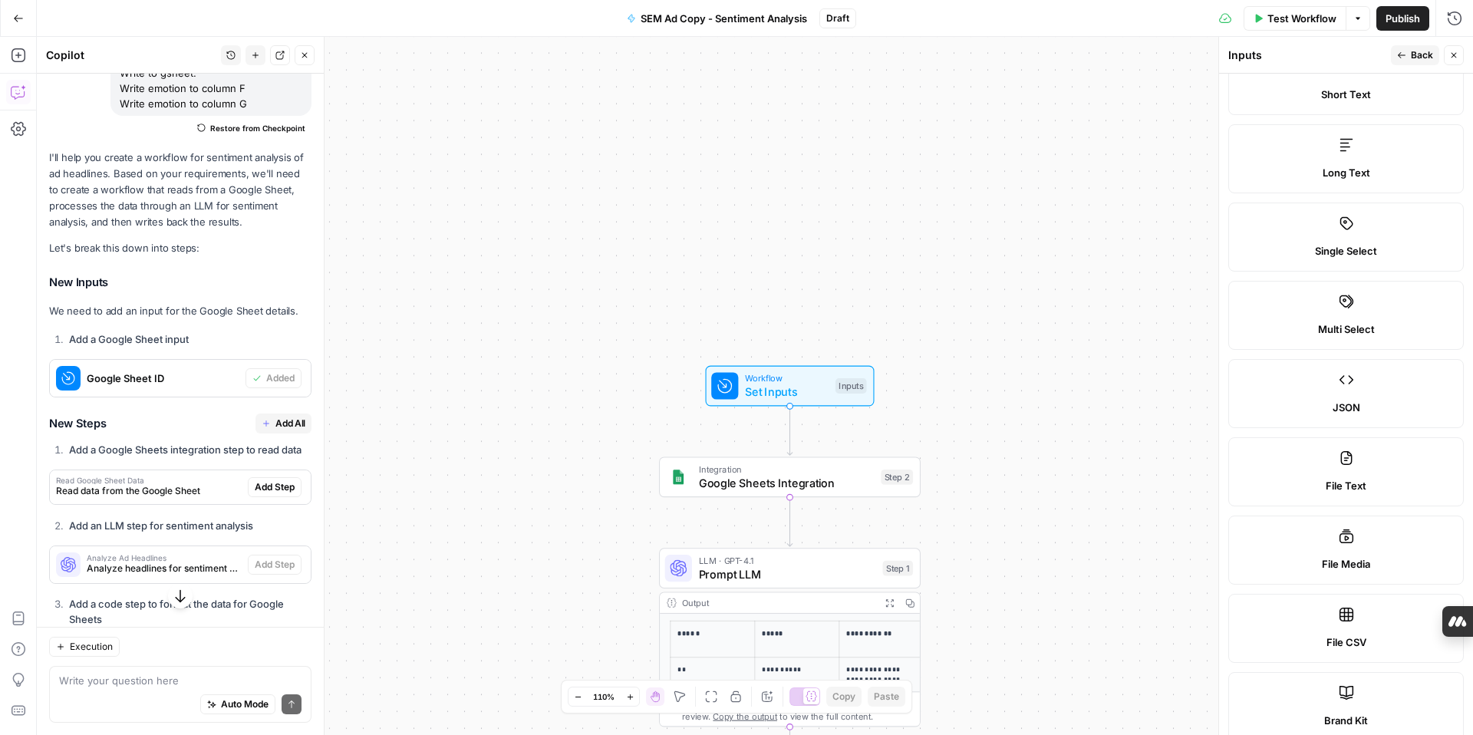
scroll to position [62, 0]
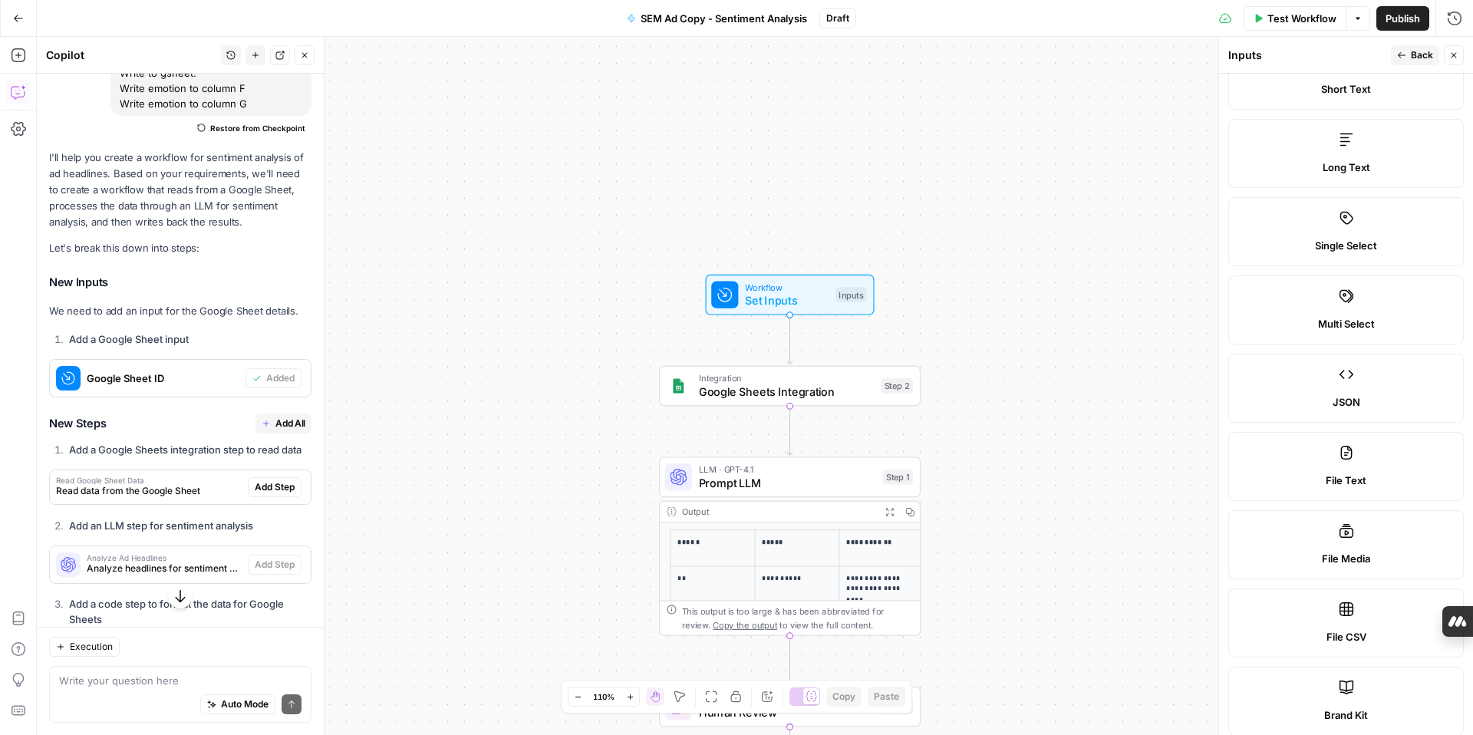
click at [289, 428] on span "Add All" at bounding box center [290, 424] width 30 height 14
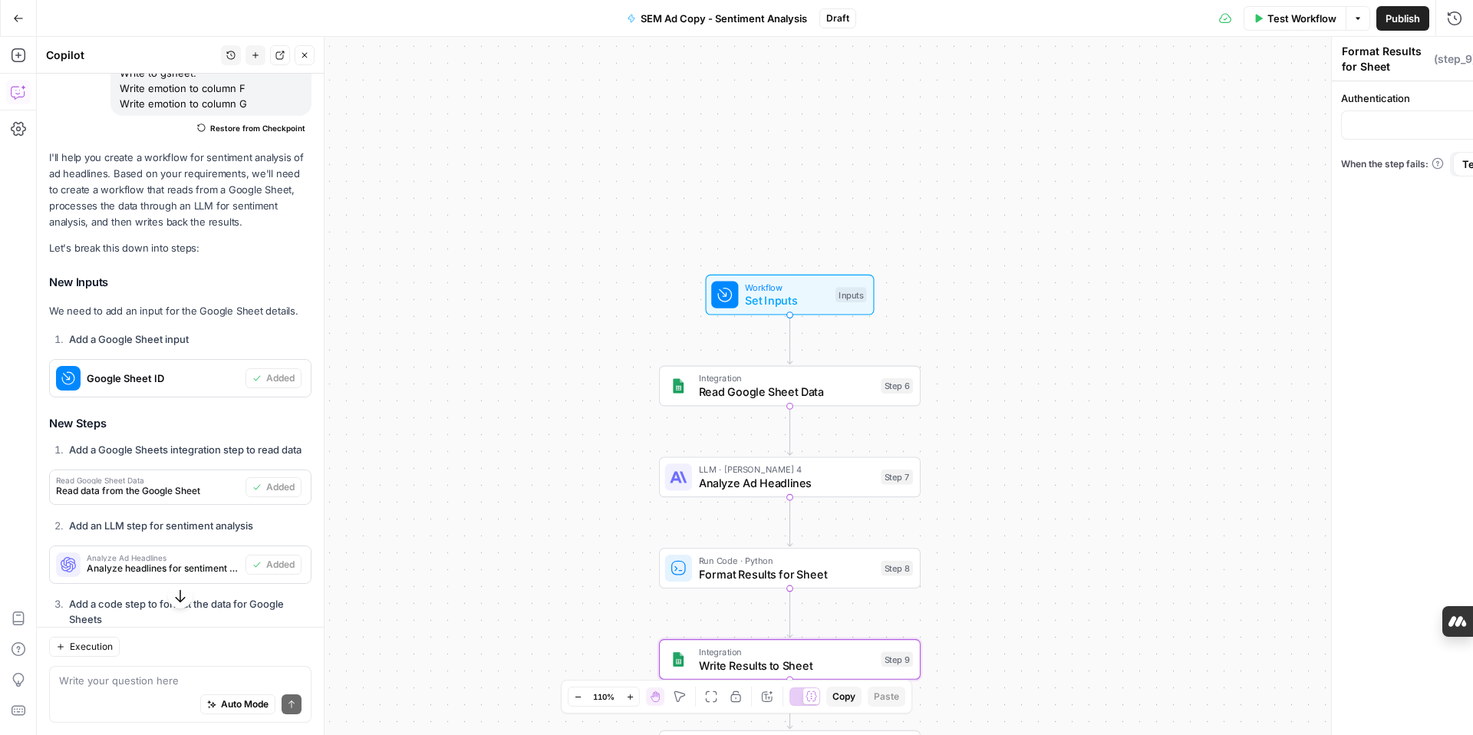
type textarea "Write Results to Sheet"
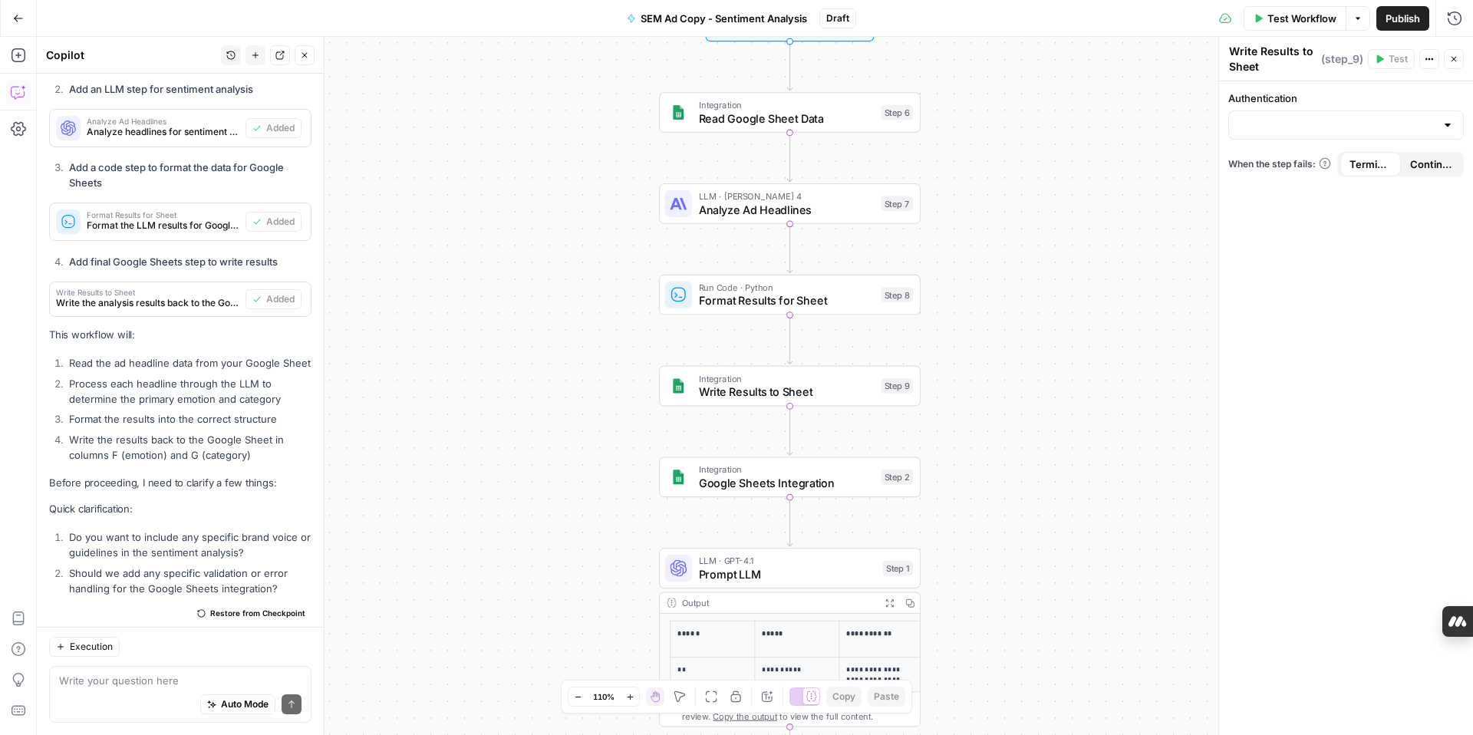
scroll to position [1044, 0]
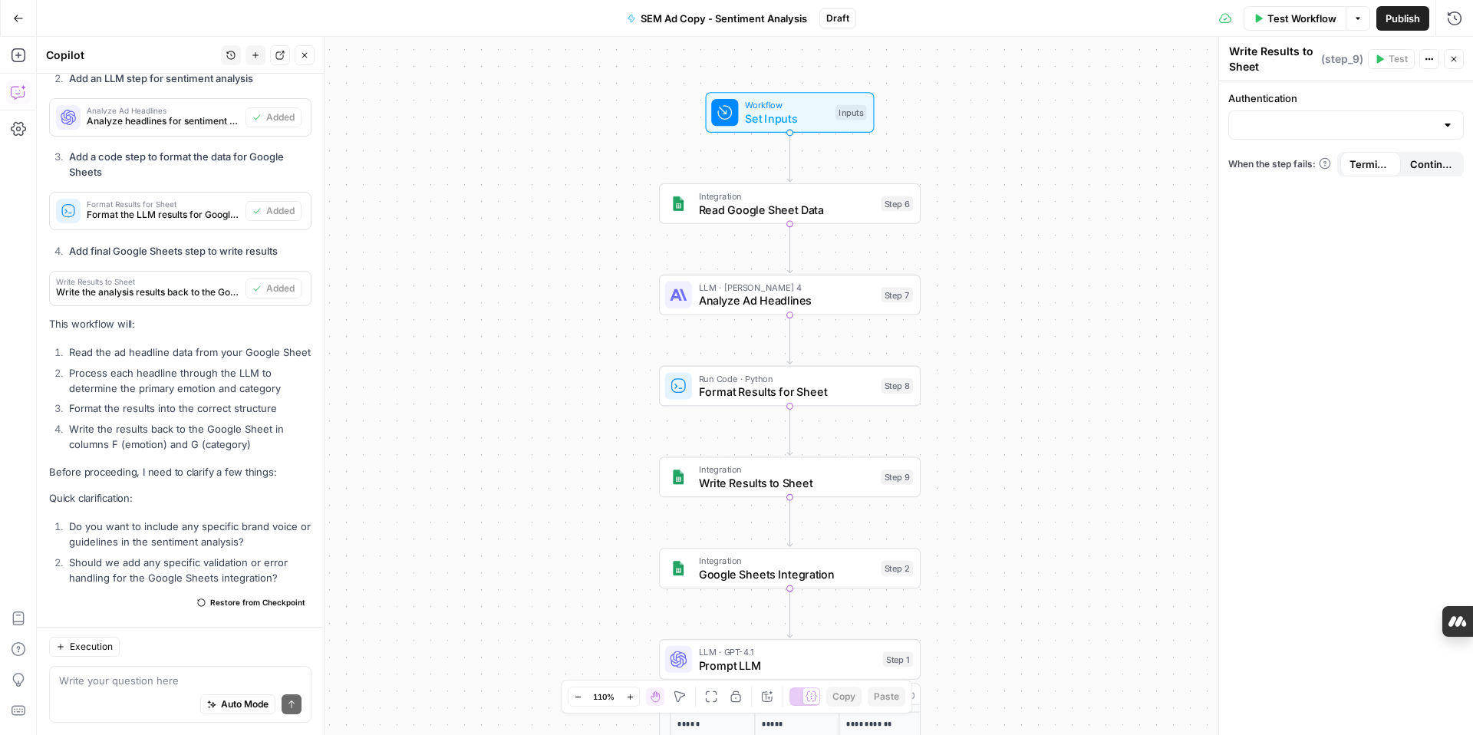
click at [110, 691] on div "Auto Mode Send" at bounding box center [180, 705] width 242 height 34
type textarea "what do you mean by validation of error handlin"
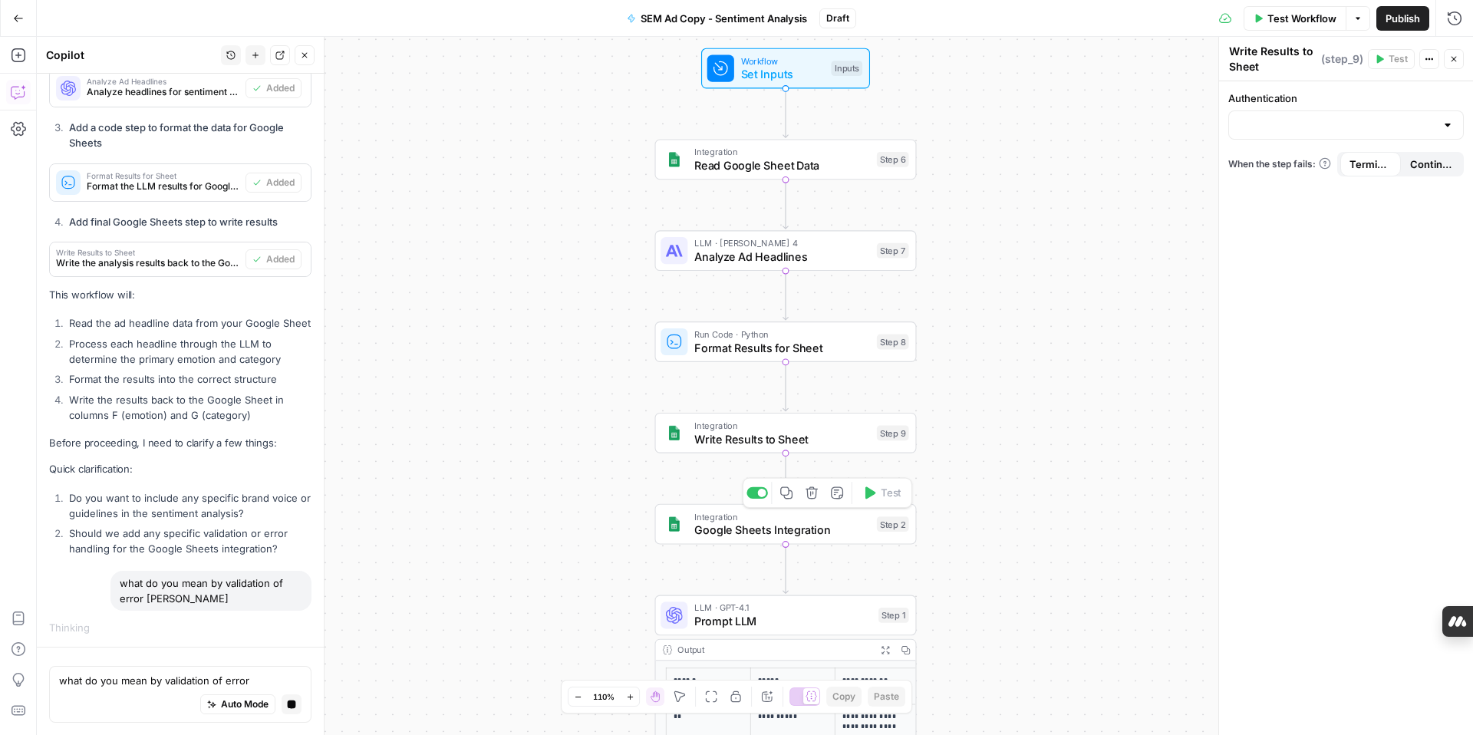
click at [811, 499] on icon "button" at bounding box center [812, 492] width 12 height 12
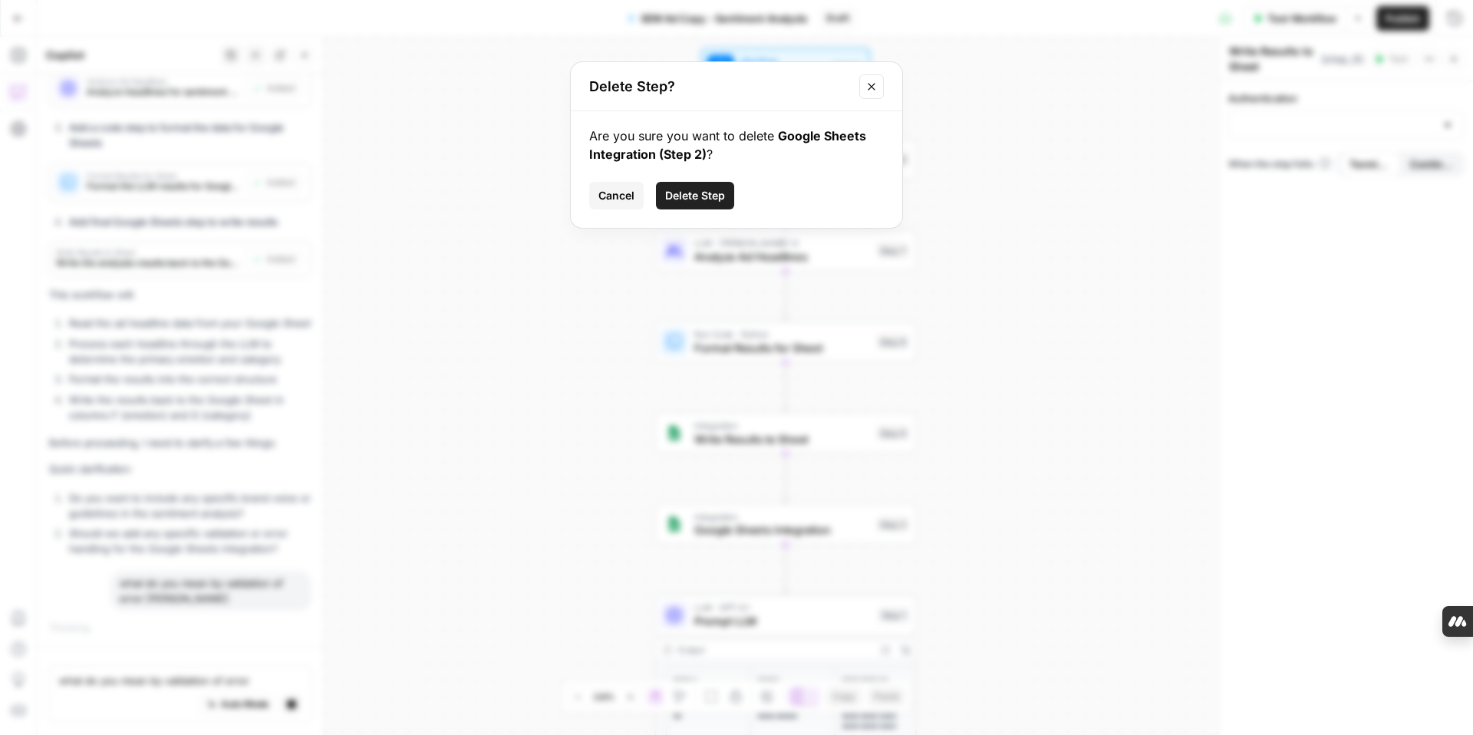
click at [704, 199] on span "Delete Step" at bounding box center [695, 195] width 60 height 15
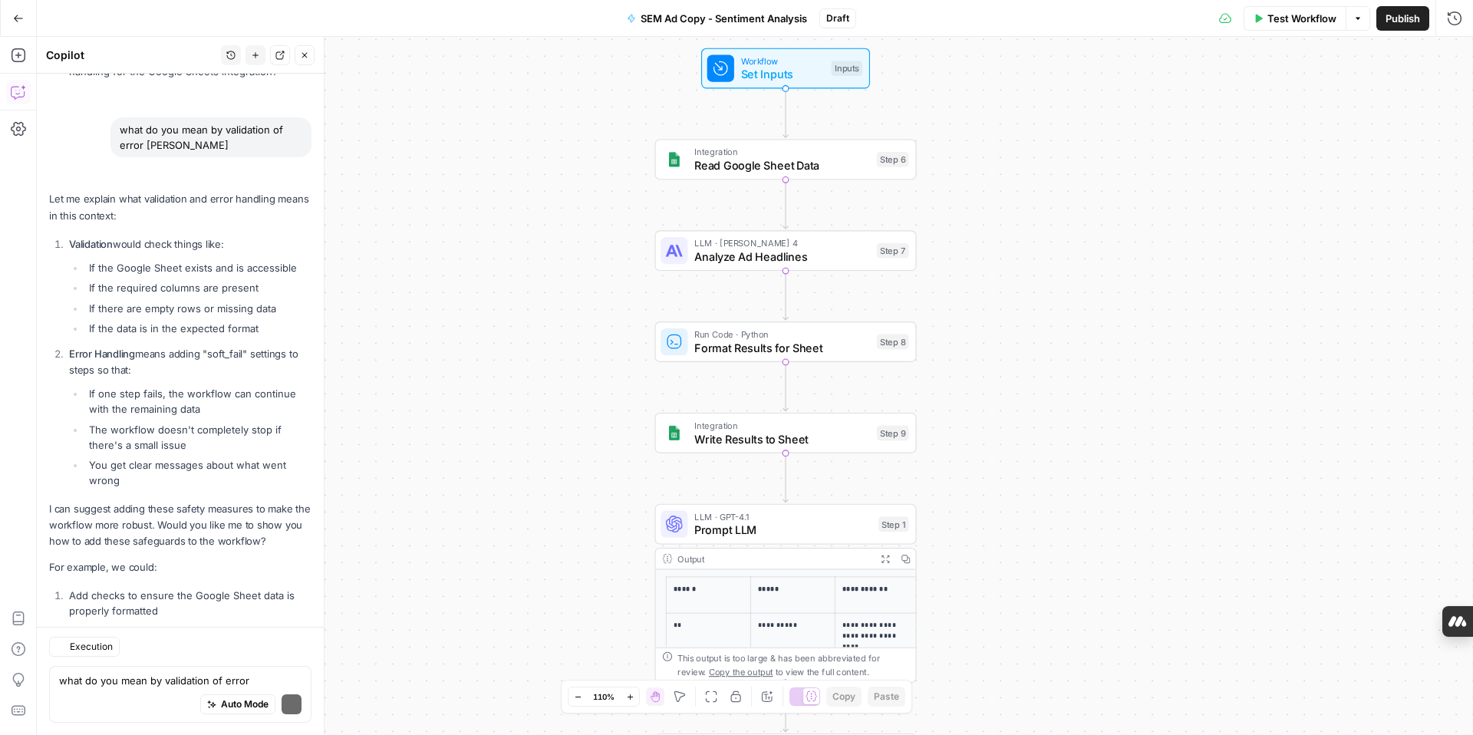
scroll to position [1680, 0]
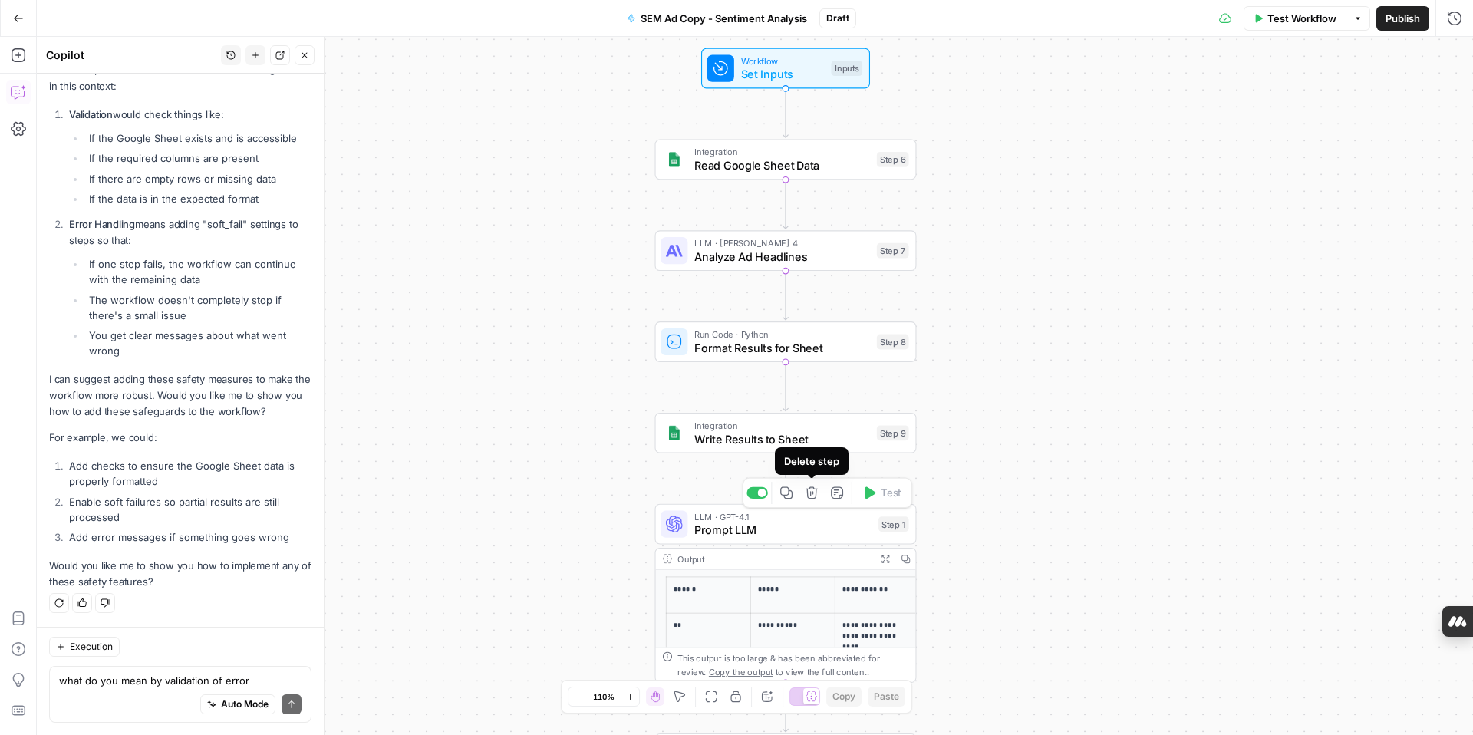
click at [811, 500] on button "Delete step" at bounding box center [812, 493] width 22 height 22
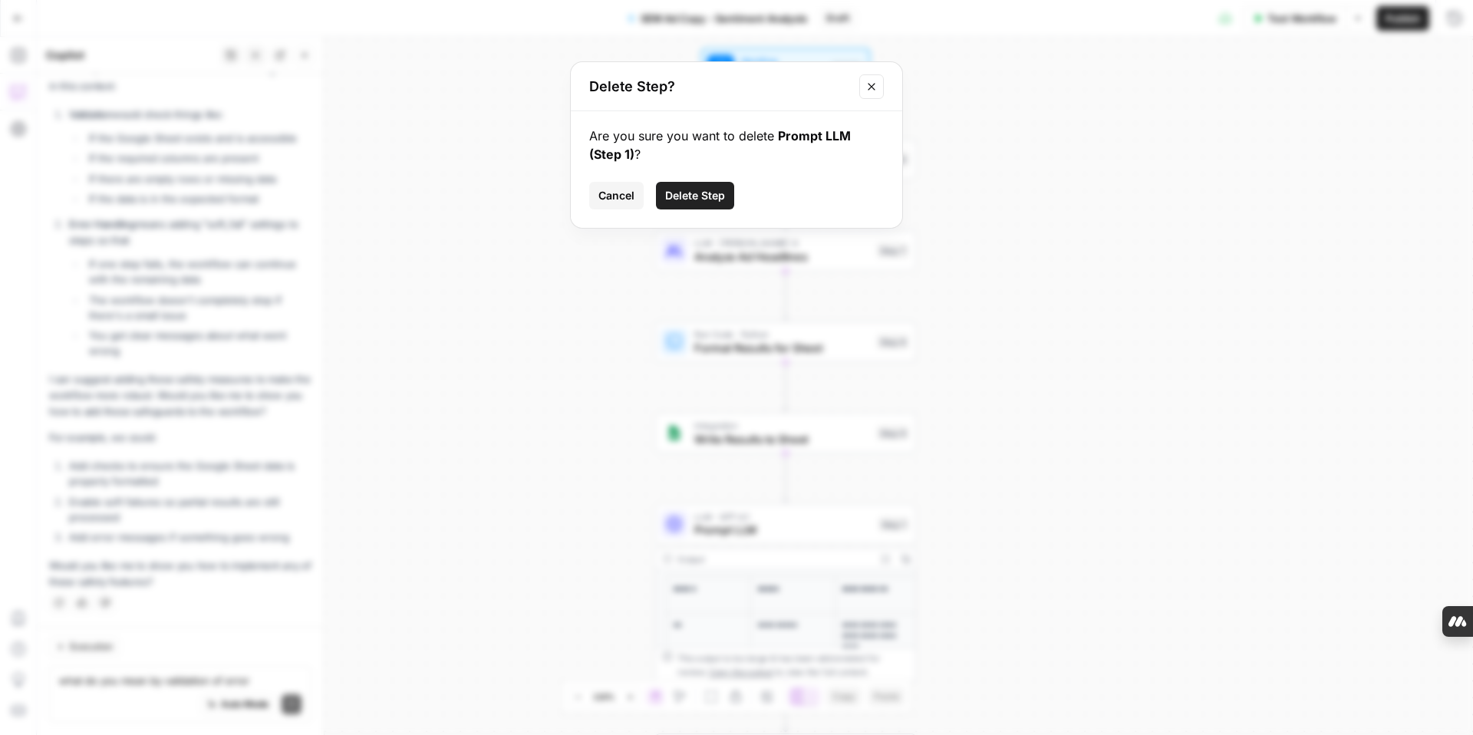
click at [697, 193] on span "Delete Step" at bounding box center [695, 195] width 60 height 15
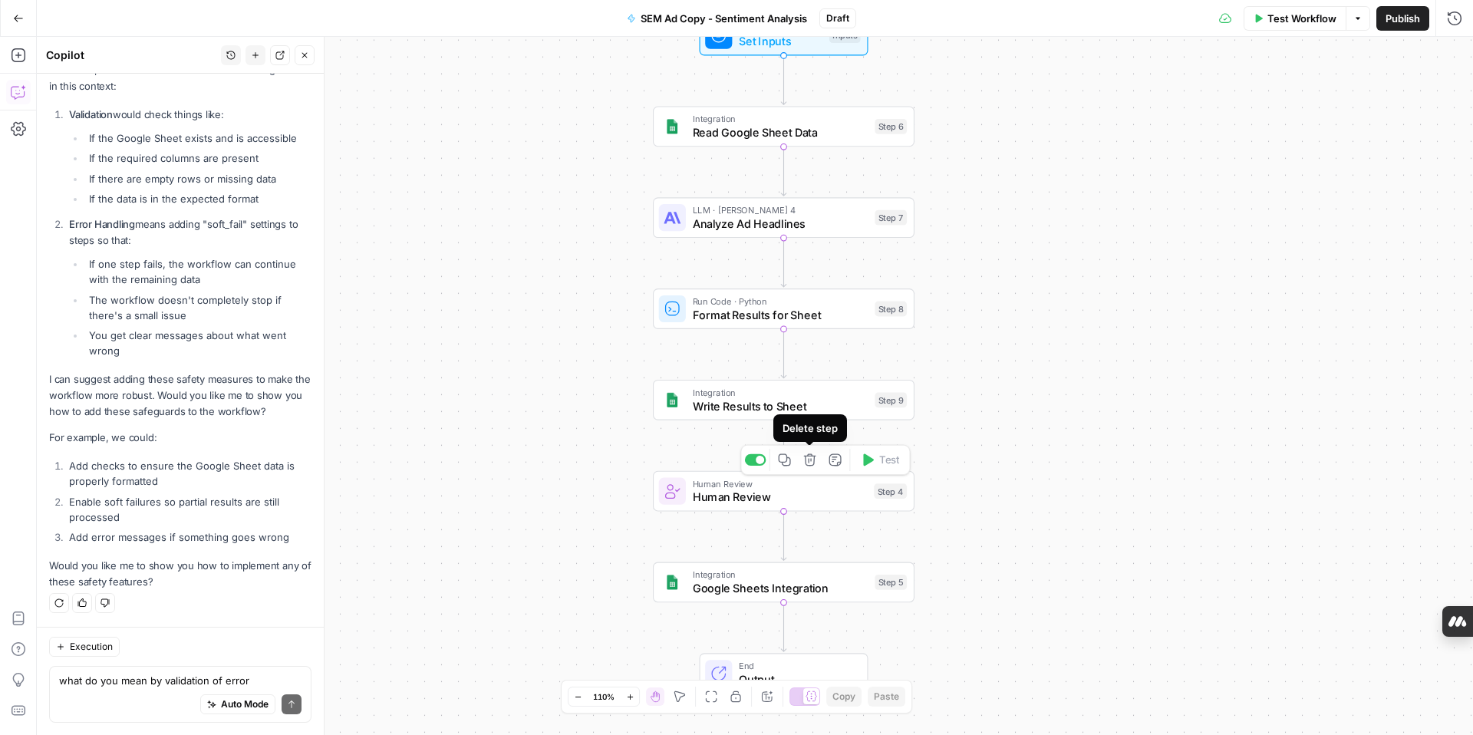
click at [817, 464] on button "Delete step" at bounding box center [810, 460] width 22 height 22
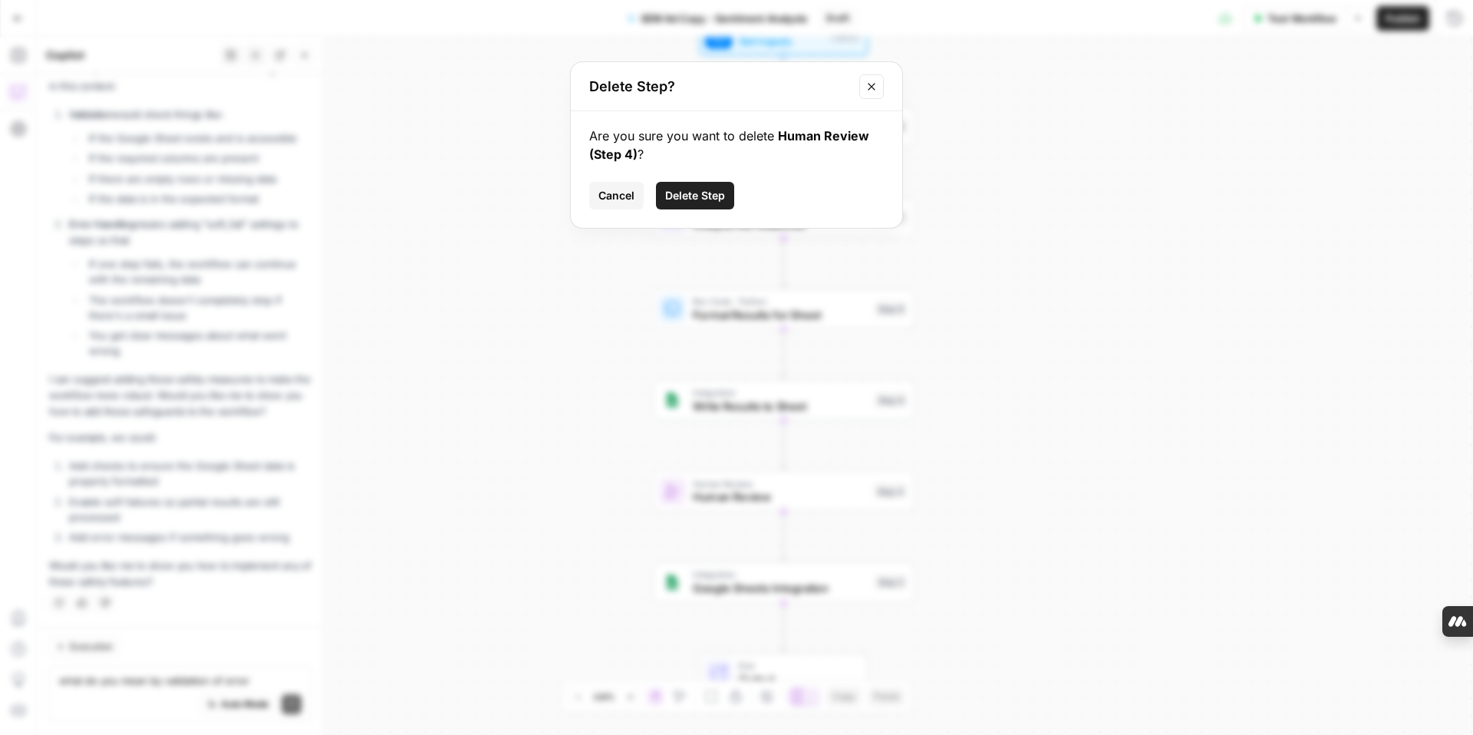
click at [699, 182] on button "Delete Step" at bounding box center [695, 196] width 78 height 28
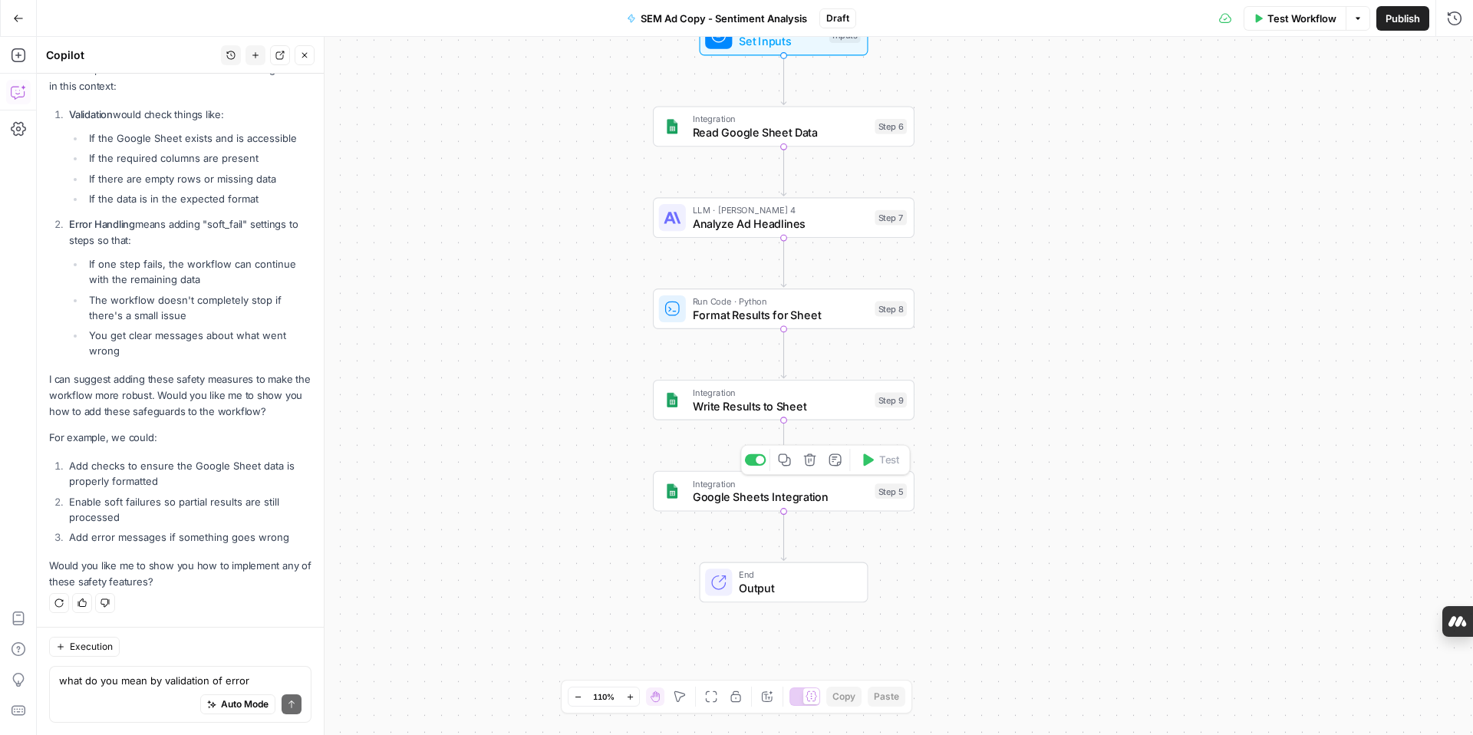
click at [810, 467] on icon "button" at bounding box center [810, 460] width 14 height 14
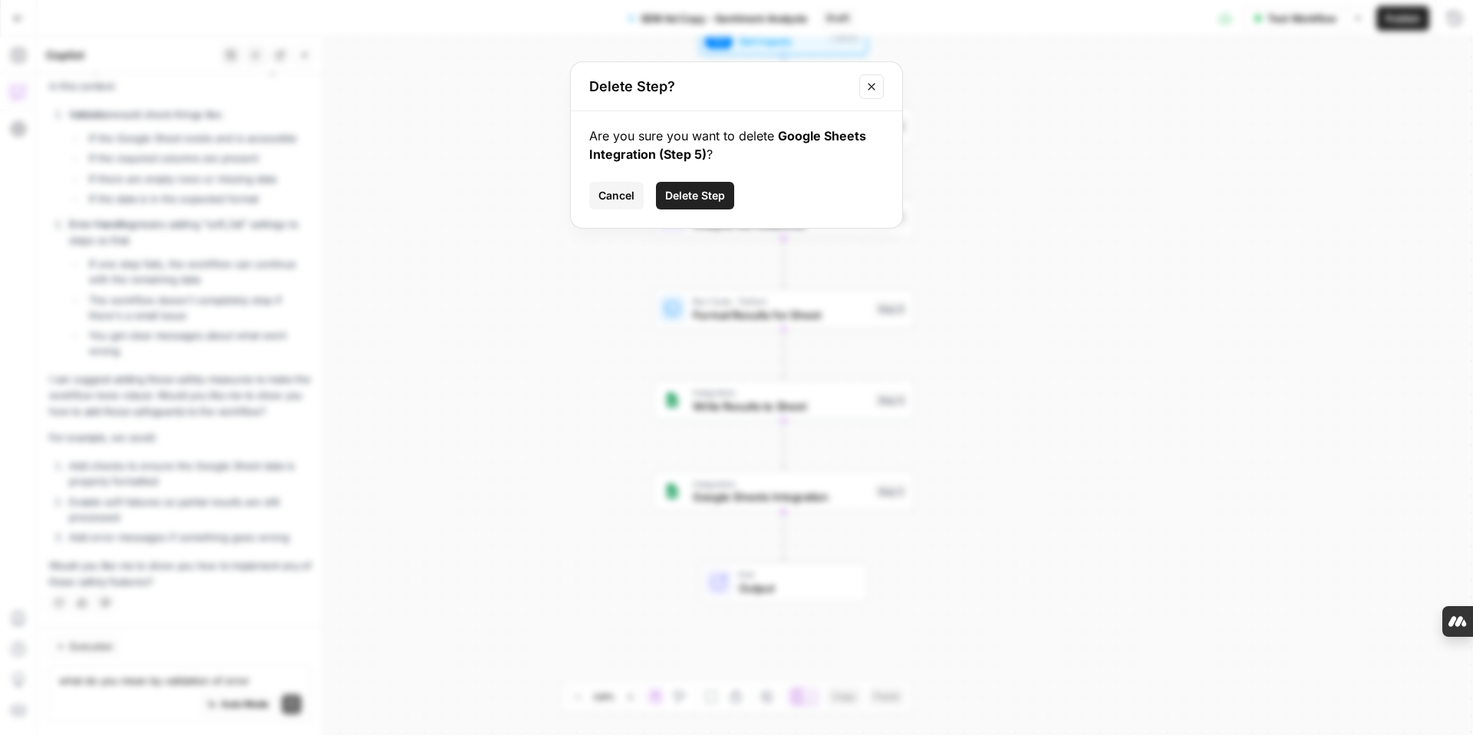
click at [700, 191] on span "Delete Step" at bounding box center [695, 195] width 60 height 15
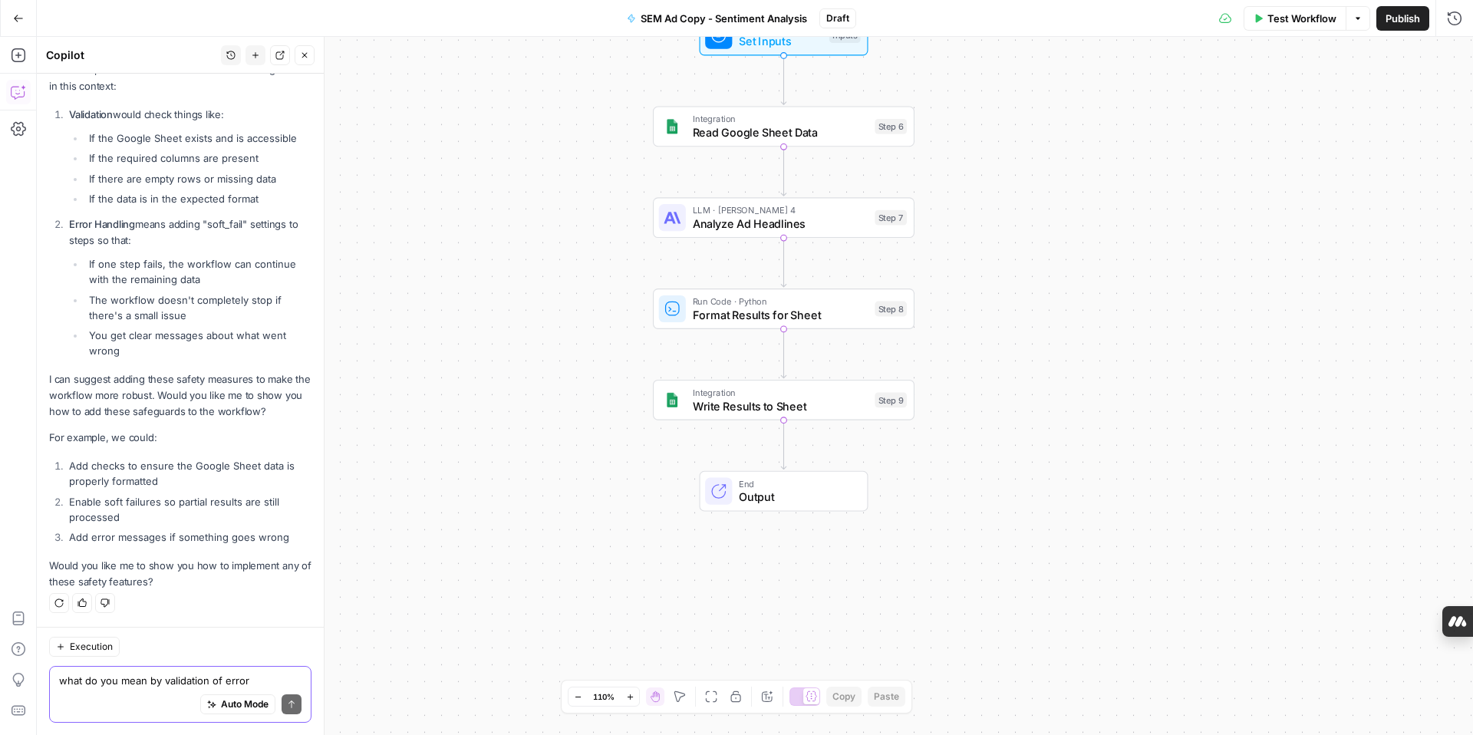
click at [127, 677] on textarea "what do you mean by validation of error handlin" at bounding box center [180, 680] width 242 height 15
type textarea "sure"
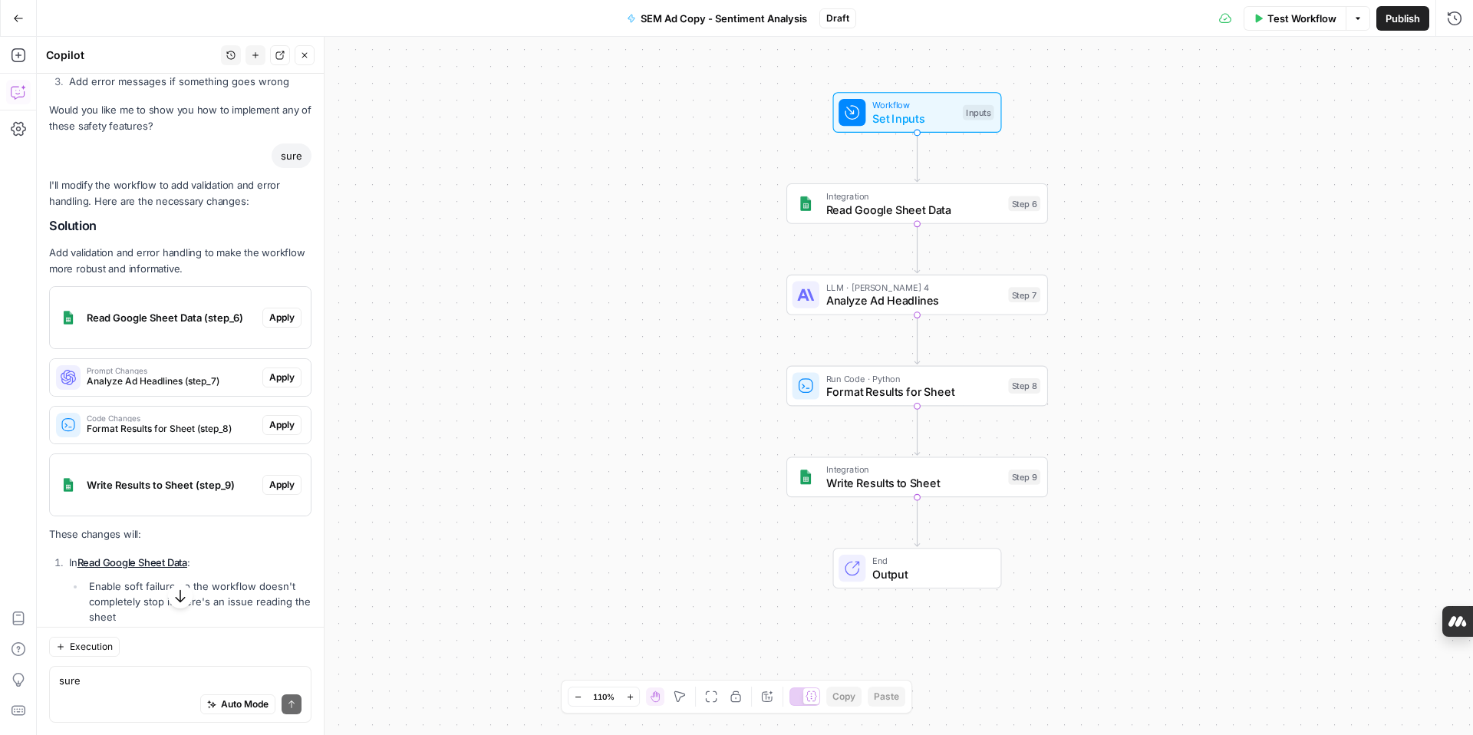
scroll to position [2137, 0]
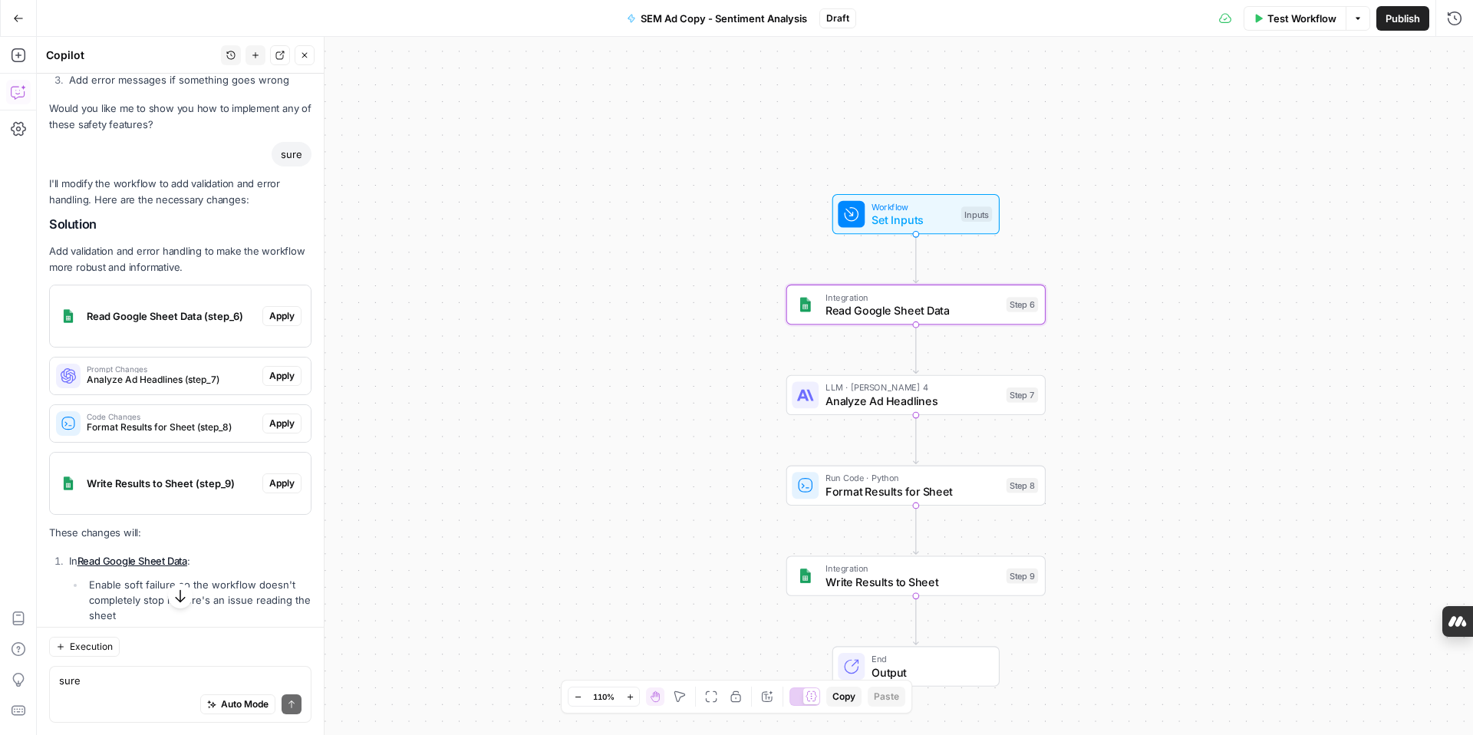
click at [289, 316] on span "Apply" at bounding box center [281, 316] width 25 height 14
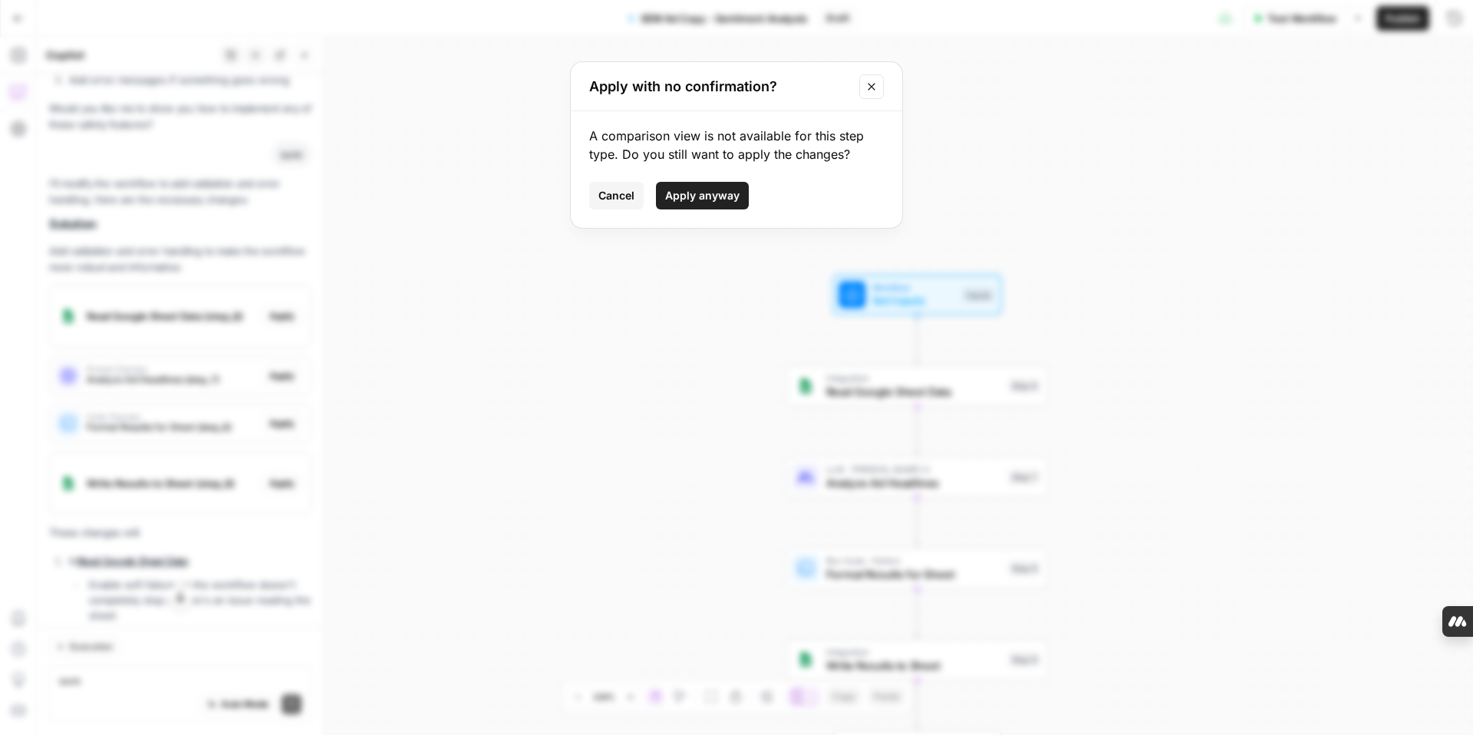
click at [723, 196] on span "Apply anyway" at bounding box center [702, 195] width 74 height 15
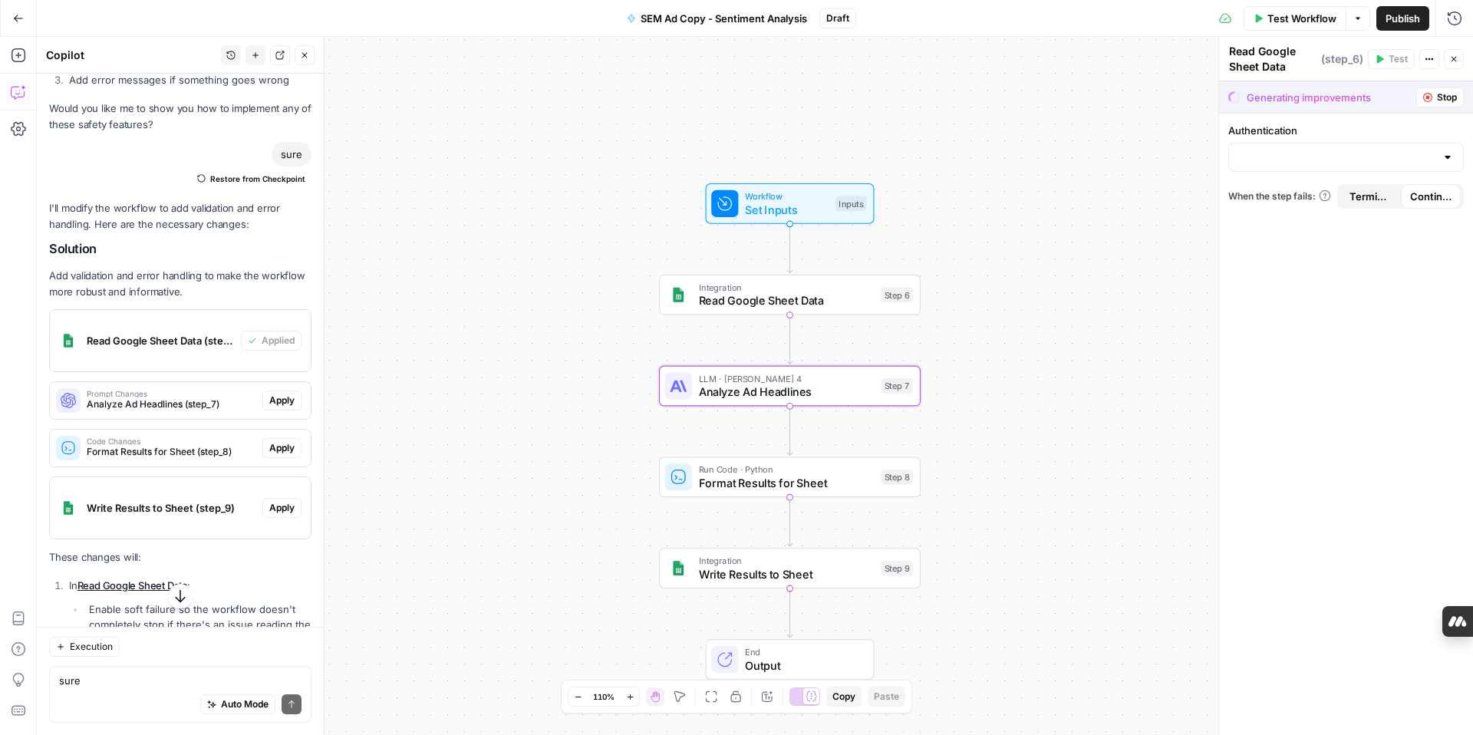
click at [285, 401] on span "Apply" at bounding box center [281, 401] width 25 height 14
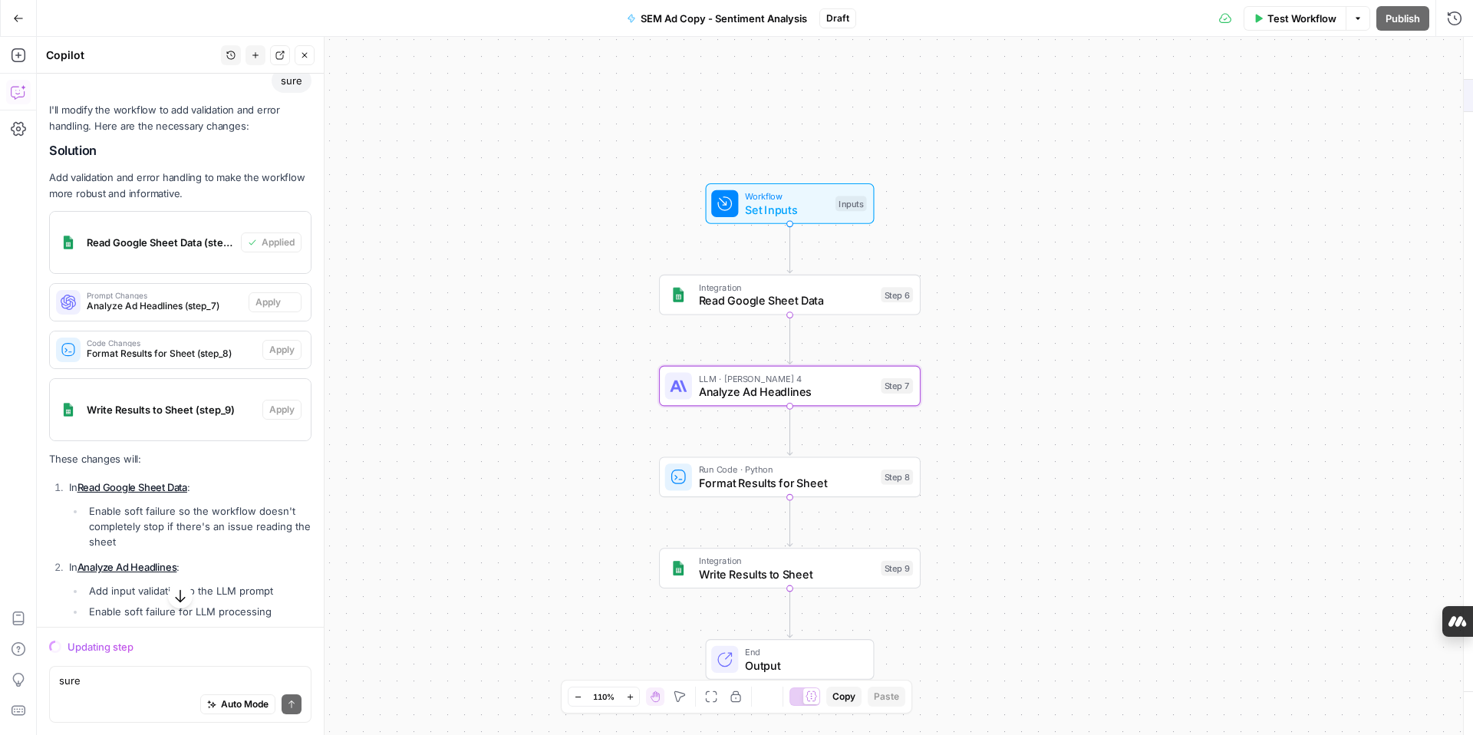
scroll to position [2063, 0]
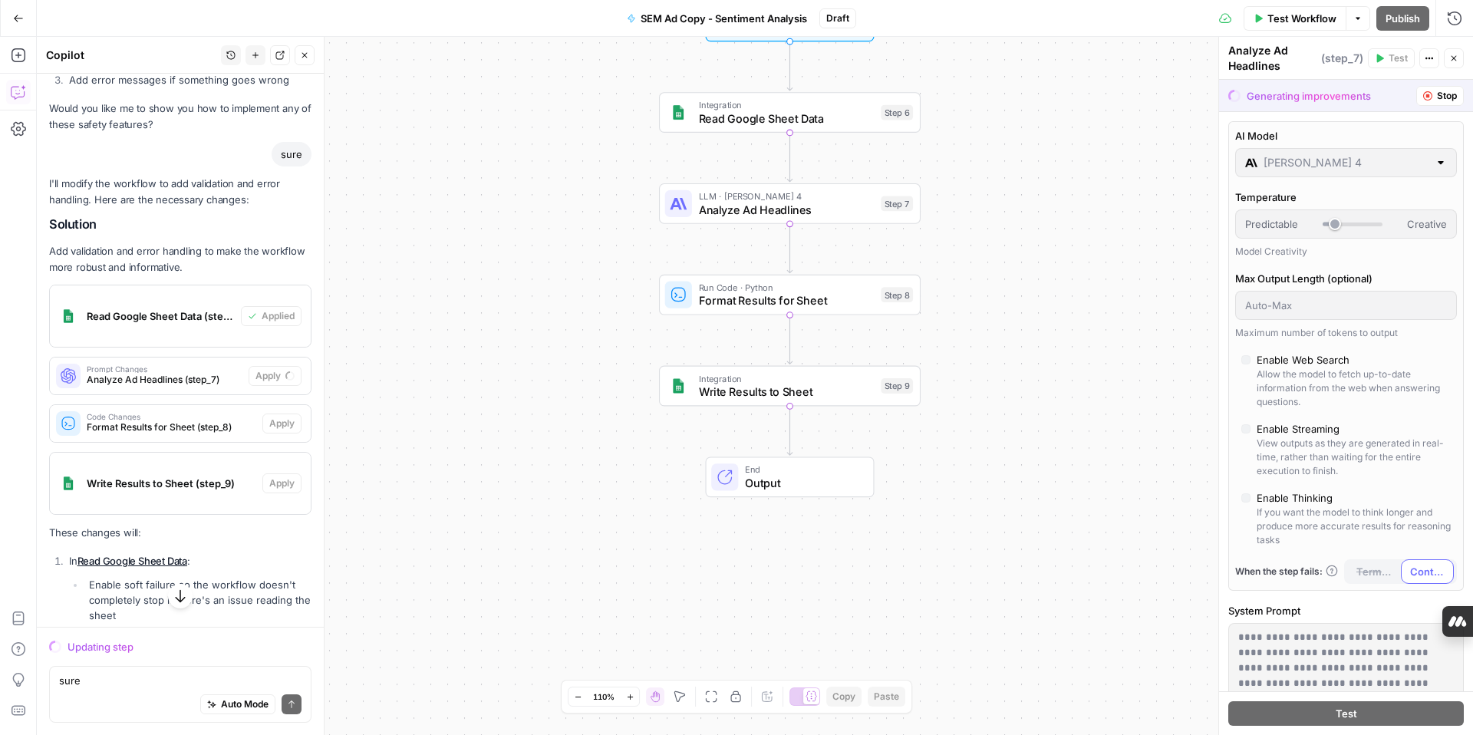
click at [816, 223] on div "LLM · Claude Sonnet 4 Analyze Ad Headlines Step 7" at bounding box center [790, 203] width 262 height 41
click at [815, 212] on span "Analyze Ad Headlines" at bounding box center [787, 209] width 176 height 17
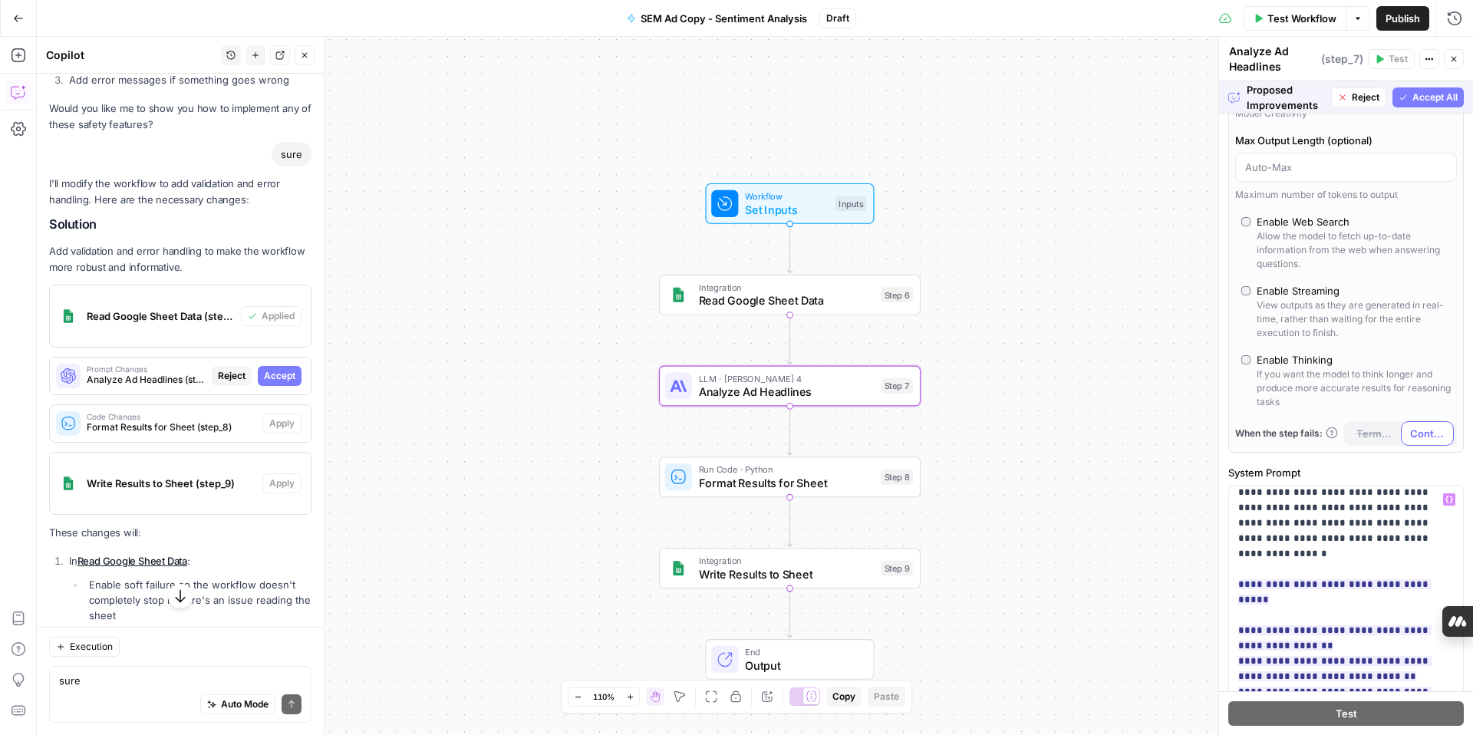
scroll to position [0, 0]
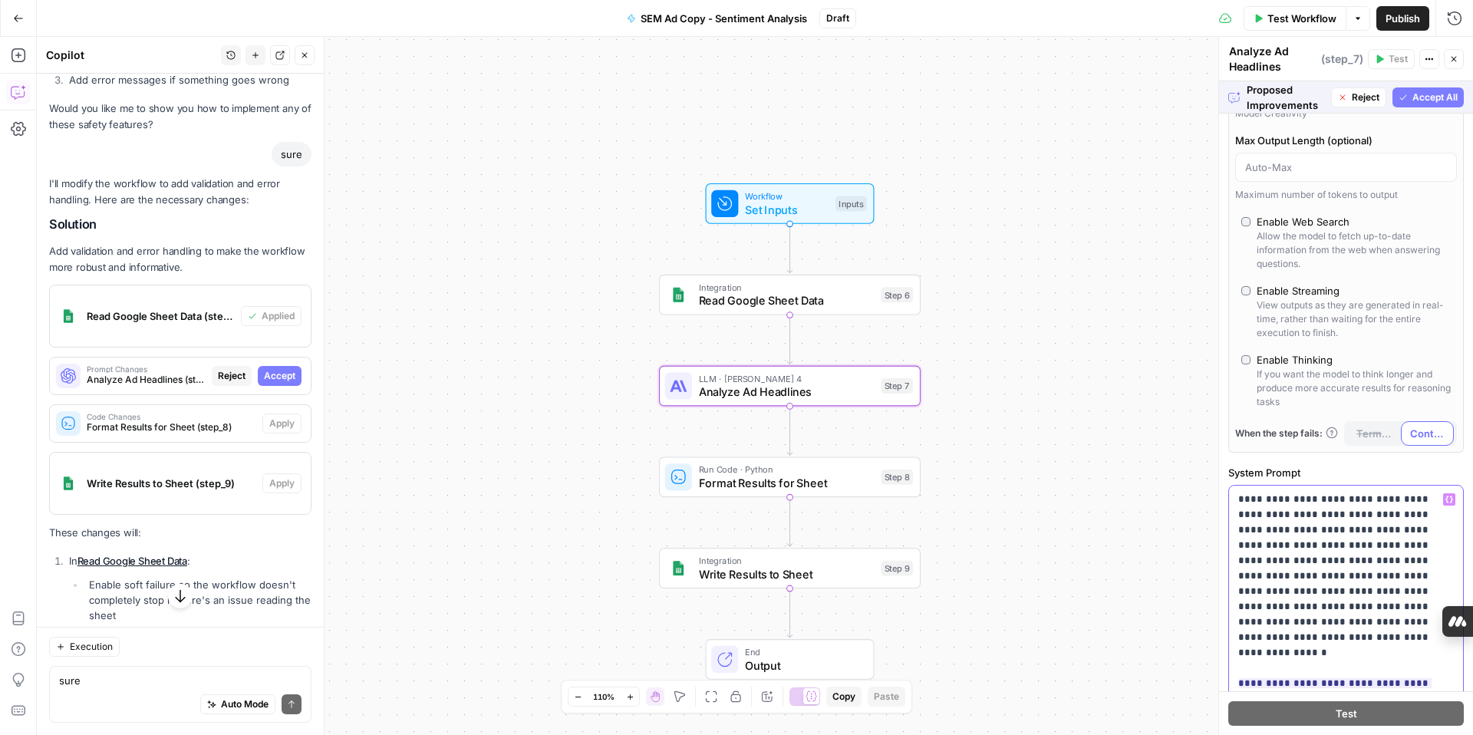
drag, startPoint x: 1240, startPoint y: 496, endPoint x: 1390, endPoint y: 623, distance: 196.5
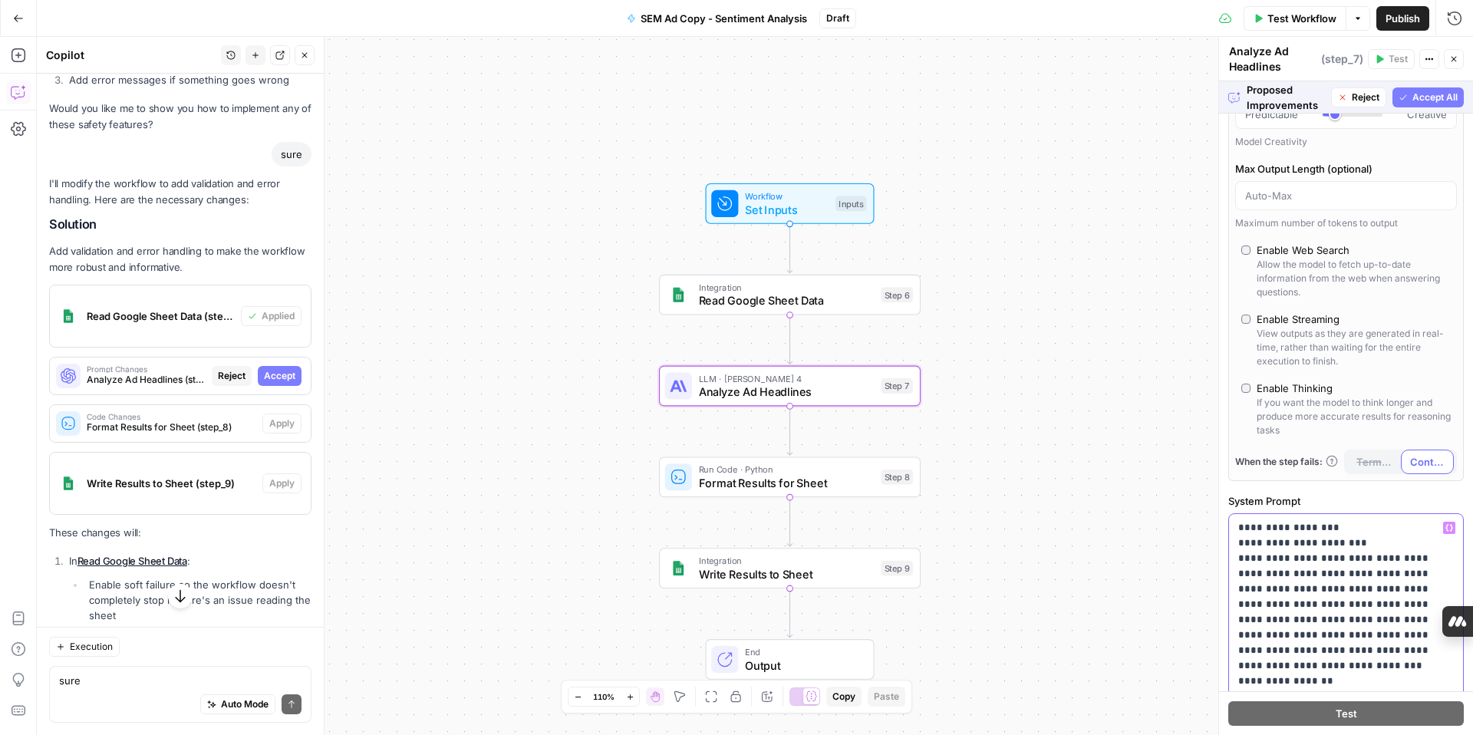
scroll to position [110, 0]
drag, startPoint x: 1337, startPoint y: 526, endPoint x: 1235, endPoint y: 529, distance: 101.4
copy p "**********"
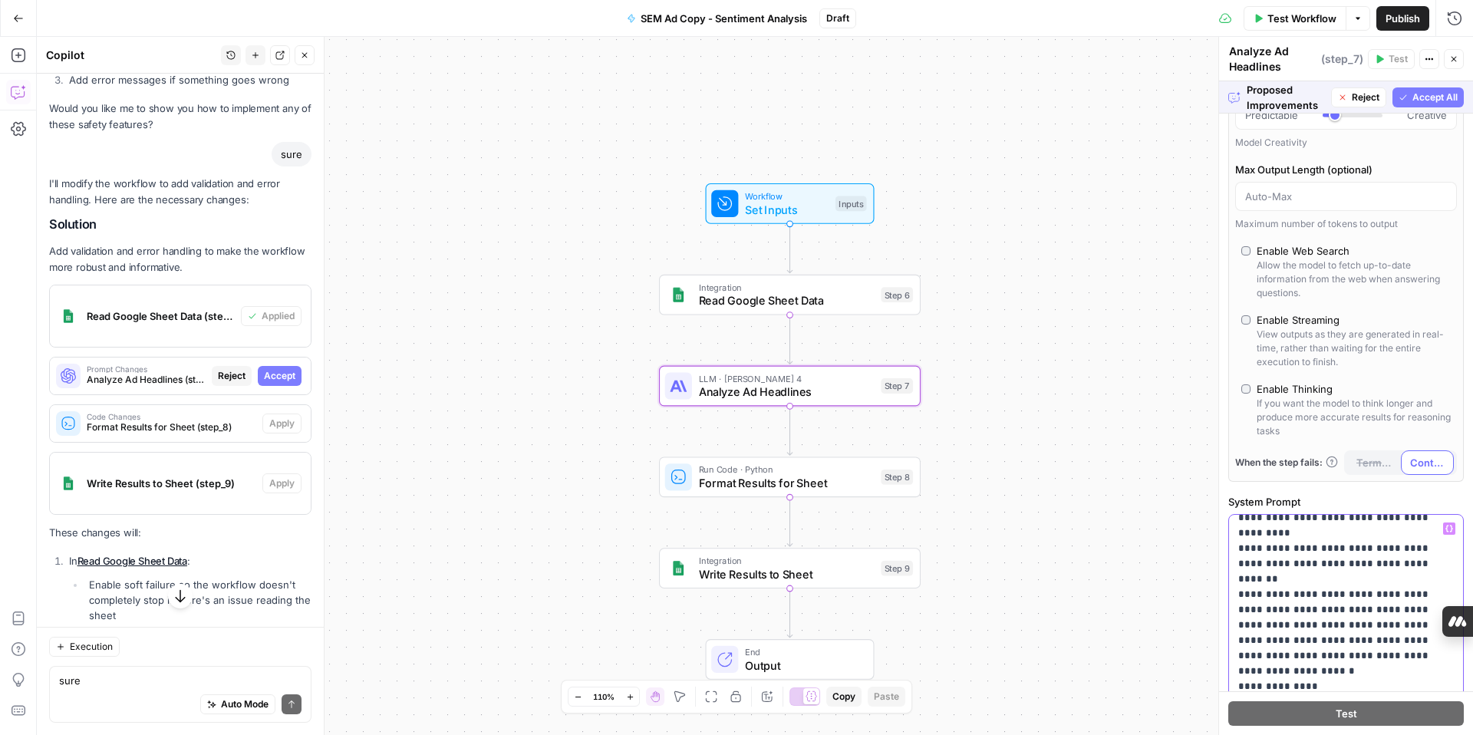
scroll to position [0, 0]
drag, startPoint x: 1240, startPoint y: 538, endPoint x: 1441, endPoint y: 680, distance: 246.1
drag, startPoint x: 1241, startPoint y: 539, endPoint x: 1374, endPoint y: 684, distance: 196.6
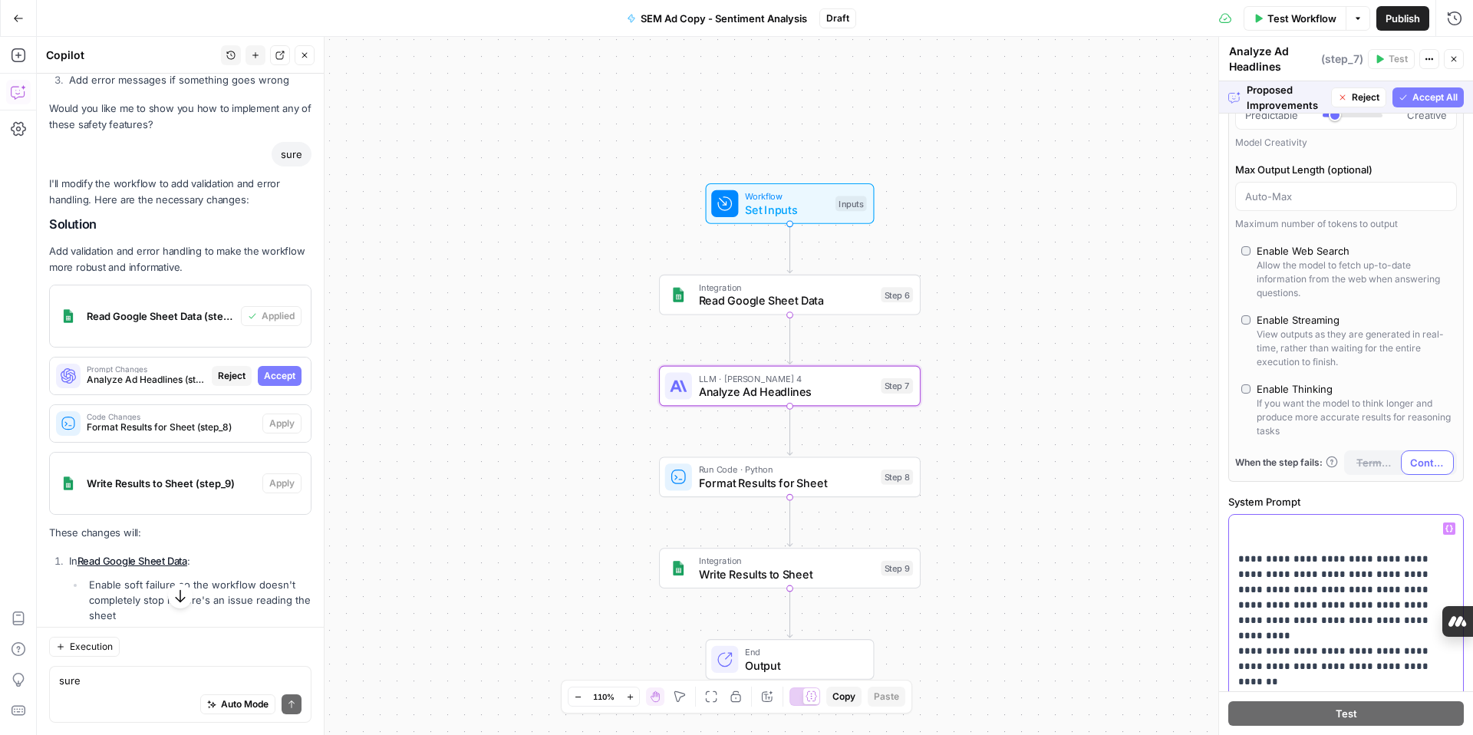
drag, startPoint x: 1239, startPoint y: 555, endPoint x: 1437, endPoint y: 694, distance: 241.8
click at [1437, 694] on div "**********" at bounding box center [1346, 408] width 254 height 654
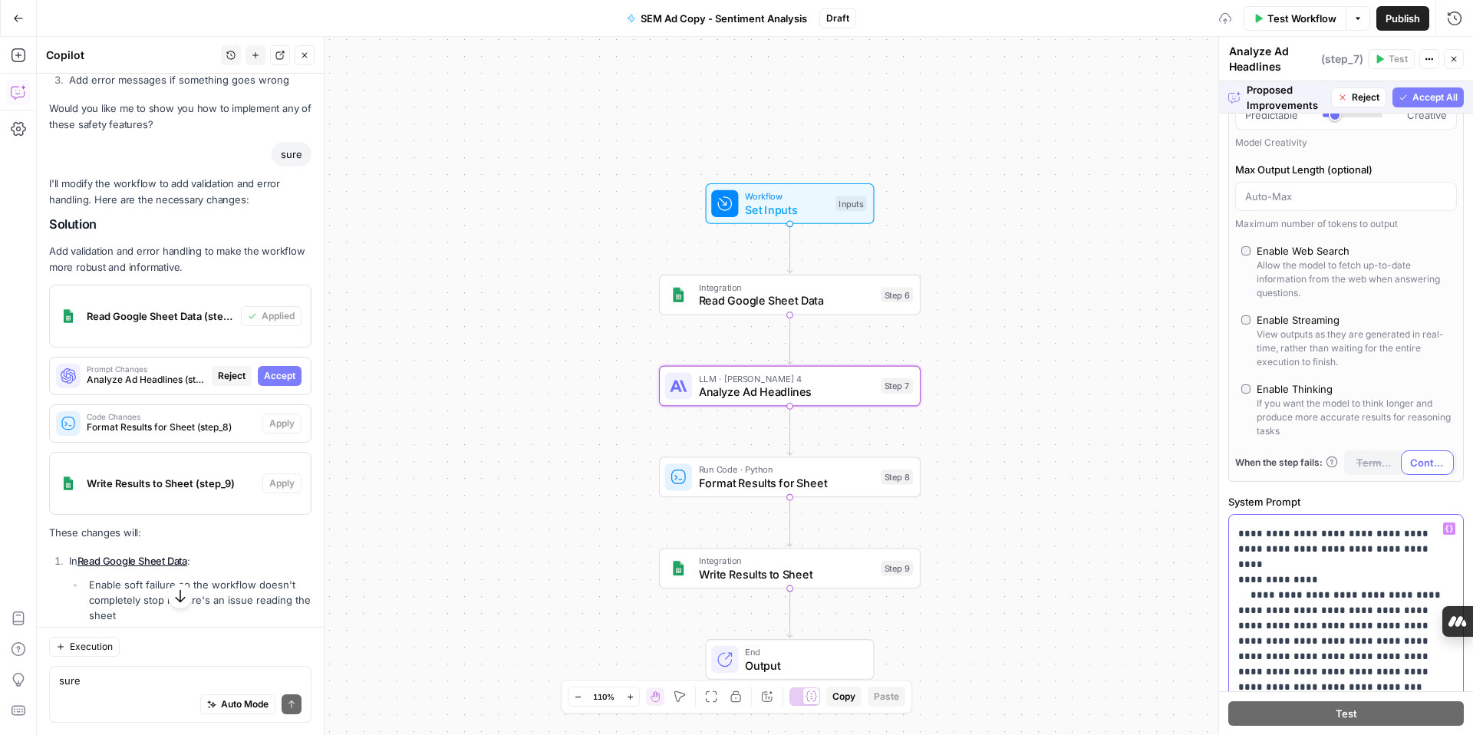
scroll to position [27, 0]
drag, startPoint x: 1240, startPoint y: 531, endPoint x: 1425, endPoint y: 674, distance: 234.1
drag, startPoint x: 1238, startPoint y: 533, endPoint x: 1447, endPoint y: 683, distance: 257.2
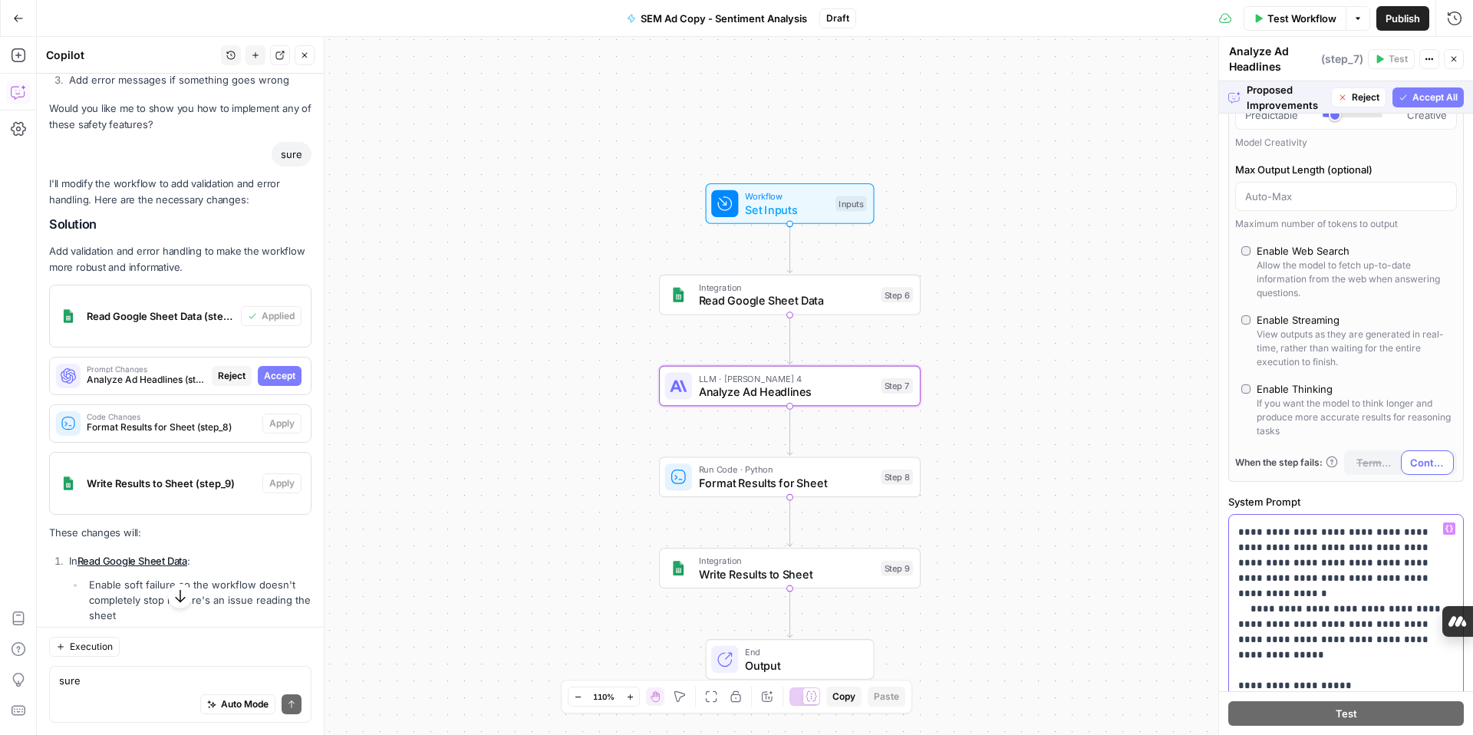
drag, startPoint x: 1239, startPoint y: 532, endPoint x: 1446, endPoint y: 694, distance: 262.3
click at [1446, 694] on div "**********" at bounding box center [1346, 408] width 254 height 654
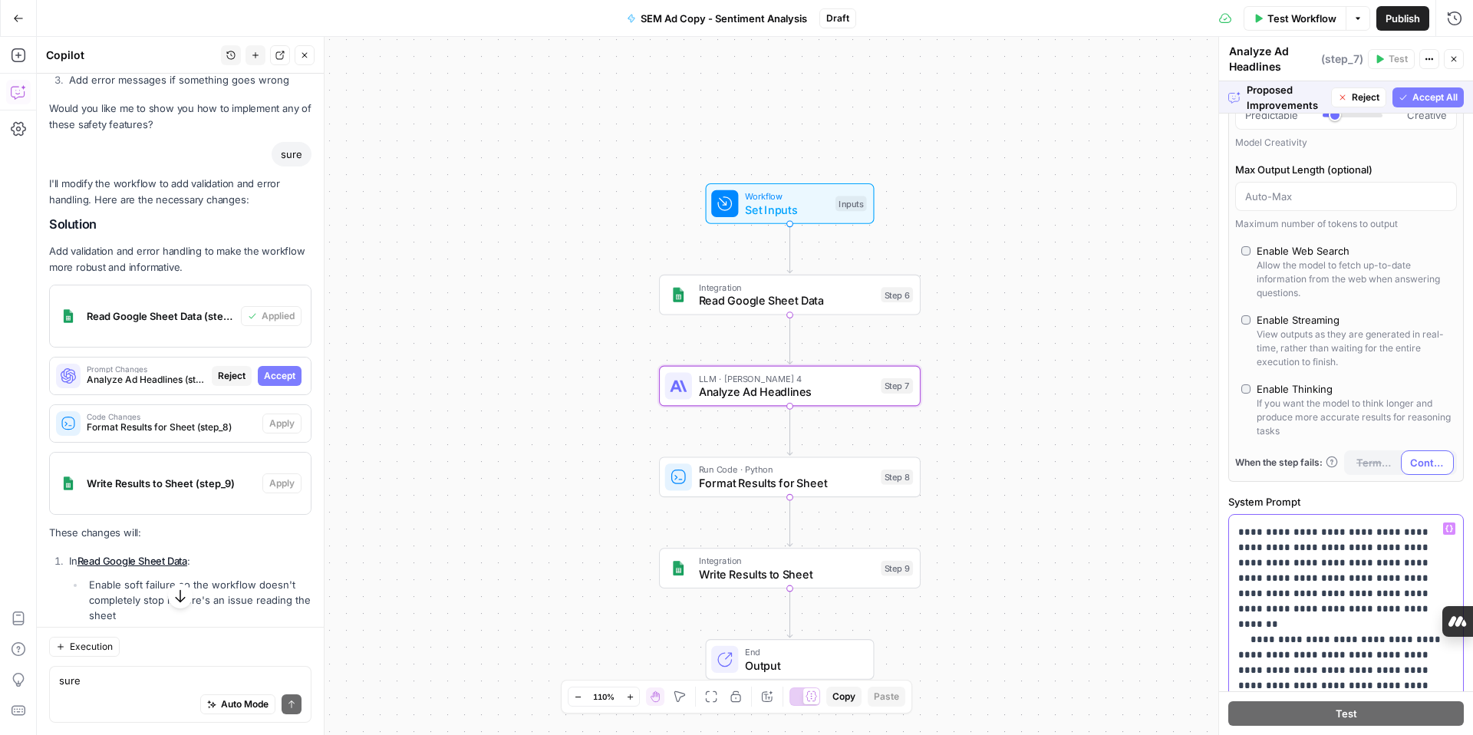
drag, startPoint x: 1238, startPoint y: 533, endPoint x: 1447, endPoint y: 682, distance: 256.8
drag, startPoint x: 1236, startPoint y: 531, endPoint x: 1443, endPoint y: 682, distance: 255.8
drag, startPoint x: 1238, startPoint y: 534, endPoint x: 1433, endPoint y: 687, distance: 247.0
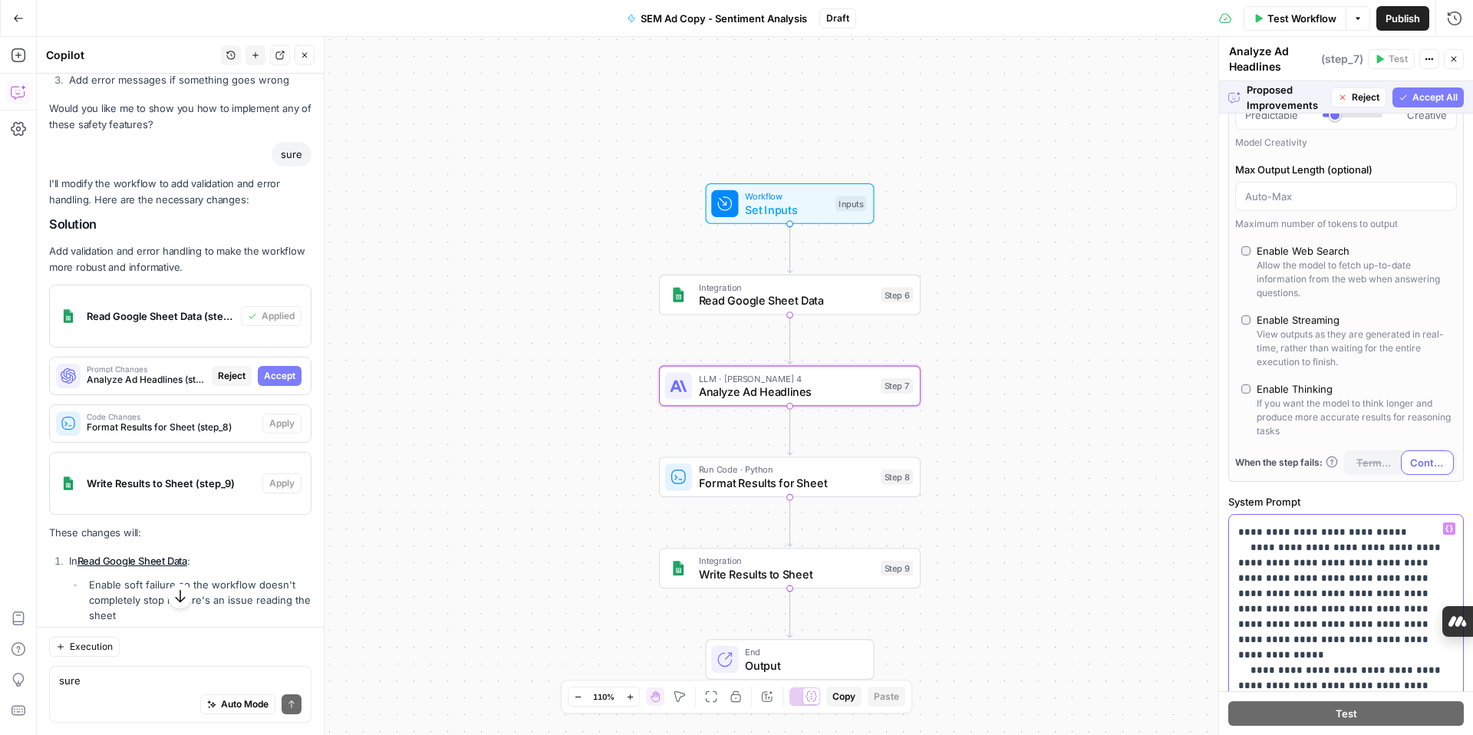
drag, startPoint x: 1236, startPoint y: 560, endPoint x: 1414, endPoint y: 683, distance: 216.2
drag, startPoint x: 1240, startPoint y: 573, endPoint x: 1443, endPoint y: 683, distance: 230.4
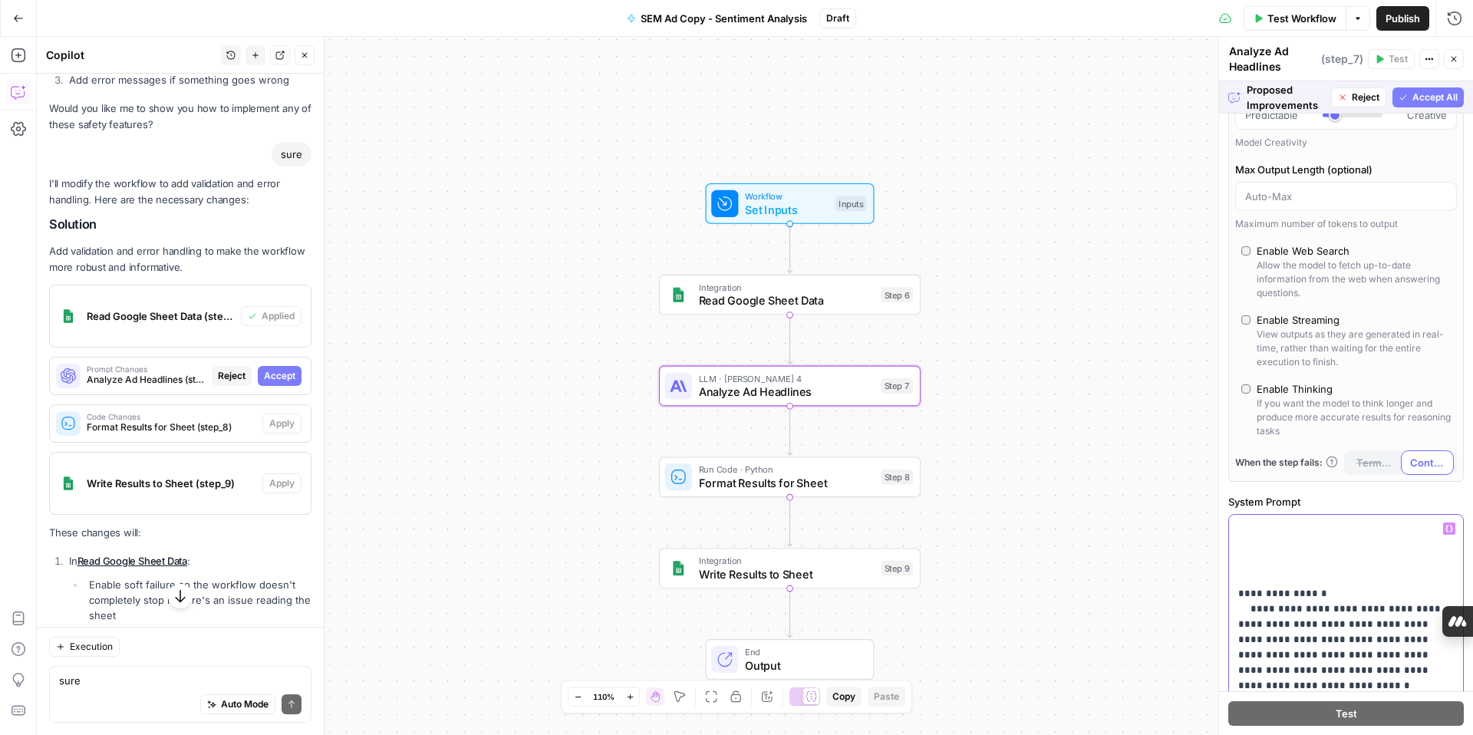
drag, startPoint x: 1235, startPoint y: 590, endPoint x: 1421, endPoint y: 681, distance: 206.6
drag, startPoint x: 1239, startPoint y: 591, endPoint x: 1434, endPoint y: 681, distance: 214.9
drag, startPoint x: 1238, startPoint y: 605, endPoint x: 1380, endPoint y: 687, distance: 165.0
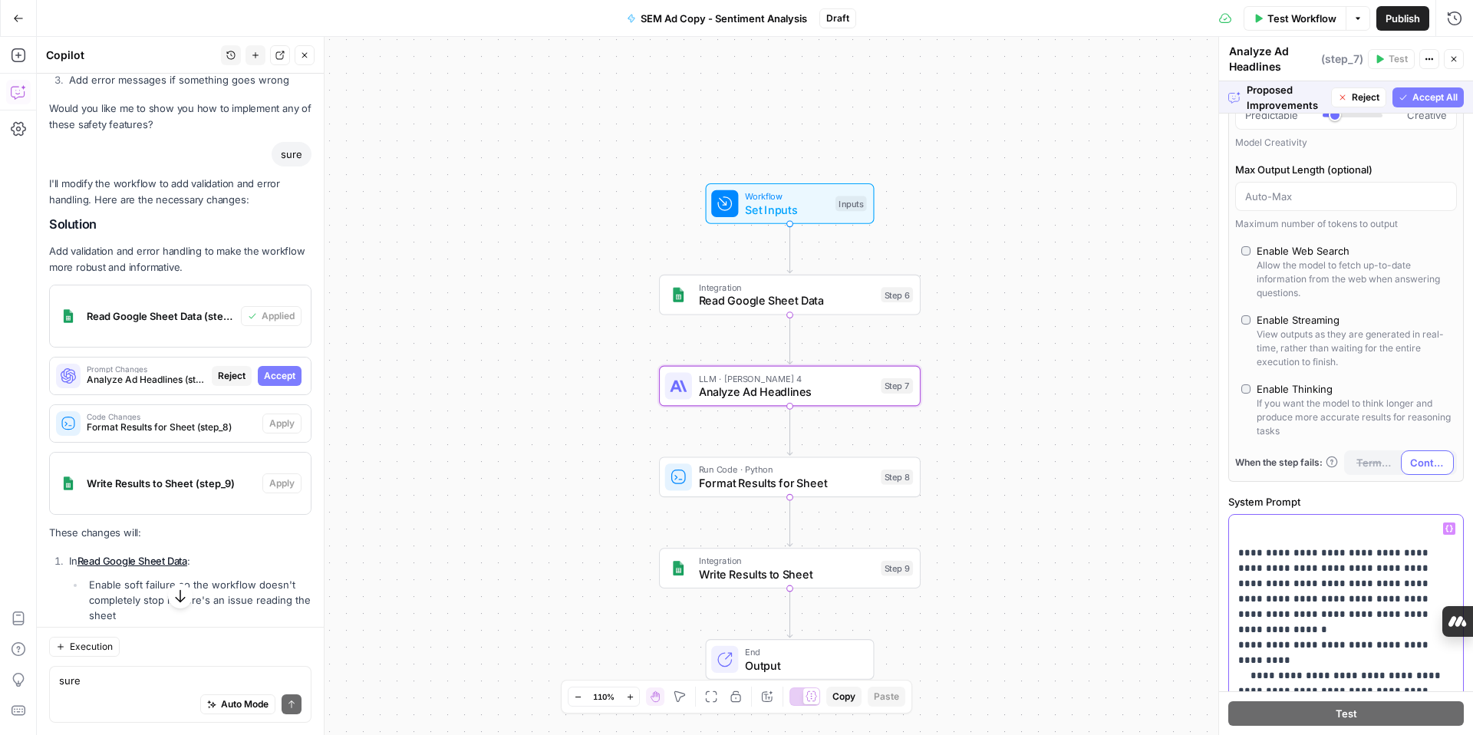
scroll to position [101, 0]
drag, startPoint x: 1235, startPoint y: 544, endPoint x: 1444, endPoint y: 689, distance: 254.1
drag, startPoint x: 1236, startPoint y: 548, endPoint x: 1452, endPoint y: 694, distance: 260.9
click at [1452, 694] on div "**********" at bounding box center [1346, 408] width 254 height 654
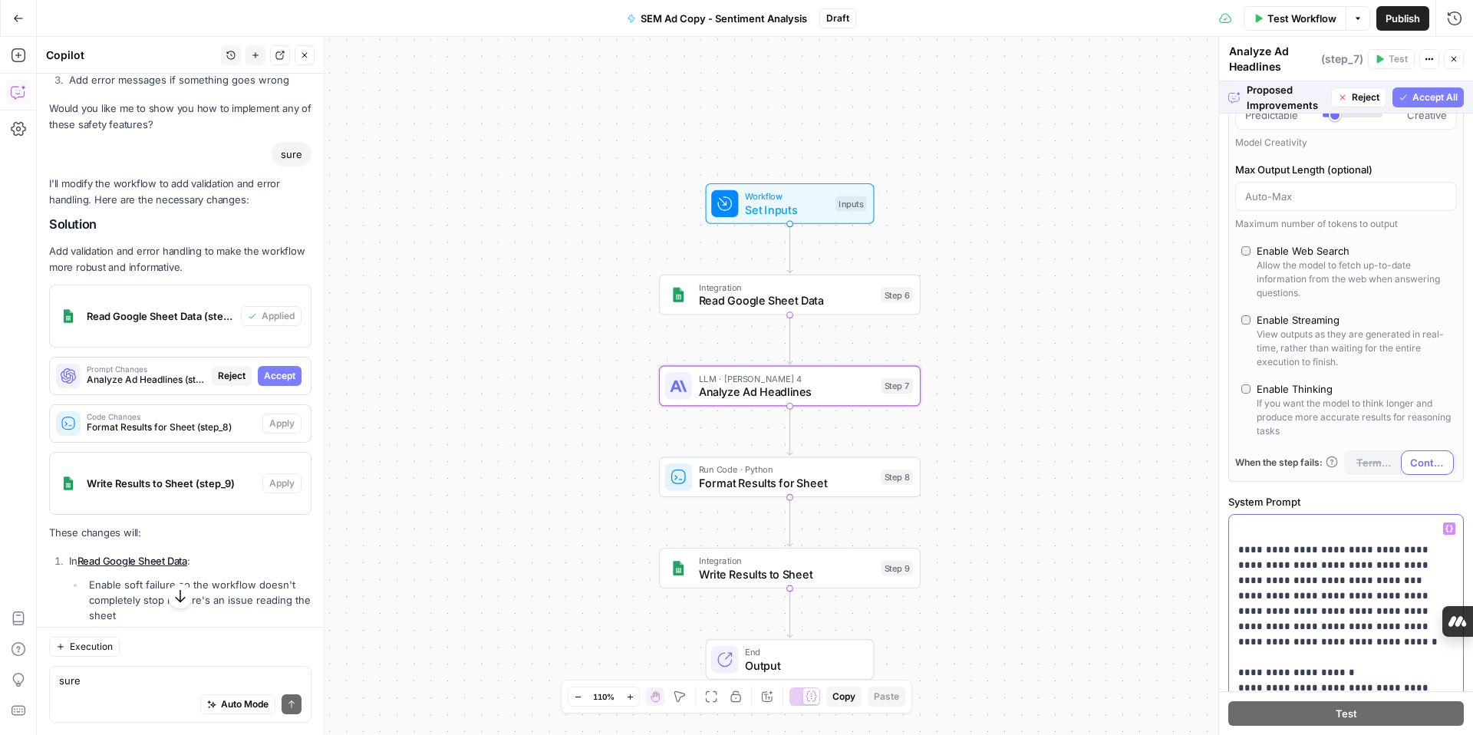
drag, startPoint x: 1237, startPoint y: 550, endPoint x: 1433, endPoint y: 681, distance: 236.2
drag, startPoint x: 1235, startPoint y: 551, endPoint x: 1433, endPoint y: 685, distance: 239.2
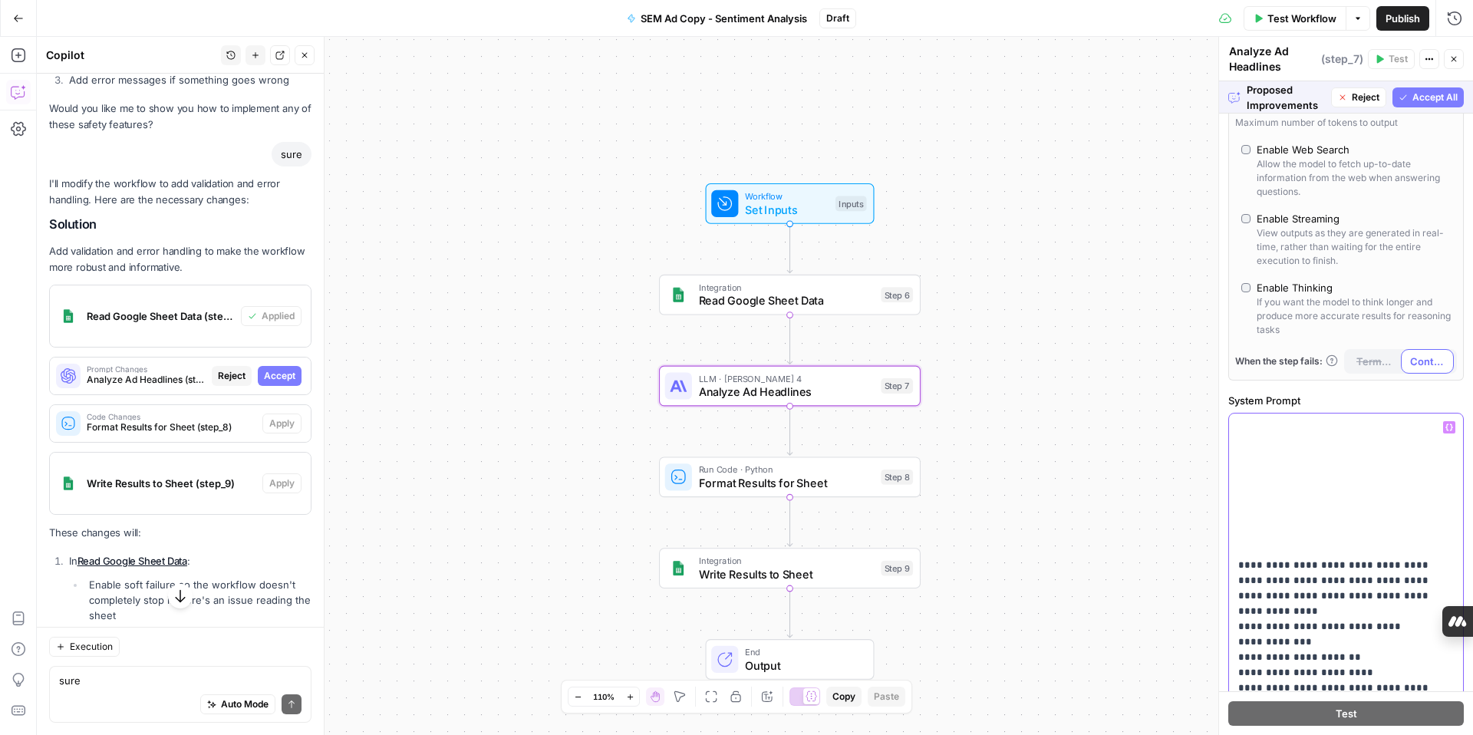
drag, startPoint x: 1238, startPoint y: 563, endPoint x: 1455, endPoint y: 683, distance: 248.0
click at [1455, 683] on div "**********" at bounding box center [1346, 726] width 234 height 625
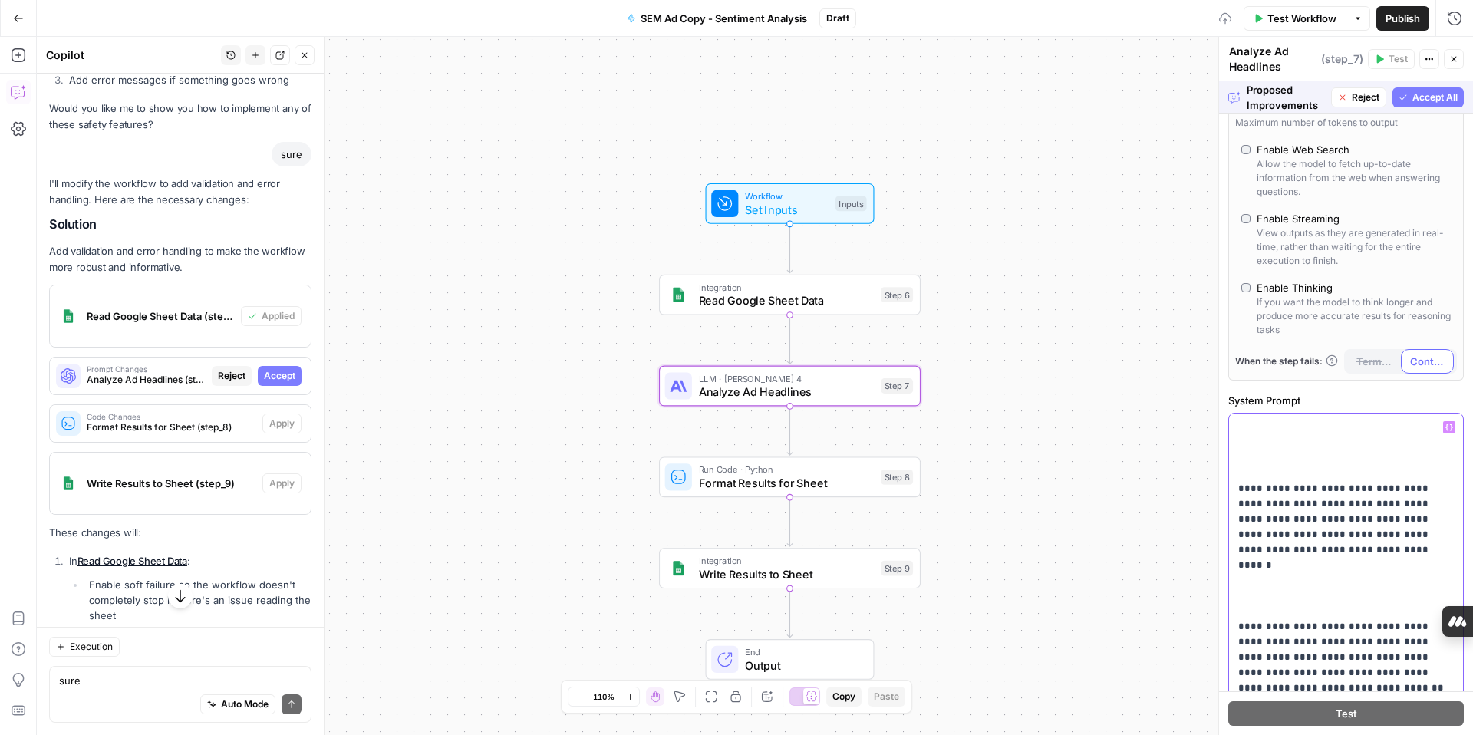
scroll to position [96, 0]
drag, startPoint x: 1238, startPoint y: 483, endPoint x: 1389, endPoint y: 674, distance: 243.1
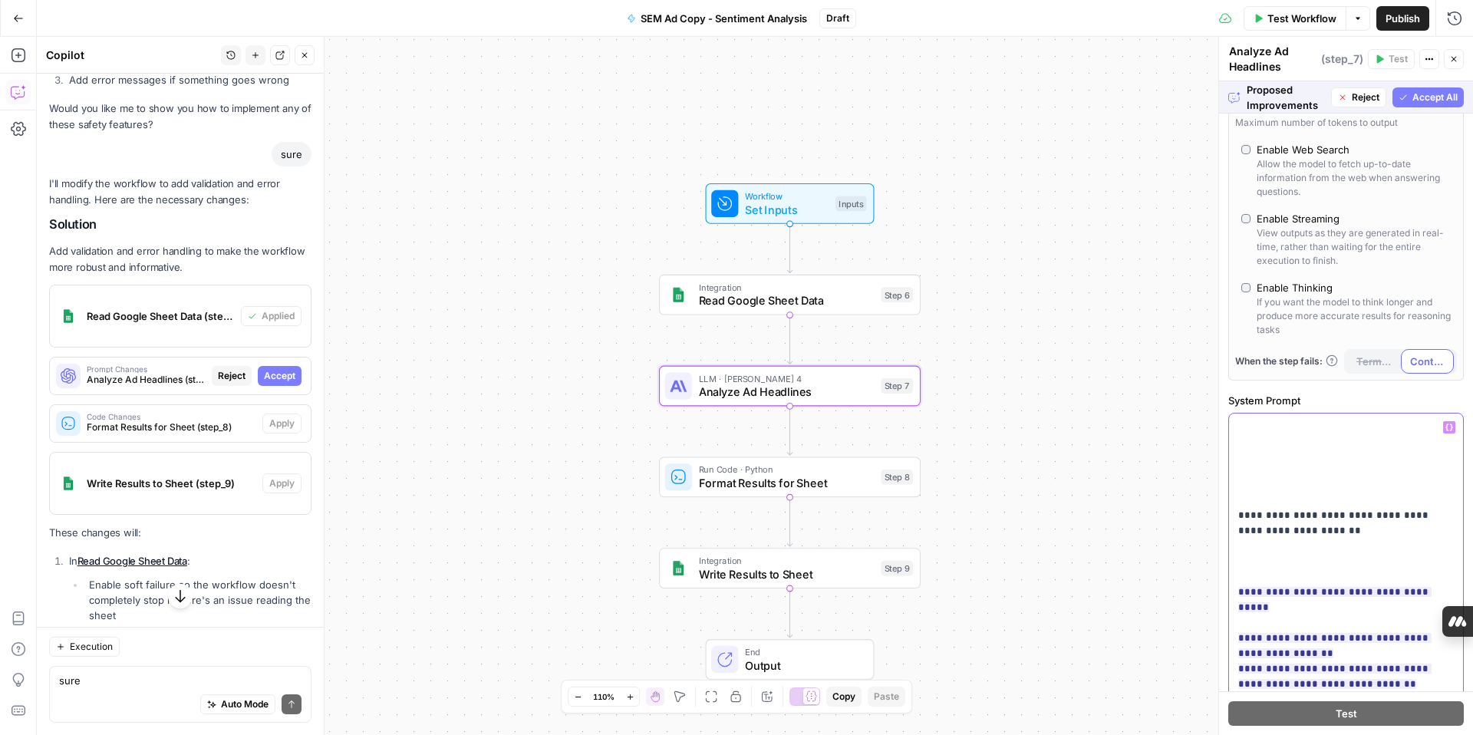
drag, startPoint x: 1239, startPoint y: 509, endPoint x: 1312, endPoint y: 531, distance: 76.0
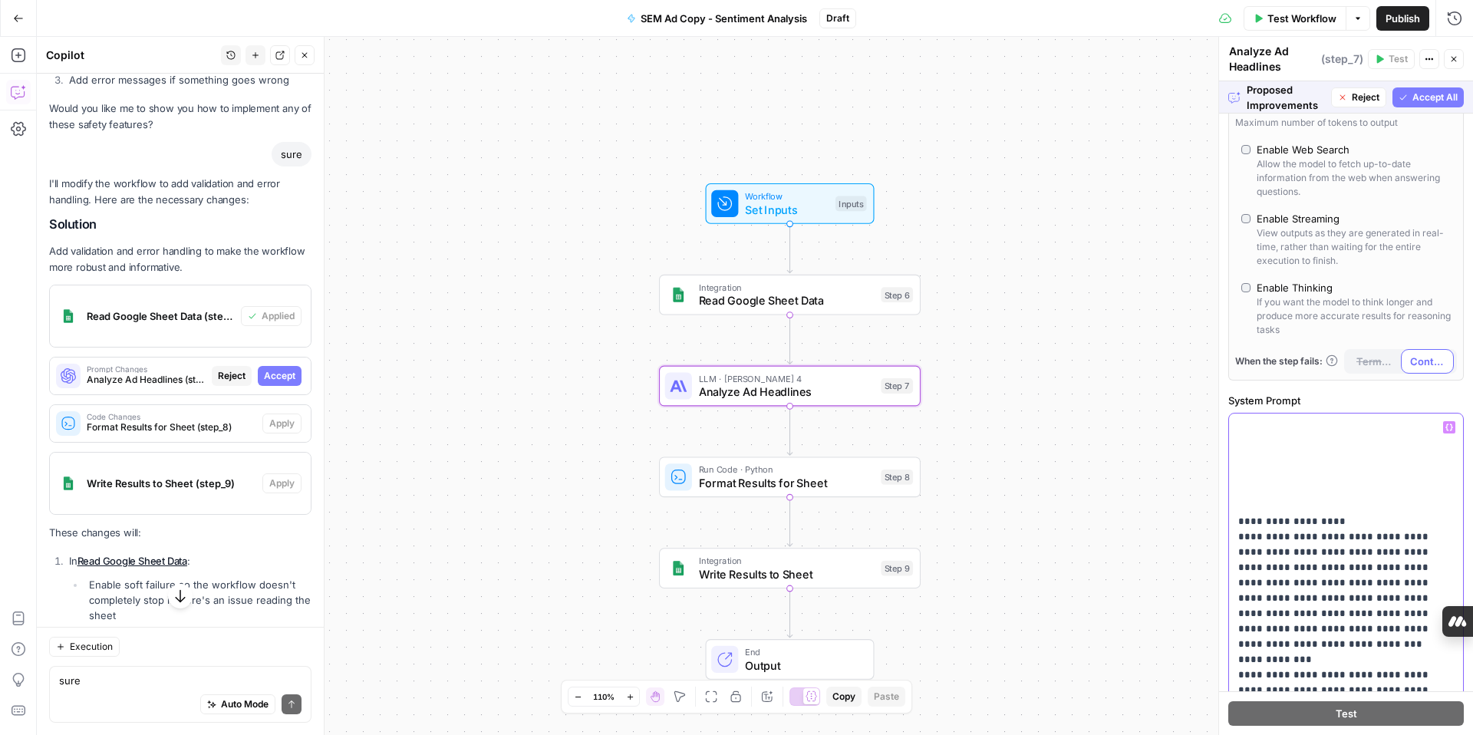
scroll to position [2, 0]
click at [1235, 526] on div "**********" at bounding box center [1346, 726] width 234 height 625
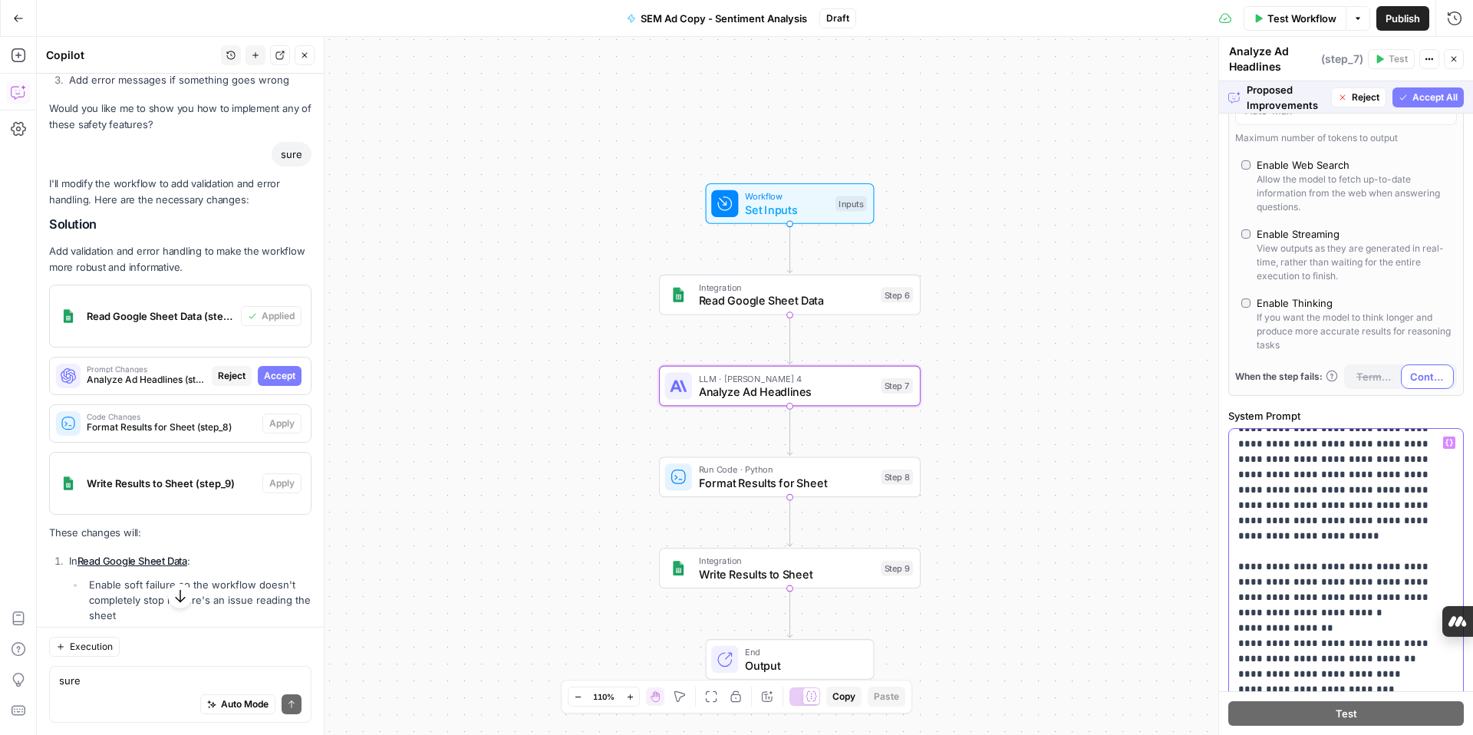
scroll to position [2857, 0]
click at [1246, 486] on p "**********" at bounding box center [1346, 194] width 216 height 5233
click at [1248, 502] on p "**********" at bounding box center [1346, 194] width 216 height 5233
drag, startPoint x: 1239, startPoint y: 548, endPoint x: 1303, endPoint y: 606, distance: 86.4
click at [1303, 606] on p "**********" at bounding box center [1346, 194] width 216 height 5233
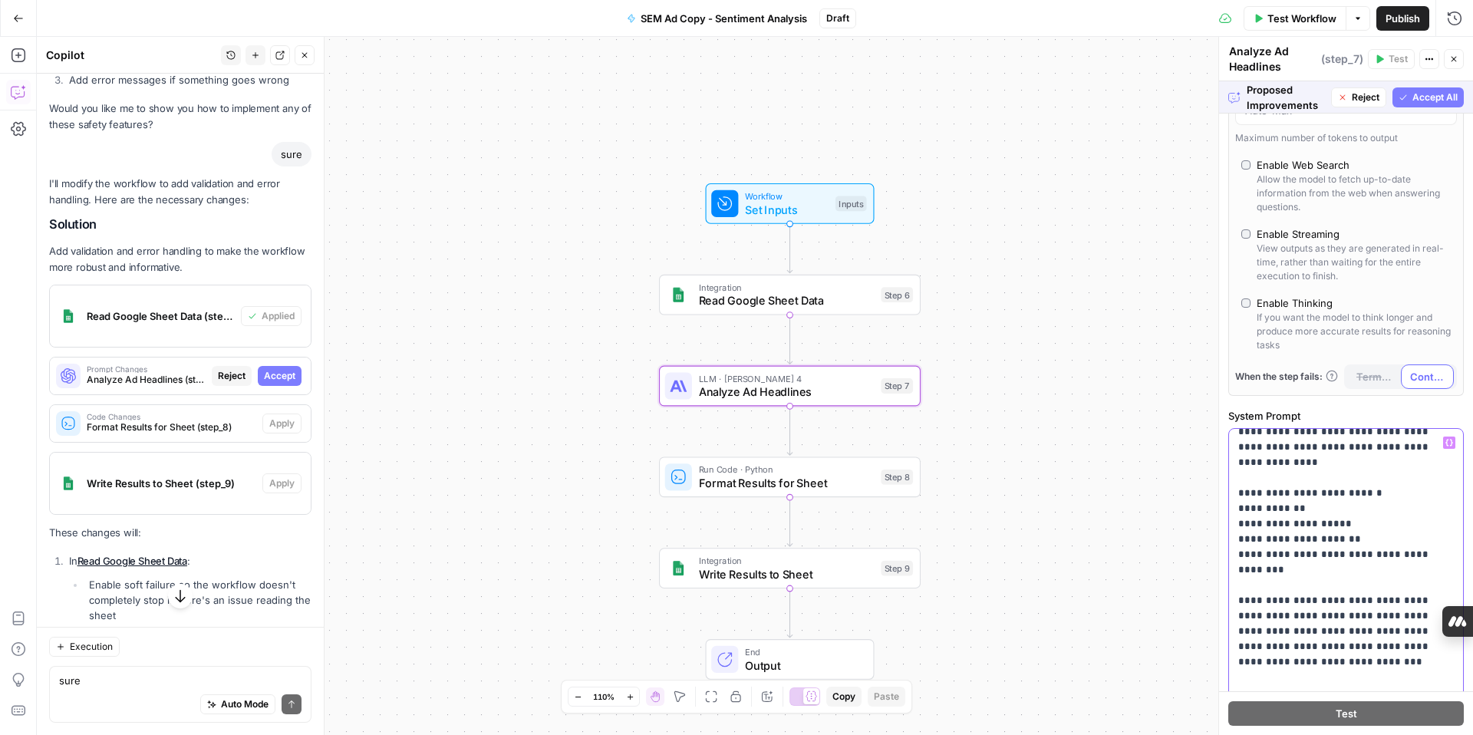
scroll to position [3192, 0]
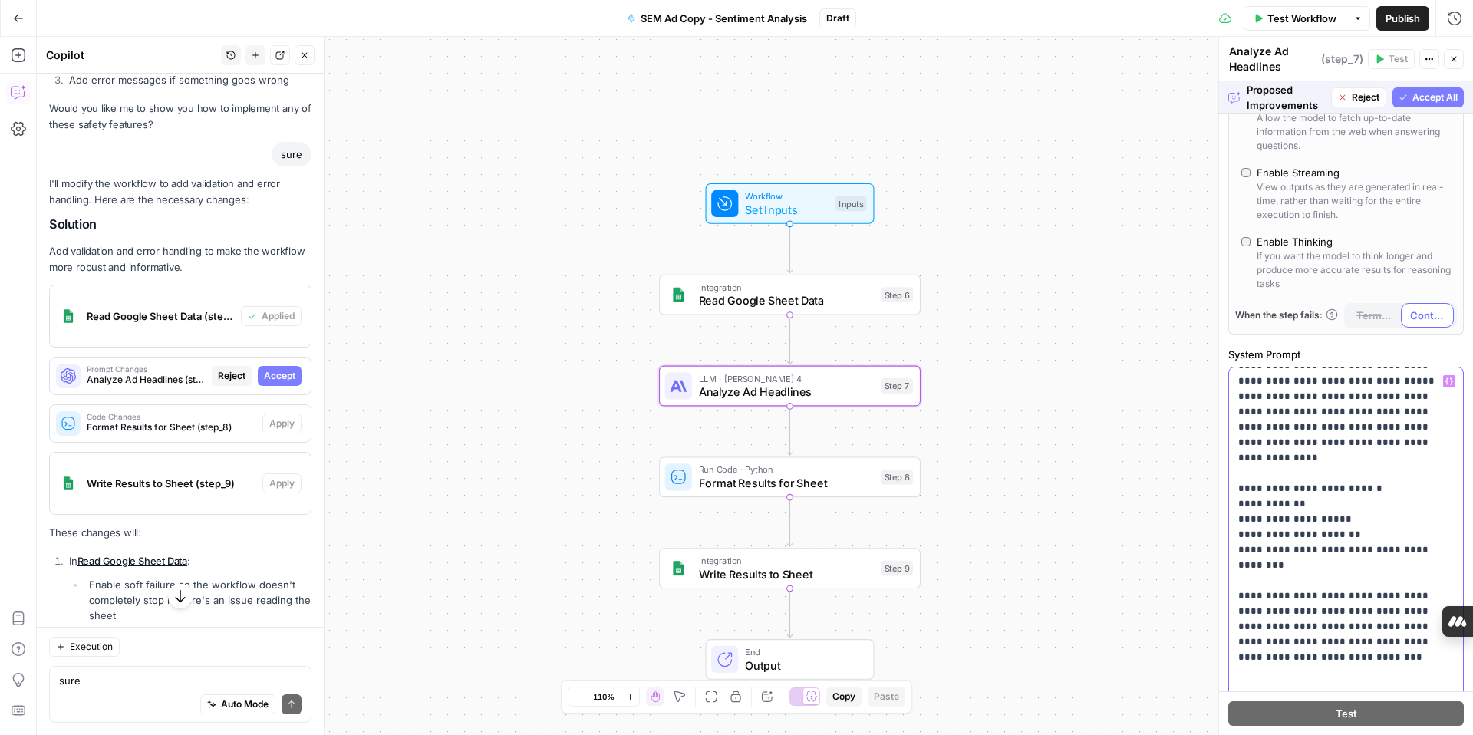
scroll to position [289, 0]
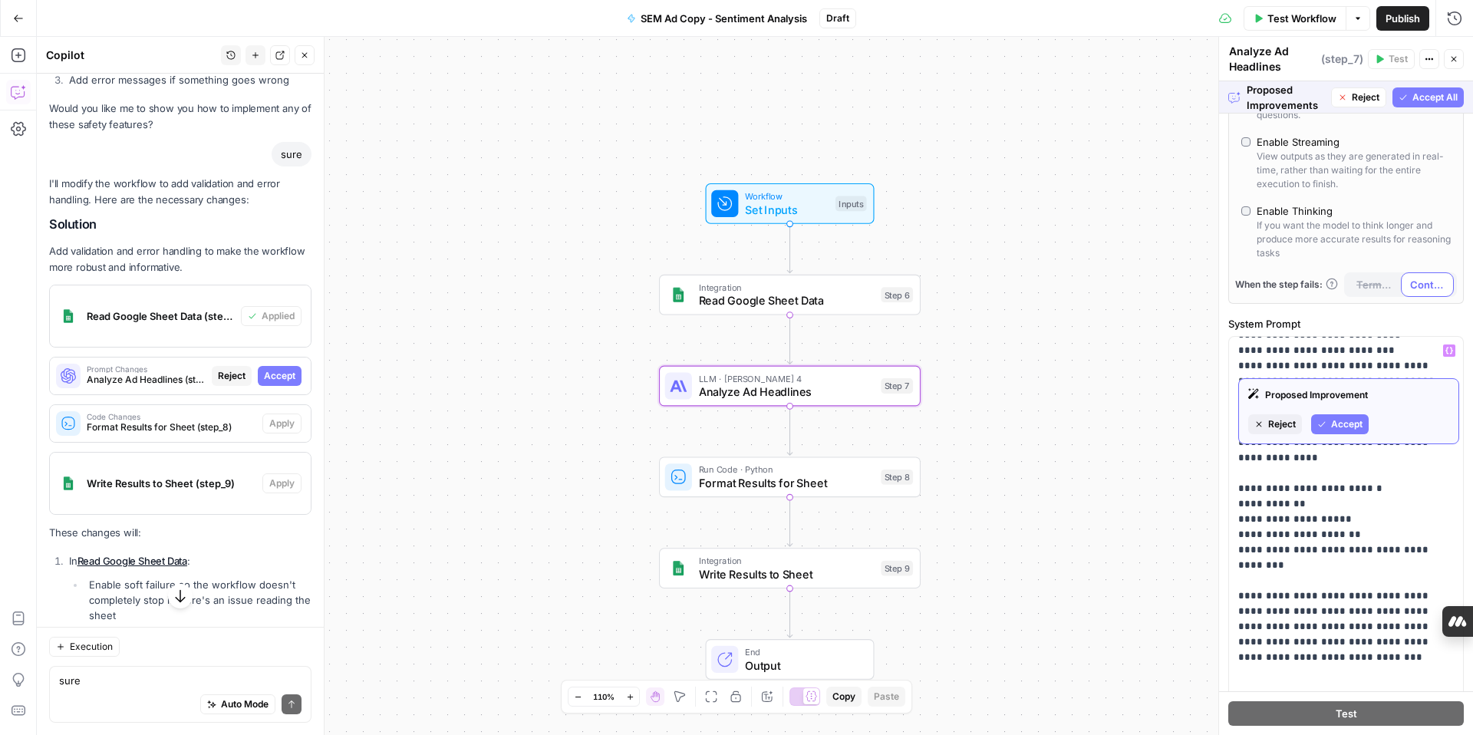
click at [1349, 427] on span "Accept" at bounding box center [1346, 424] width 31 height 14
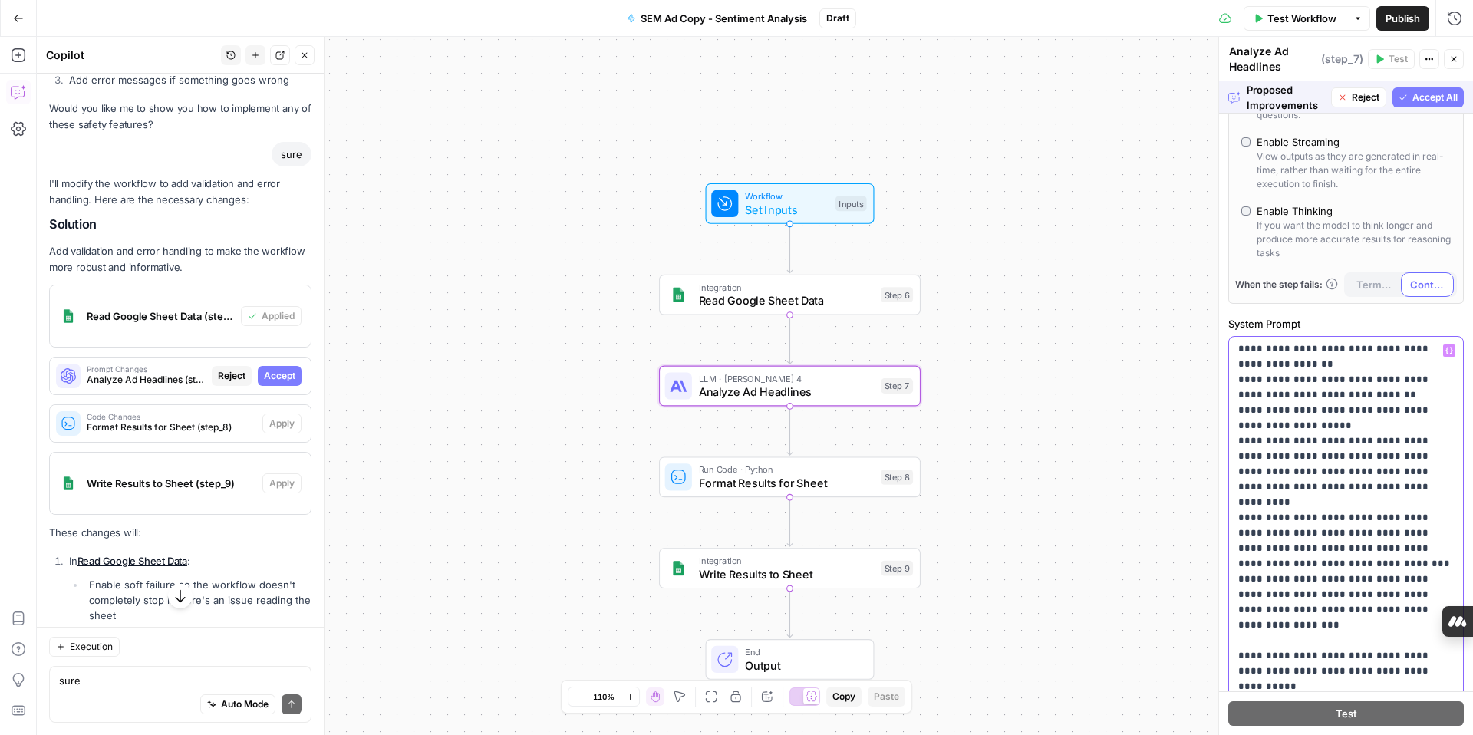
scroll to position [3618, 0]
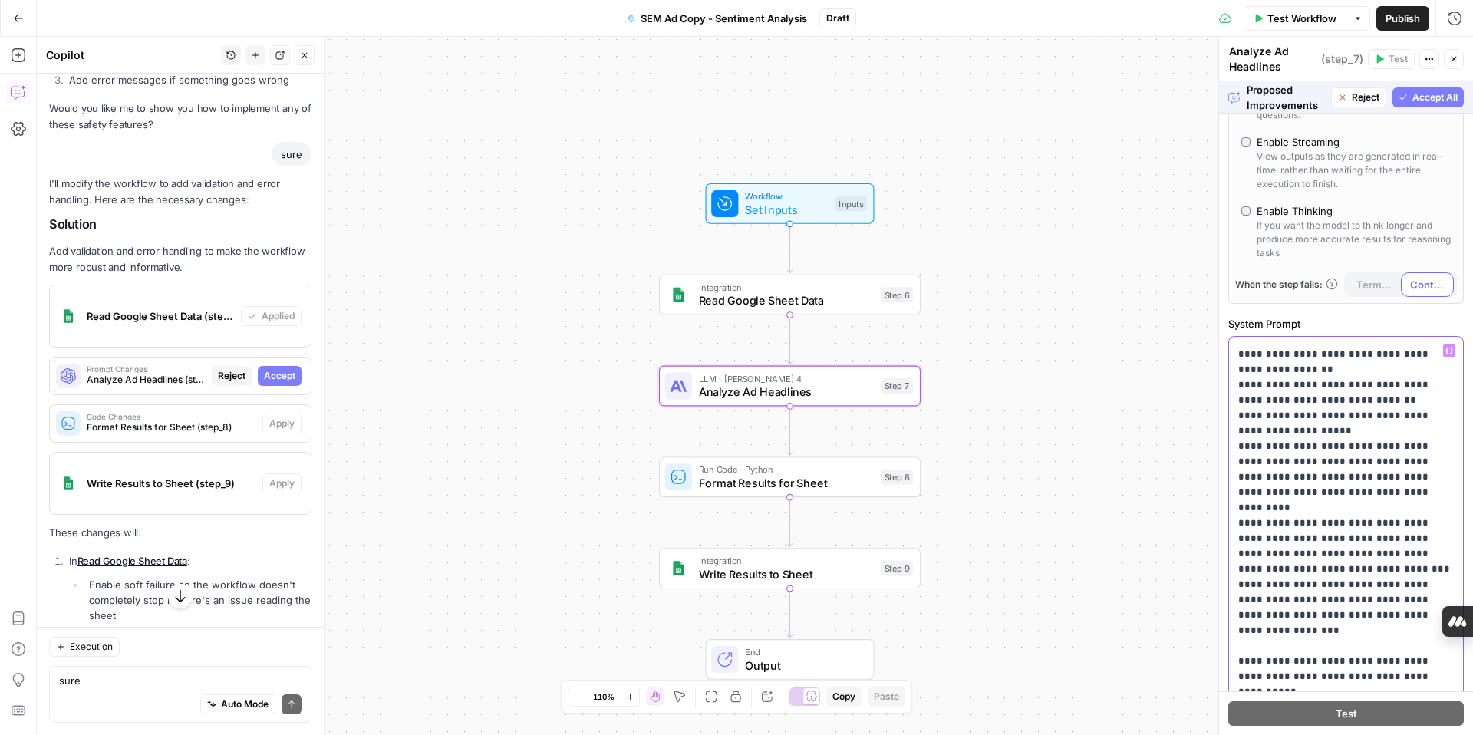
drag, startPoint x: 1237, startPoint y: 393, endPoint x: 1331, endPoint y: 647, distance: 270.9
click at [1331, 647] on div "**********" at bounding box center [1346, 649] width 234 height 625
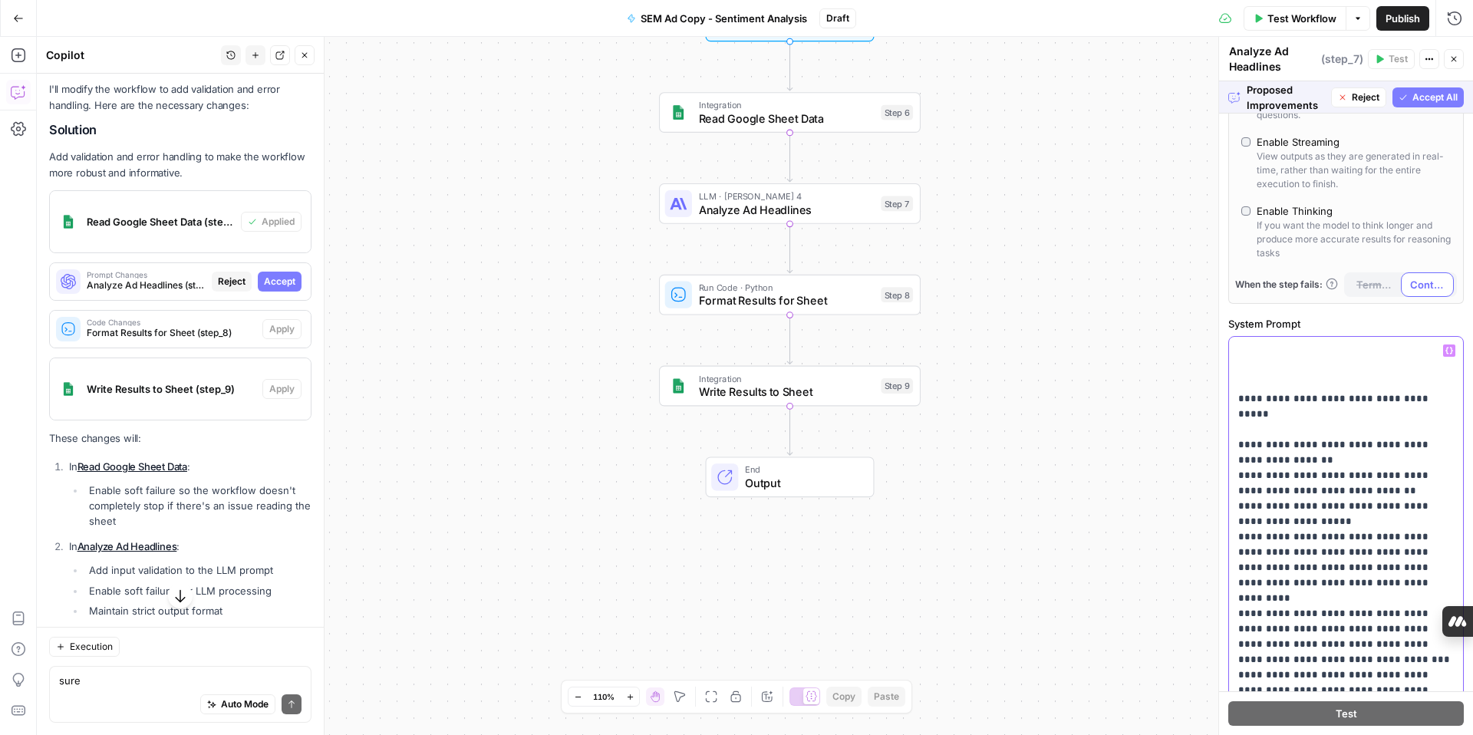
scroll to position [3529, 0]
drag, startPoint x: 1245, startPoint y: 491, endPoint x: 1314, endPoint y: 565, distance: 100.4
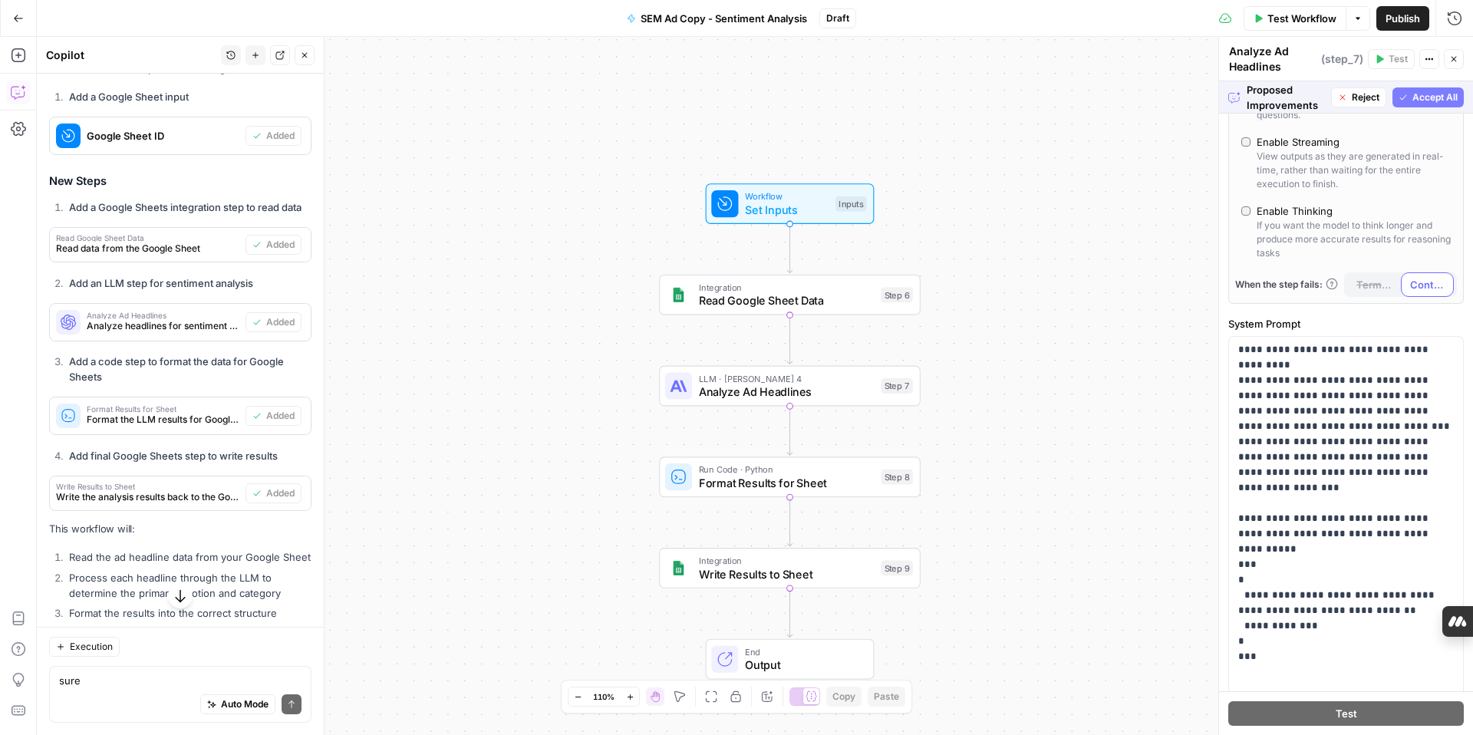
scroll to position [786, 0]
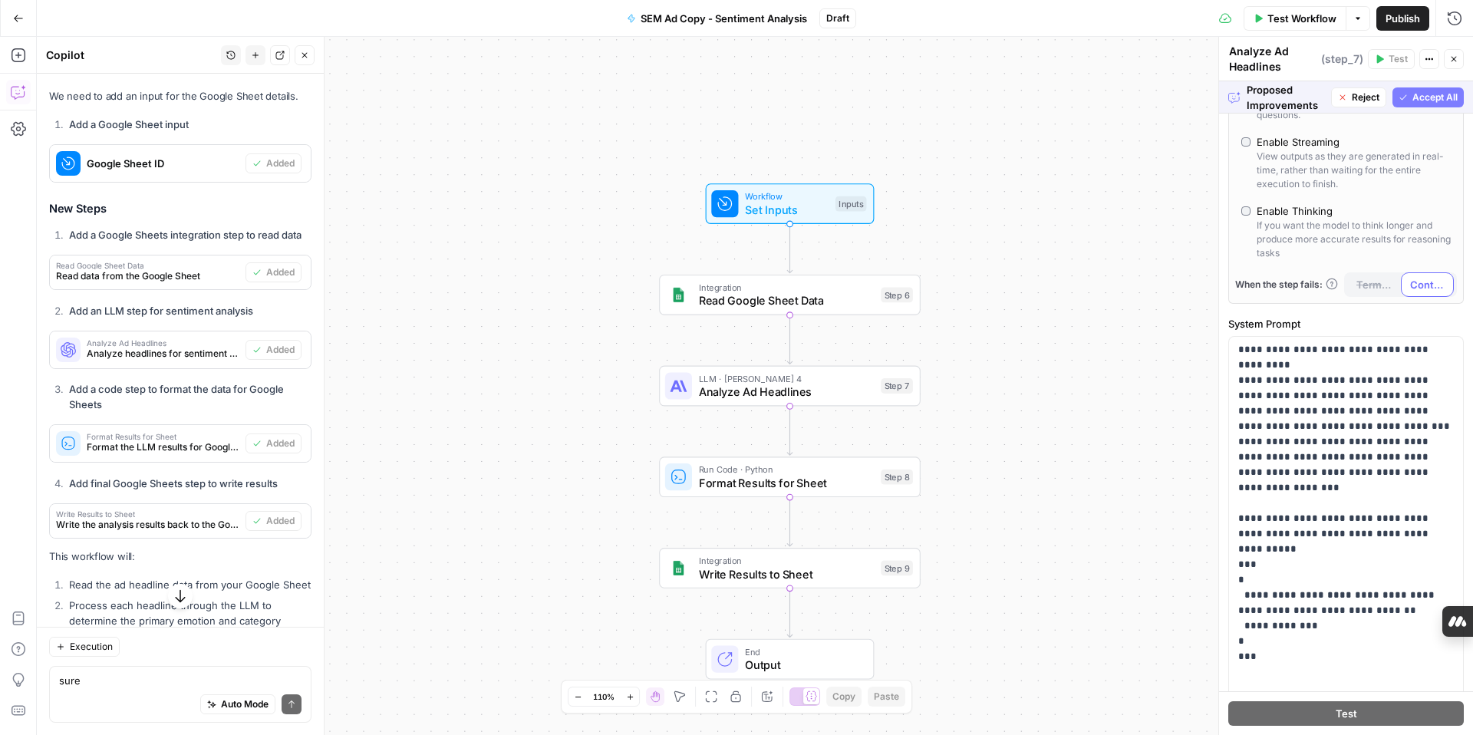
click at [1420, 97] on span "Accept All" at bounding box center [1435, 98] width 45 height 14
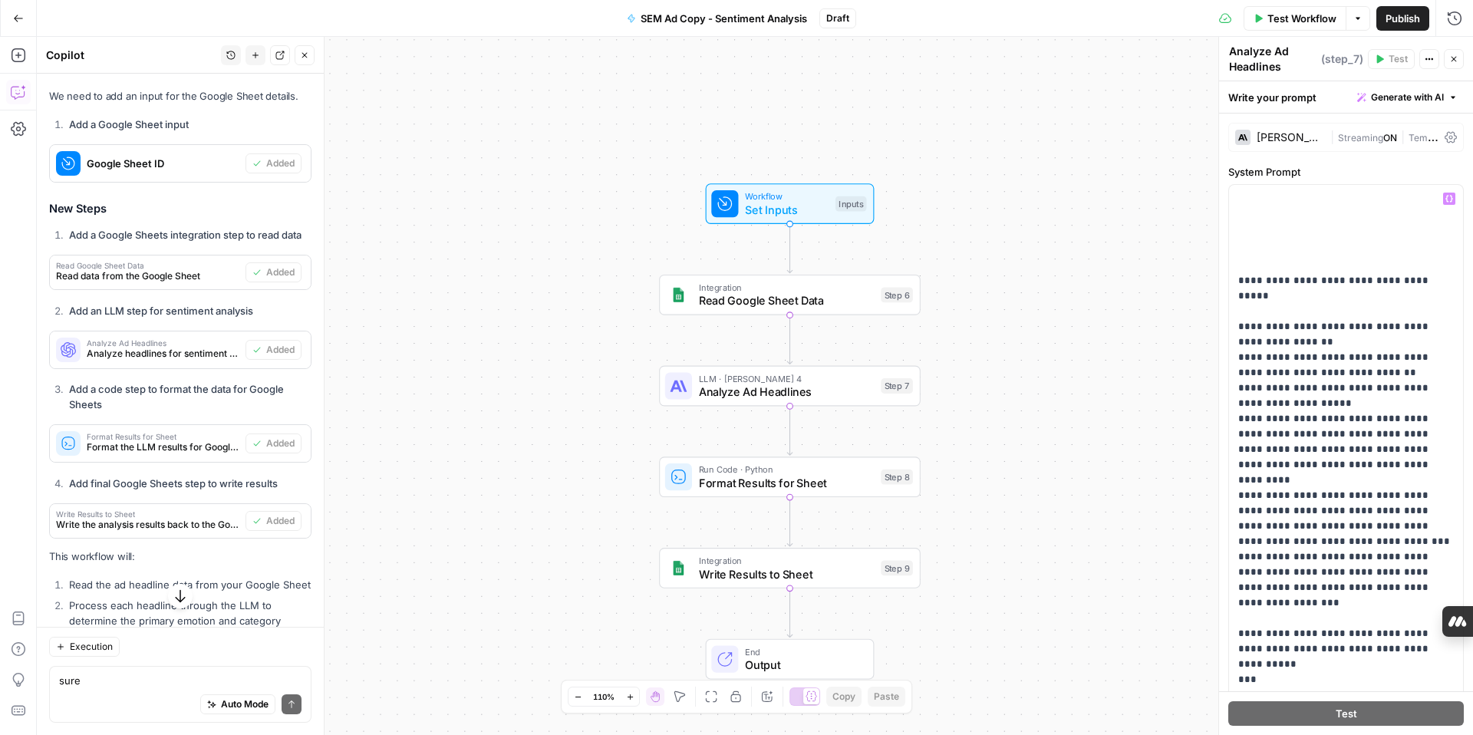
scroll to position [3490, 0]
drag, startPoint x: 1248, startPoint y: 374, endPoint x: 1441, endPoint y: 684, distance: 364.7
drag, startPoint x: 1237, startPoint y: 372, endPoint x: 1424, endPoint y: 648, distance: 333.1
click at [1424, 648] on div "**********" at bounding box center [1346, 497] width 234 height 625
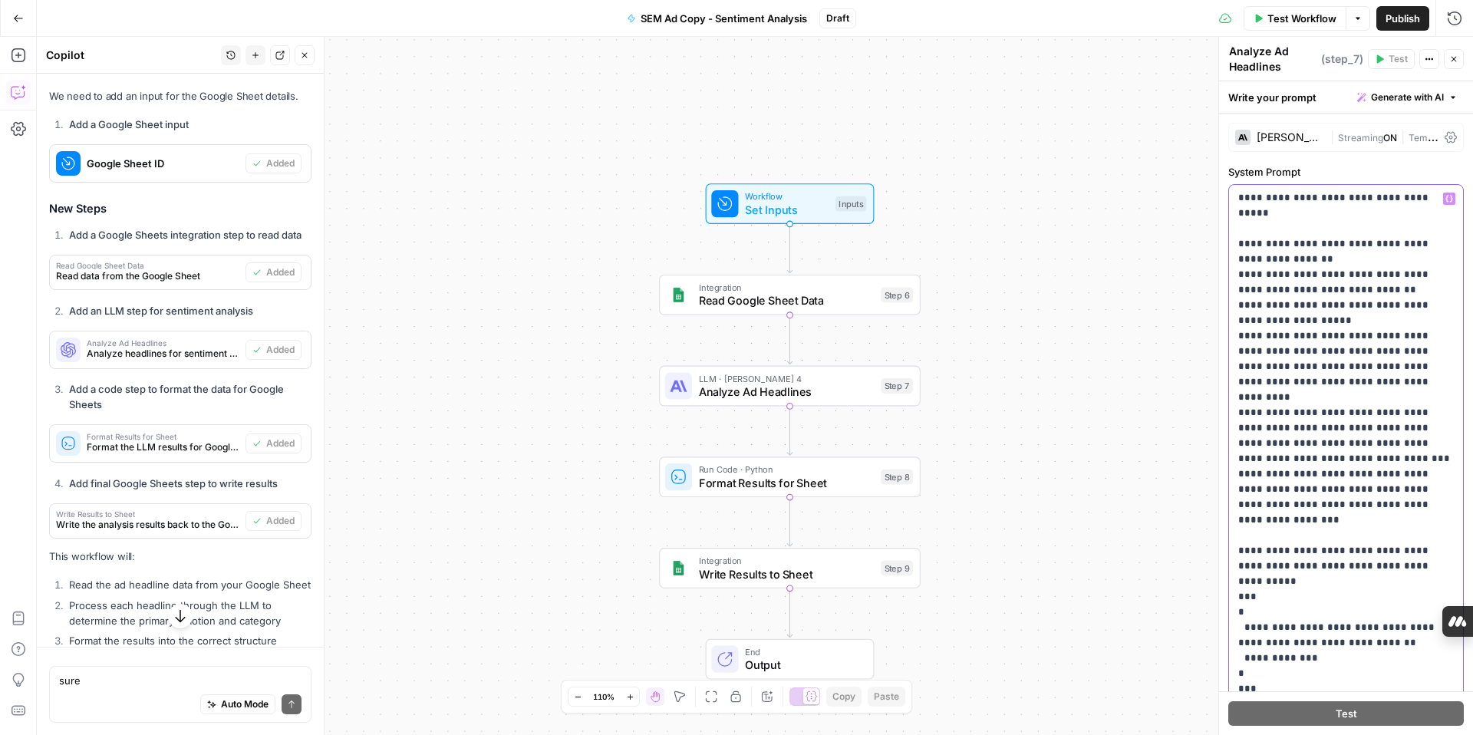
scroll to position [811, 0]
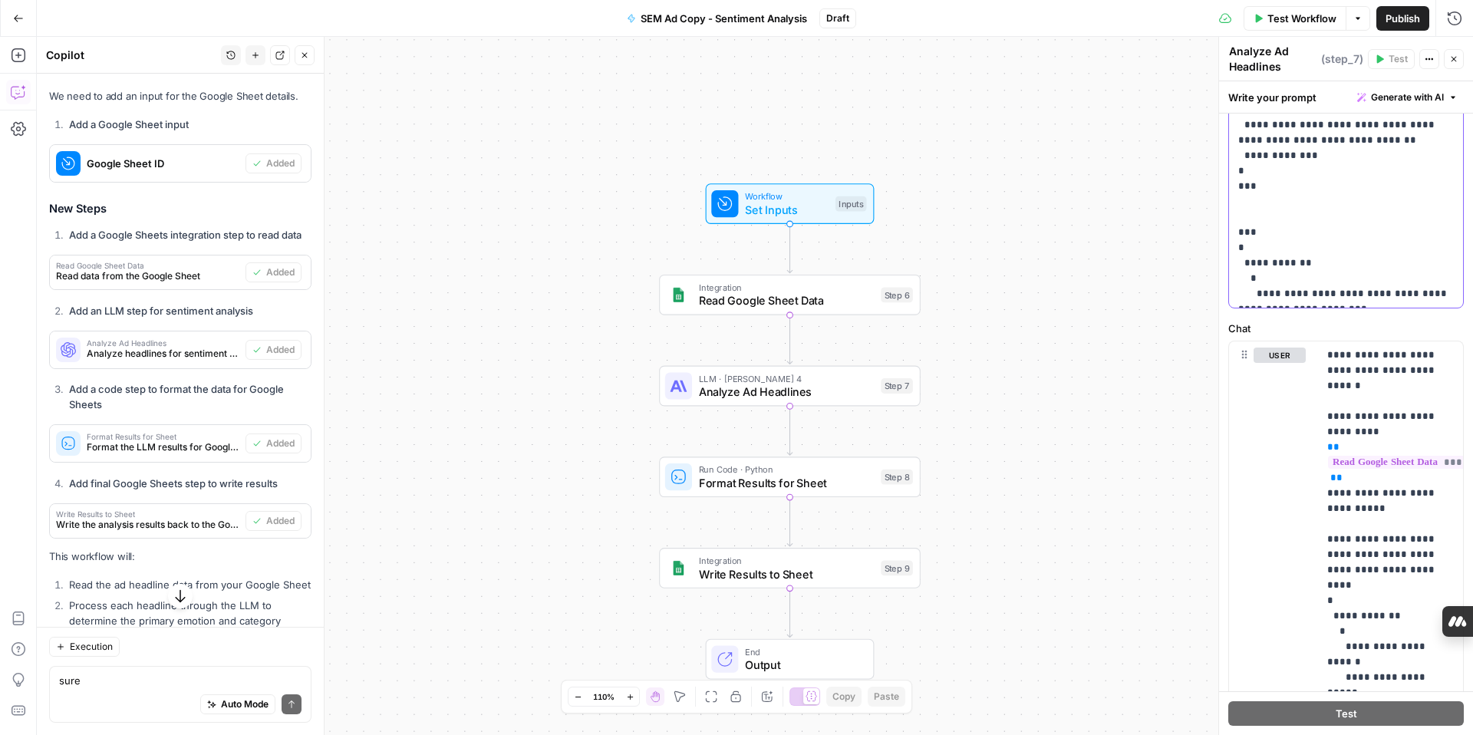
scroll to position [599, 0]
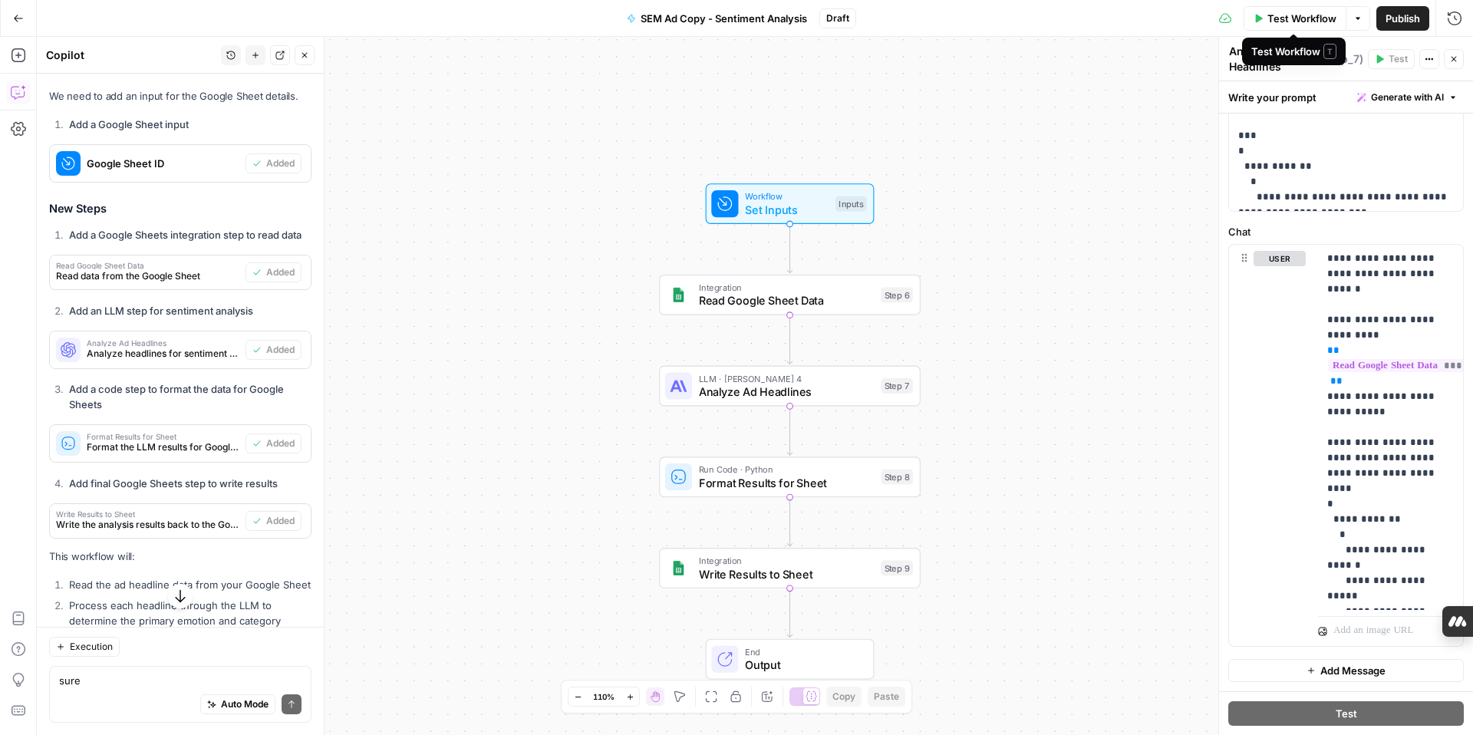
click at [1259, 18] on icon "button" at bounding box center [1259, 18] width 7 height 8
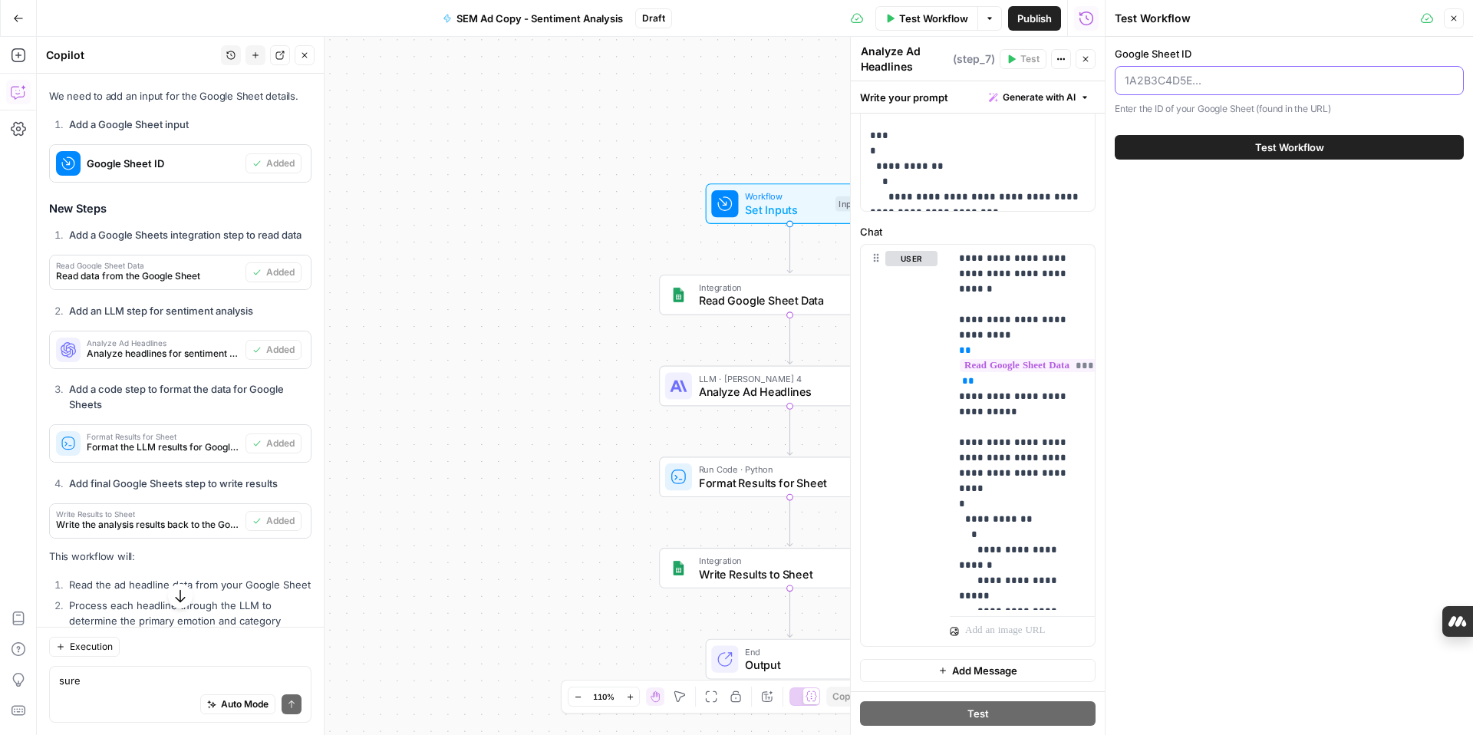
click at [1156, 81] on input "Google Sheet ID" at bounding box center [1289, 80] width 329 height 15
paste input "14R22S5sZHk0UNkwQhPmJZP2dqkkEWG0NTyaACMxOf3Q"
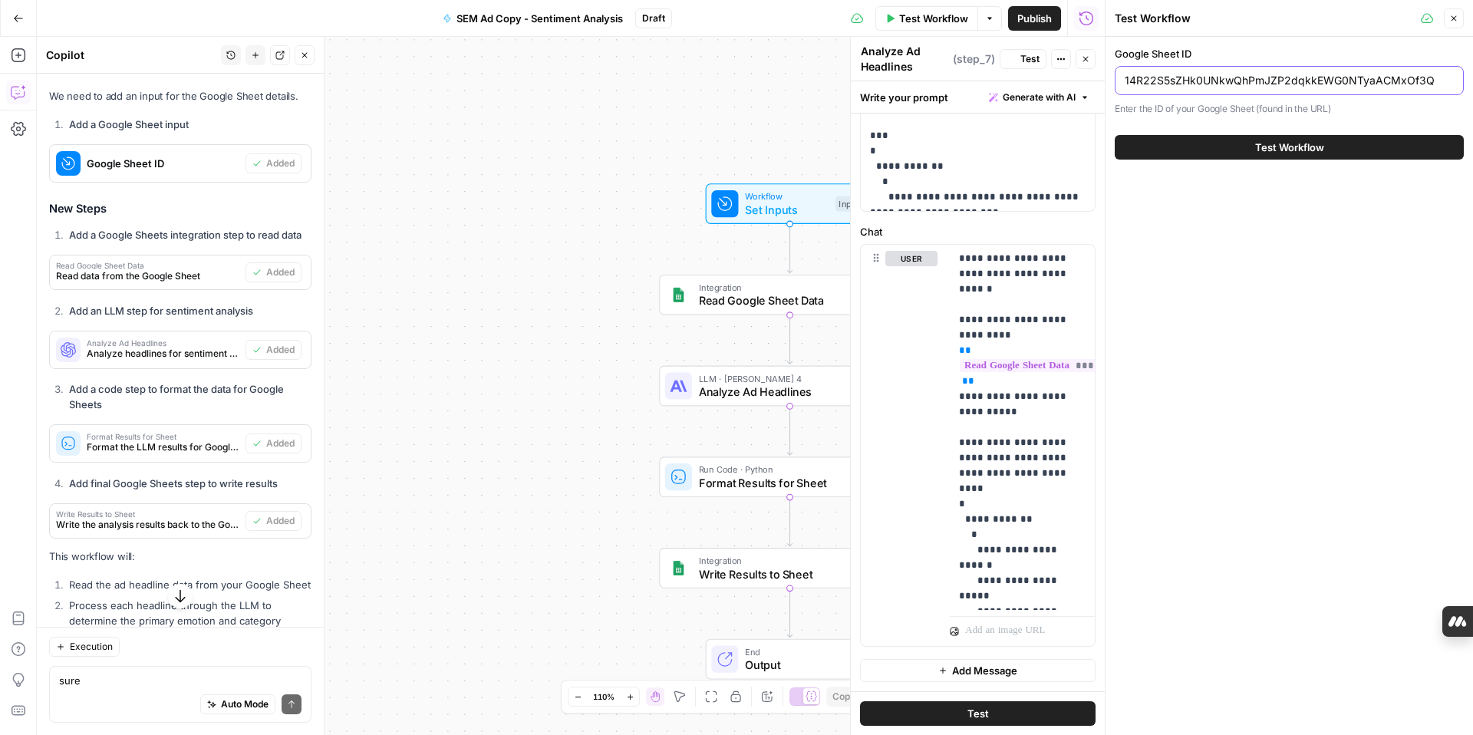
type input "14R22S5sZHk0UNkwQhPmJZP2dqkkEWG0NTyaACMxOf3Q"
click at [1231, 147] on button "Test Workflow" at bounding box center [1289, 147] width 349 height 25
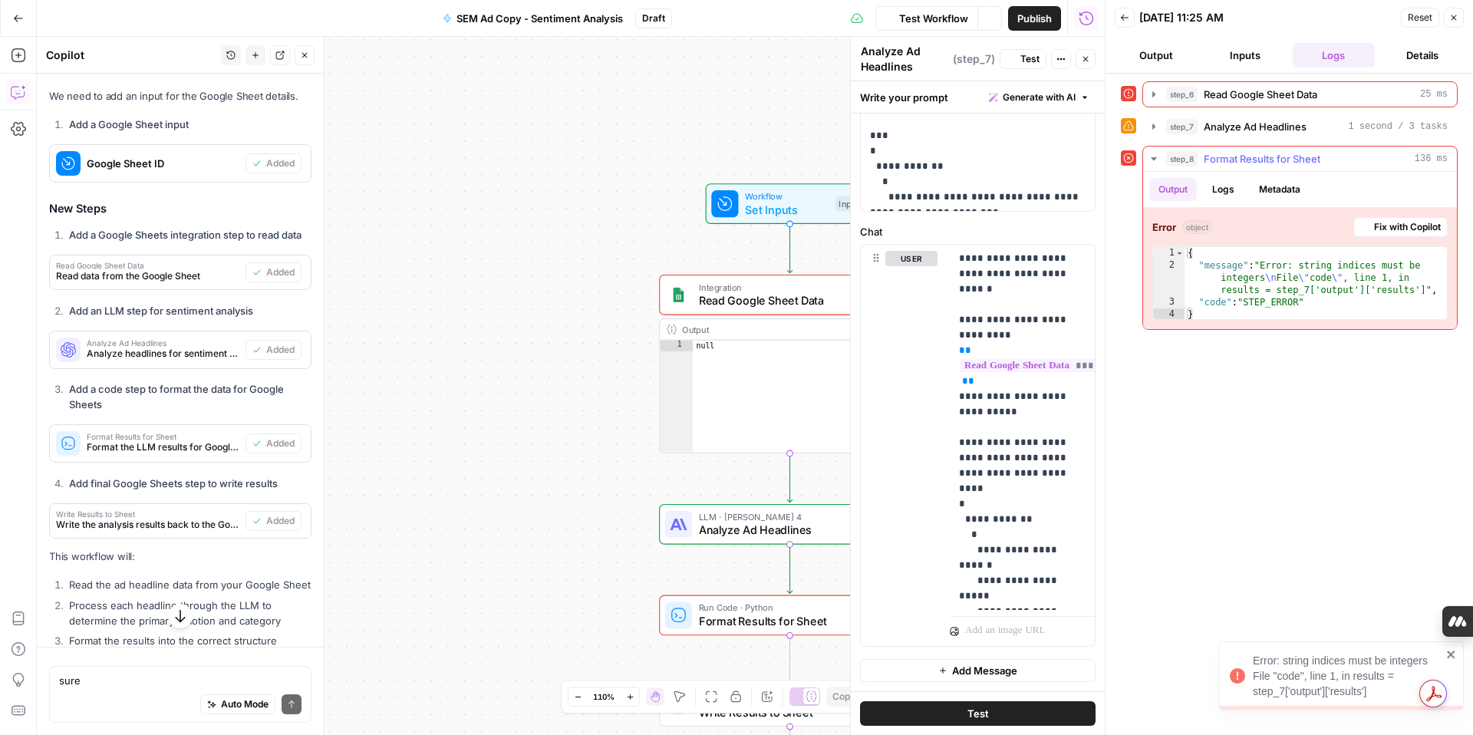
scroll to position [811, 0]
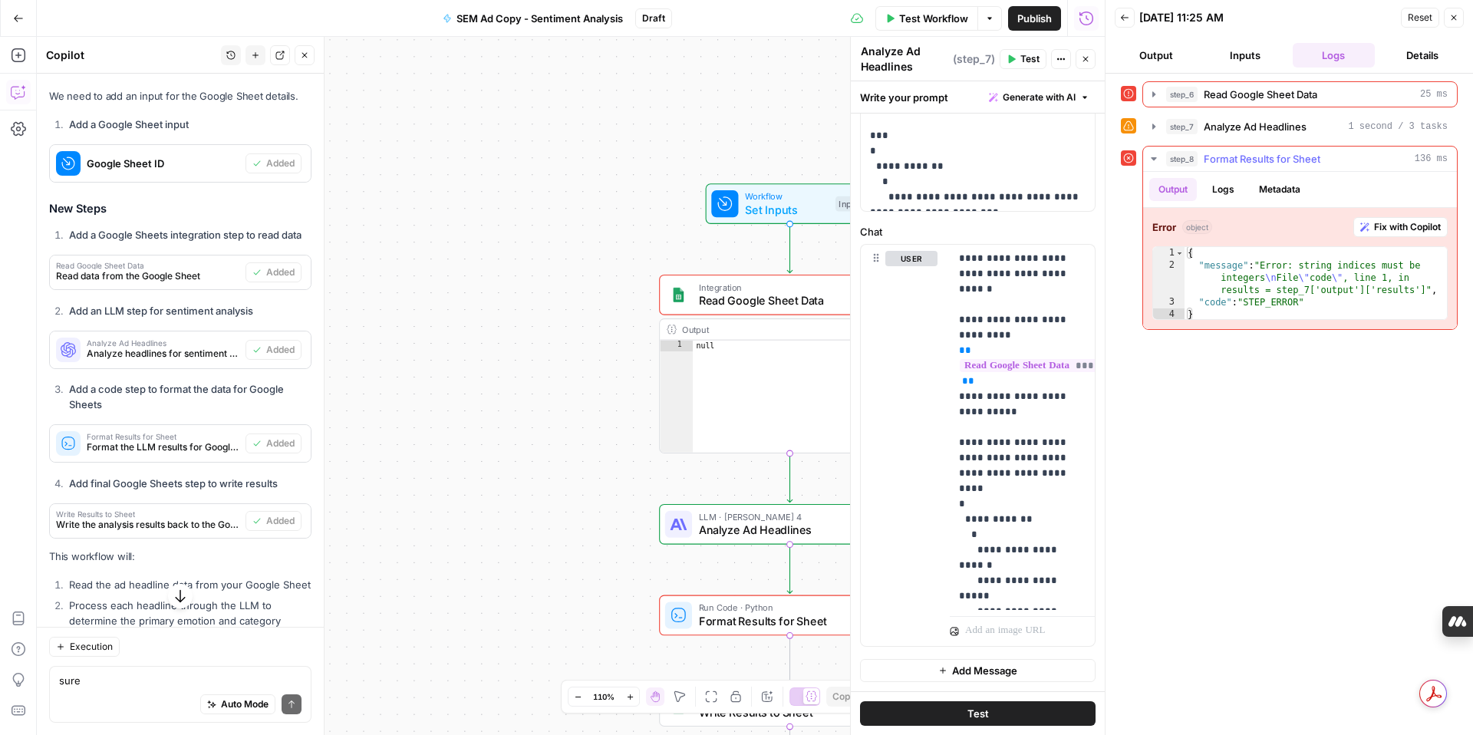
click at [1416, 226] on span "Fix with Copilot" at bounding box center [1407, 227] width 67 height 14
click at [1331, 91] on div "step_6 Read Google Sheet Data 25 ms" at bounding box center [1307, 94] width 282 height 15
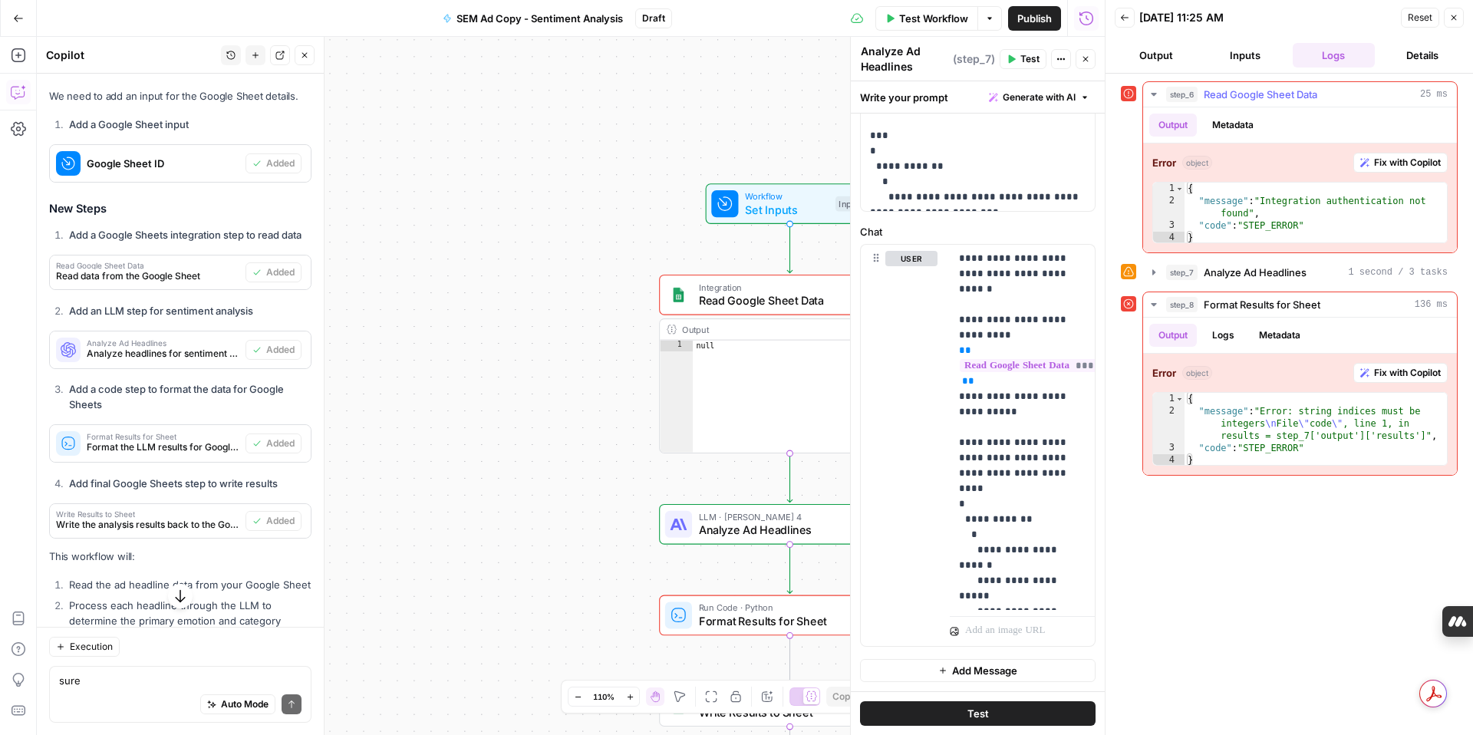
click at [1386, 161] on span "Fix with Copilot" at bounding box center [1407, 163] width 67 height 14
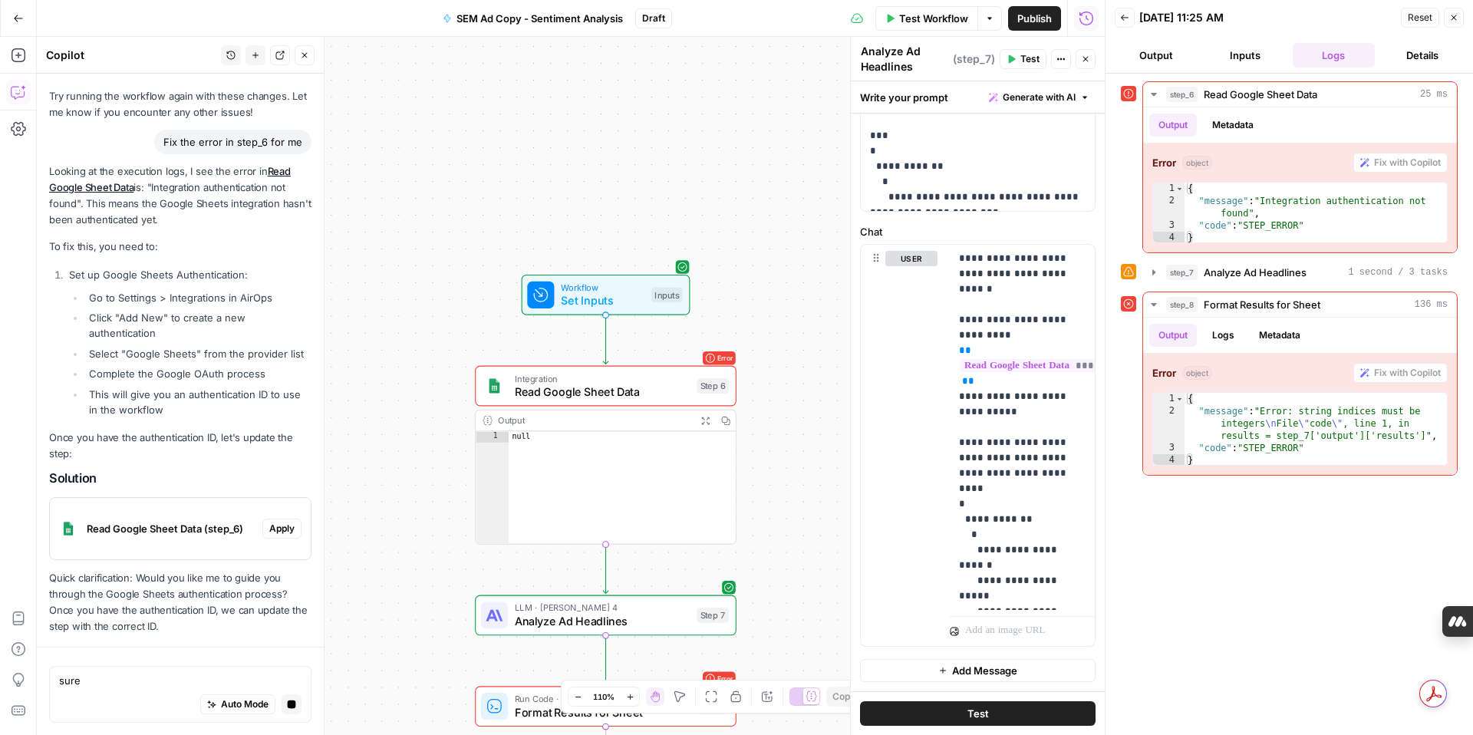
scroll to position [3760, 0]
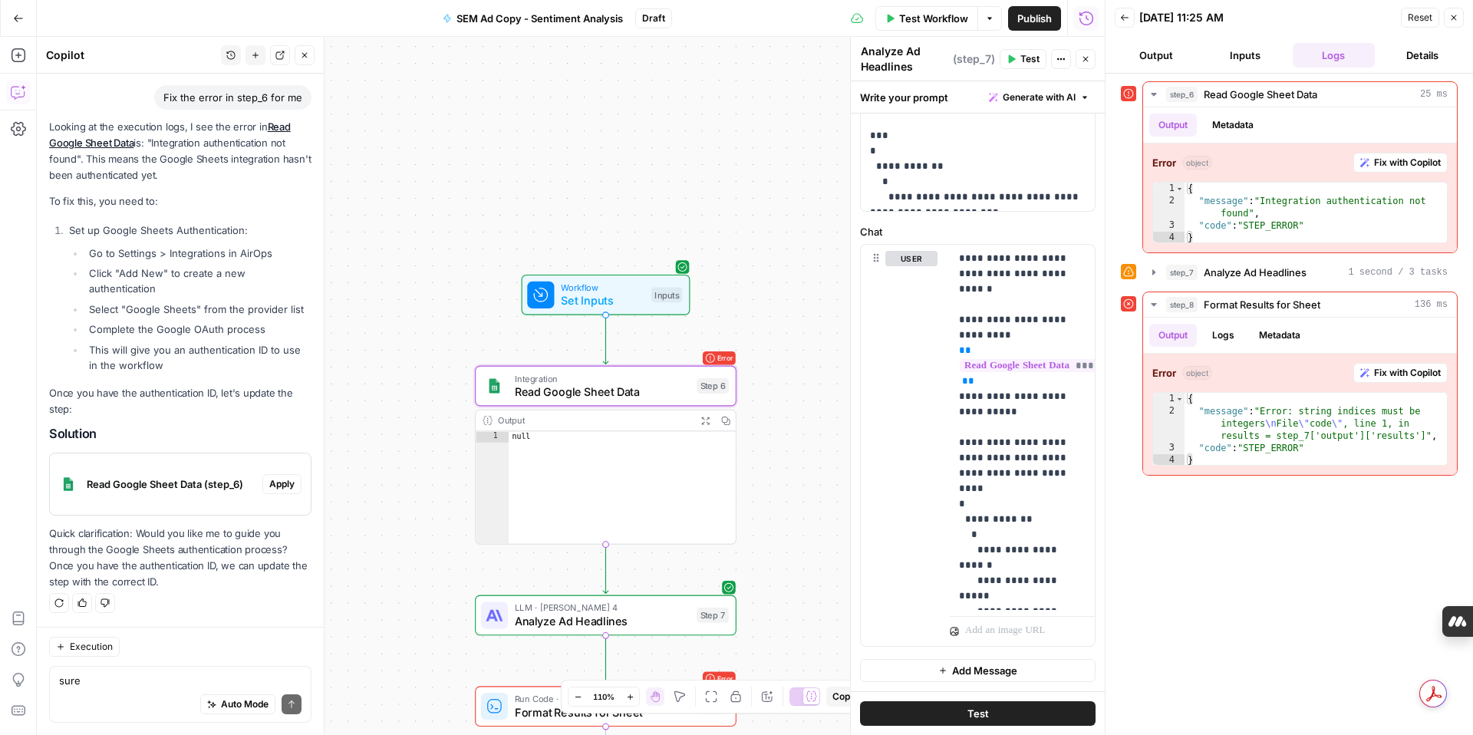
click at [292, 481] on span "Apply" at bounding box center [281, 484] width 25 height 14
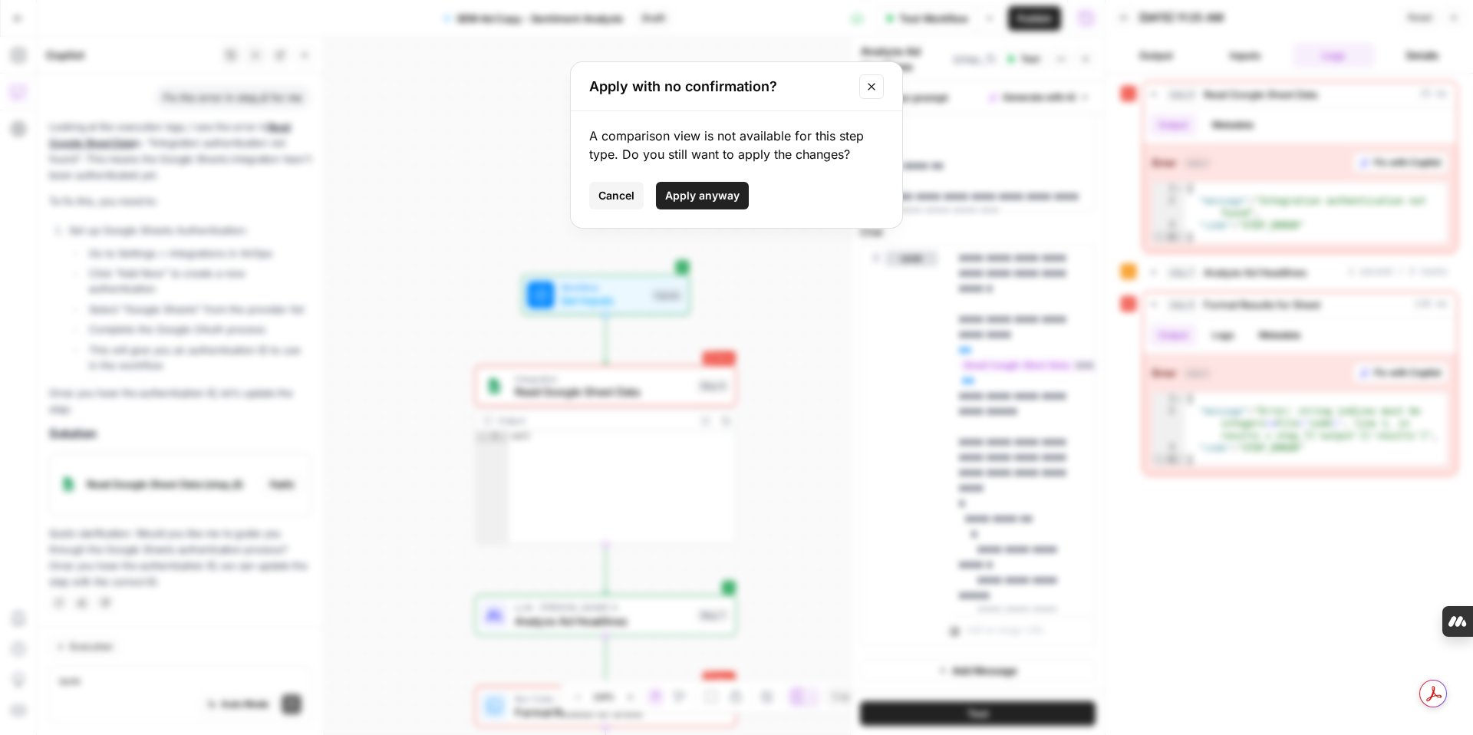
click at [720, 199] on span "Apply anyway" at bounding box center [702, 195] width 74 height 15
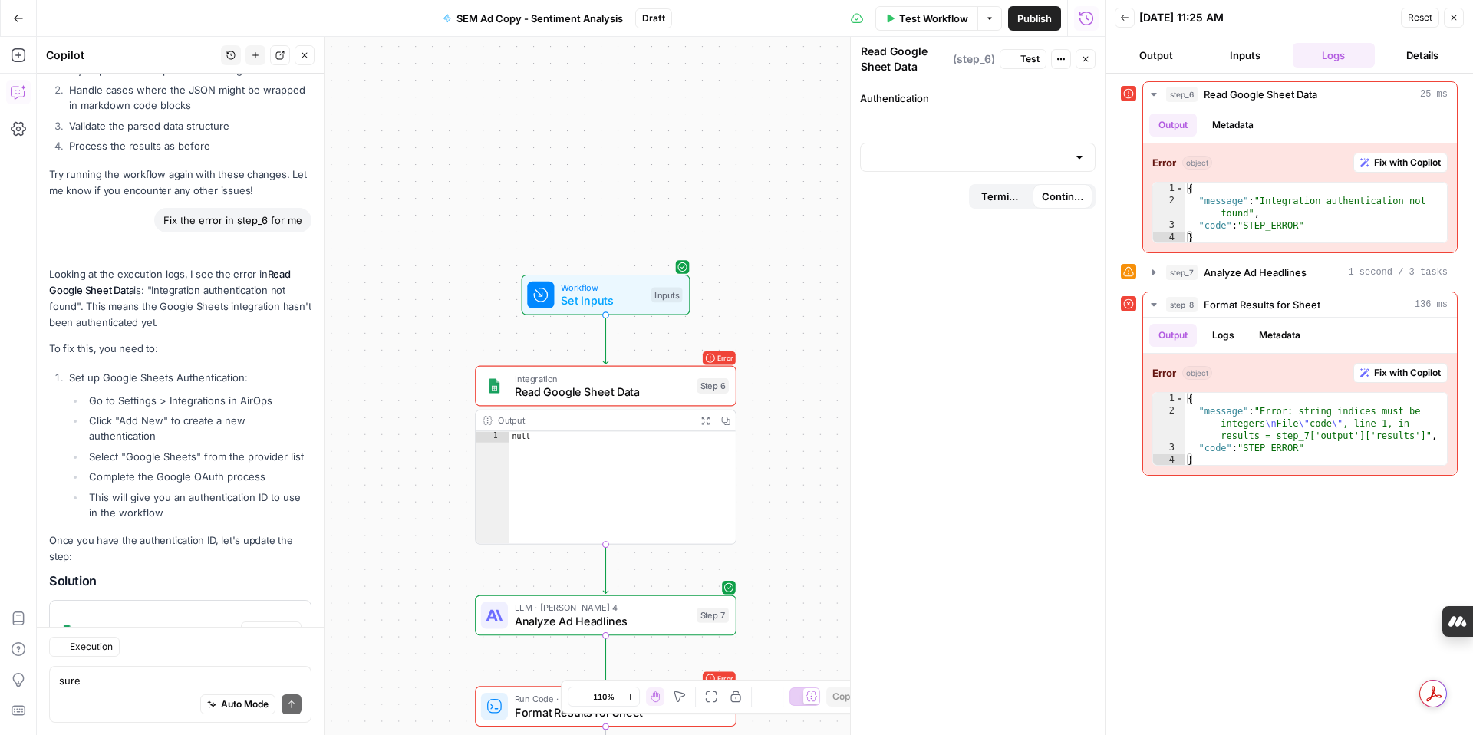
scroll to position [3809, 0]
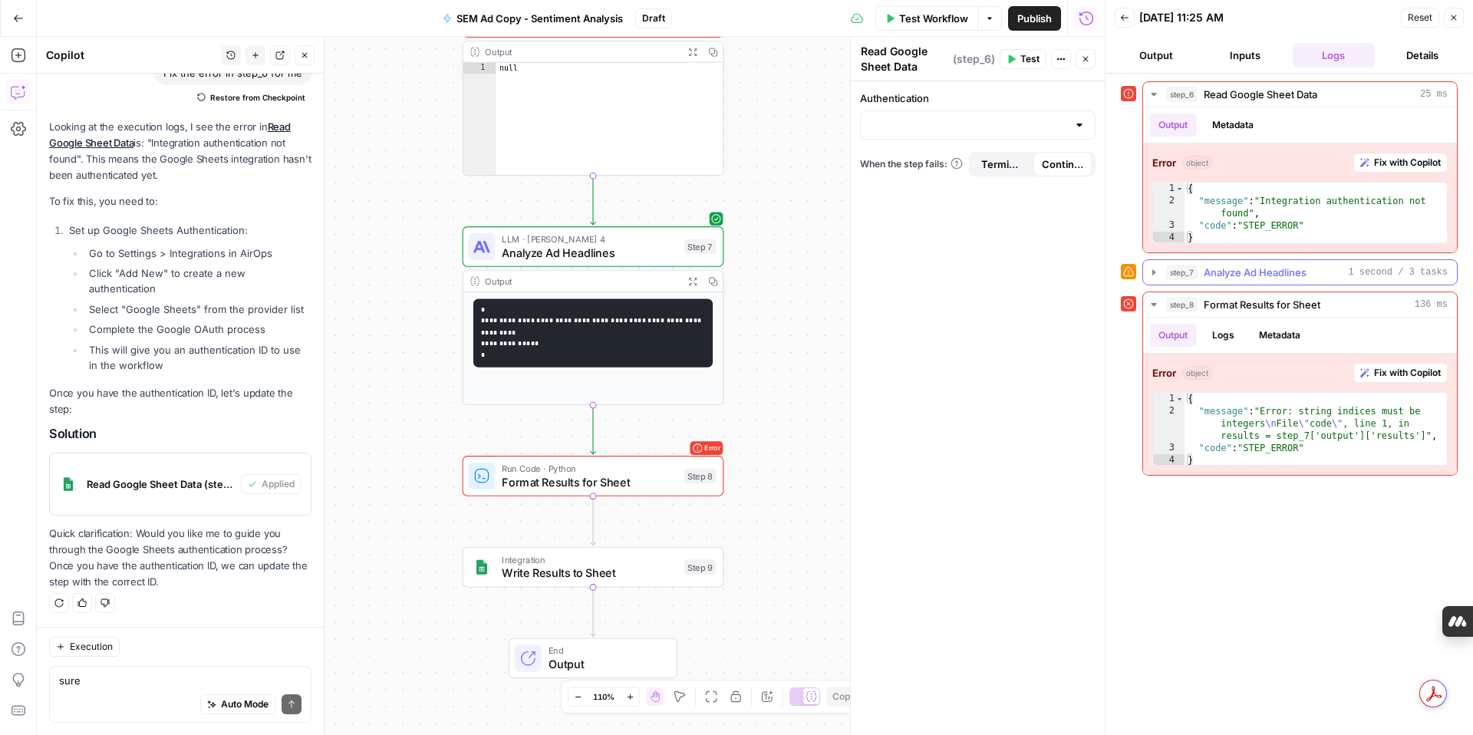
click at [1153, 270] on icon "button" at bounding box center [1153, 271] width 3 height 5
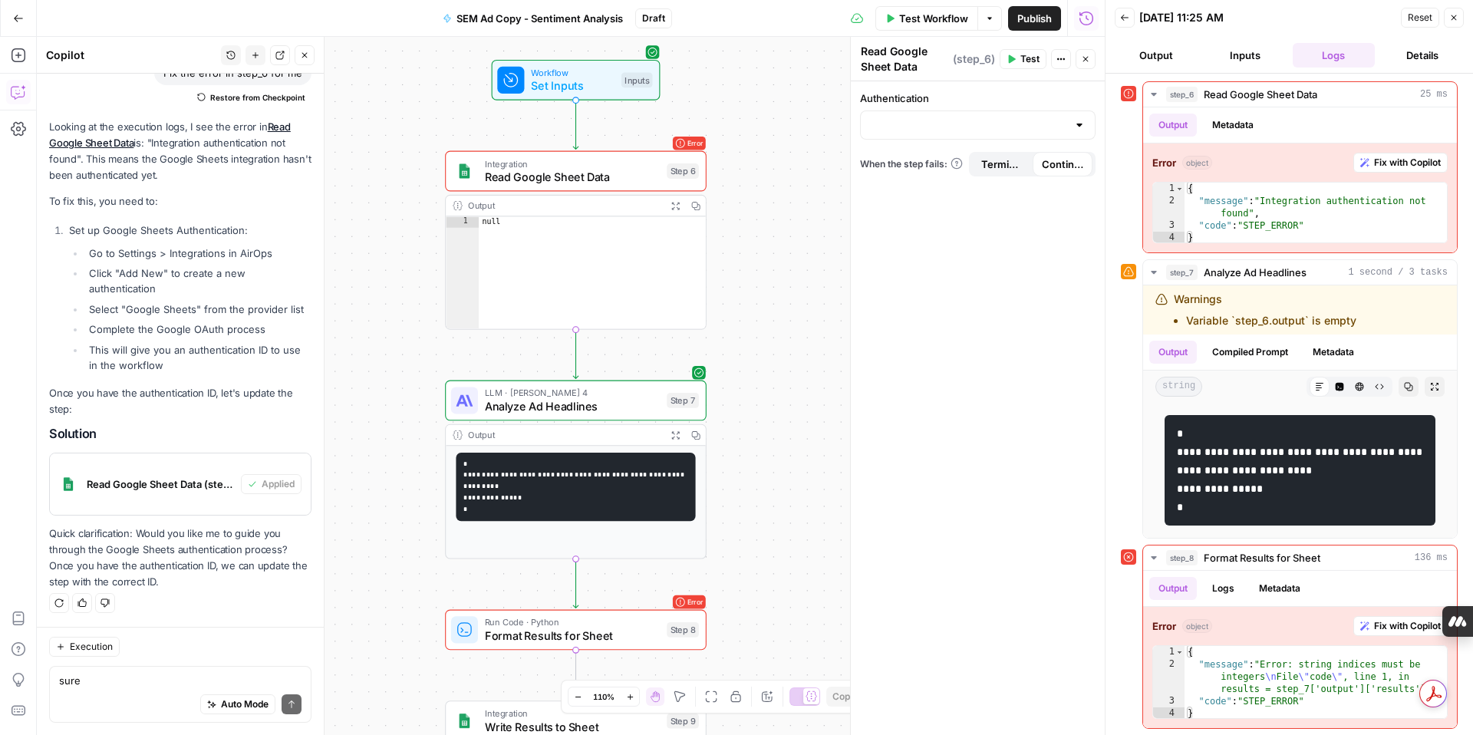
type textarea "****"
click at [622, 250] on div "null" at bounding box center [593, 284] width 228 height 136
click at [622, 181] on span "Read Google Sheet Data" at bounding box center [573, 177] width 176 height 17
click at [567, 180] on span "Read Google Sheet Data" at bounding box center [573, 177] width 176 height 17
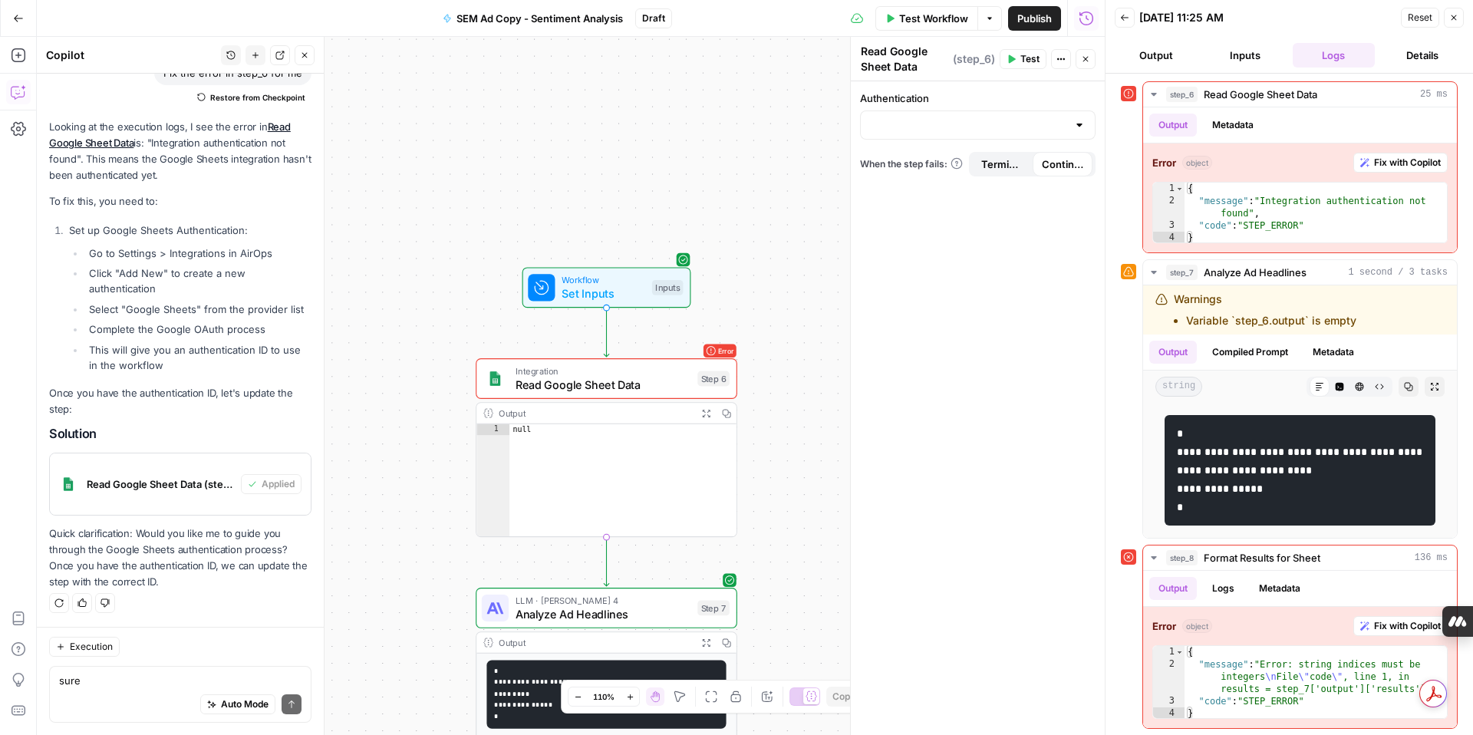
click at [590, 293] on span "Set Inputs" at bounding box center [604, 293] width 84 height 17
click at [935, 129] on ID "Google Sheet ID" at bounding box center [986, 123] width 193 height 15
click at [927, 128] on ID "Google Sheet ID" at bounding box center [986, 123] width 193 height 15
click at [955, 118] on ID "Google Sheet ID" at bounding box center [986, 123] width 193 height 15
click at [981, 123] on ID "Google Sheet ID" at bounding box center [986, 123] width 193 height 15
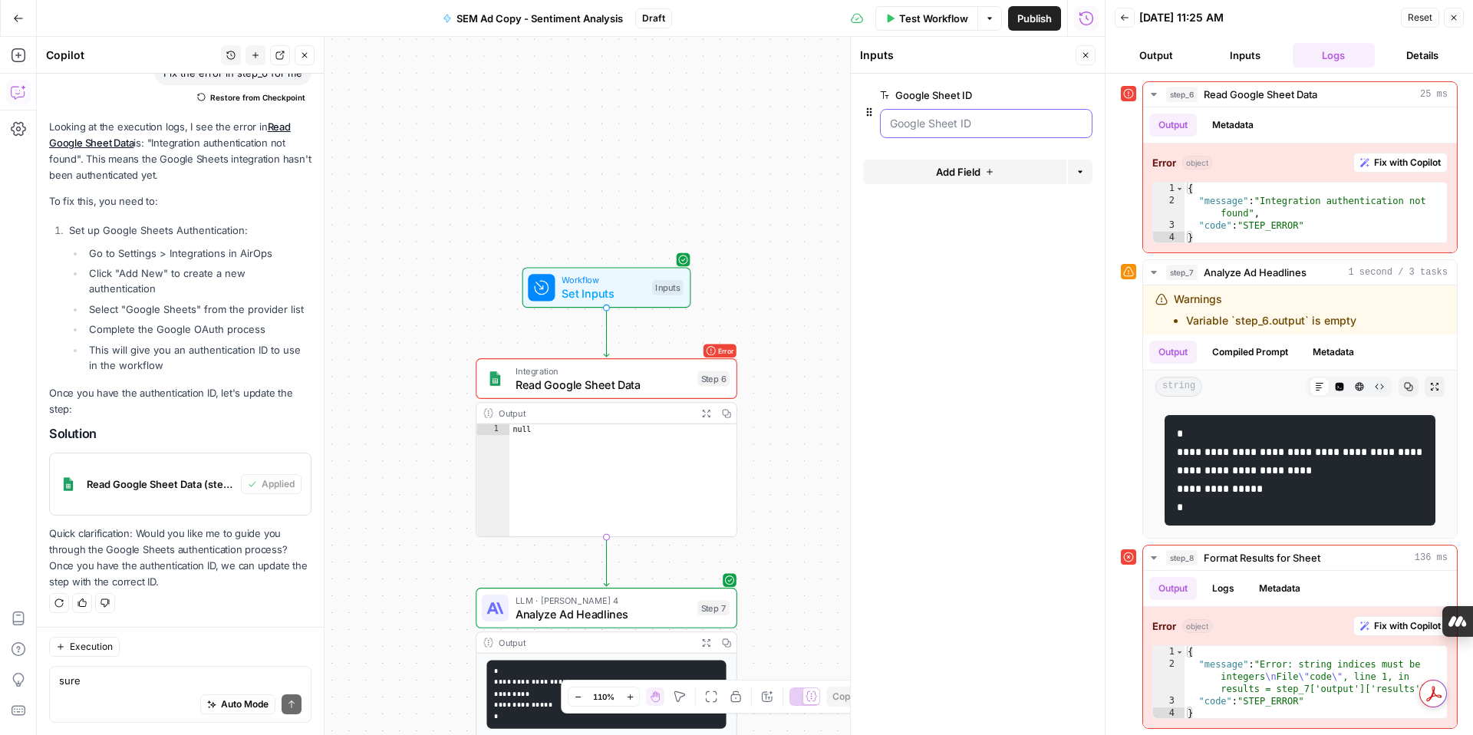
click at [981, 123] on ID "Google Sheet ID" at bounding box center [986, 123] width 193 height 15
click at [1030, 97] on span "edit field" at bounding box center [1035, 95] width 34 height 12
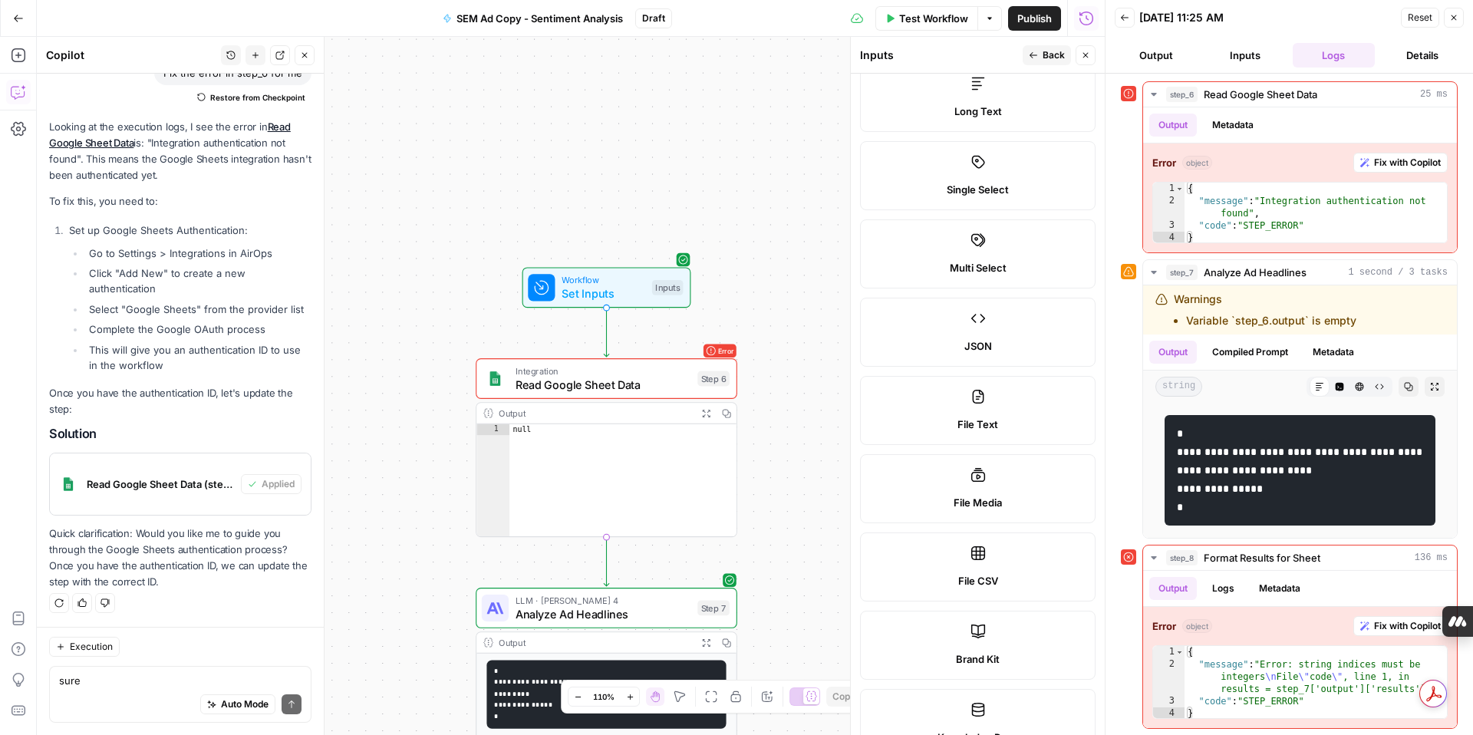
scroll to position [0, 0]
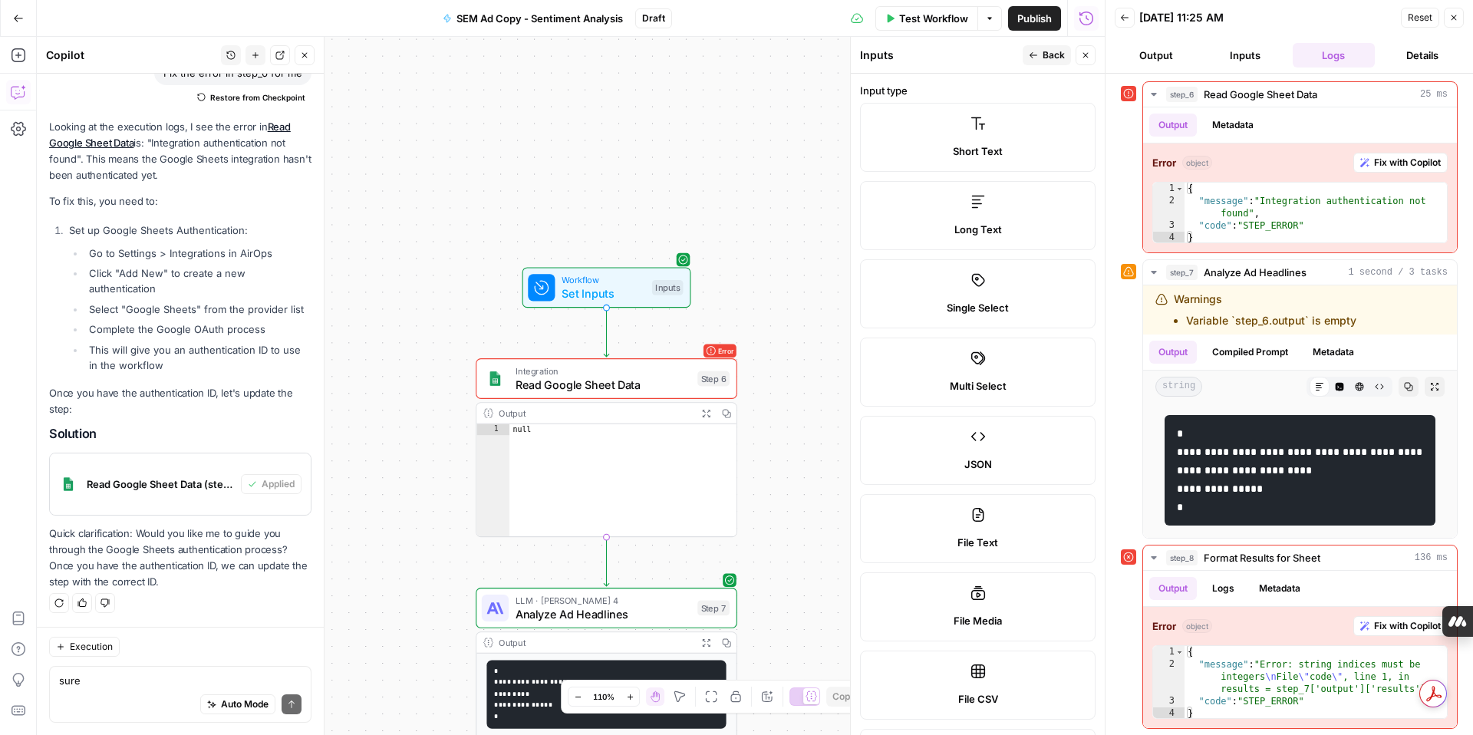
click at [1032, 51] on icon "button" at bounding box center [1033, 55] width 9 height 9
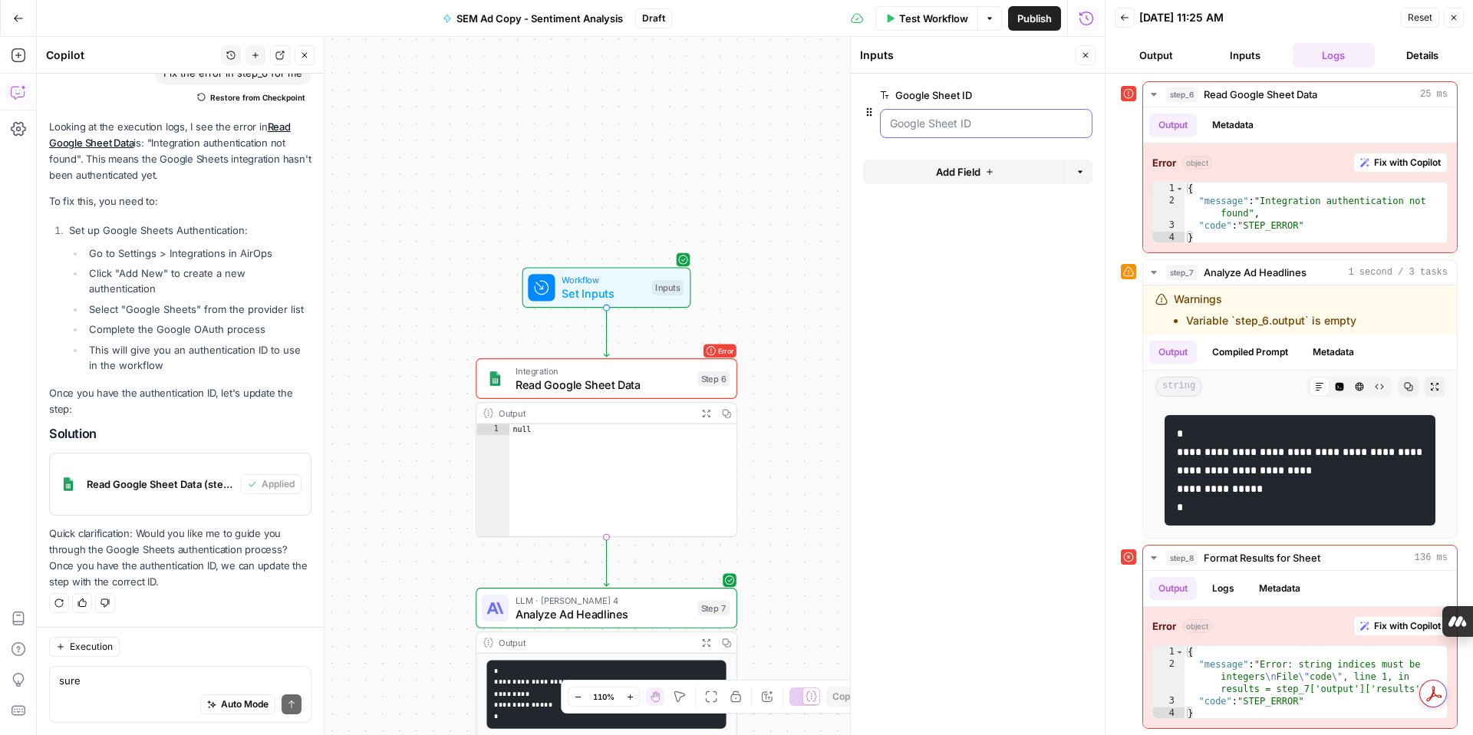
click at [971, 127] on ID "Google Sheet ID" at bounding box center [986, 123] width 193 height 15
click at [951, 178] on span "Add Field" at bounding box center [958, 171] width 45 height 15
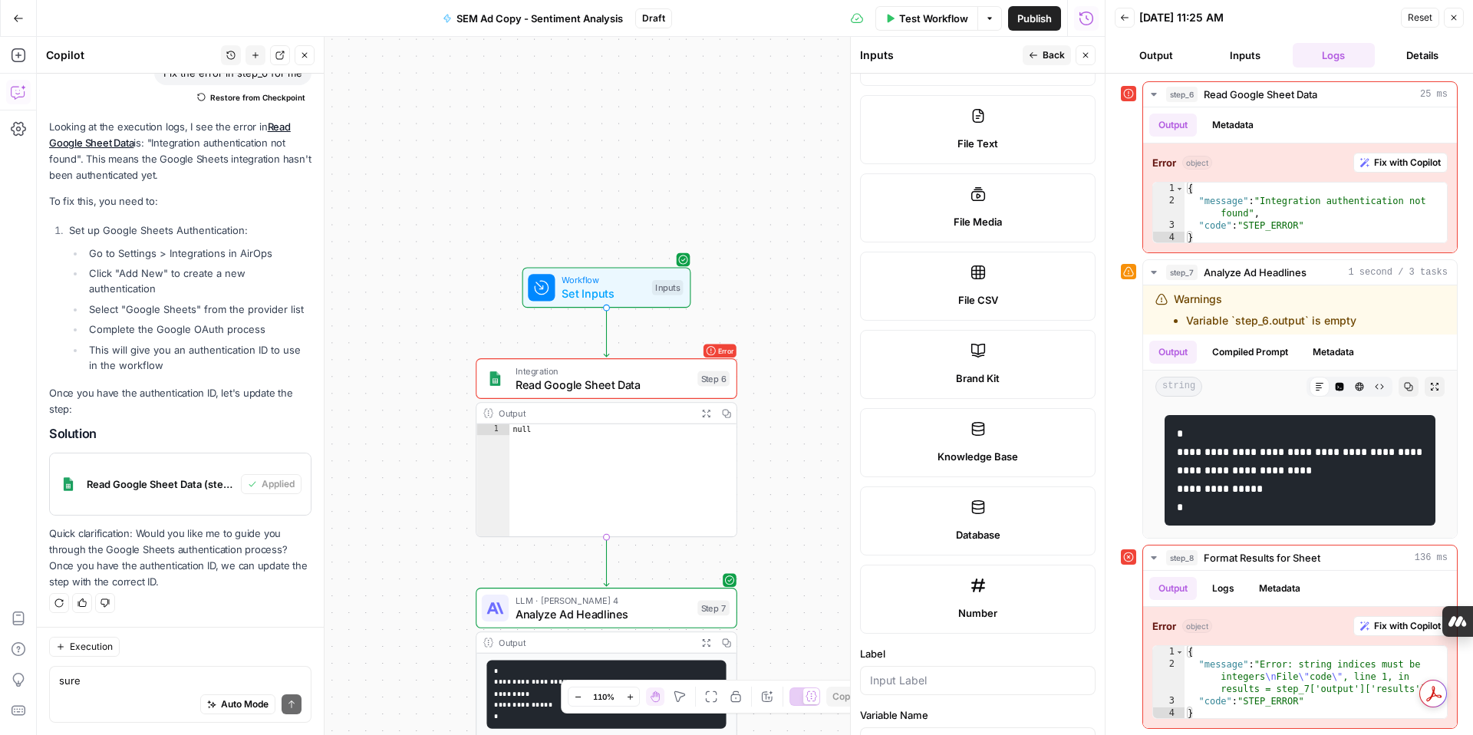
scroll to position [361, 0]
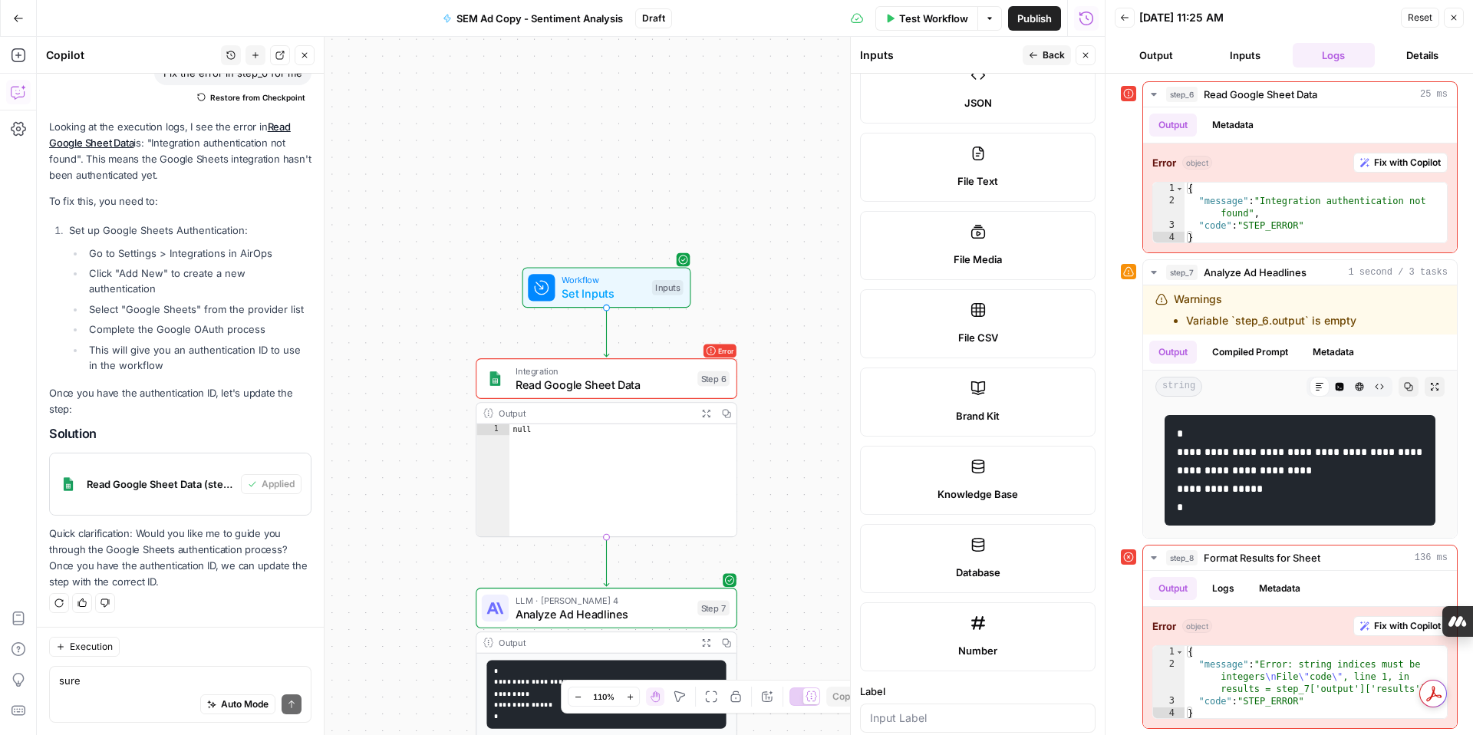
click at [1041, 51] on button "Back" at bounding box center [1047, 55] width 48 height 20
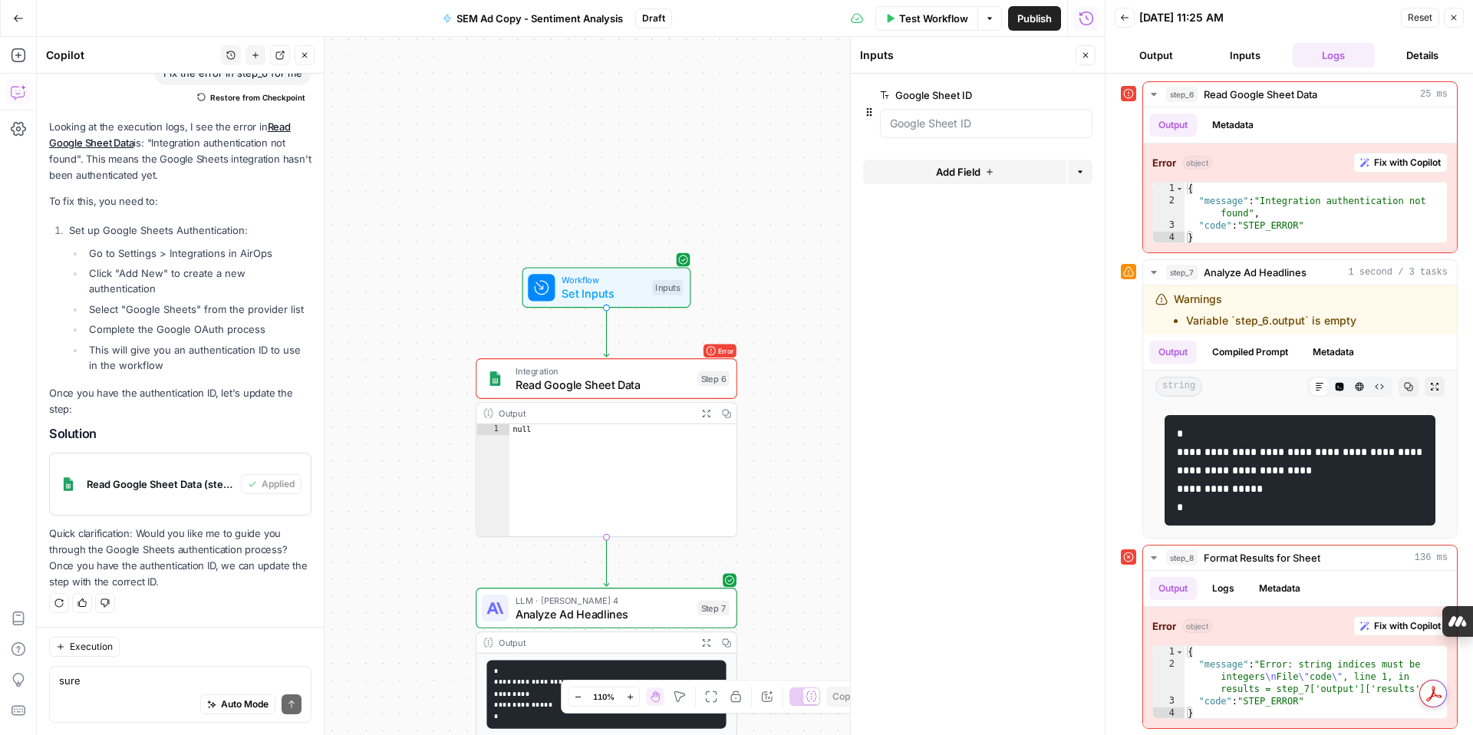
click at [1042, 101] on span "edit field" at bounding box center [1035, 95] width 34 height 12
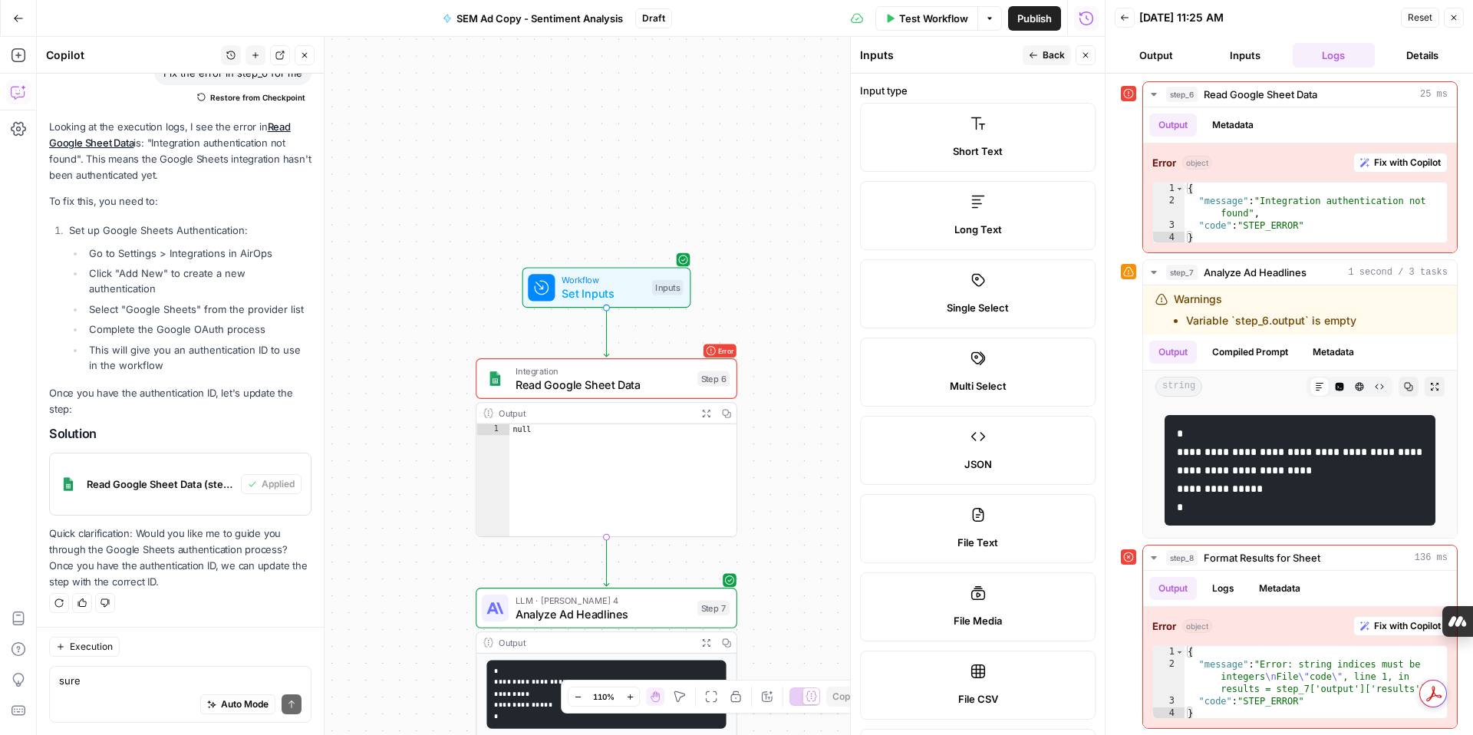
click at [998, 136] on label "Short Text" at bounding box center [978, 137] width 236 height 69
click at [977, 141] on label "Short Text" at bounding box center [978, 137] width 236 height 69
click at [980, 531] on label "File Text" at bounding box center [978, 528] width 236 height 69
click at [981, 133] on label "Short Text" at bounding box center [978, 137] width 236 height 69
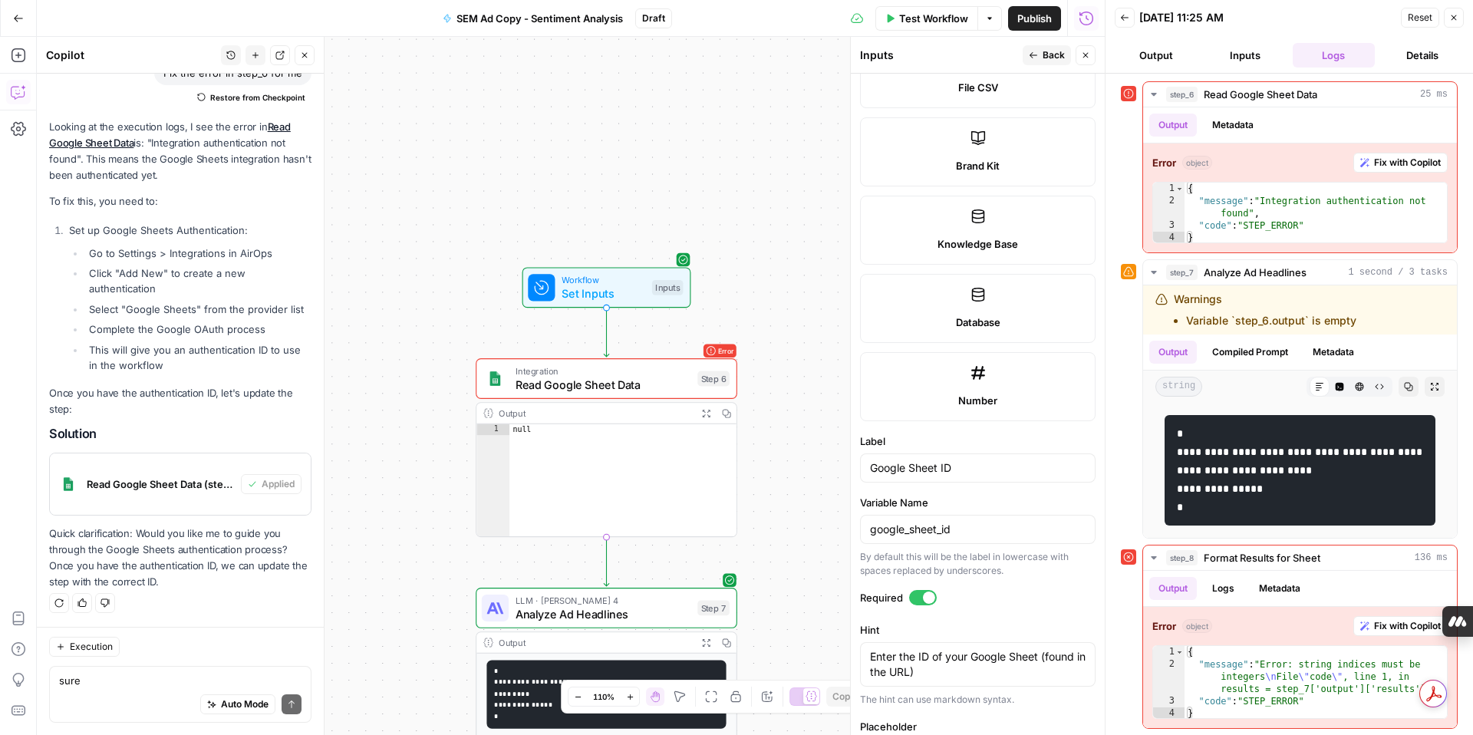
scroll to position [612, 0]
click at [948, 469] on input "Google Sheet ID" at bounding box center [978, 467] width 216 height 15
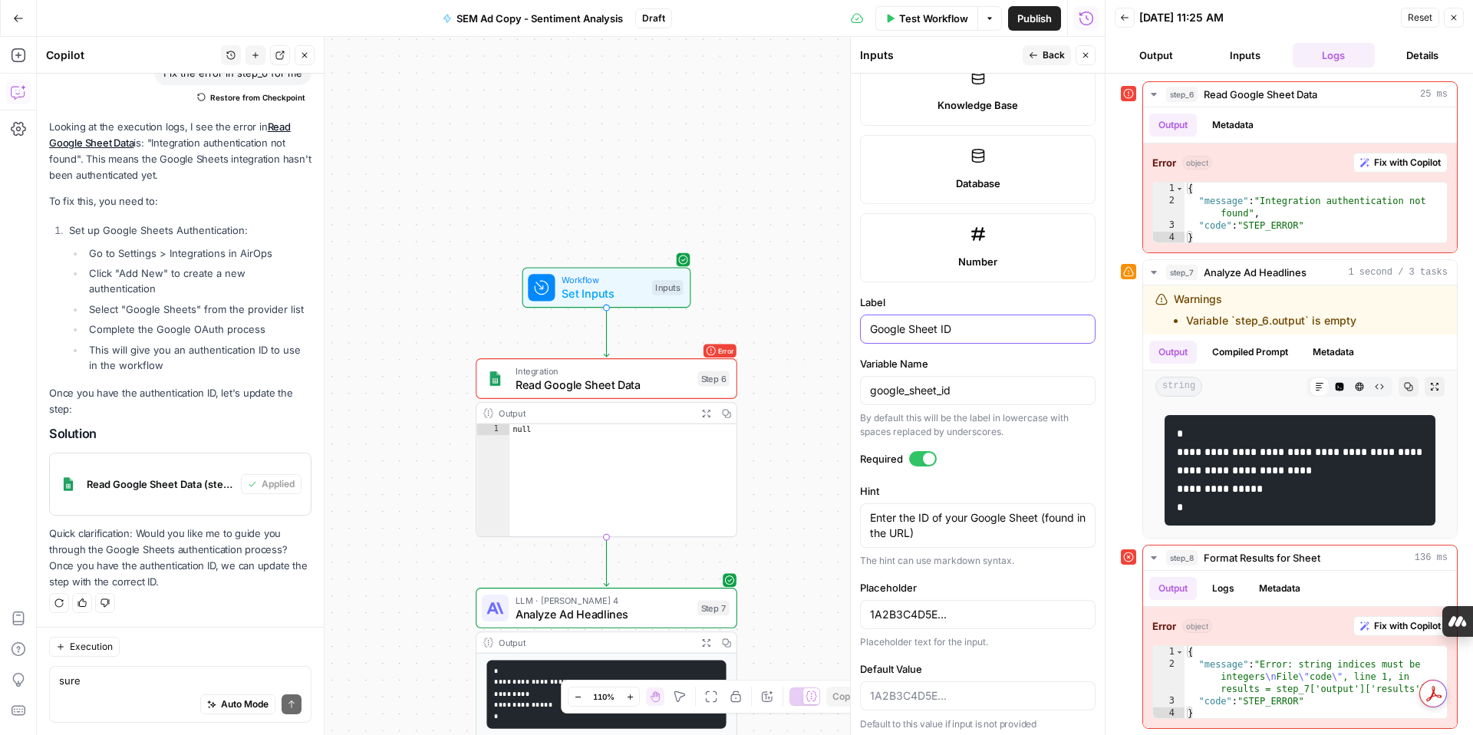
scroll to position [756, 0]
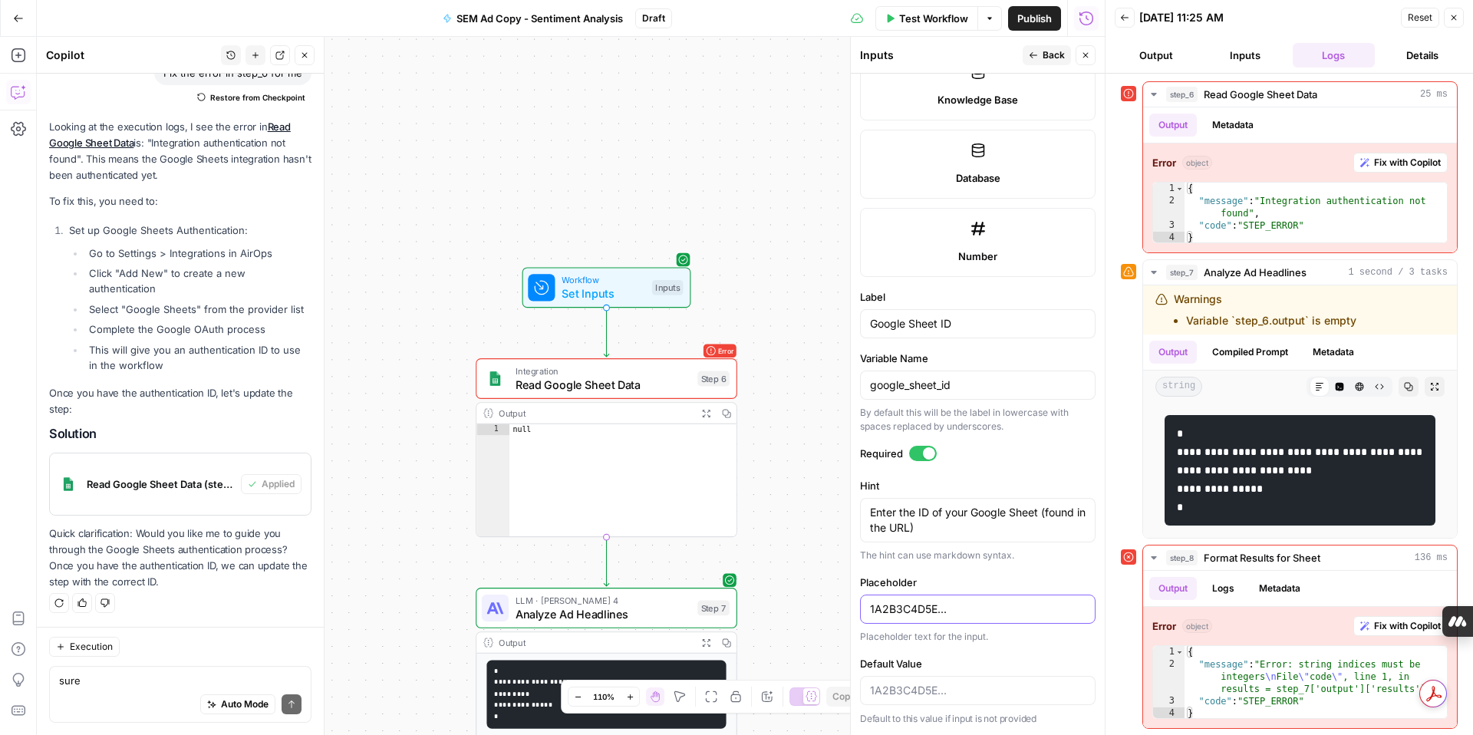
click at [958, 614] on input "1A2B3C4D5E..." at bounding box center [978, 609] width 216 height 15
drag, startPoint x: 958, startPoint y: 614, endPoint x: 847, endPoint y: 614, distance: 110.5
click at [850, 614] on div "Inputs Back Close Input type Short Text Long Text Single Select Multi Select JS…" at bounding box center [977, 386] width 255 height 698
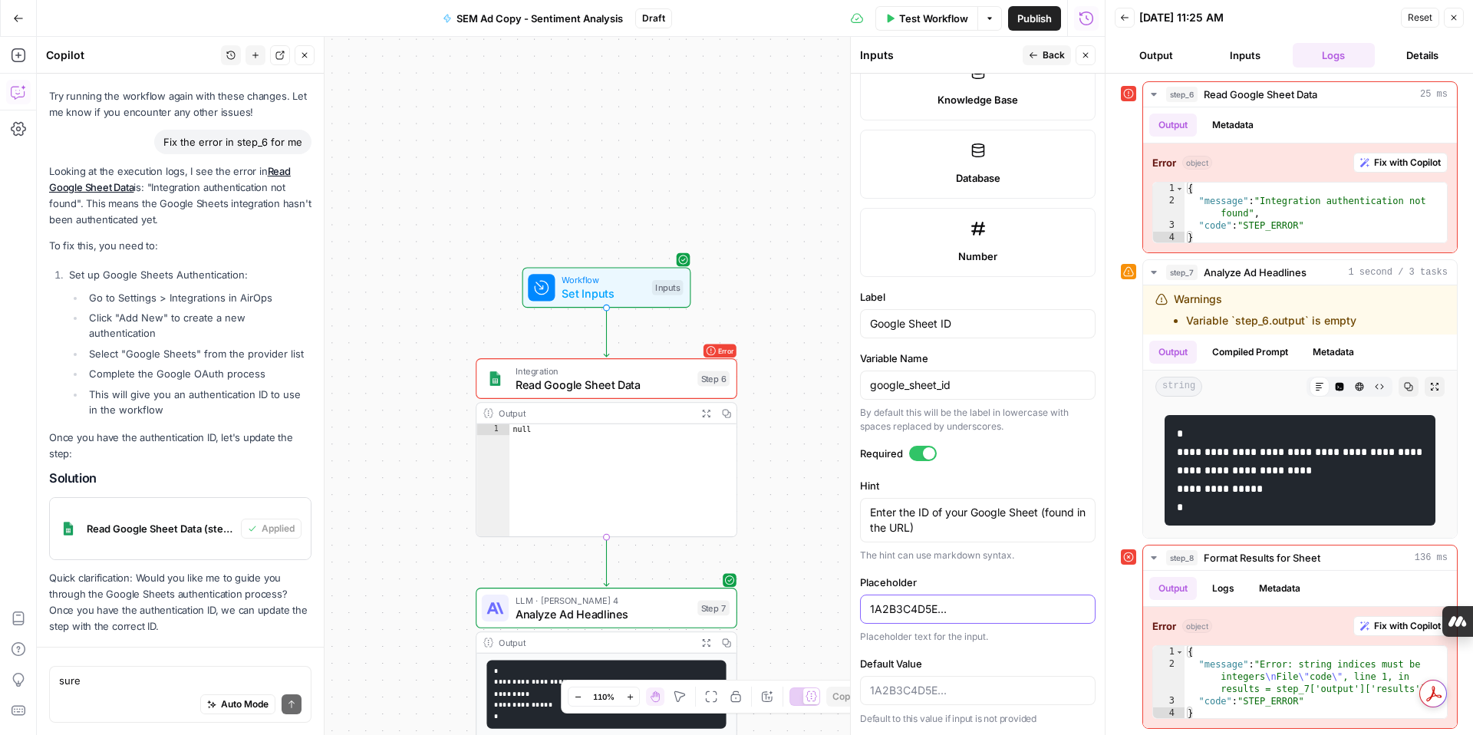
paste input "4R22S5sZHk0UNkwQhPmJZP2dqkkEWG0NTyaACMxOf3Q"
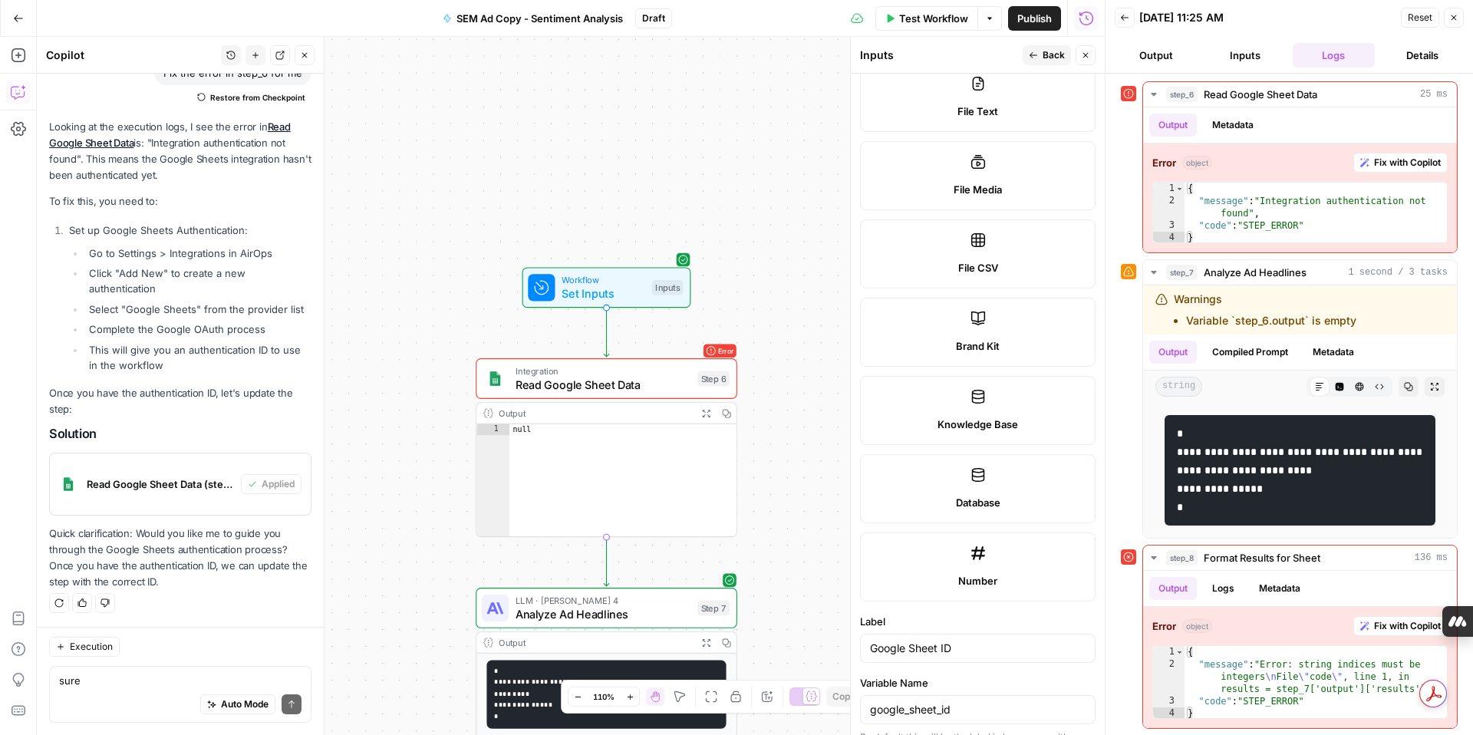
scroll to position [0, 0]
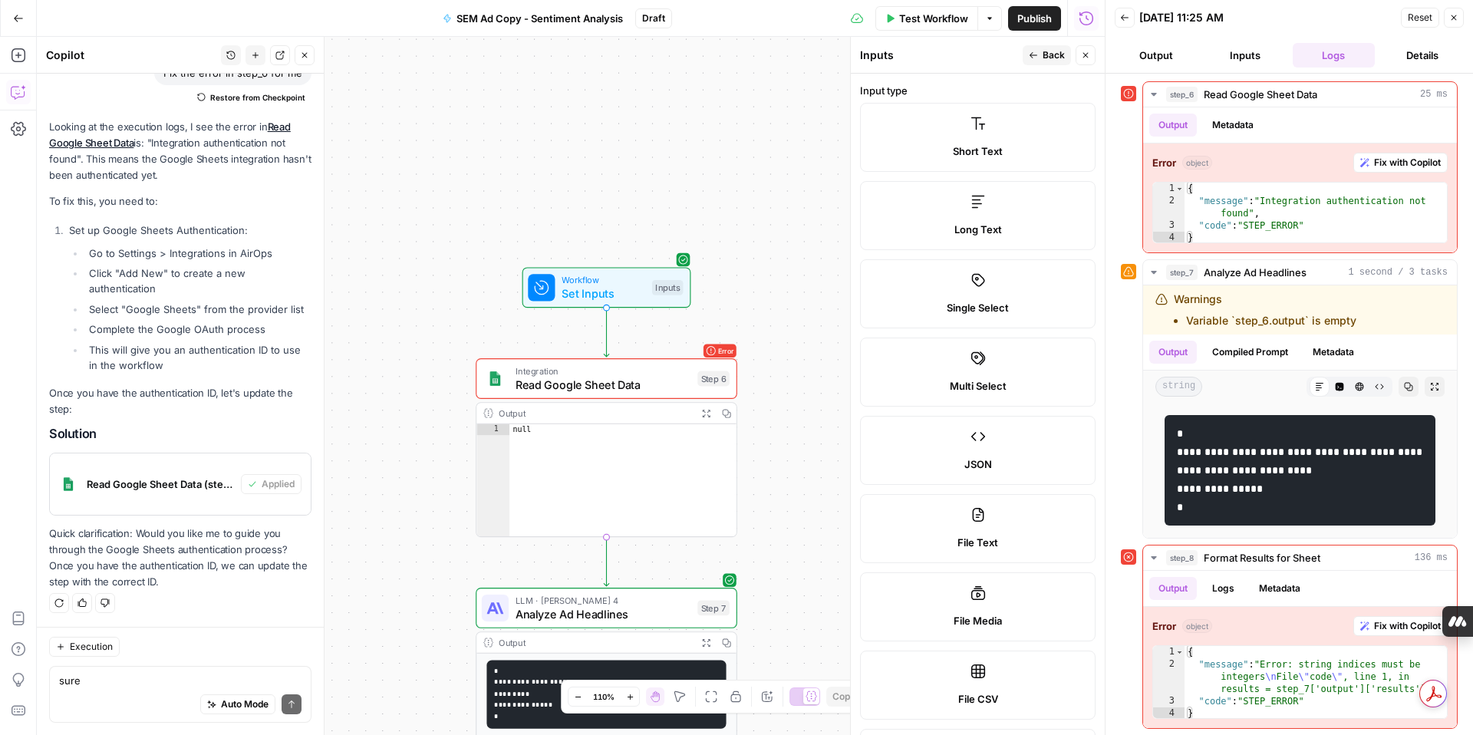
type input "14R22S5sZHk0UNkwQhPmJZP2dqkkEWG0NTyaACMxOf3Q"
click at [1029, 58] on icon "button" at bounding box center [1033, 55] width 9 height 9
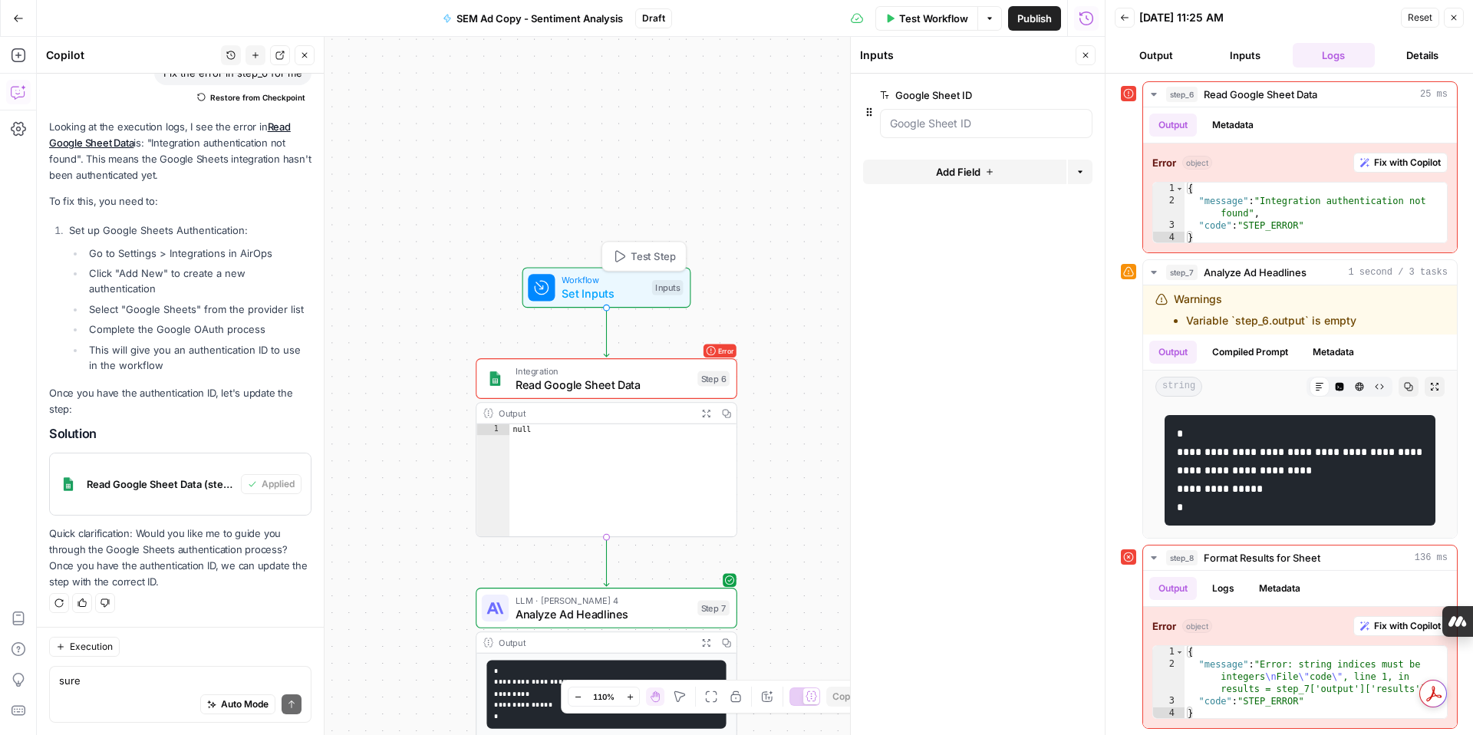
click at [626, 296] on span "Set Inputs" at bounding box center [604, 293] width 84 height 17
click at [1080, 178] on button "Options" at bounding box center [1080, 172] width 25 height 25
click at [1086, 60] on button "Close" at bounding box center [1086, 55] width 20 height 20
click at [646, 393] on span "Read Google Sheet Data" at bounding box center [604, 384] width 176 height 17
click at [991, 126] on input "Authentication" at bounding box center [968, 124] width 197 height 15
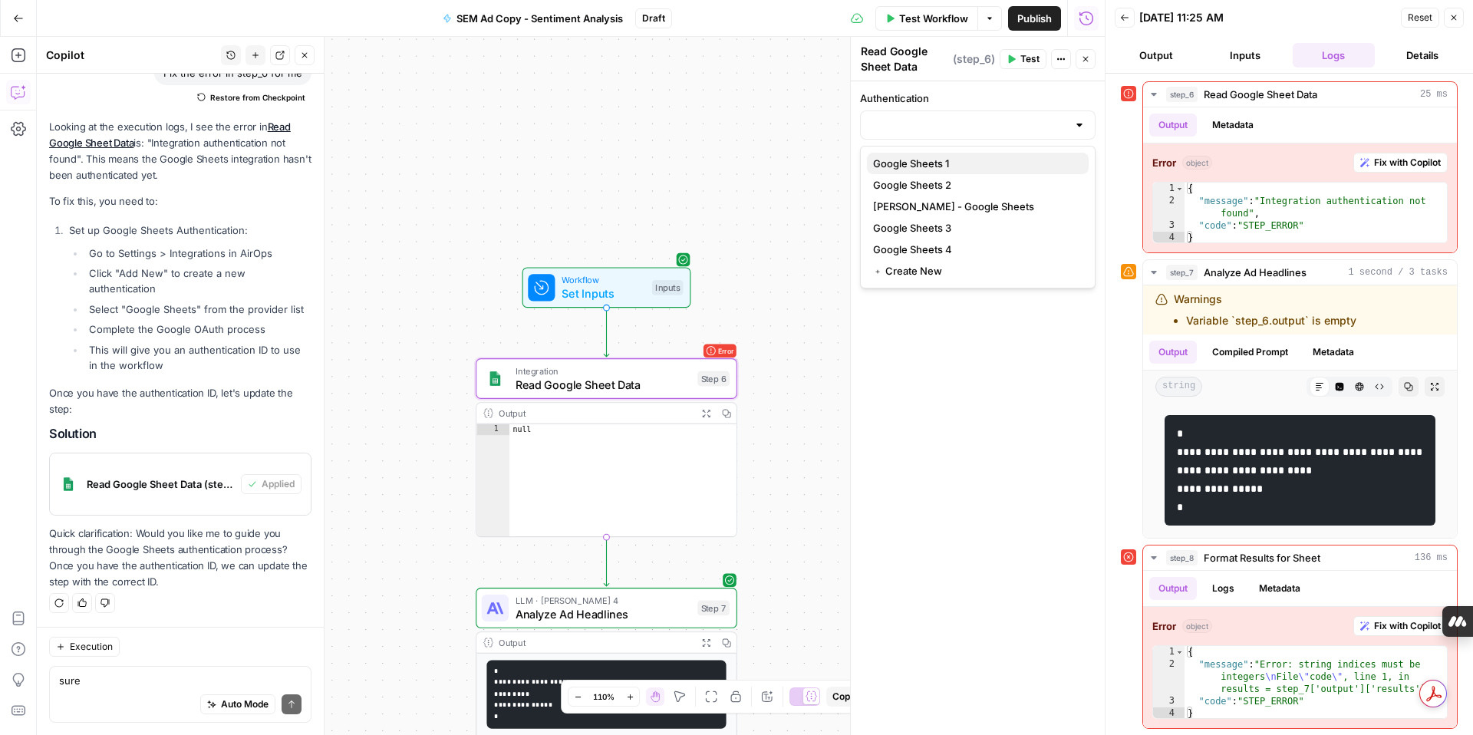
click at [934, 165] on span "Google Sheets 1" at bounding box center [974, 163] width 203 height 15
type input "Google Sheets 1"
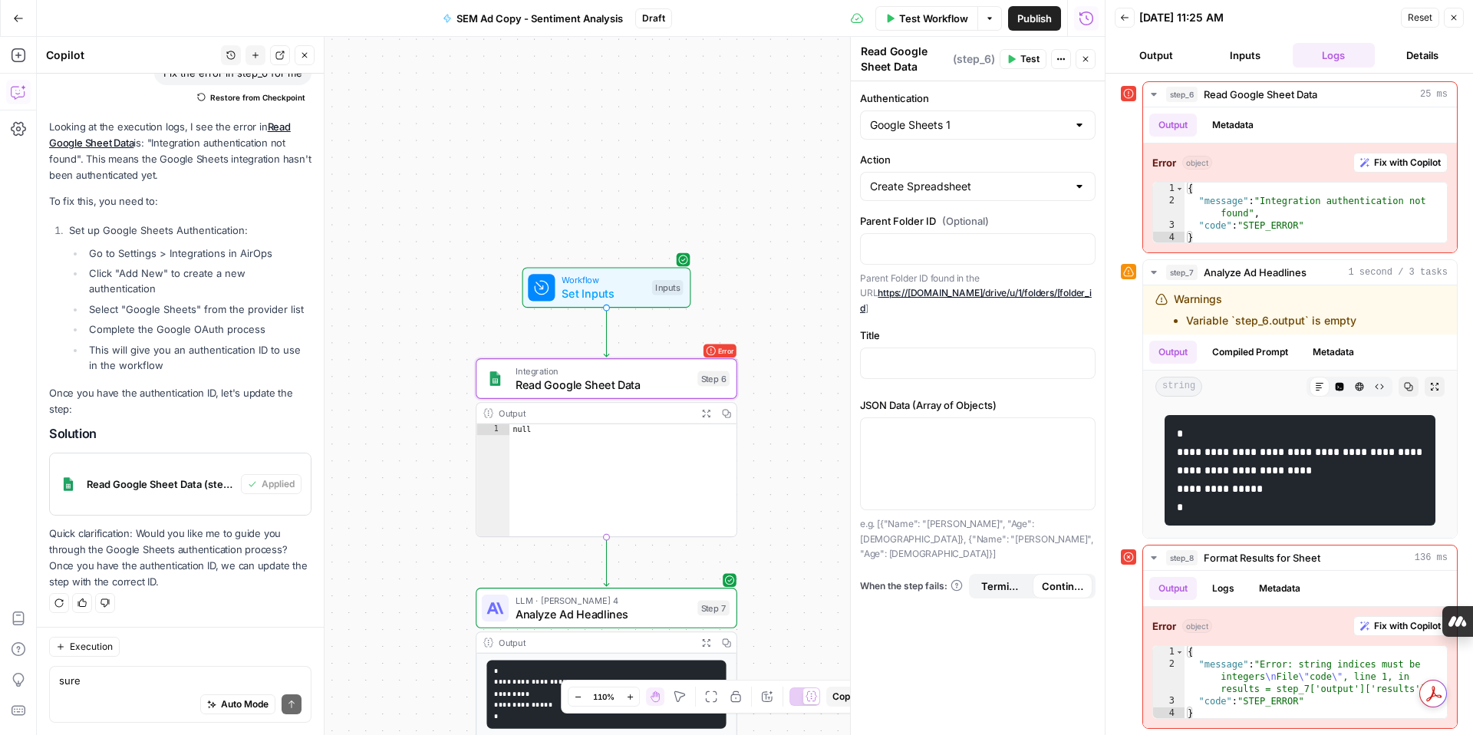
click at [1082, 124] on div at bounding box center [1079, 124] width 12 height 15
click at [960, 272] on span "﹢ Create New" at bounding box center [974, 270] width 203 height 15
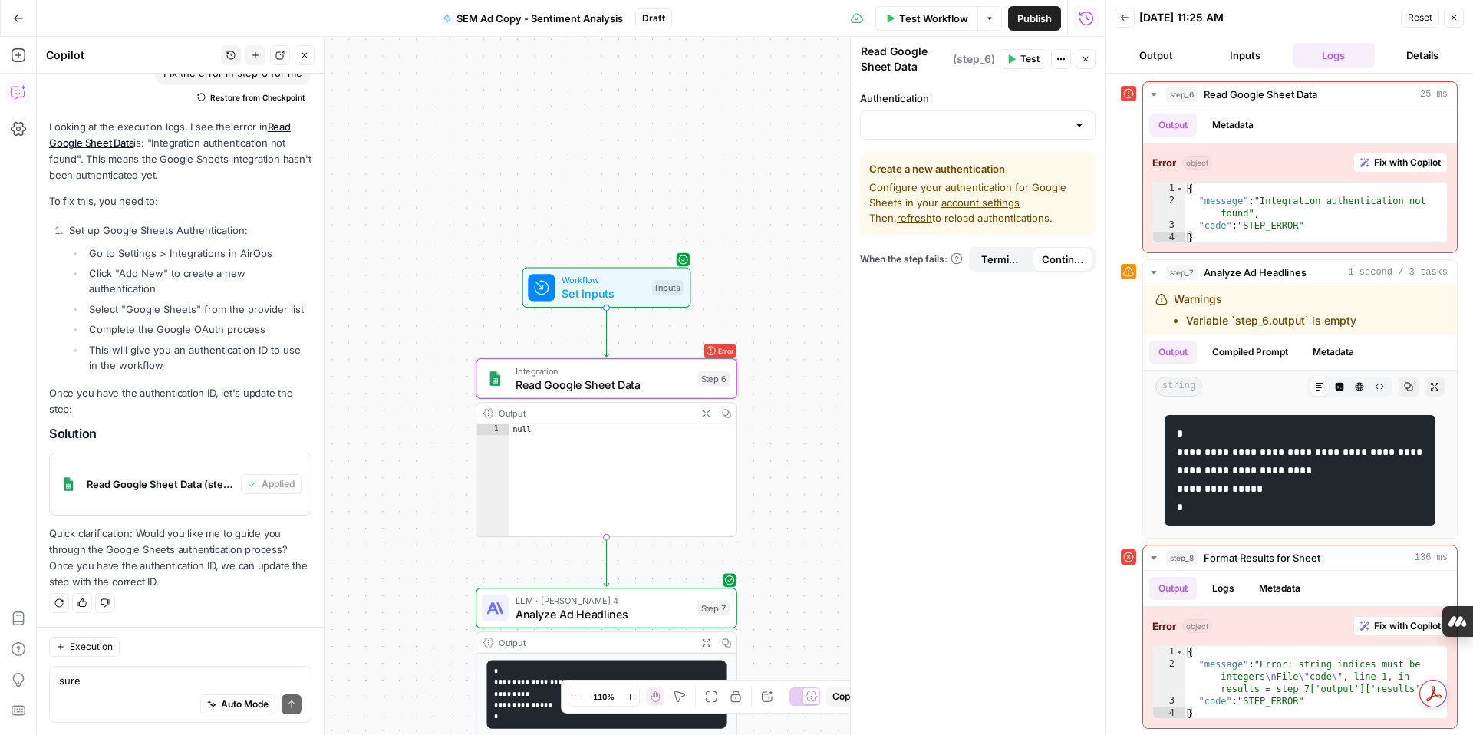
click at [1074, 126] on div at bounding box center [1079, 124] width 12 height 15
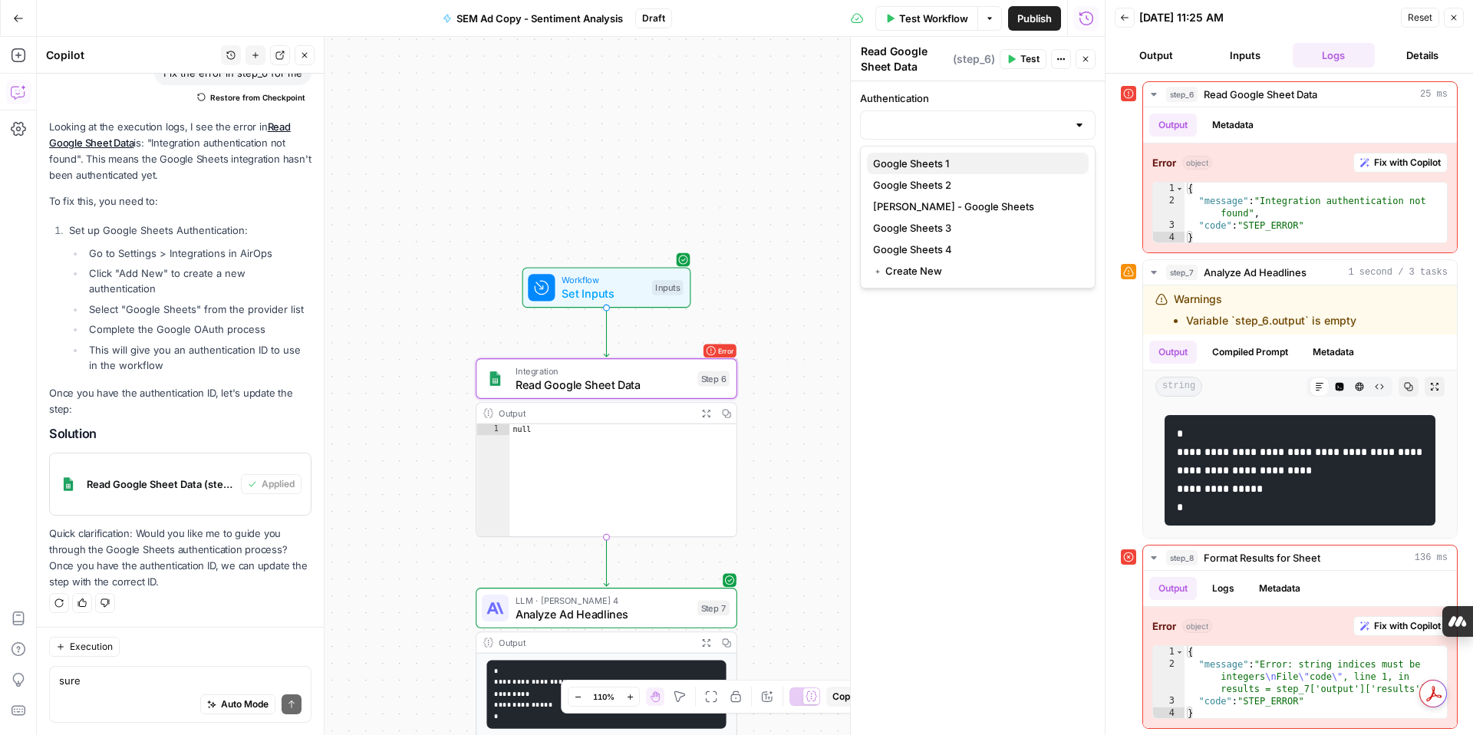
click at [984, 158] on span "Google Sheets 1" at bounding box center [974, 163] width 203 height 15
type input "Google Sheets 1"
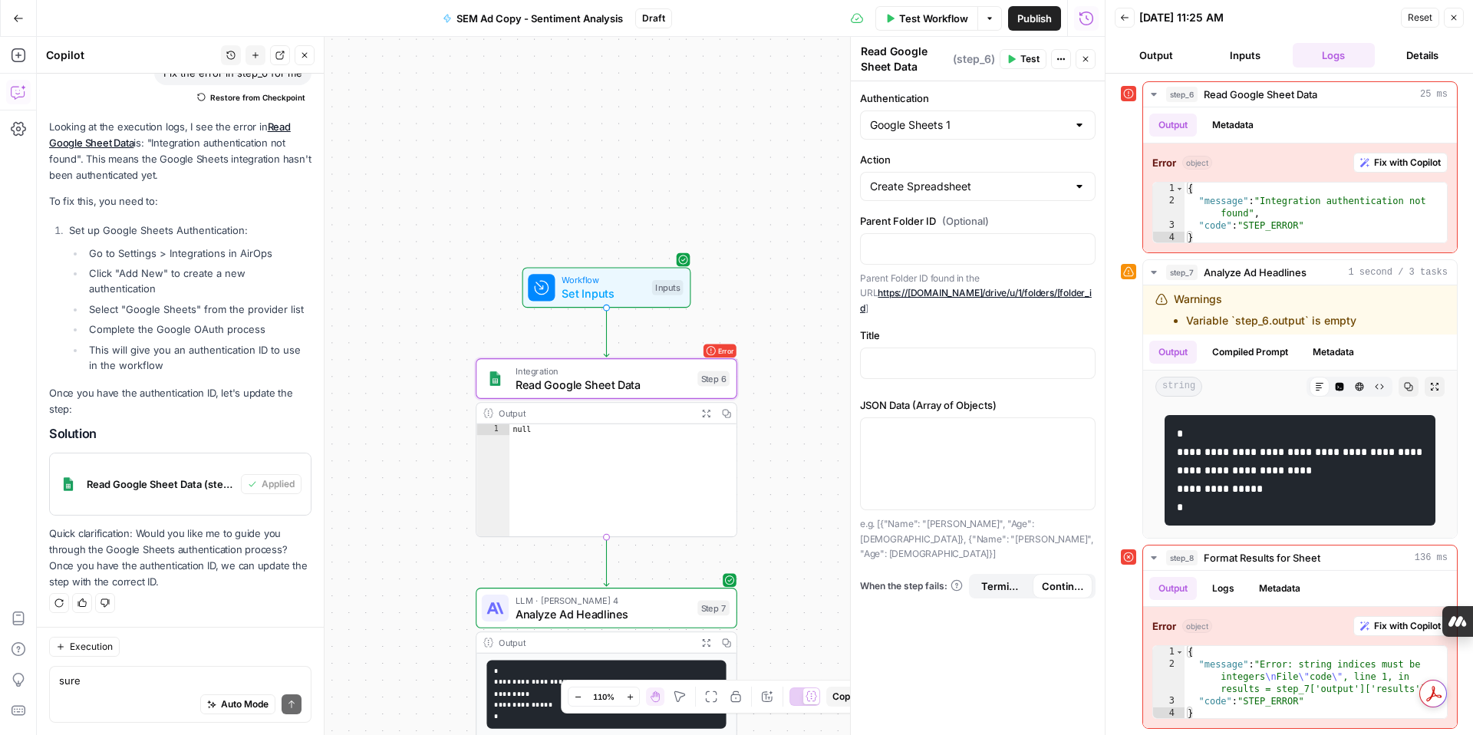
click at [1083, 194] on div "Create Spreadsheet" at bounding box center [978, 186] width 236 height 29
click at [1083, 189] on div at bounding box center [1079, 186] width 12 height 15
click at [1073, 184] on div at bounding box center [1079, 186] width 12 height 15
type input "Create Spreadsheet"
click at [1101, 157] on div at bounding box center [1105, 367] width 15 height 735
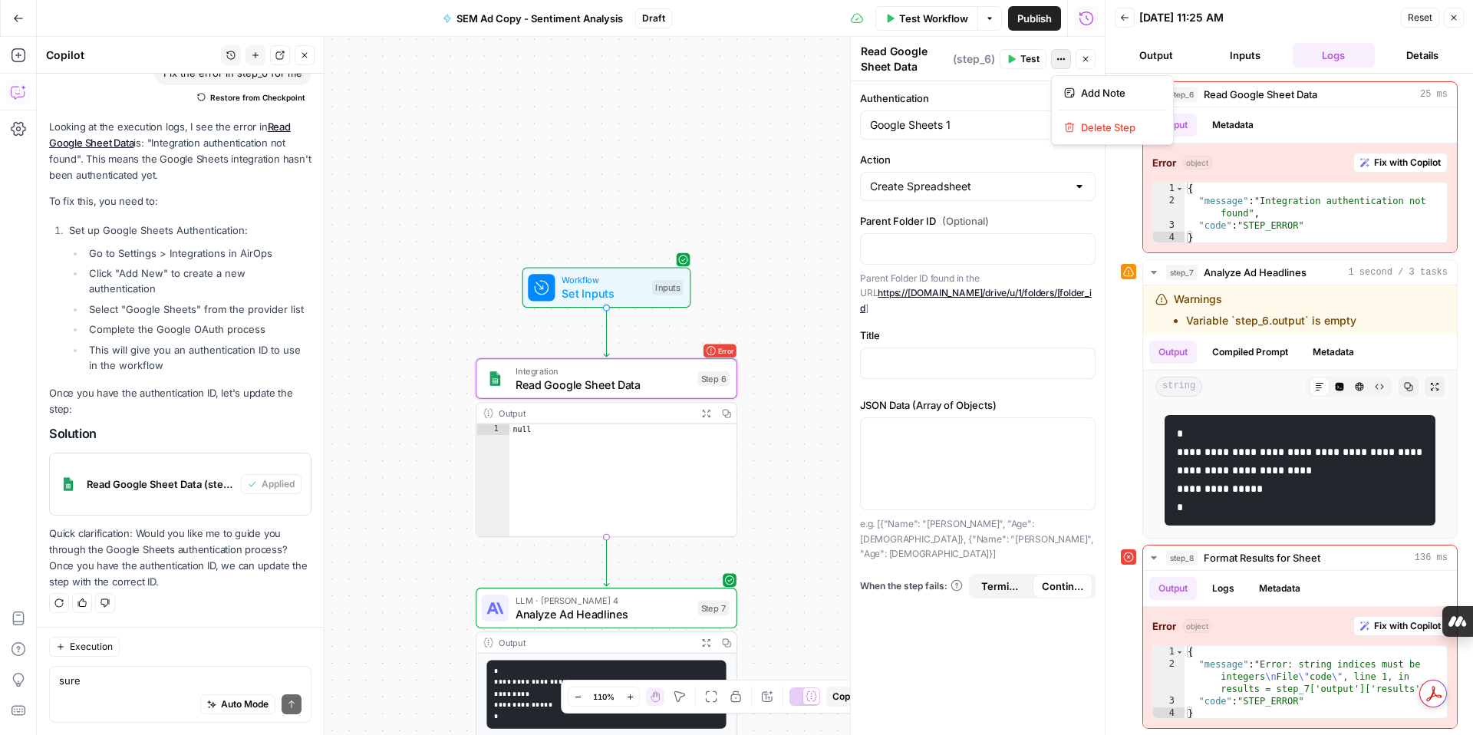
click at [1060, 55] on icon "button" at bounding box center [1061, 58] width 9 height 9
click at [889, 354] on p at bounding box center [978, 361] width 216 height 15
click at [1084, 429] on icon "button" at bounding box center [1081, 432] width 8 height 7
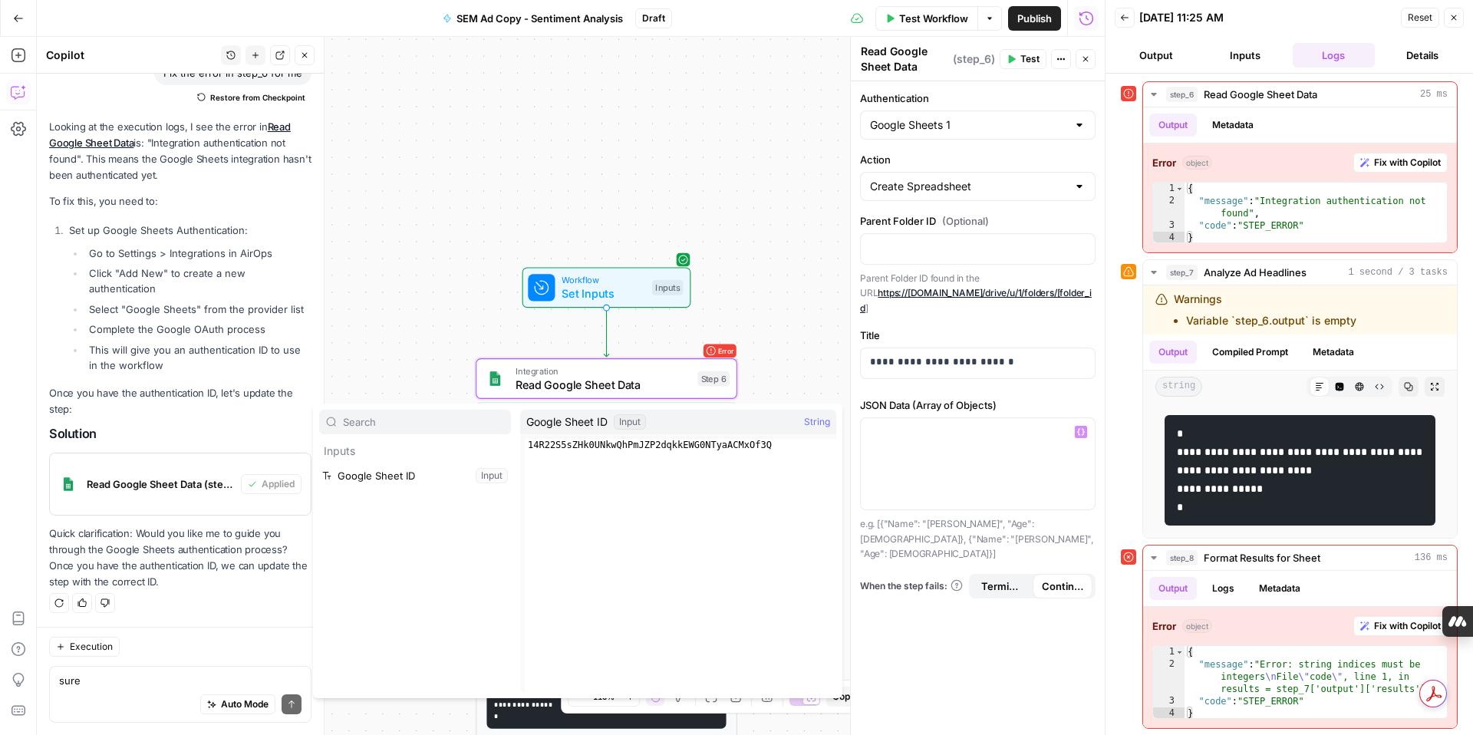
click at [928, 620] on div "**********" at bounding box center [978, 408] width 254 height 654
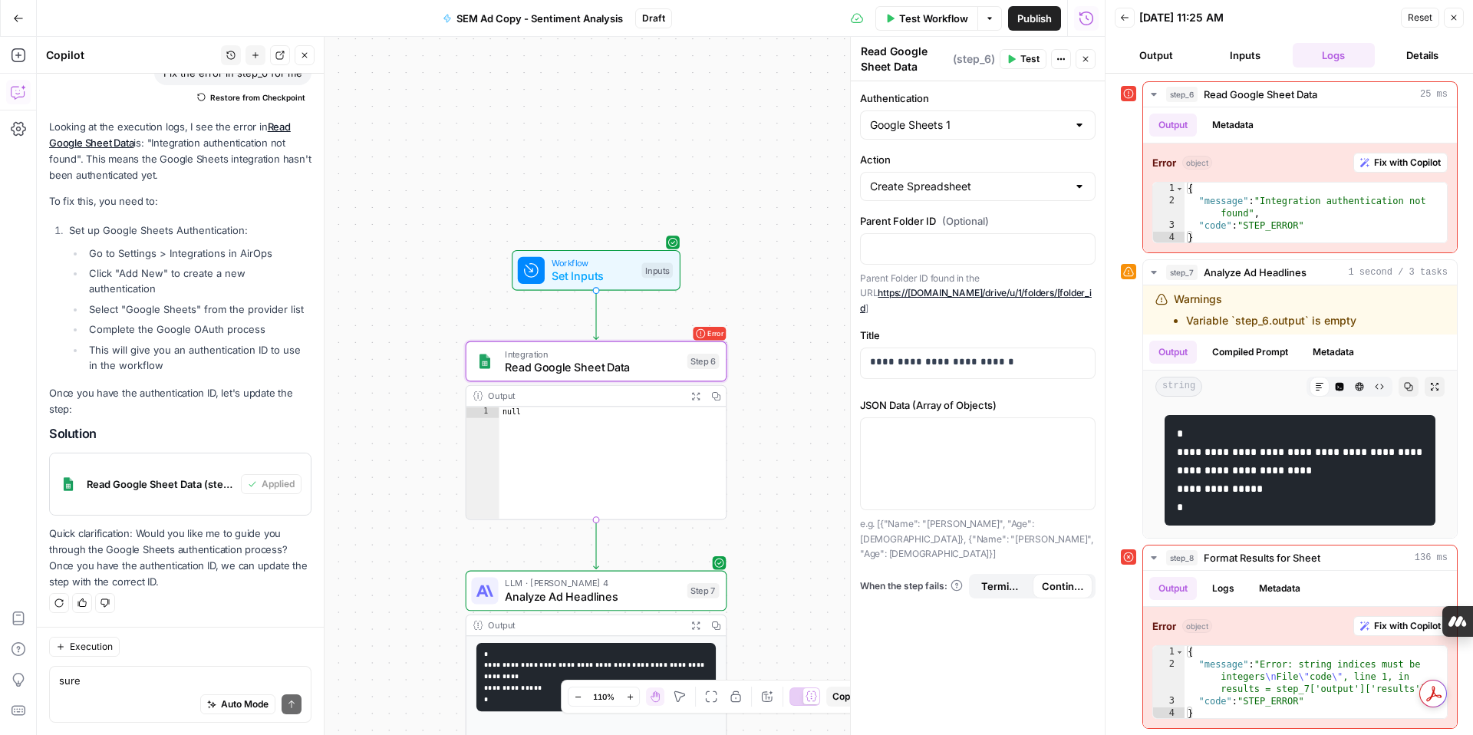
click at [160, 689] on div "Auto Mode Send" at bounding box center [180, 705] width 242 height 34
type textarea "sure"
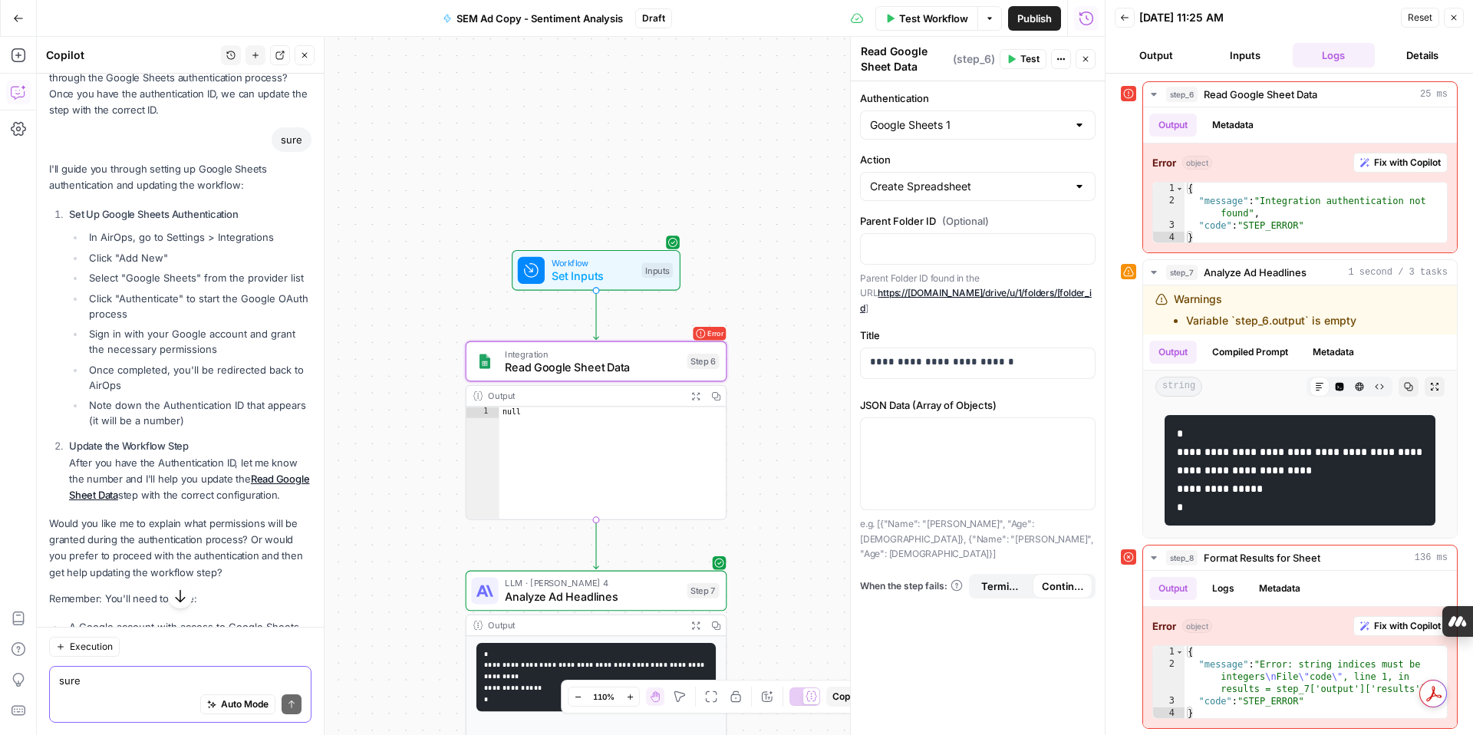
scroll to position [4283, 0]
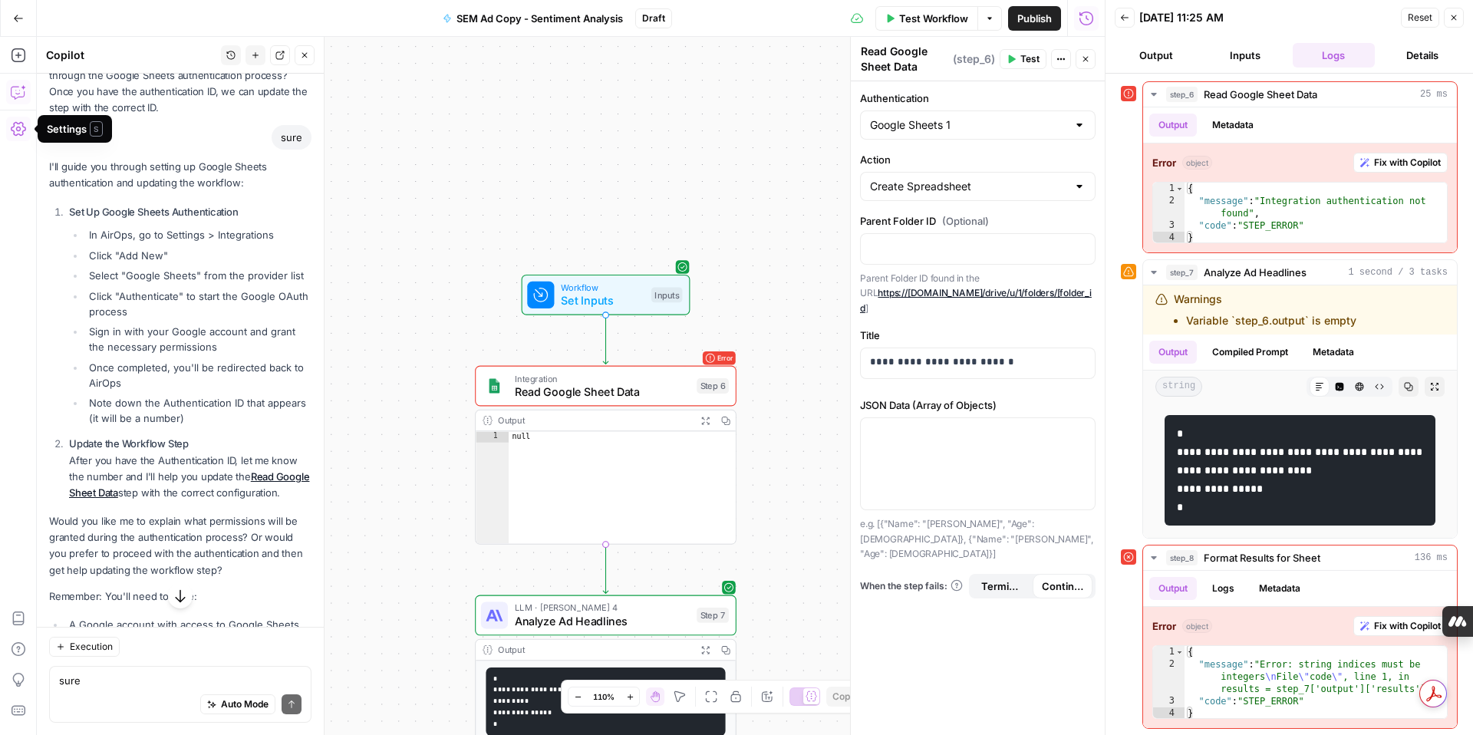
click at [14, 130] on icon "button" at bounding box center [18, 128] width 15 height 15
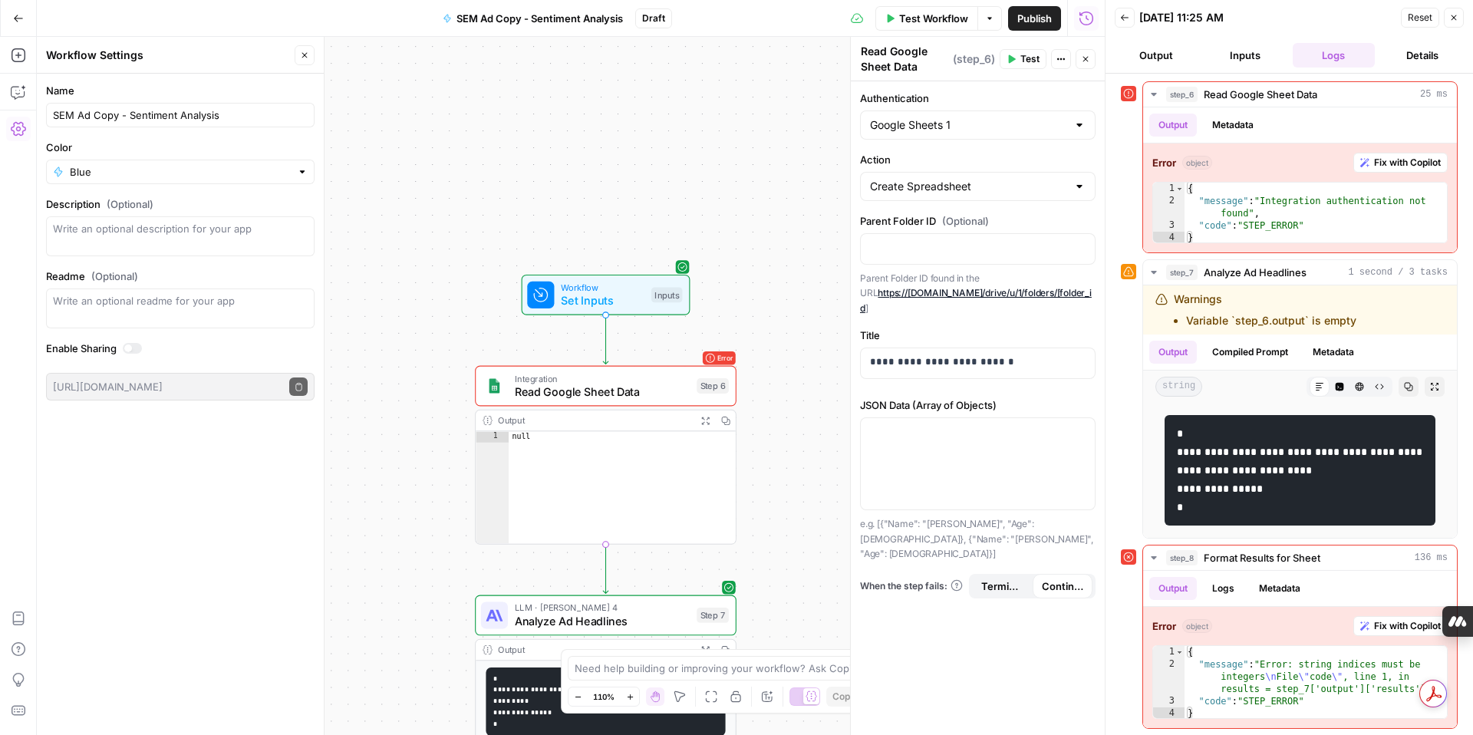
click at [14, 130] on icon "button" at bounding box center [18, 128] width 15 height 15
click at [23, 90] on icon "button" at bounding box center [18, 91] width 15 height 15
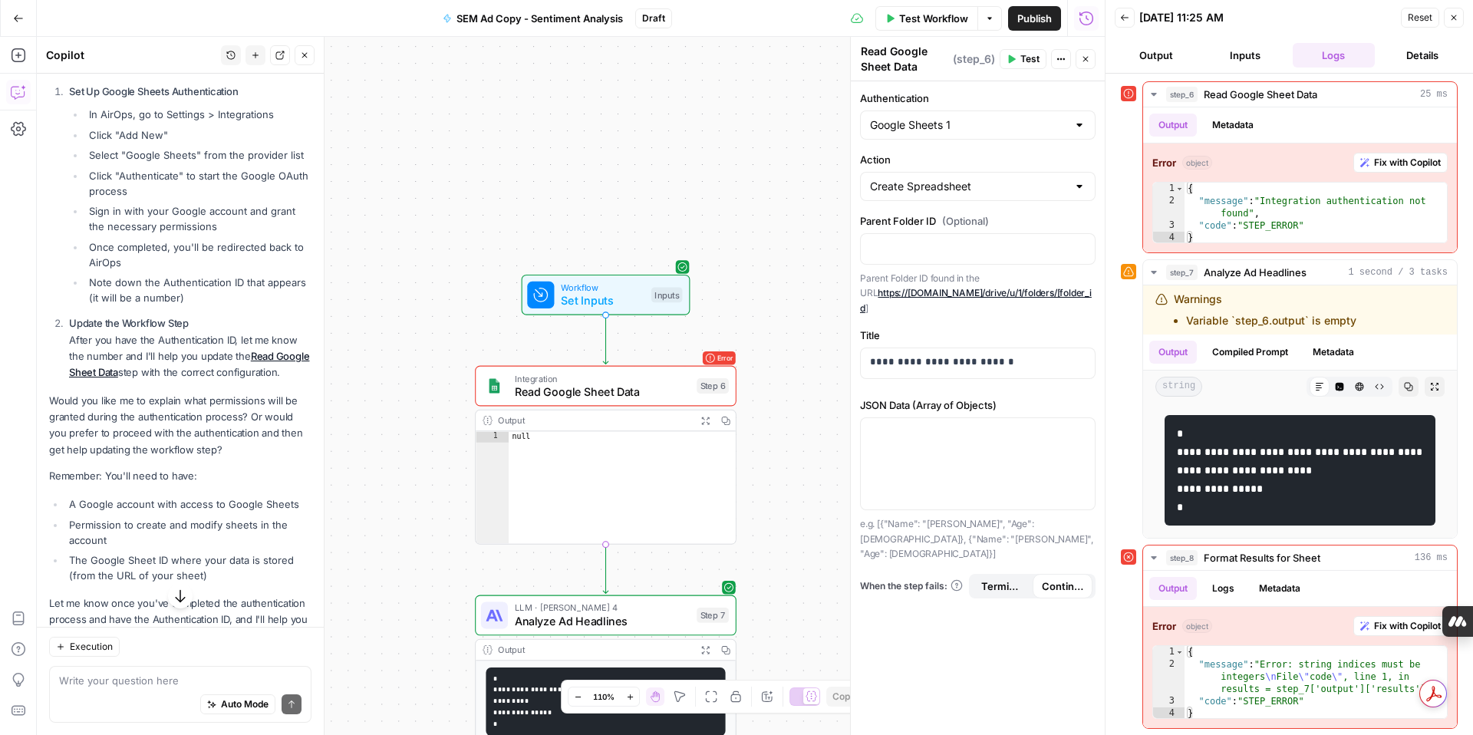
scroll to position [4398, 0]
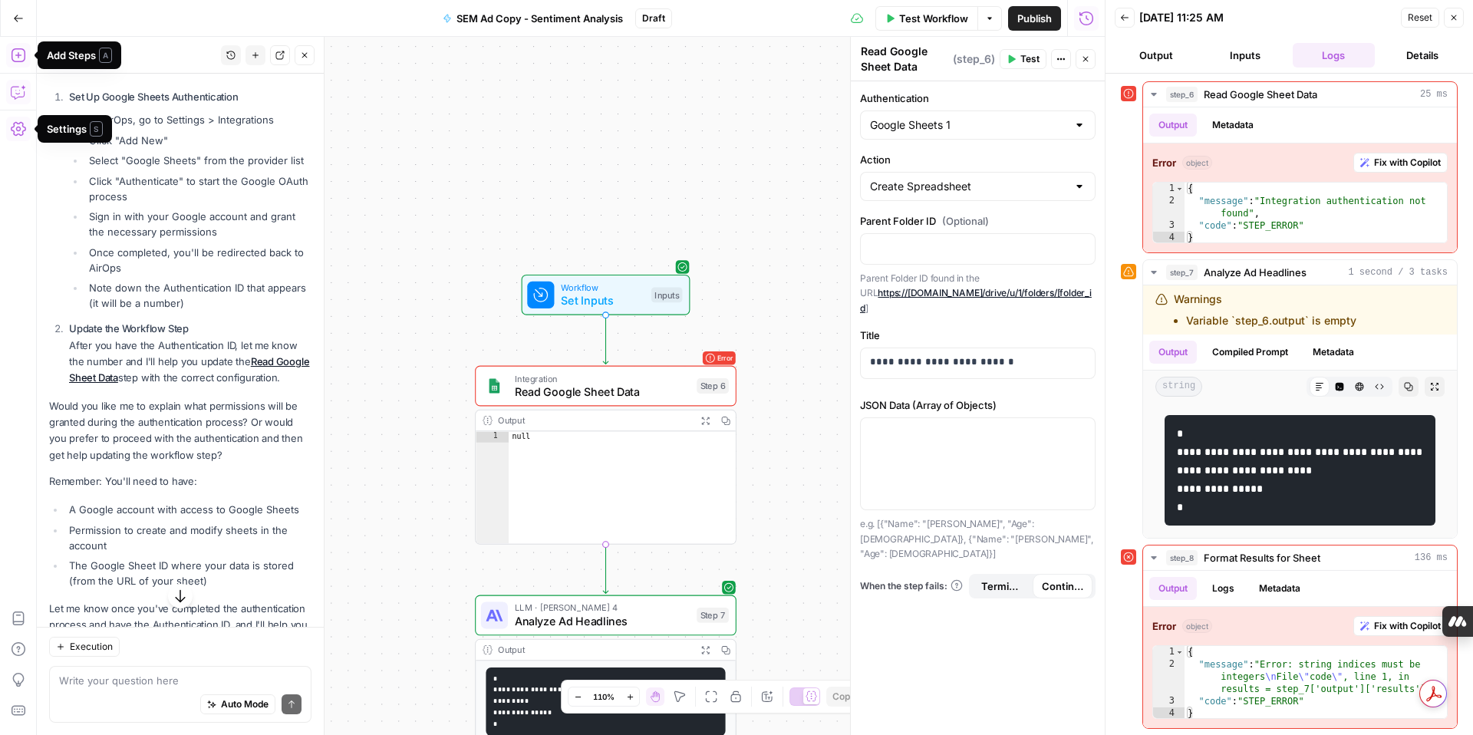
click at [17, 128] on icon "button" at bounding box center [18, 128] width 15 height 15
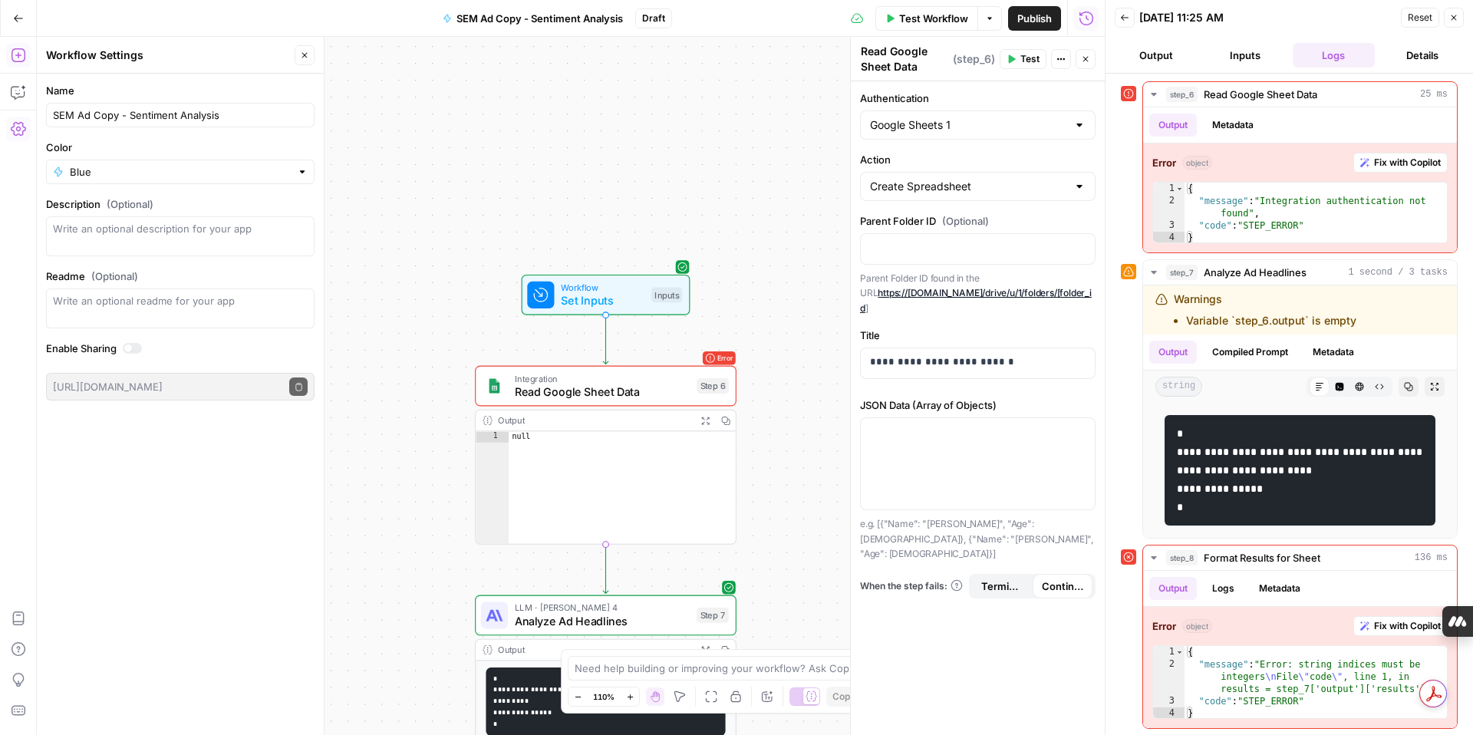
click at [18, 19] on icon "button" at bounding box center [18, 18] width 11 height 11
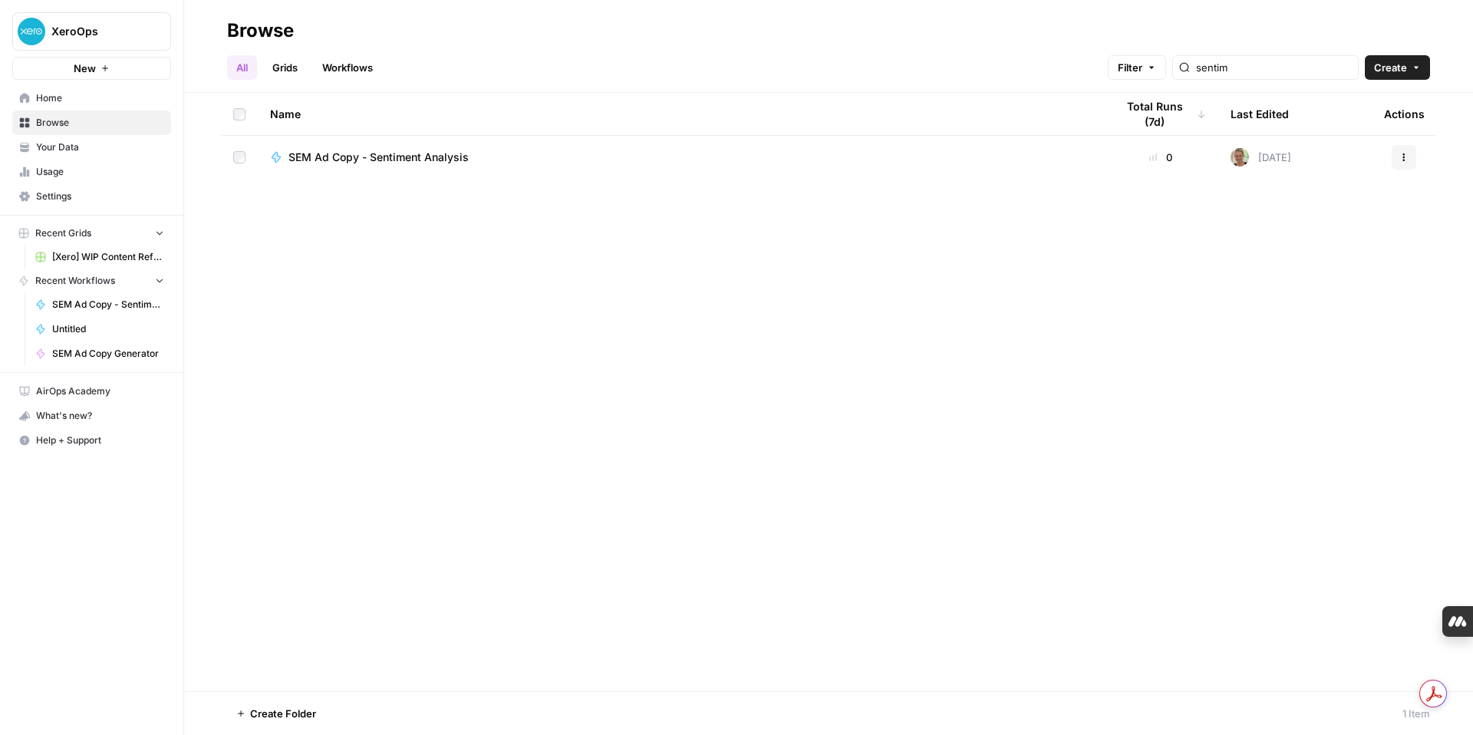
click at [44, 192] on span "Settings" at bounding box center [100, 197] width 128 height 14
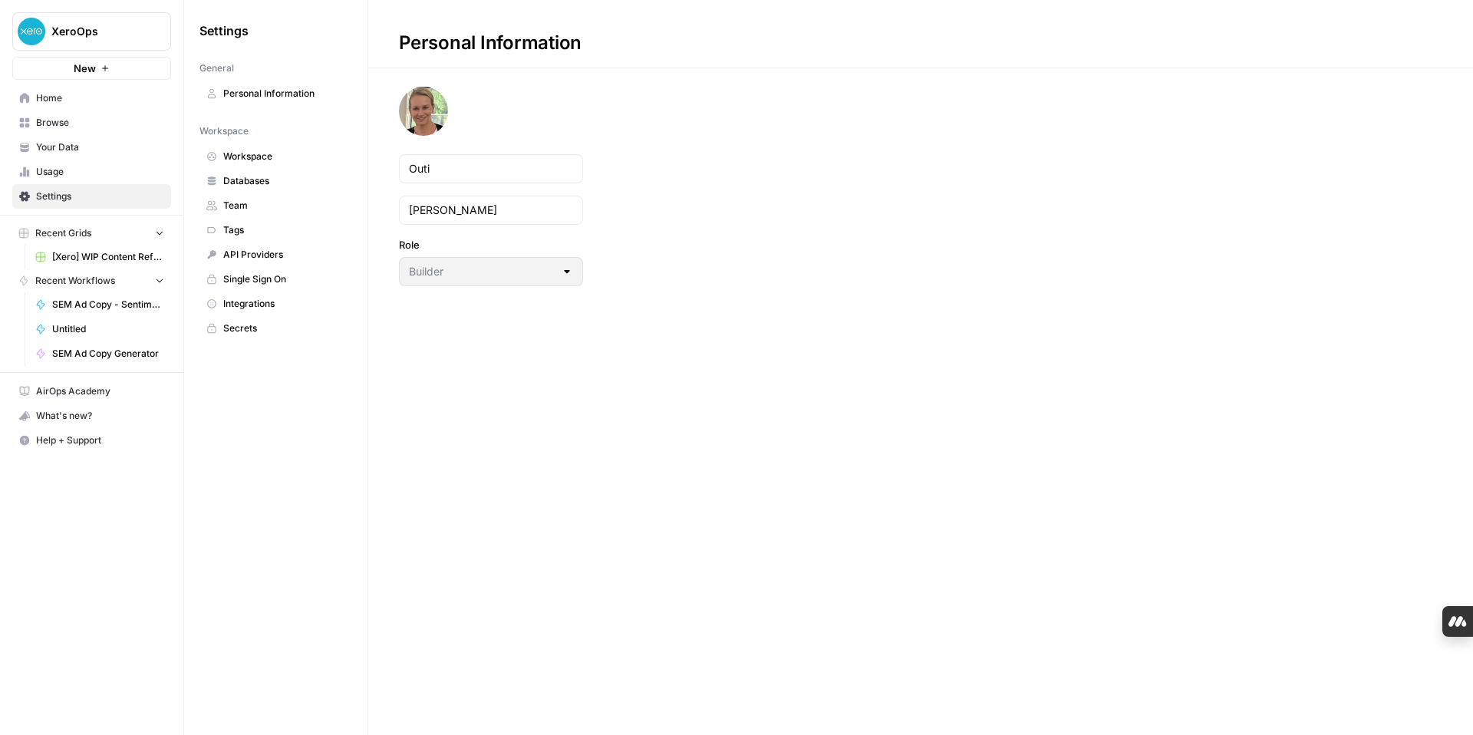
click at [273, 305] on span "Integrations" at bounding box center [284, 304] width 122 height 14
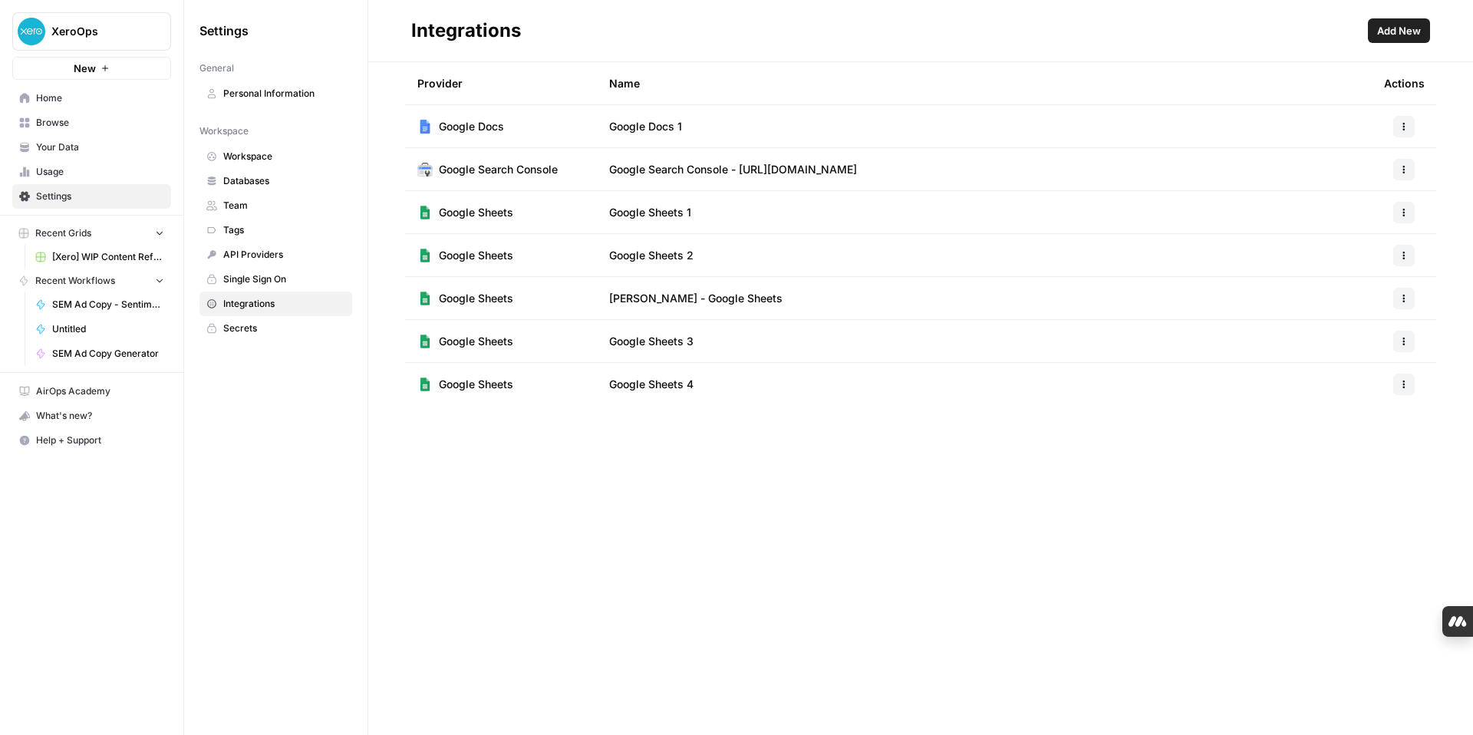
click at [1404, 212] on icon "button" at bounding box center [1404, 212] width 2 height 2
click at [1370, 248] on span "Edit" at bounding box center [1371, 246] width 49 height 15
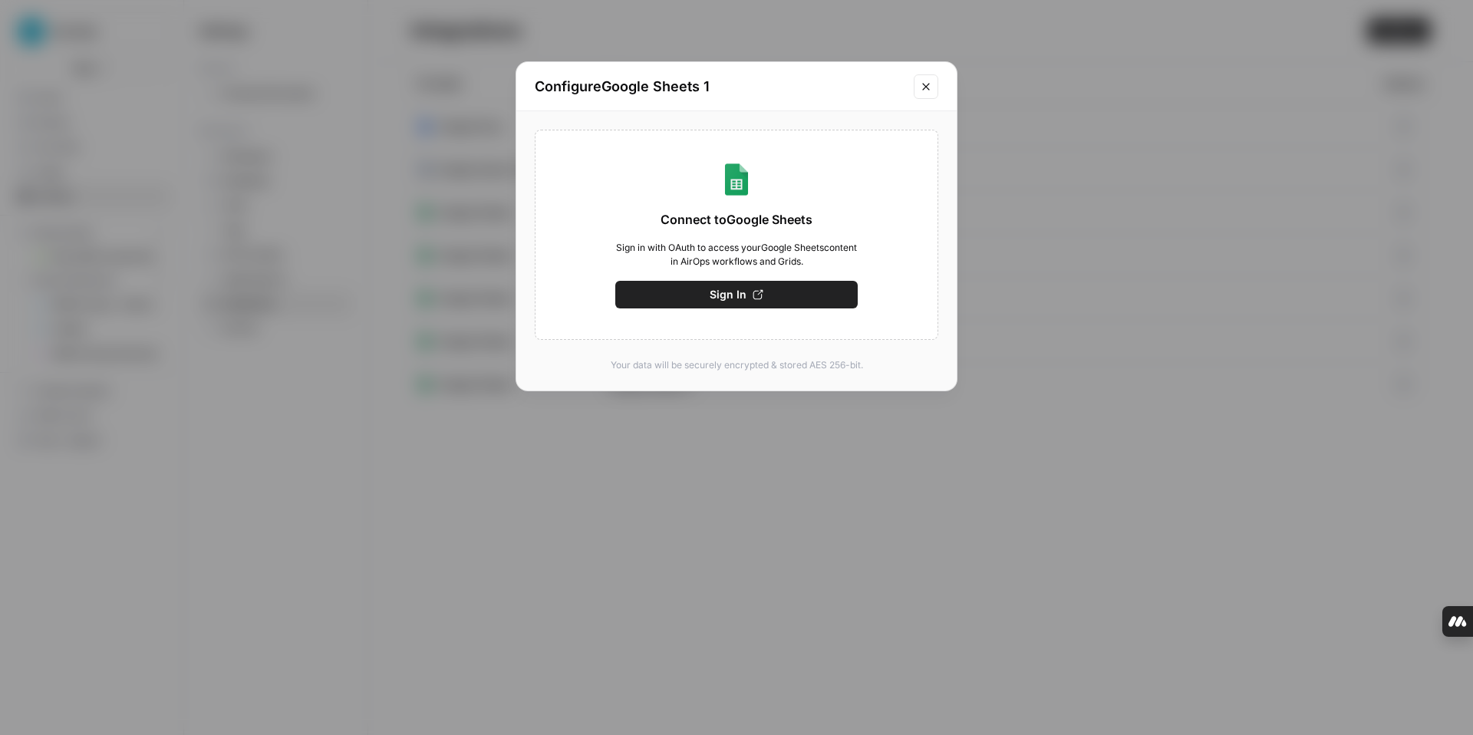
click at [726, 295] on span "Sign In" at bounding box center [728, 294] width 37 height 15
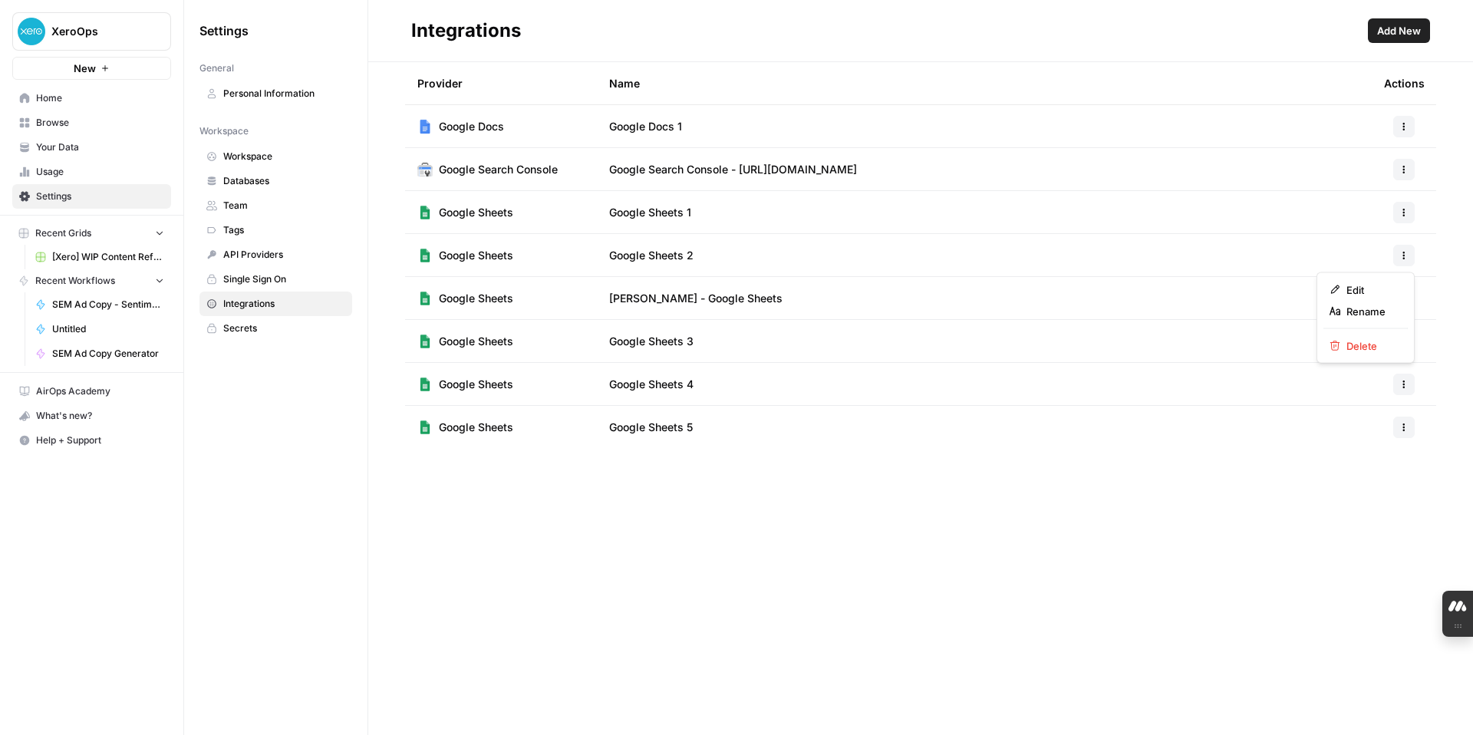
click at [1403, 259] on icon "button" at bounding box center [1404, 255] width 9 height 9
click at [1359, 307] on span "Rename" at bounding box center [1371, 311] width 49 height 15
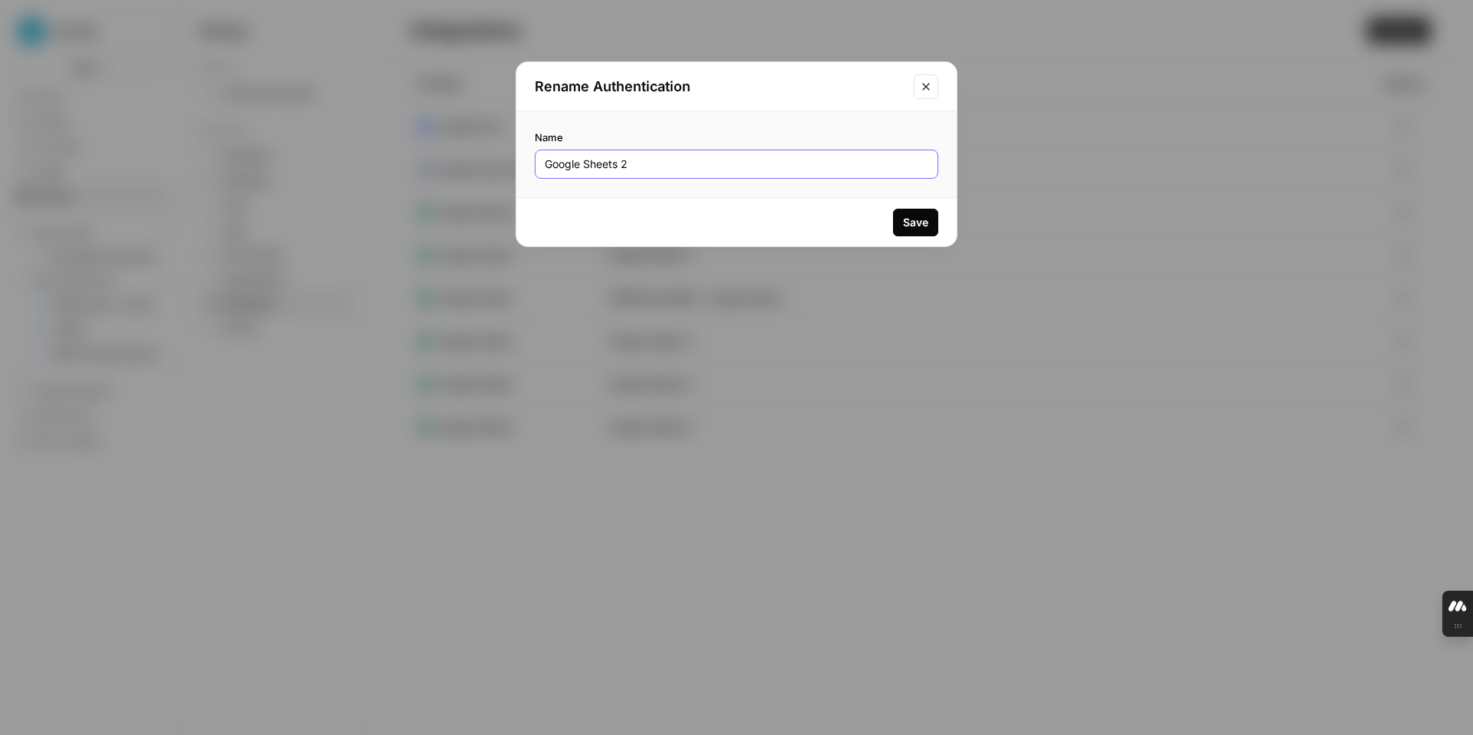
drag, startPoint x: 647, startPoint y: 164, endPoint x: 502, endPoint y: 162, distance: 145.0
click at [502, 162] on div "Rename Authentication Name Google Sheets 2 Save" at bounding box center [736, 367] width 1473 height 735
paste input "Sentiment Analysis Testing"
type input "Sentiment Analysis Testing"
click at [931, 228] on button "Save" at bounding box center [915, 223] width 45 height 28
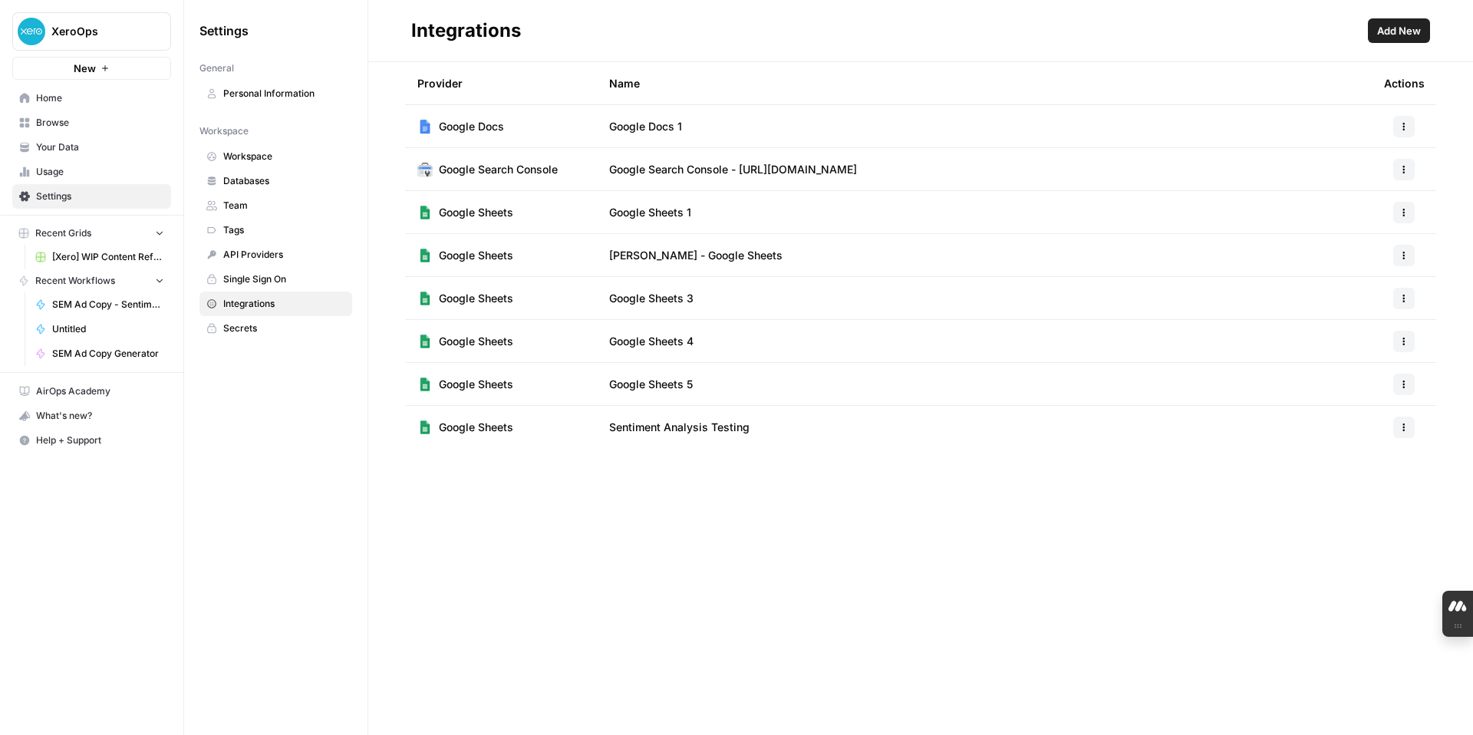
click at [71, 102] on span "Home" at bounding box center [100, 98] width 128 height 14
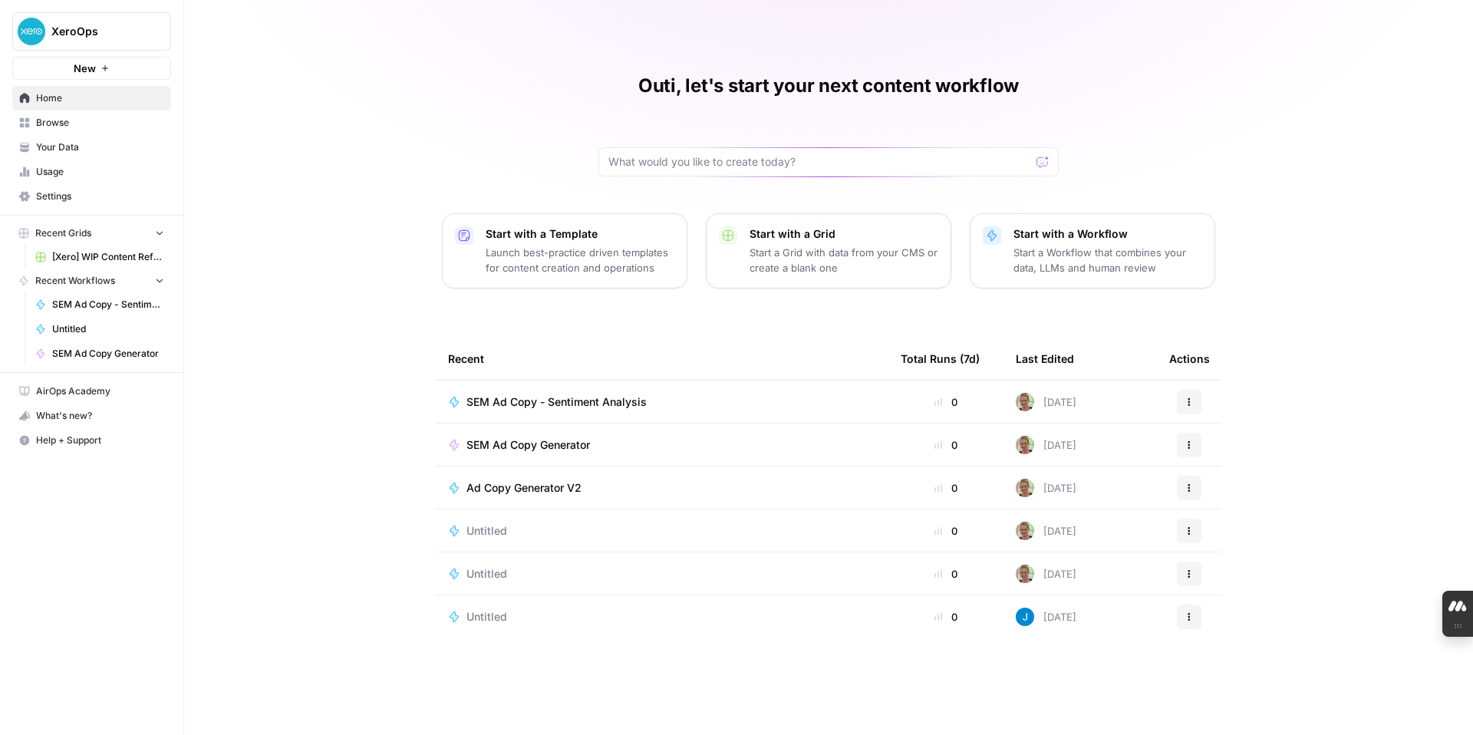
click at [554, 401] on span "SEM Ad Copy - Sentiment Analysis" at bounding box center [557, 401] width 180 height 15
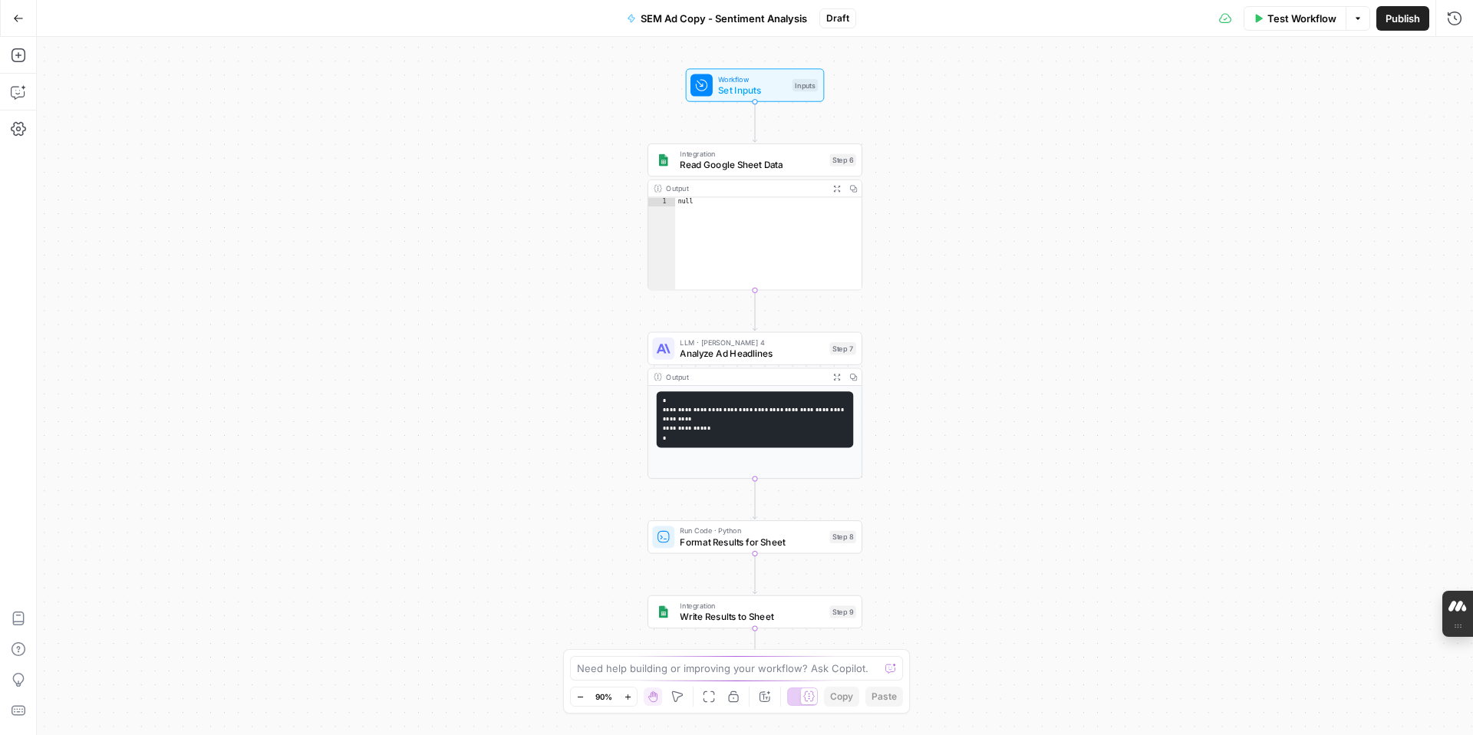
click at [768, 167] on span "Read Google Sheet Data" at bounding box center [752, 165] width 144 height 14
click at [1313, 127] on input "Authentication" at bounding box center [1336, 124] width 197 height 15
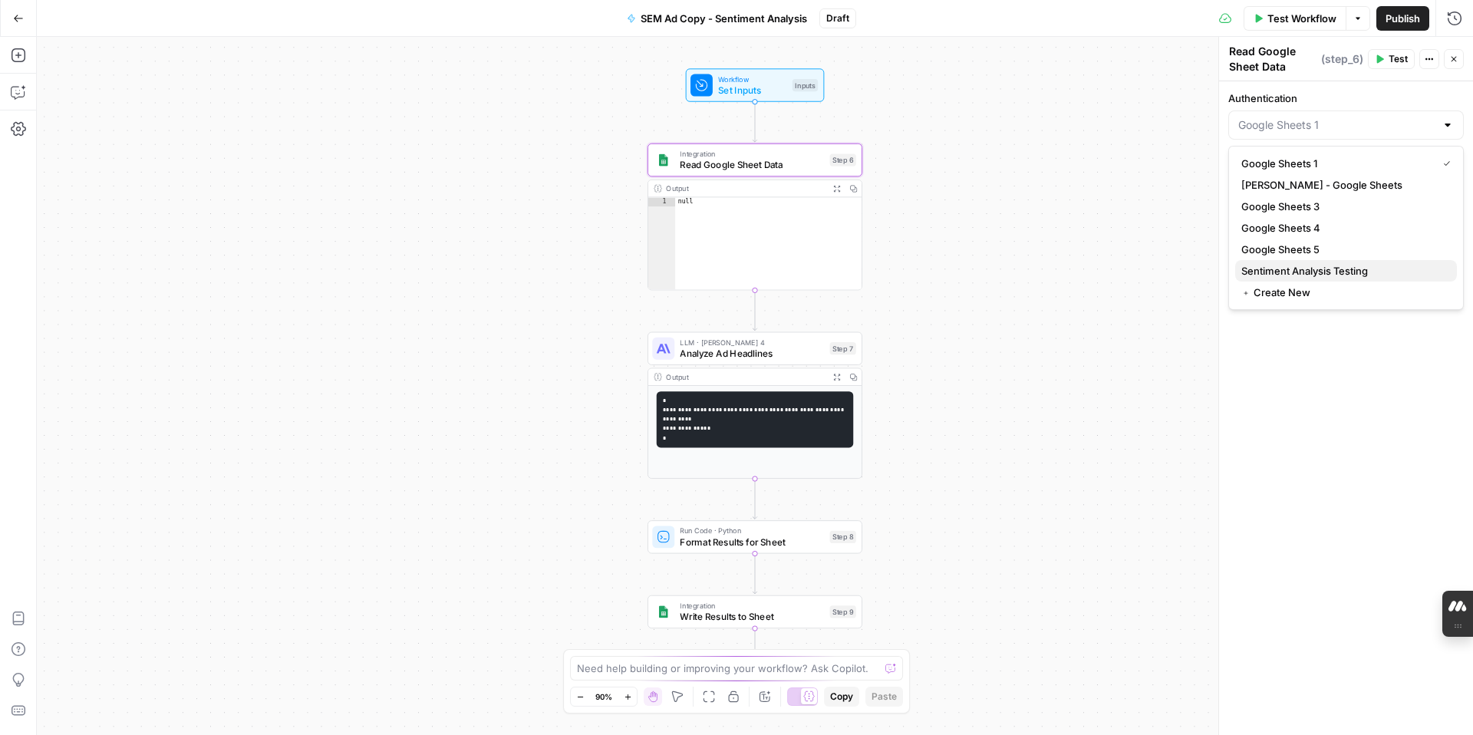
click at [1362, 269] on span "Sentiment Analysis Testing" at bounding box center [1342, 270] width 203 height 15
type input "Sentiment Analysis Testing"
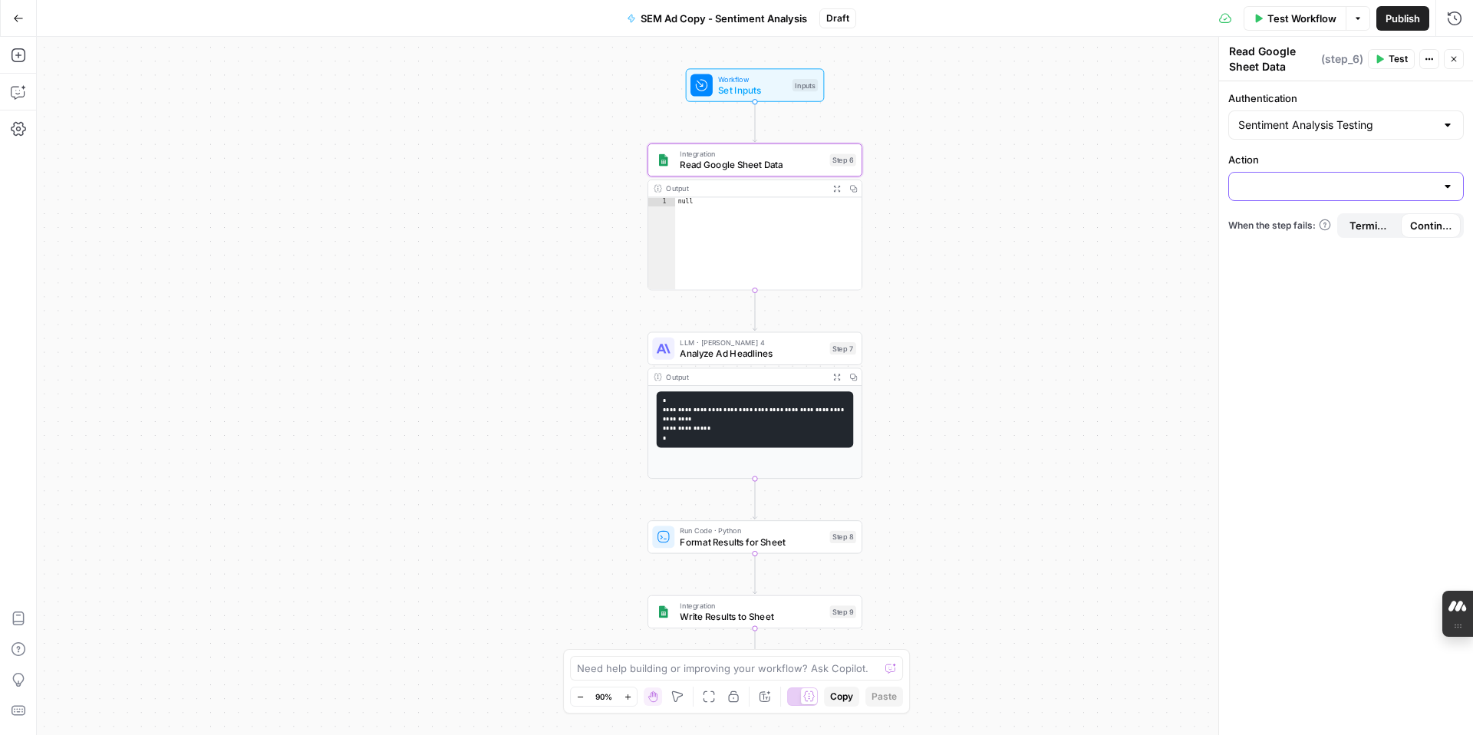
click at [1338, 188] on input "Action" at bounding box center [1336, 186] width 197 height 15
click at [1334, 315] on div "Authentication Sentiment Analysis Testing Action When the step fails: Terminate…" at bounding box center [1346, 408] width 254 height 654
click at [1452, 188] on div at bounding box center [1448, 186] width 12 height 15
click at [1400, 296] on div "Authentication Sentiment Analysis Testing Action When the step fails: Terminate…" at bounding box center [1346, 408] width 254 height 654
click at [1450, 187] on div at bounding box center [1448, 186] width 12 height 15
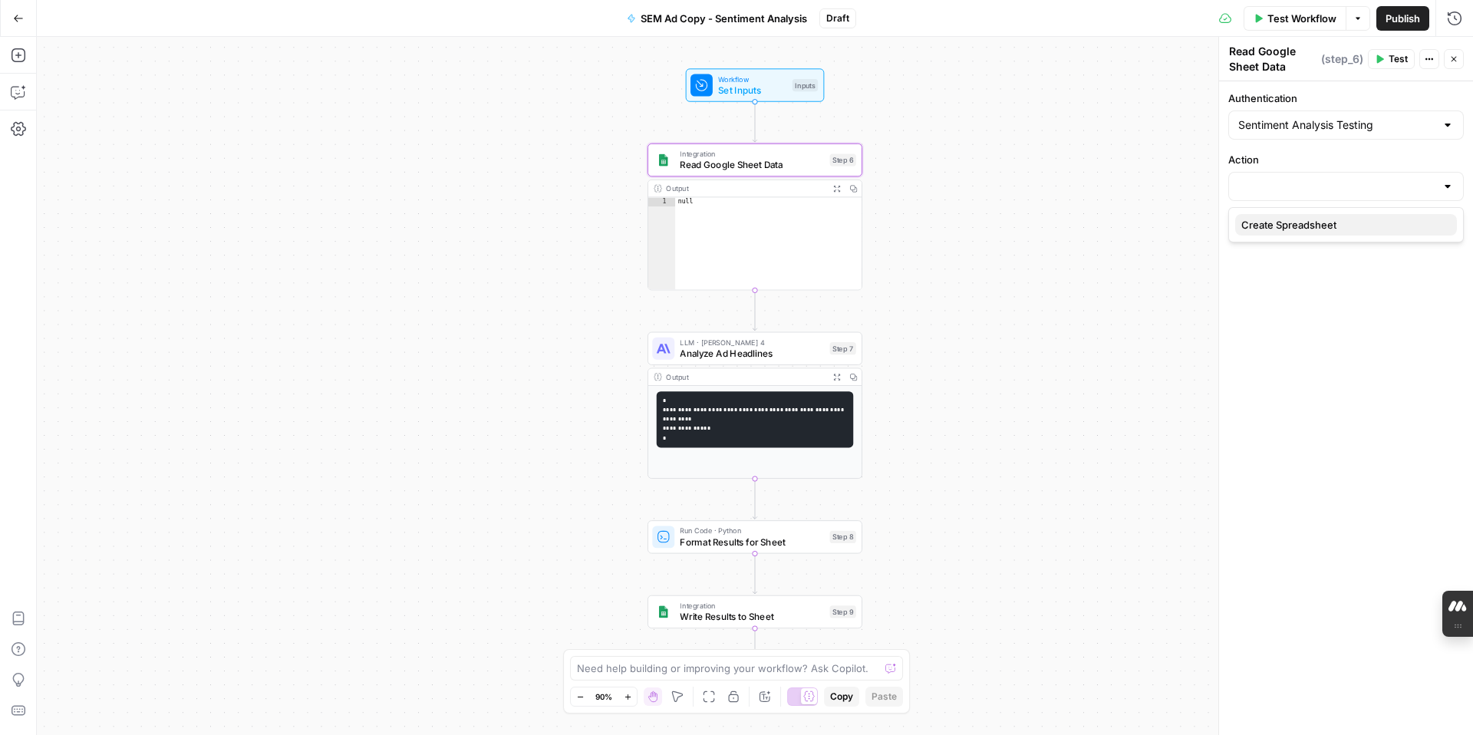
click at [1377, 222] on span "Create Spreadsheet" at bounding box center [1342, 224] width 203 height 15
type input "Create Spreadsheet"
